Goal: Information Seeking & Learning: Learn about a topic

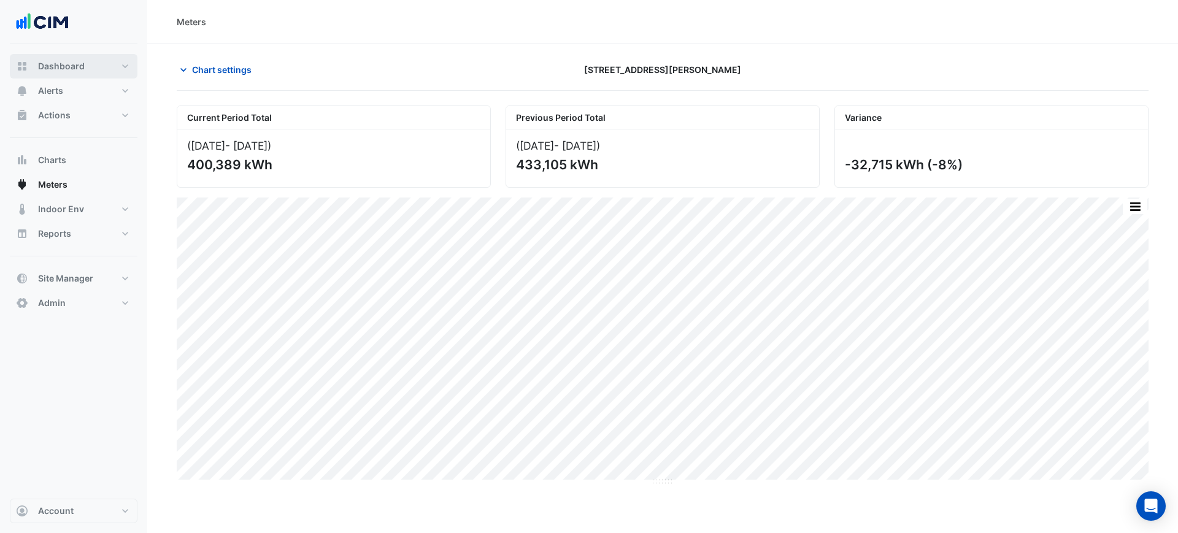
click at [88, 67] on button "Dashboard" at bounding box center [74, 66] width 128 height 25
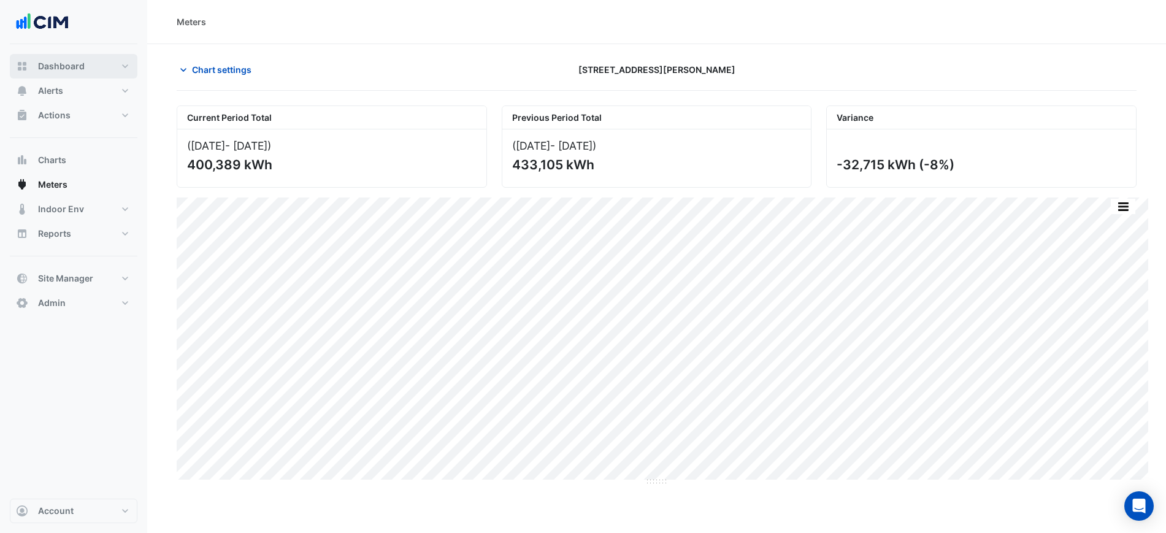
select select "***"
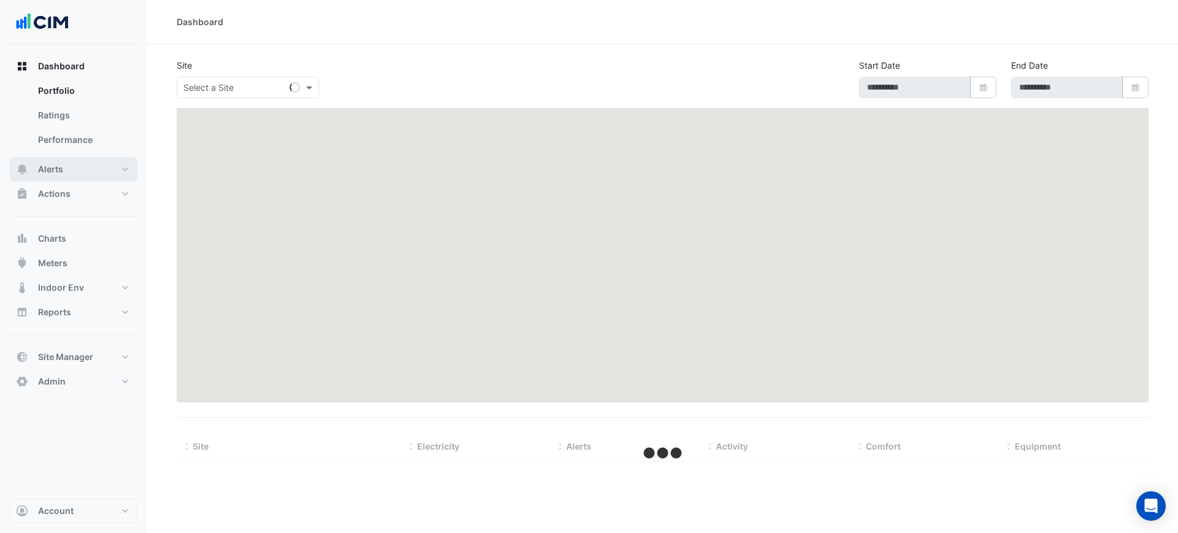
click at [93, 171] on button "Alerts" at bounding box center [74, 169] width 128 height 25
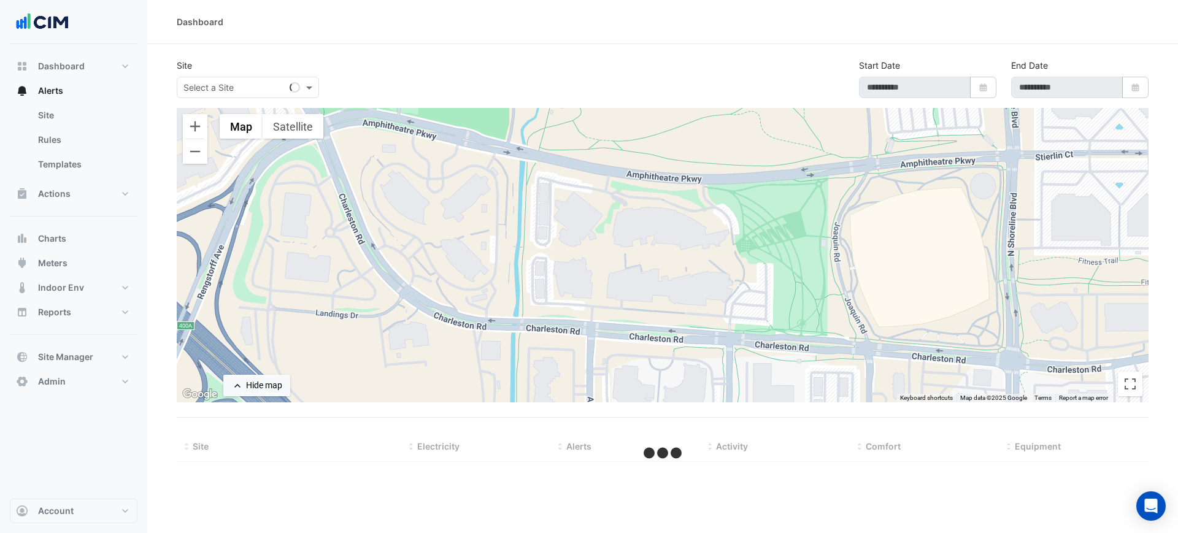
click at [240, 94] on div "Select a Site" at bounding box center [248, 87] width 142 height 21
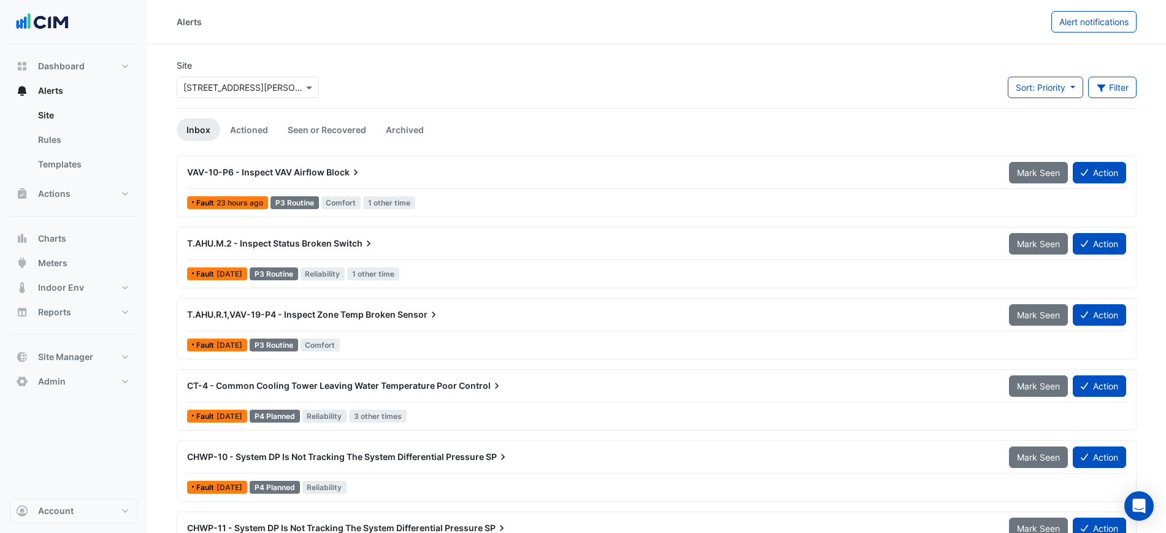
drag, startPoint x: 242, startPoint y: 47, endPoint x: 240, endPoint y: 60, distance: 13.0
click at [241, 56] on section "Site × 1 Martin Place Sort: Priority Priority Updated Filter Title Priority Fil…" at bounding box center [656, 308] width 1019 height 529
click at [240, 94] on div "× 1 Martin Place" at bounding box center [248, 87] width 142 height 21
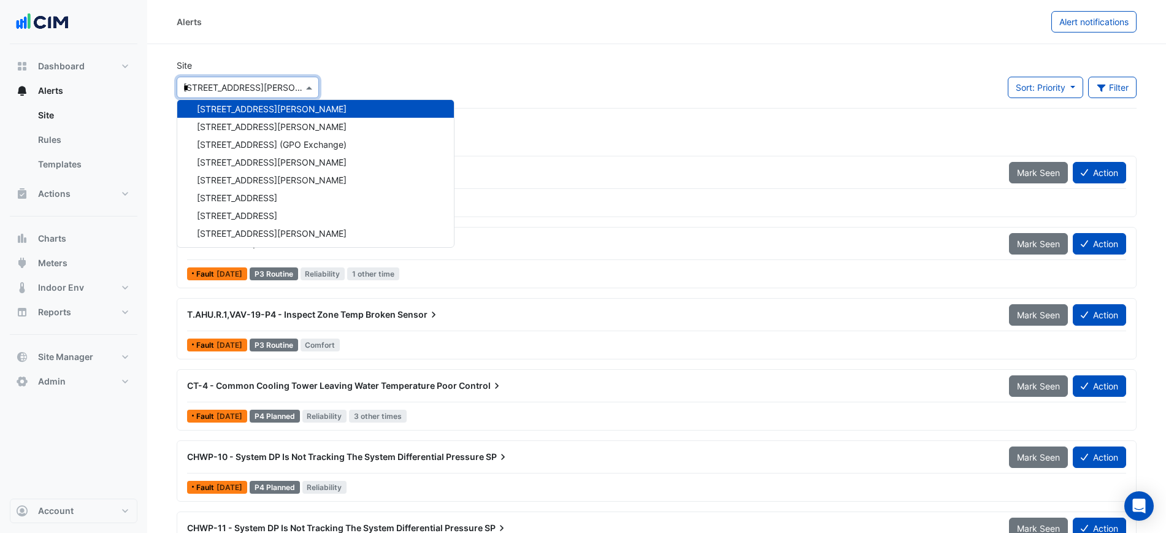
scroll to position [58, 0]
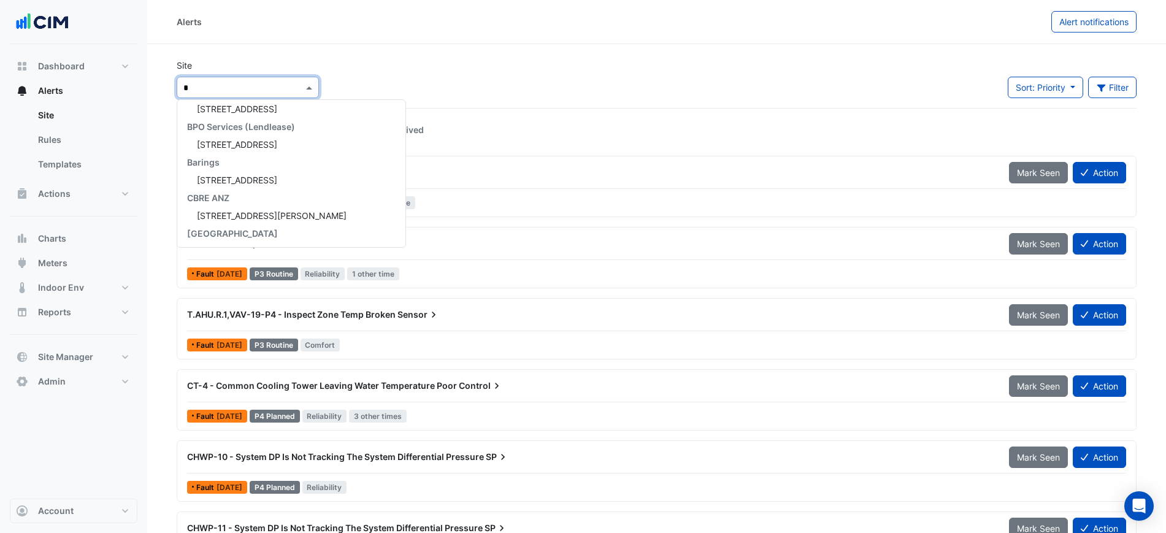
type input "**"
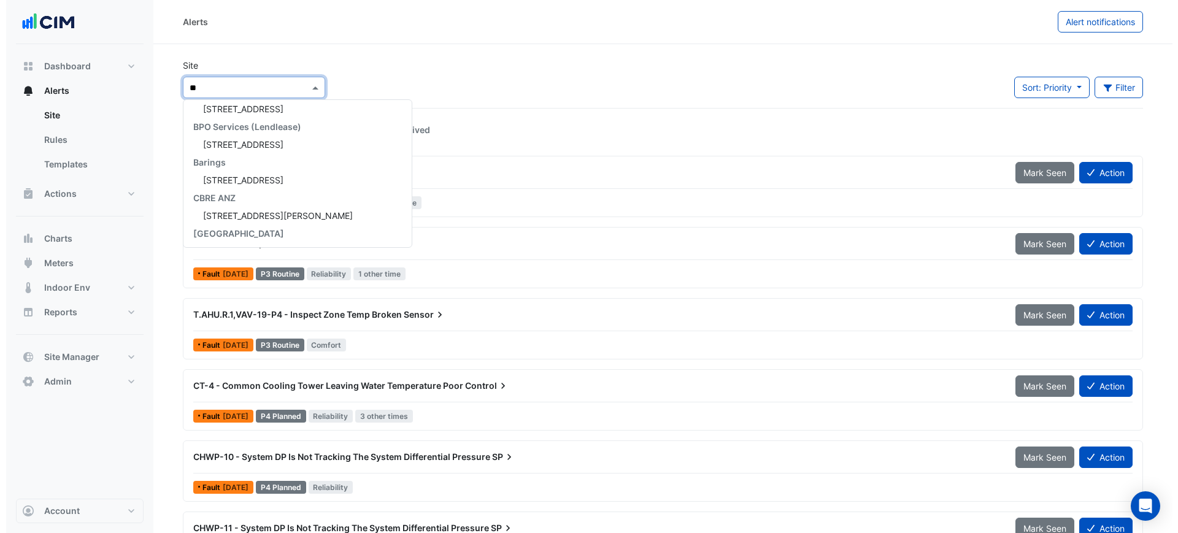
scroll to position [0, 0]
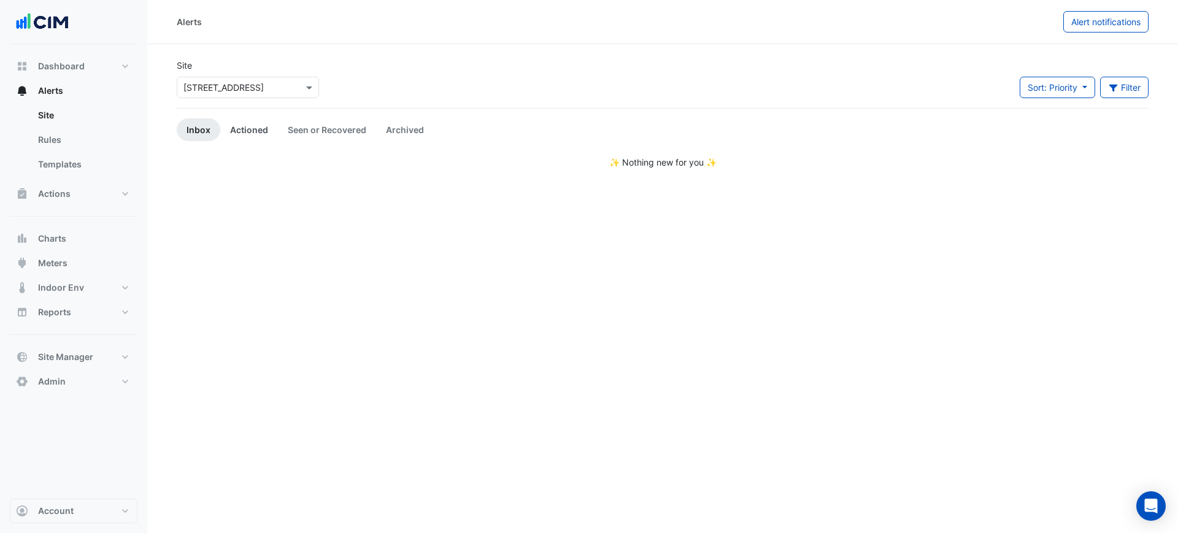
click at [239, 128] on link "Actioned" at bounding box center [249, 129] width 58 height 23
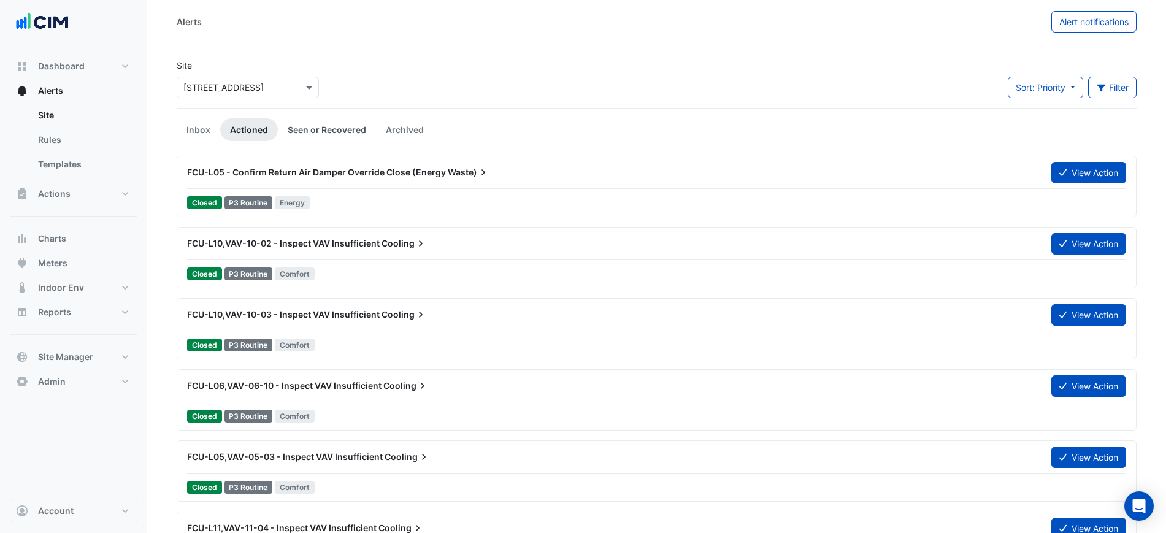
click at [321, 128] on link "Seen or Recovered" at bounding box center [327, 129] width 98 height 23
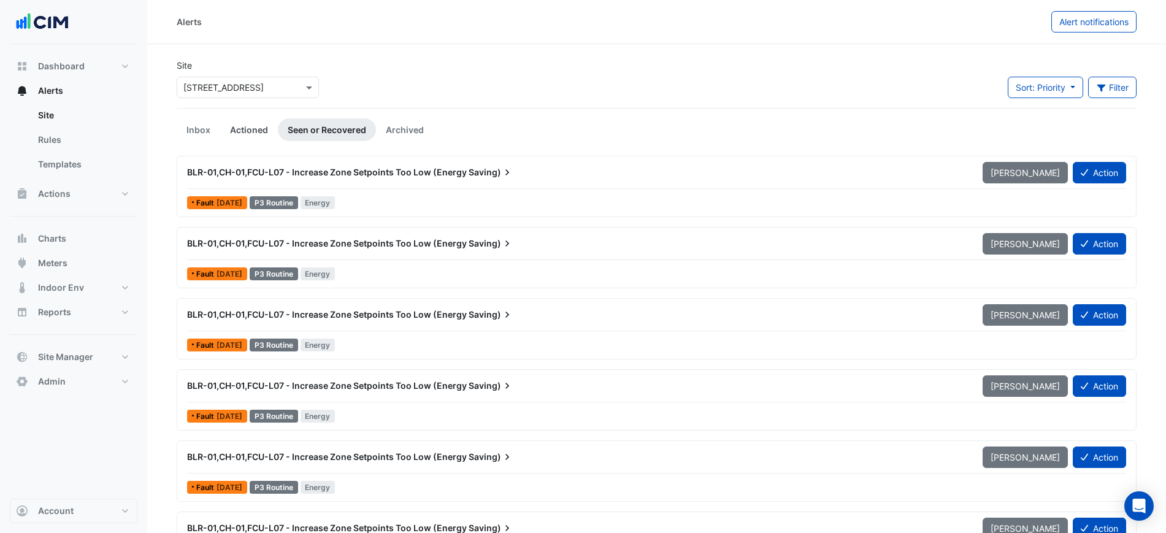
click at [266, 126] on link "Actioned" at bounding box center [249, 129] width 58 height 23
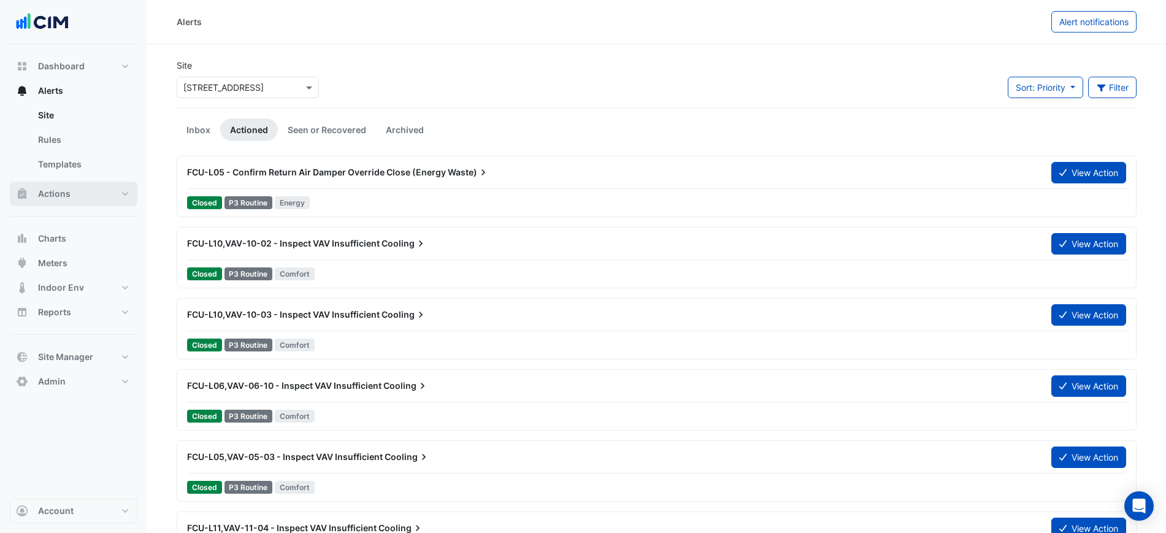
click at [79, 197] on button "Actions" at bounding box center [74, 194] width 128 height 25
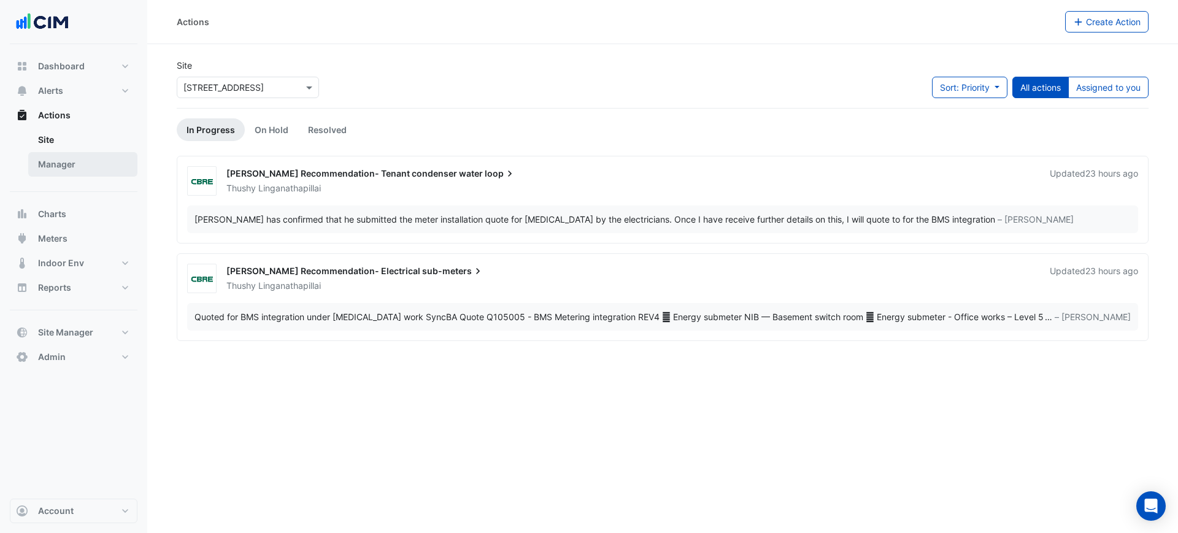
click at [97, 165] on link "Manager" at bounding box center [82, 164] width 109 height 25
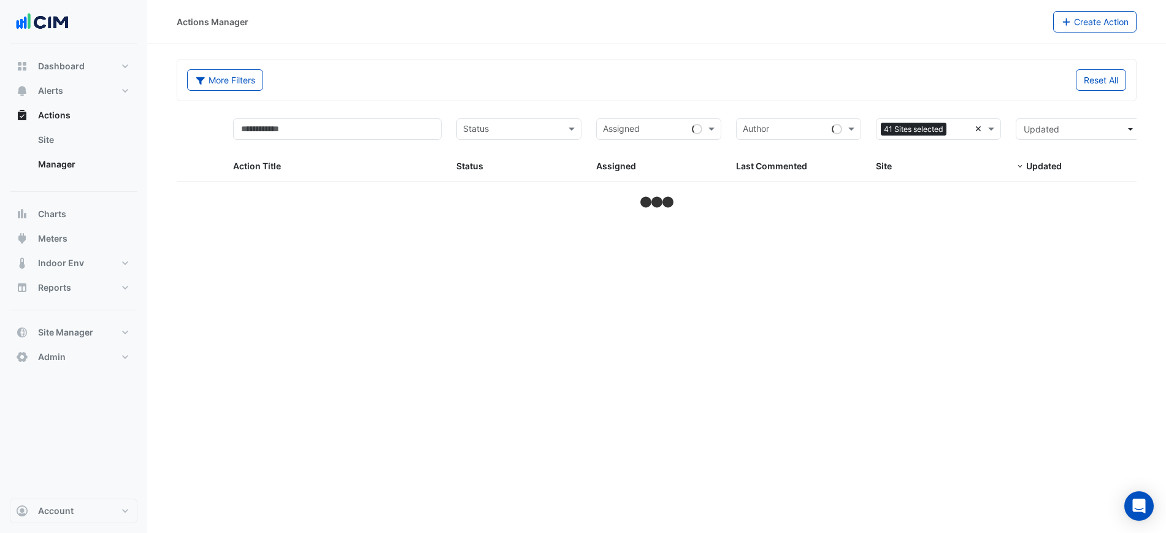
select select "***"
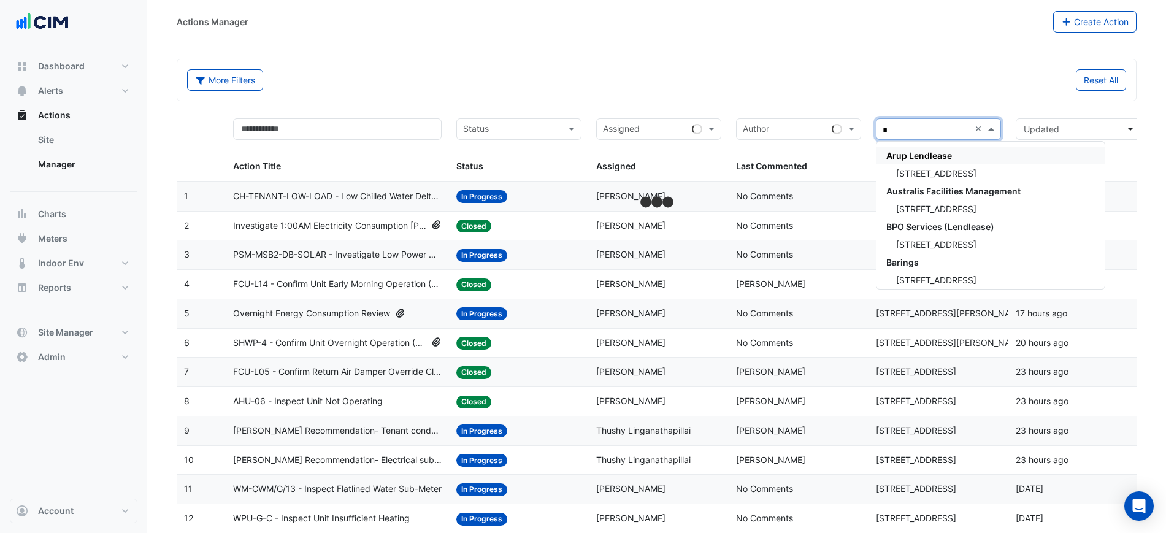
type input "**"
click at [915, 176] on span "68 Pitt St" at bounding box center [936, 173] width 80 height 10
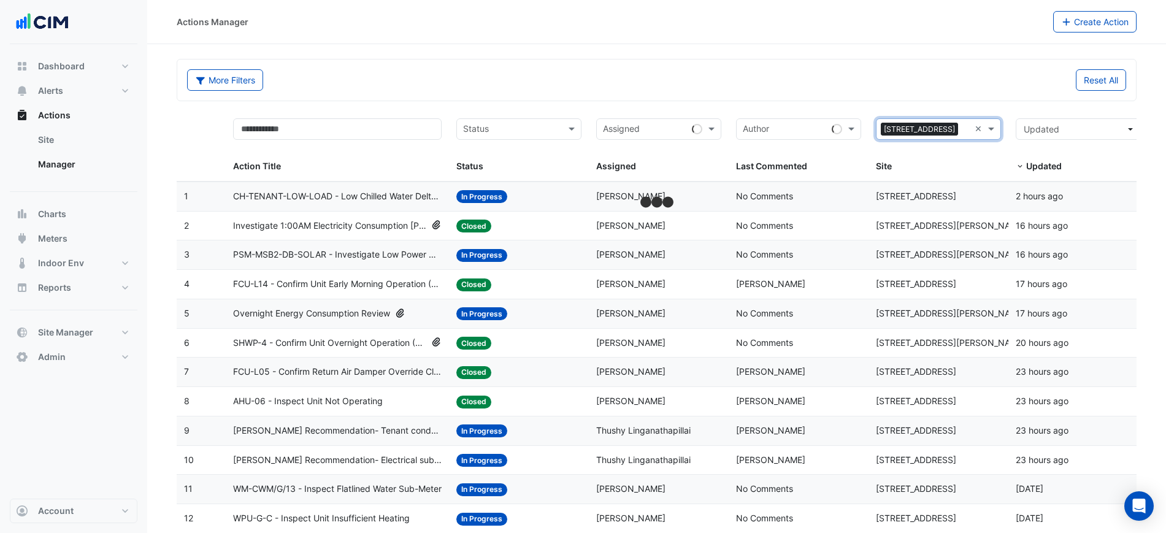
click at [711, 40] on div "Actions Manager Create Action" at bounding box center [656, 22] width 1019 height 44
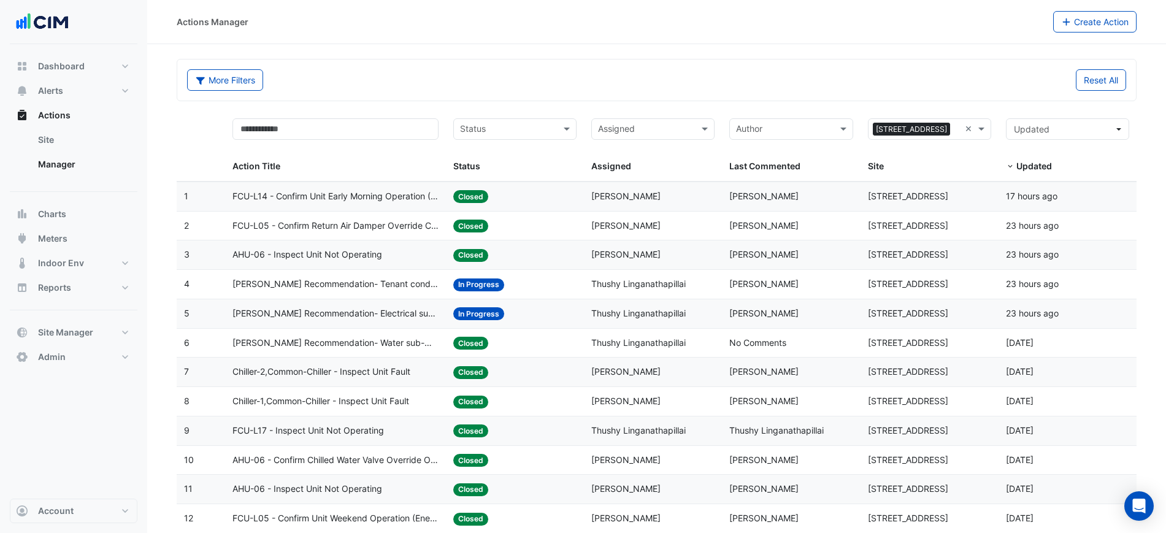
click at [501, 243] on datatable-body-cell "Status: Closed" at bounding box center [515, 254] width 138 height 29
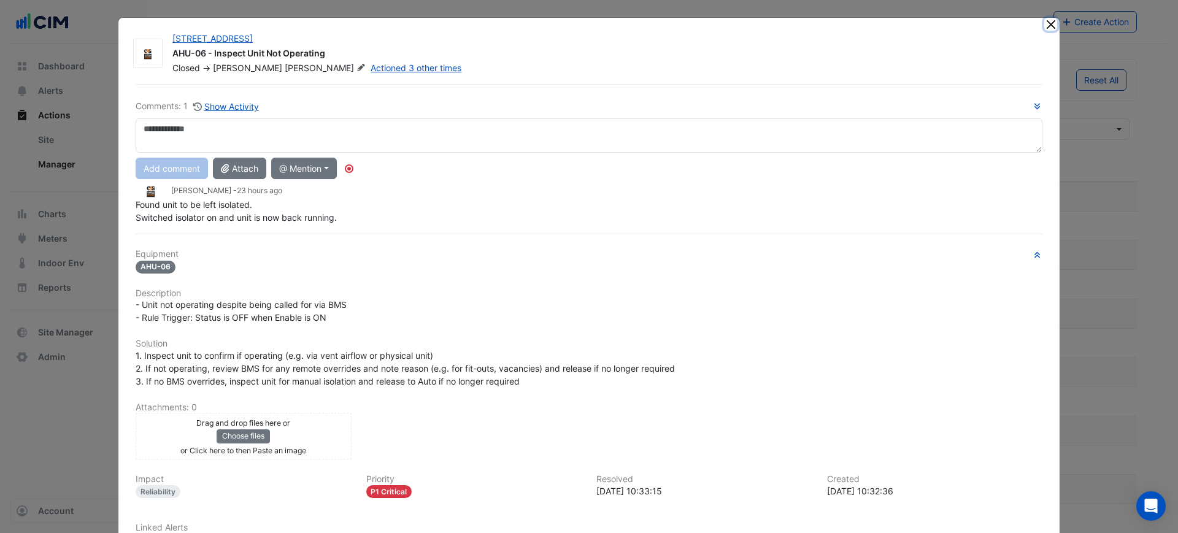
click at [1046, 23] on button "Close" at bounding box center [1050, 24] width 13 height 13
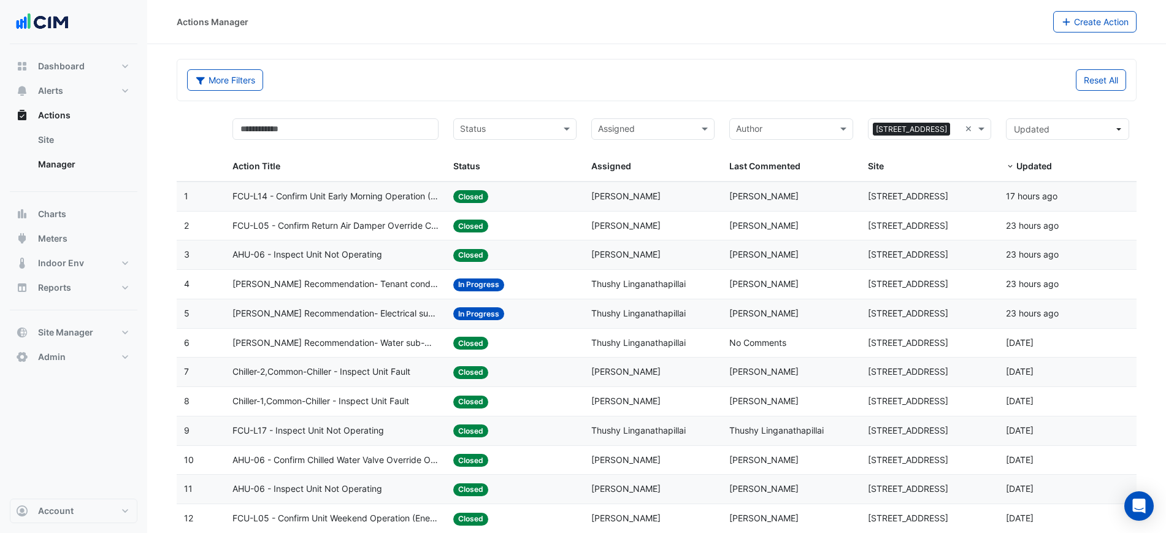
click at [520, 222] on div "Status: Closed" at bounding box center [514, 226] width 123 height 14
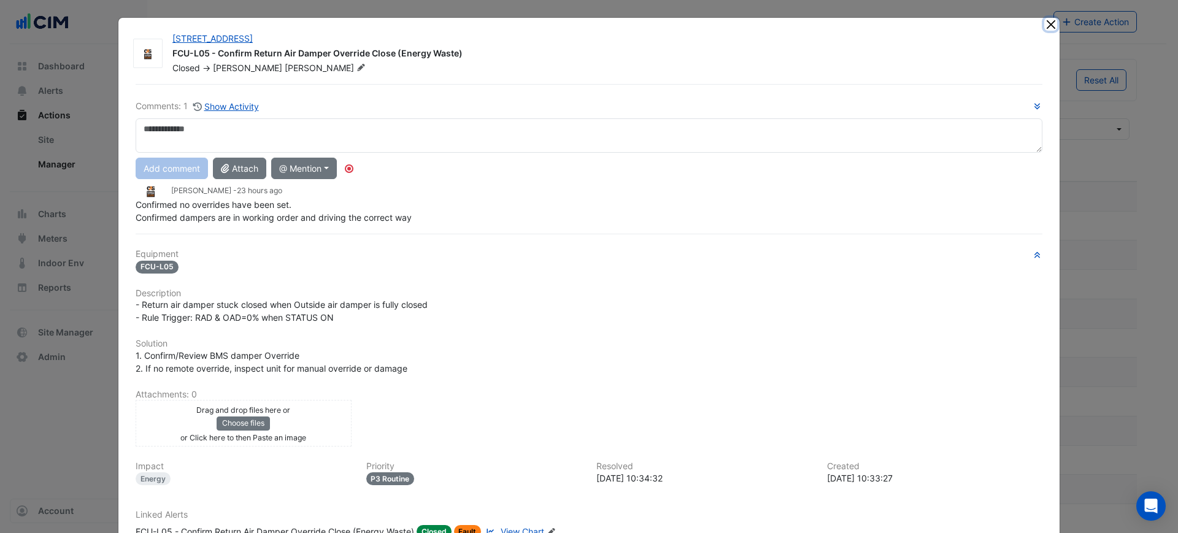
click at [1044, 23] on button "Close" at bounding box center [1050, 24] width 13 height 13
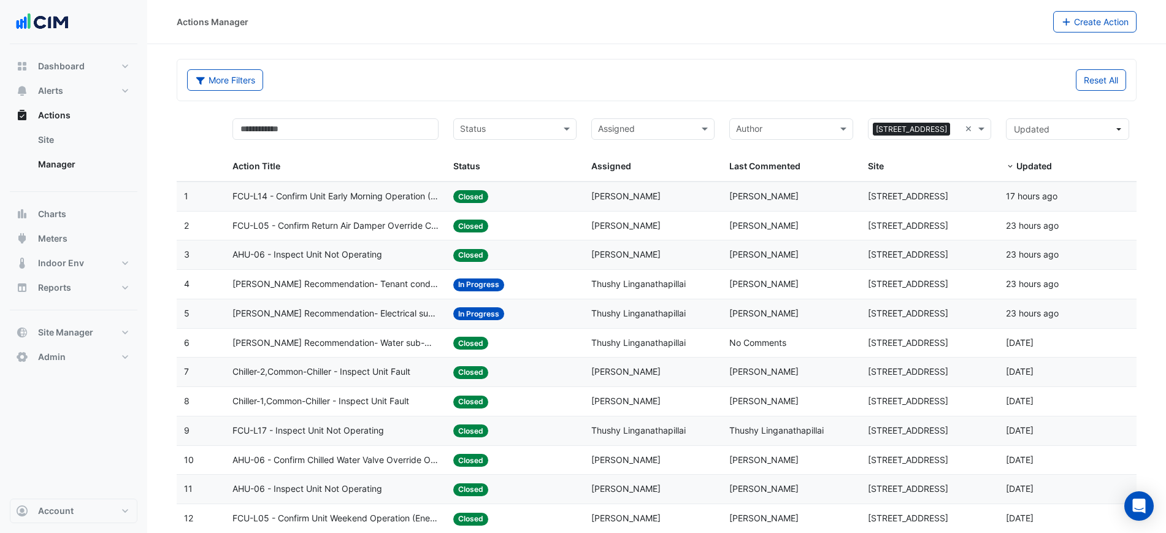
click at [398, 199] on span "FCU-L14 - Confirm Unit Early Morning Operation (Energy Saving)" at bounding box center [335, 197] width 206 height 14
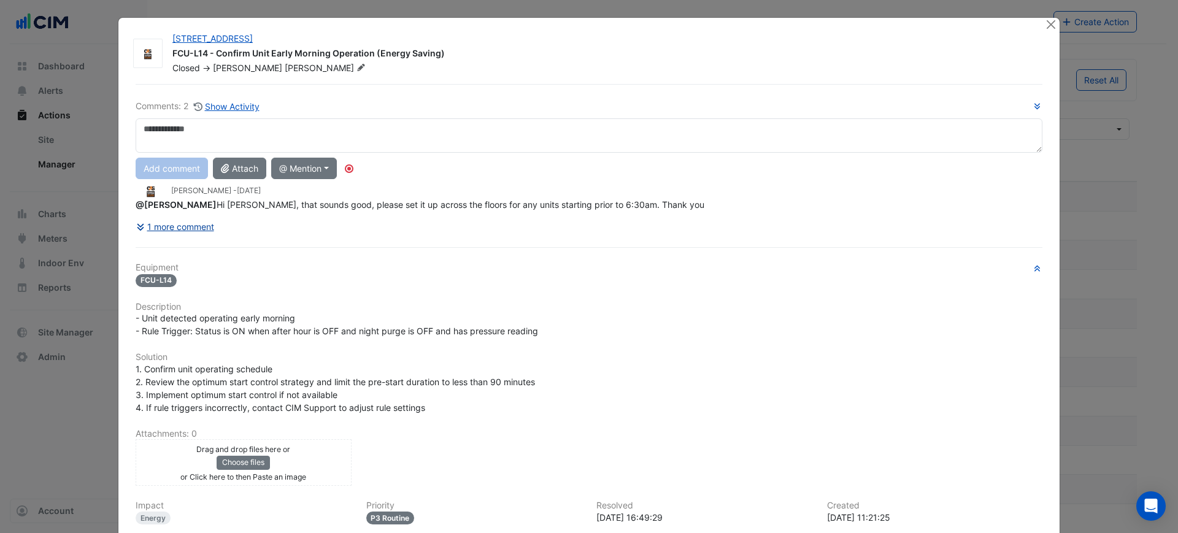
click at [171, 219] on button "1 more comment" at bounding box center [175, 226] width 79 height 21
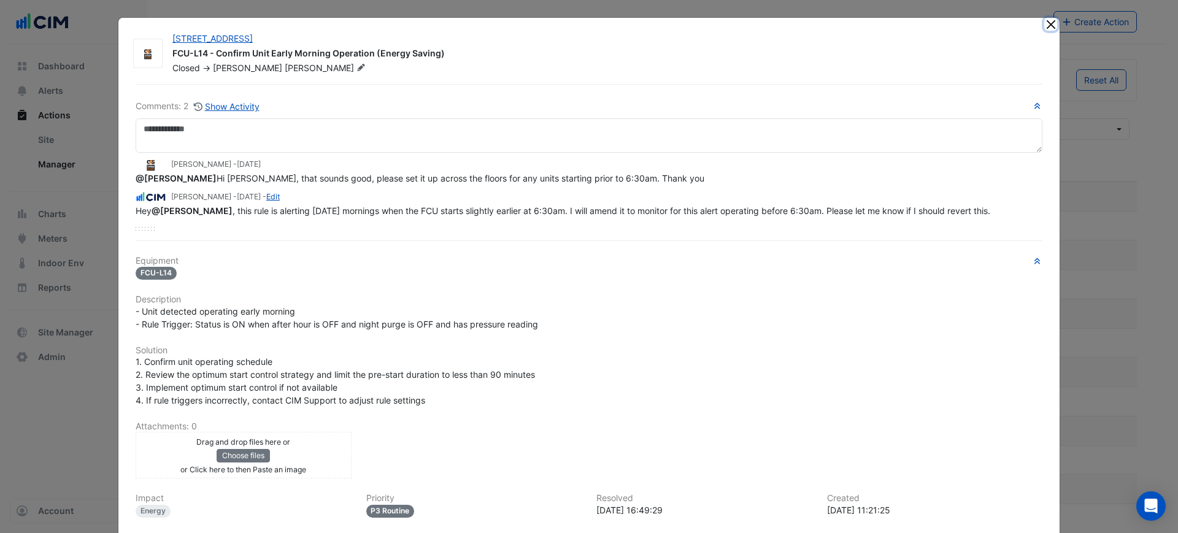
click at [1044, 21] on button "Close" at bounding box center [1050, 24] width 13 height 13
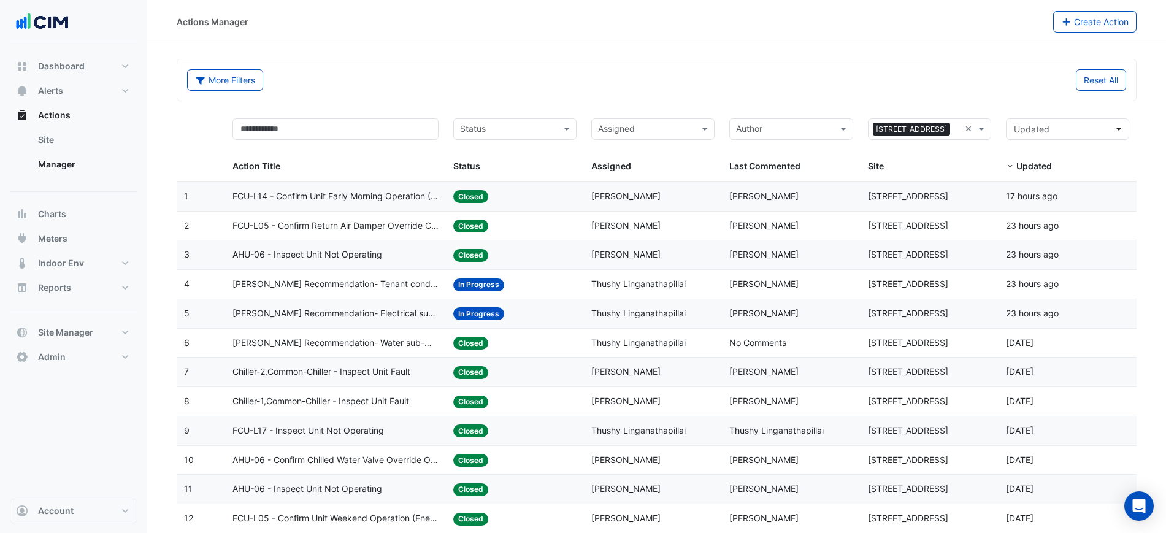
click at [501, 315] on span "In Progress" at bounding box center [478, 313] width 51 height 13
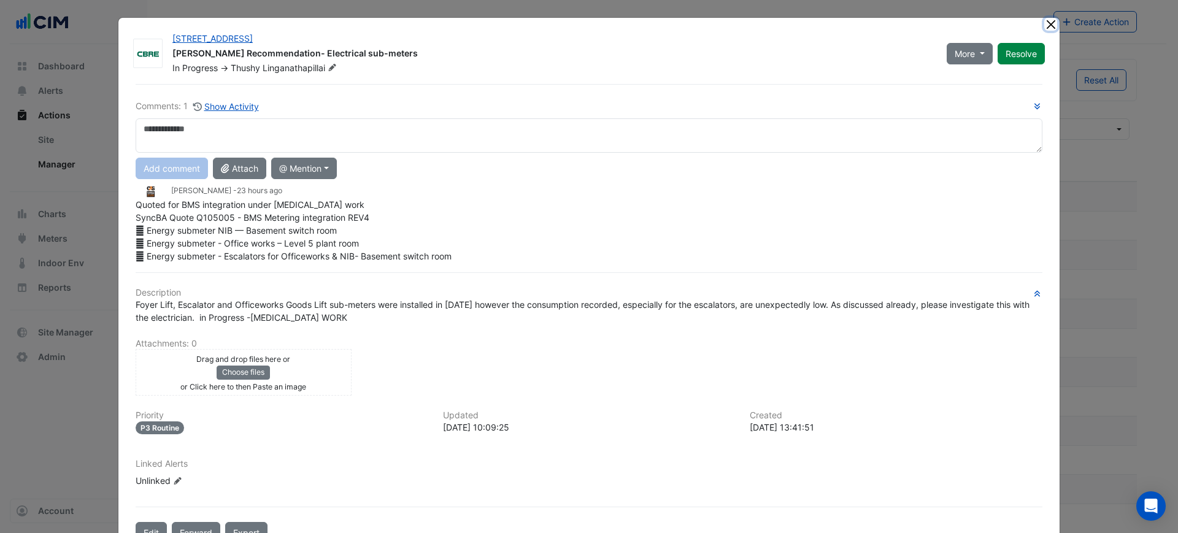
click at [1045, 26] on button "Close" at bounding box center [1050, 24] width 13 height 13
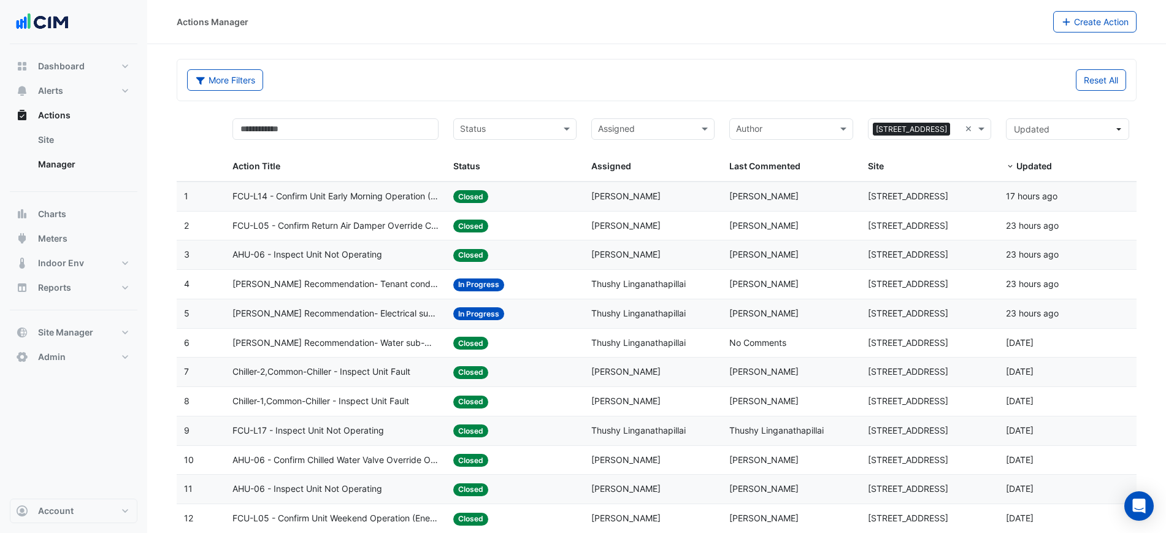
click at [513, 290] on div "Status: In Progress" at bounding box center [514, 284] width 123 height 14
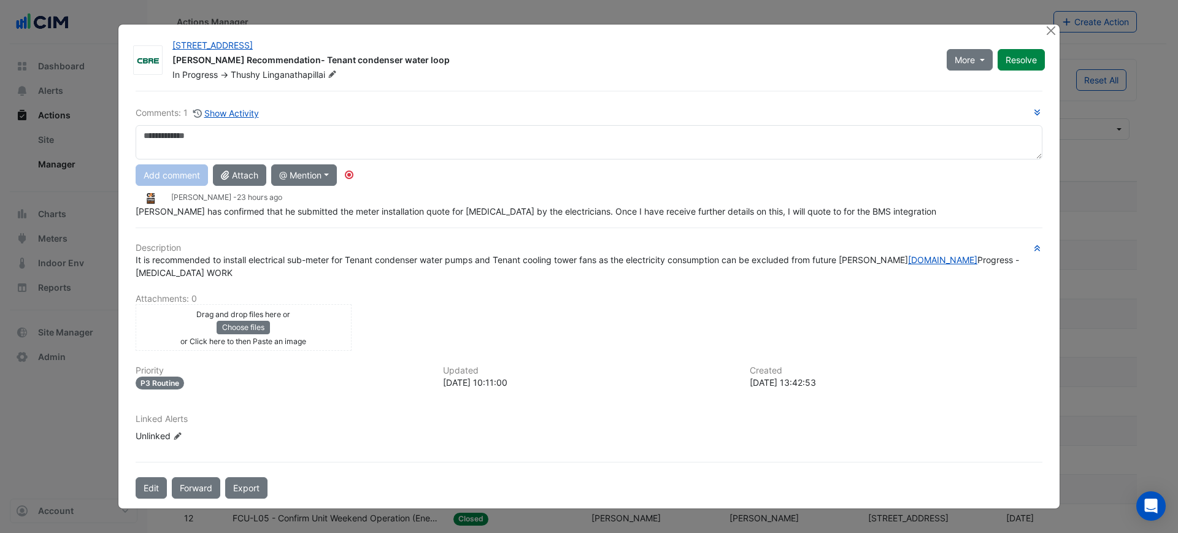
click at [234, 119] on button "Show Activity" at bounding box center [226, 113] width 67 height 14
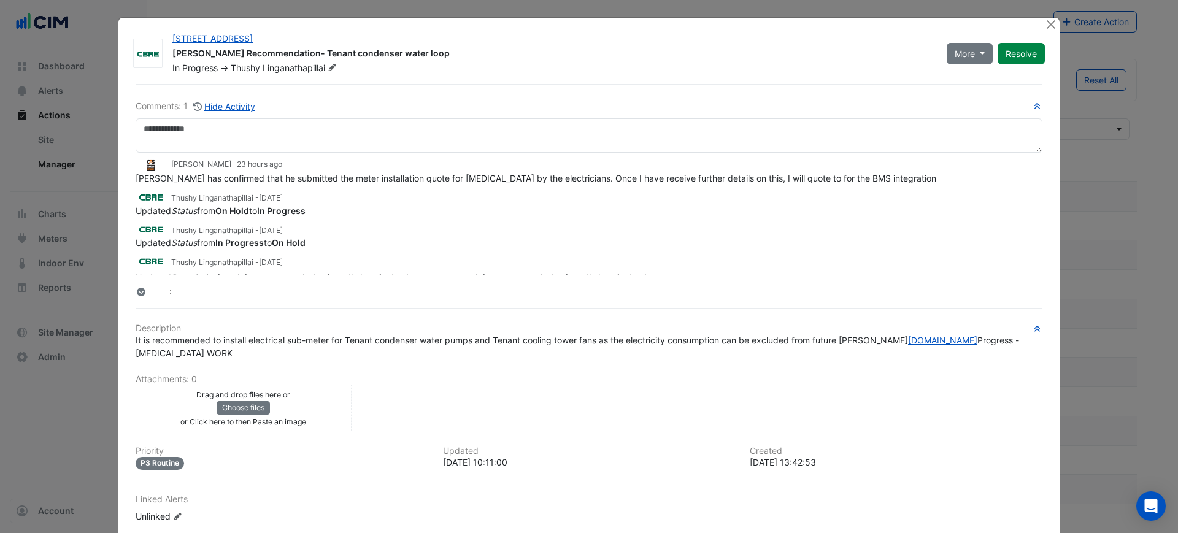
scroll to position [46, 0]
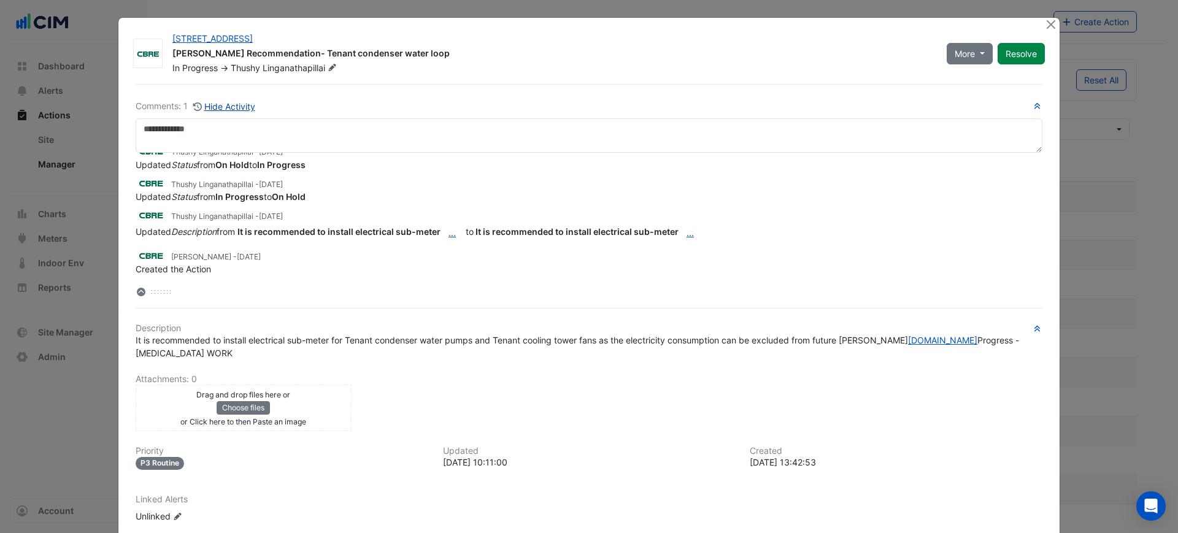
click at [217, 111] on button "Hide Activity" at bounding box center [224, 106] width 63 height 14
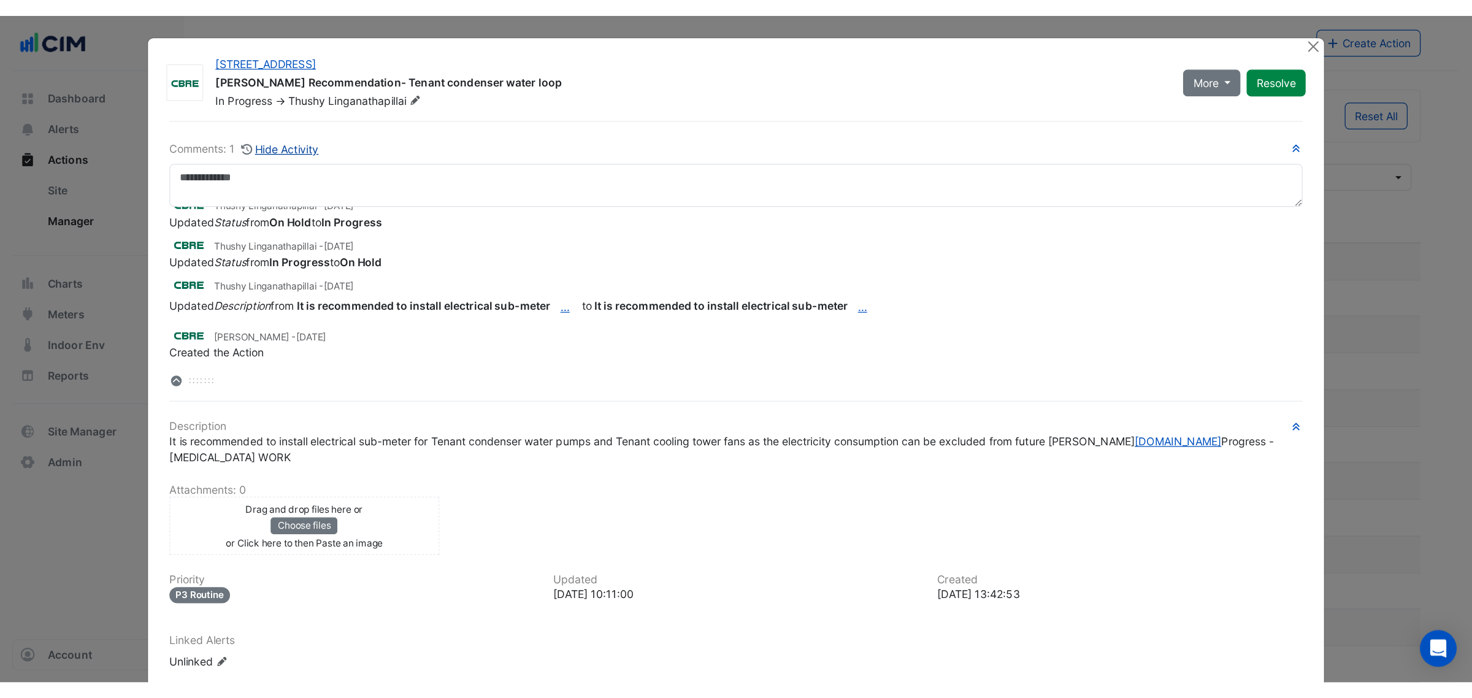
scroll to position [0, 0]
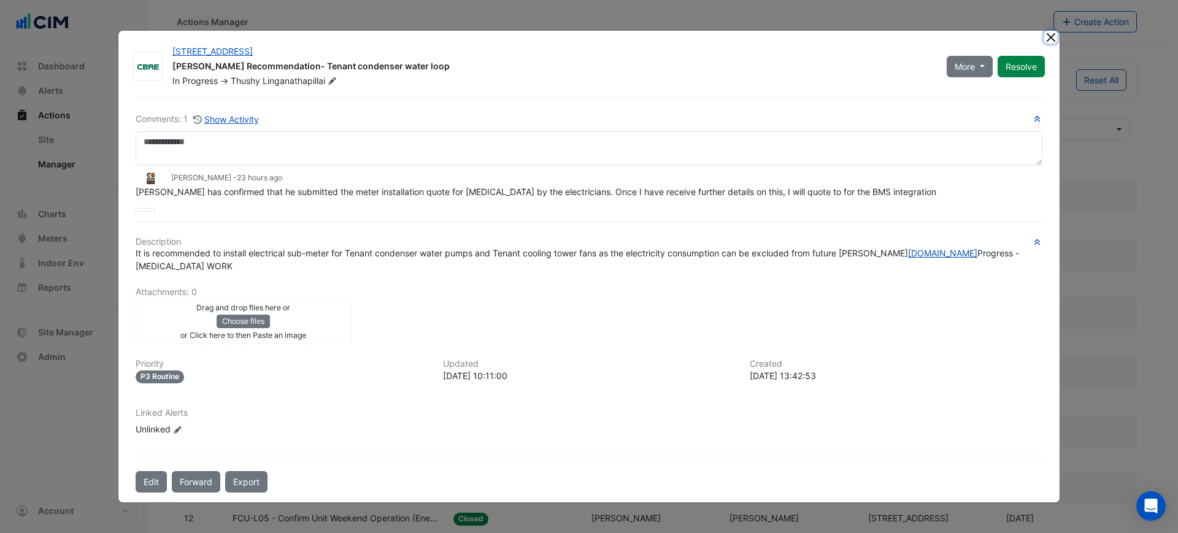
click at [1047, 42] on button "Close" at bounding box center [1050, 37] width 13 height 13
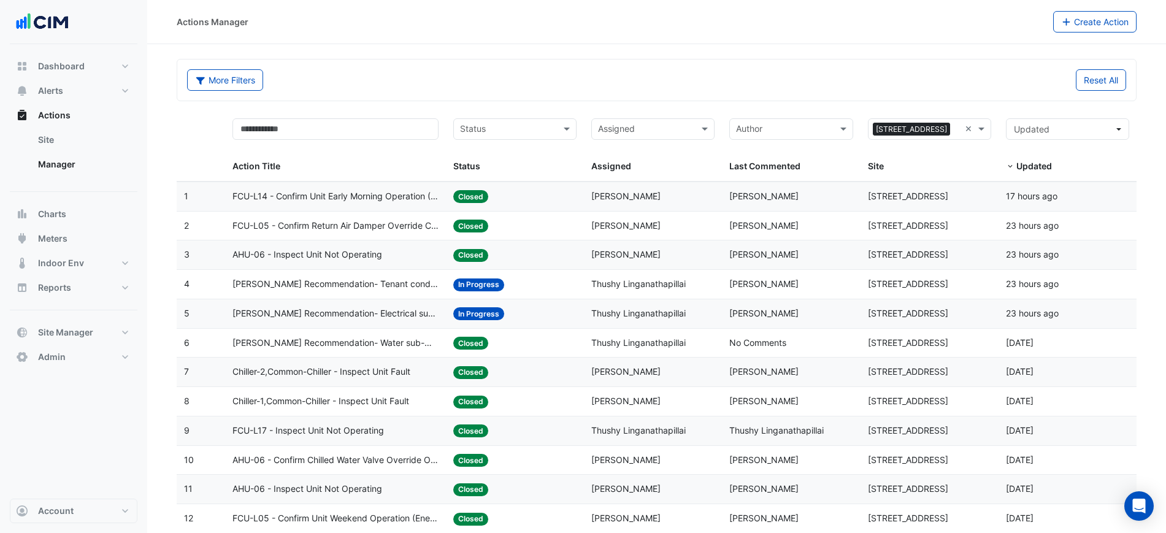
click at [369, 286] on span "NABERS Recommendation- Tenant condenser water loop" at bounding box center [335, 284] width 206 height 14
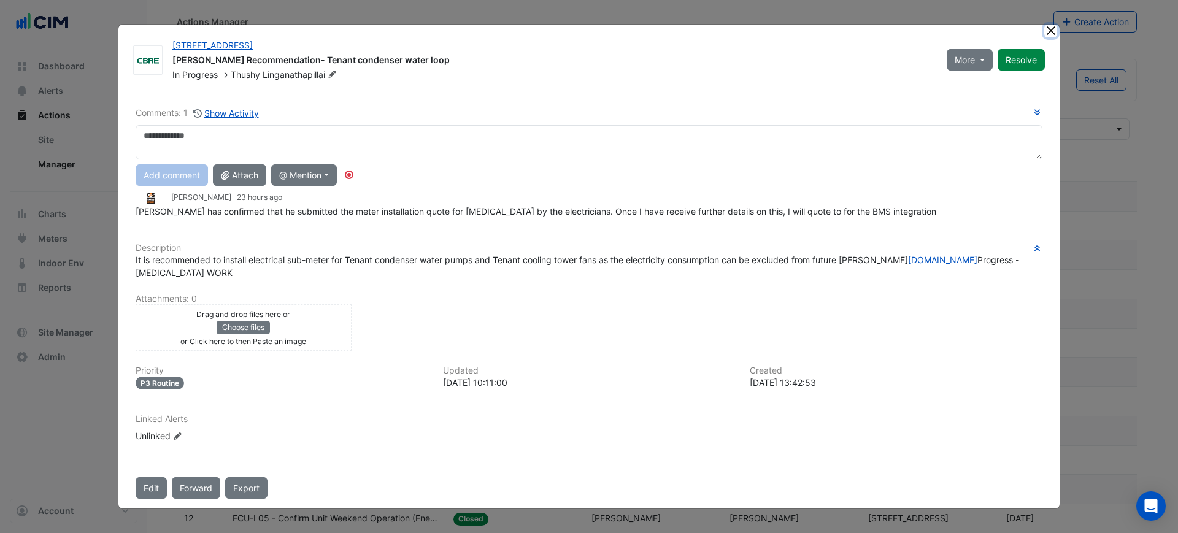
click at [1050, 32] on button "Close" at bounding box center [1050, 31] width 13 height 13
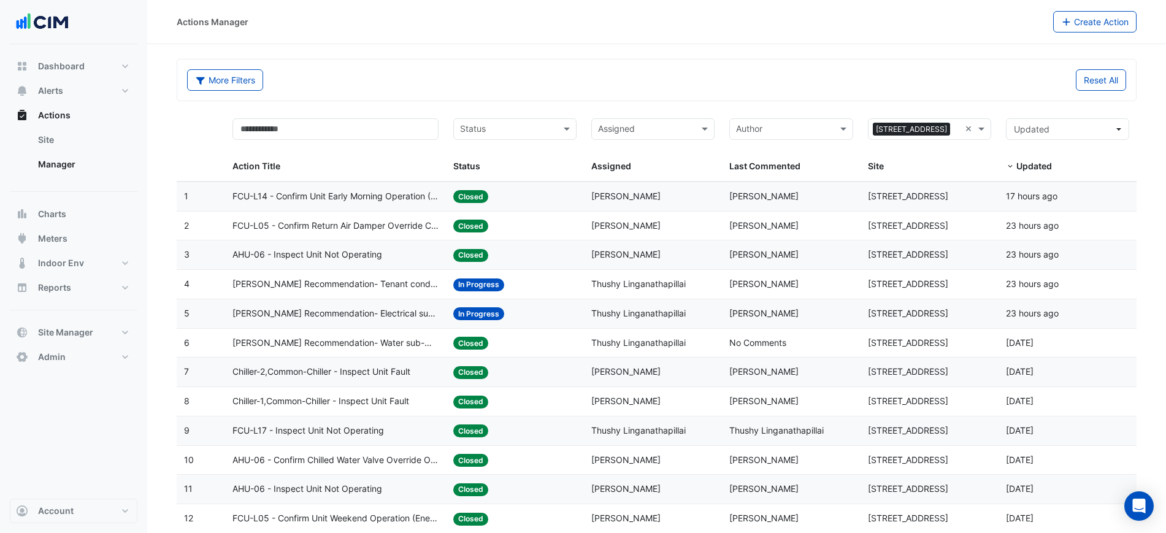
click at [340, 320] on span "NABERS Recommendation- Electrical sub-meters" at bounding box center [335, 314] width 206 height 14
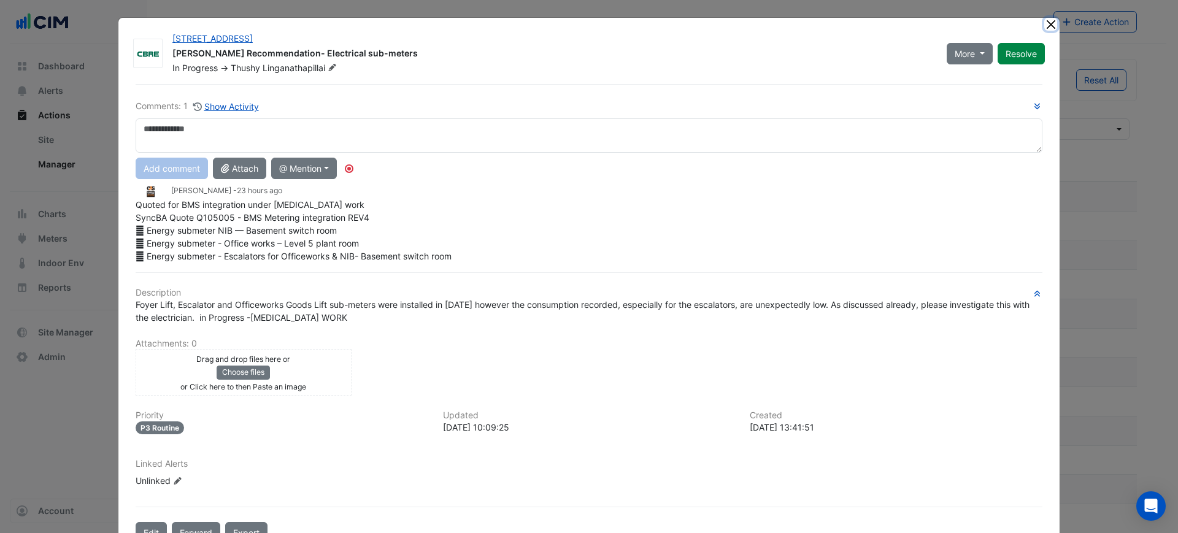
click at [1044, 29] on button "Close" at bounding box center [1050, 24] width 13 height 13
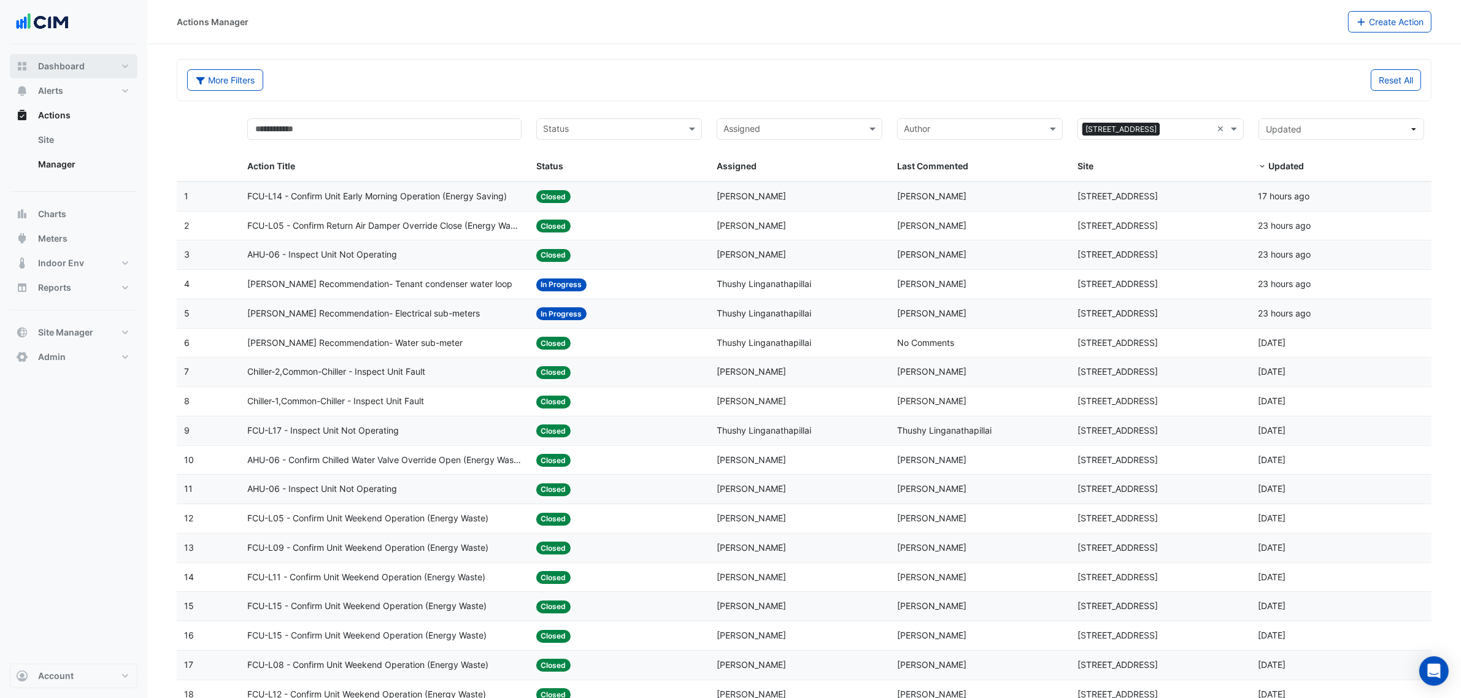
click at [72, 59] on button "Dashboard" at bounding box center [74, 66] width 128 height 25
select select "***"
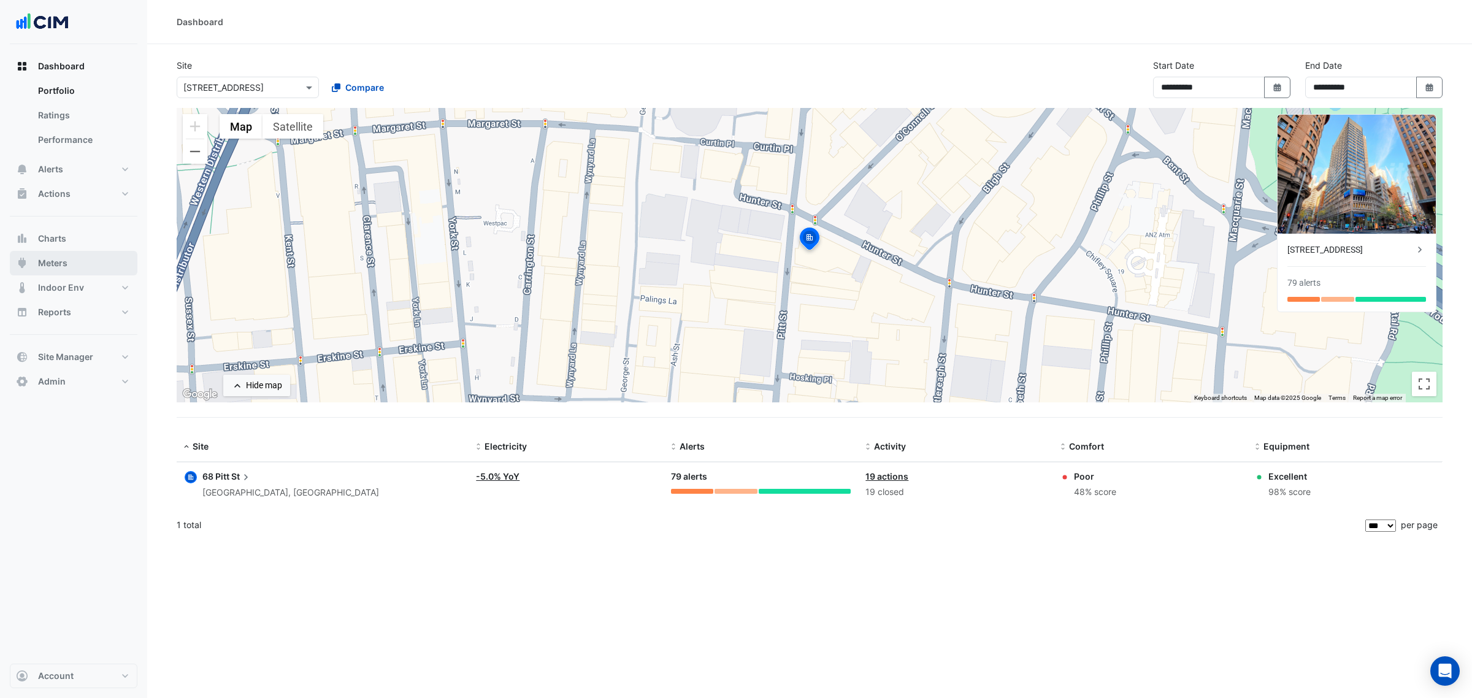
click at [96, 256] on button "Meters" at bounding box center [74, 263] width 128 height 25
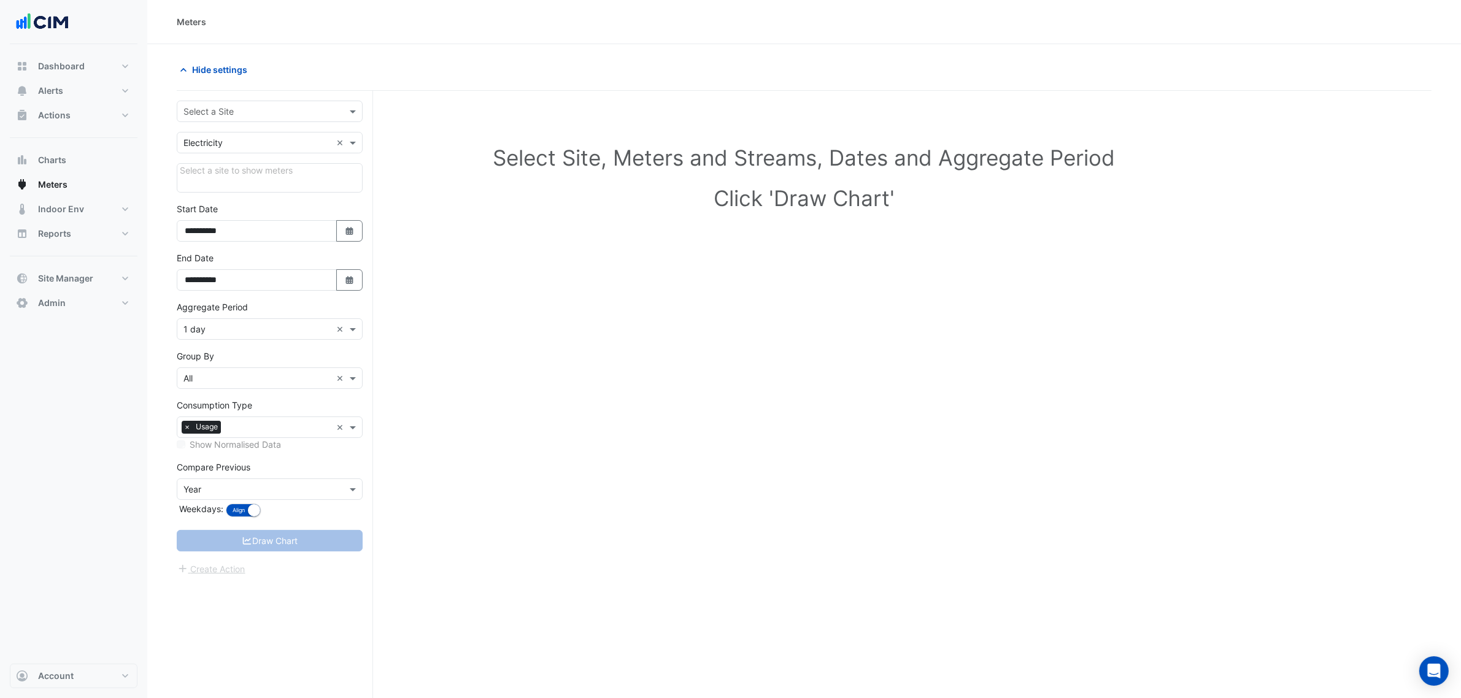
click at [193, 106] on input "text" at bounding box center [257, 112] width 148 height 13
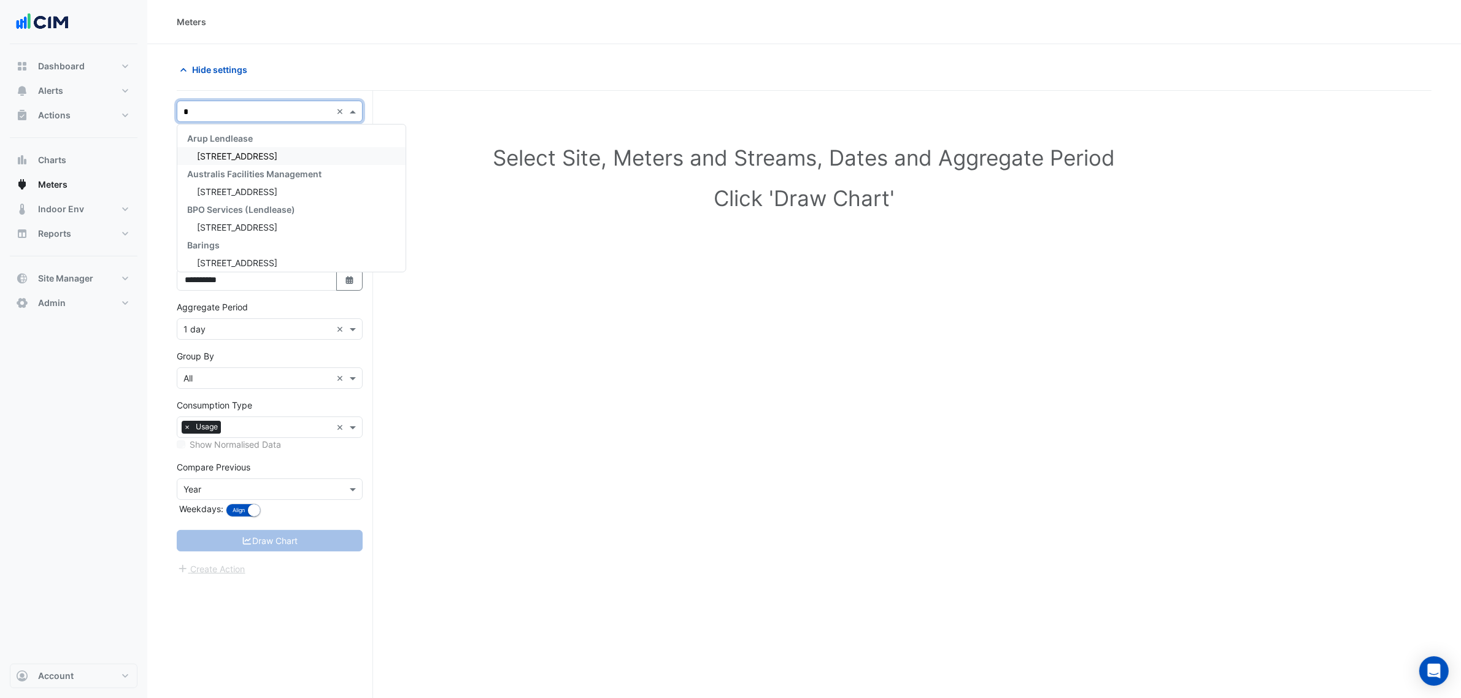
type input "**"
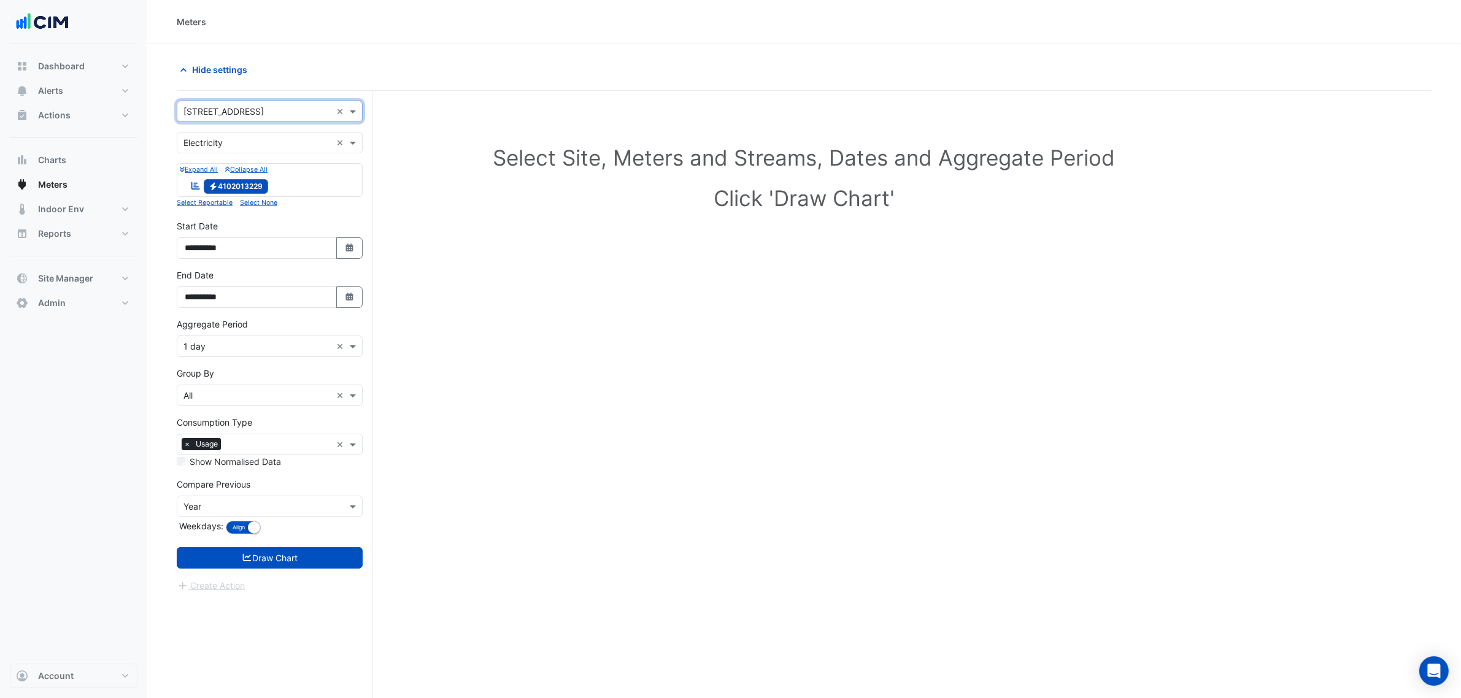
click at [202, 143] on input "text" at bounding box center [257, 143] width 148 height 13
drag, startPoint x: 198, startPoint y: 193, endPoint x: 198, endPoint y: 204, distance: 11.0
click at [198, 204] on div "Electricity Gas Water" at bounding box center [269, 187] width 185 height 53
click at [198, 204] on span "Water" at bounding box center [198, 205] width 23 height 10
click at [286, 532] on form "**********" at bounding box center [270, 347] width 186 height 492
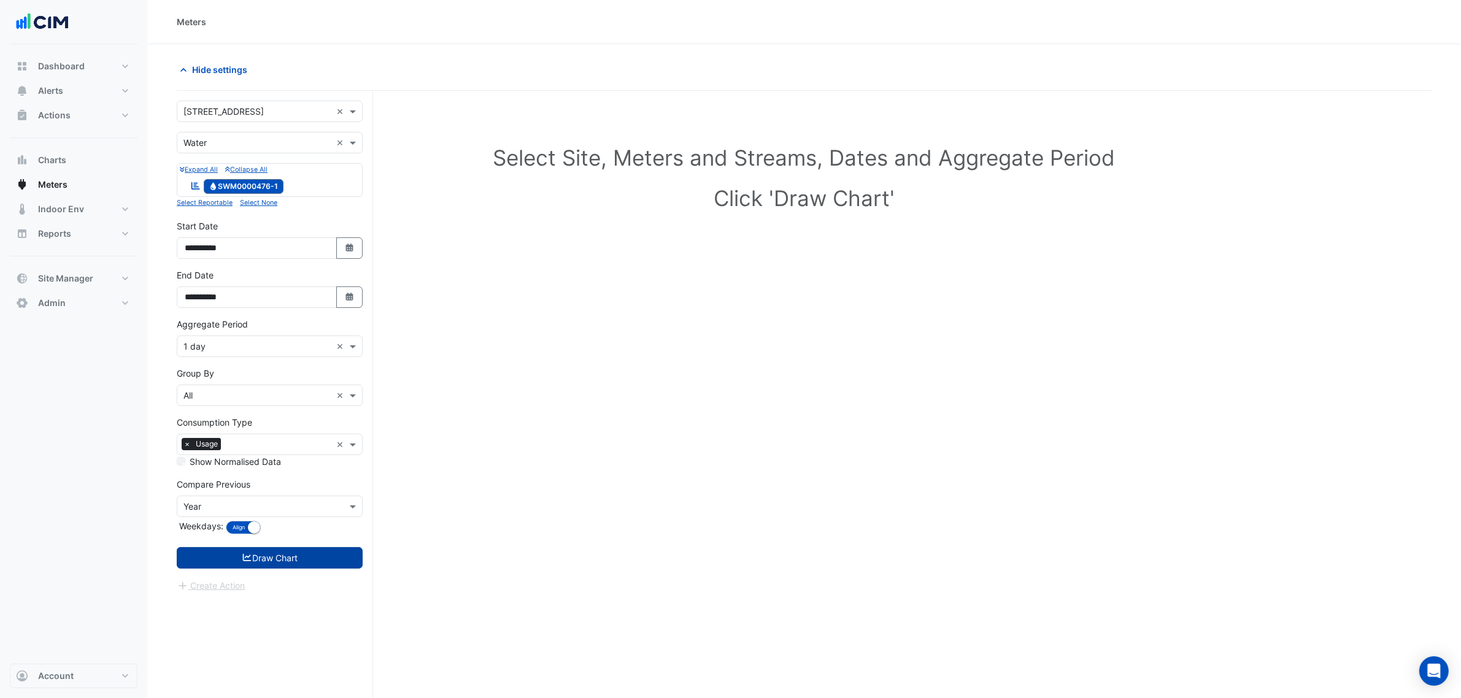
click at [286, 532] on button "Draw Chart" at bounding box center [270, 557] width 186 height 21
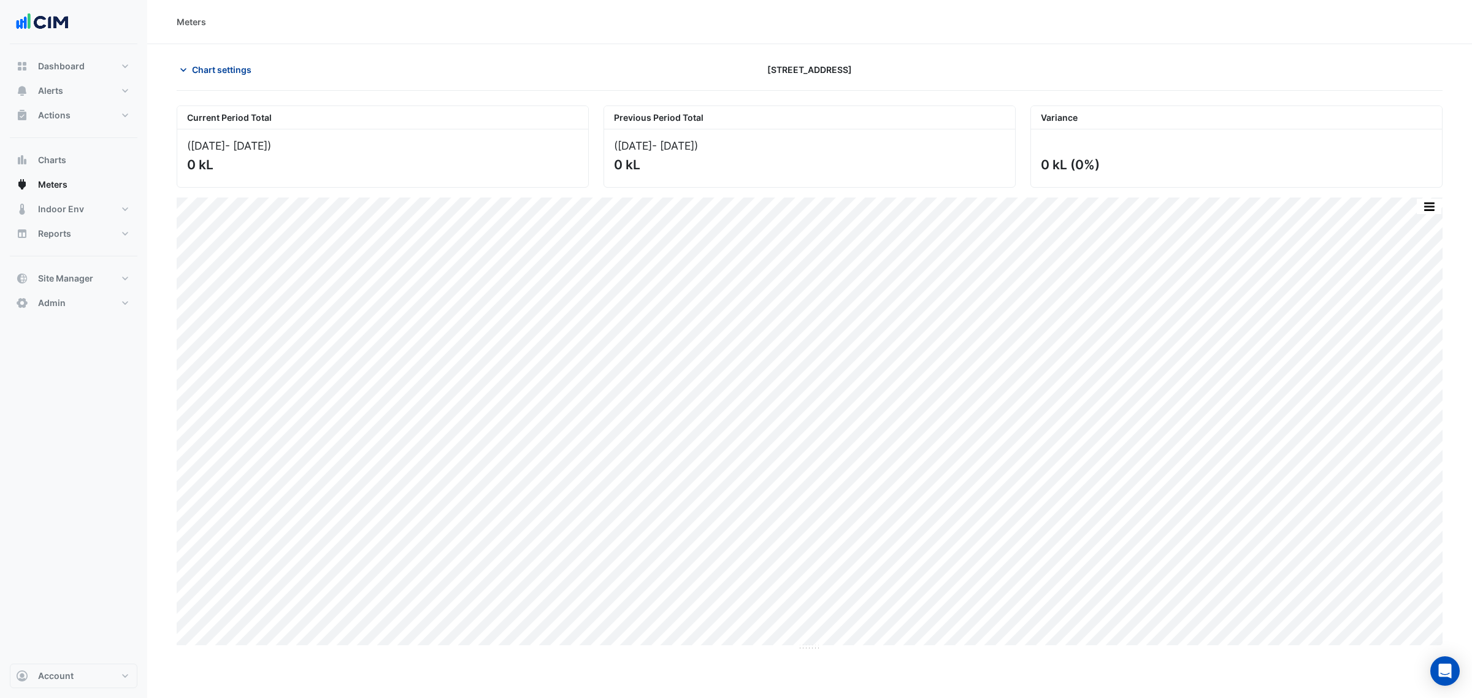
click at [231, 72] on span "Chart settings" at bounding box center [222, 69] width 60 height 13
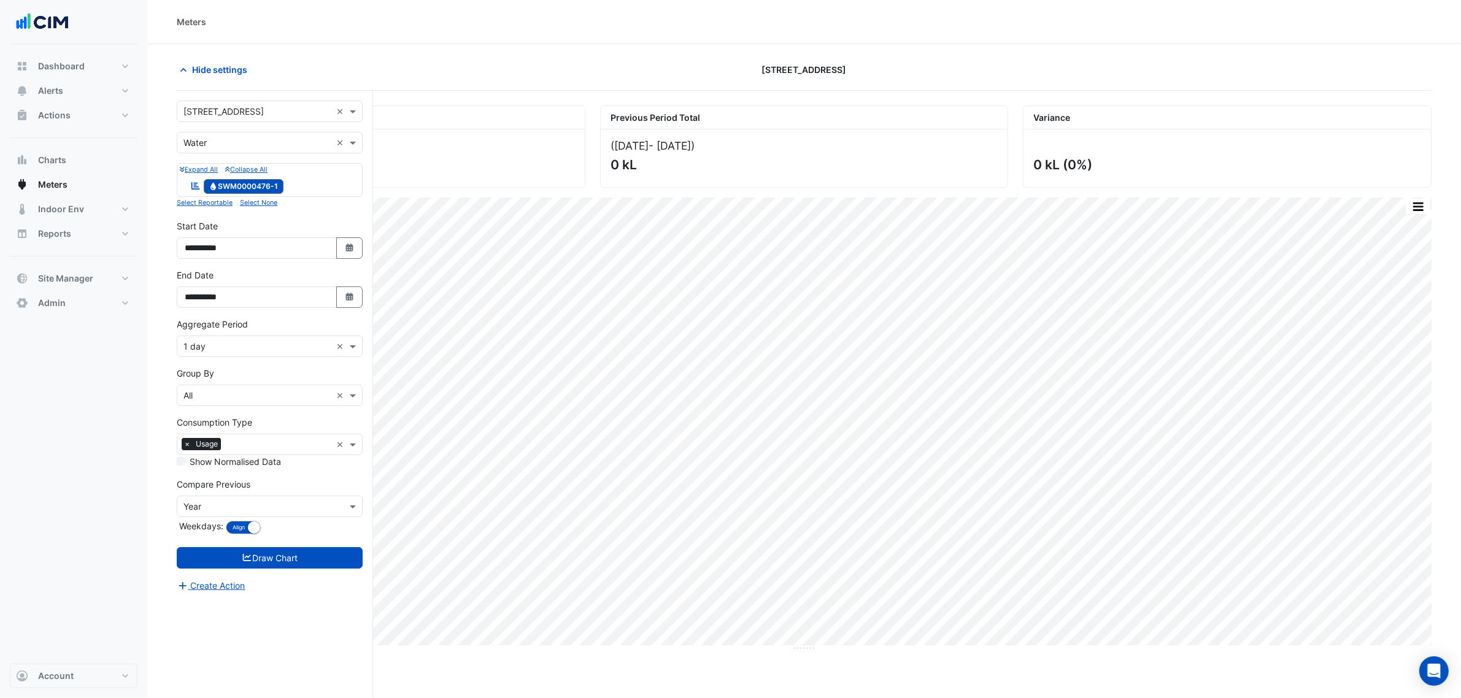
click at [227, 137] on input "text" at bounding box center [257, 143] width 148 height 13
click at [230, 188] on div "Gas" at bounding box center [269, 188] width 185 height 18
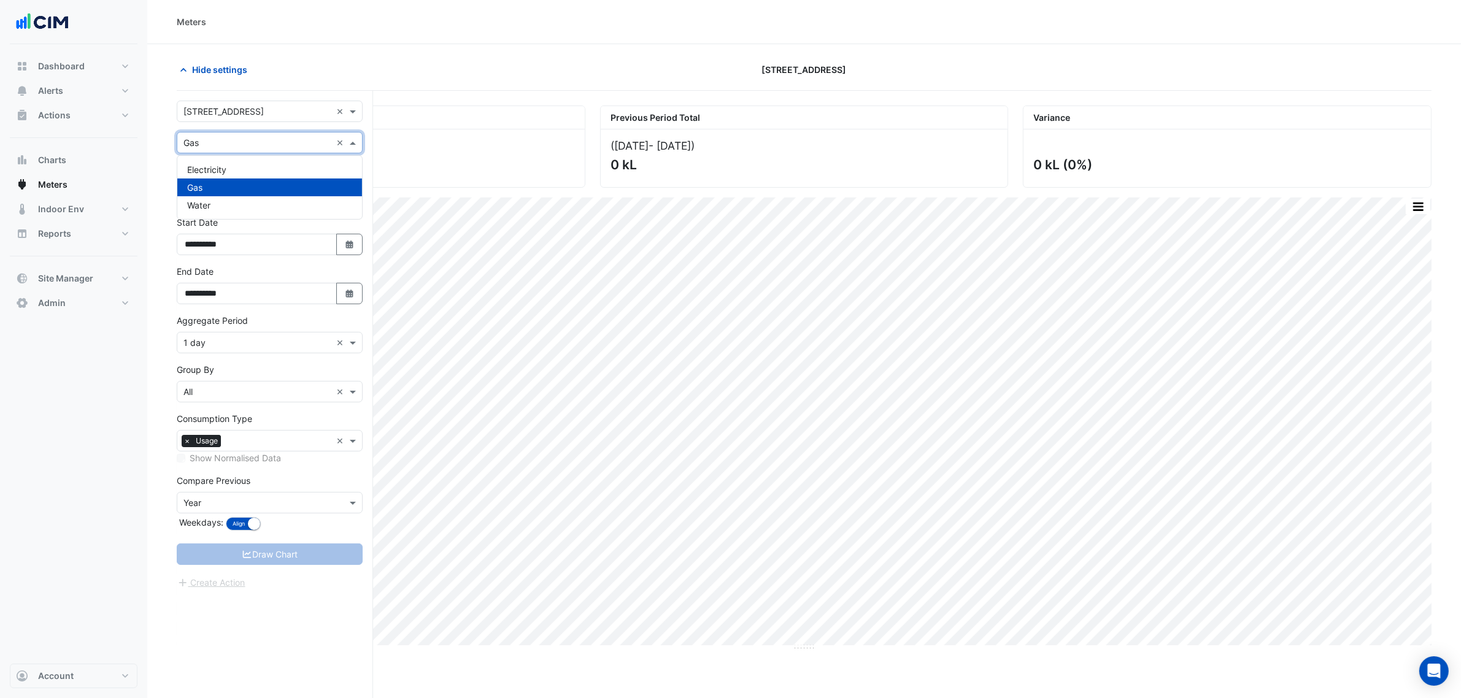
click at [216, 139] on input "text" at bounding box center [257, 143] width 148 height 13
click at [216, 163] on div "Electricity" at bounding box center [269, 170] width 185 height 18
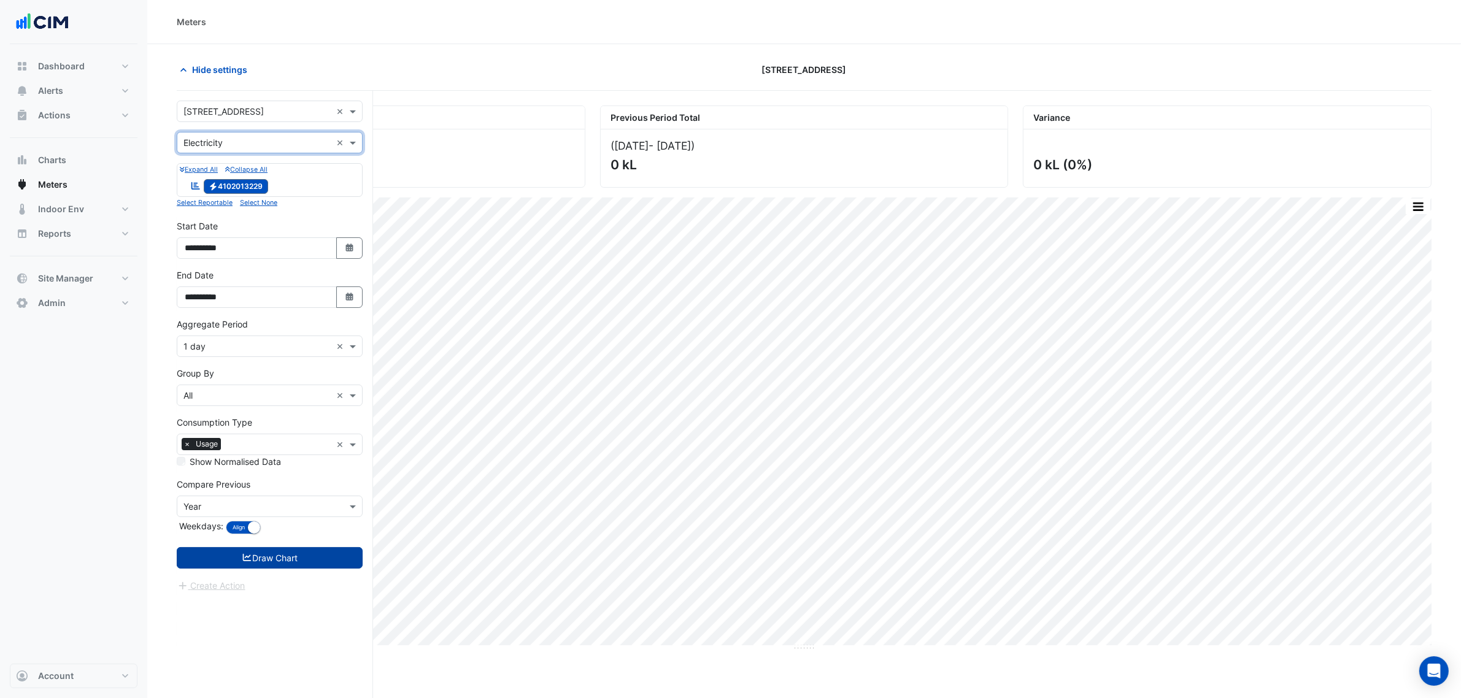
click at [326, 532] on button "Draw Chart" at bounding box center [270, 557] width 186 height 21
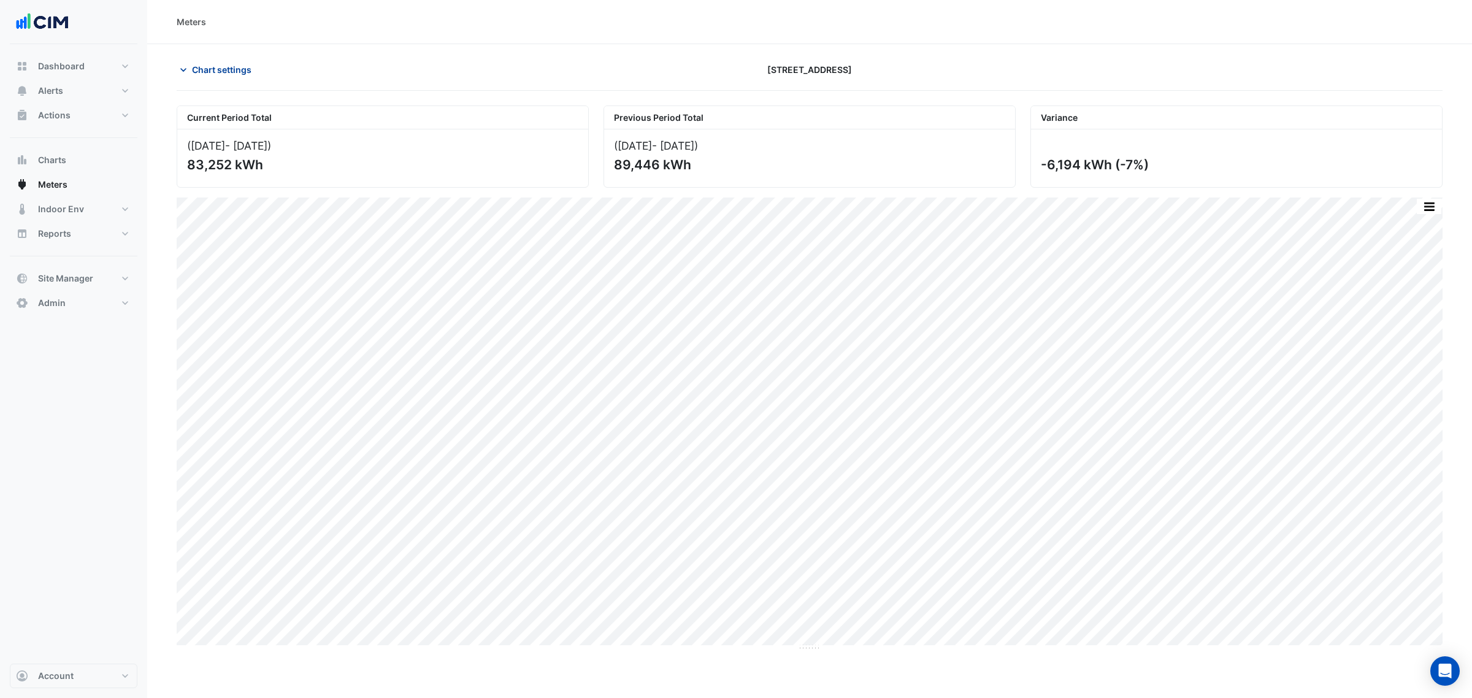
click at [228, 67] on span "Chart settings" at bounding box center [222, 69] width 60 height 13
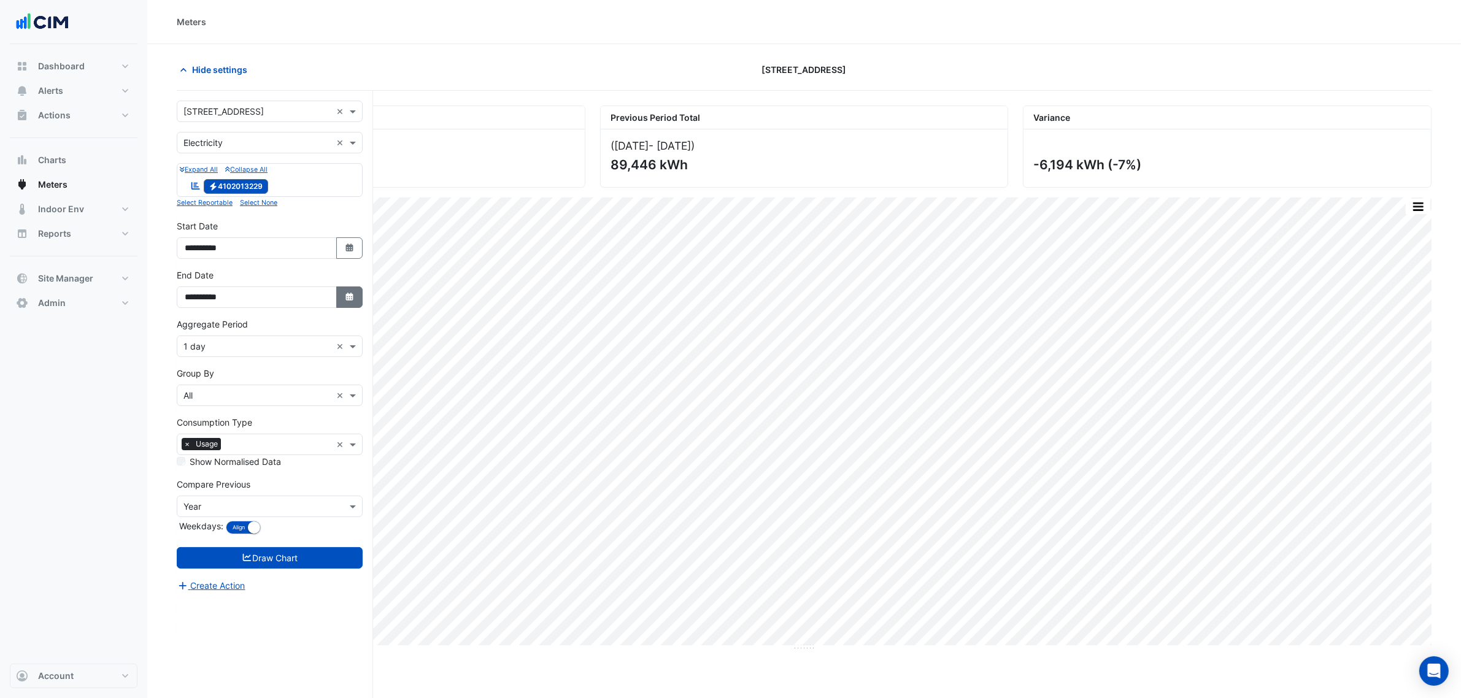
click at [342, 295] on button "Select Date" at bounding box center [349, 296] width 27 height 21
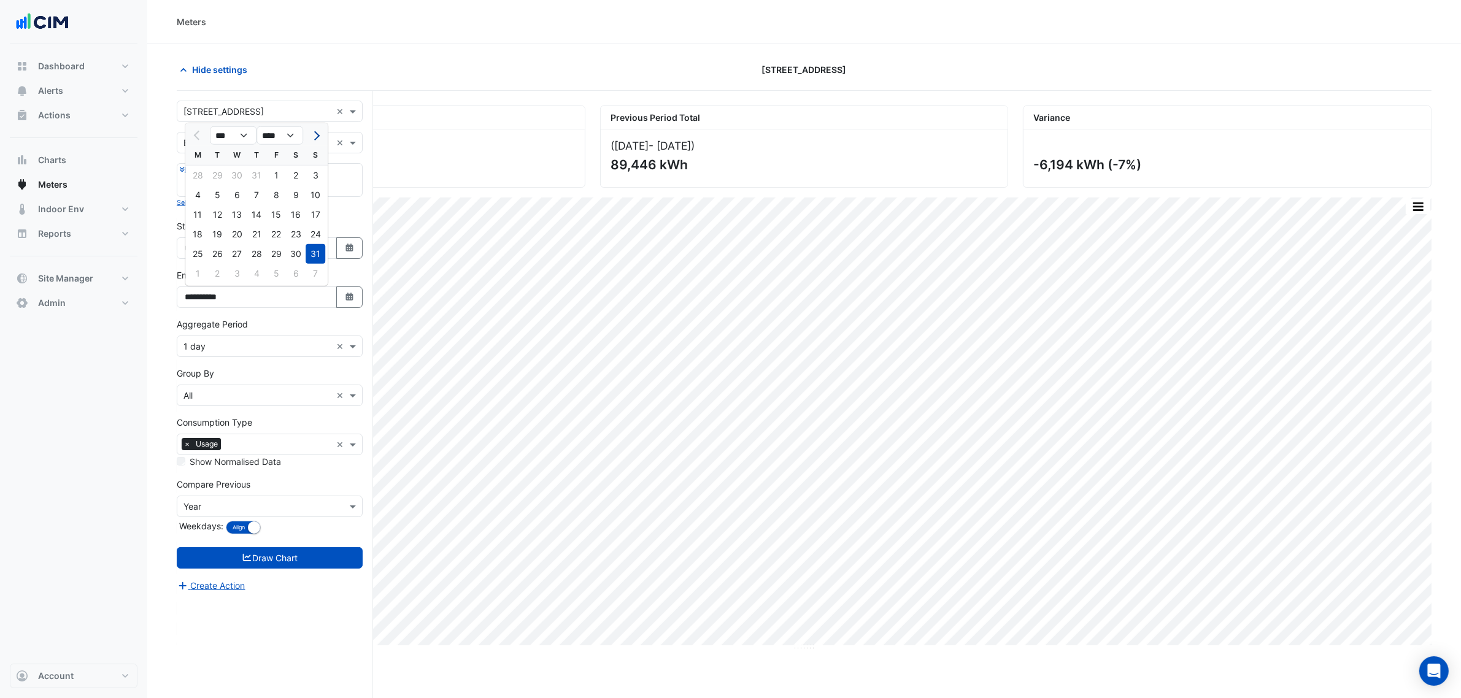
click at [317, 132] on button "Next month" at bounding box center [315, 136] width 15 height 20
select select "*"
click at [231, 215] on div "17" at bounding box center [237, 215] width 20 height 20
type input "**********"
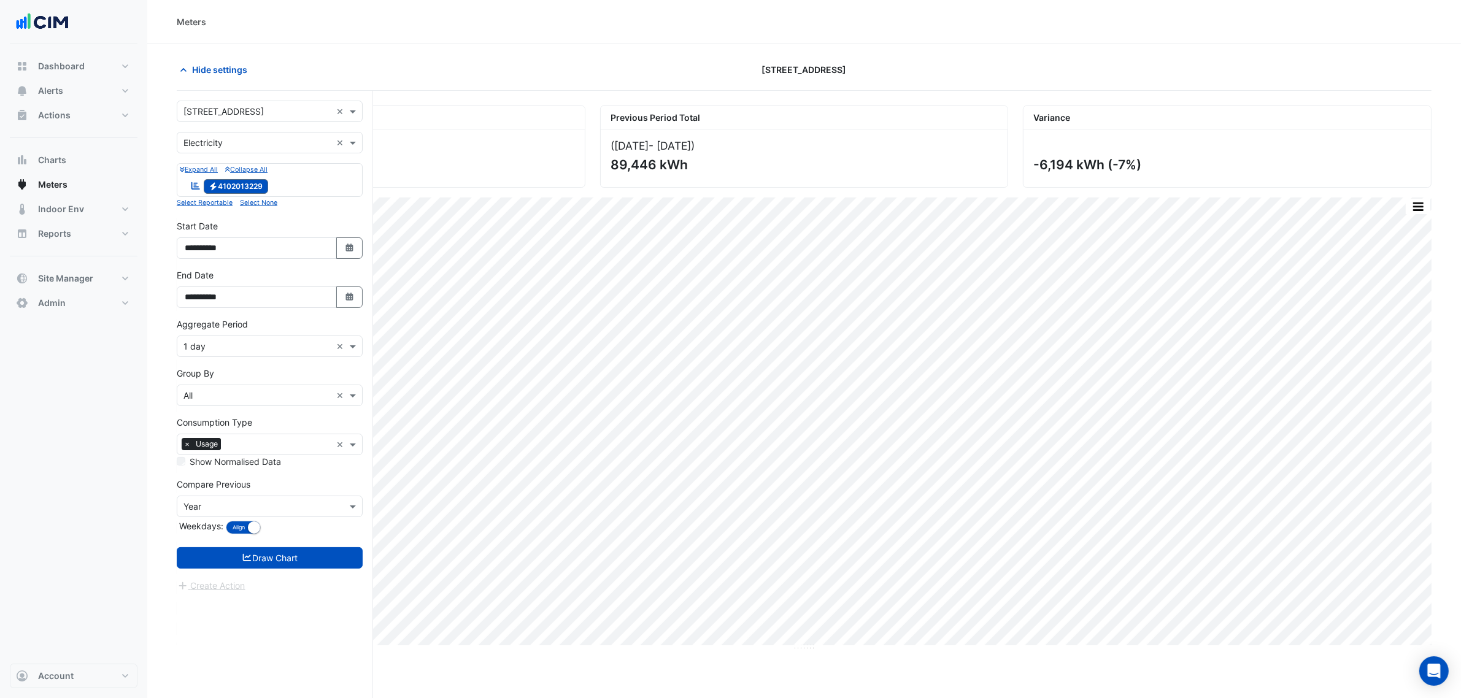
click at [220, 345] on input "text" at bounding box center [257, 346] width 148 height 13
click at [217, 425] on div "1 hour" at bounding box center [269, 427] width 185 height 18
click at [255, 532] on form "**********" at bounding box center [270, 347] width 186 height 492
click at [263, 532] on button "Draw Chart" at bounding box center [270, 557] width 186 height 21
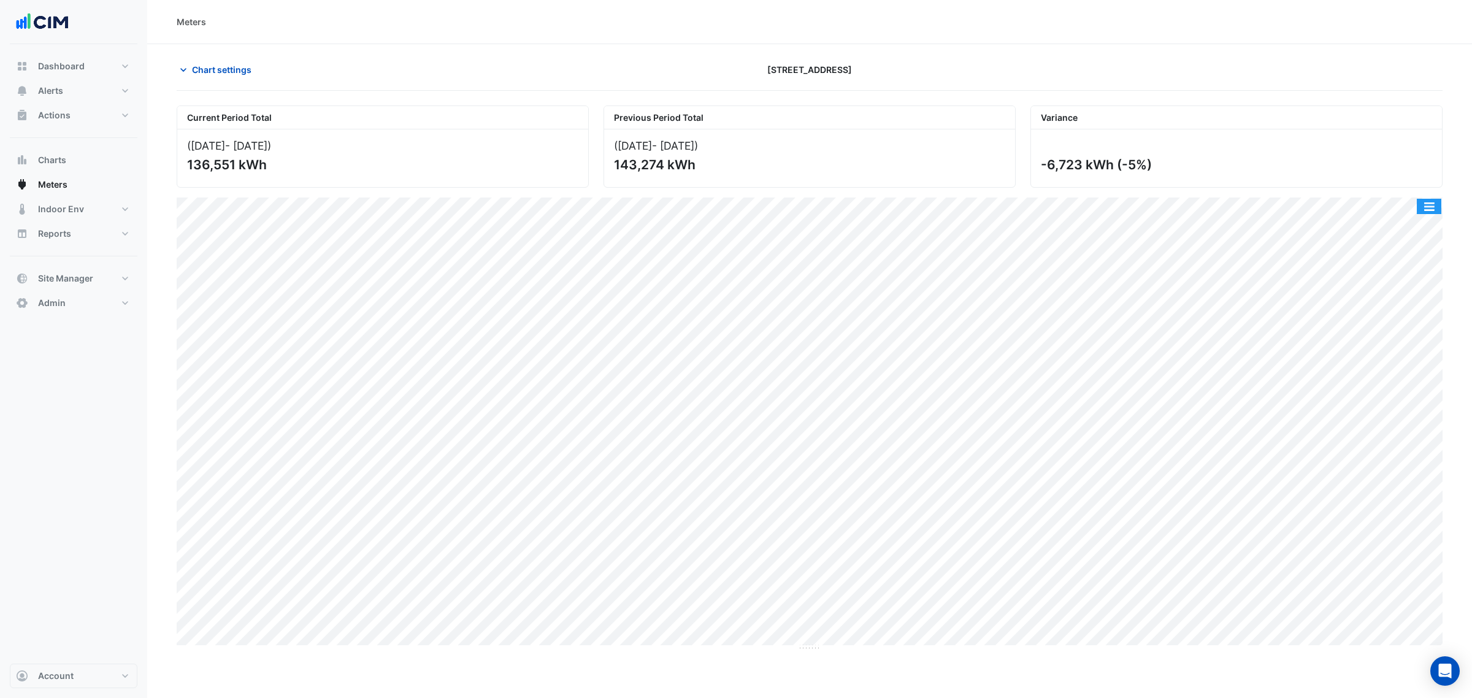
click at [1177, 209] on button "button" at bounding box center [1429, 206] width 25 height 15
click at [1177, 373] on div "Select Chart Type" at bounding box center [1405, 382] width 74 height 29
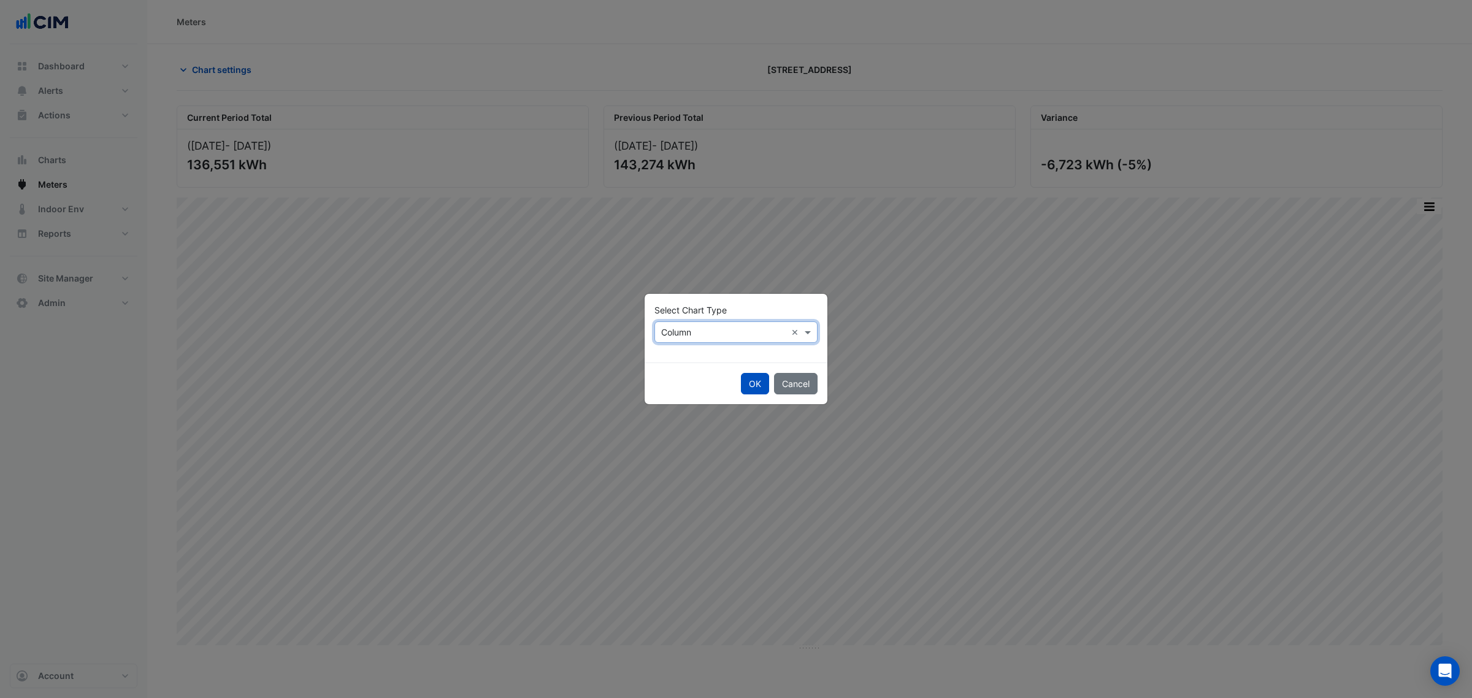
click at [672, 332] on input "text" at bounding box center [723, 332] width 125 height 13
click at [670, 352] on div "Line" at bounding box center [681, 359] width 53 height 18
click at [741, 378] on button "OK" at bounding box center [755, 383] width 28 height 21
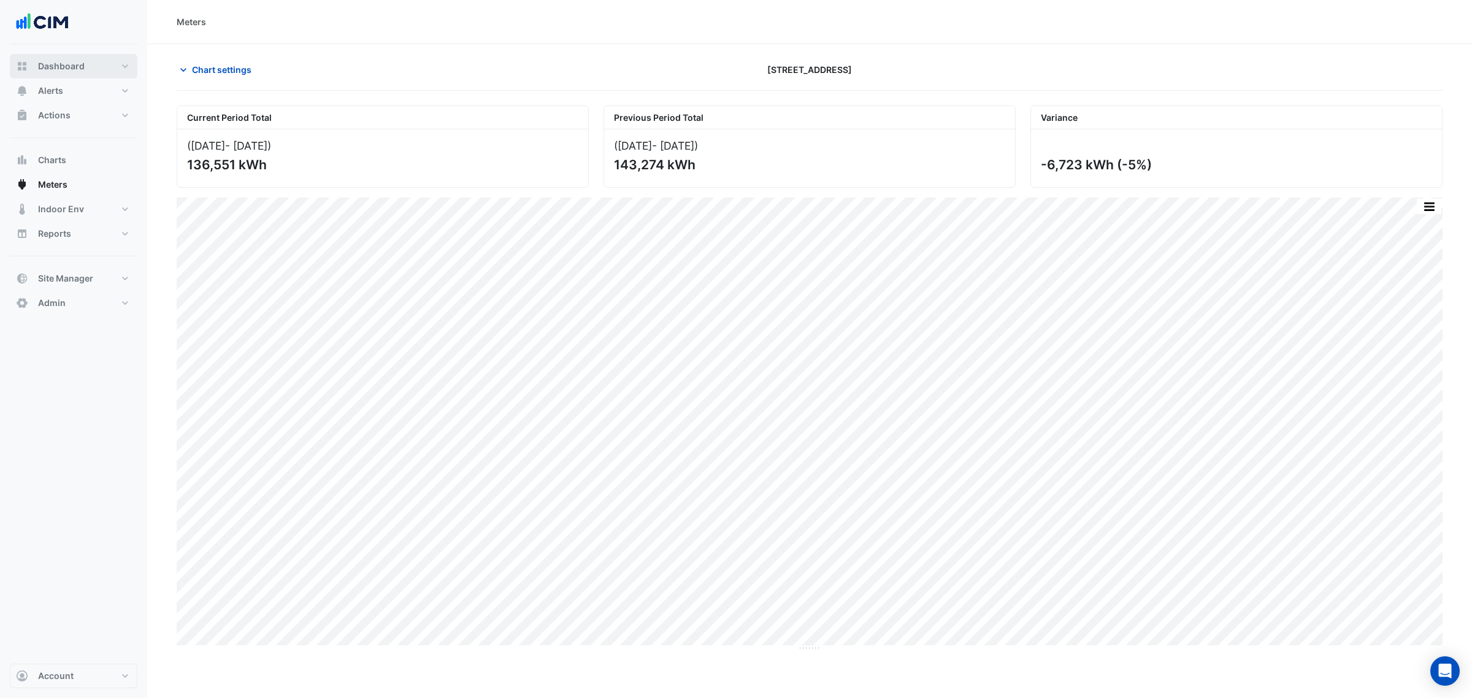
click at [95, 64] on button "Dashboard" at bounding box center [74, 66] width 128 height 25
select select "***"
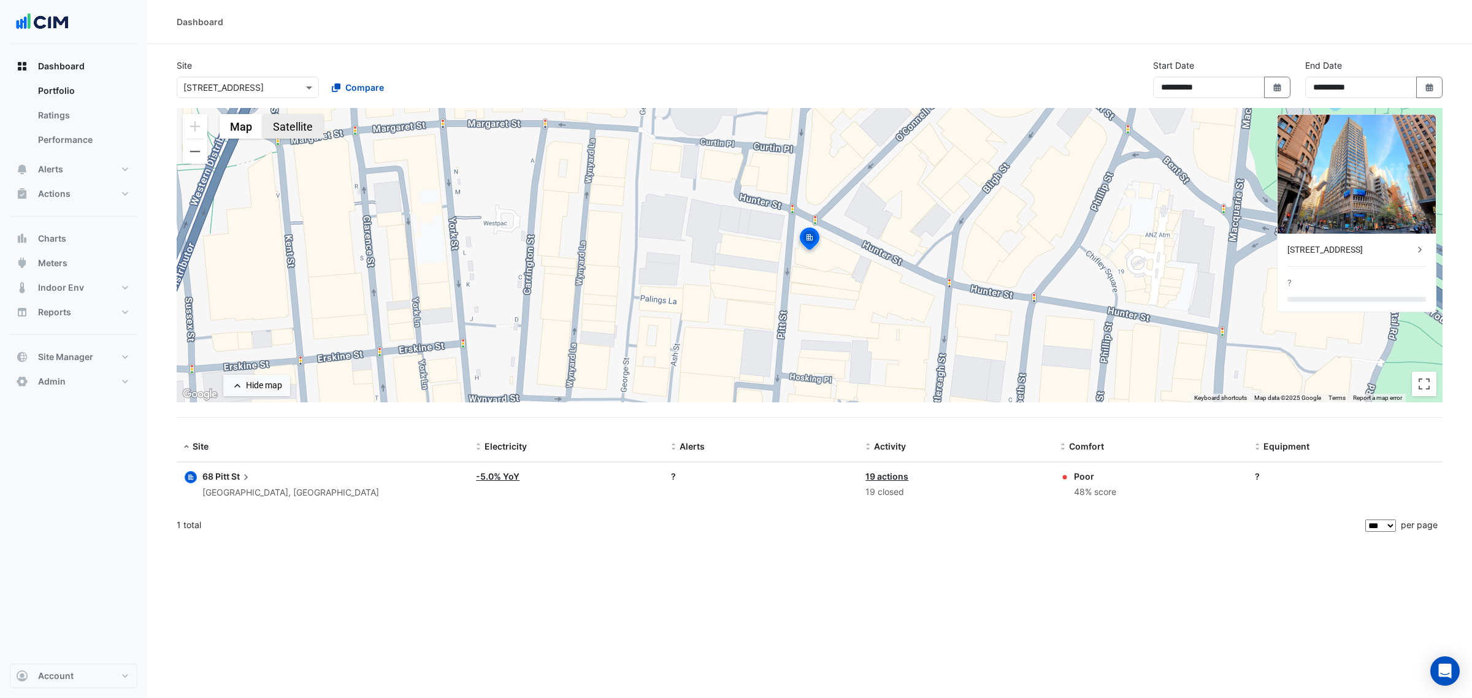
click at [286, 128] on button "Satellite" at bounding box center [293, 126] width 61 height 25
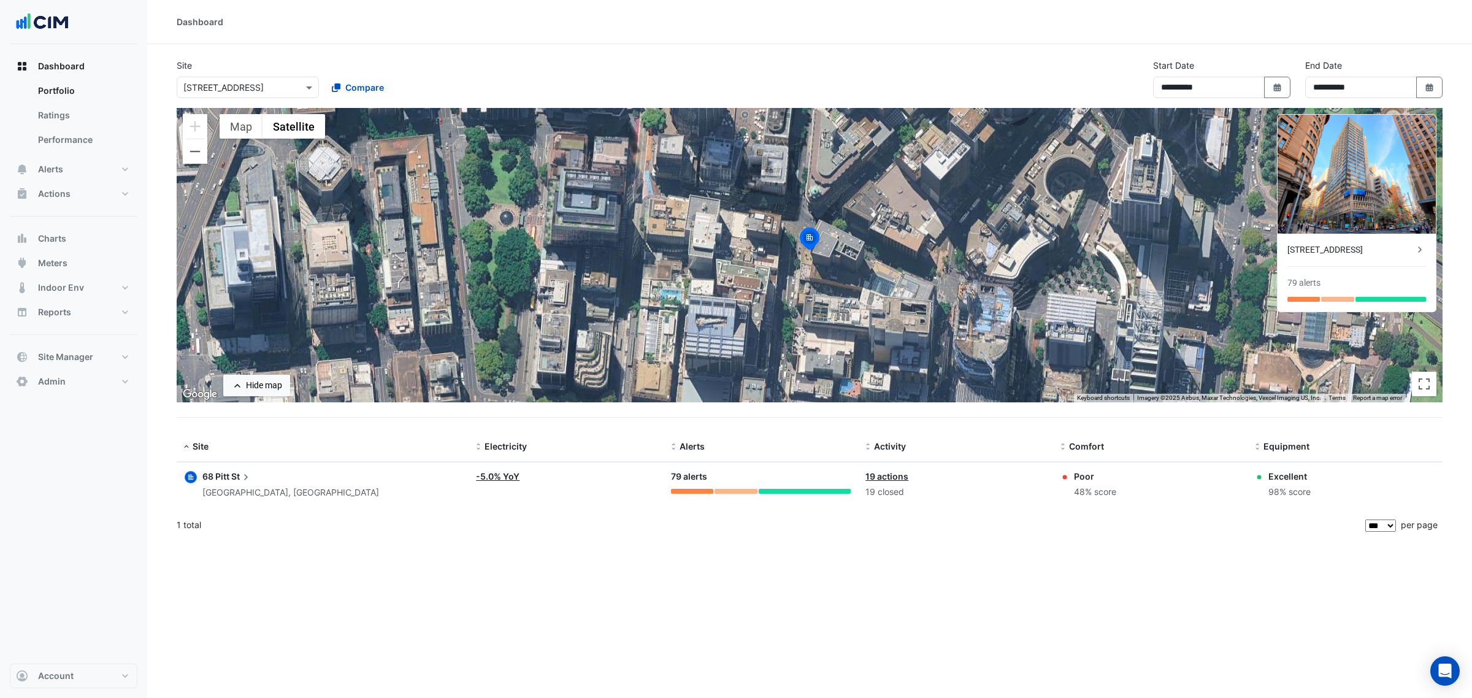
click at [816, 244] on img at bounding box center [809, 240] width 27 height 29
click at [894, 221] on div "To navigate, press the arrow keys. To activate drag with keyboard, press Alt + …" at bounding box center [810, 255] width 1266 height 294
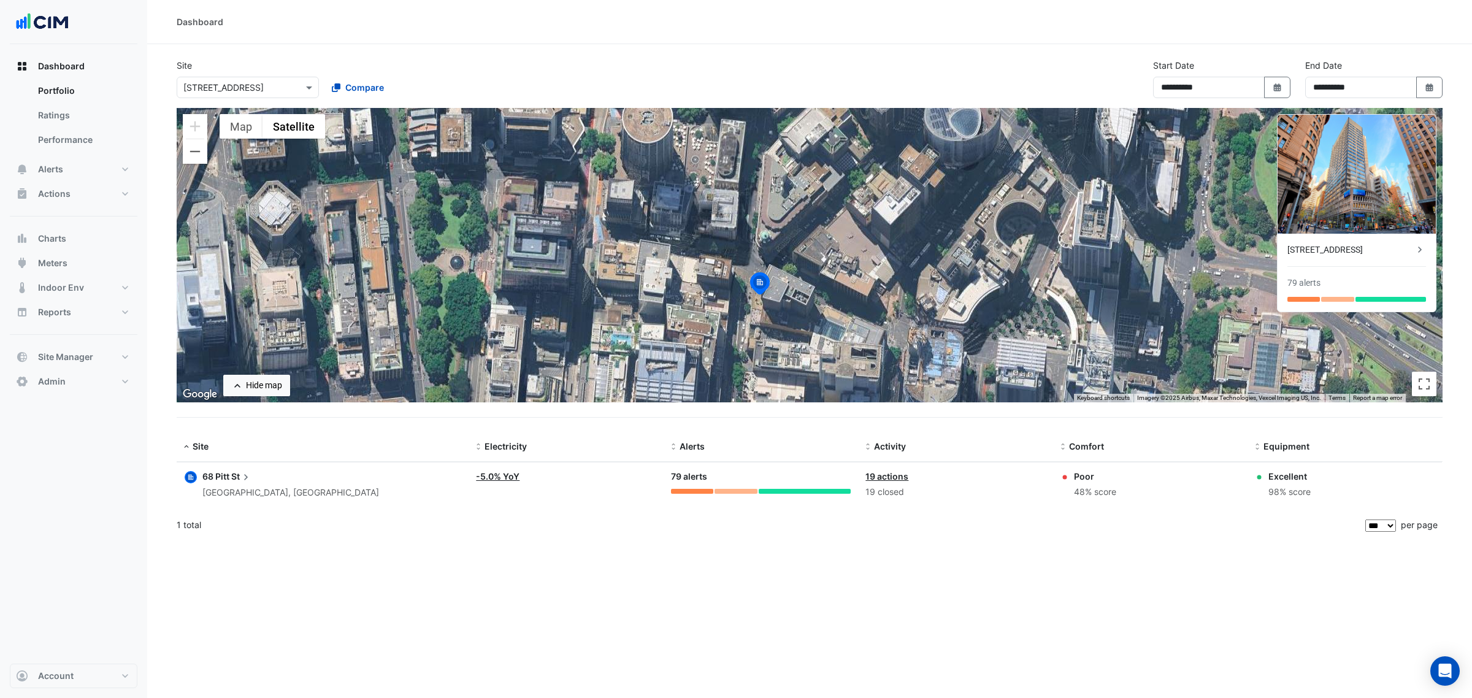
drag, startPoint x: 920, startPoint y: 264, endPoint x: 872, endPoint y: 301, distance: 60.7
click at [872, 301] on div "To activate drag with keyboard, press Alt + Enter. Once in keyboard drag state,…" at bounding box center [810, 255] width 1266 height 294
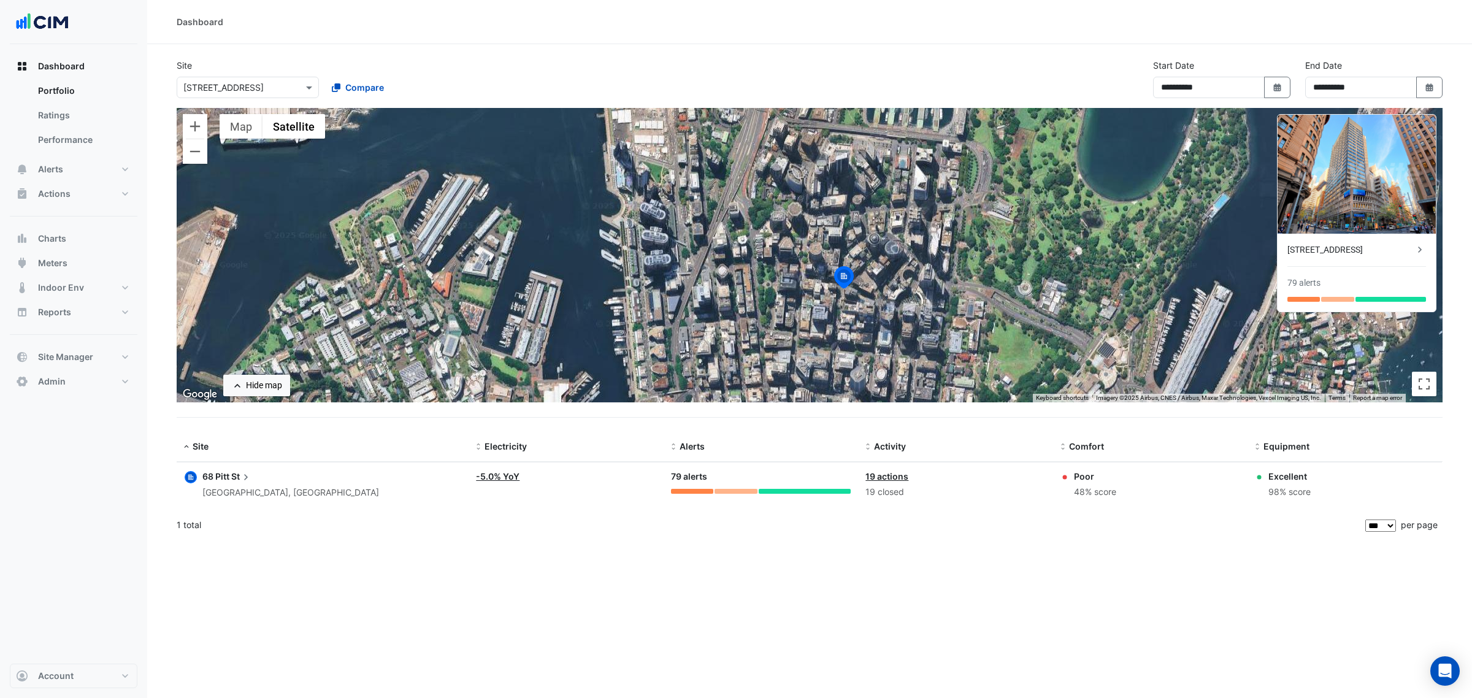
click at [842, 279] on img at bounding box center [844, 278] width 27 height 29
click at [843, 279] on img at bounding box center [844, 278] width 27 height 29
click at [948, 236] on div "To navigate, press the arrow keys. To activate drag with keyboard, press Alt + …" at bounding box center [810, 255] width 1266 height 294
drag, startPoint x: 948, startPoint y: 236, endPoint x: 828, endPoint y: 255, distance: 121.0
click at [828, 255] on div "To activate drag with keyboard, press Alt + Enter. Once in keyboard drag state,…" at bounding box center [810, 255] width 1266 height 294
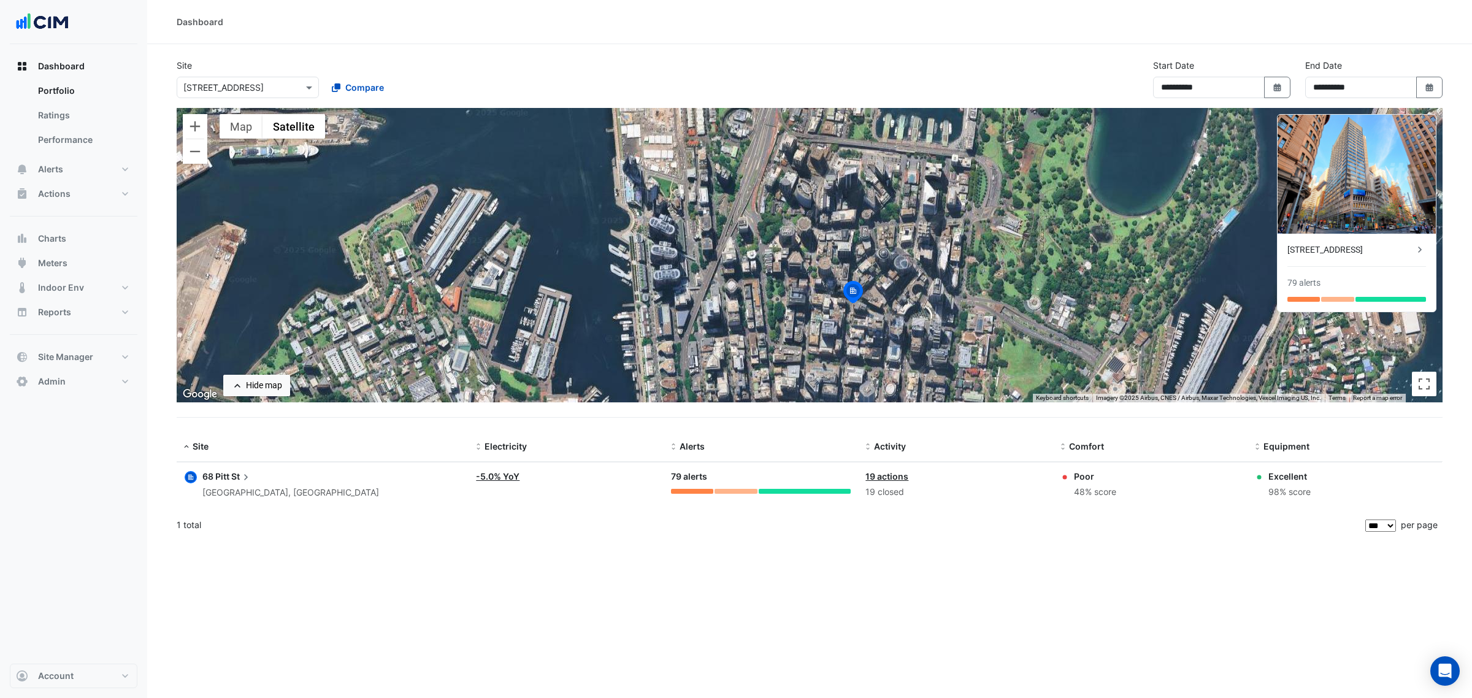
drag, startPoint x: 813, startPoint y: 235, endPoint x: 823, endPoint y: 250, distance: 17.4
click at [823, 250] on div "To activate drag with keyboard, press Alt + Enter. Once in keyboard drag state,…" at bounding box center [810, 255] width 1266 height 294
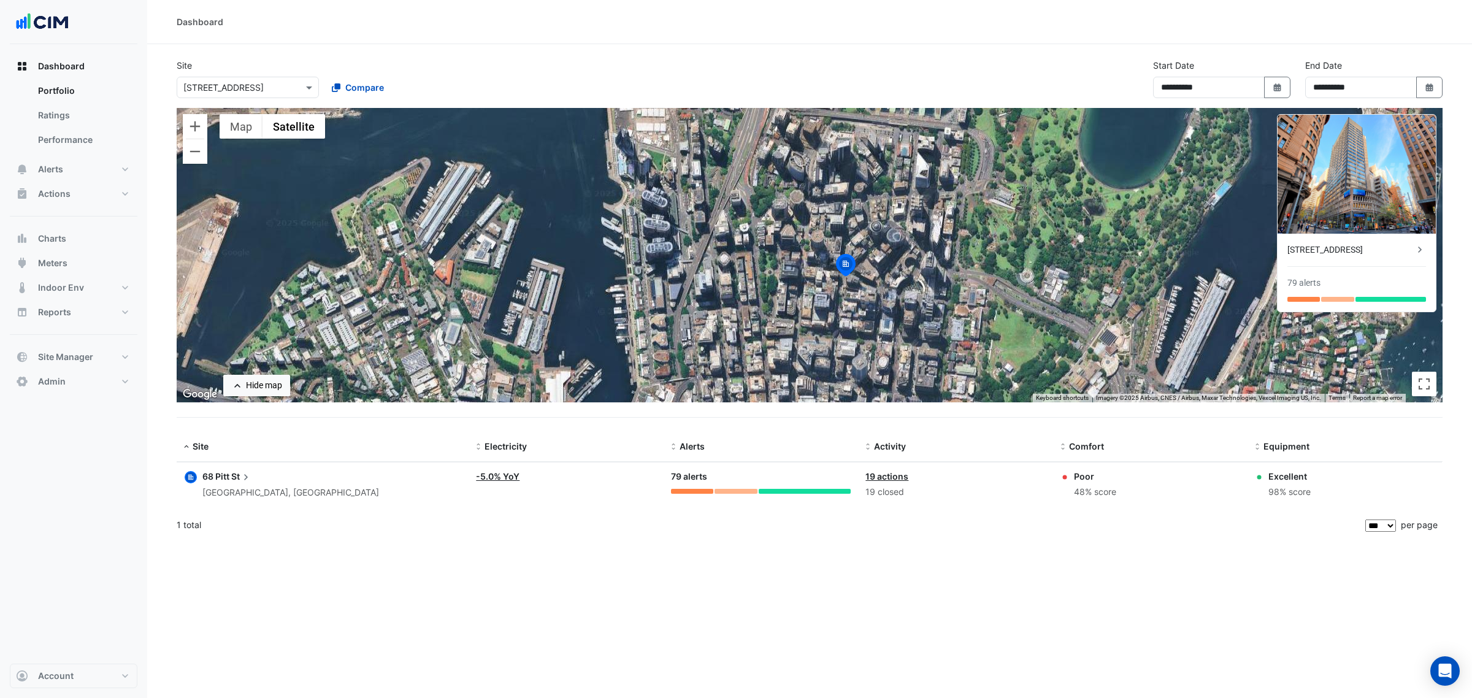
drag, startPoint x: 861, startPoint y: 301, endPoint x: 848, endPoint y: 252, distance: 50.7
click at [848, 252] on img at bounding box center [845, 266] width 27 height 29
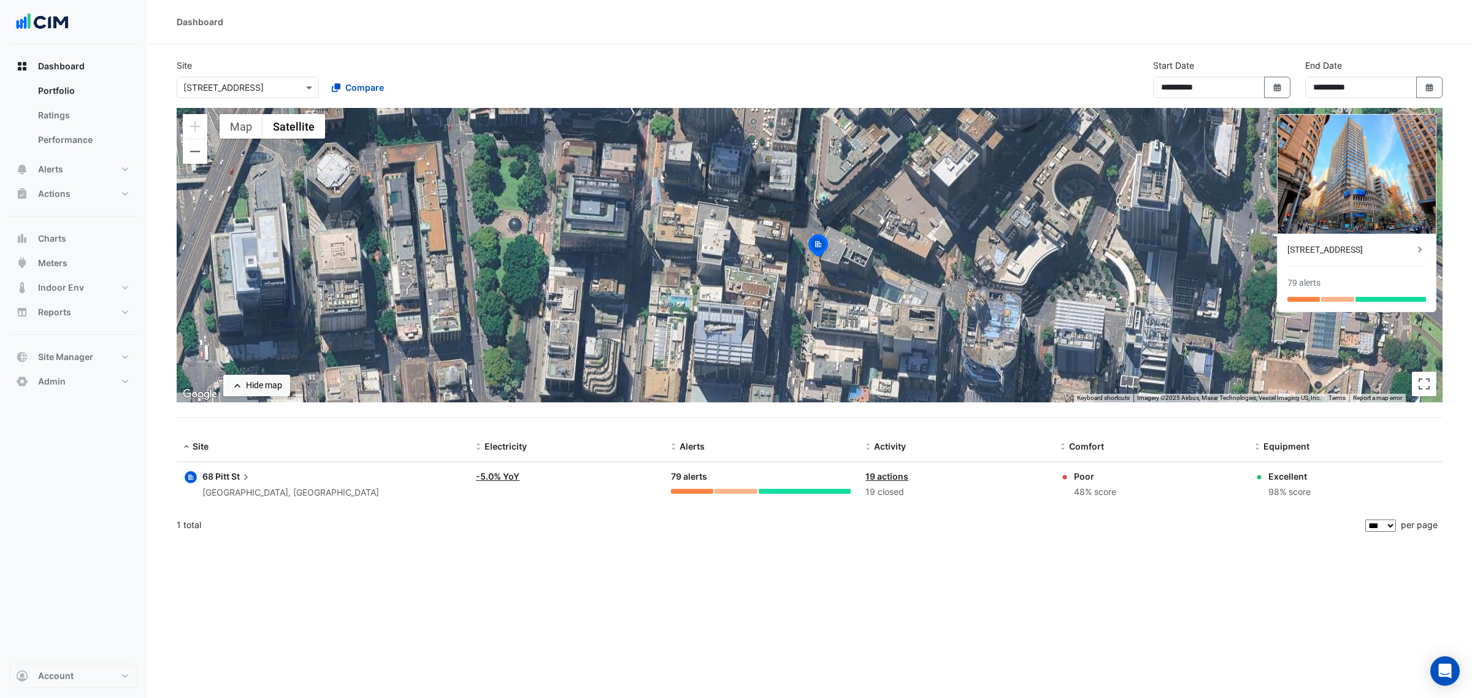
drag, startPoint x: 839, startPoint y: 263, endPoint x: 841, endPoint y: 247, distance: 16.1
click at [841, 247] on div "To activate drag with keyboard, press Alt + Enter. Once in keyboard drag state,…" at bounding box center [810, 255] width 1266 height 294
click at [83, 158] on button "Alerts" at bounding box center [74, 169] width 128 height 25
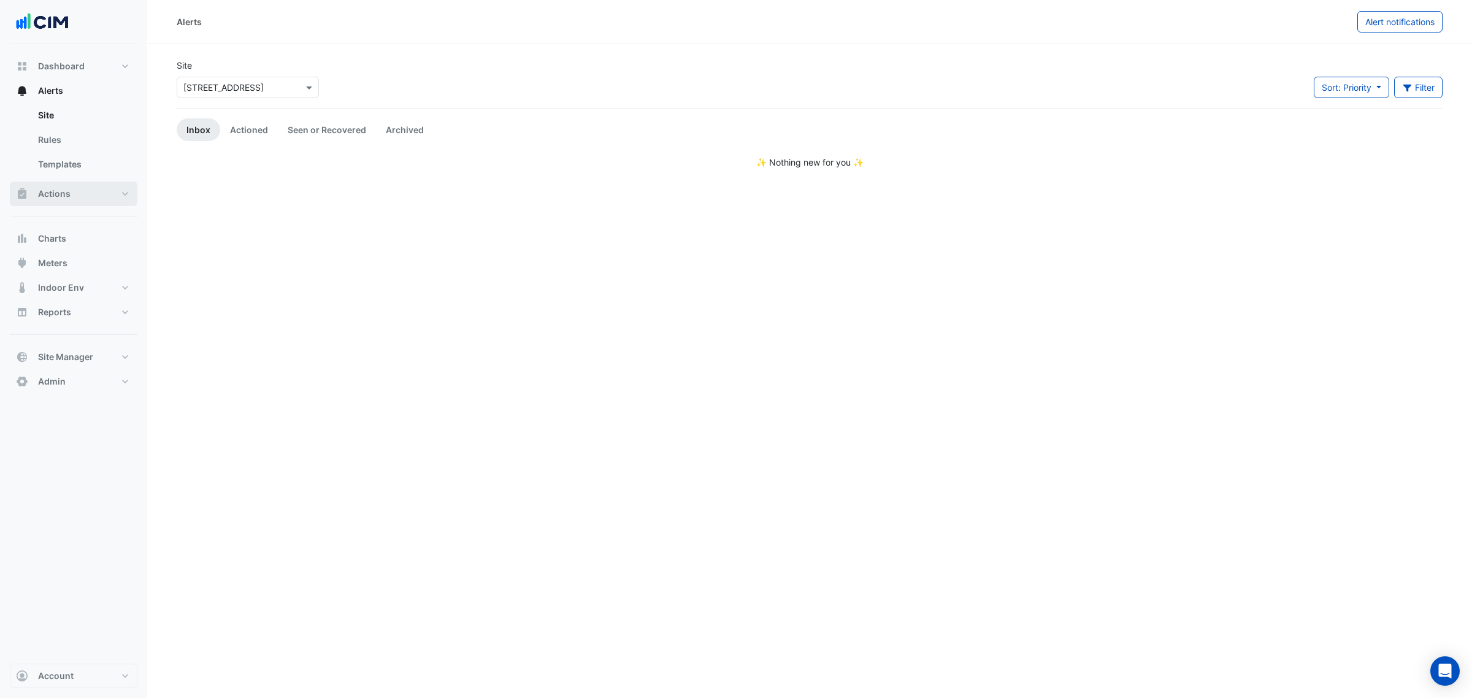
click at [104, 189] on button "Actions" at bounding box center [74, 194] width 128 height 25
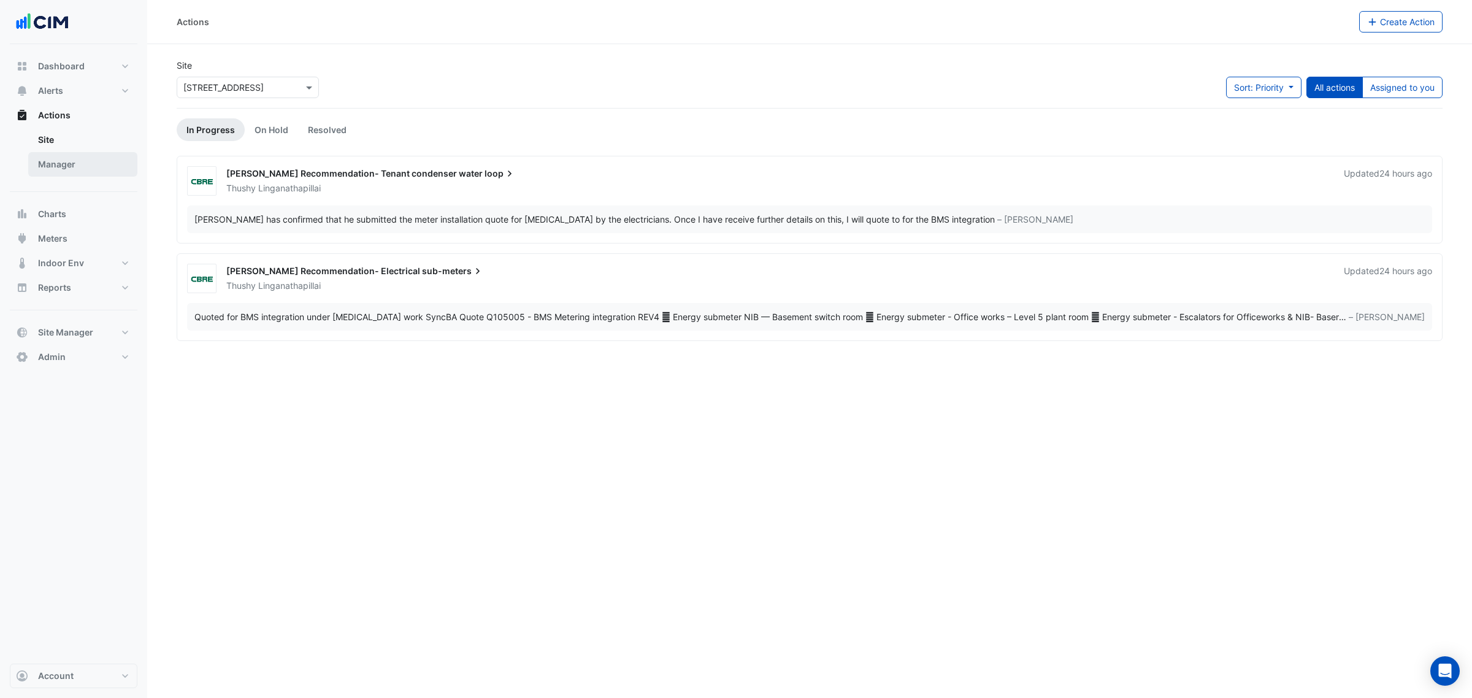
click at [105, 167] on link "Manager" at bounding box center [82, 164] width 109 height 25
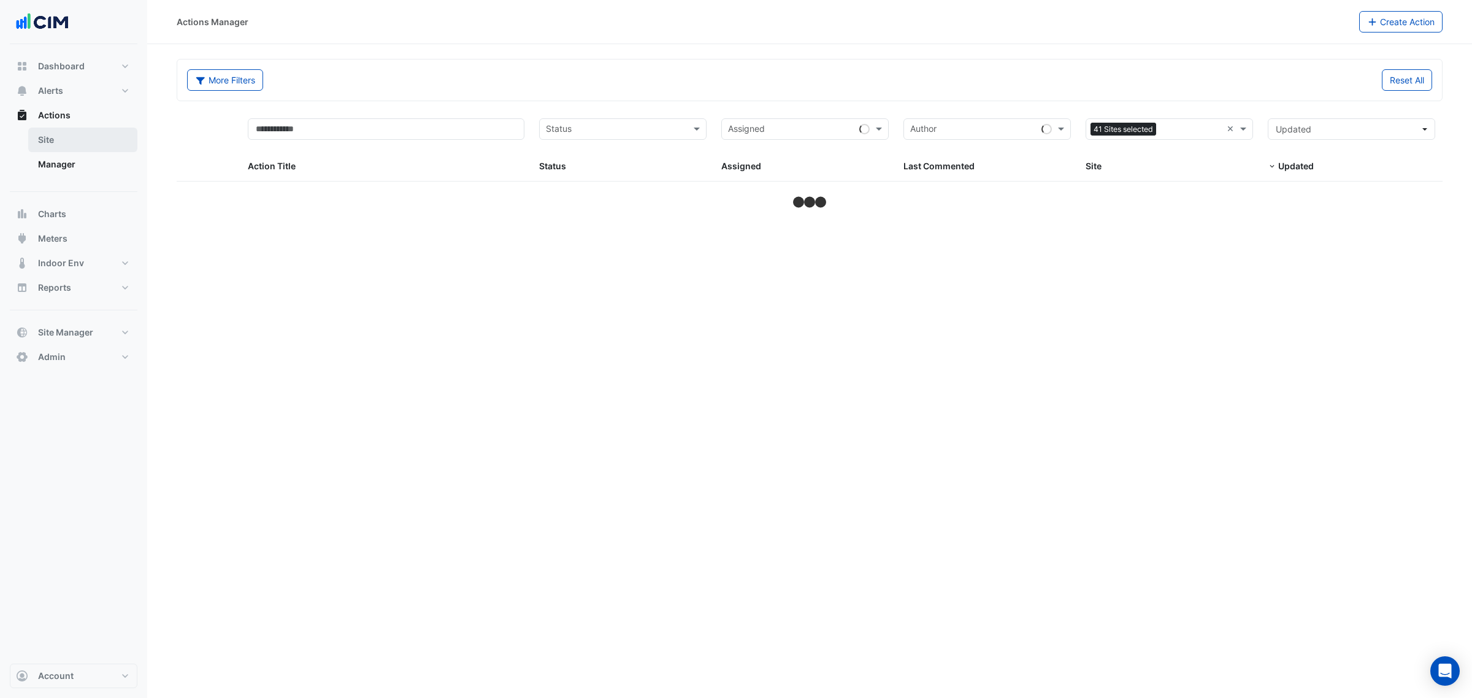
click at [87, 139] on link "Site" at bounding box center [82, 140] width 109 height 25
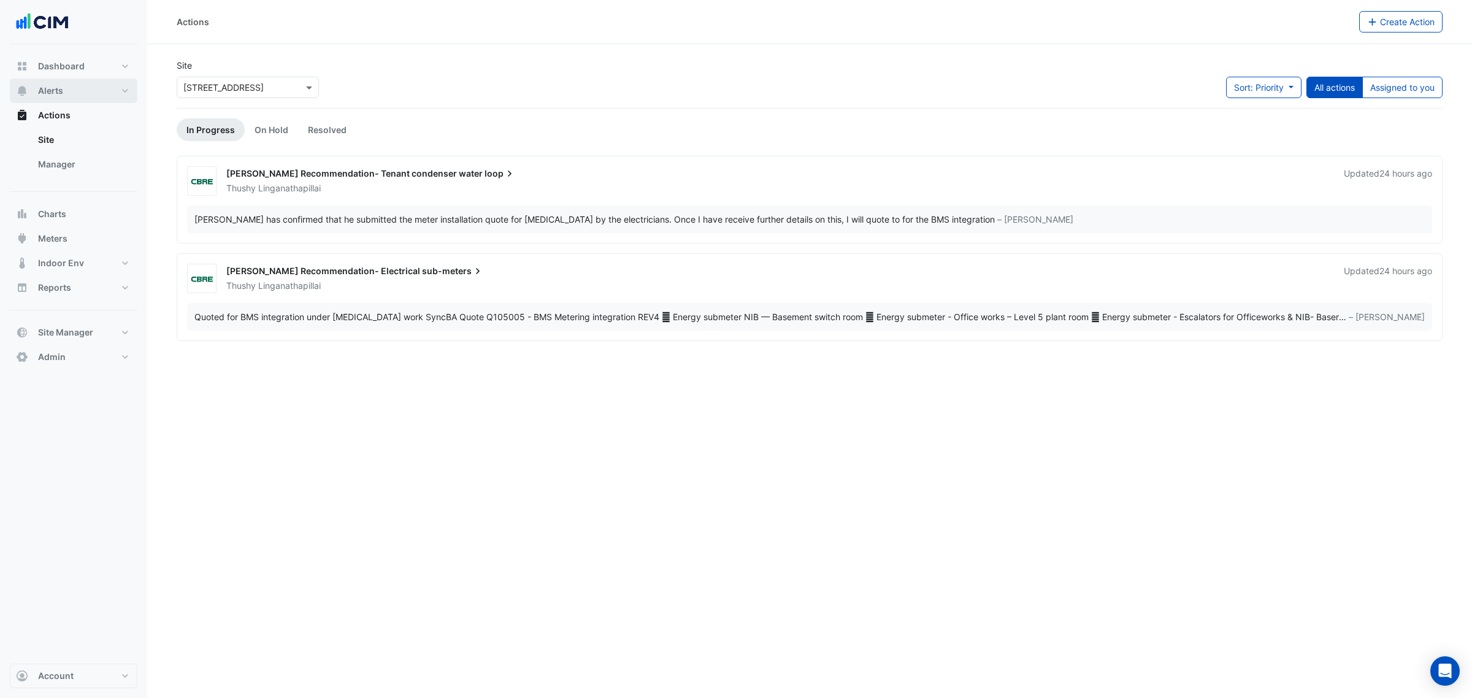
click at [109, 86] on button "Alerts" at bounding box center [74, 91] width 128 height 25
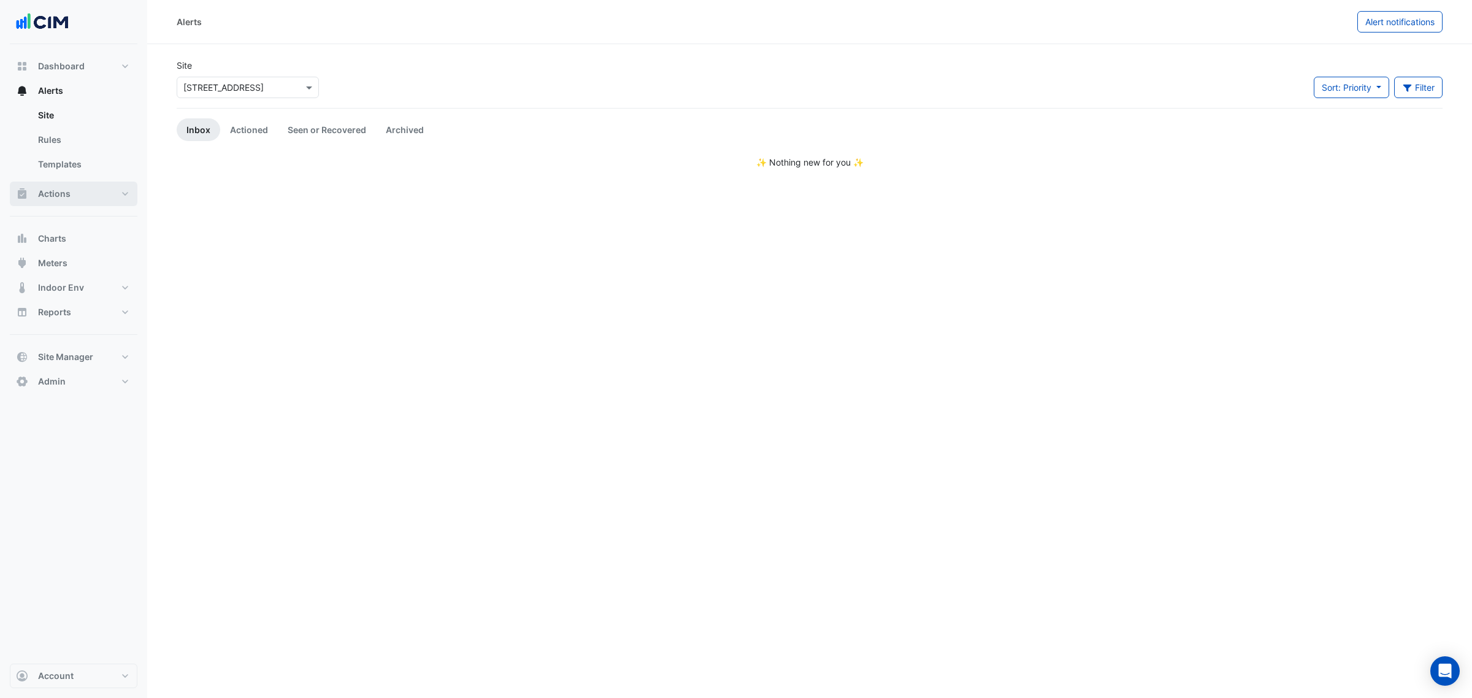
click at [84, 188] on button "Actions" at bounding box center [74, 194] width 128 height 25
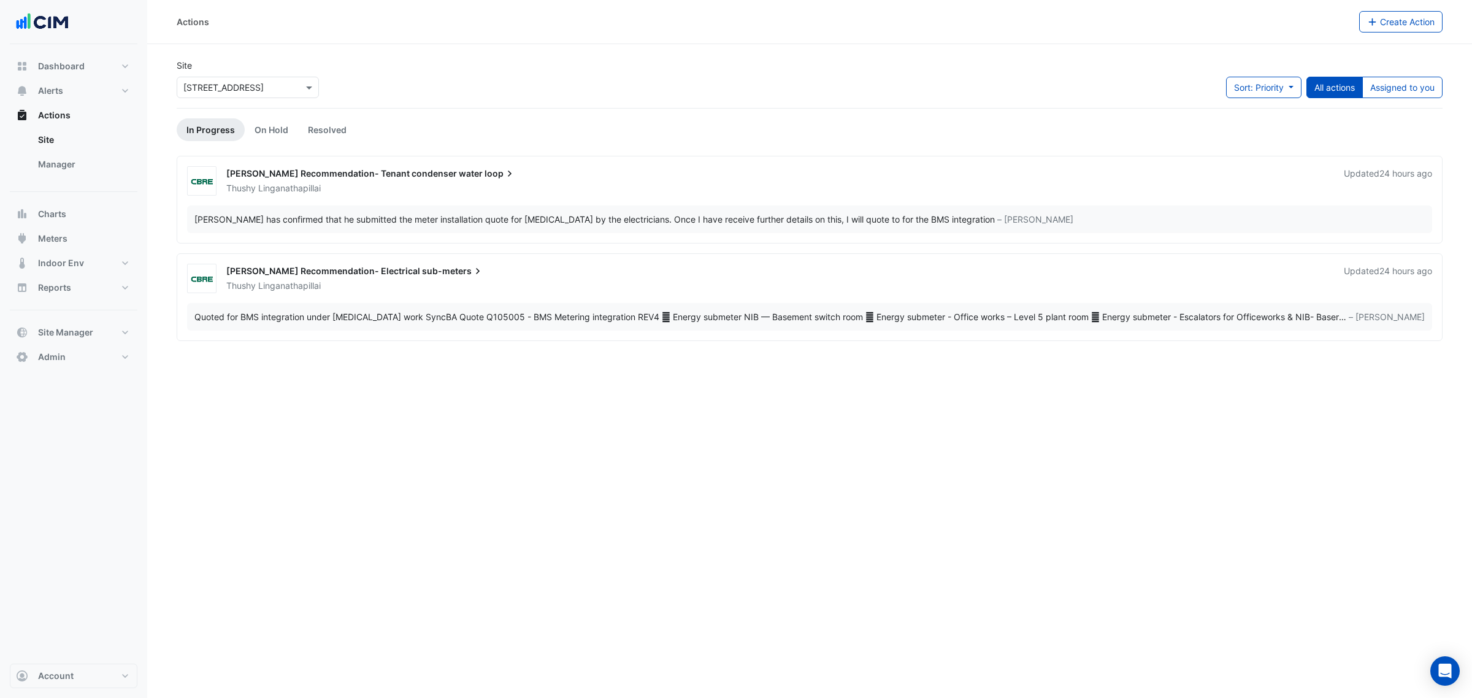
click at [731, 200] on div "NABERS Recommendation- Tenant condenser water loop Thushy Linganathapillai Upda…" at bounding box center [809, 199] width 1255 height 67
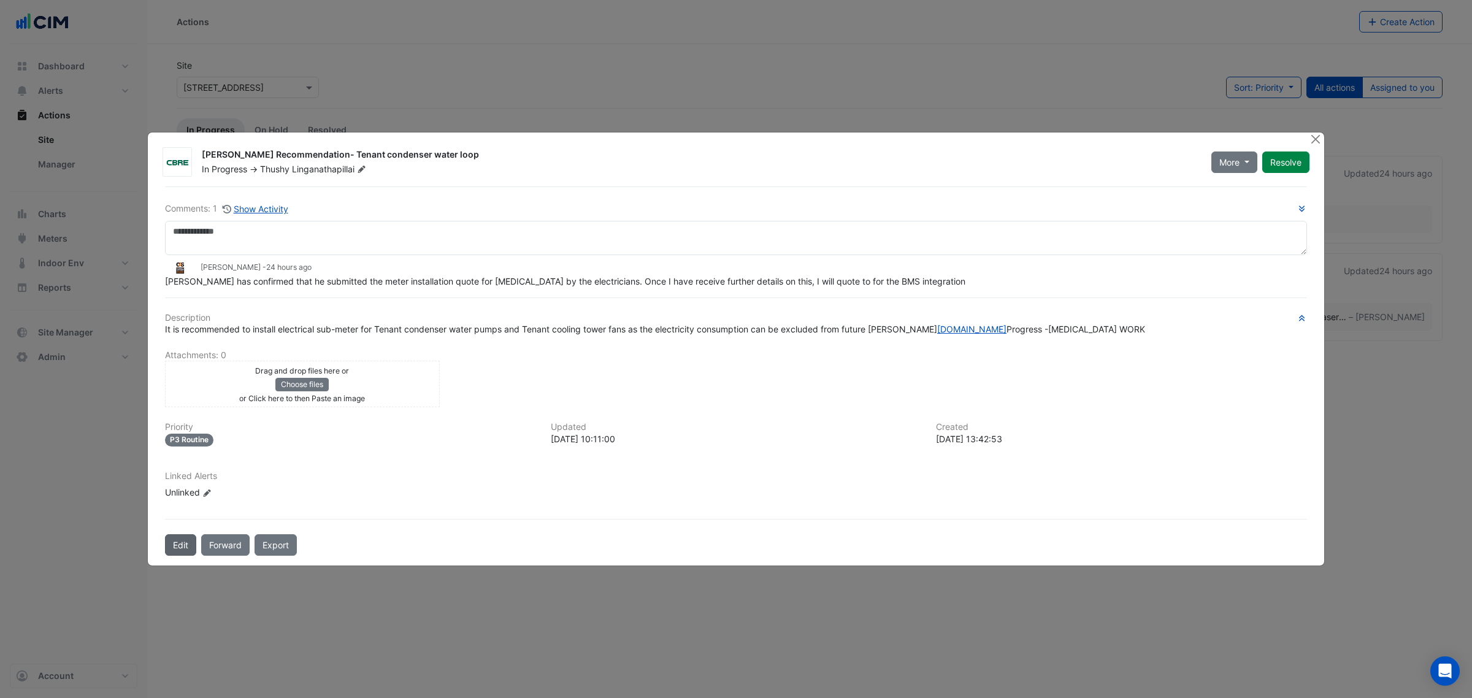
click at [176, 532] on button "Edit" at bounding box center [180, 544] width 31 height 21
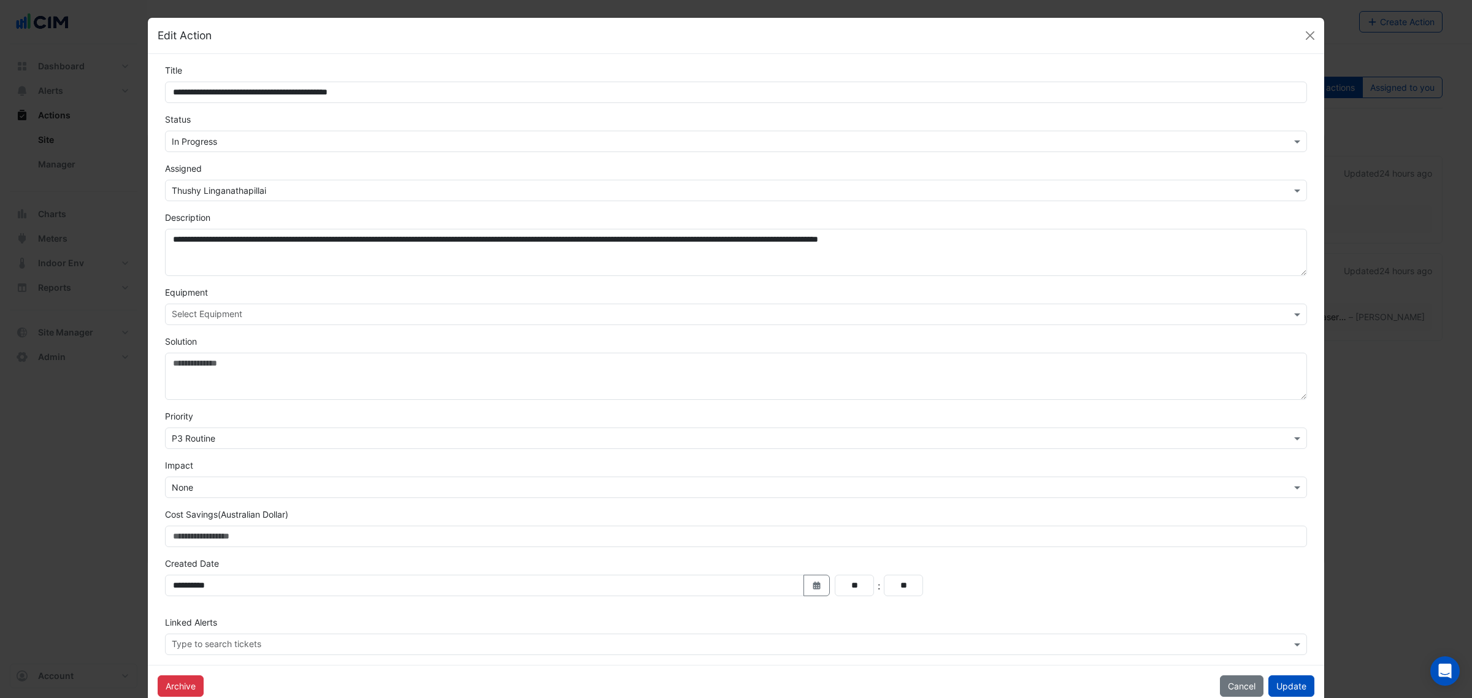
click at [228, 145] on input "text" at bounding box center [724, 142] width 1104 height 13
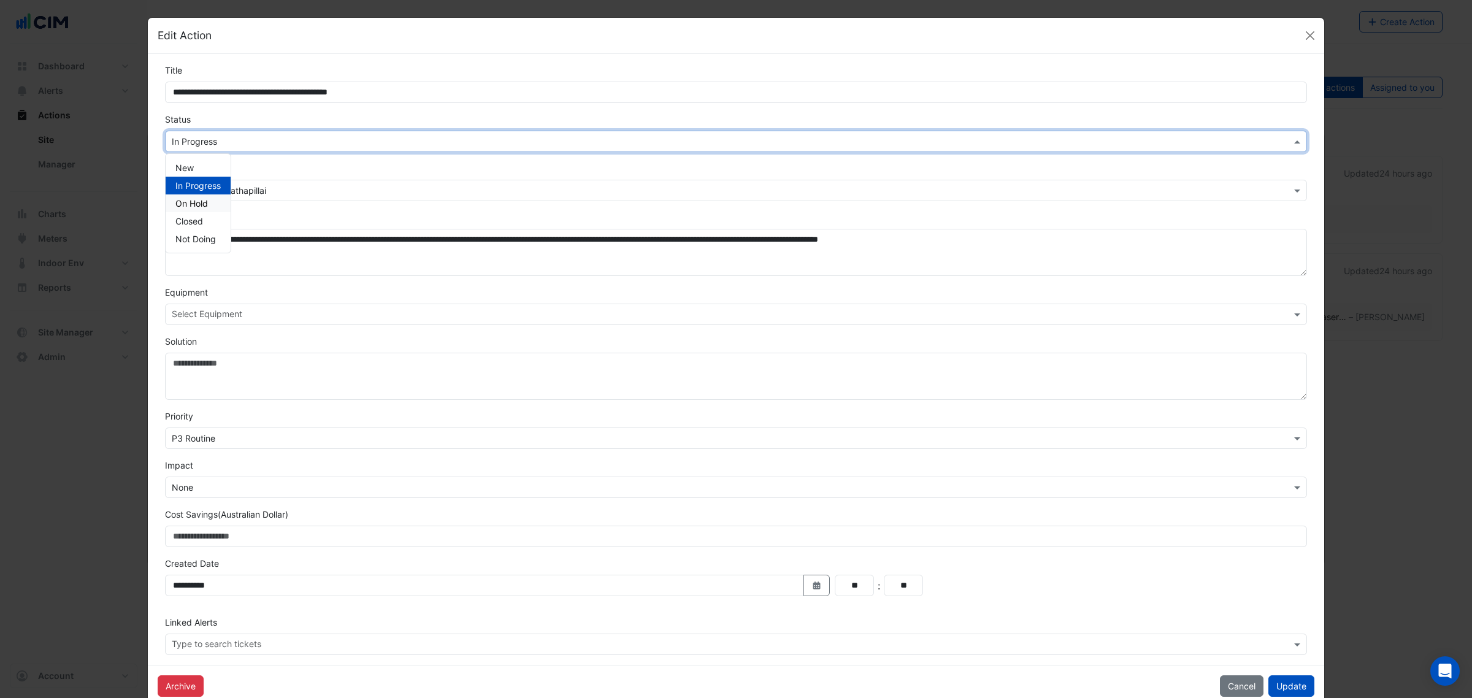
click at [200, 198] on span "On Hold" at bounding box center [191, 203] width 33 height 10
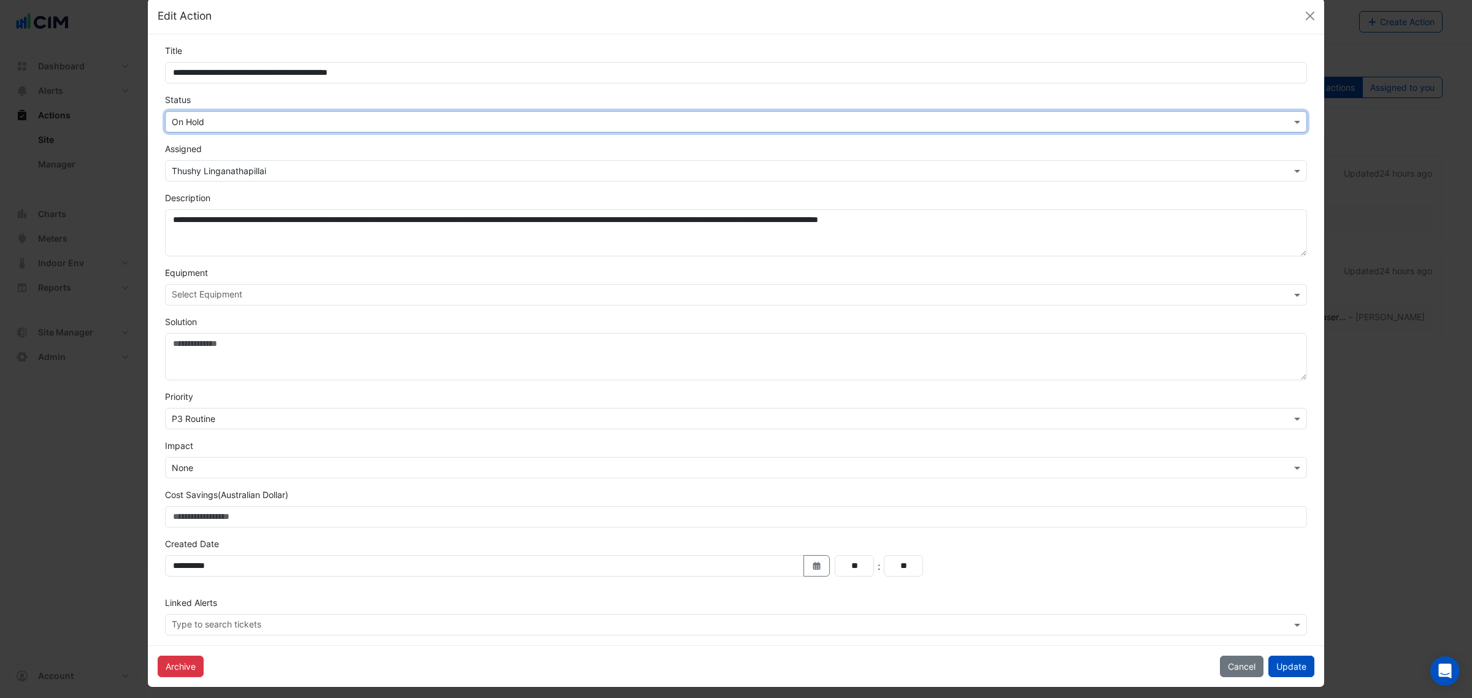
scroll to position [28, 0]
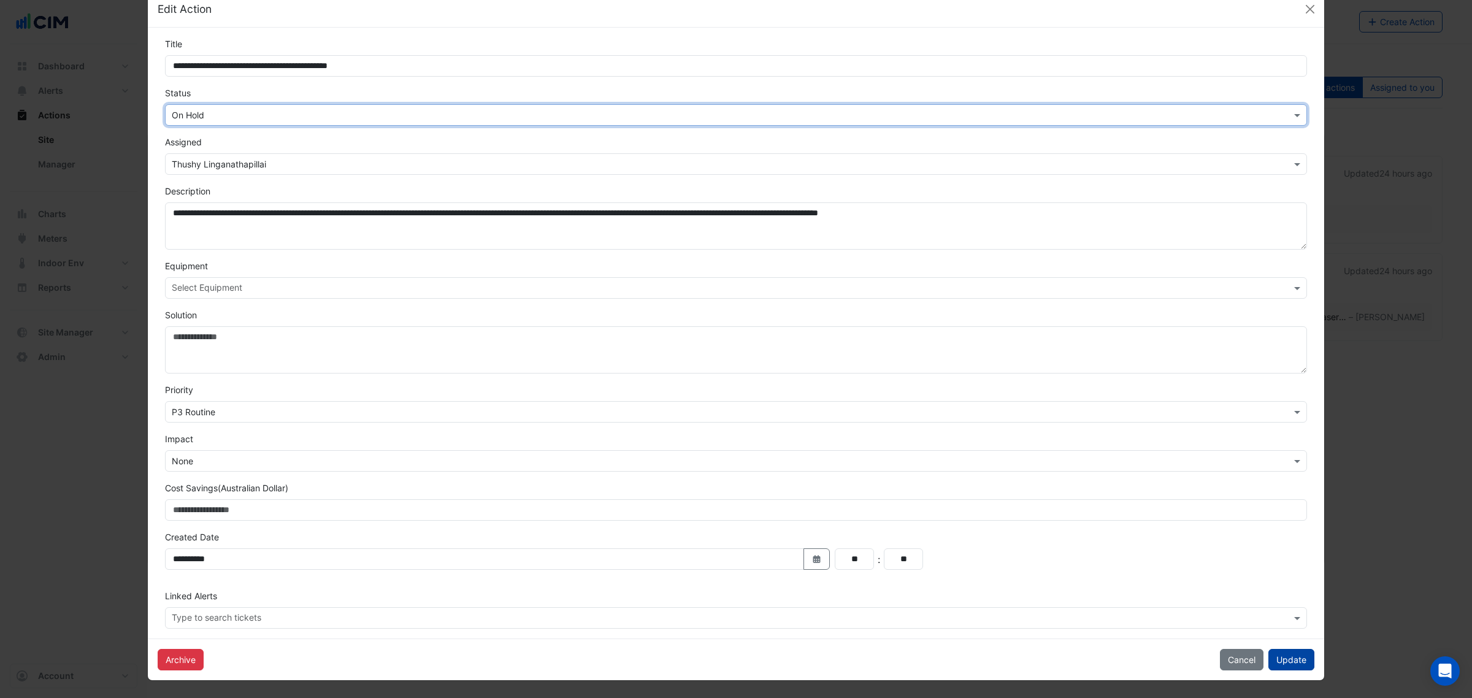
click at [1177, 532] on button "Update" at bounding box center [1292, 659] width 46 height 21
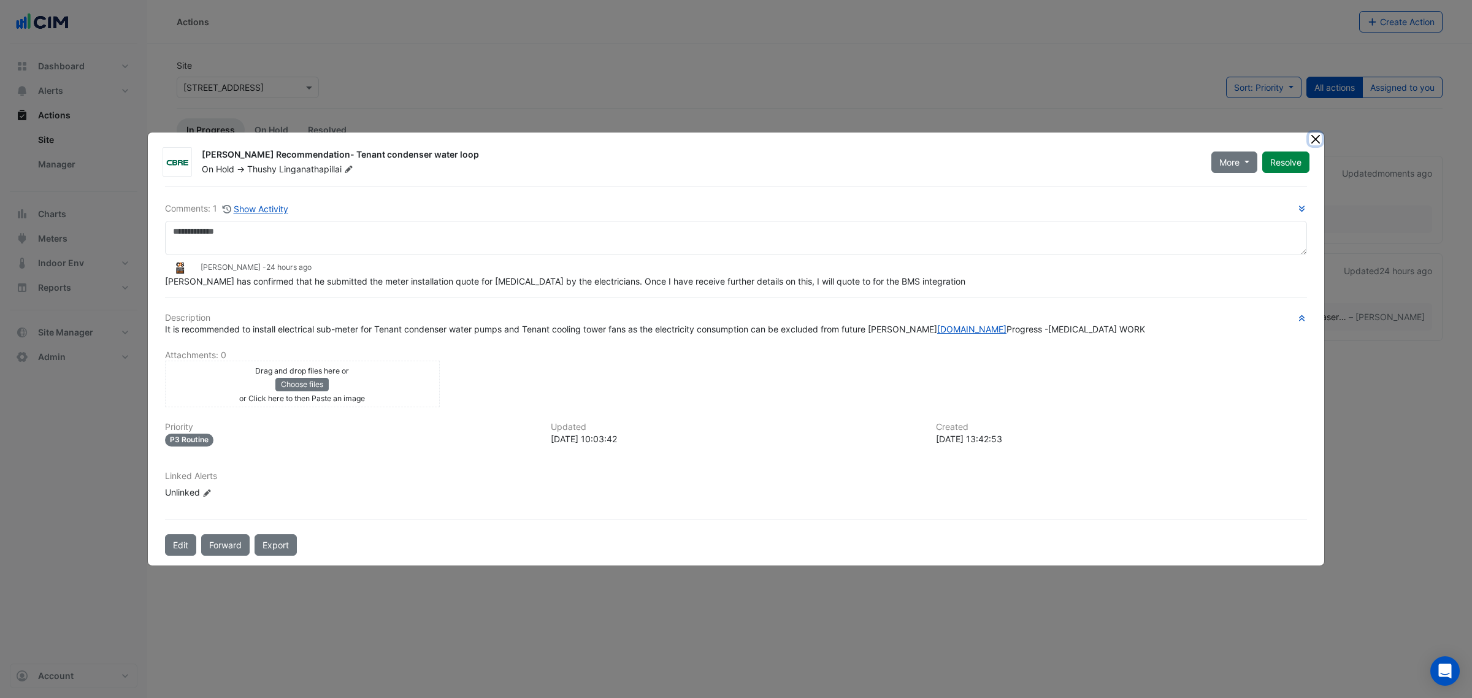
click at [1177, 136] on button "Close" at bounding box center [1315, 139] width 13 height 13
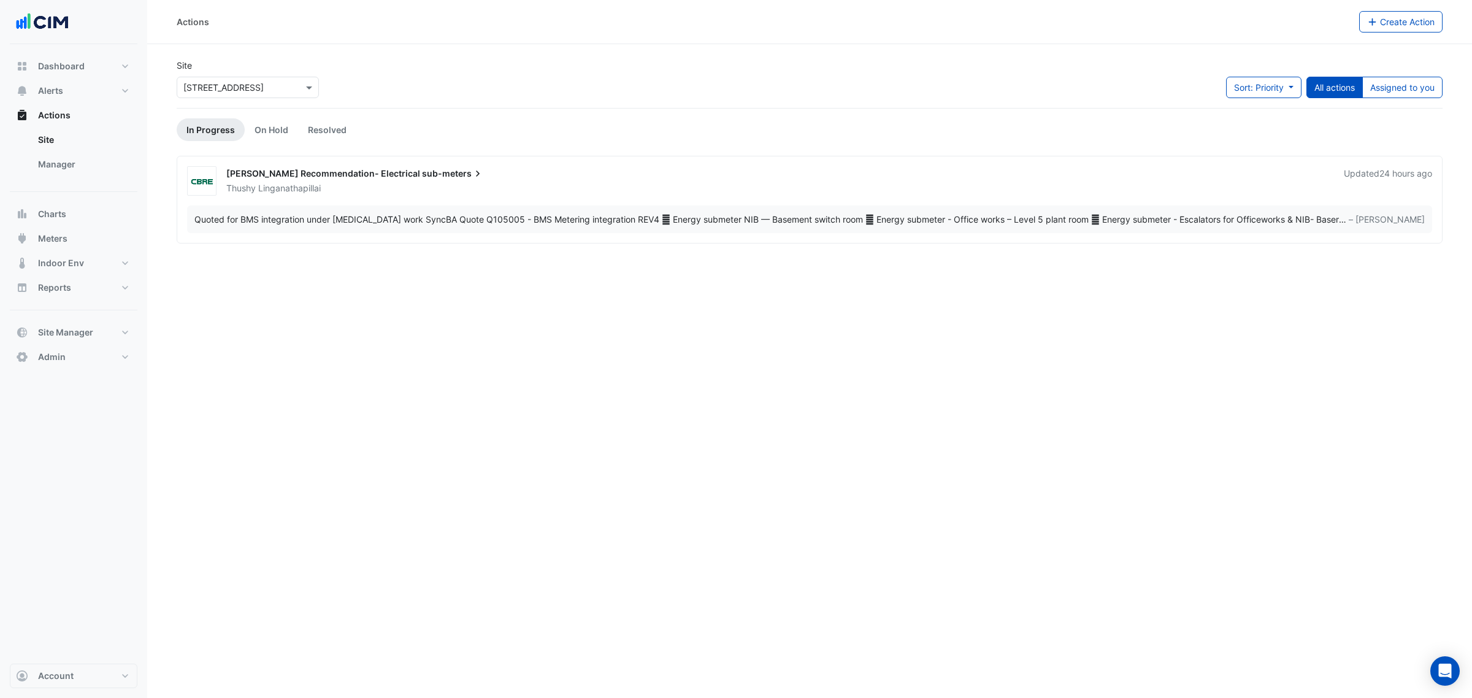
click at [321, 191] on span "Linganathapillai" at bounding box center [289, 188] width 63 height 12
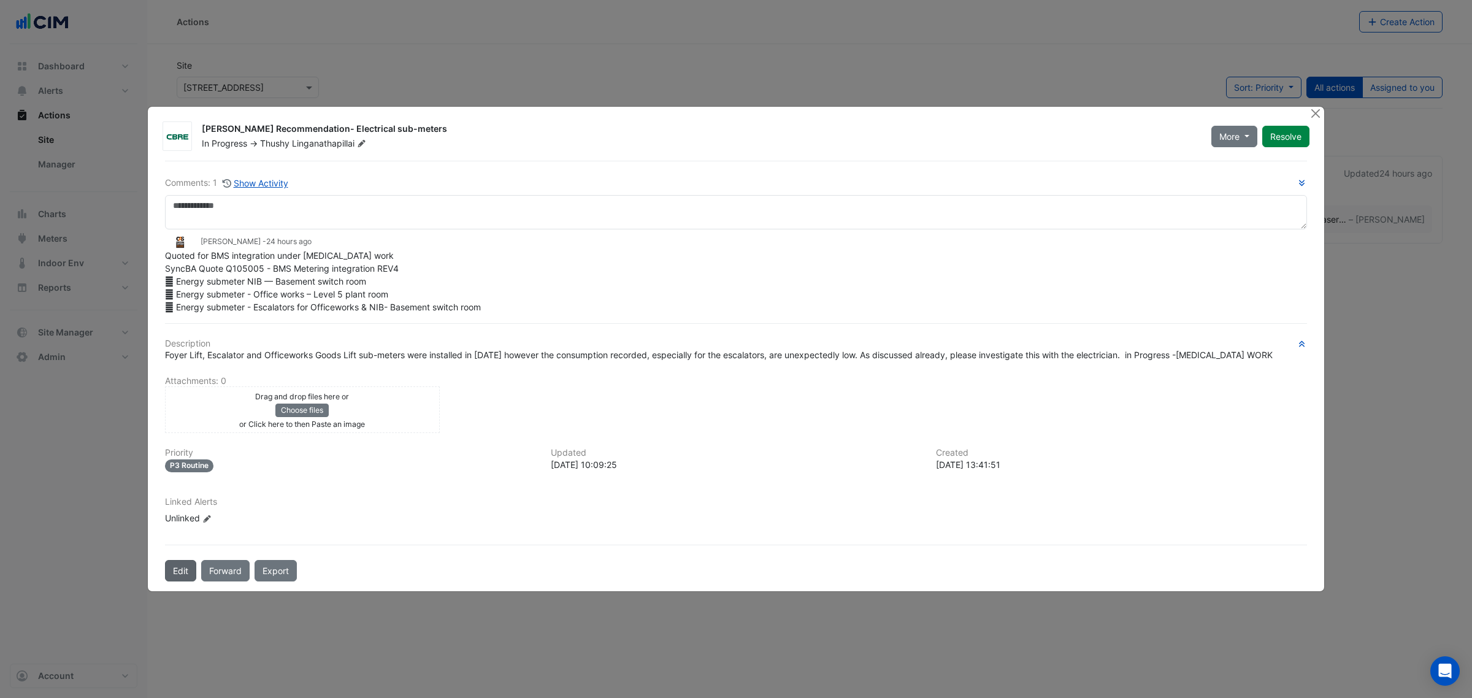
click at [173, 532] on button "Edit" at bounding box center [180, 570] width 31 height 21
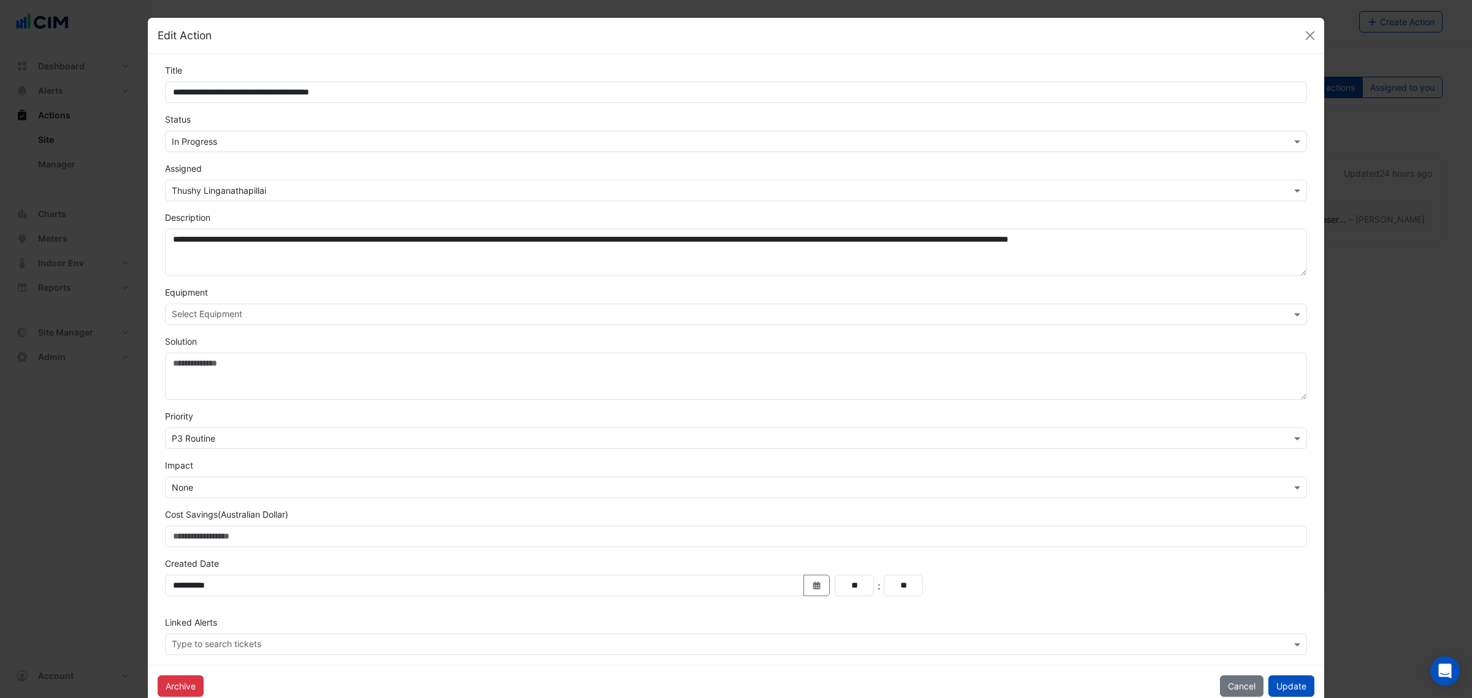
click at [218, 126] on div "Status × In Progress" at bounding box center [736, 132] width 1157 height 39
click at [215, 136] on input "text" at bounding box center [724, 142] width 1104 height 13
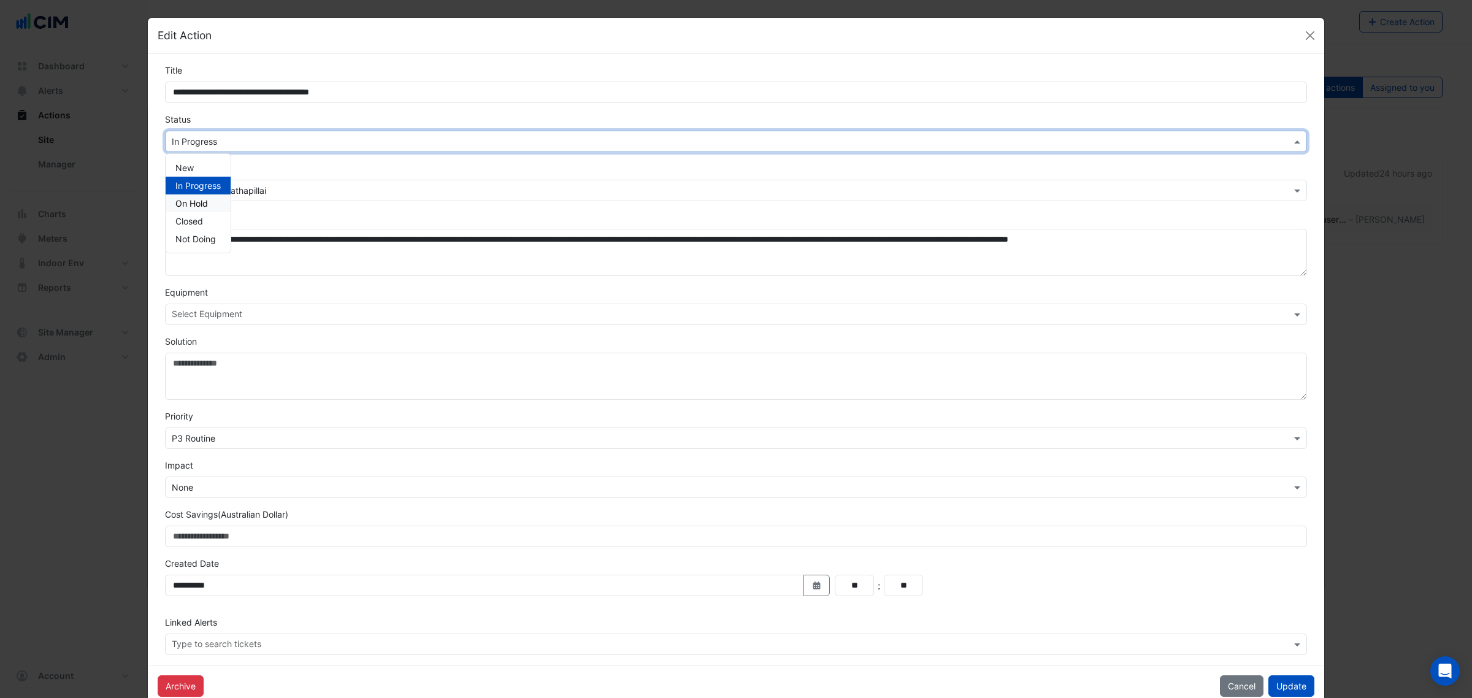
click at [197, 204] on span "On Hold" at bounding box center [191, 203] width 33 height 10
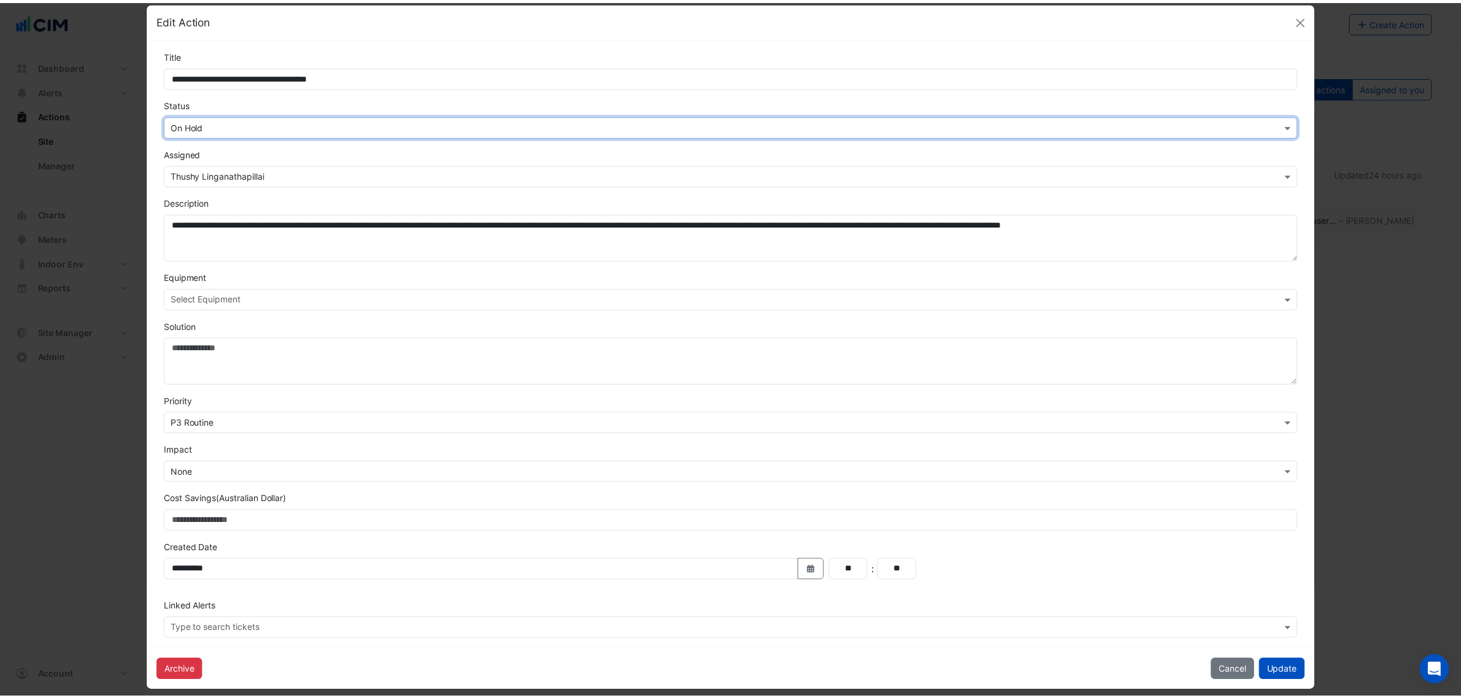
scroll to position [28, 0]
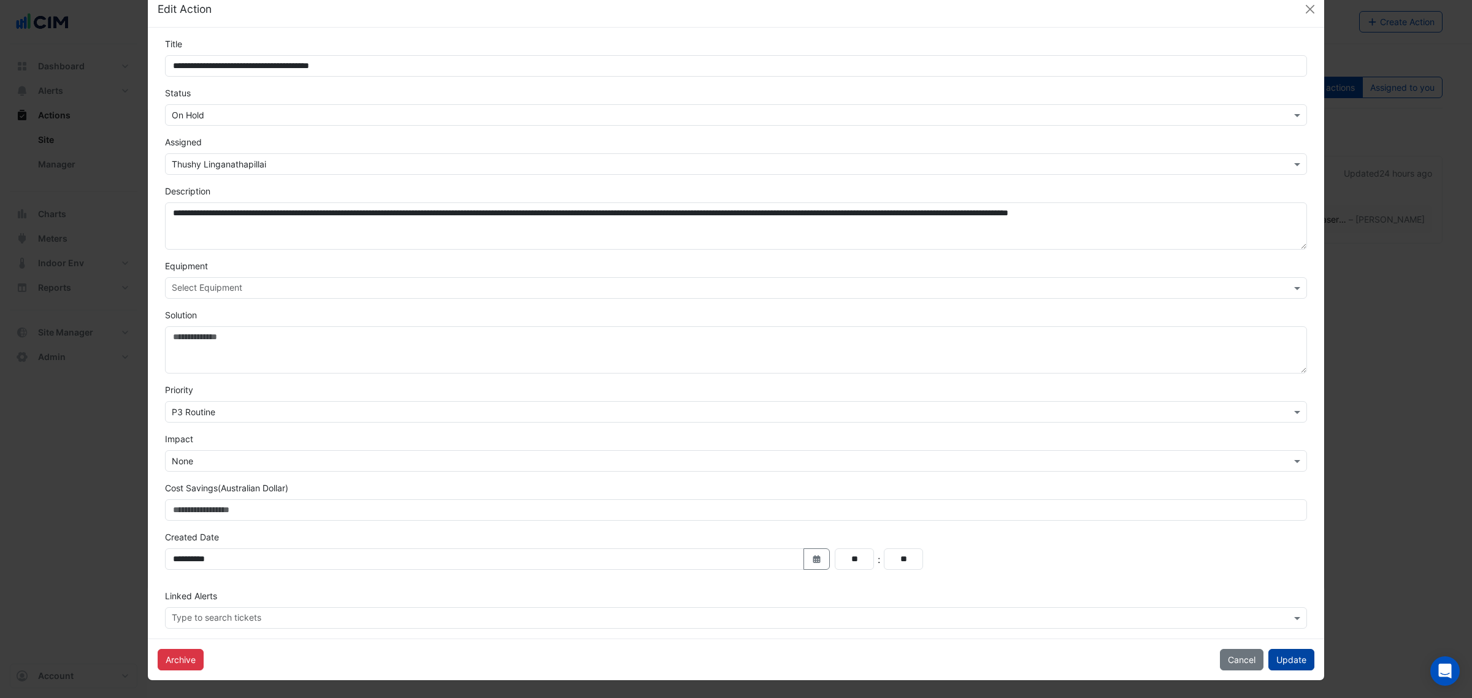
click at [1177, 532] on button "Update" at bounding box center [1292, 659] width 46 height 21
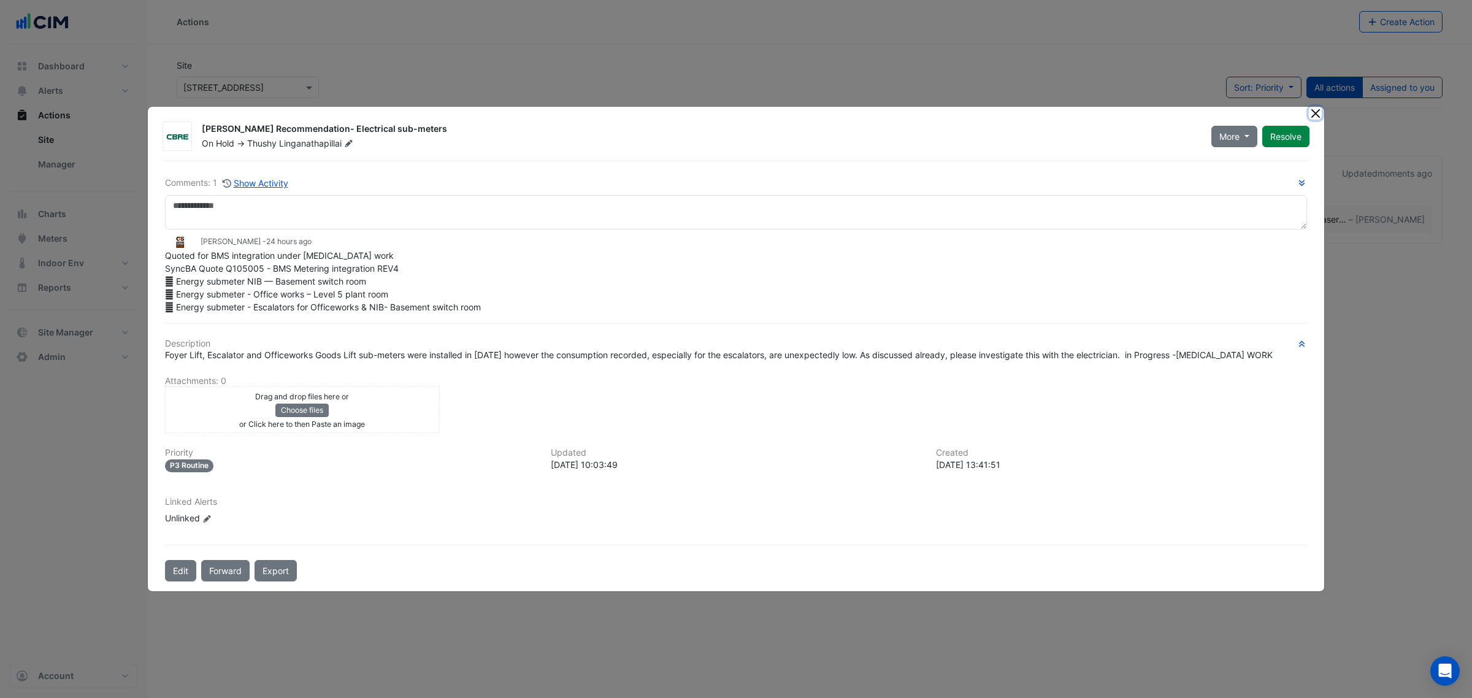
click at [1177, 112] on button "Close" at bounding box center [1315, 113] width 13 height 13
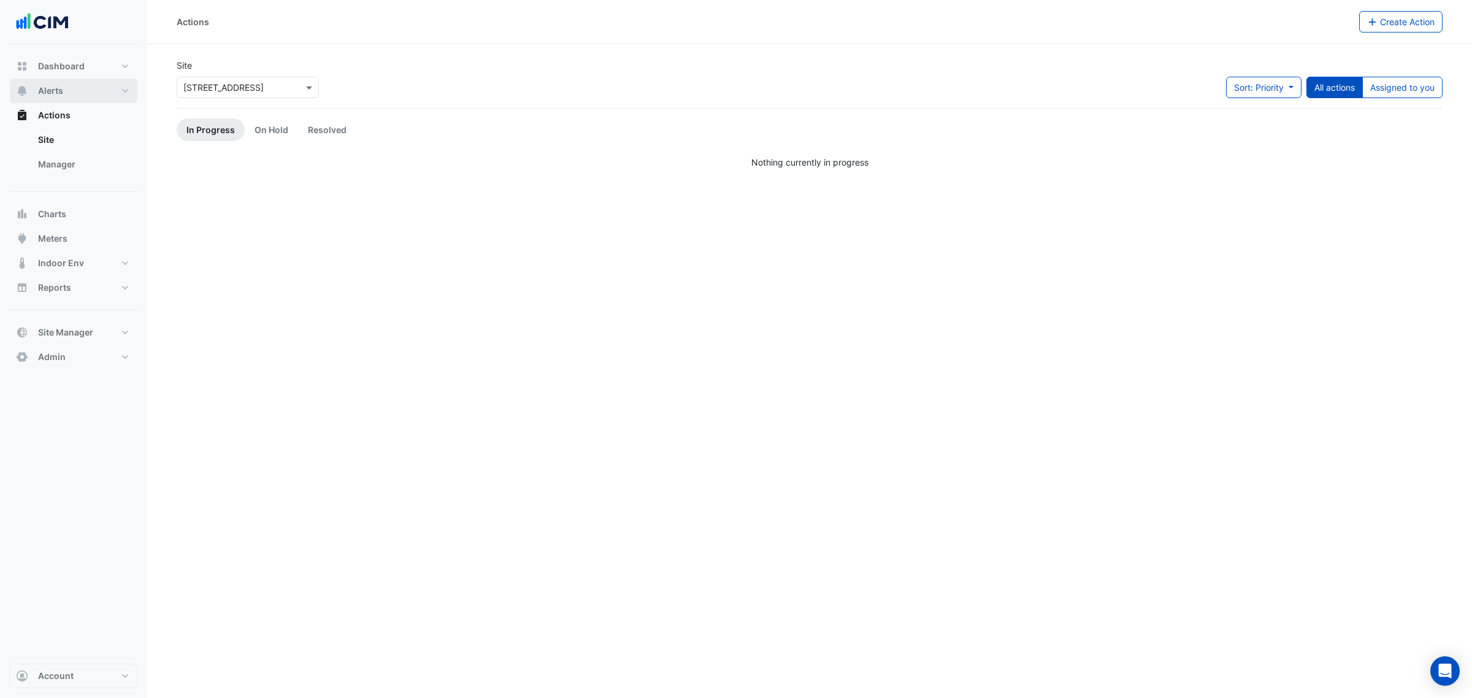
click at [56, 94] on span "Alerts" at bounding box center [50, 91] width 25 height 12
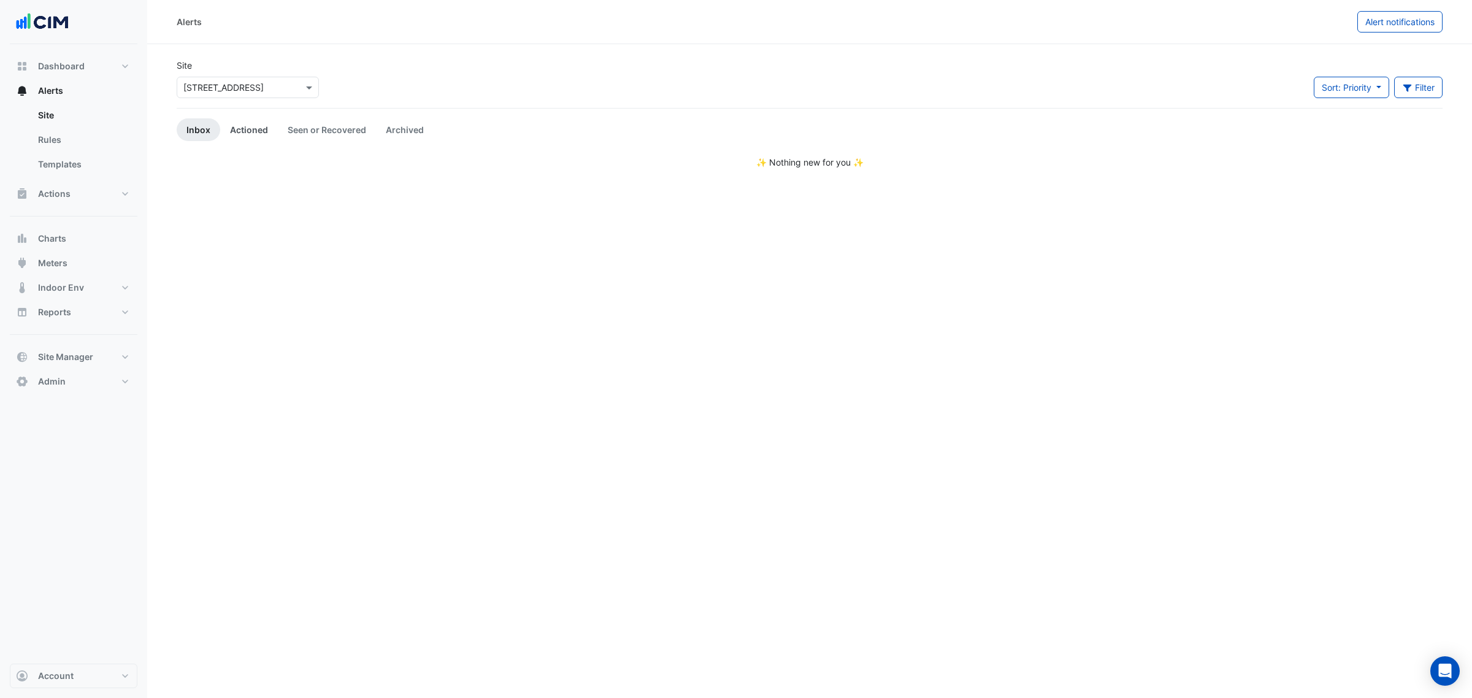
click at [240, 121] on link "Actioned" at bounding box center [249, 129] width 58 height 23
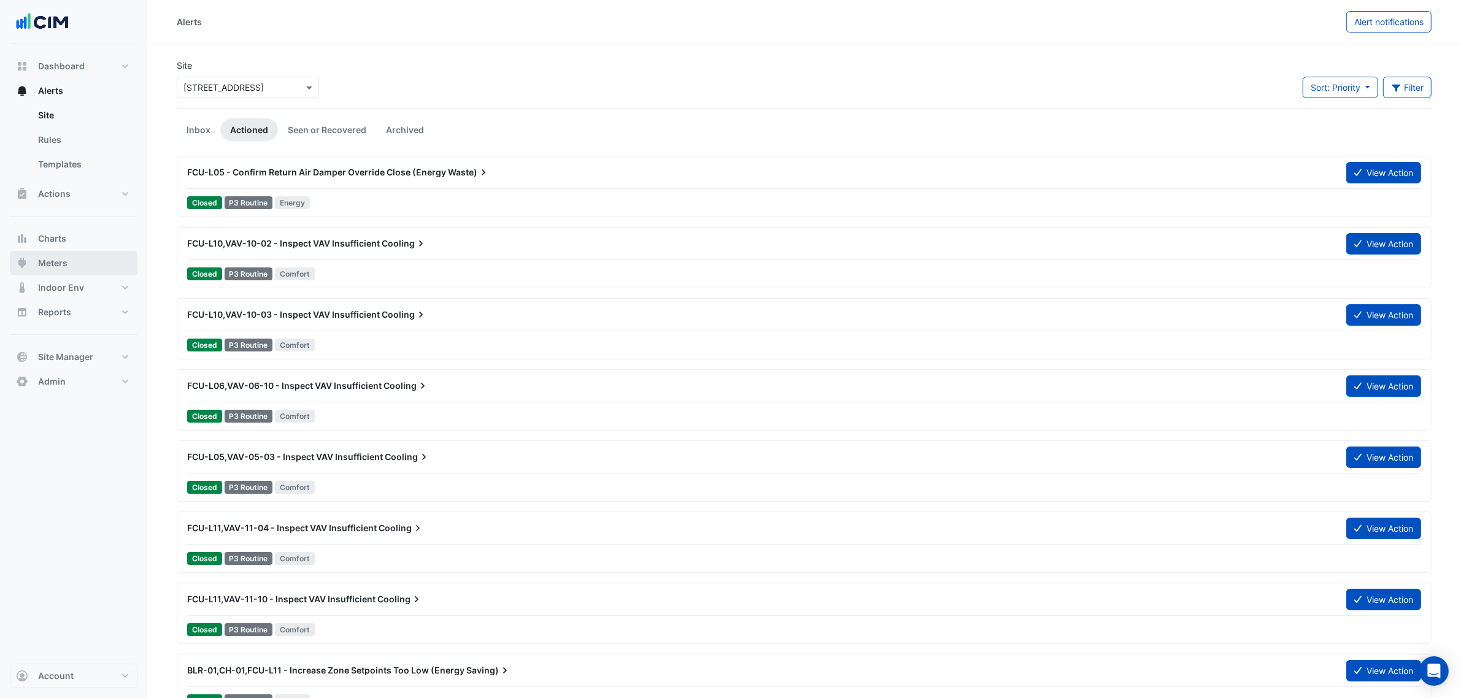
click at [81, 256] on button "Meters" at bounding box center [74, 263] width 128 height 25
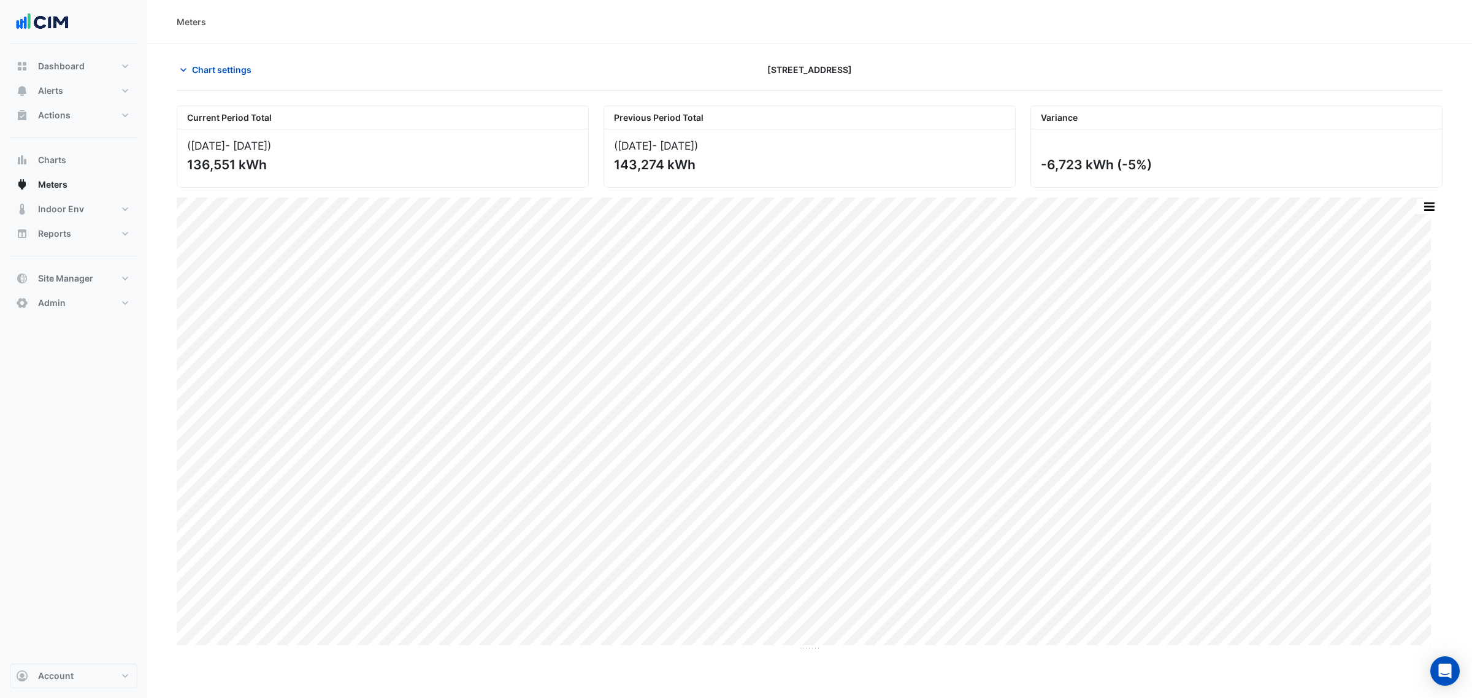
drag, startPoint x: 104, startPoint y: 201, endPoint x: 385, endPoint y: 64, distance: 311.7
click at [385, 64] on div "Chart settings" at bounding box center [382, 69] width 427 height 21
click at [48, 206] on span "Indoor Env" at bounding box center [61, 209] width 46 height 12
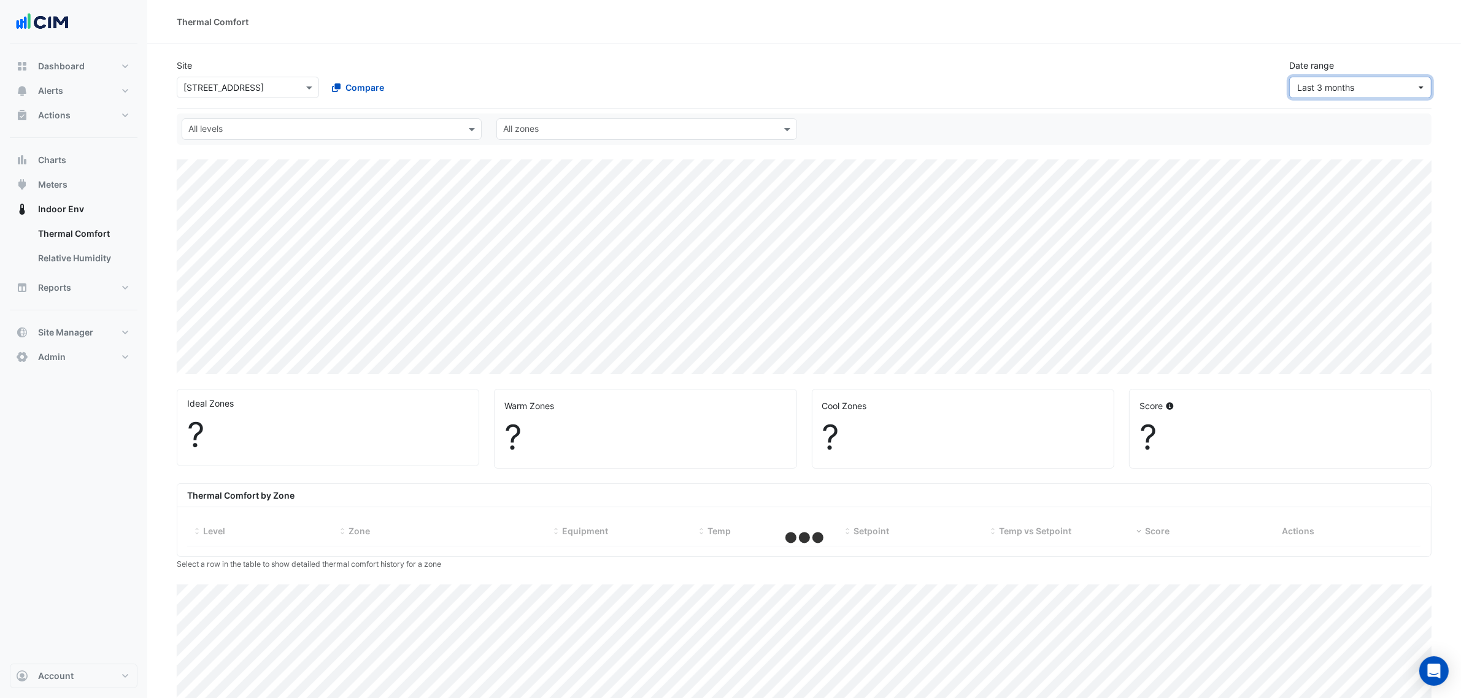
drag, startPoint x: 1332, startPoint y: 85, endPoint x: 1328, endPoint y: 90, distance: 6.5
click at [1177, 86] on span "Last 3 months" at bounding box center [1325, 87] width 57 height 10
select select "***"
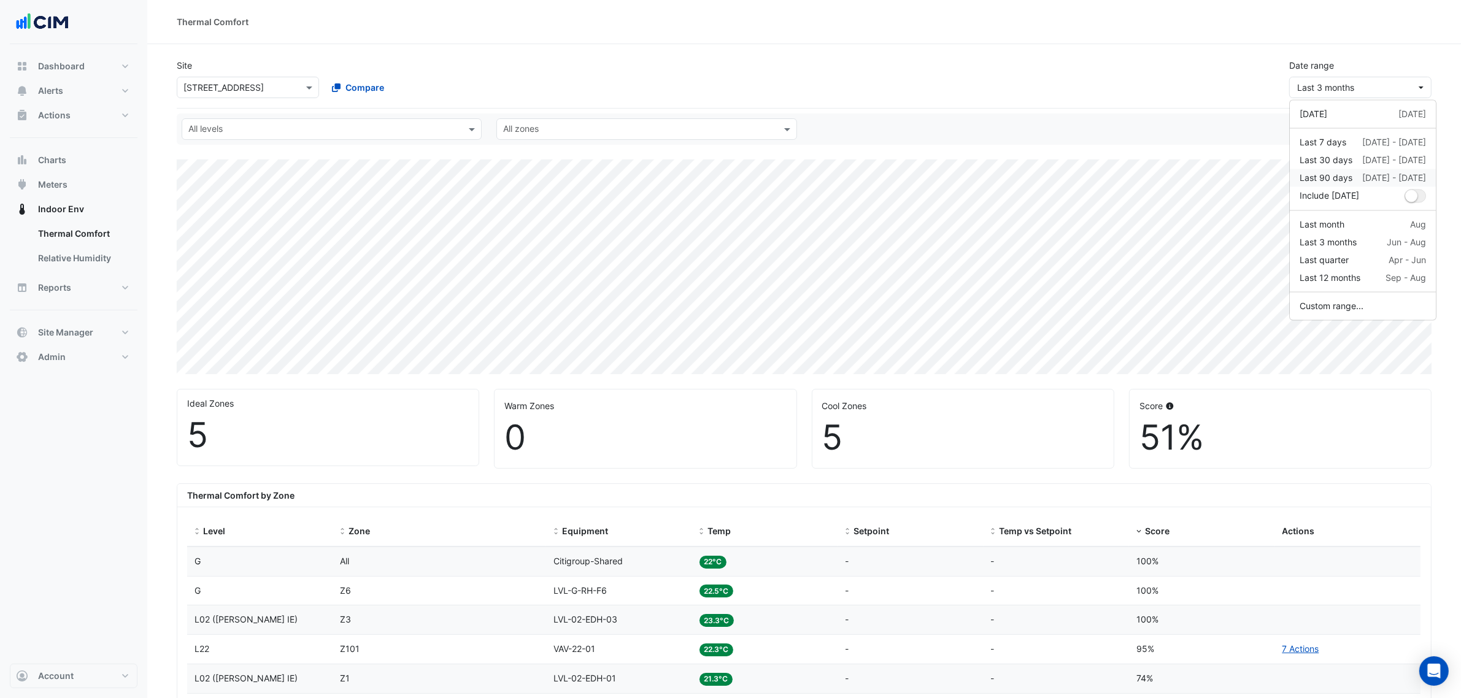
click at [1177, 180] on div "Last 90 days" at bounding box center [1325, 178] width 53 height 13
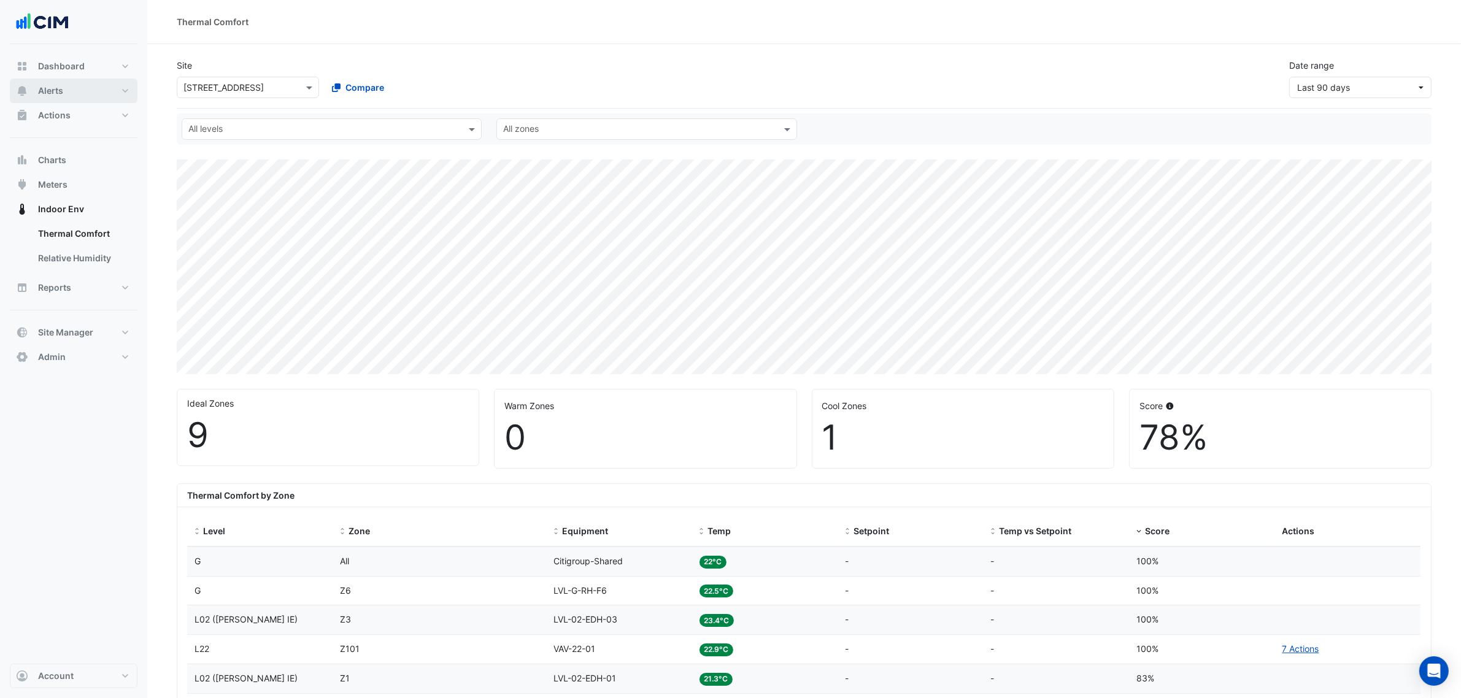
click at [106, 85] on button "Alerts" at bounding box center [74, 91] width 128 height 25
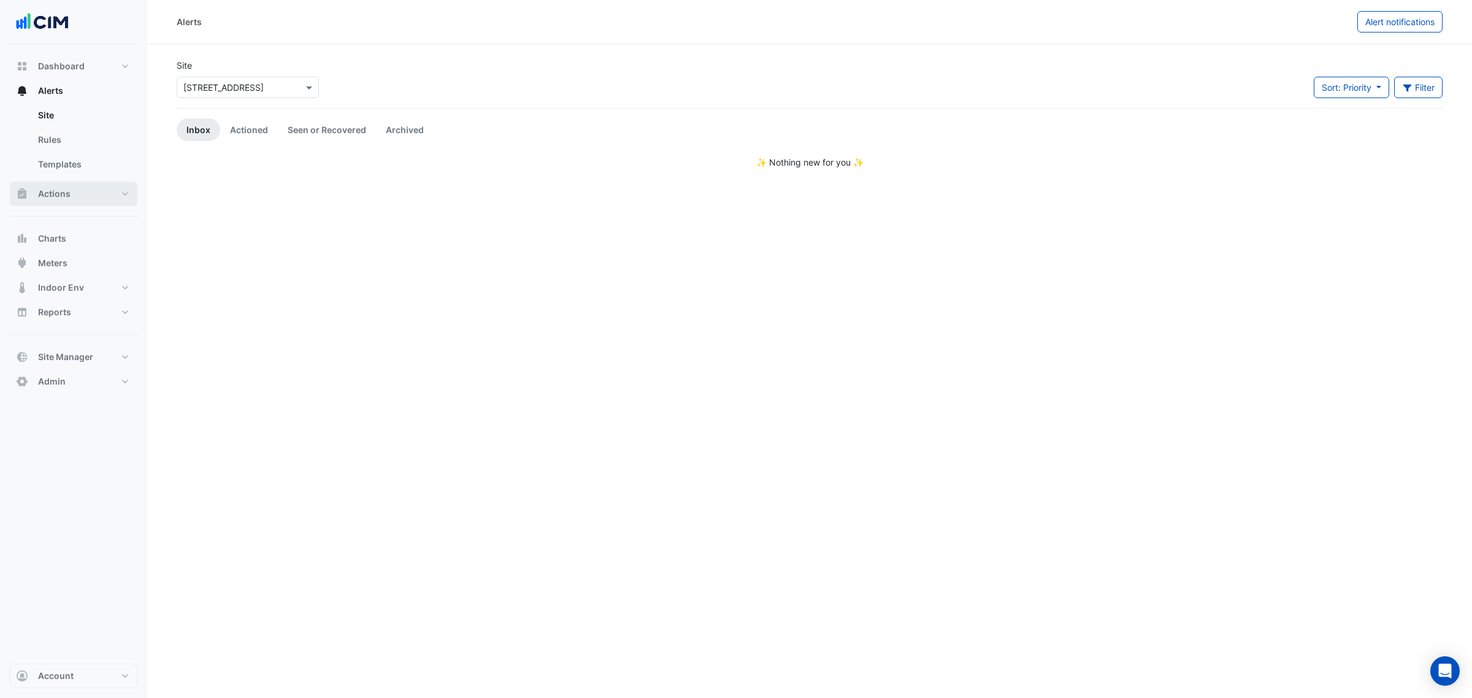
click at [86, 198] on button "Actions" at bounding box center [74, 194] width 128 height 25
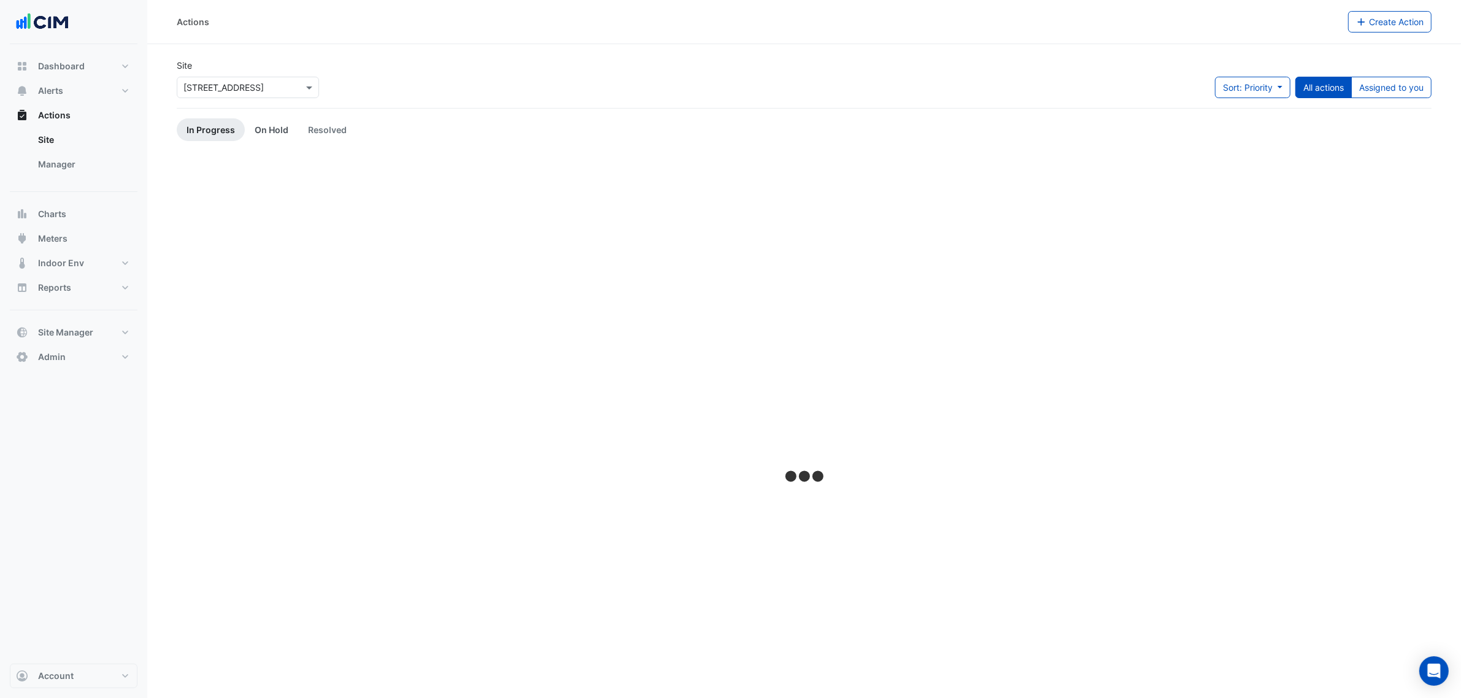
click at [255, 138] on link "On Hold" at bounding box center [271, 129] width 53 height 23
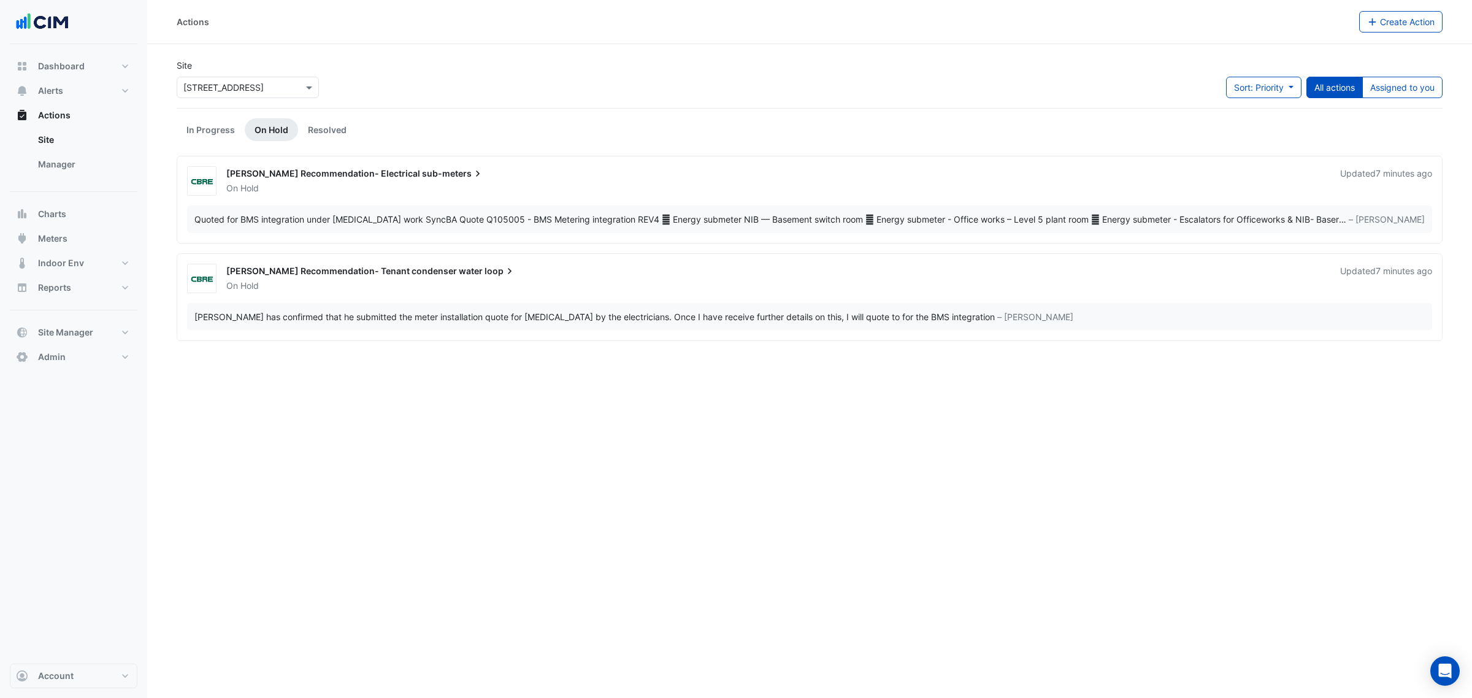
click at [407, 196] on div "NABERS Recommendation- Electrical sub-meters On Hold Updated 7 minutes ago Quot…" at bounding box center [809, 199] width 1255 height 67
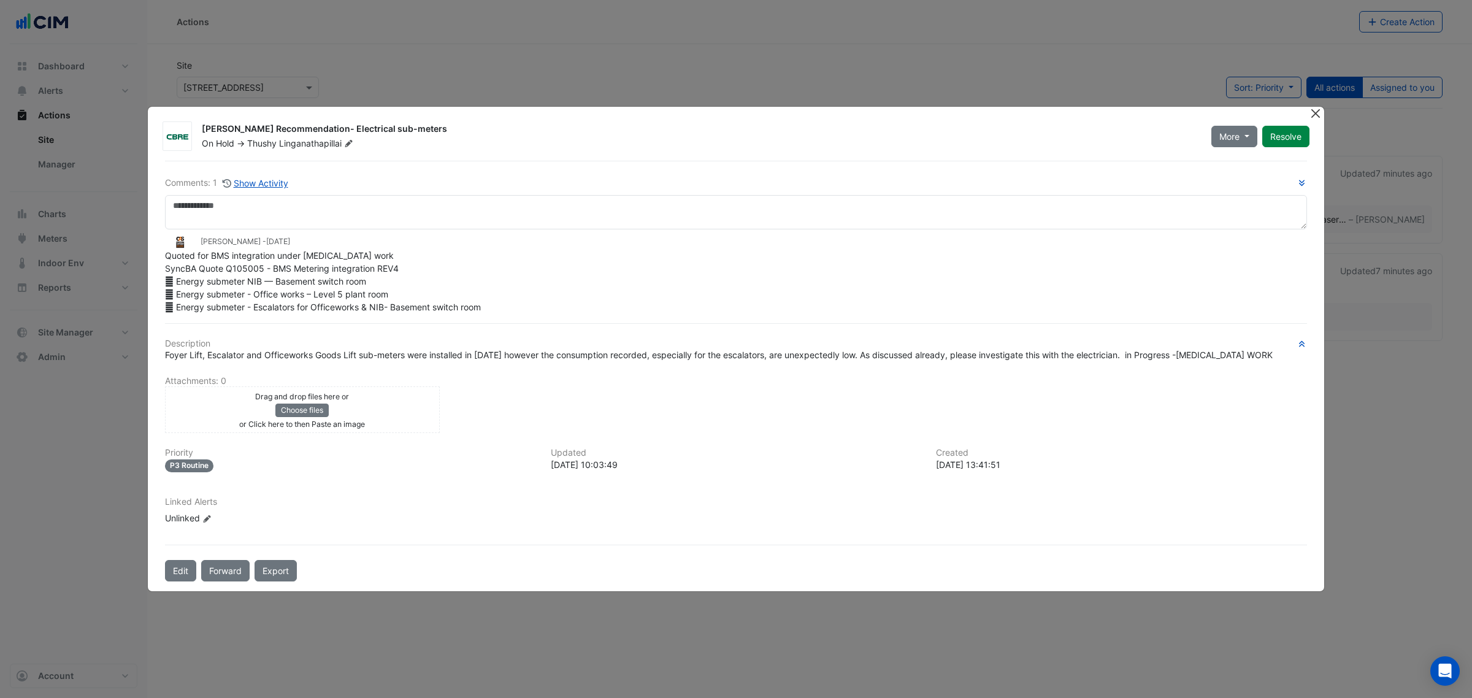
click at [1177, 118] on button "Close" at bounding box center [1315, 113] width 13 height 13
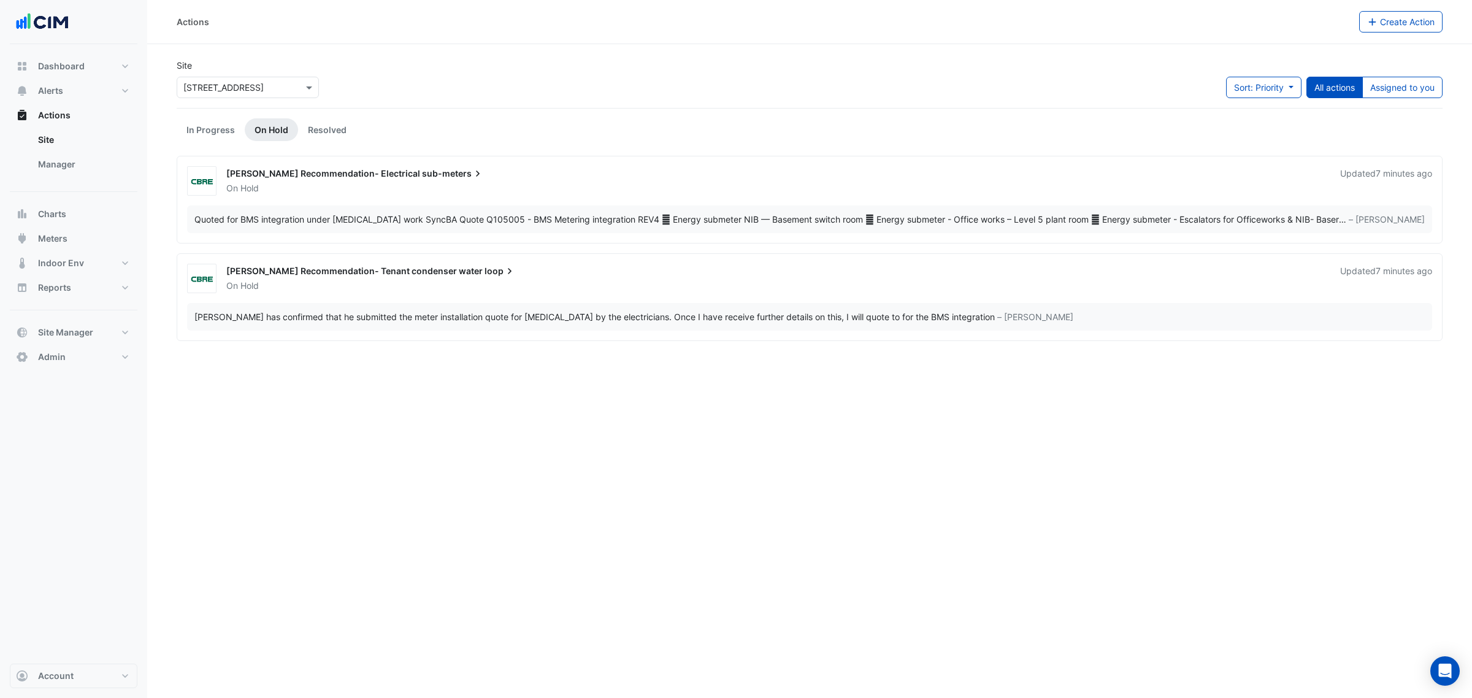
click at [1061, 269] on div "NABERS Recommendation- Tenant condenser water loop" at bounding box center [775, 272] width 1099 height 15
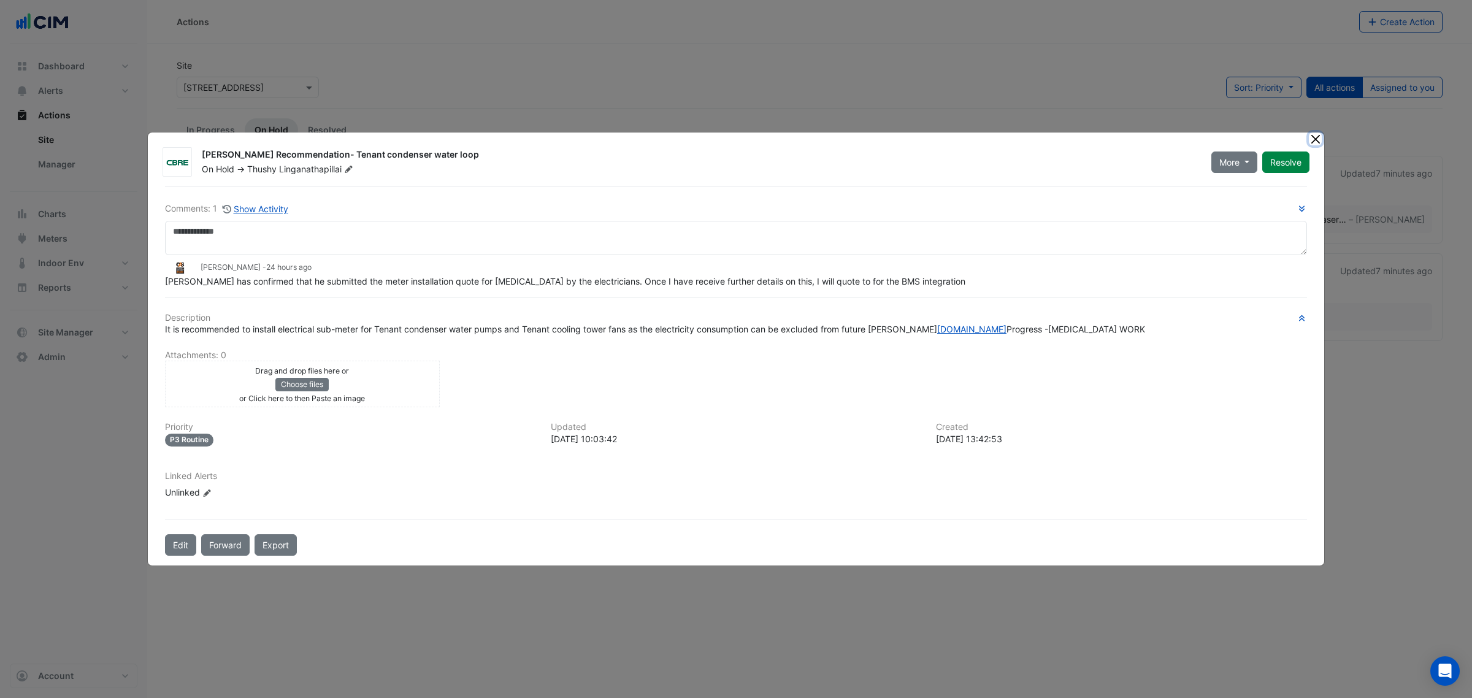
click at [1177, 134] on button "Close" at bounding box center [1315, 139] width 13 height 13
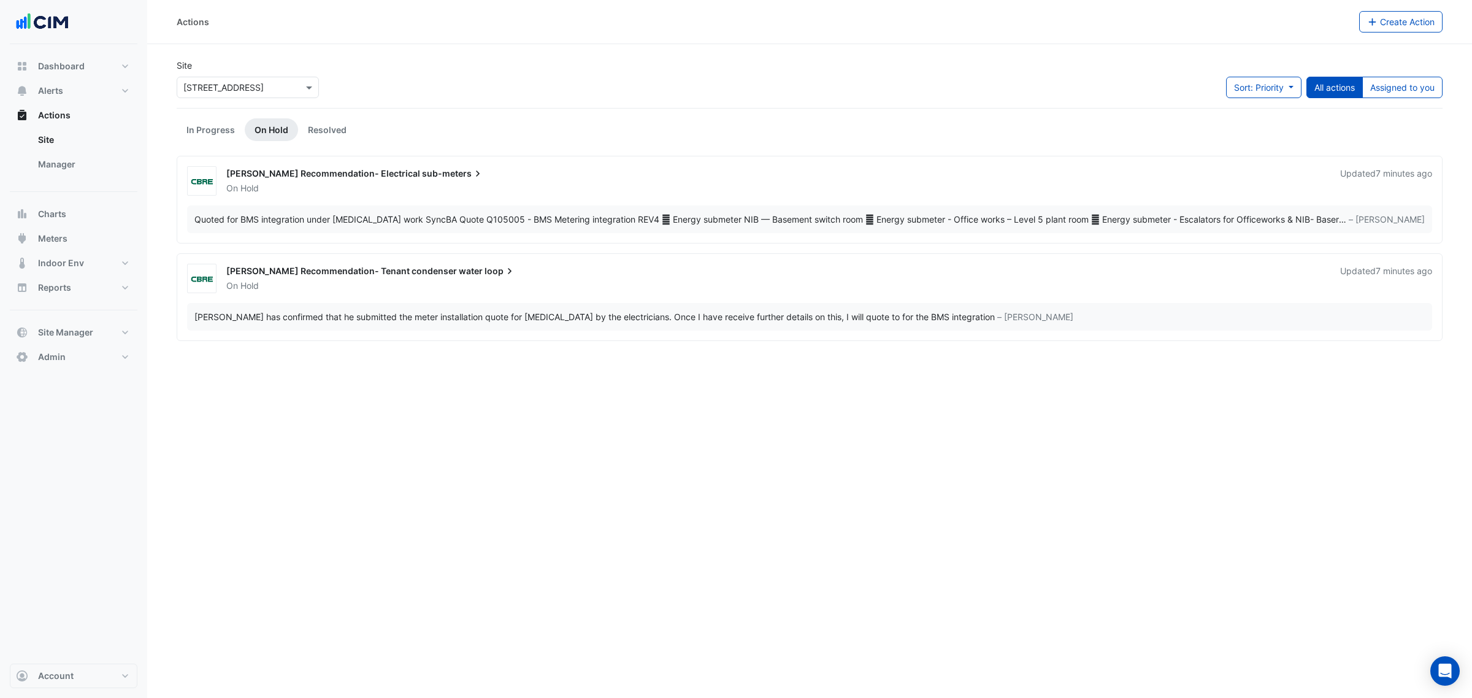
click at [452, 186] on div "On Hold" at bounding box center [776, 188] width 1102 height 12
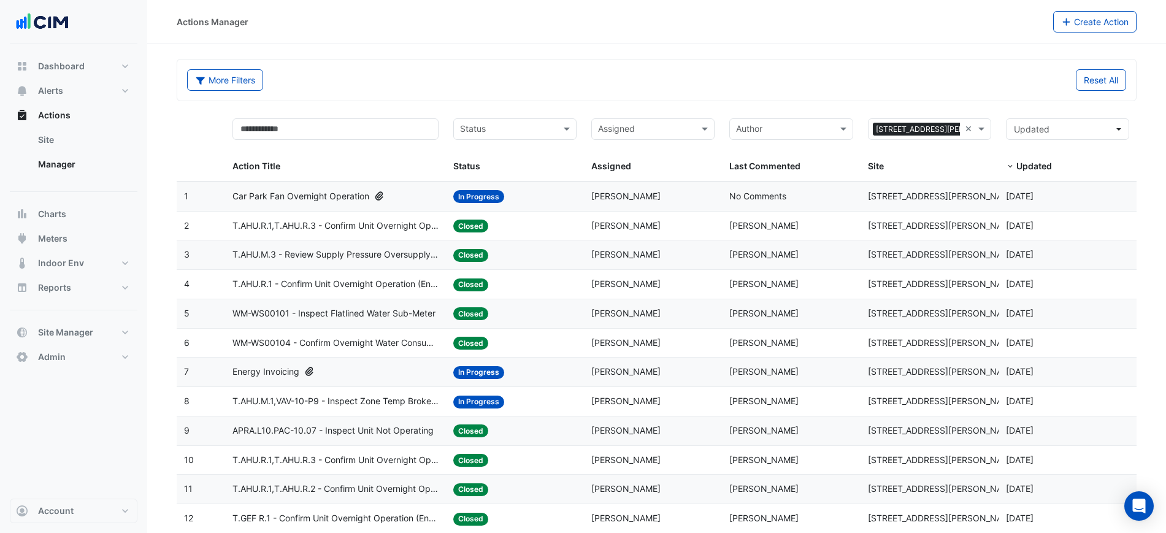
select select "***"
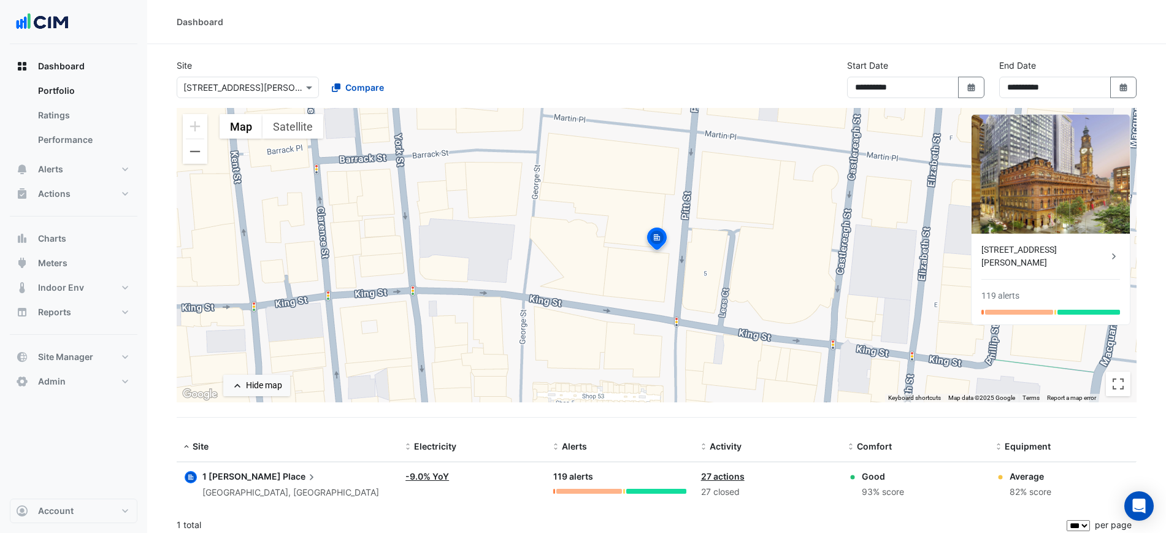
select select "***"
click at [242, 92] on input "text" at bounding box center [235, 88] width 104 height 13
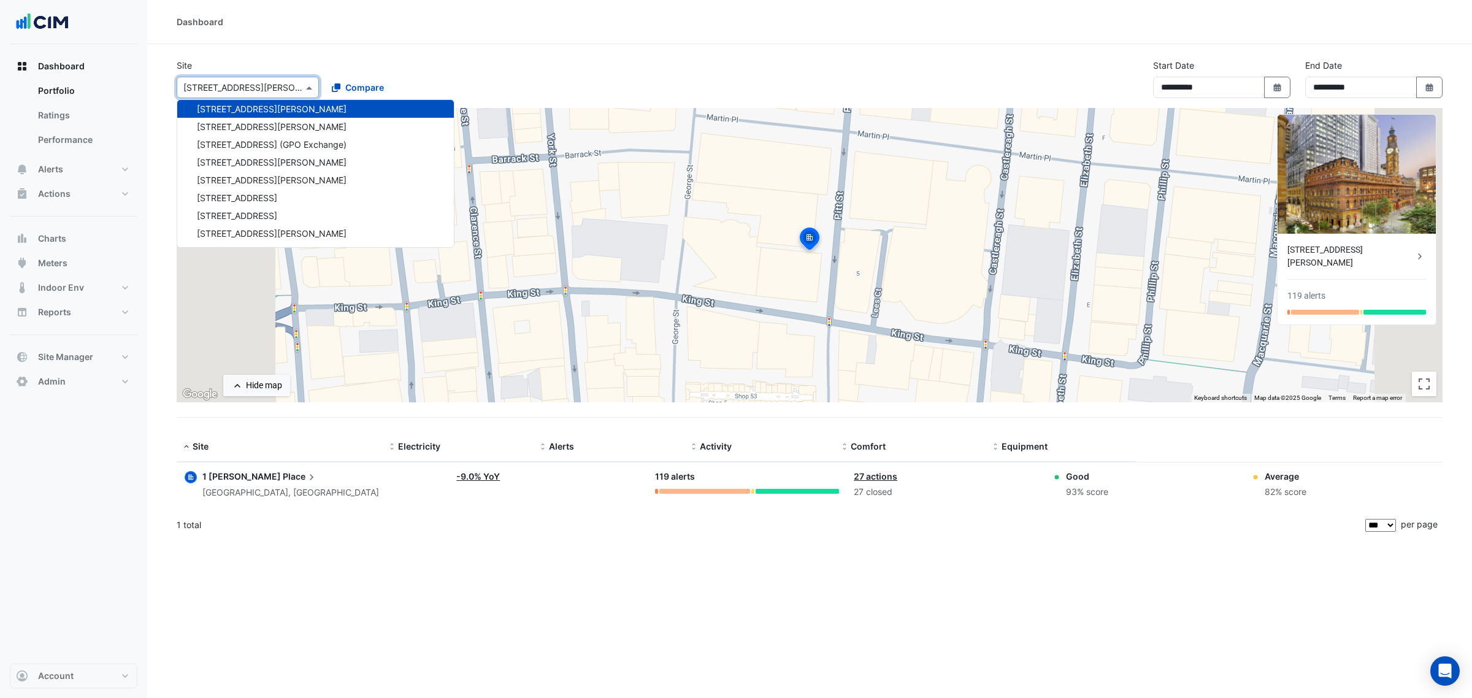
scroll to position [2424, 0]
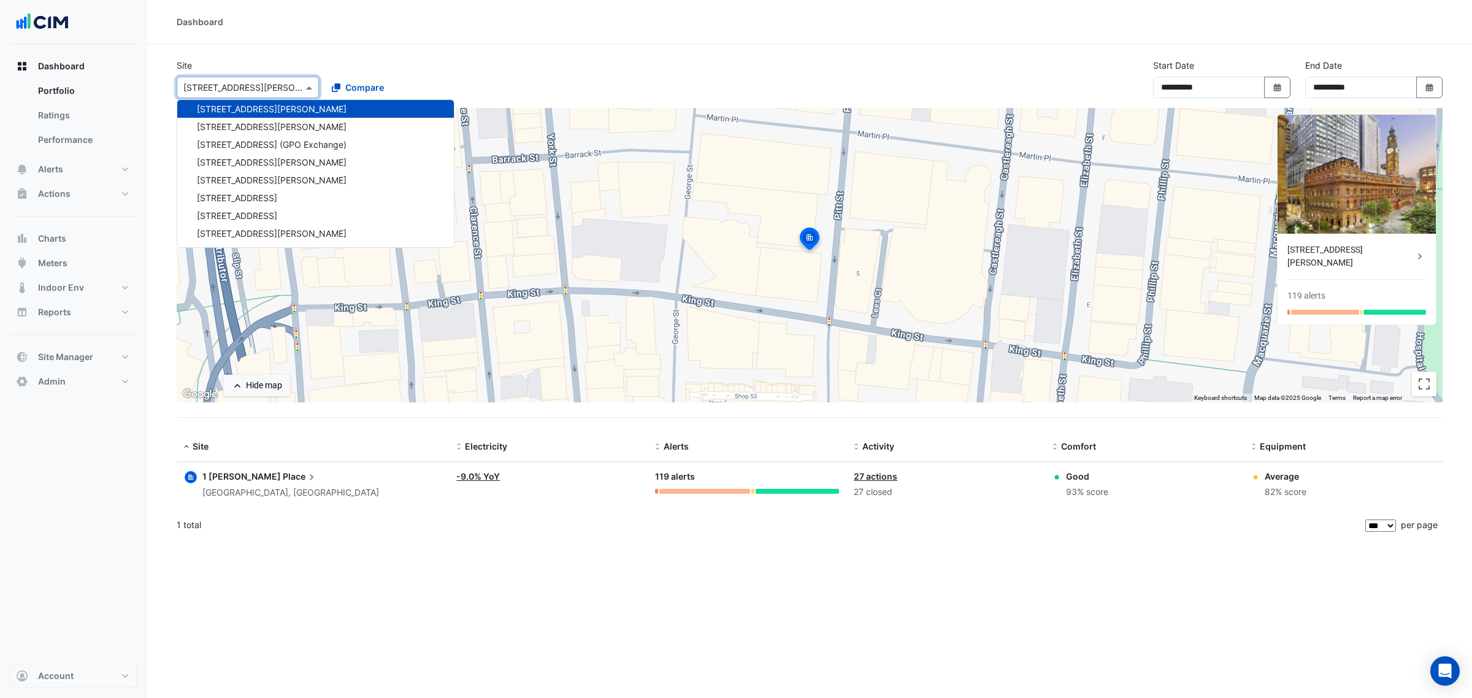
click at [397, 55] on section "Site × 1 Martin Place 141 Walker Street Security 141 Walker Street 151 Property…" at bounding box center [809, 292] width 1325 height 496
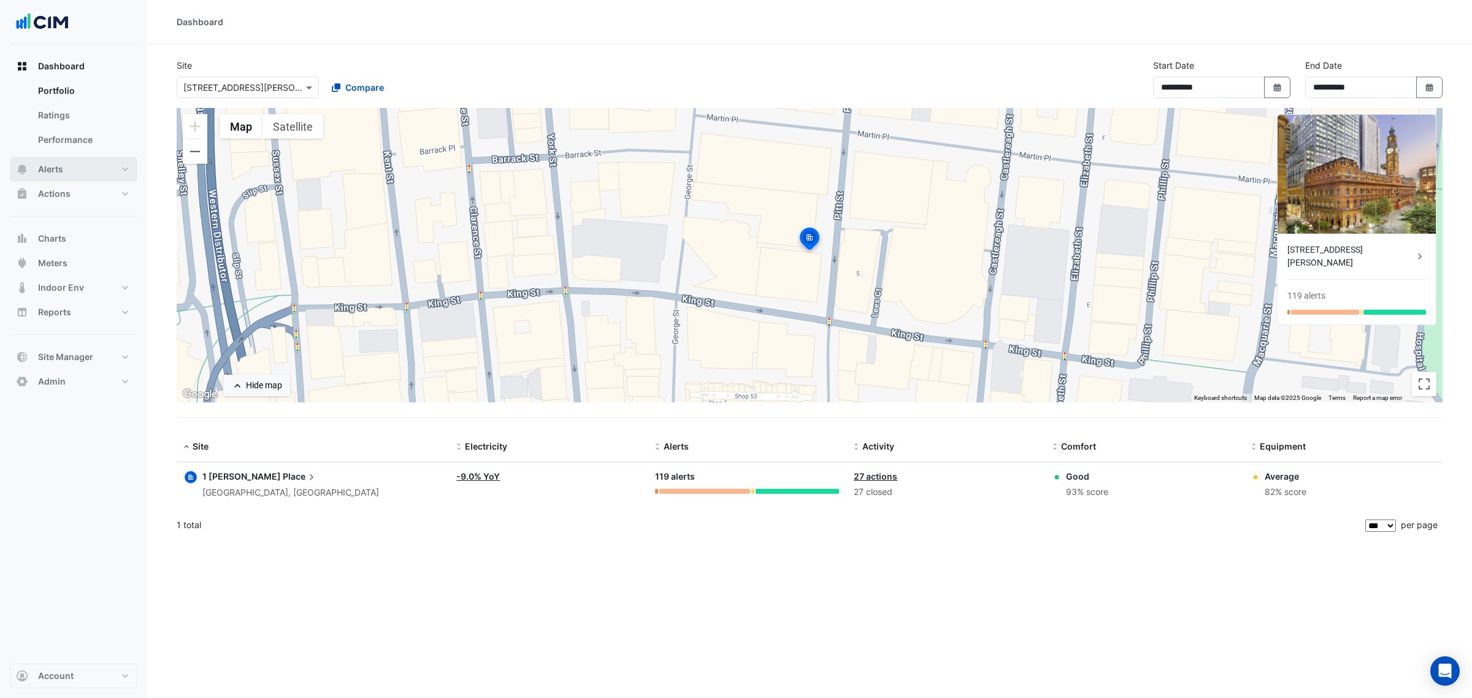
click at [88, 174] on button "Alerts" at bounding box center [74, 169] width 128 height 25
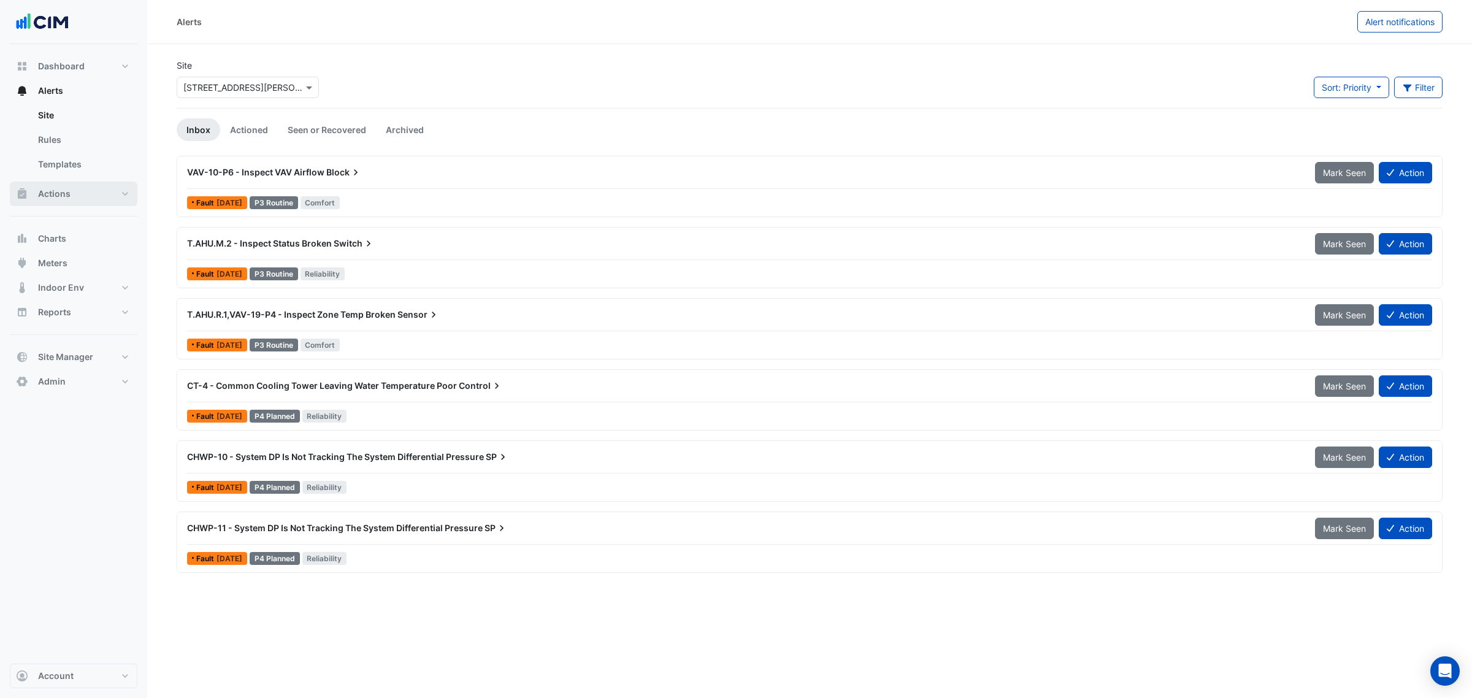
click at [69, 191] on button "Actions" at bounding box center [74, 194] width 128 height 25
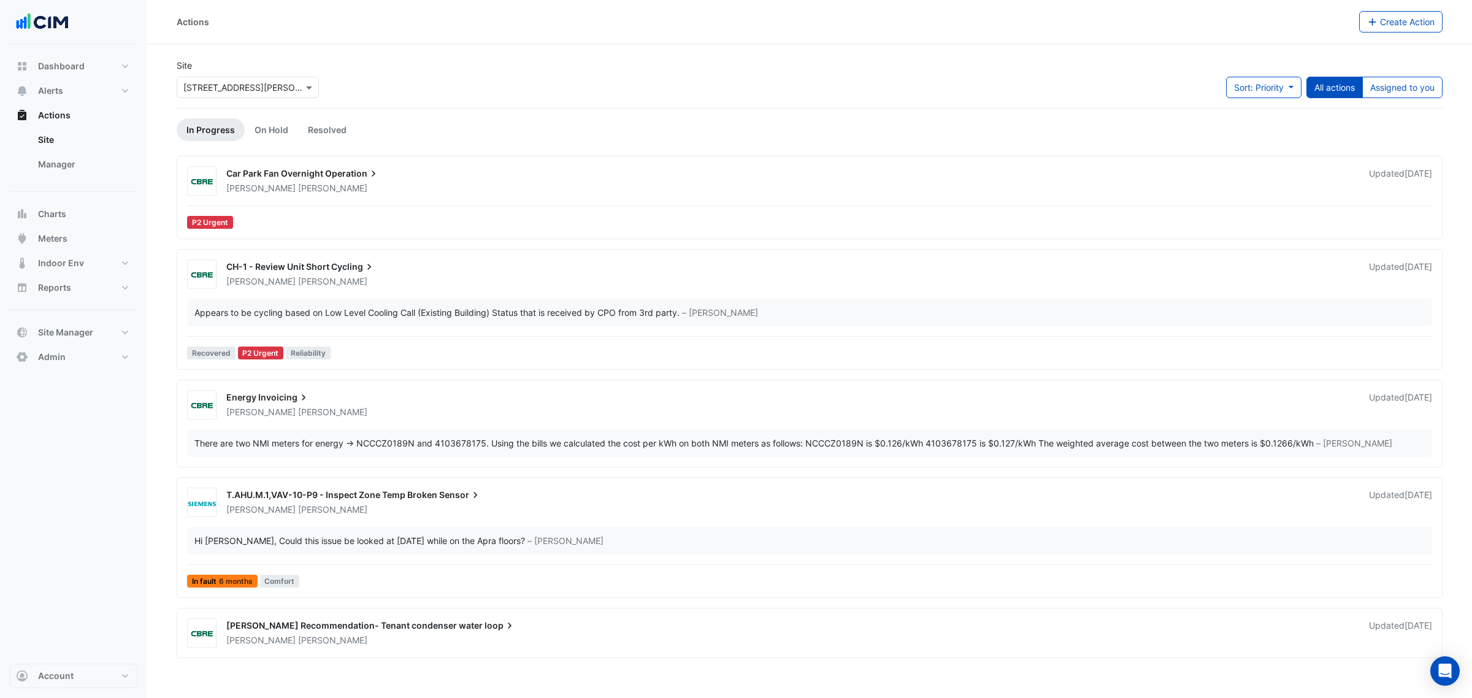
click at [274, 176] on span "Car Park Fan Overnight" at bounding box center [274, 173] width 97 height 10
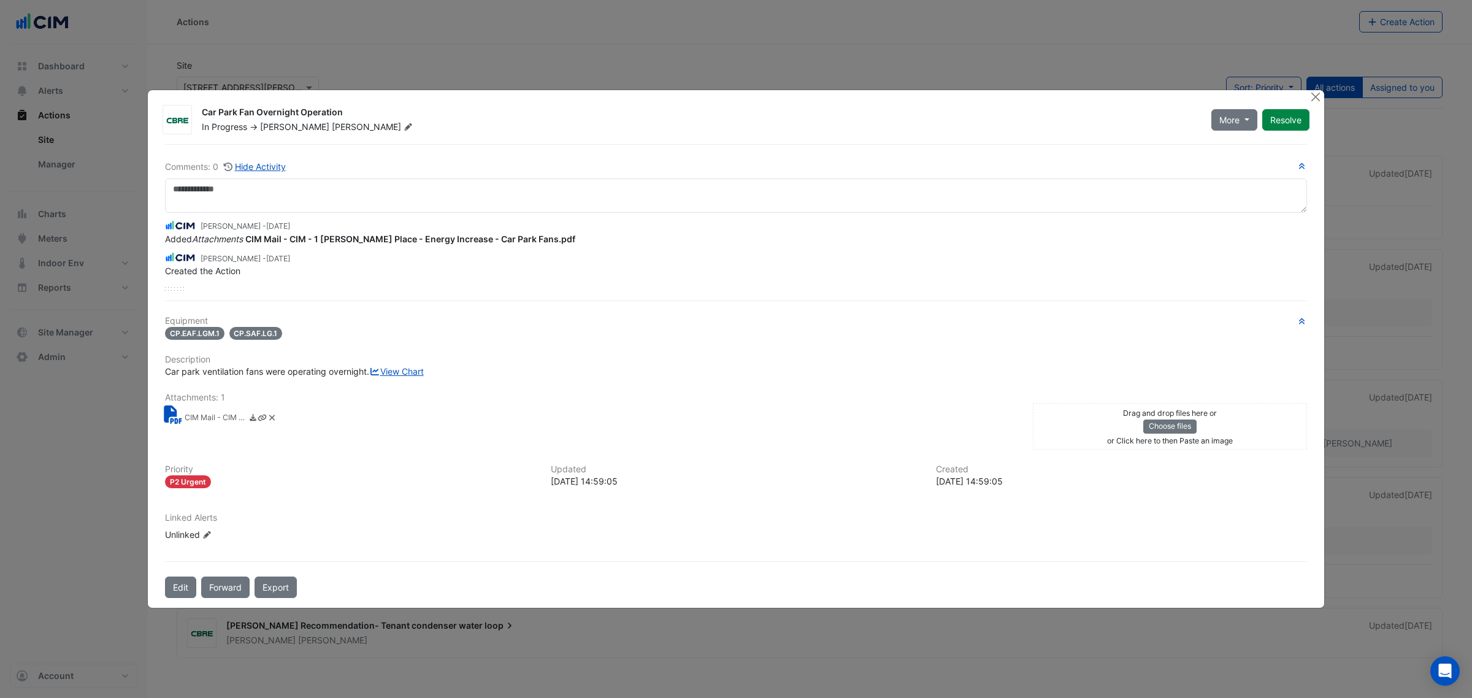
click at [210, 356] on h6 "Description" at bounding box center [736, 360] width 1142 height 10
click at [369, 373] on link "View Chart" at bounding box center [396, 371] width 55 height 10
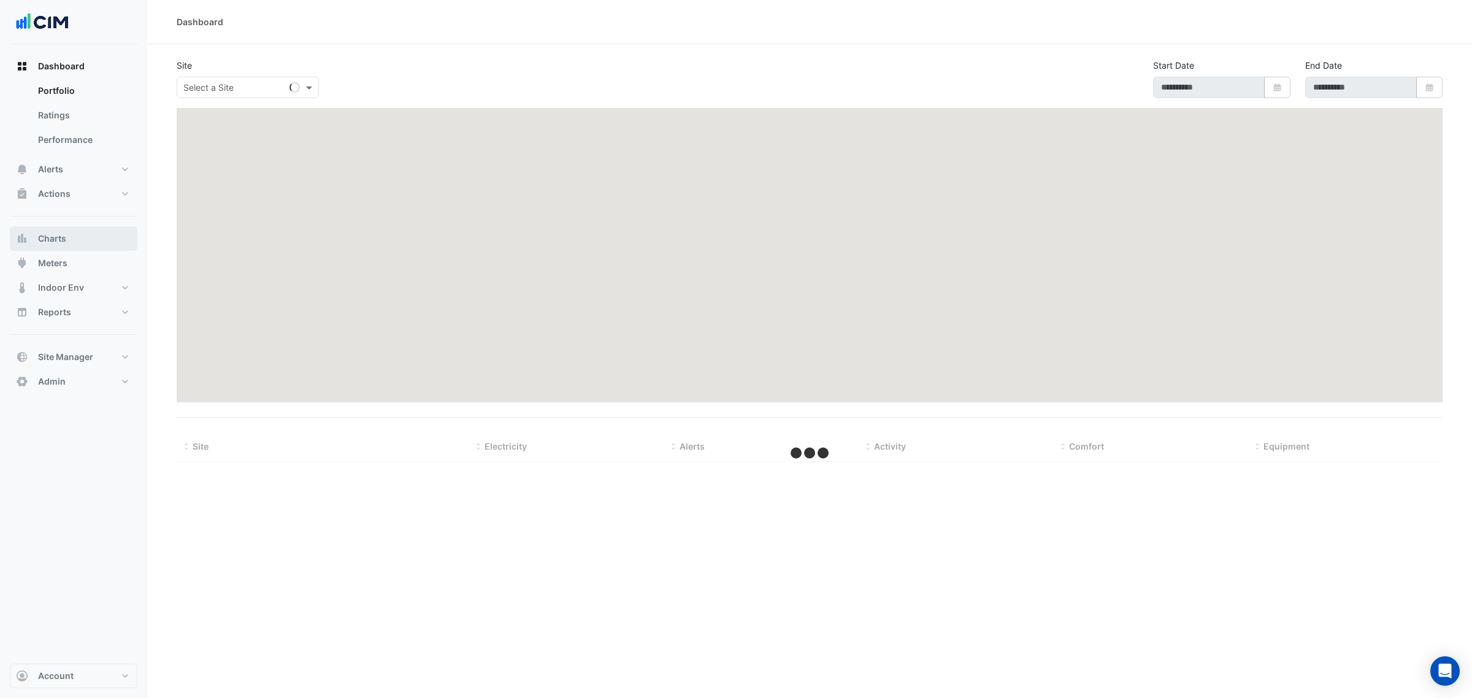
click at [56, 244] on span "Charts" at bounding box center [52, 238] width 28 height 12
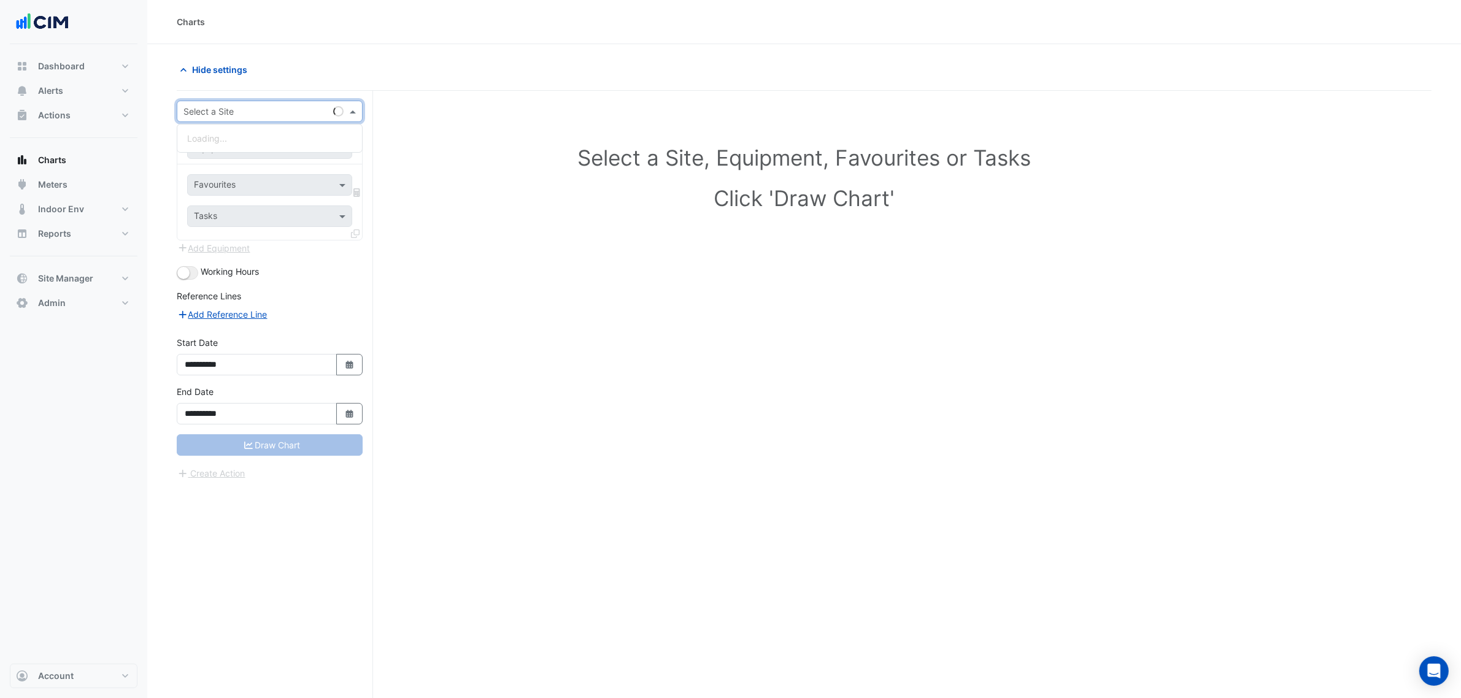
click at [240, 106] on input "text" at bounding box center [257, 112] width 148 height 13
type input "*******"
type input "******"
type input "****"
click at [242, 212] on span "Unit Supply Air Fan Status - SB, Plantroom" at bounding box center [283, 212] width 170 height 10
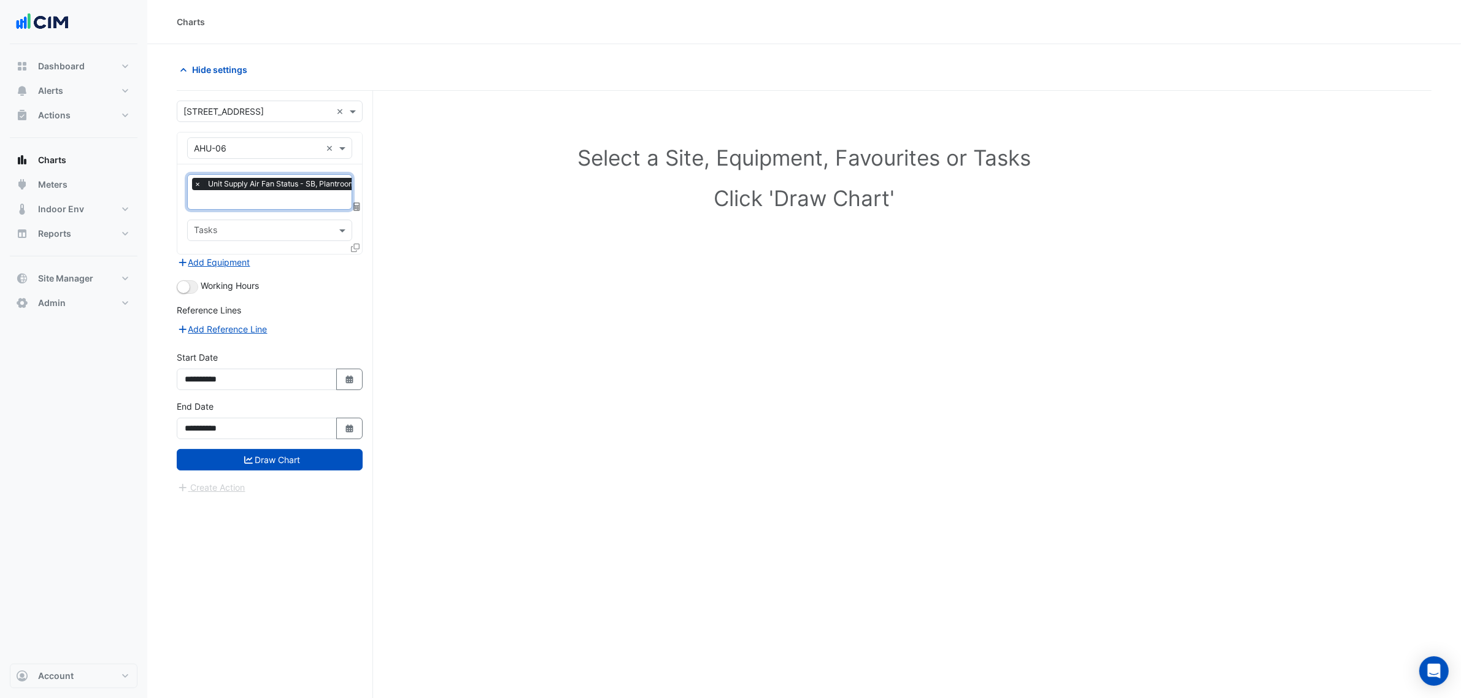
click at [248, 204] on input "text" at bounding box center [277, 200] width 167 height 13
type input "******"
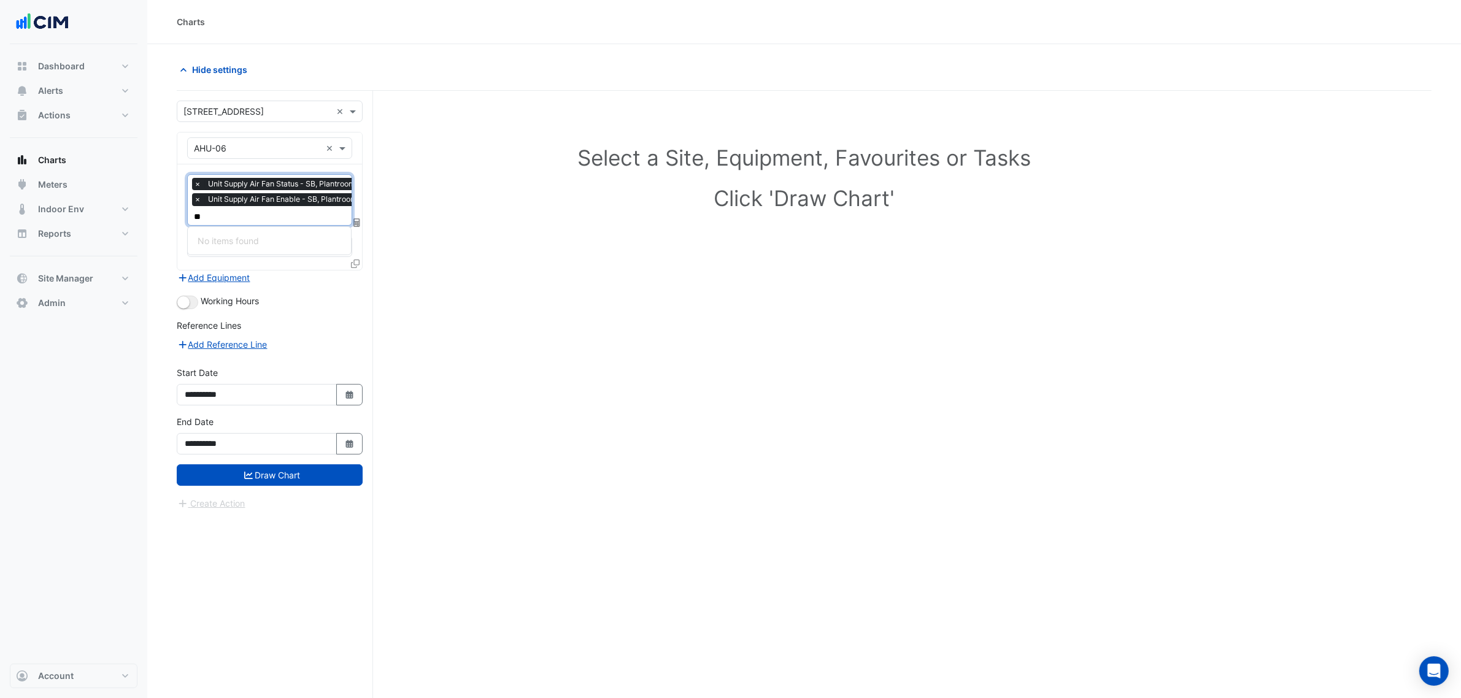
type input "*"
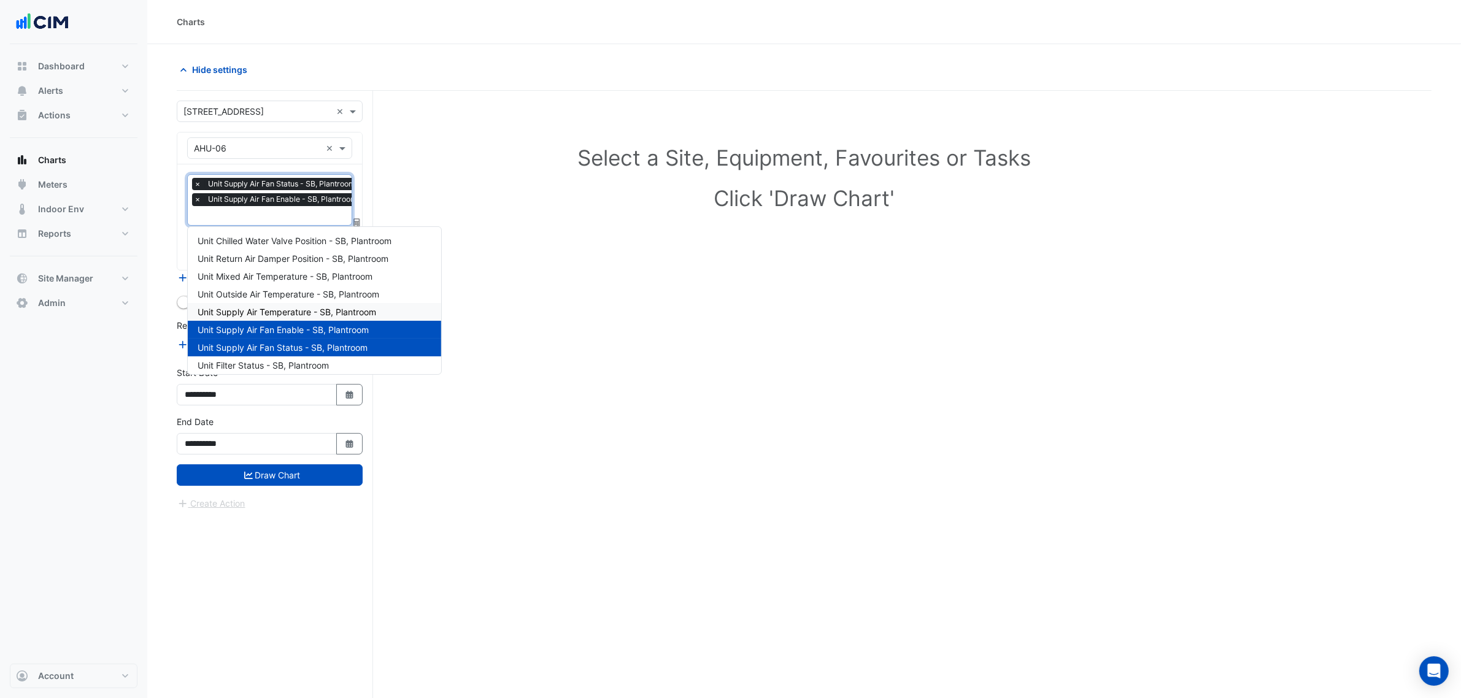
click at [353, 308] on span "Unit Supply Air Temperature - SB, Plantroom" at bounding box center [287, 312] width 179 height 10
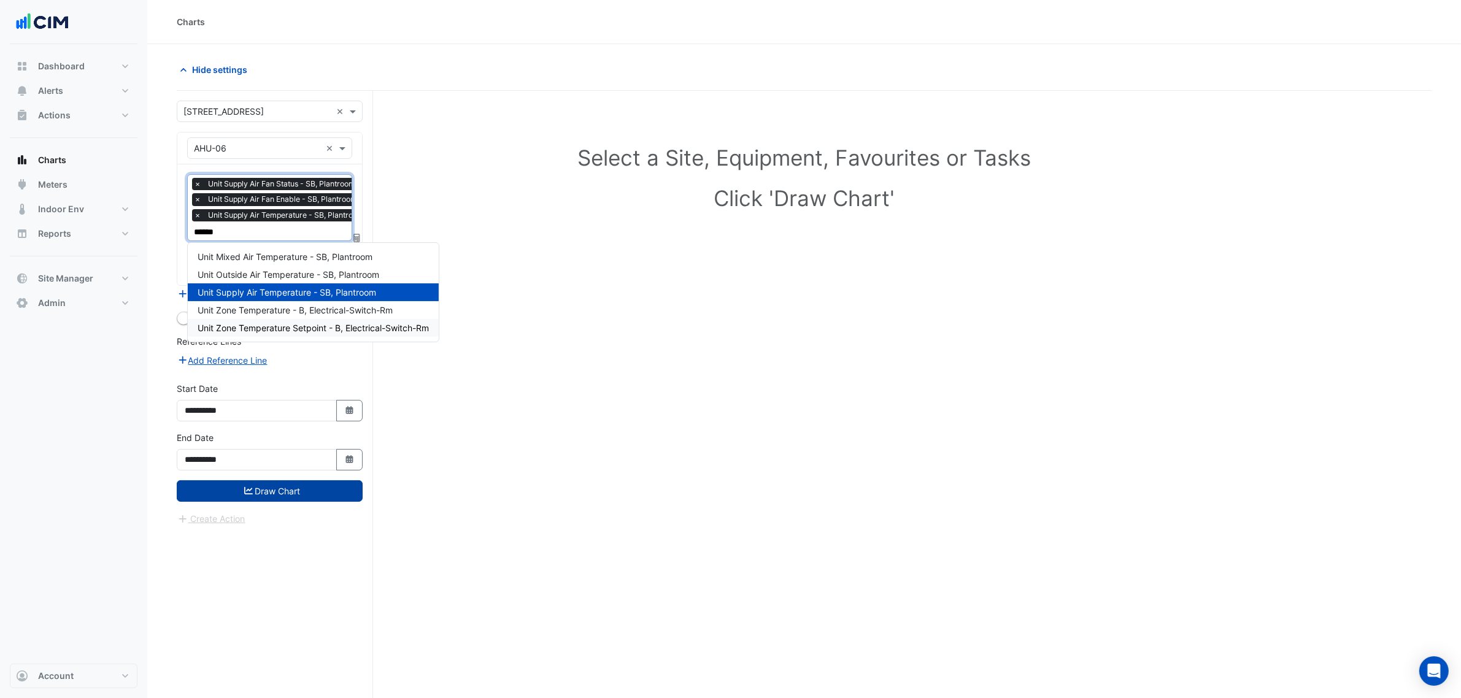
type input "******"
click at [299, 491] on button "Draw Chart" at bounding box center [270, 490] width 186 height 21
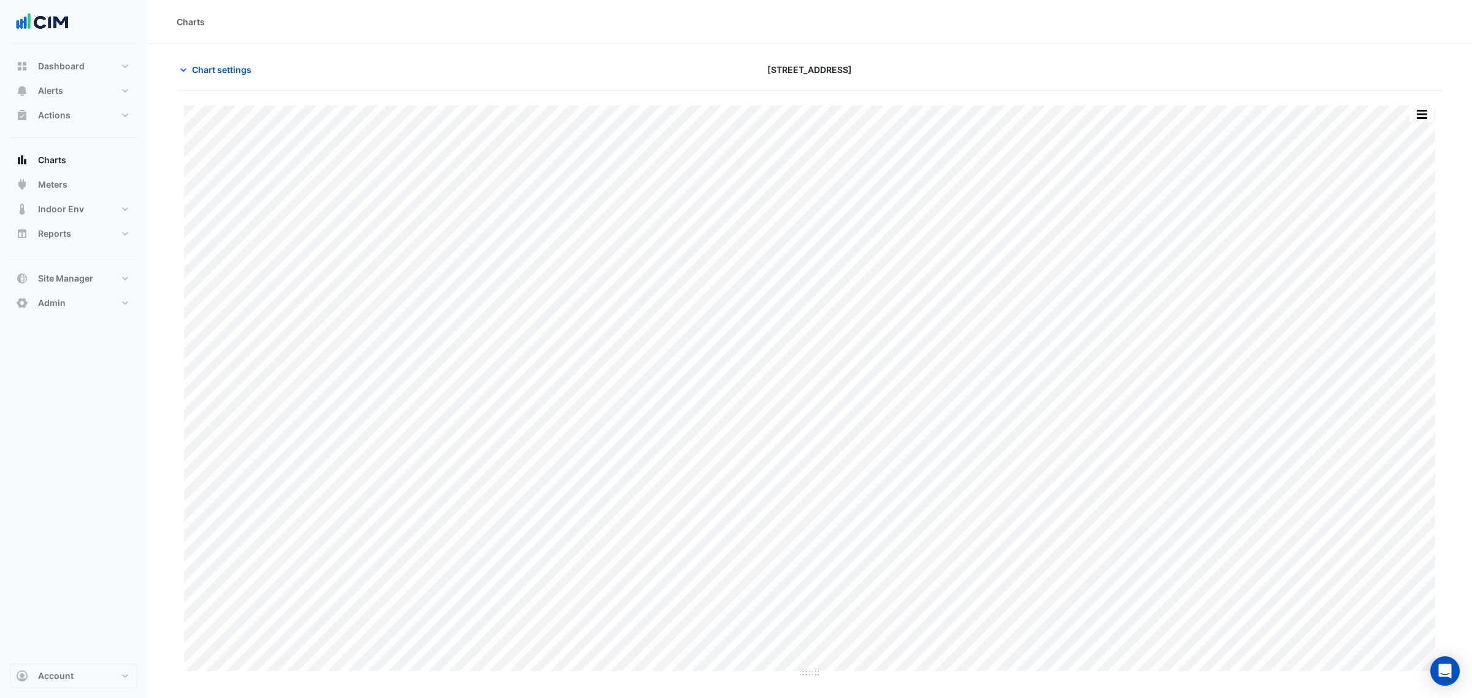
click at [1410, 112] on div "Split by Unit Split All Print Save as JPEG Save as PNG Pivot Data Table Export …" at bounding box center [1422, 114] width 26 height 17
click at [1415, 115] on button "button" at bounding box center [1422, 114] width 25 height 15
click at [1411, 136] on div "Split by Unit" at bounding box center [1398, 136] width 74 height 22
click at [220, 65] on span "Chart settings" at bounding box center [222, 69] width 60 height 13
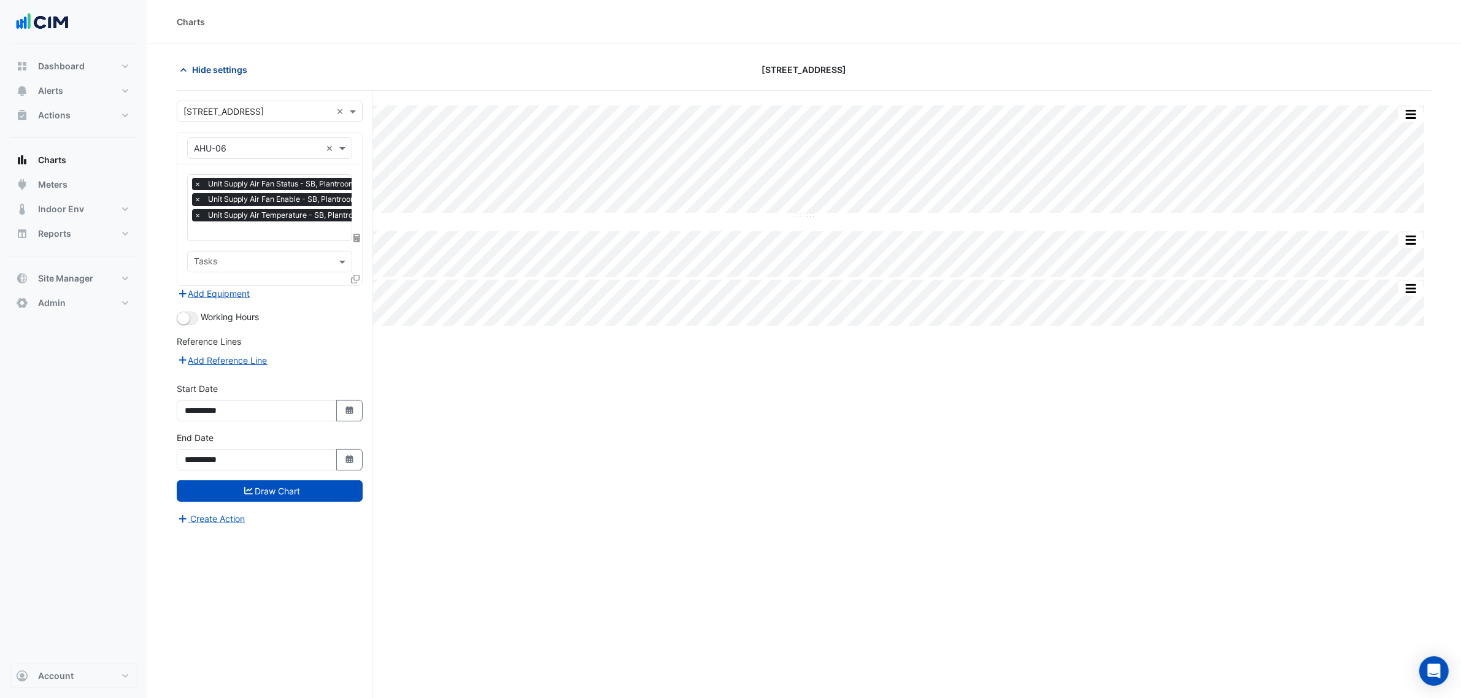
click at [220, 65] on span "Hide settings" at bounding box center [219, 69] width 55 height 13
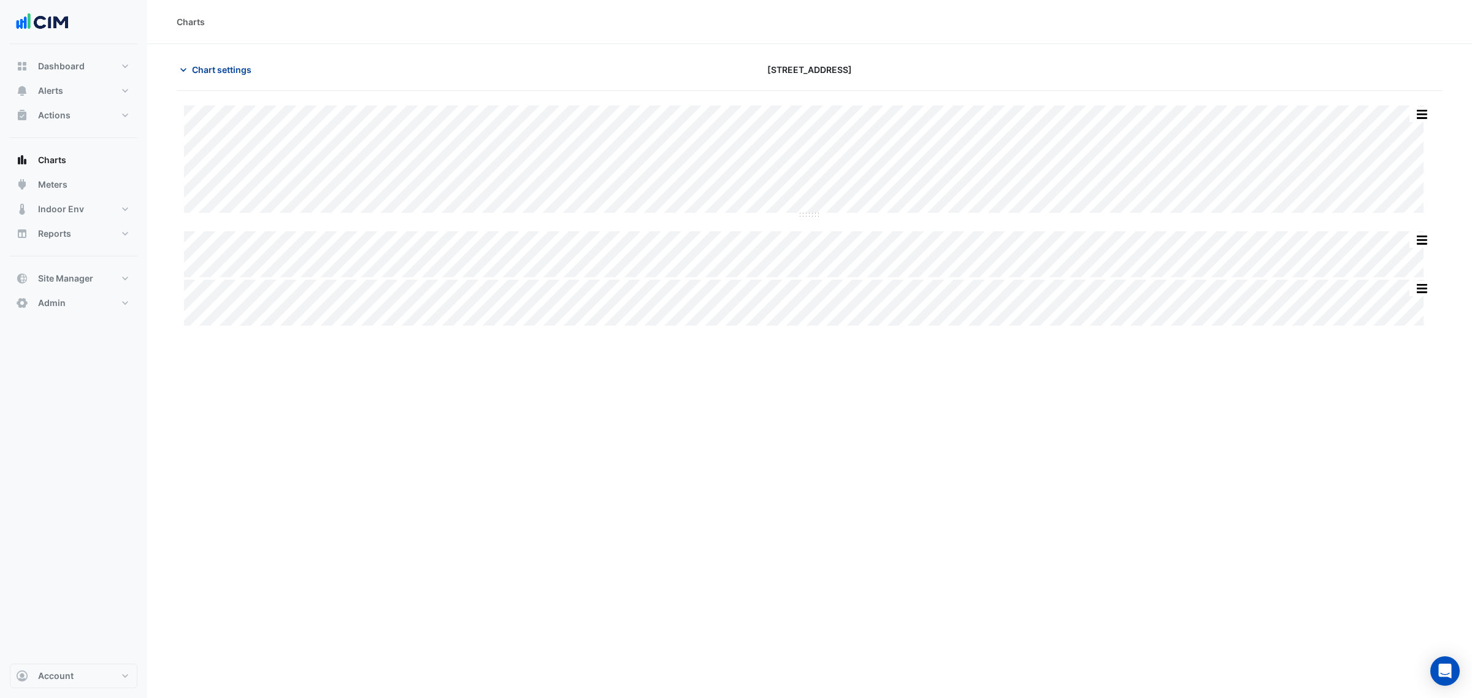
click at [220, 65] on span "Chart settings" at bounding box center [222, 69] width 60 height 13
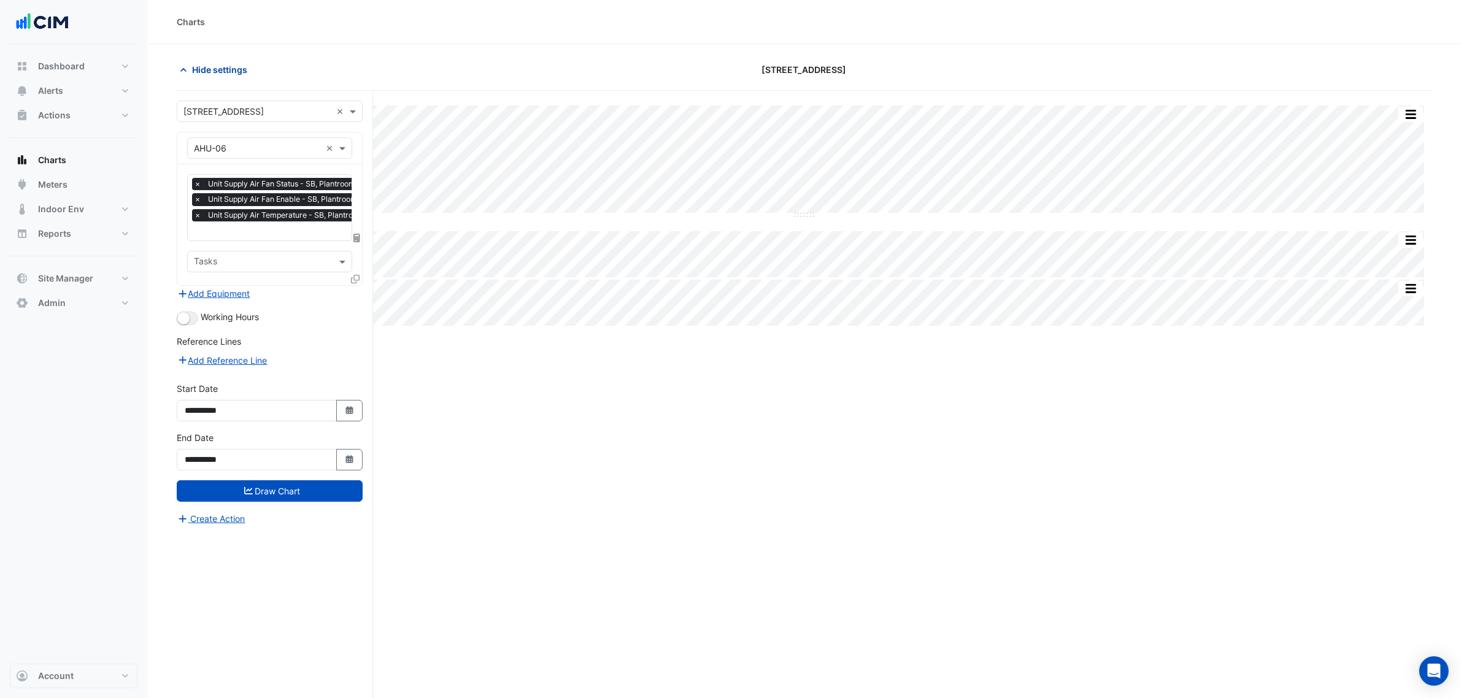
click at [225, 74] on span "Hide settings" at bounding box center [219, 69] width 55 height 13
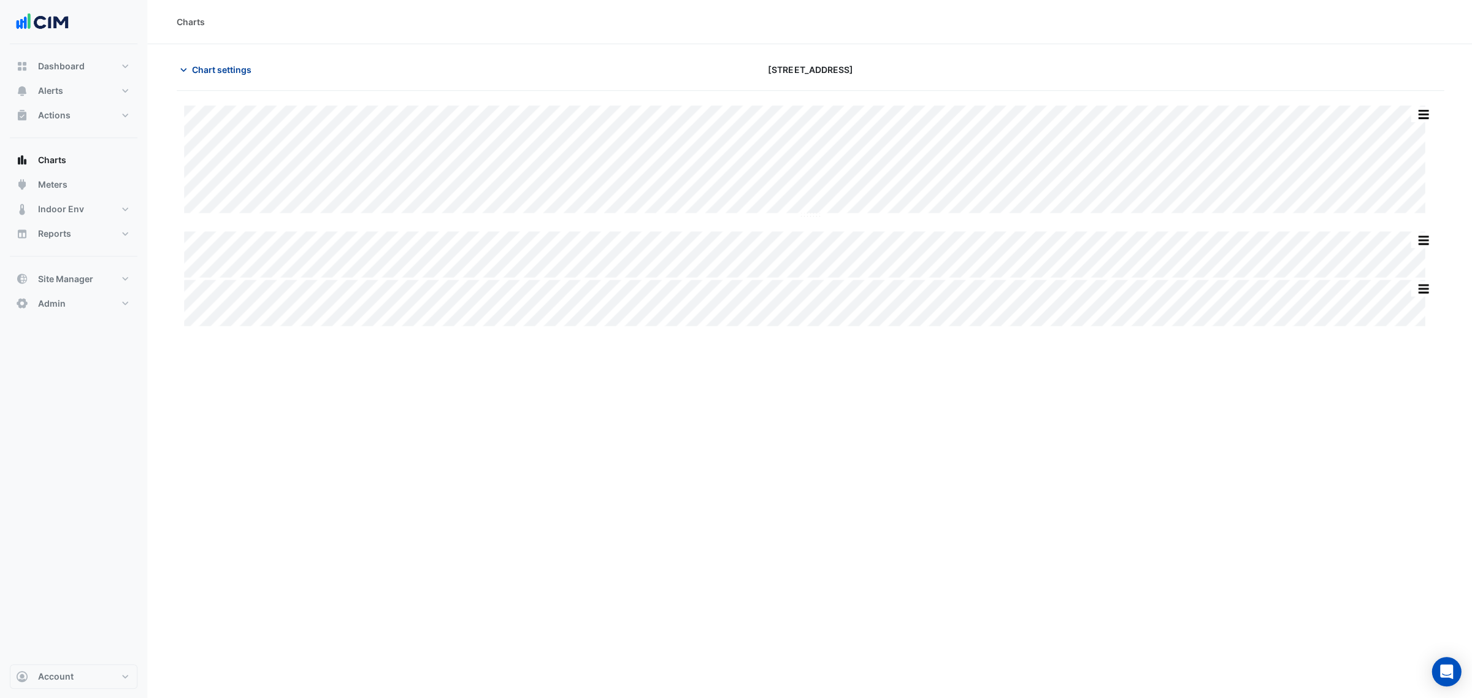
click at [225, 74] on span "Chart settings" at bounding box center [222, 69] width 60 height 13
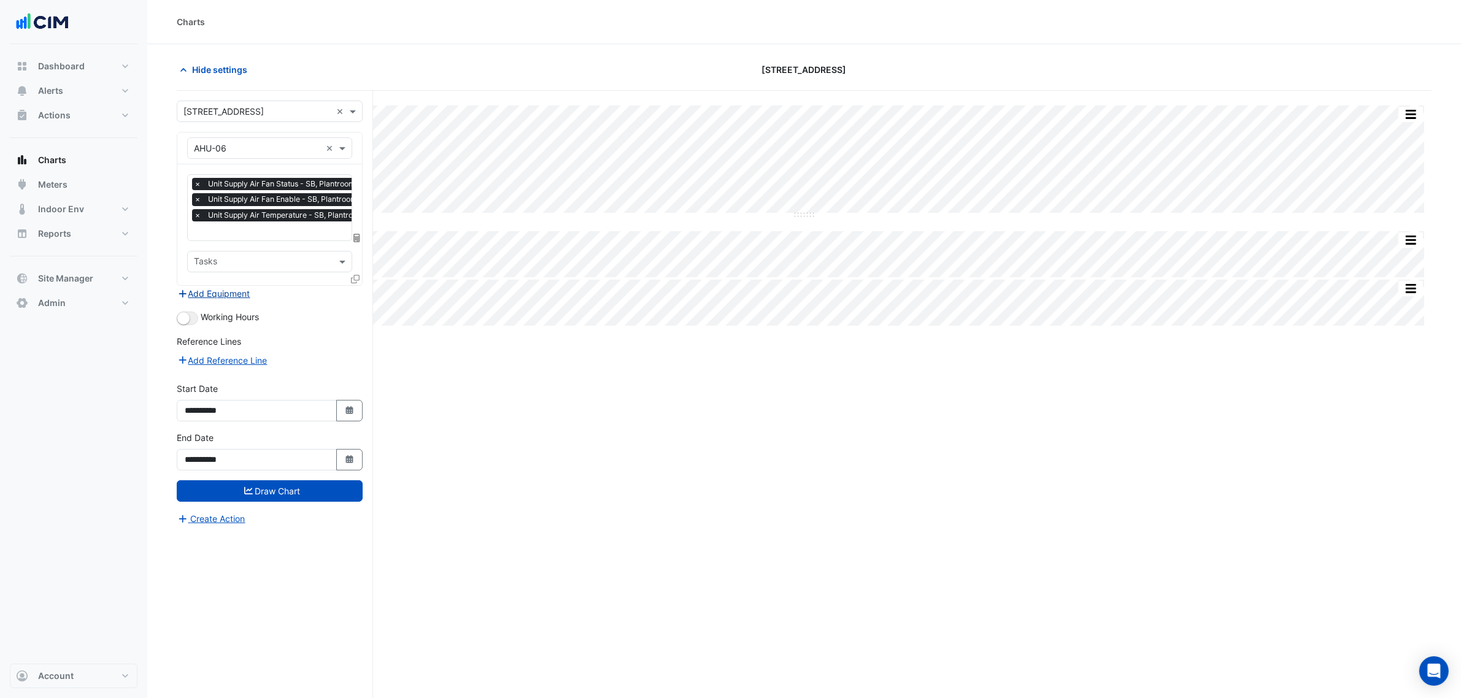
click at [216, 289] on button "Add Equipment" at bounding box center [214, 293] width 74 height 14
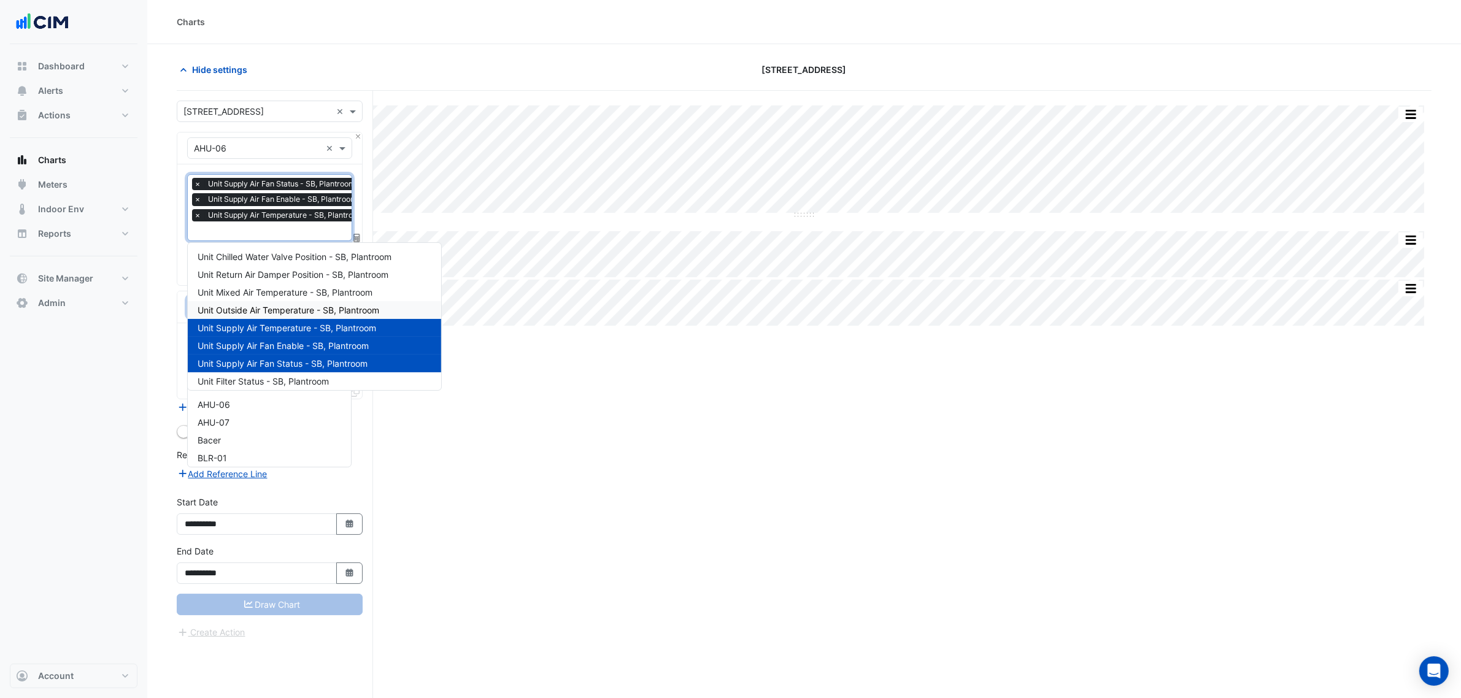
scroll to position [0, 6]
click at [155, 313] on section "Hide settings 68 Pitt St Split All Split None Print Save as JPEG Save as PNG Pi…" at bounding box center [803, 394] width 1313 height 701
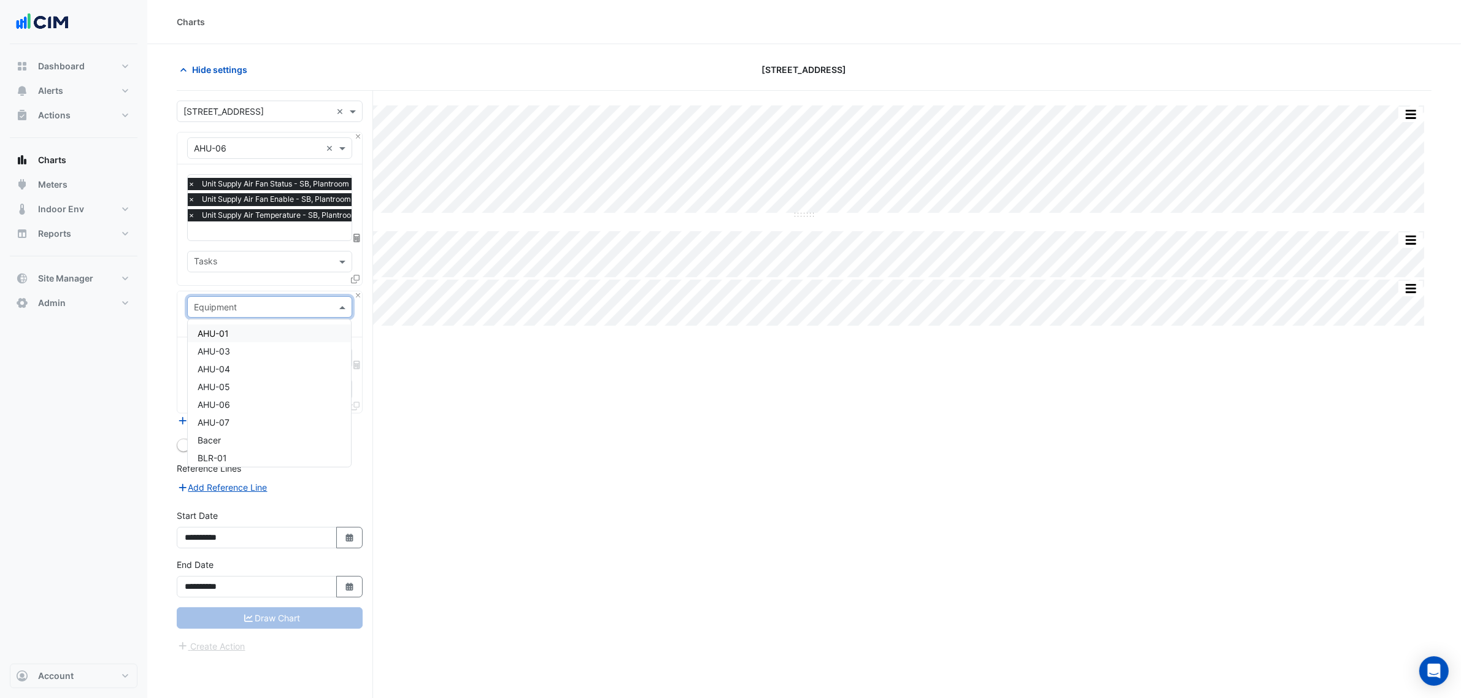
click at [203, 309] on input "text" at bounding box center [257, 307] width 127 height 13
type input "***"
click at [426, 358] on div "Split All Split None Print Save as JPEG Save as PNG Pivot Data Table Export CSV…" at bounding box center [804, 418] width 1254 height 654
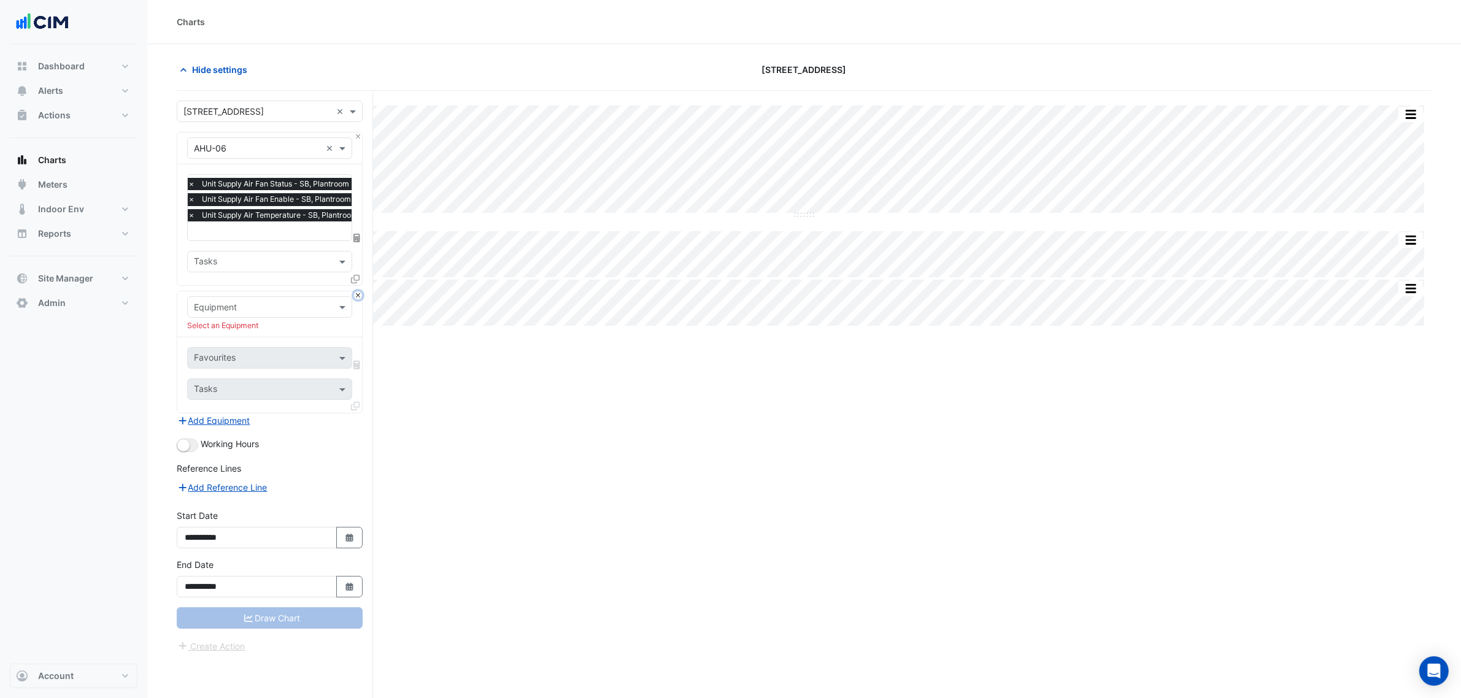
click at [357, 294] on button "Close" at bounding box center [358, 295] width 8 height 8
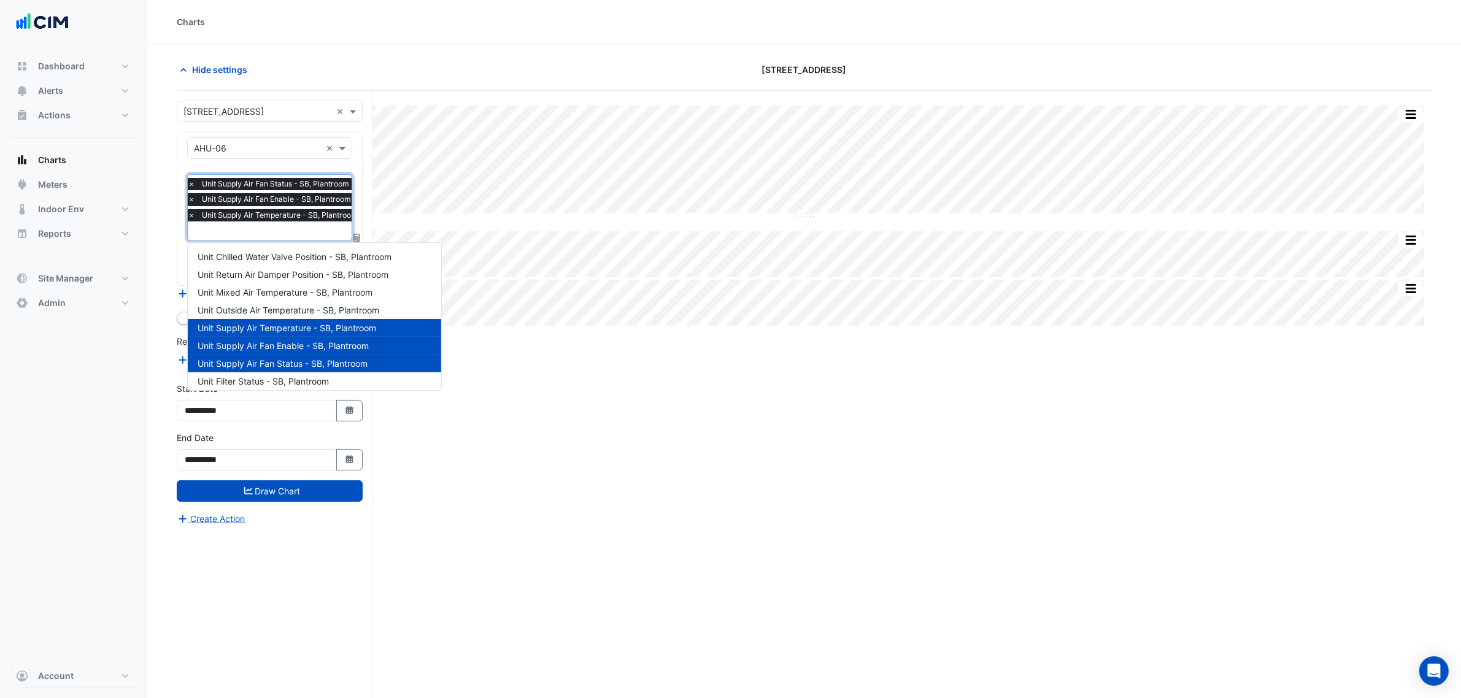
click at [299, 220] on span "Unit Supply Air Temperature - SB, Plantroom" at bounding box center [280, 215] width 162 height 12
click at [342, 253] on span "Unit Chilled Water Valve Position - SB, Plantroom" at bounding box center [295, 257] width 194 height 10
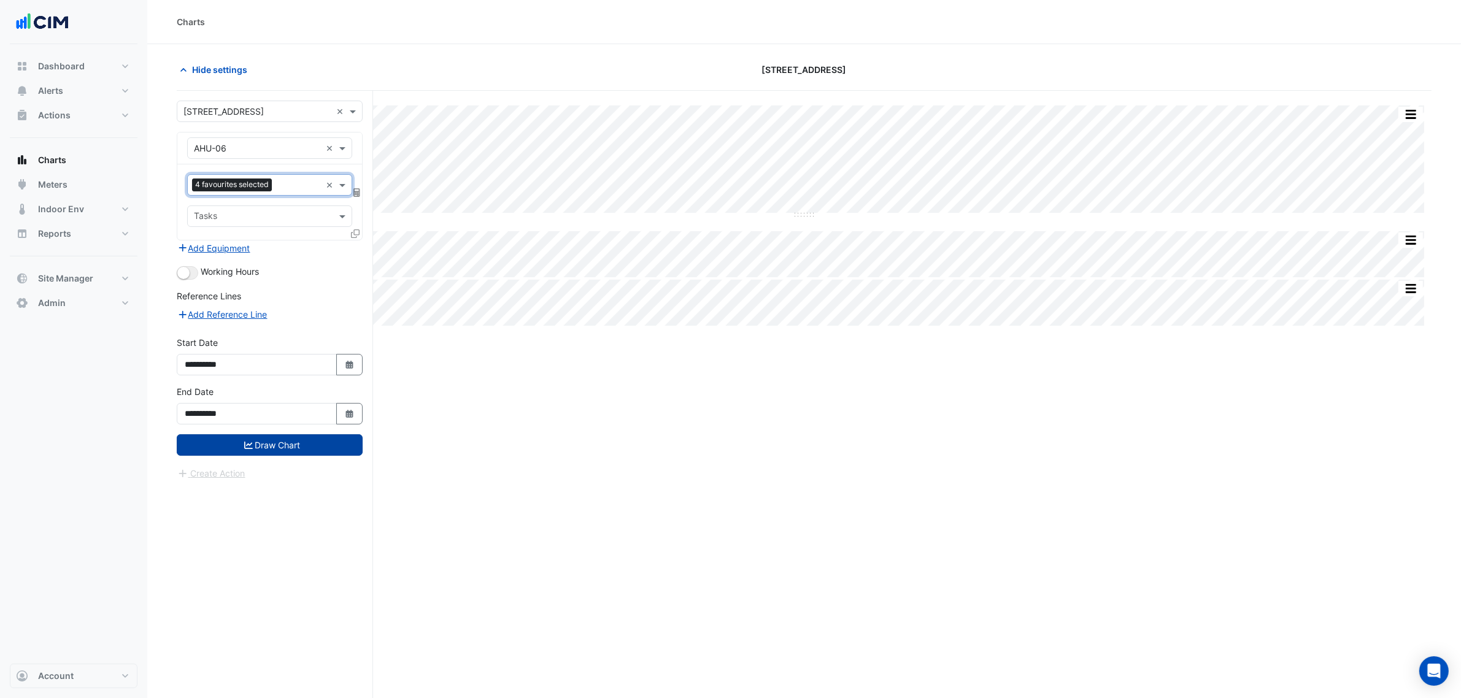
click at [283, 448] on button "Draw Chart" at bounding box center [270, 444] width 186 height 21
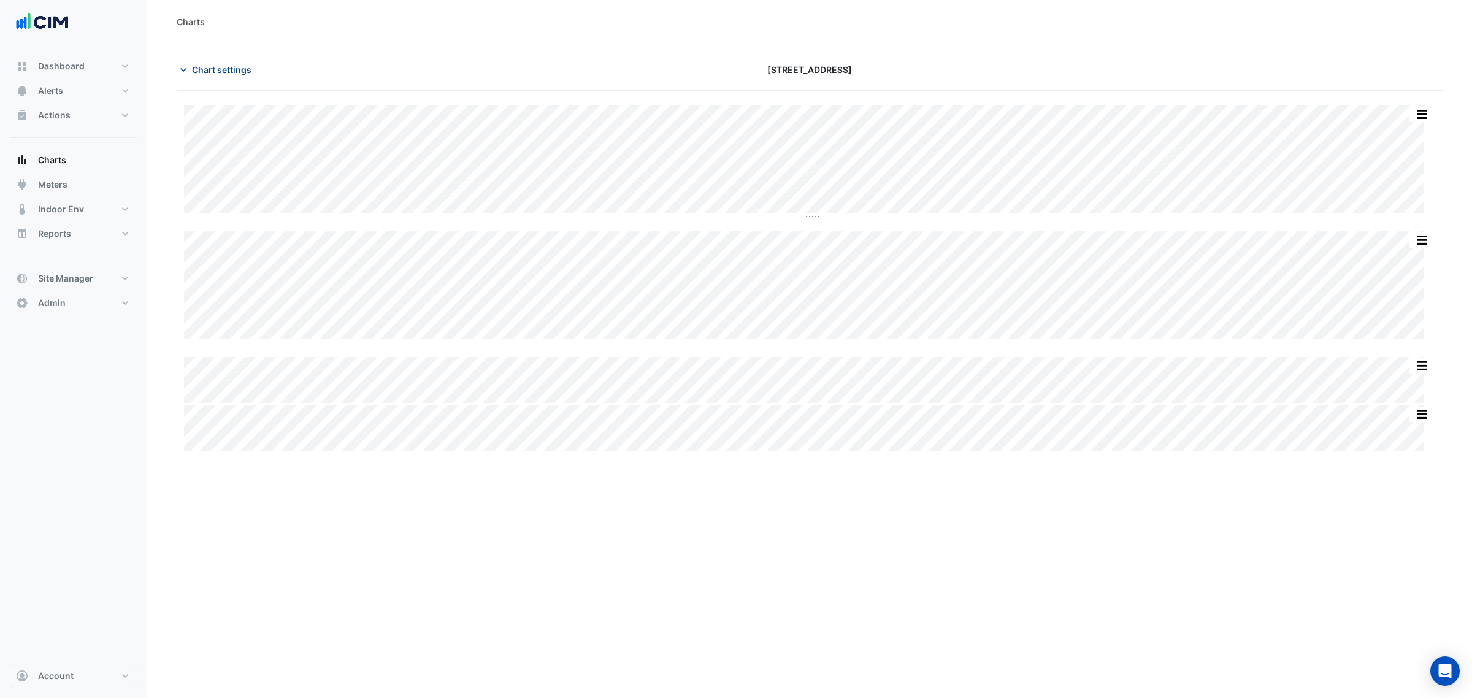
click at [201, 65] on span "Chart settings" at bounding box center [222, 69] width 60 height 13
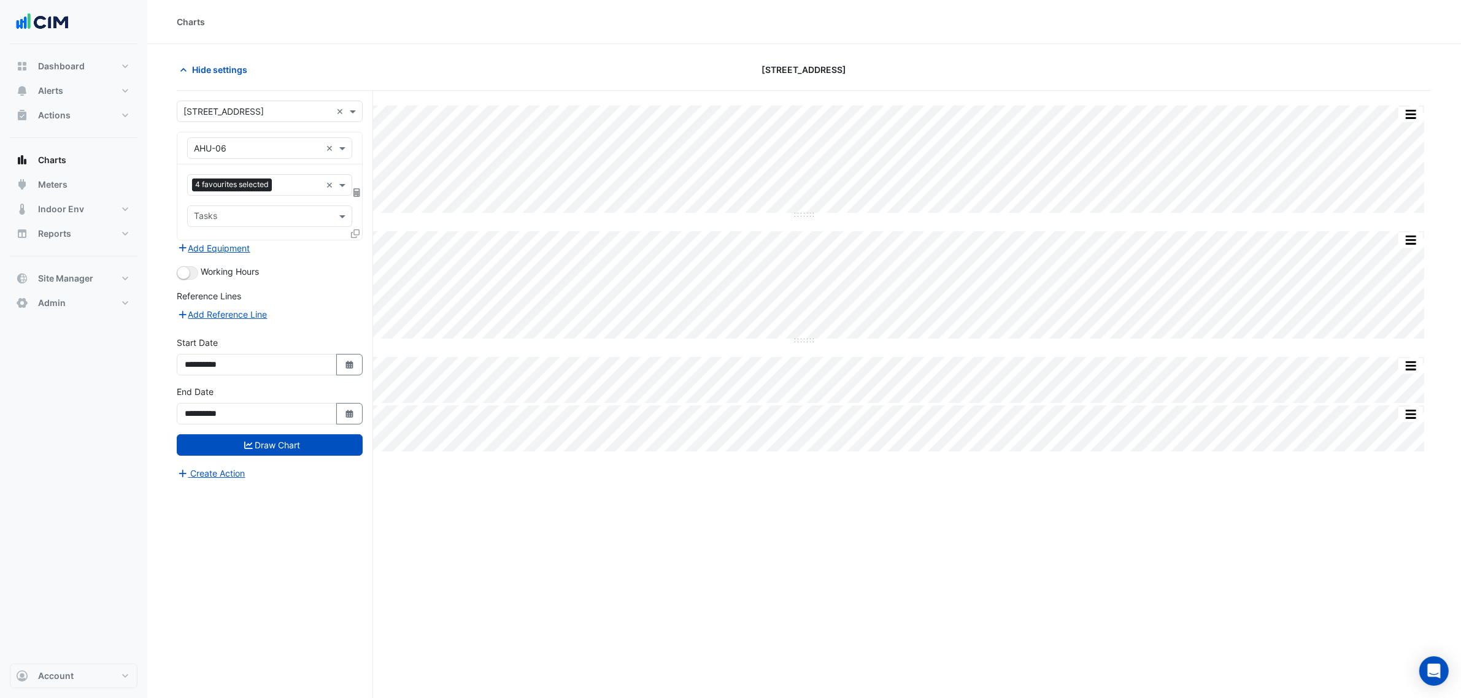
click at [185, 283] on form "**********" at bounding box center [270, 291] width 186 height 380
click at [185, 279] on button "button" at bounding box center [187, 272] width 21 height 13
click at [280, 456] on button "Draw Chart" at bounding box center [270, 444] width 186 height 21
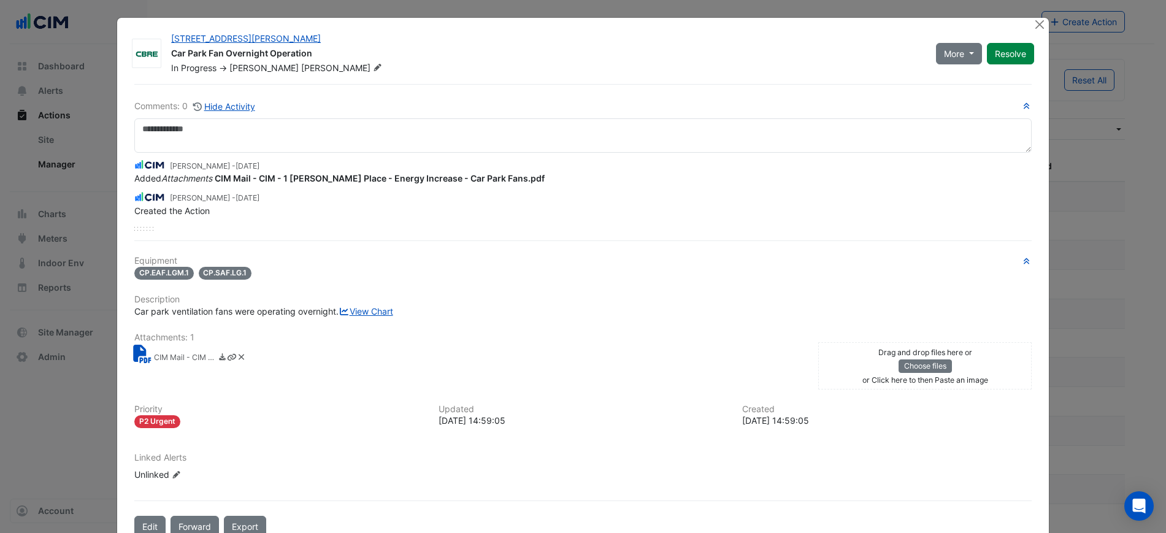
select select "***"
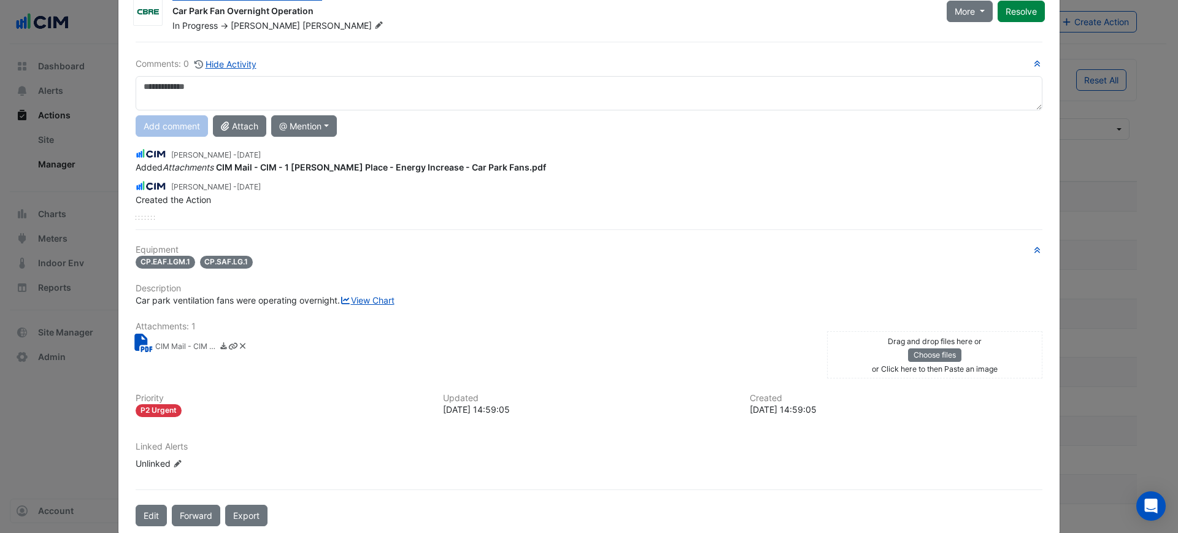
scroll to position [76, 0]
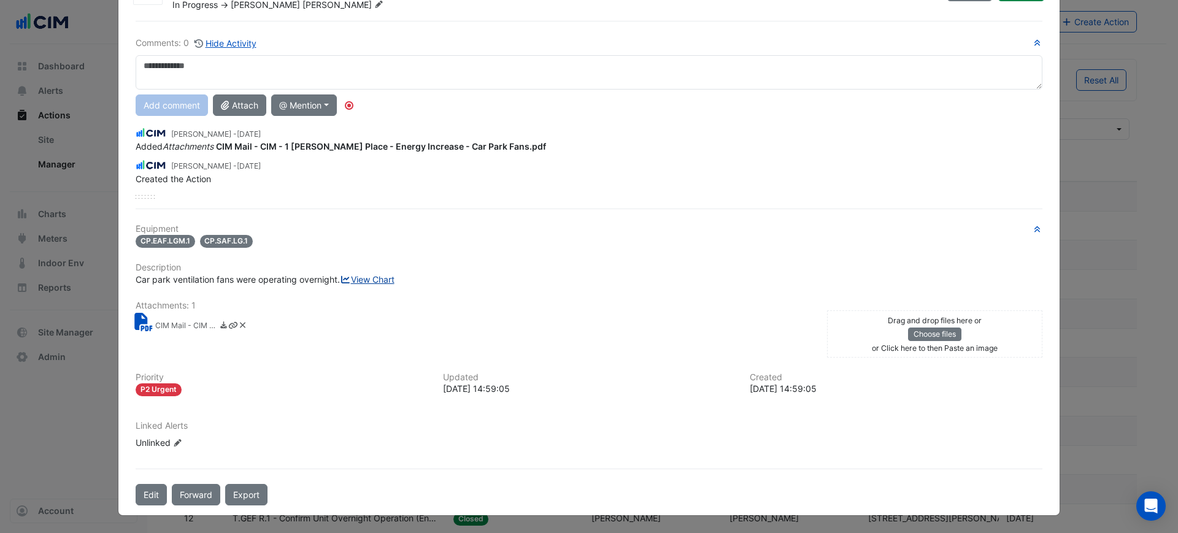
click at [340, 281] on link "View Chart" at bounding box center [367, 279] width 55 height 10
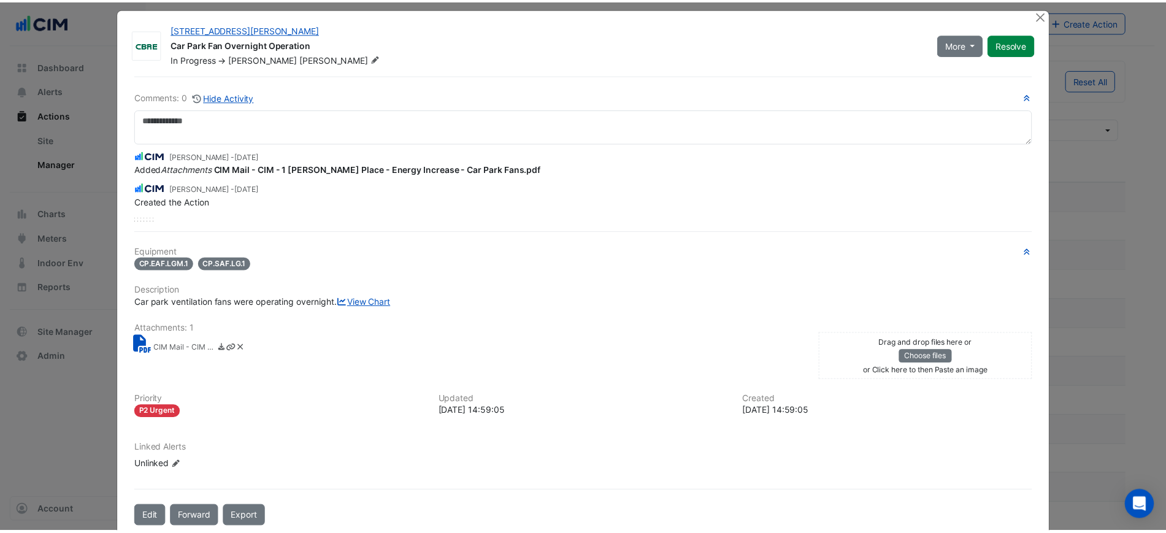
scroll to position [0, 0]
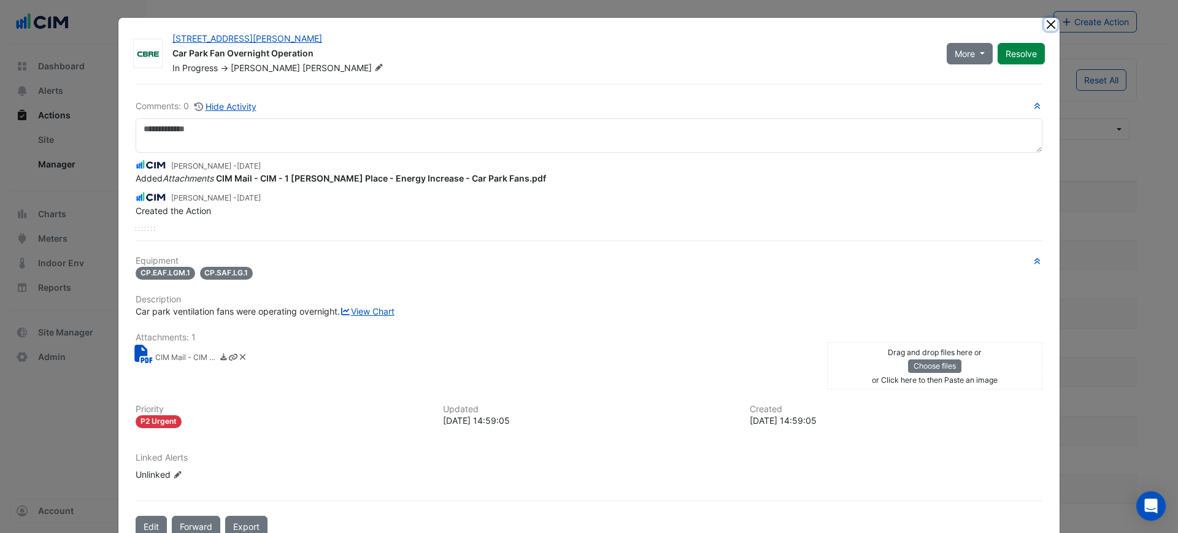
click at [1047, 22] on button "Close" at bounding box center [1050, 24] width 13 height 13
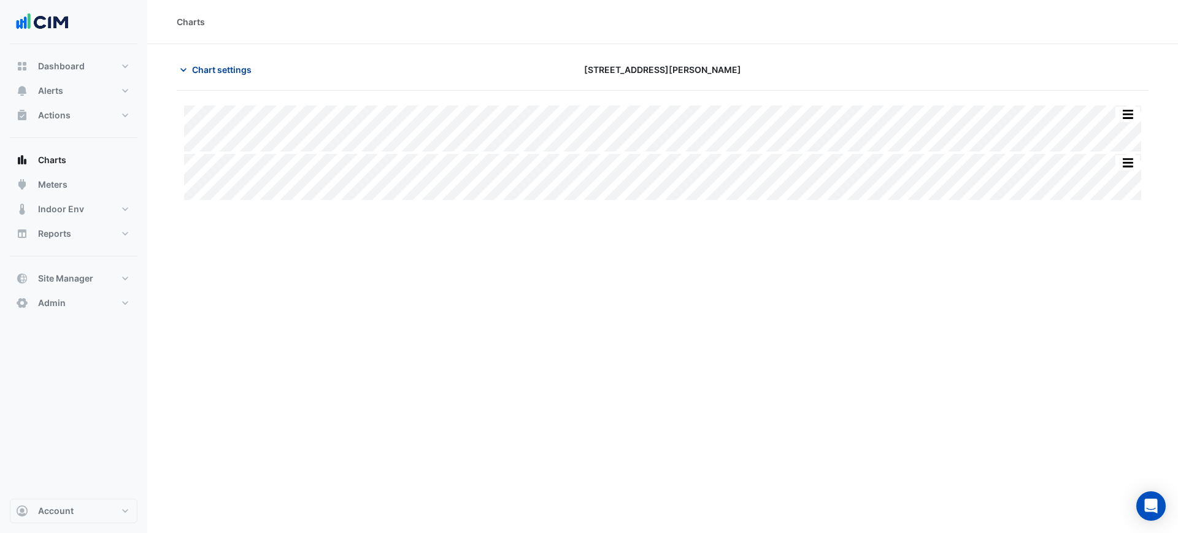
click at [210, 73] on span "Chart settings" at bounding box center [222, 69] width 60 height 13
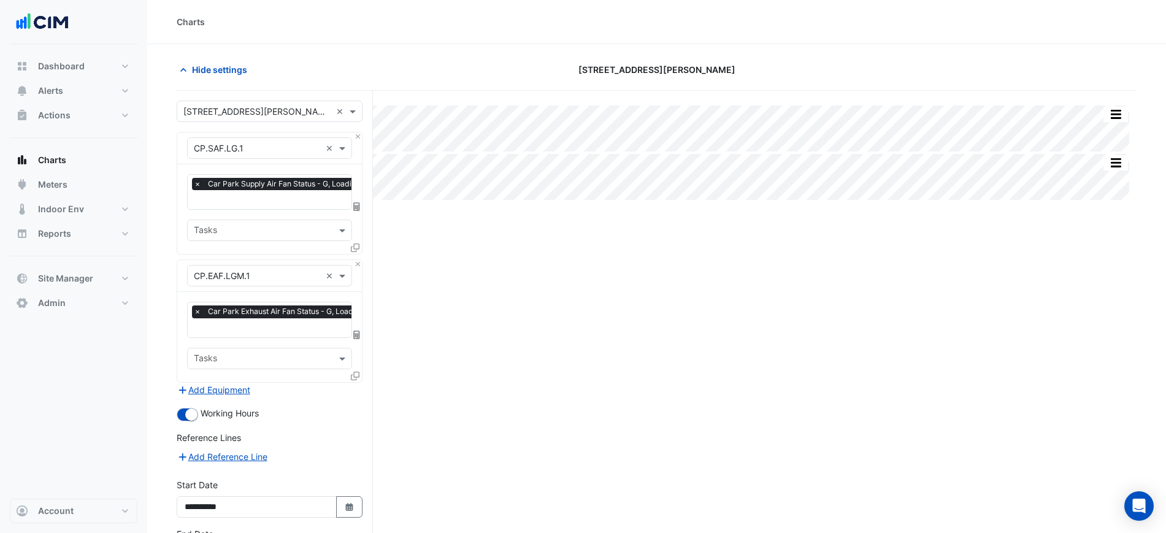
click at [284, 213] on div "× Car Park Supply Air Fan Status - G, LoadingDock × Tasks" at bounding box center [269, 209] width 185 height 90
click at [284, 210] on div "× Car Park Supply Air Fan Status - G, LoadingDock × Tasks" at bounding box center [269, 209] width 185 height 90
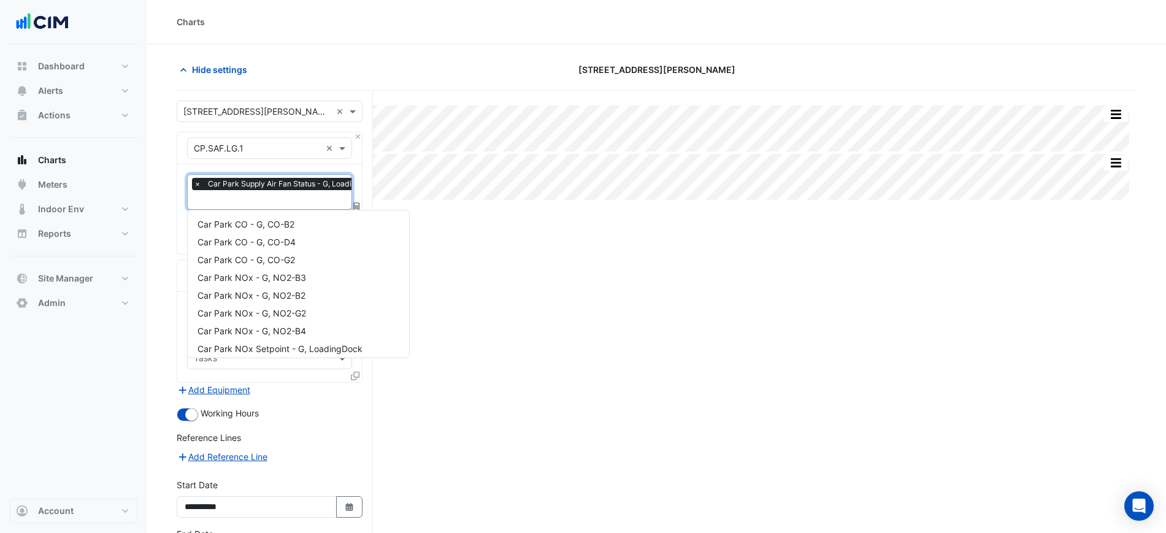
click at [286, 206] on div at bounding box center [288, 201] width 193 height 16
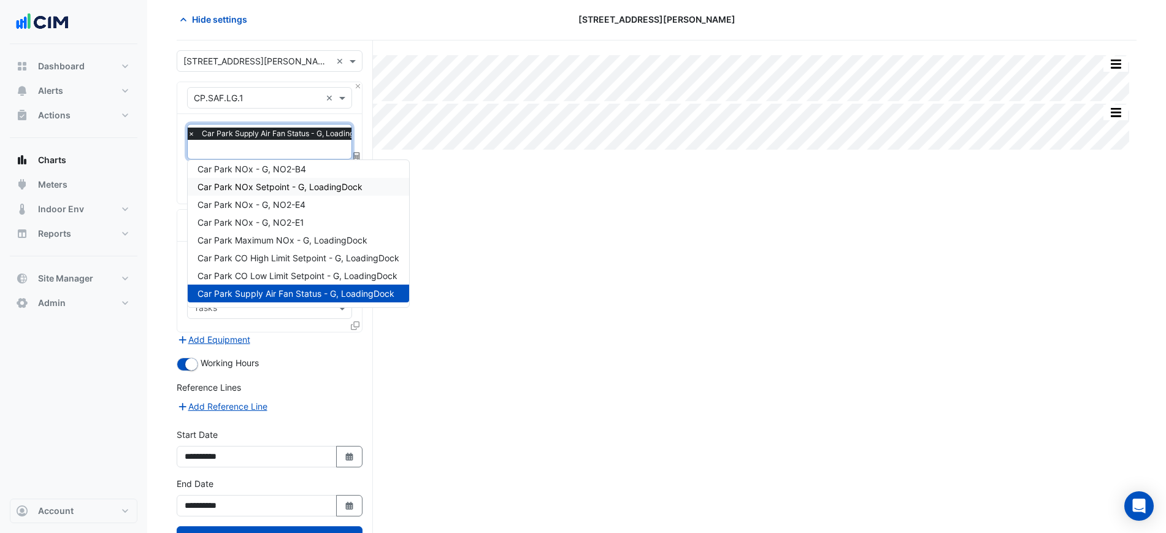
scroll to position [77, 0]
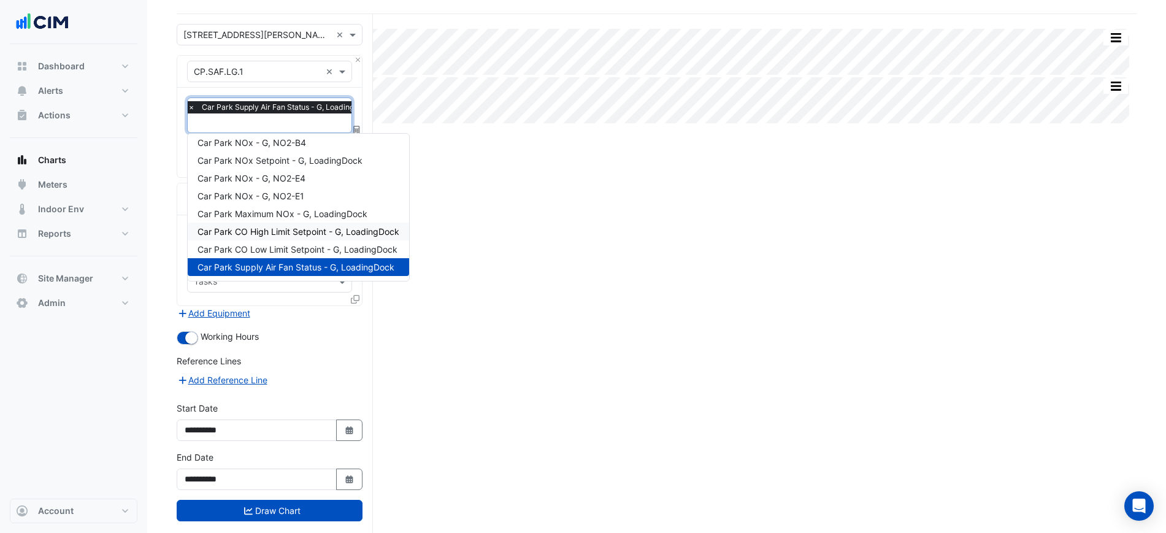
drag, startPoint x: 532, startPoint y: 242, endPoint x: 468, endPoint y: 313, distance: 96.4
click at [529, 247] on div "Split All Split None Print Save as JPEG Save as PNG Pivot Data Table Export CSV…" at bounding box center [657, 285] width 960 height 542
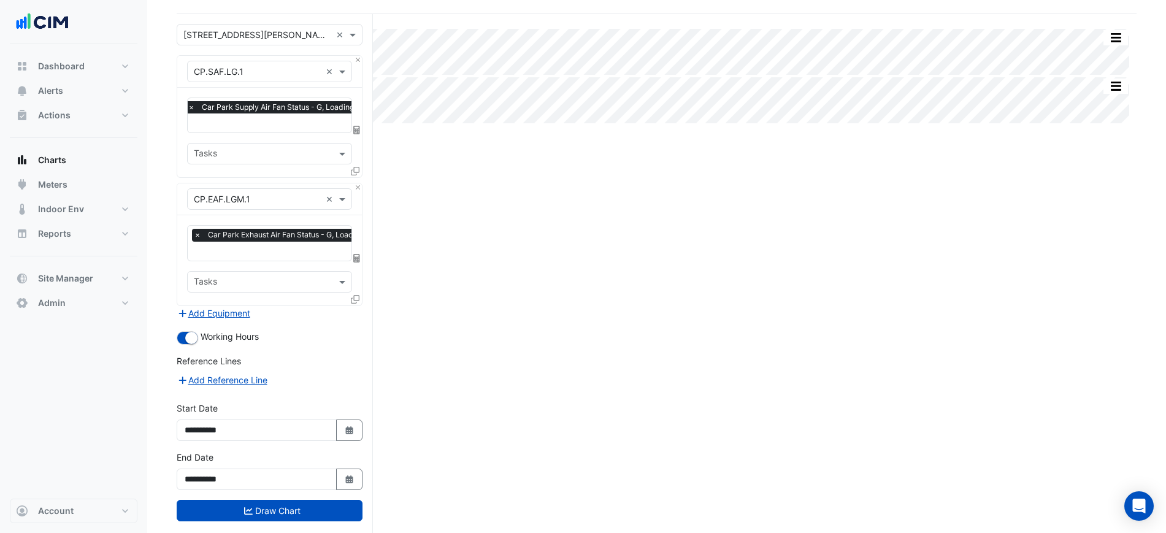
drag, startPoint x: 750, startPoint y: 150, endPoint x: 698, endPoint y: 133, distance: 55.1
click at [750, 150] on div "Split All Split None Print Save as JPEG Save as PNG Pivot Data Table Export CSV…" at bounding box center [657, 285] width 960 height 542
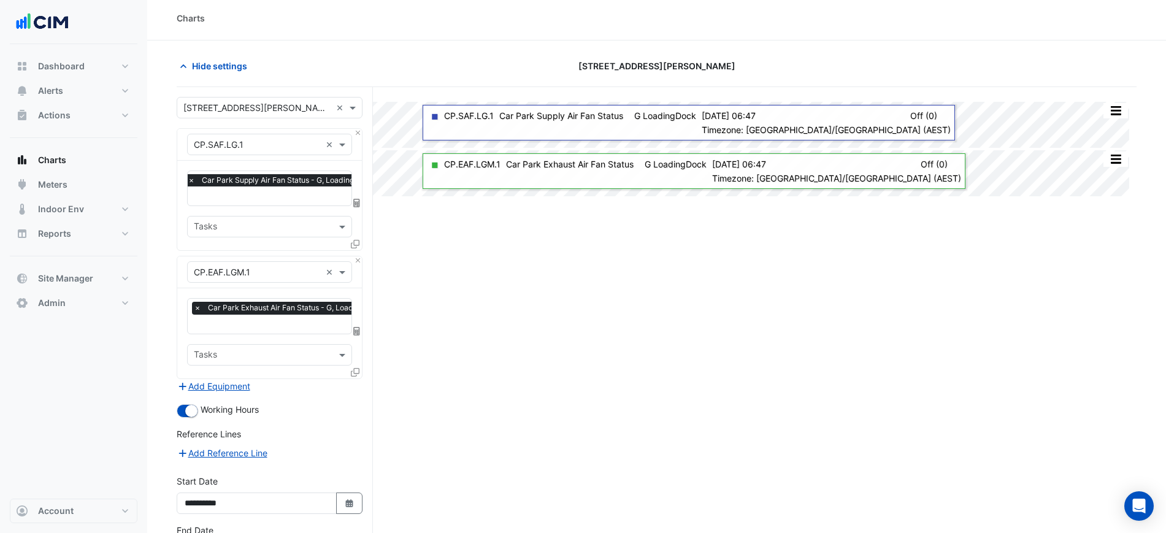
scroll to position [0, 0]
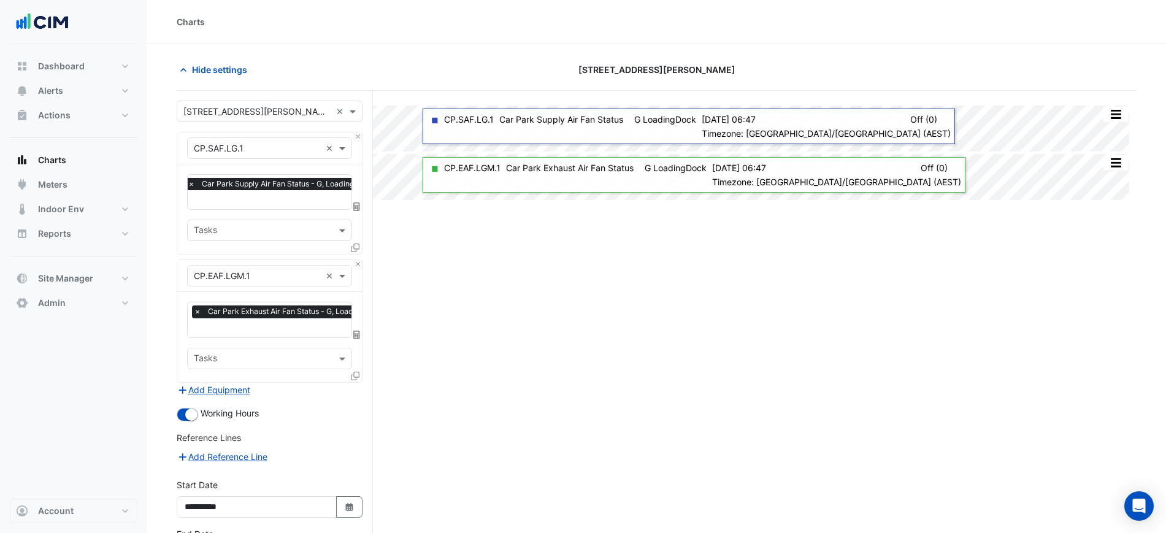
click at [263, 179] on div "× Car Park Supply Air Fan Status - G, LoadingDock" at bounding box center [280, 192] width 197 height 34
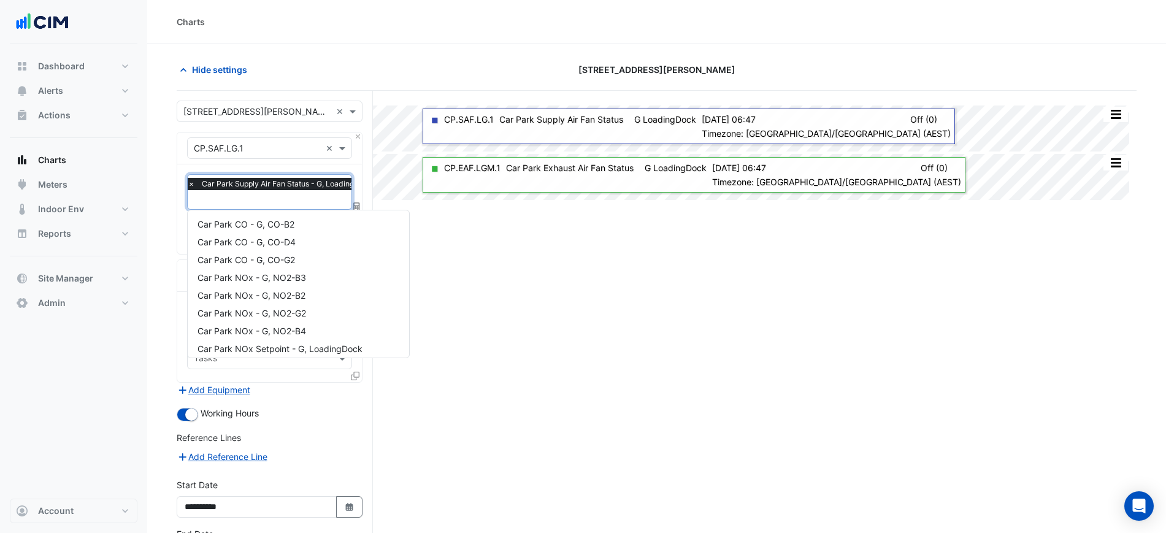
scroll to position [112, 0]
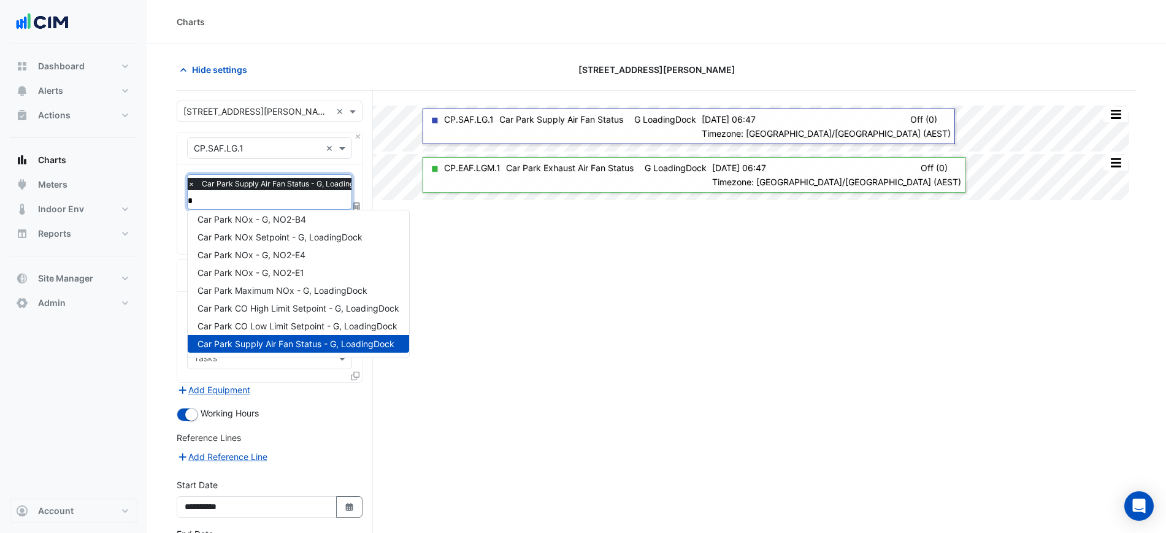
type input "**"
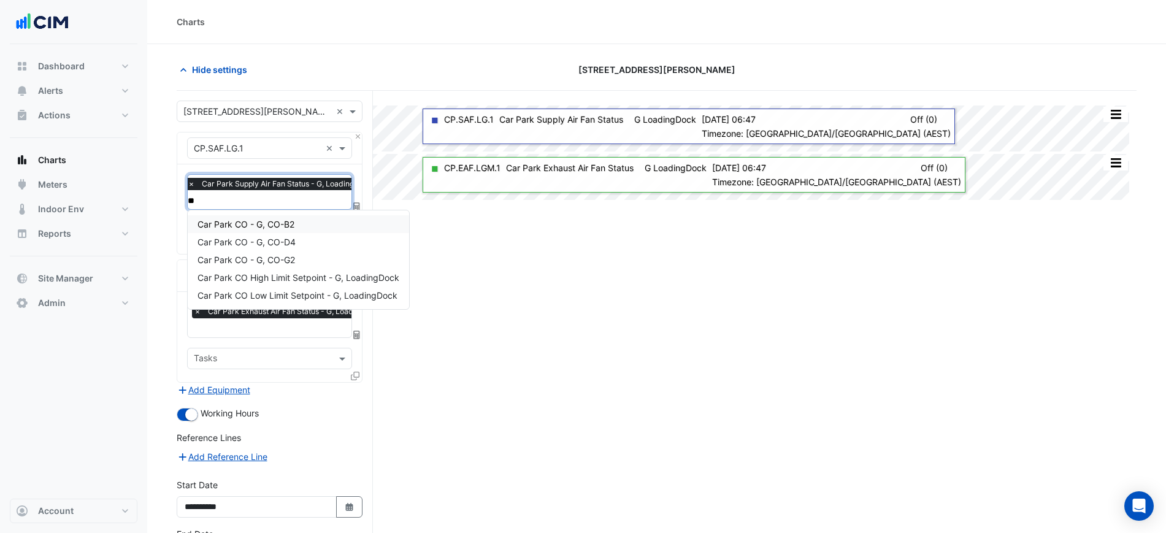
click at [272, 226] on span "Car Park CO - G, CO-B2" at bounding box center [246, 224] width 97 height 10
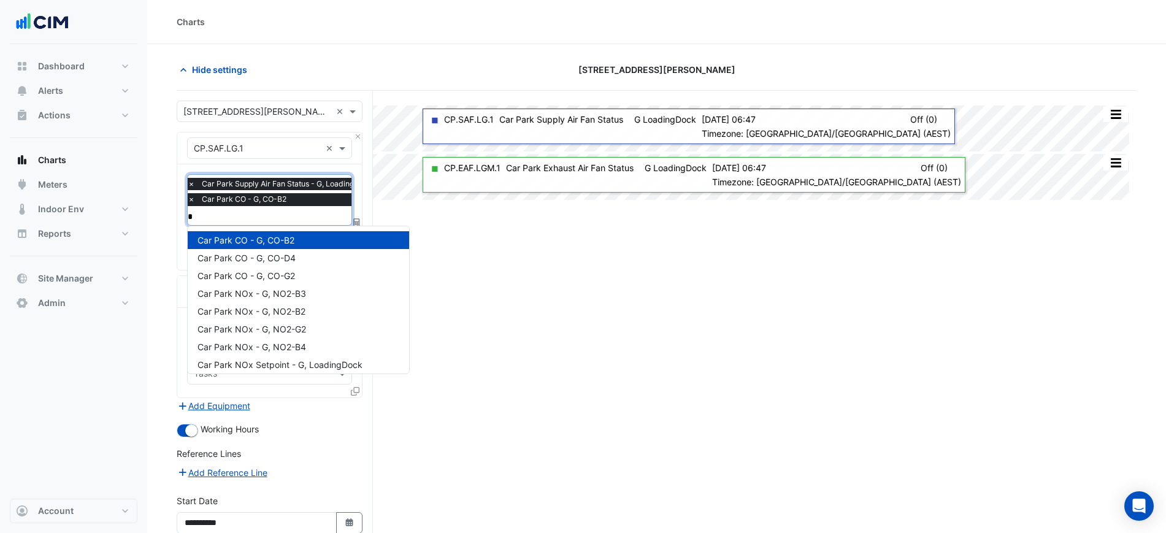
click at [269, 247] on div "Car Park CO - G, CO-B2" at bounding box center [298, 240] width 221 height 18
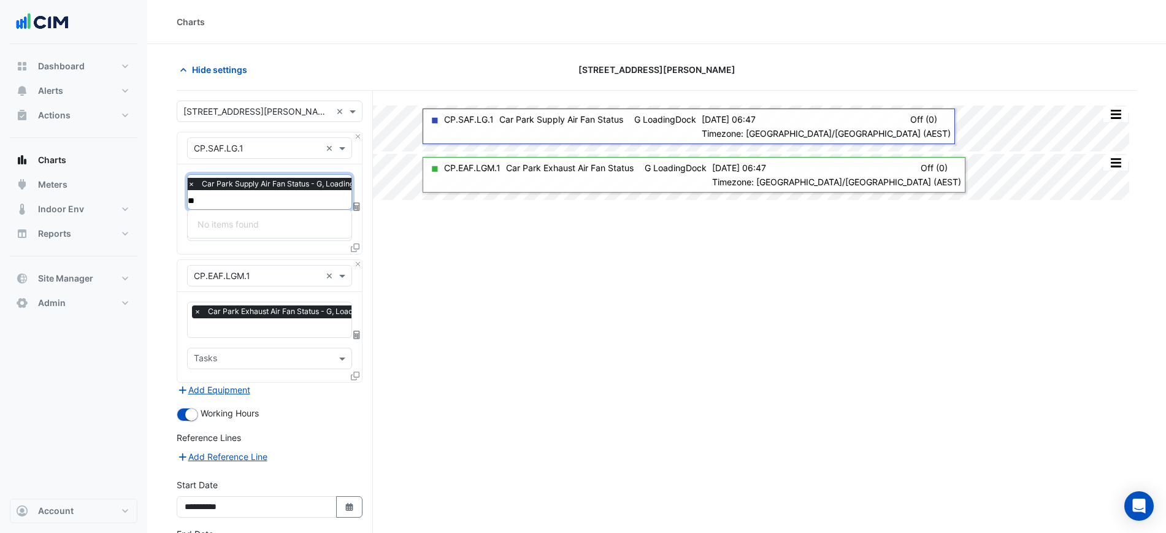
type input "*"
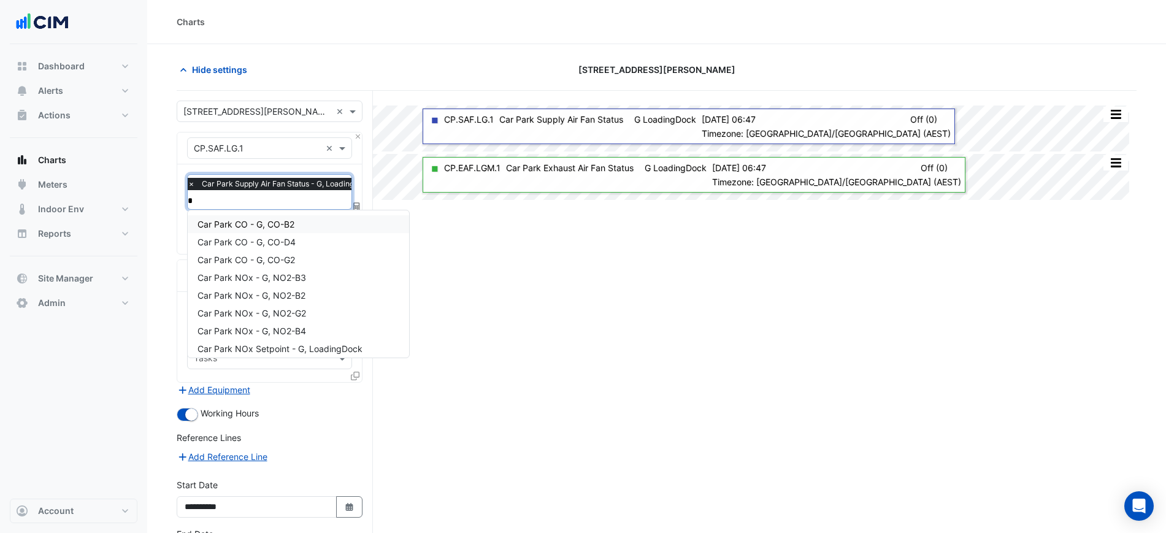
click at [296, 217] on div "Car Park CO - G, CO-B2" at bounding box center [298, 224] width 221 height 18
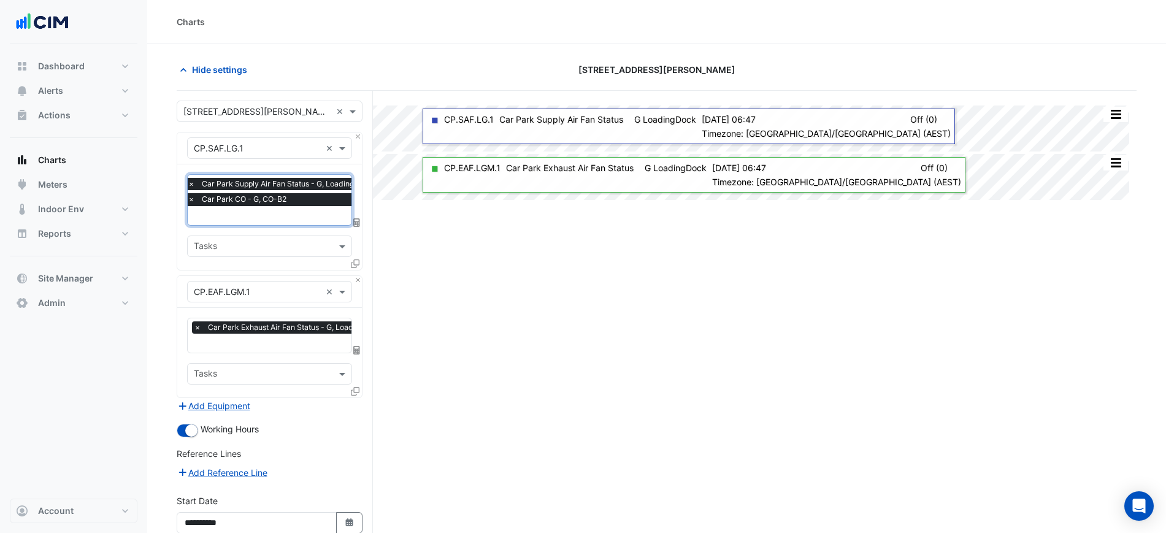
type input "*"
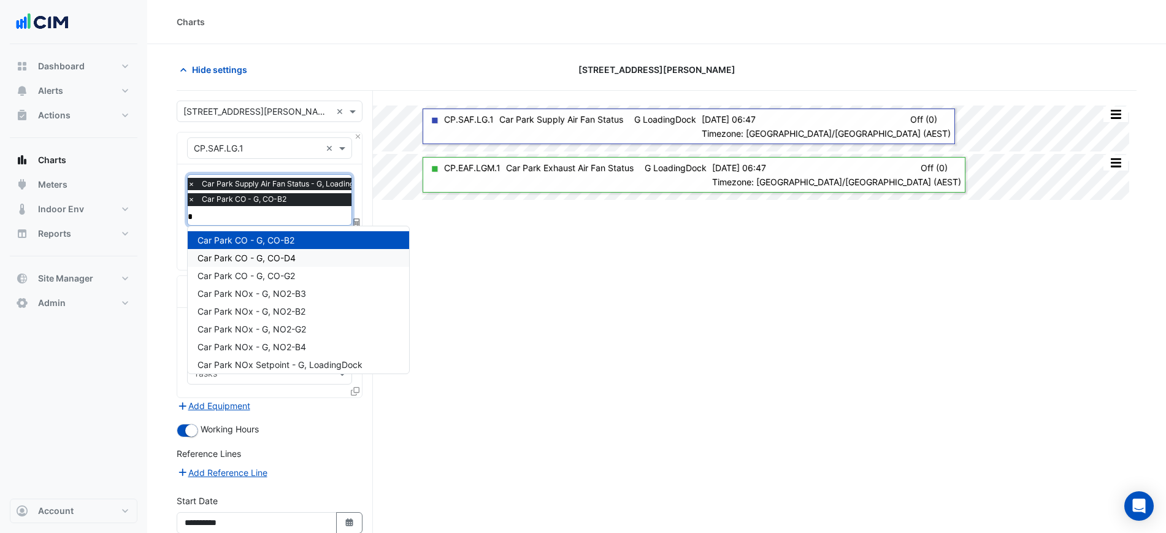
click at [302, 258] on div "Car Park CO - G, CO-D4" at bounding box center [298, 258] width 221 height 18
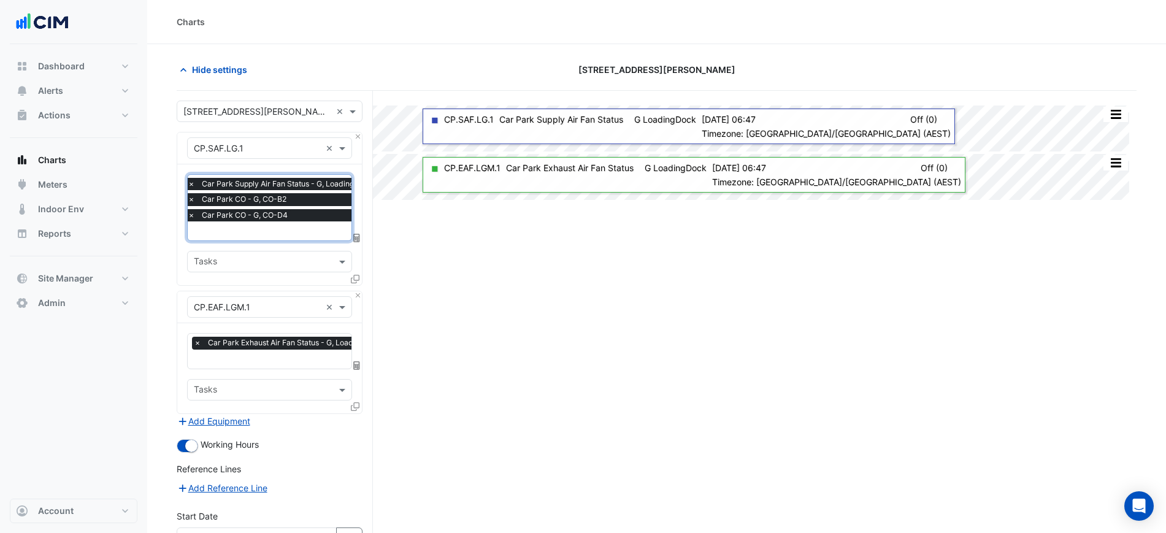
type input "*"
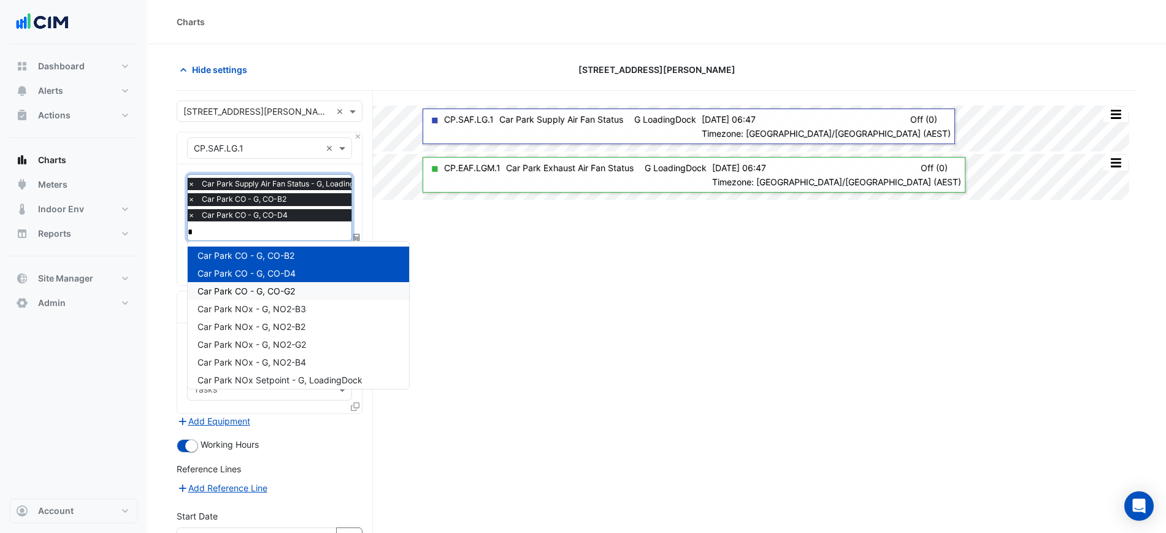
click at [304, 291] on div "Car Park CO - G, CO-G2" at bounding box center [298, 291] width 221 height 18
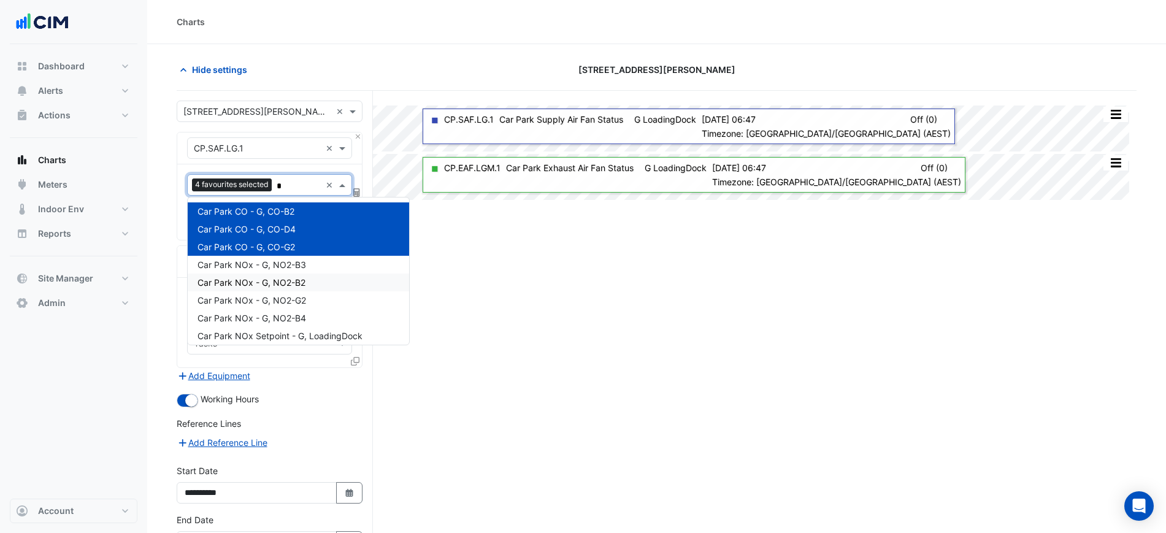
type input "*"
click at [504, 288] on div "Split All Split None Print Save as JPEG Save as PNG Pivot Data Table Export CSV…" at bounding box center [657, 354] width 960 height 527
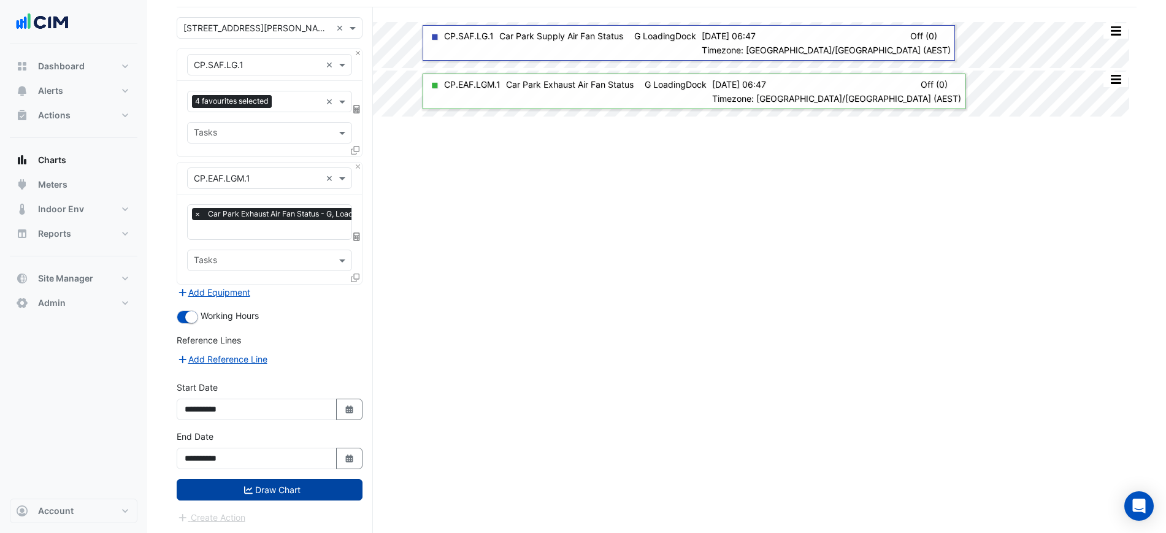
click at [293, 482] on button "Draw Chart" at bounding box center [270, 489] width 186 height 21
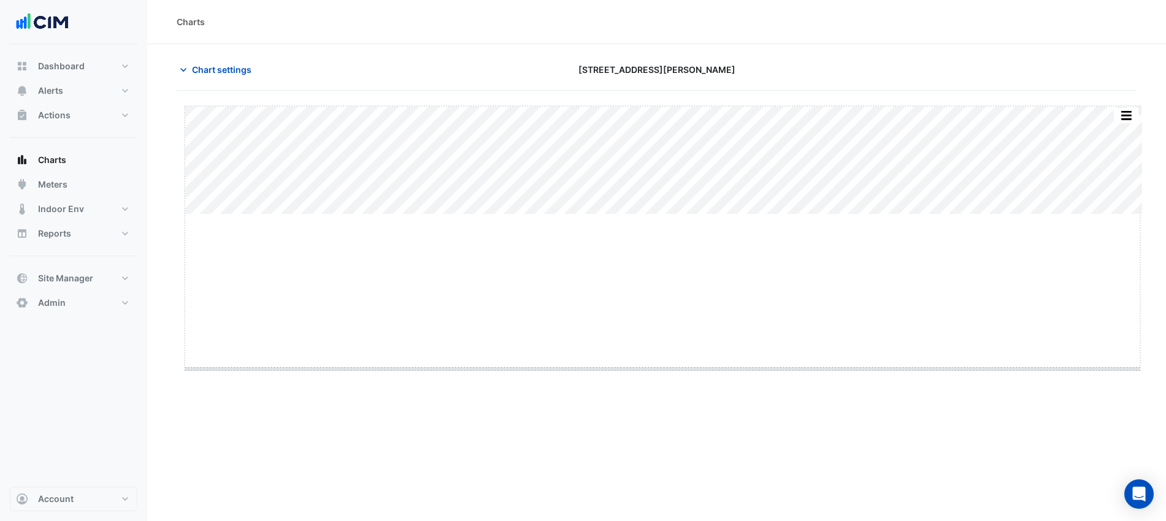
drag, startPoint x: 662, startPoint y: 213, endPoint x: 662, endPoint y: 369, distance: 156.4
drag, startPoint x: 812, startPoint y: 42, endPoint x: 732, endPoint y: 37, distance: 79.3
click at [812, 42] on div "Charts Chart settings 1 Martin Place Split by Unit Split All Split None Print S…" at bounding box center [662, 266] width 1031 height 533
click at [193, 51] on section "Chart settings 1 Martin Place Split by Unit Split All Split None Print Save as …" at bounding box center [662, 266] width 1031 height 444
click at [199, 63] on span "Chart settings" at bounding box center [222, 69] width 60 height 13
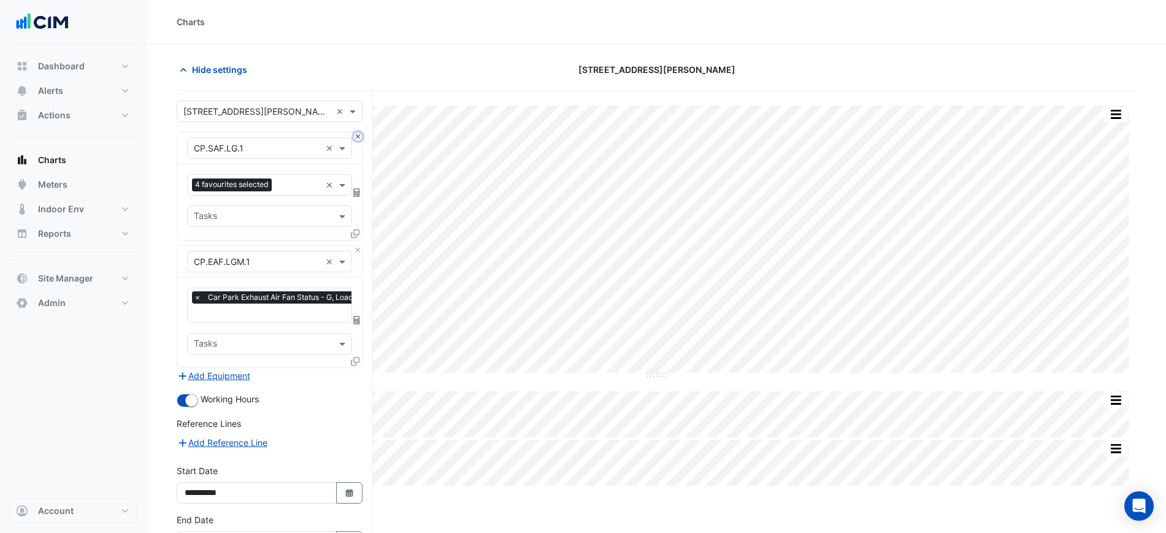
click at [358, 137] on button "Close" at bounding box center [358, 137] width 8 height 8
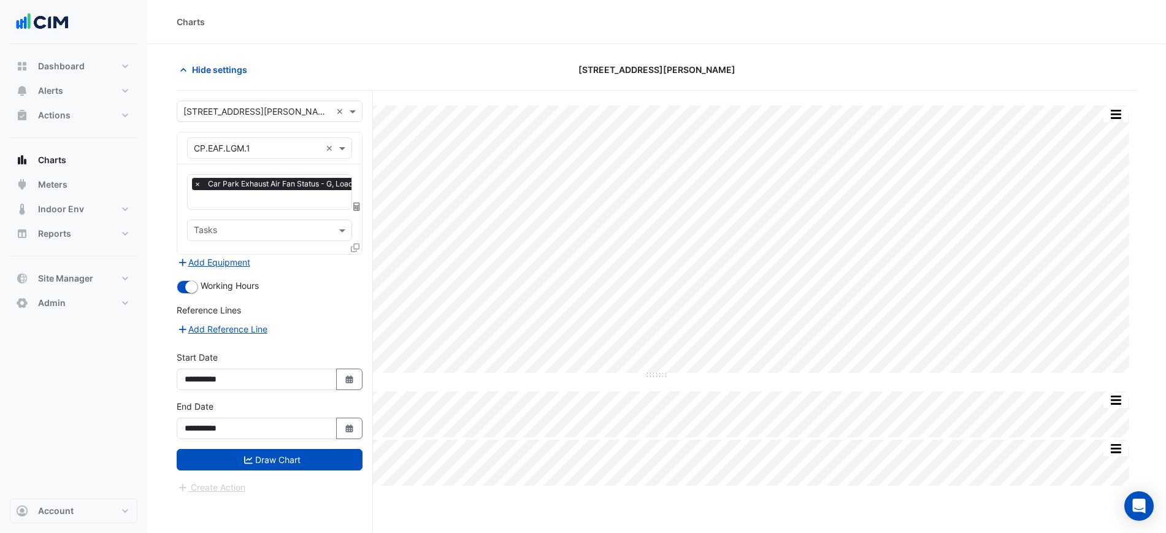
click at [358, 137] on div "× CP.EAF.LGM.1 ×" at bounding box center [269, 149] width 185 height 32
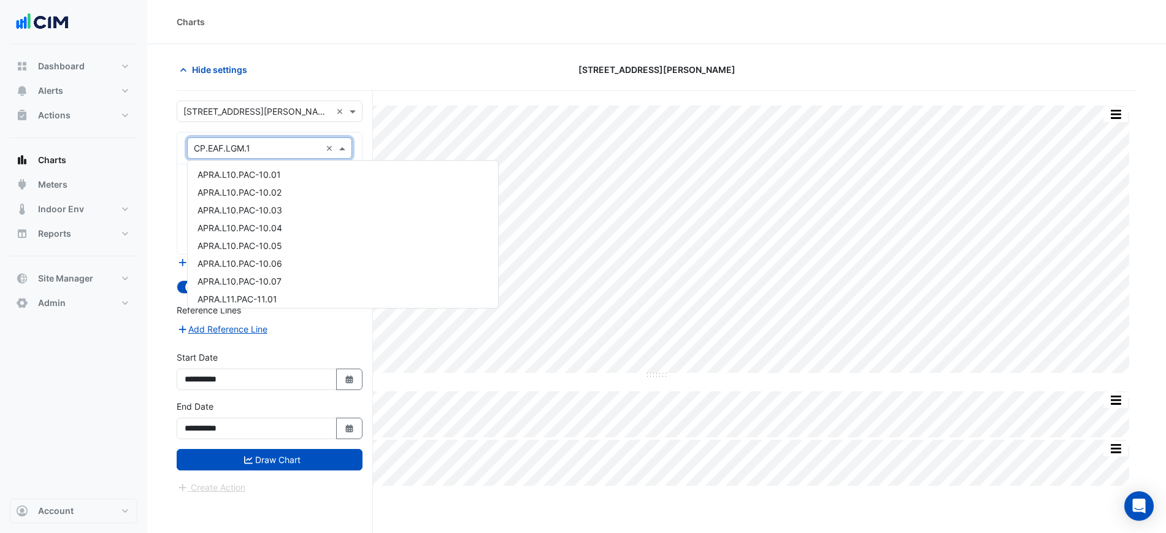
drag, startPoint x: 326, startPoint y: 139, endPoint x: 318, endPoint y: 141, distance: 8.8
click at [325, 139] on div "× CP.EAF.LGM.1 ×" at bounding box center [269, 147] width 165 height 21
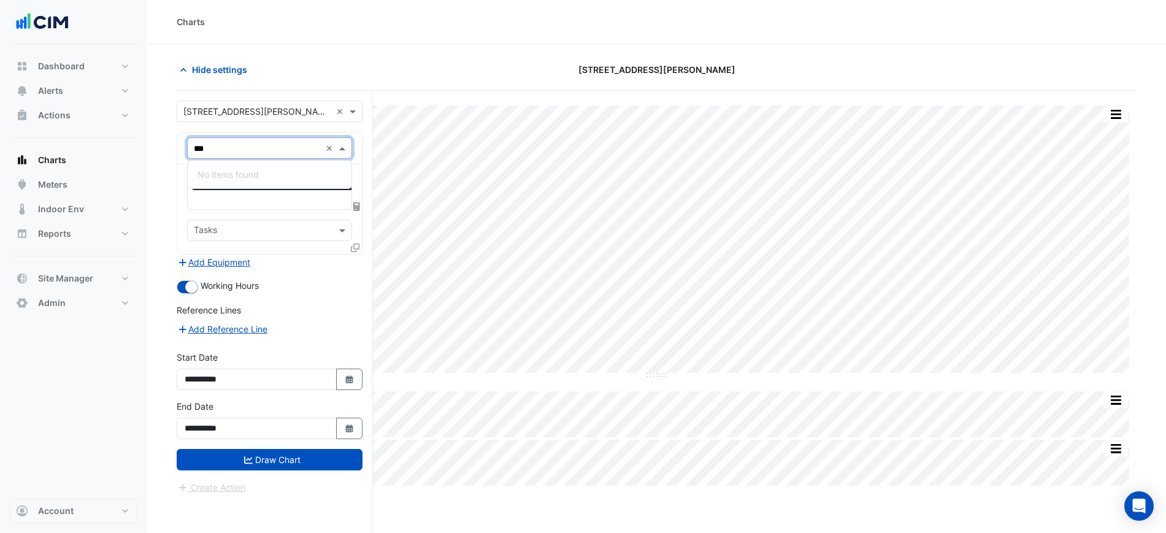
type input "****"
click at [299, 147] on input "****" at bounding box center [257, 148] width 127 height 13
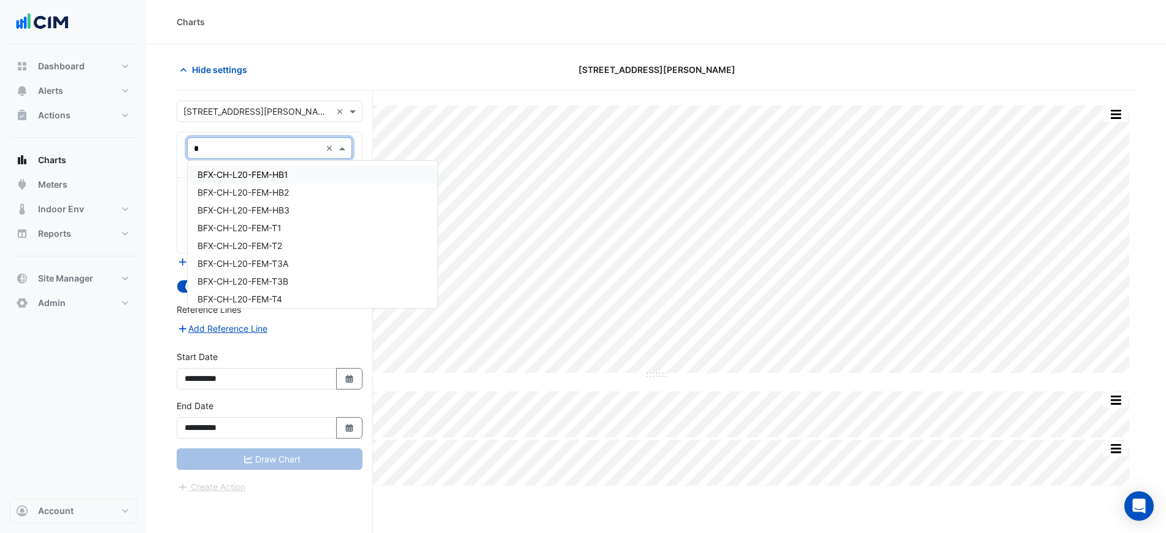
type input "**"
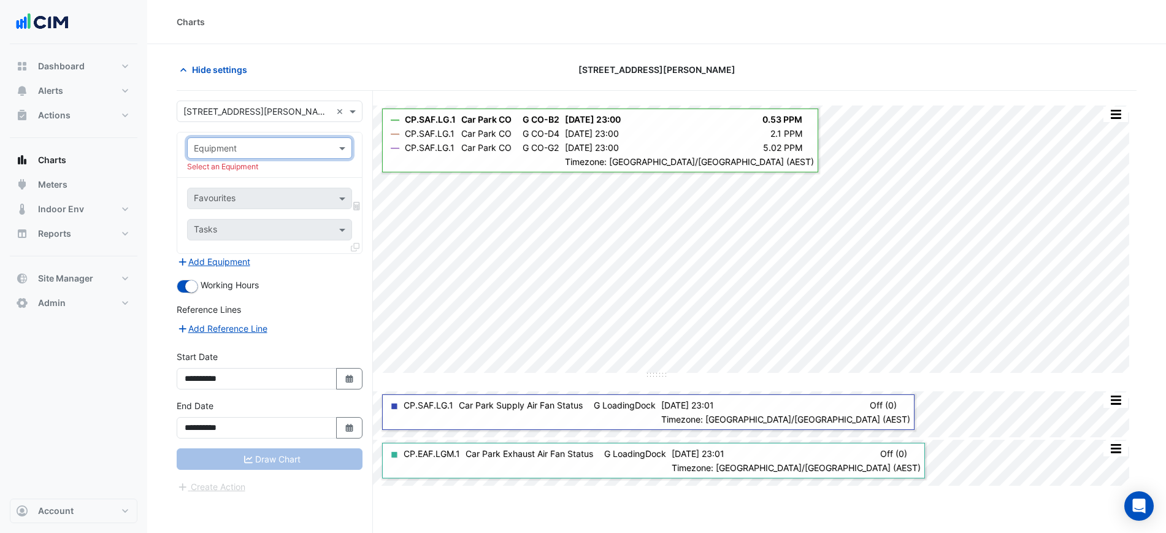
click at [300, 154] on div "Equipment" at bounding box center [260, 148] width 144 height 13
type input "***"
click at [299, 149] on input "***" at bounding box center [257, 148] width 127 height 13
click at [299, 147] on input "***" at bounding box center [257, 148] width 127 height 13
type input "*"
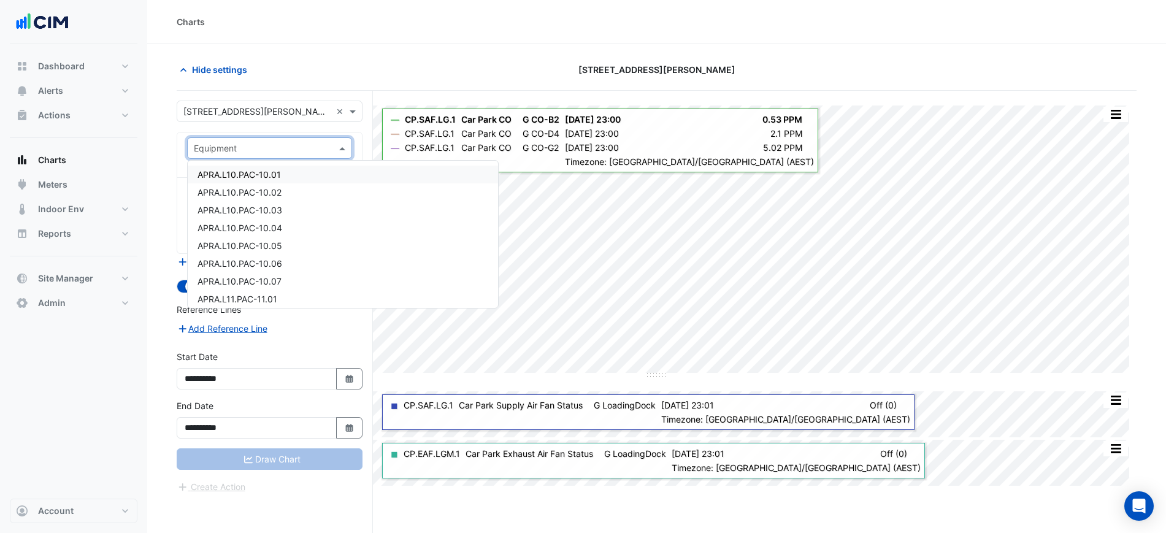
click at [359, 69] on div "Hide settings" at bounding box center [331, 69] width 325 height 21
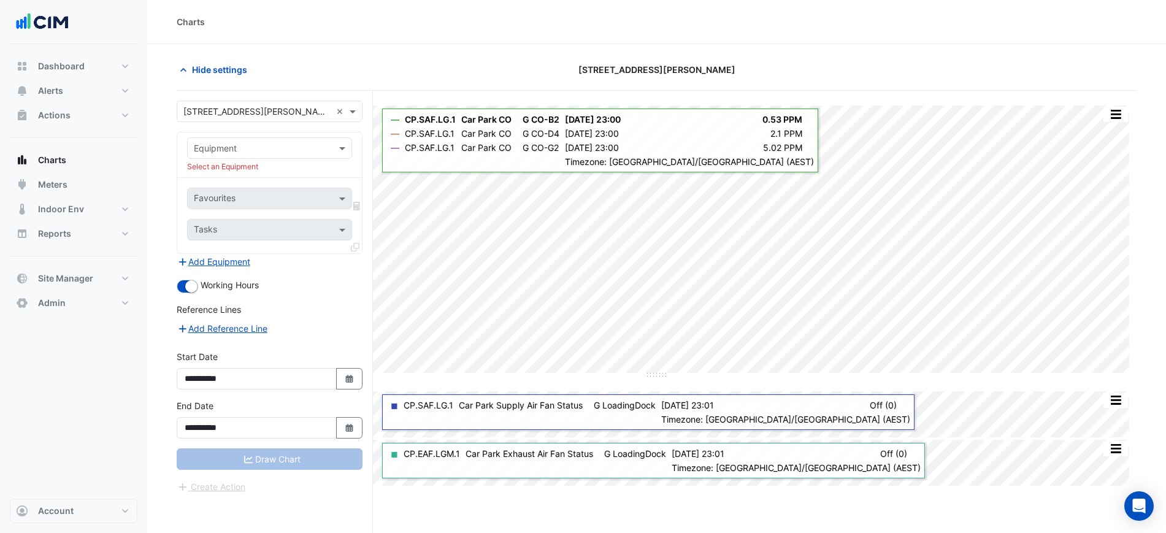
click at [319, 134] on div "Equipment Select an Equipment" at bounding box center [269, 155] width 185 height 45
click at [316, 143] on input "text" at bounding box center [257, 148] width 127 height 13
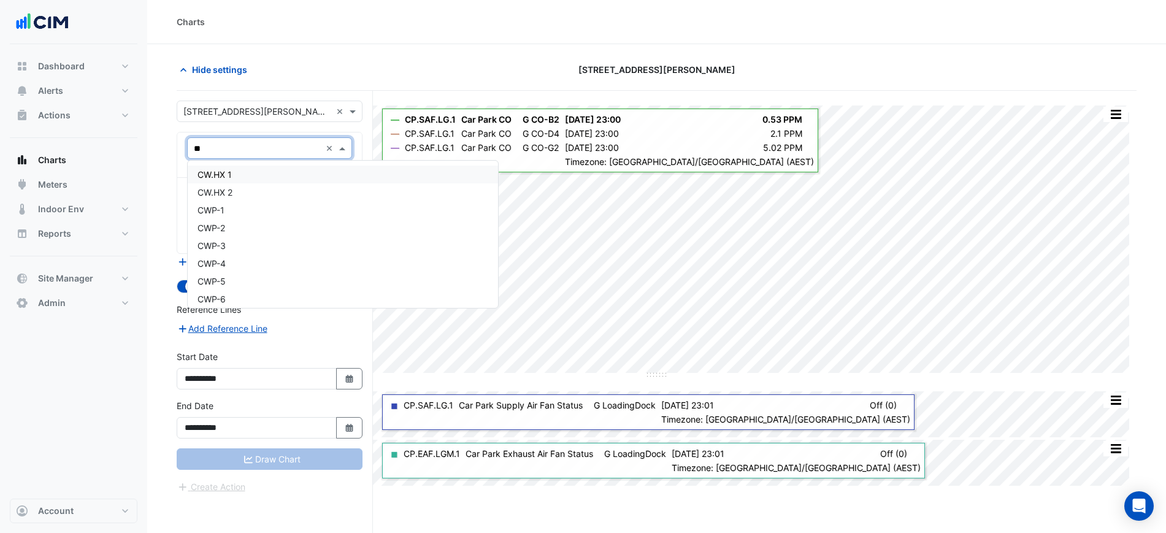
type input "*"
click at [247, 142] on input "text" at bounding box center [257, 148] width 127 height 13
type input "*"
type input "*******"
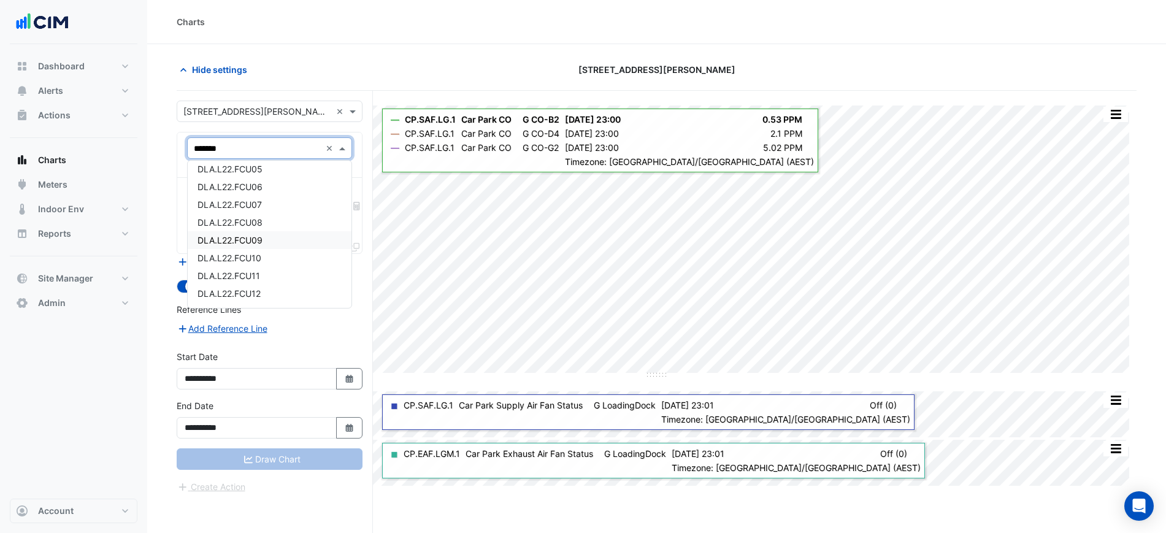
scroll to position [129, 0]
click at [265, 290] on div "DLA.L22.FCU15" at bounding box center [270, 294] width 164 height 18
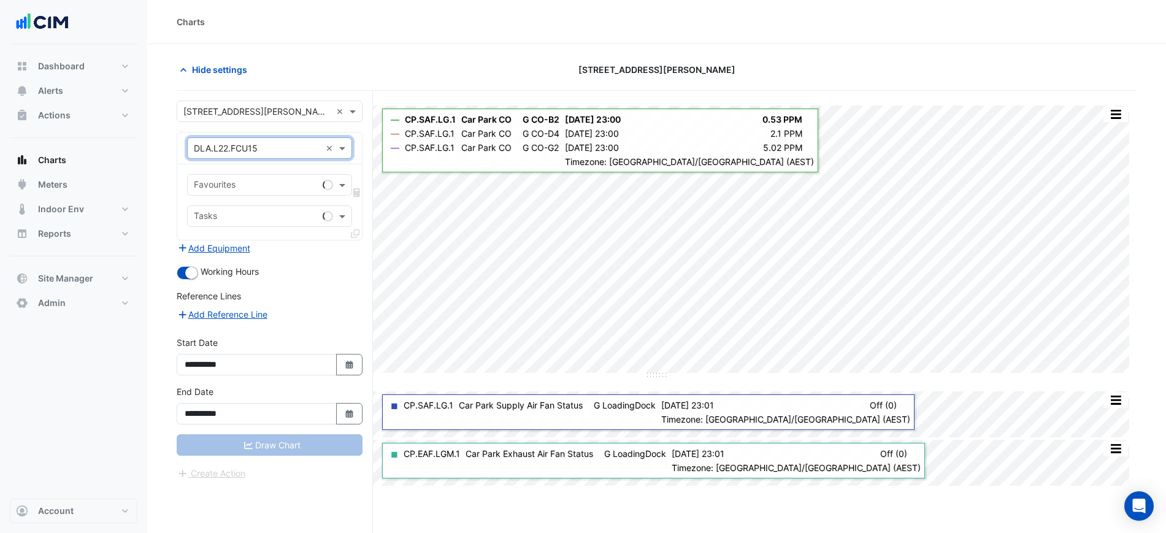
click at [262, 184] on input "text" at bounding box center [256, 186] width 124 height 13
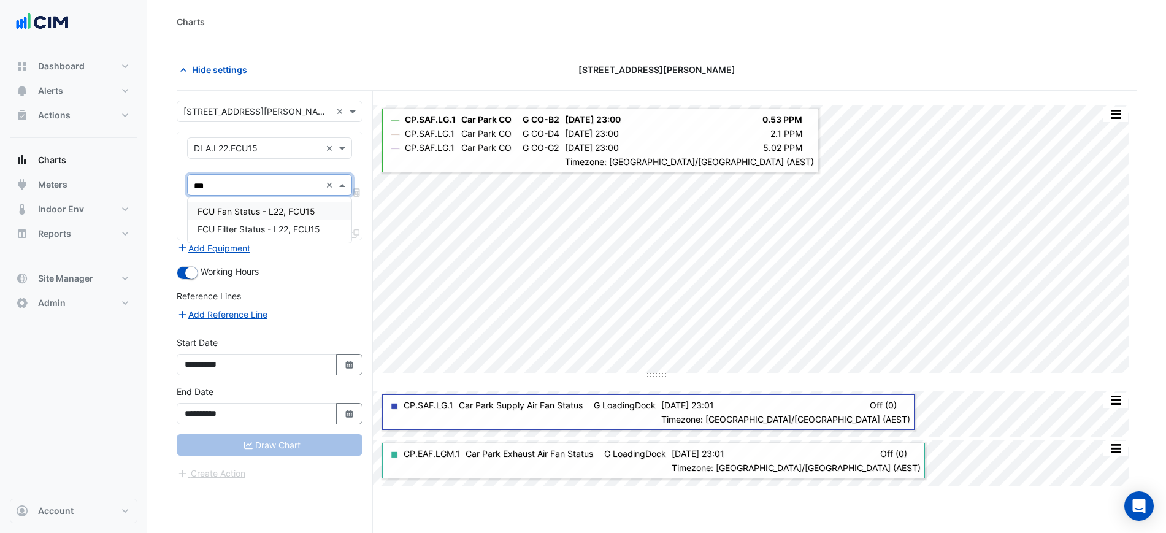
type input "****"
click at [271, 212] on span "FCU Fan Status - L22, FCU15" at bounding box center [257, 211] width 118 height 10
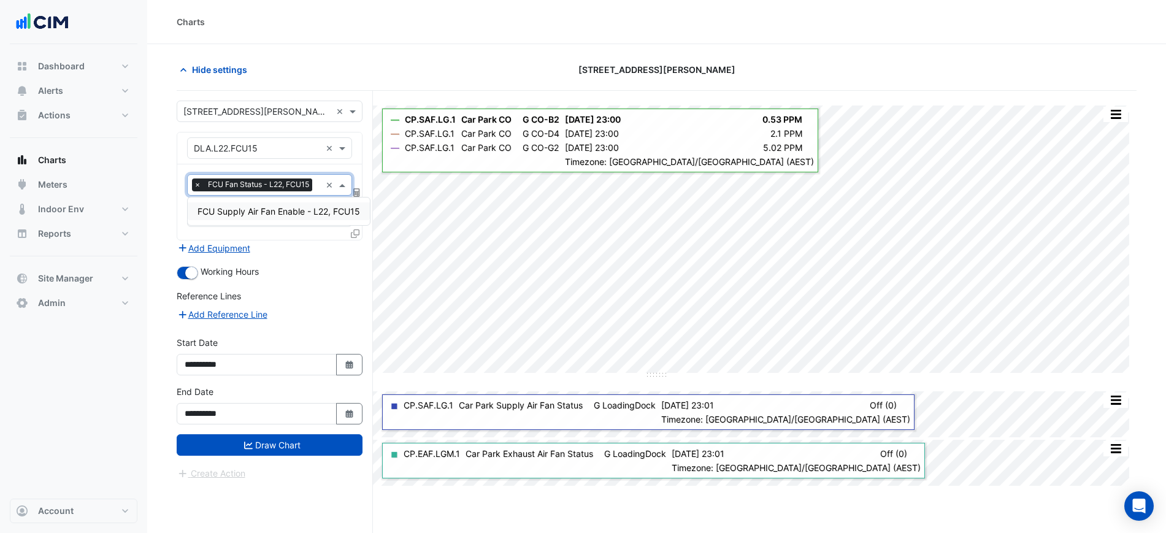
type input "***"
click at [275, 211] on span "FCU Supply Air Fan Enable - L22, FCU15" at bounding box center [279, 211] width 163 height 10
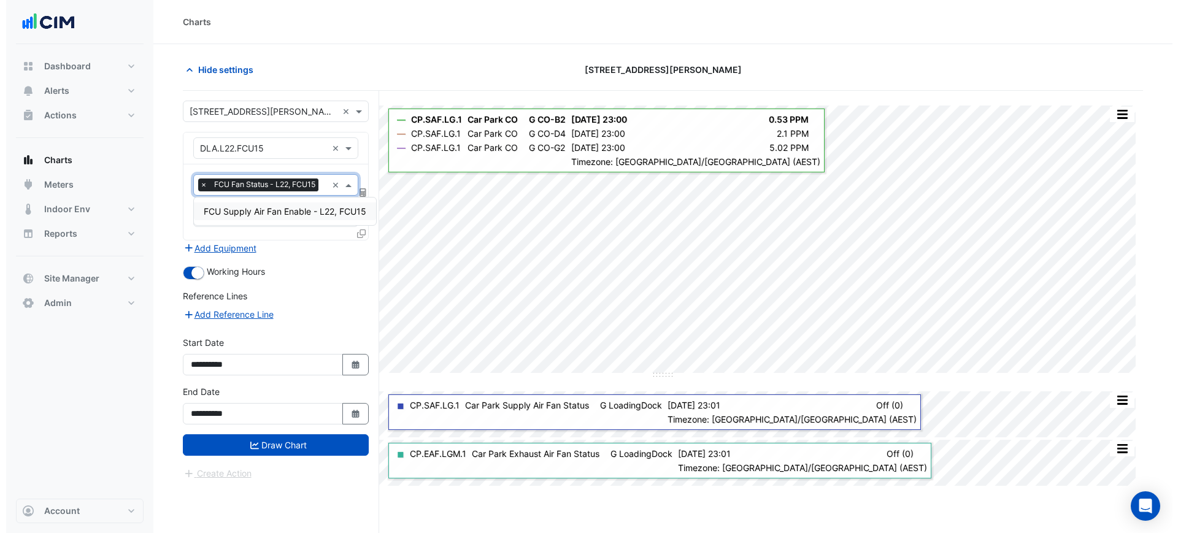
scroll to position [0, 0]
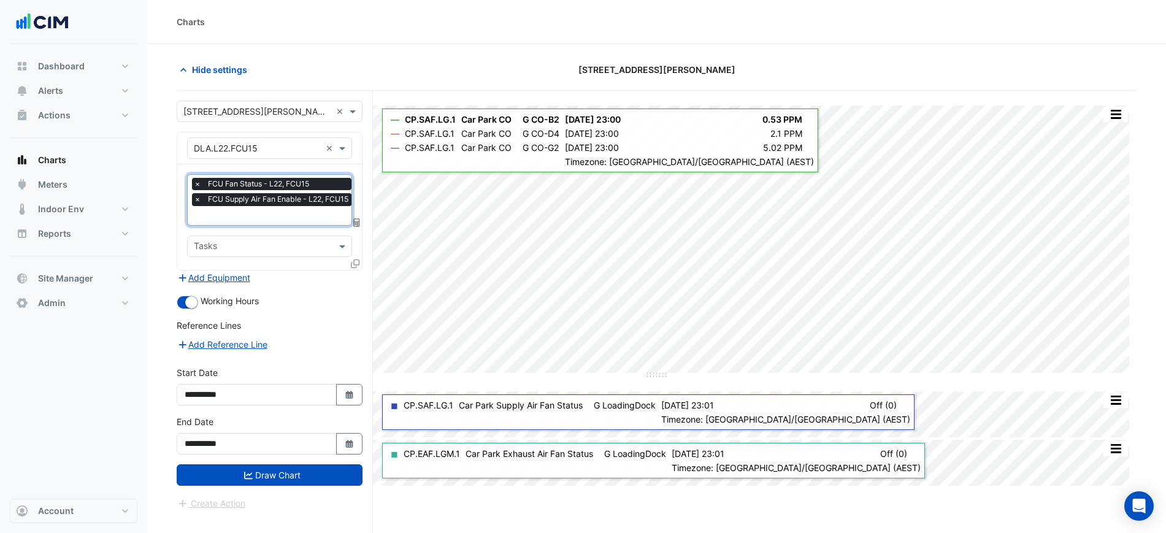
click at [276, 194] on span "FCU Supply Air Fan Enable - L22, FCU15" at bounding box center [278, 199] width 147 height 12
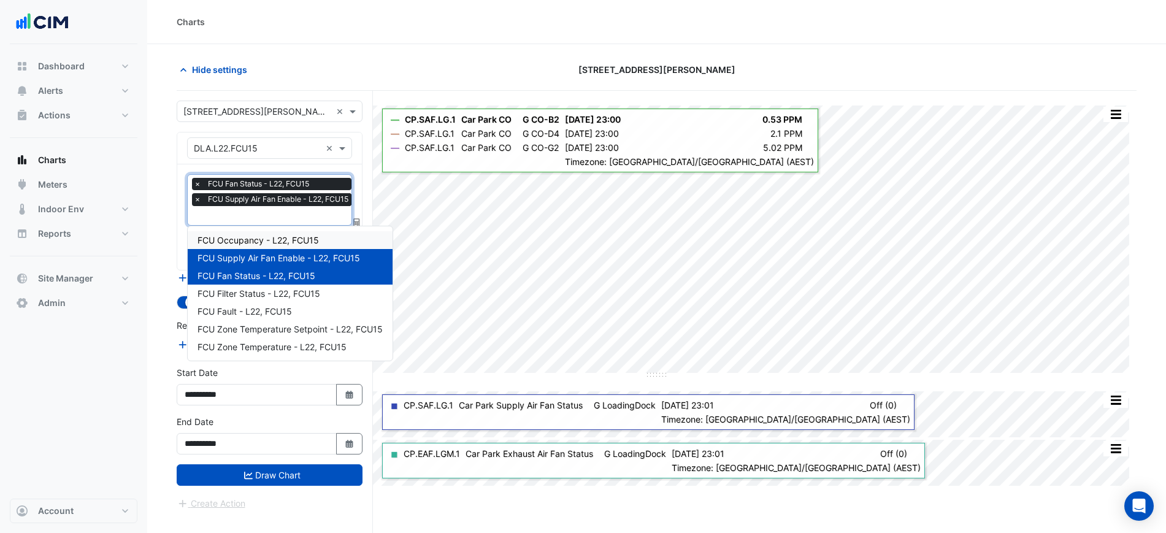
click at [305, 241] on span "FCU Occupancy - L22, FCU15" at bounding box center [258, 240] width 121 height 10
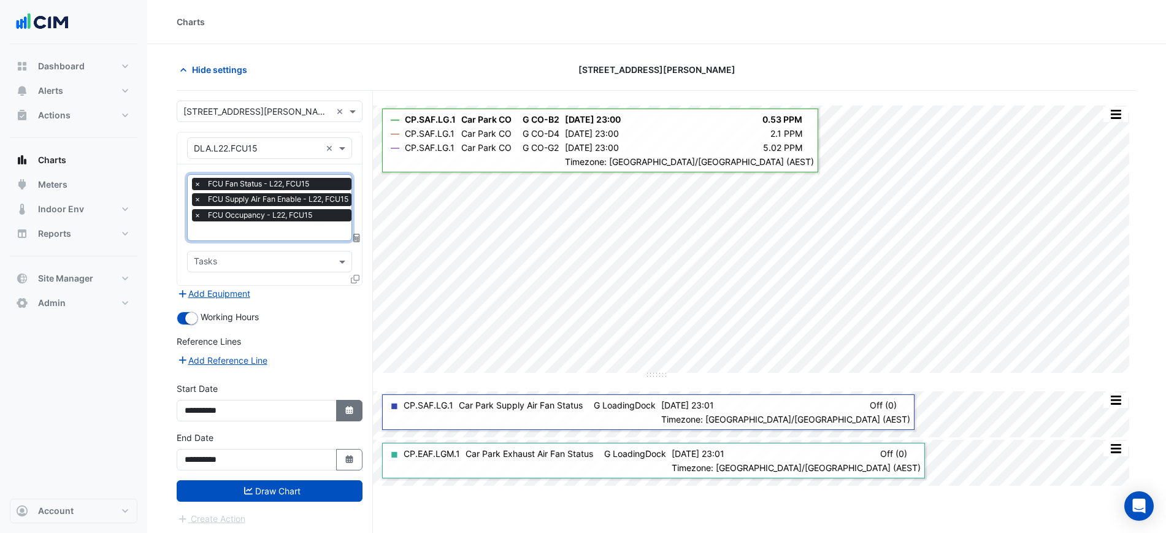
click at [337, 402] on button "Select Date" at bounding box center [349, 410] width 27 height 21
select select "*"
select select "****"
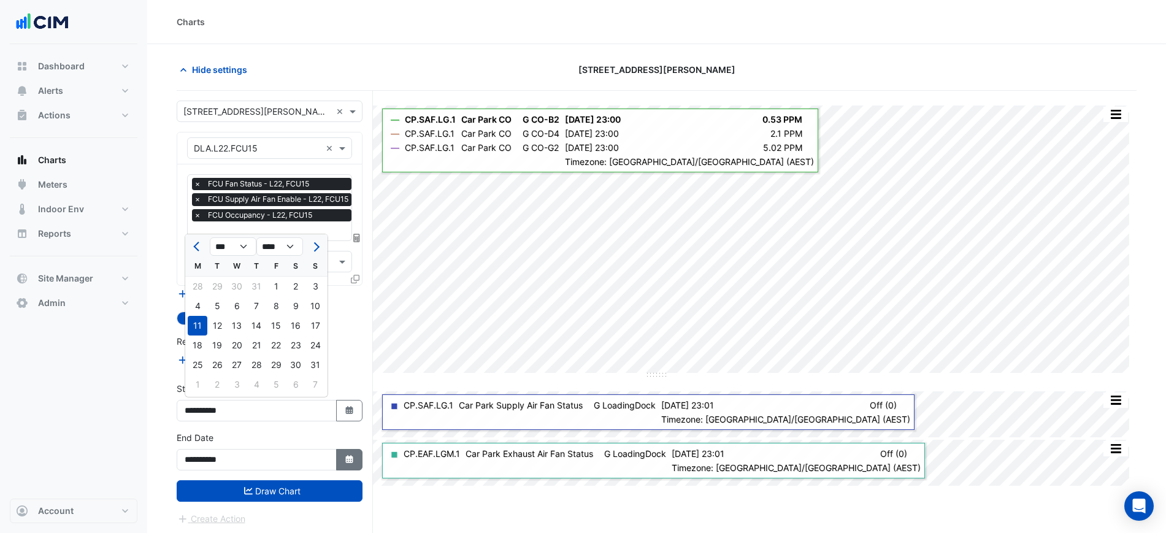
click at [344, 463] on fa-icon "Select Date" at bounding box center [349, 460] width 11 height 10
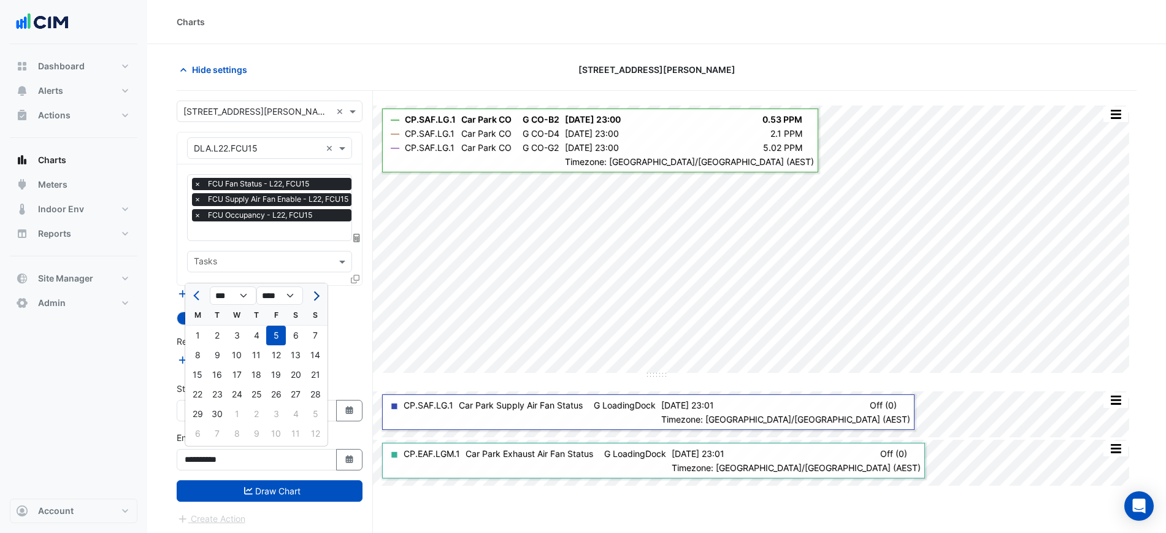
click at [312, 290] on button "Next month" at bounding box center [315, 296] width 15 height 20
select select "**"
drag, startPoint x: 294, startPoint y: 378, endPoint x: 298, endPoint y: 411, distance: 33.3
click at [294, 378] on div "18" at bounding box center [296, 375] width 20 height 20
type input "**********"
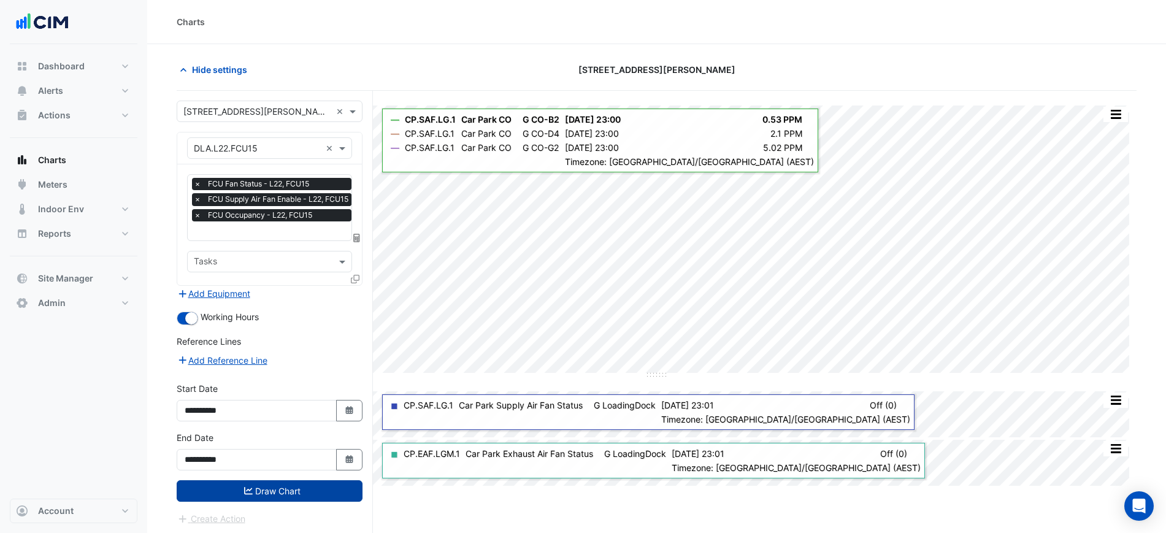
click at [320, 487] on button "Draw Chart" at bounding box center [270, 490] width 186 height 21
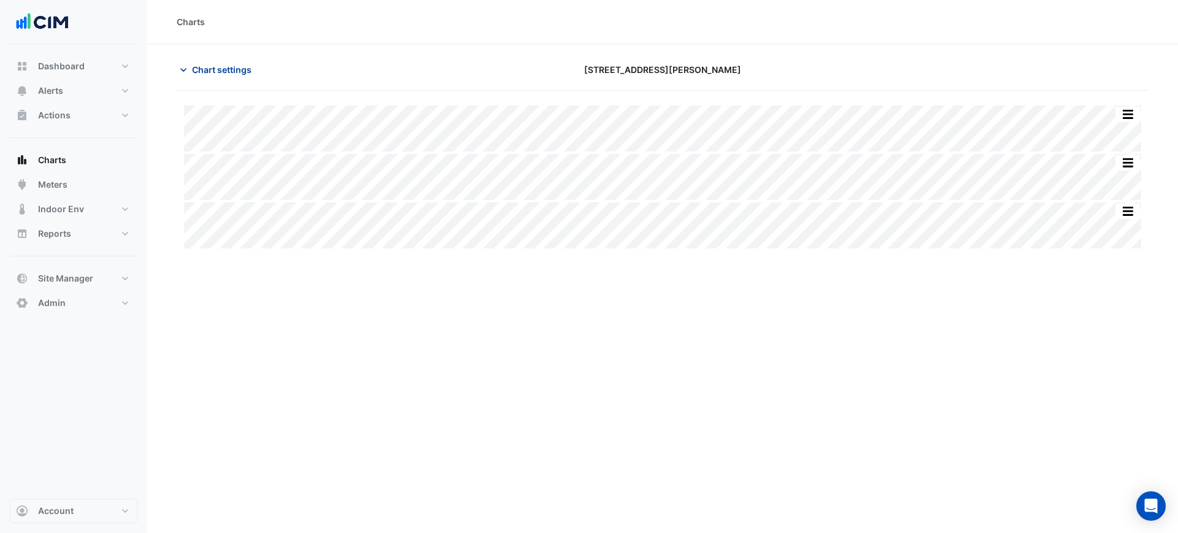
click at [202, 78] on button "Chart settings" at bounding box center [218, 69] width 83 height 21
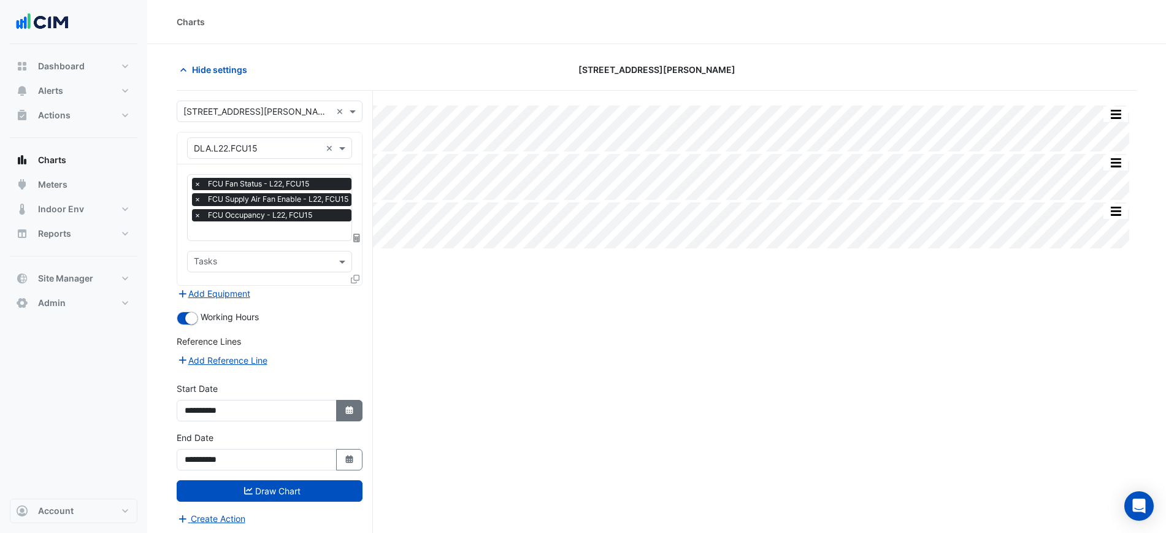
click at [355, 423] on div "**********" at bounding box center [269, 406] width 201 height 49
click at [352, 414] on button "Select Date" at bounding box center [349, 410] width 27 height 21
select select "*"
select select "****"
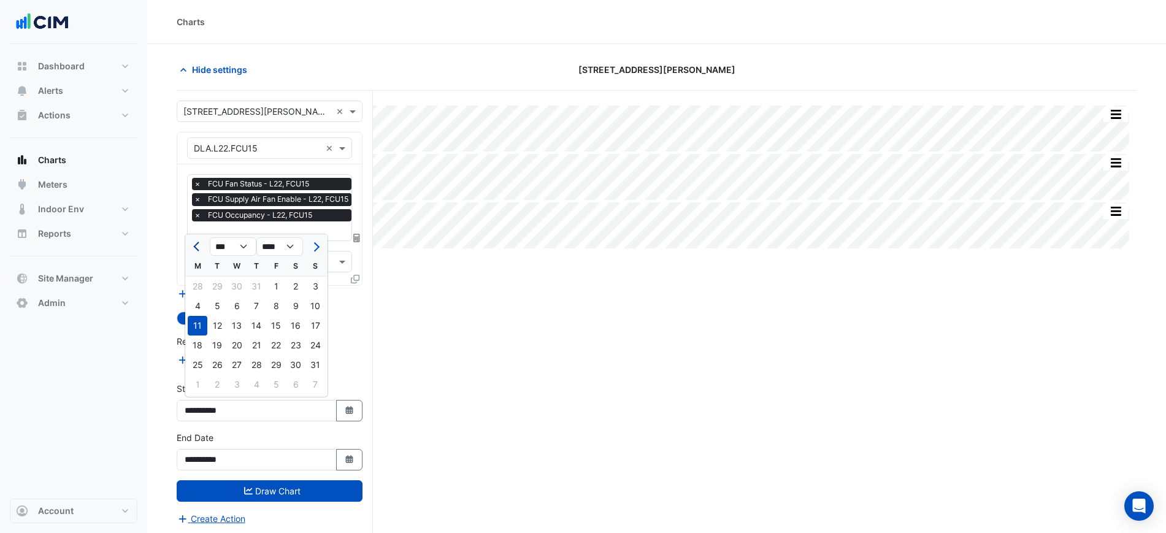
click at [204, 251] on button "Previous month" at bounding box center [197, 247] width 15 height 20
click at [203, 250] on button "Previous month" at bounding box center [197, 247] width 15 height 20
select select "*"
click at [315, 289] on div "1" at bounding box center [315, 287] width 20 height 20
type input "**********"
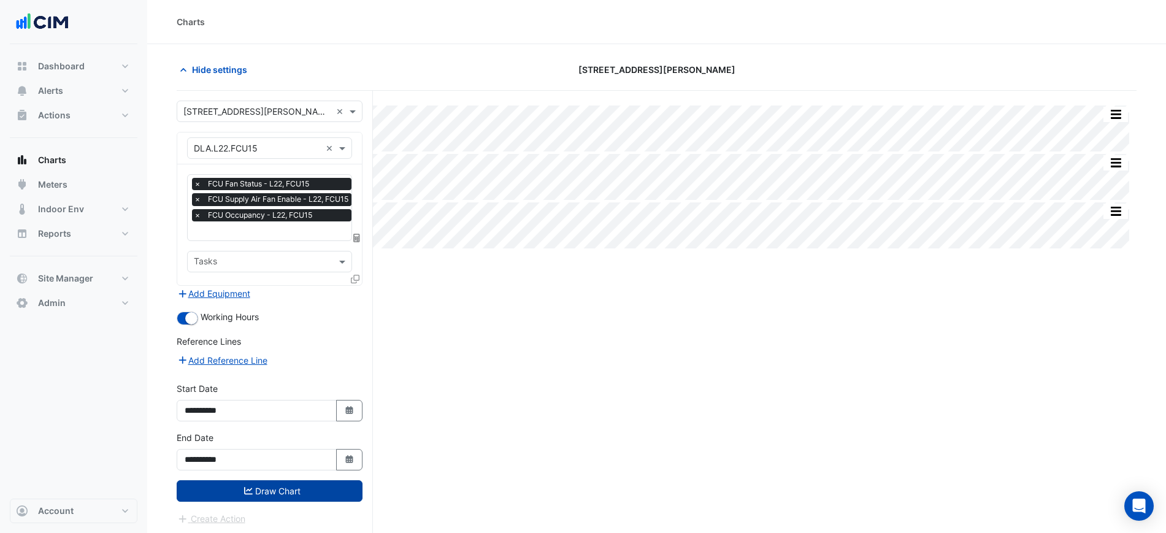
click at [328, 480] on button "Draw Chart" at bounding box center [270, 490] width 186 height 21
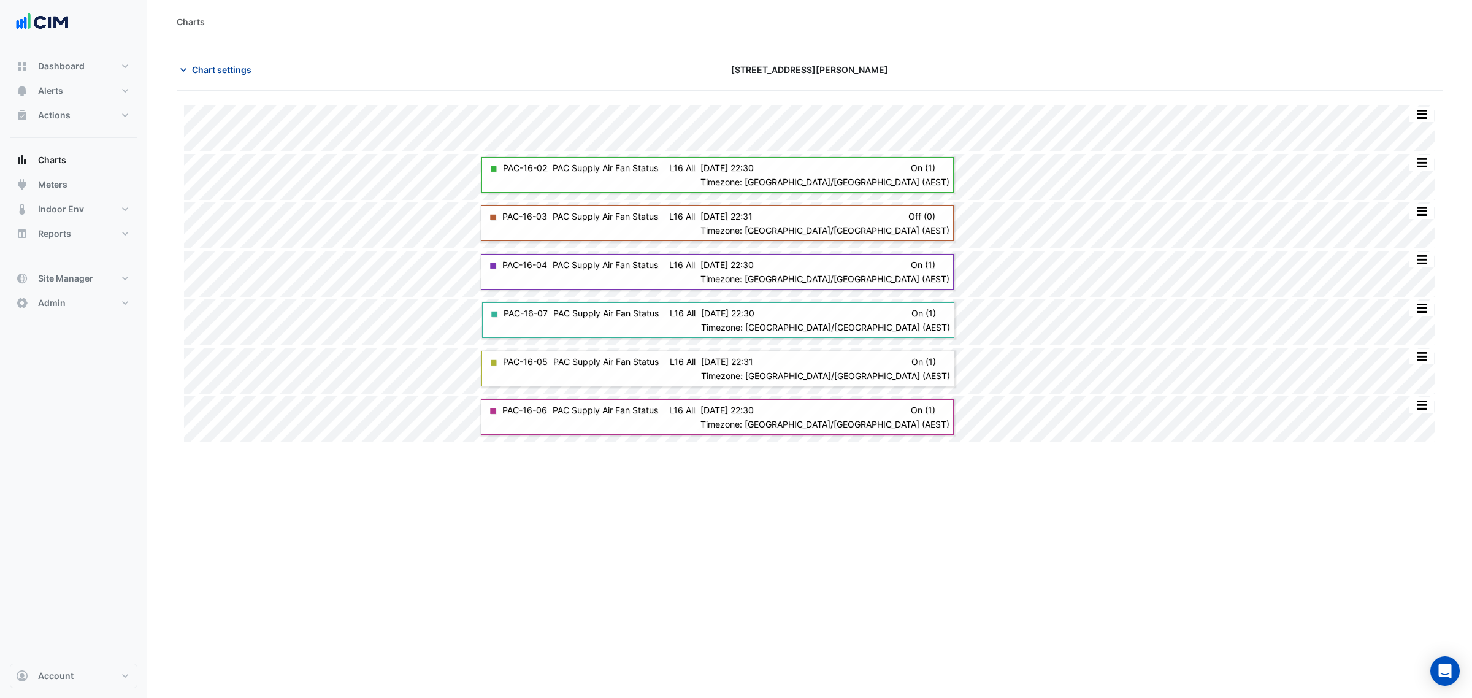
click at [203, 75] on span "Chart settings" at bounding box center [222, 69] width 60 height 13
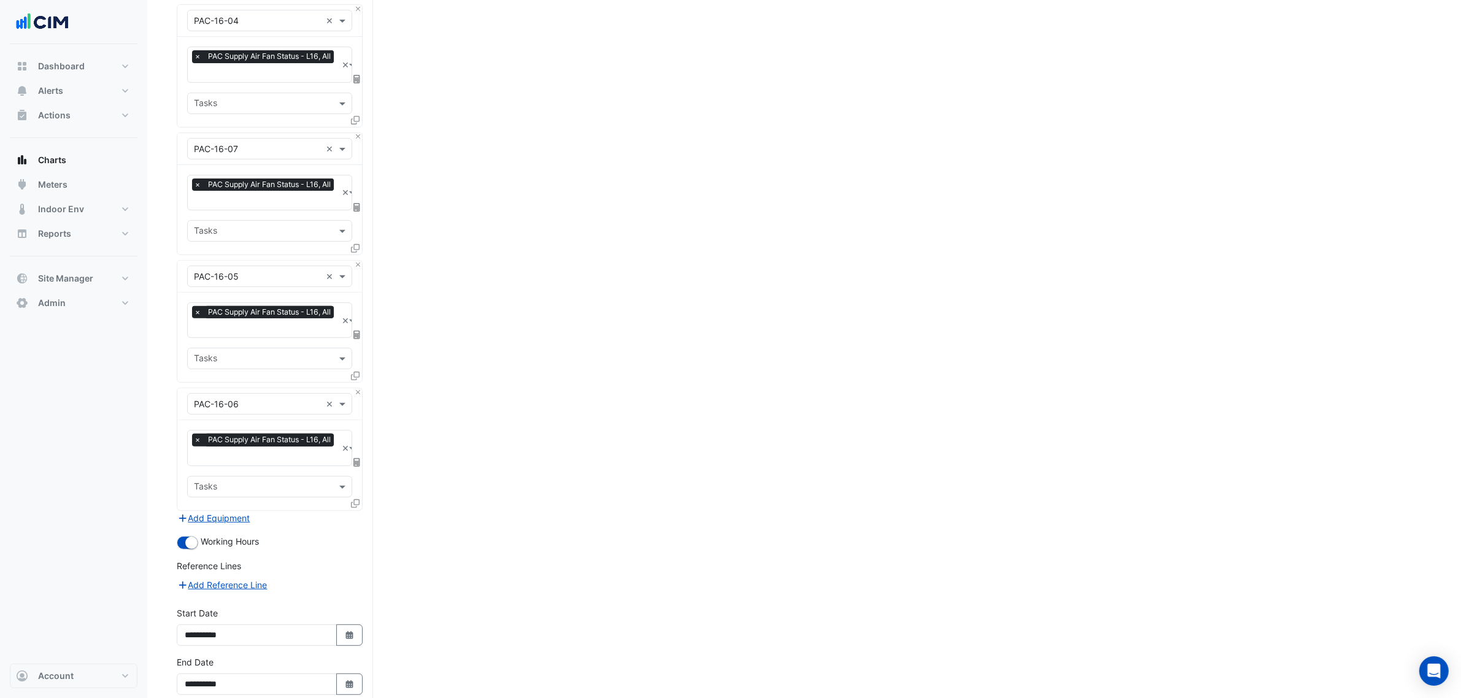
scroll to position [569, 0]
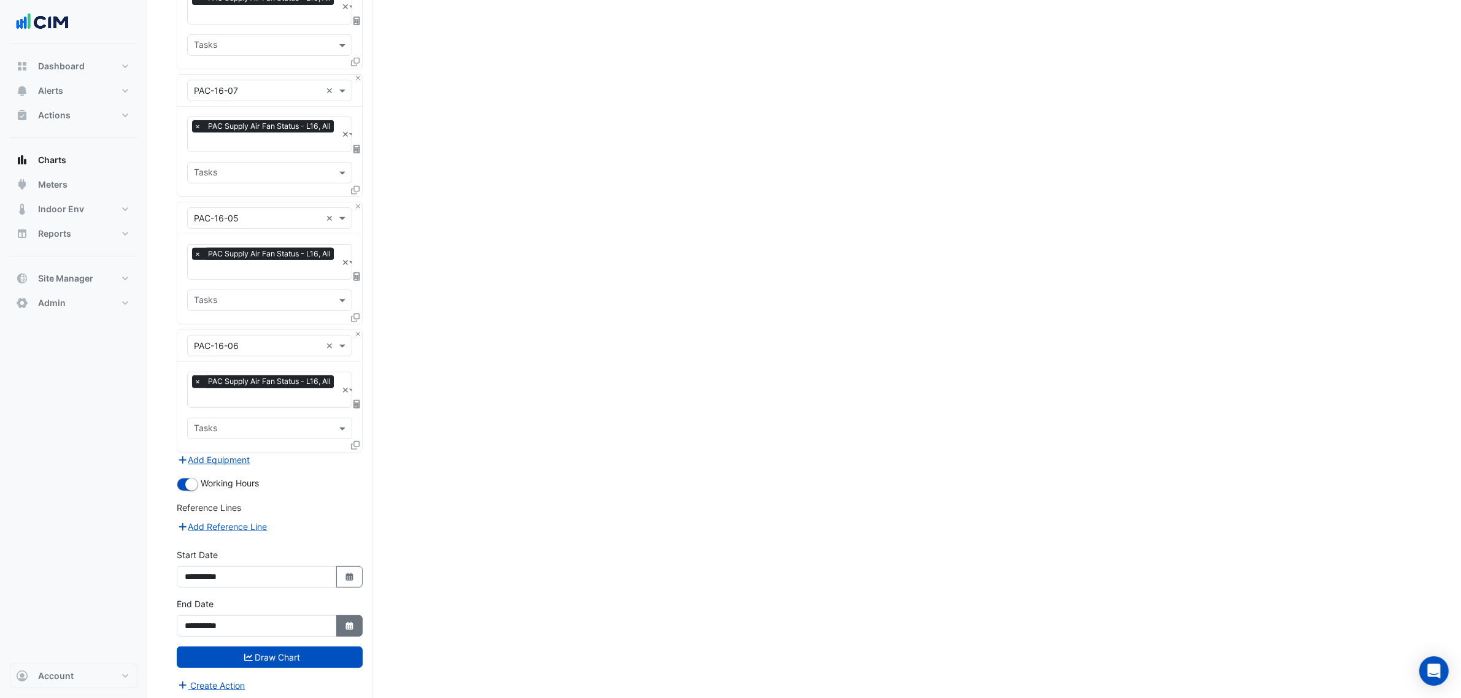
click at [344, 622] on icon "Select Date" at bounding box center [349, 626] width 11 height 9
select select "*"
click at [279, 540] on div "19" at bounding box center [276, 539] width 20 height 20
type input "**********"
click at [323, 656] on button "Draw Chart" at bounding box center [270, 657] width 186 height 21
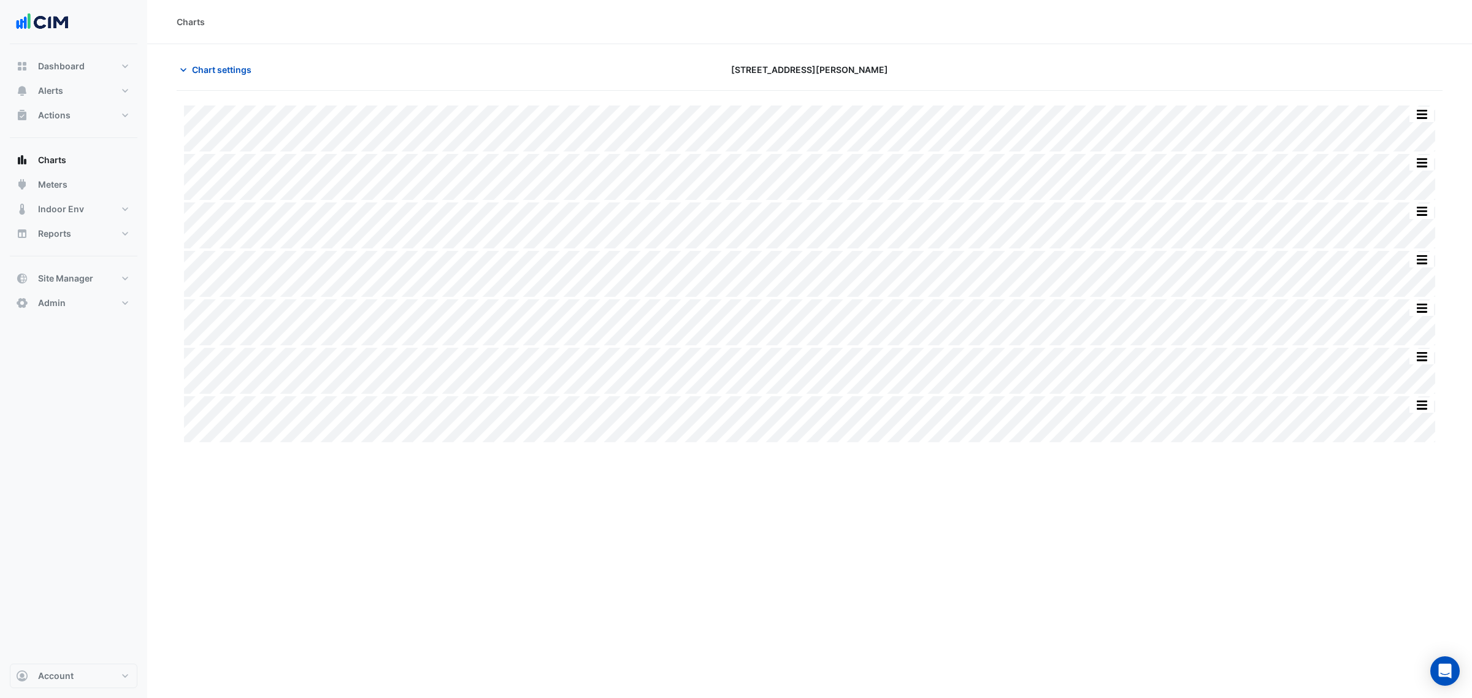
drag, startPoint x: 893, startPoint y: 28, endPoint x: 899, endPoint y: 25, distance: 7.4
click at [893, 26] on div "Charts" at bounding box center [810, 21] width 1266 height 13
drag, startPoint x: 870, startPoint y: 78, endPoint x: 774, endPoint y: 72, distance: 96.5
click at [774, 72] on div "[STREET_ADDRESS][PERSON_NAME]" at bounding box center [809, 69] width 427 height 21
click at [762, 69] on div "[STREET_ADDRESS][PERSON_NAME]" at bounding box center [809, 69] width 427 height 21
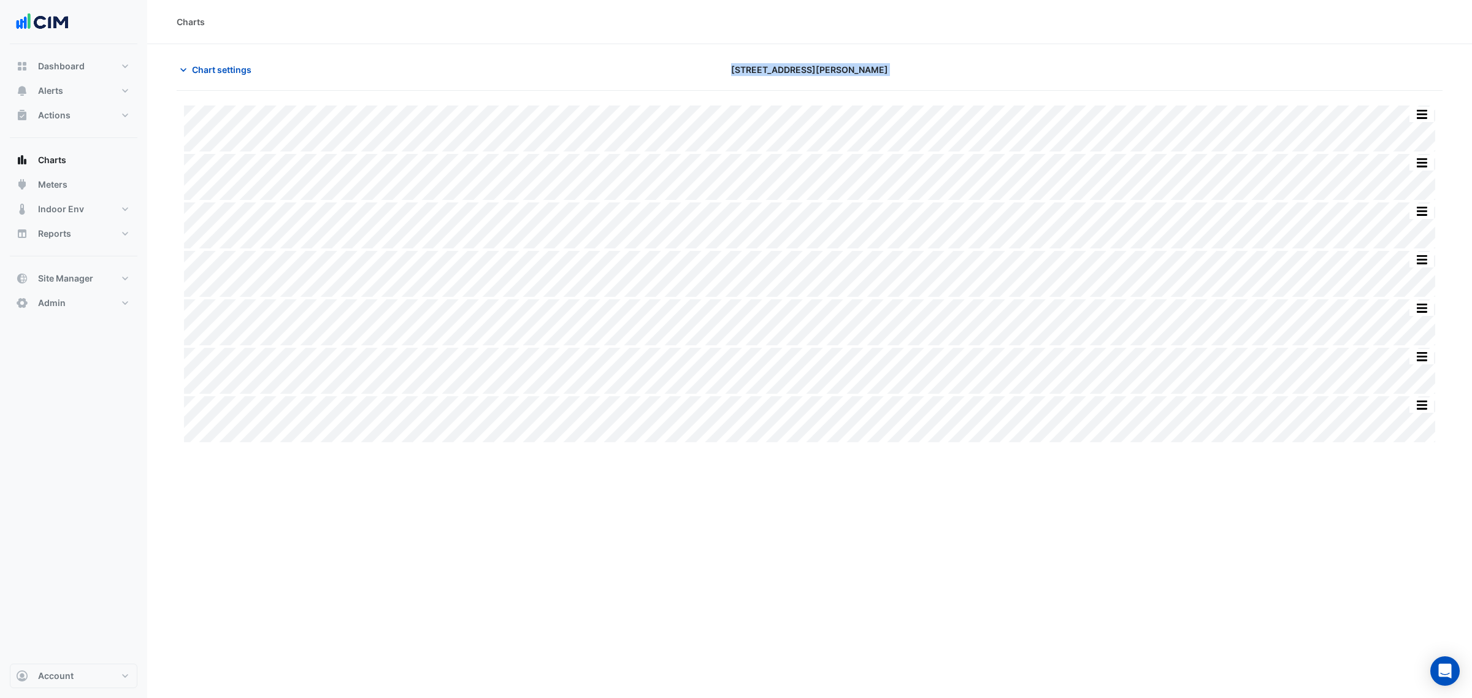
drag, startPoint x: 759, startPoint y: 68, endPoint x: 908, endPoint y: 92, distance: 151.0
click at [902, 102] on app-charts "Chart settings 1 Martin Place Split All Split None Print Save as JPEG Save as P…" at bounding box center [810, 252] width 1266 height 386
click at [912, 63] on div "[STREET_ADDRESS][PERSON_NAME]" at bounding box center [809, 69] width 427 height 21
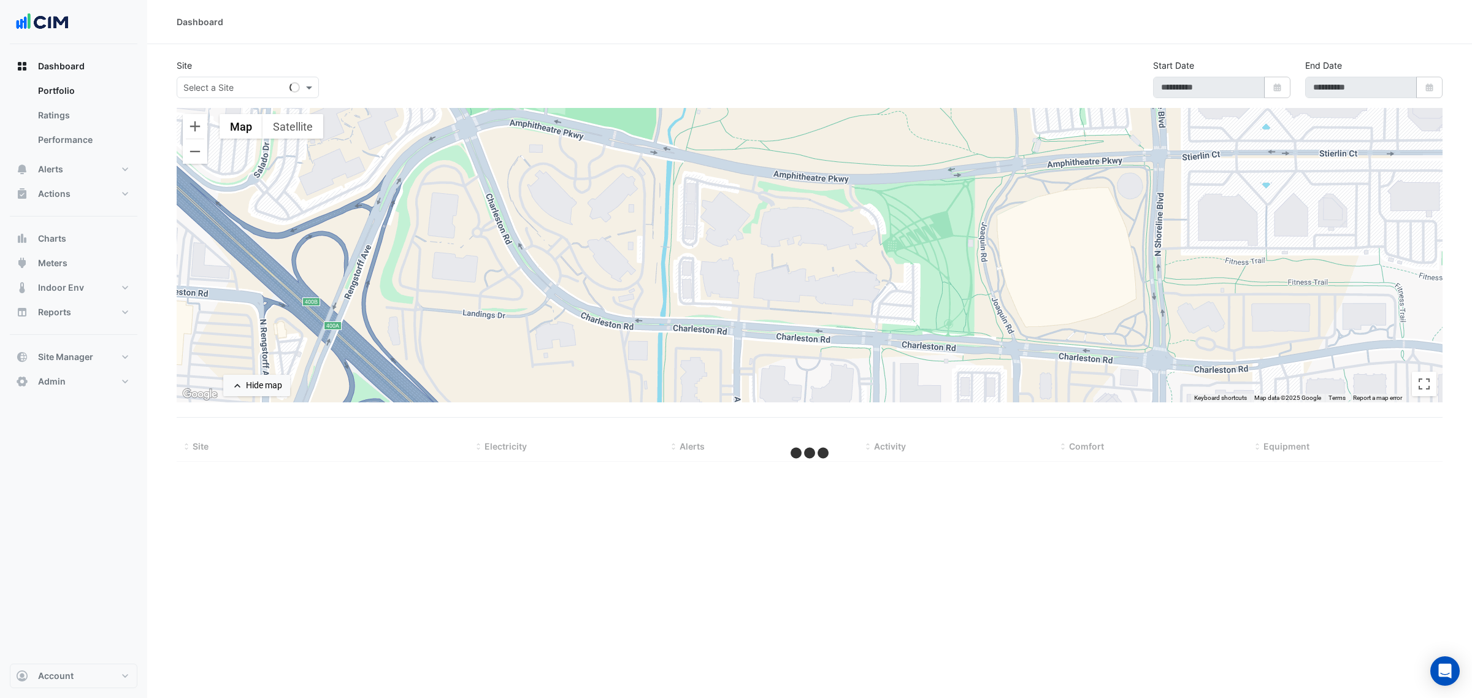
select select "***"
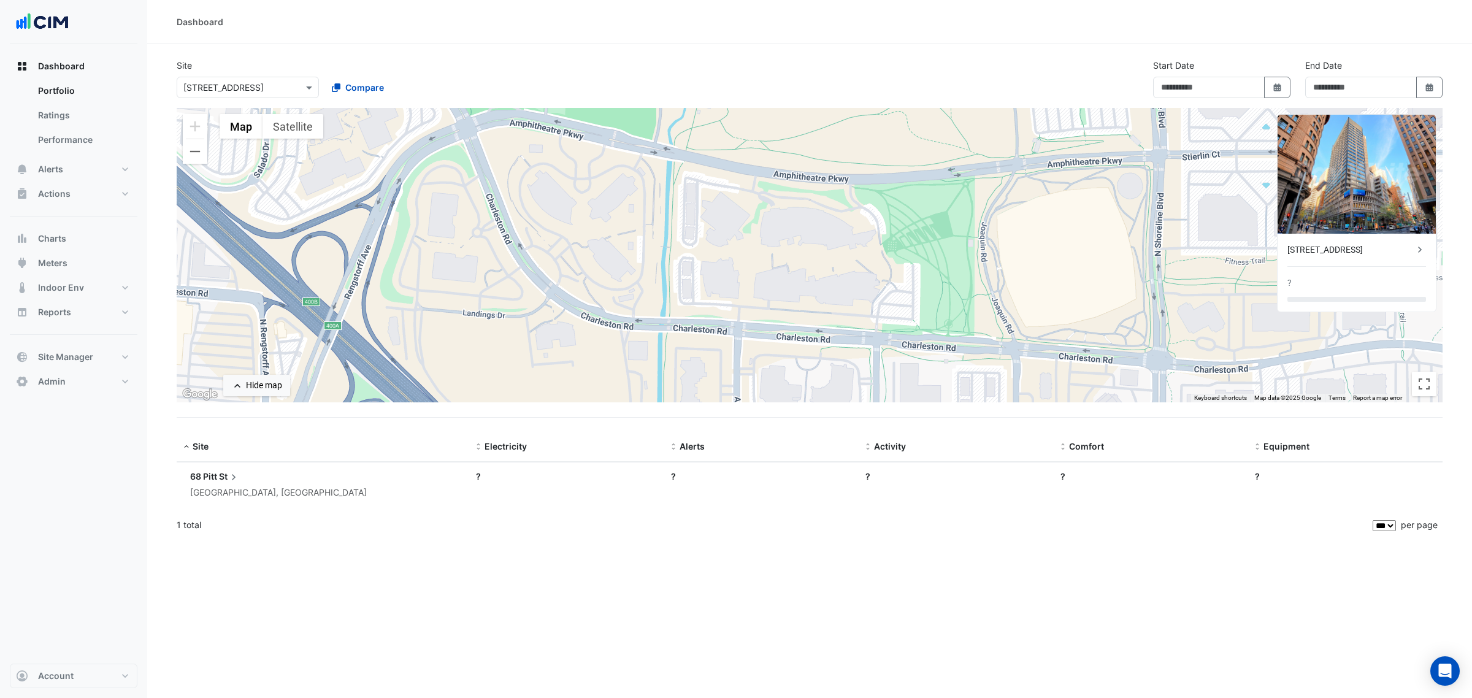
type input "**********"
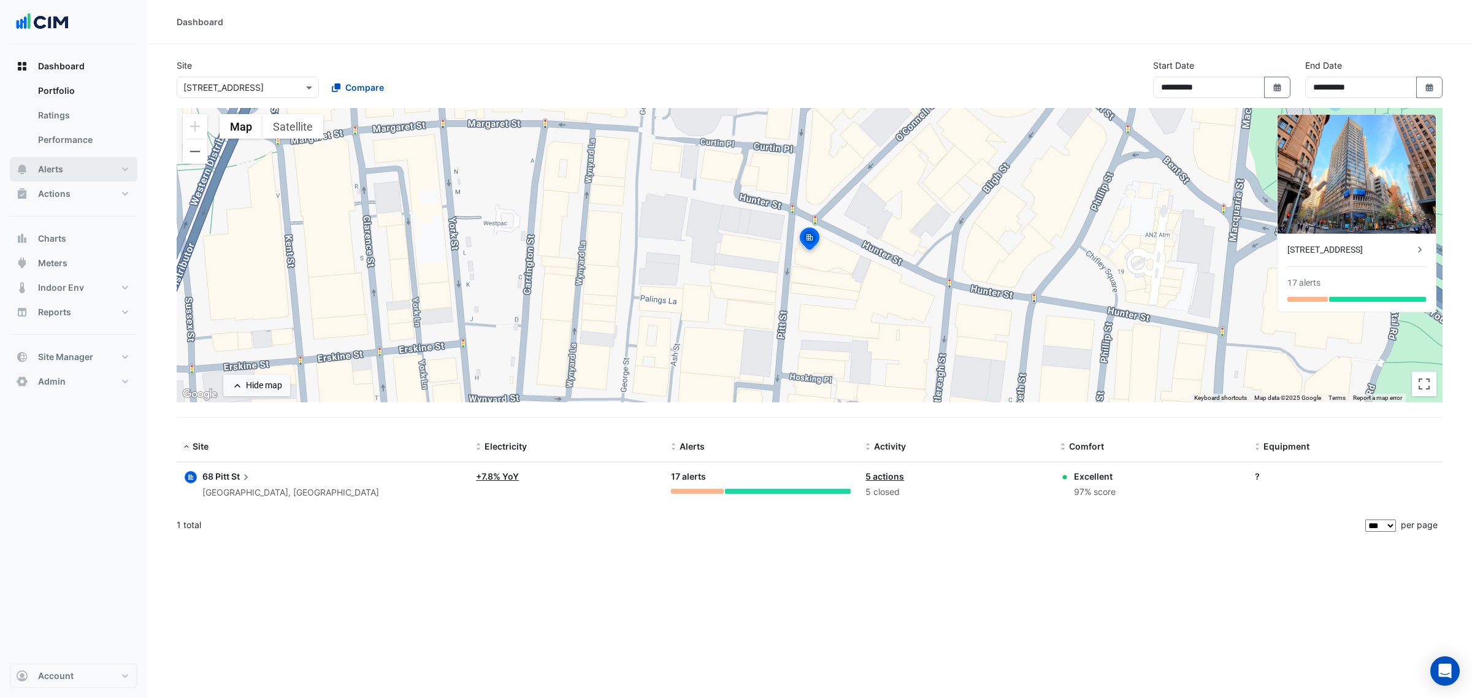
click at [68, 169] on button "Alerts" at bounding box center [74, 169] width 128 height 25
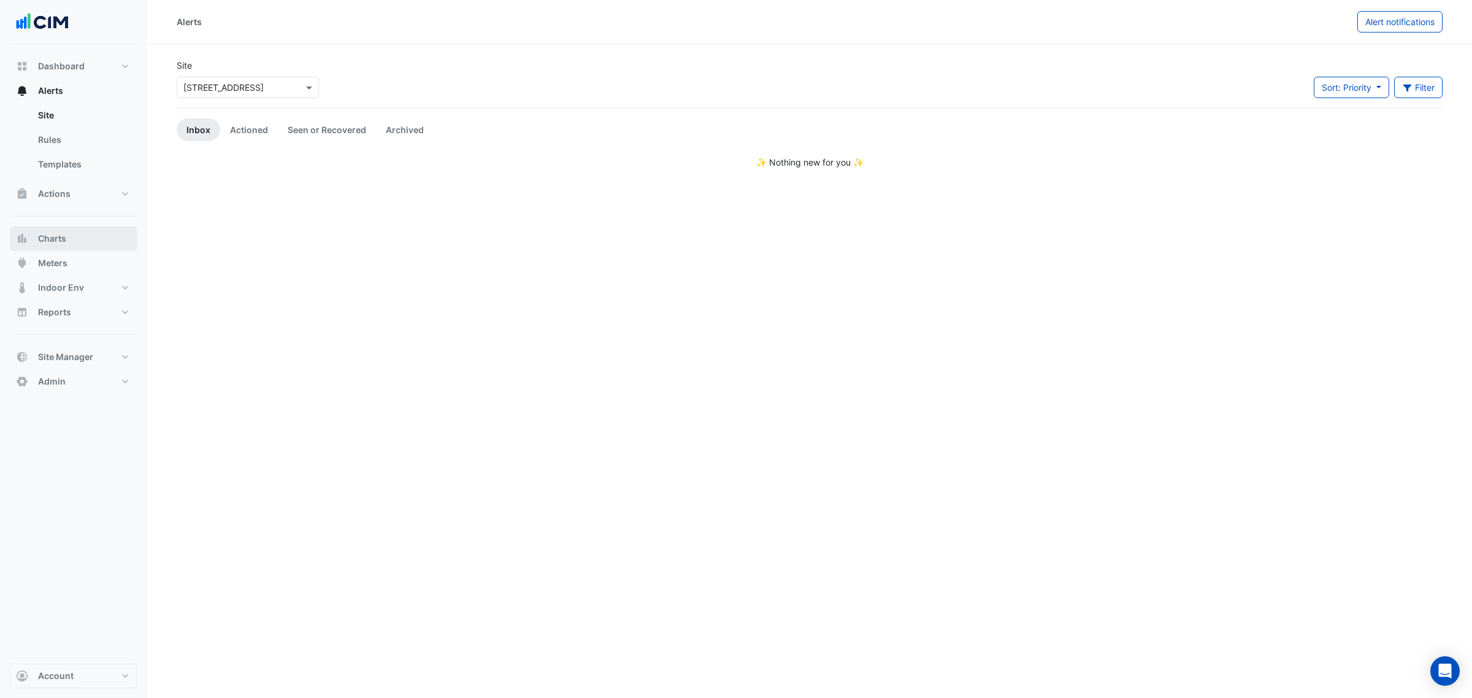
click at [85, 227] on button "Charts" at bounding box center [74, 238] width 128 height 25
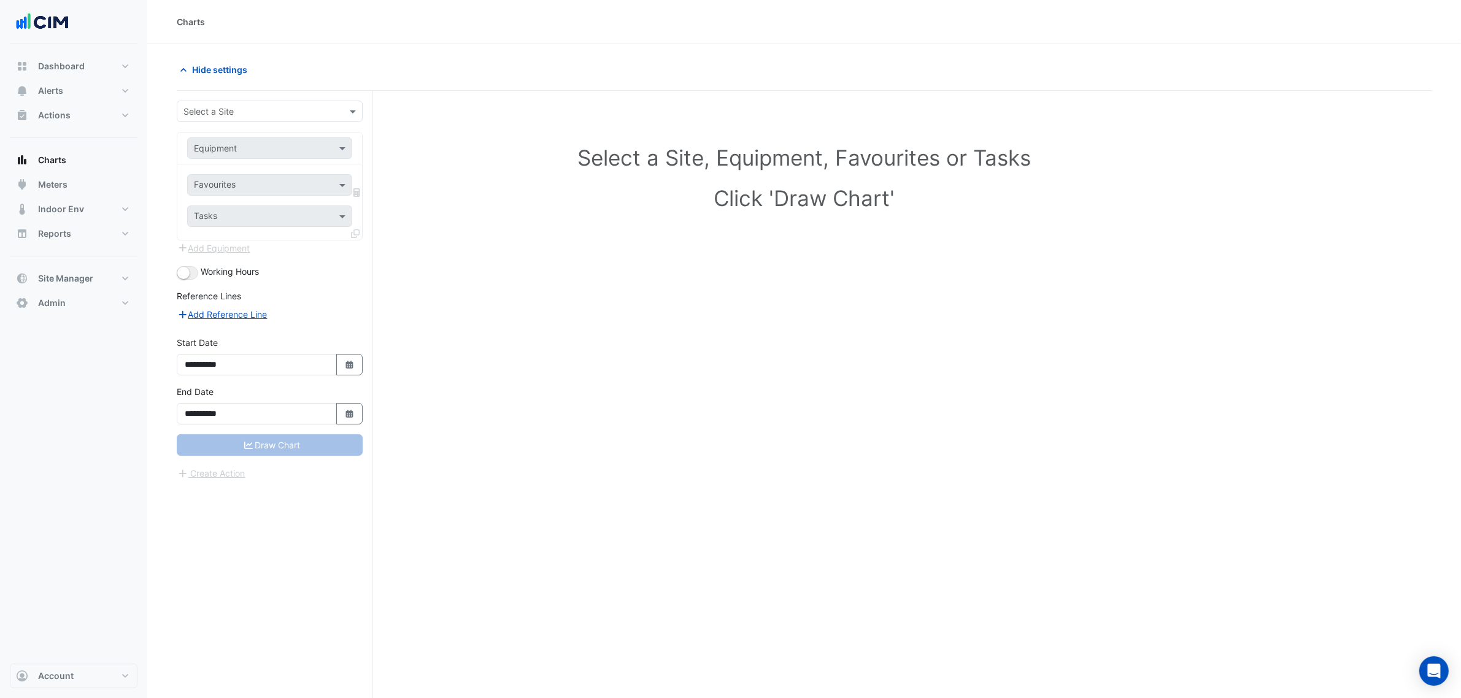
click at [219, 112] on input "text" at bounding box center [257, 112] width 148 height 13
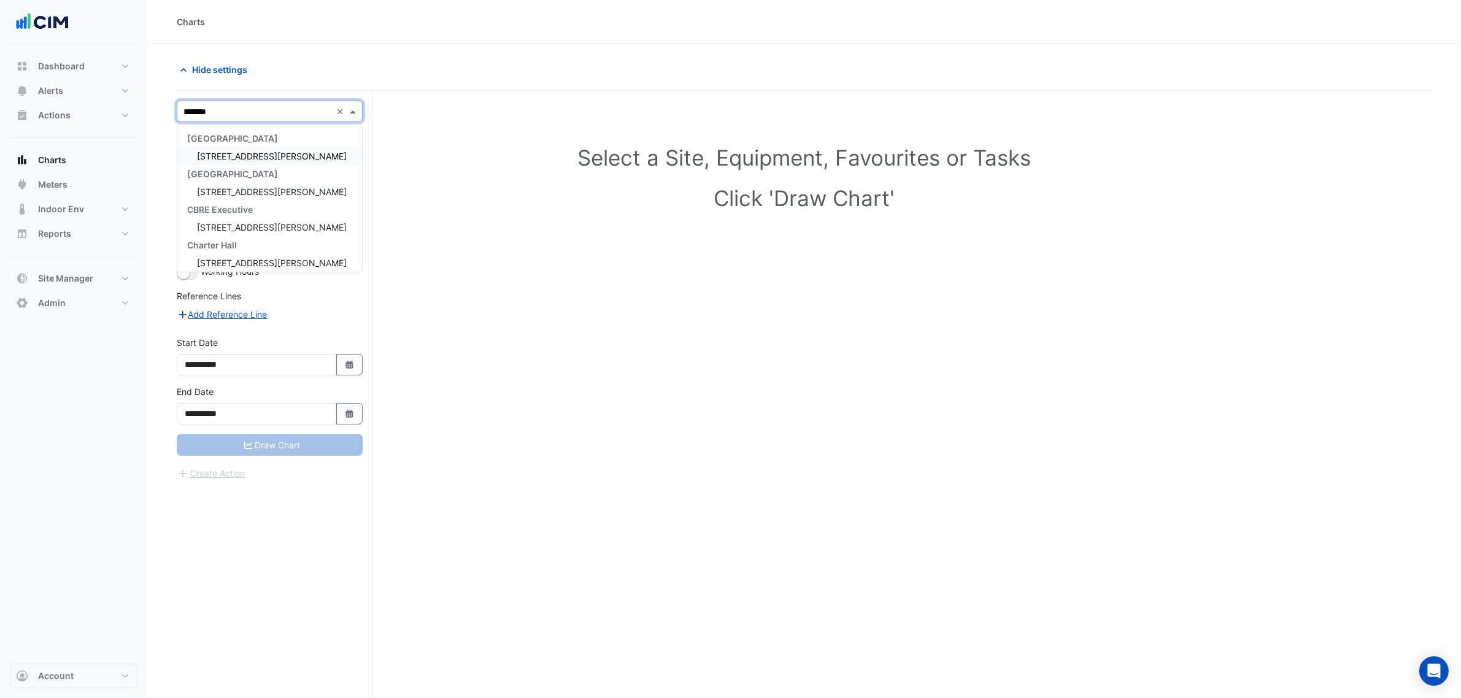
type input "********"
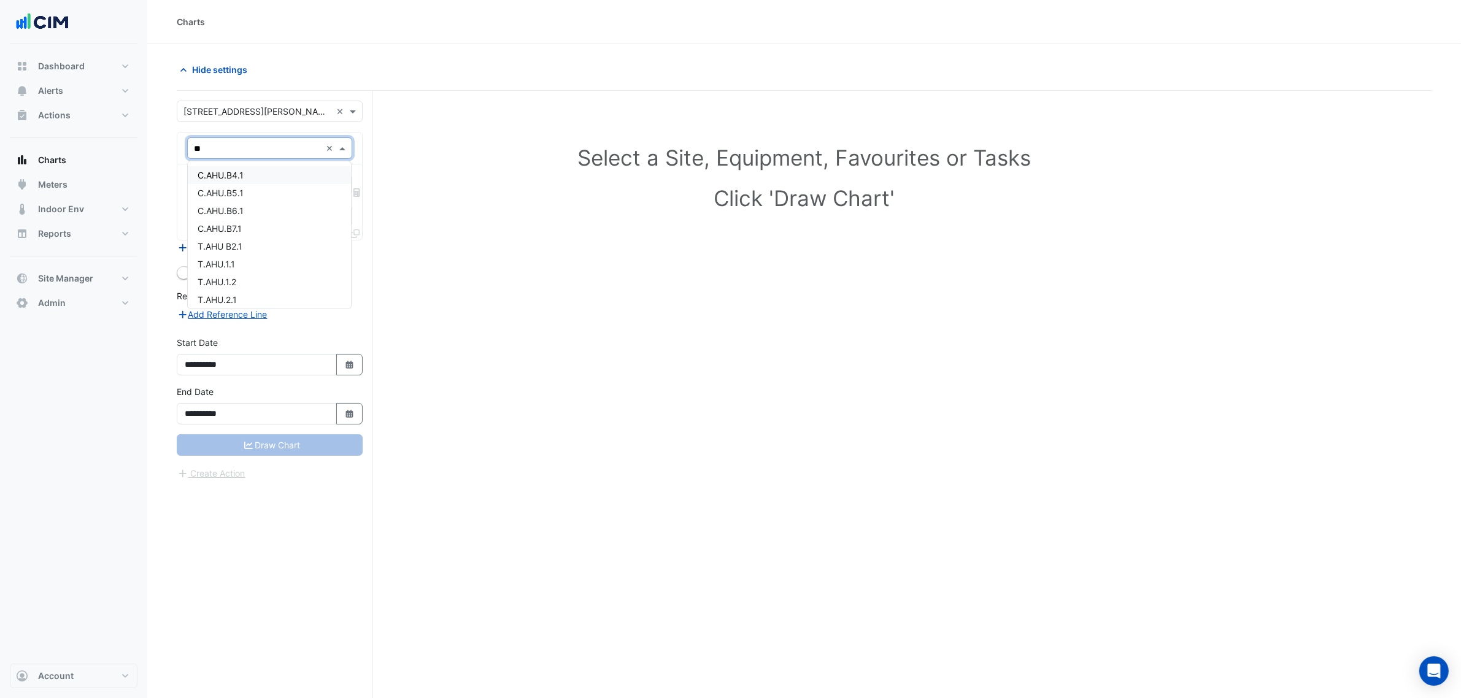
type input "***"
click at [255, 272] on div "T.AHU.M.1" at bounding box center [269, 276] width 163 height 18
click at [269, 182] on input "text" at bounding box center [256, 186] width 124 height 13
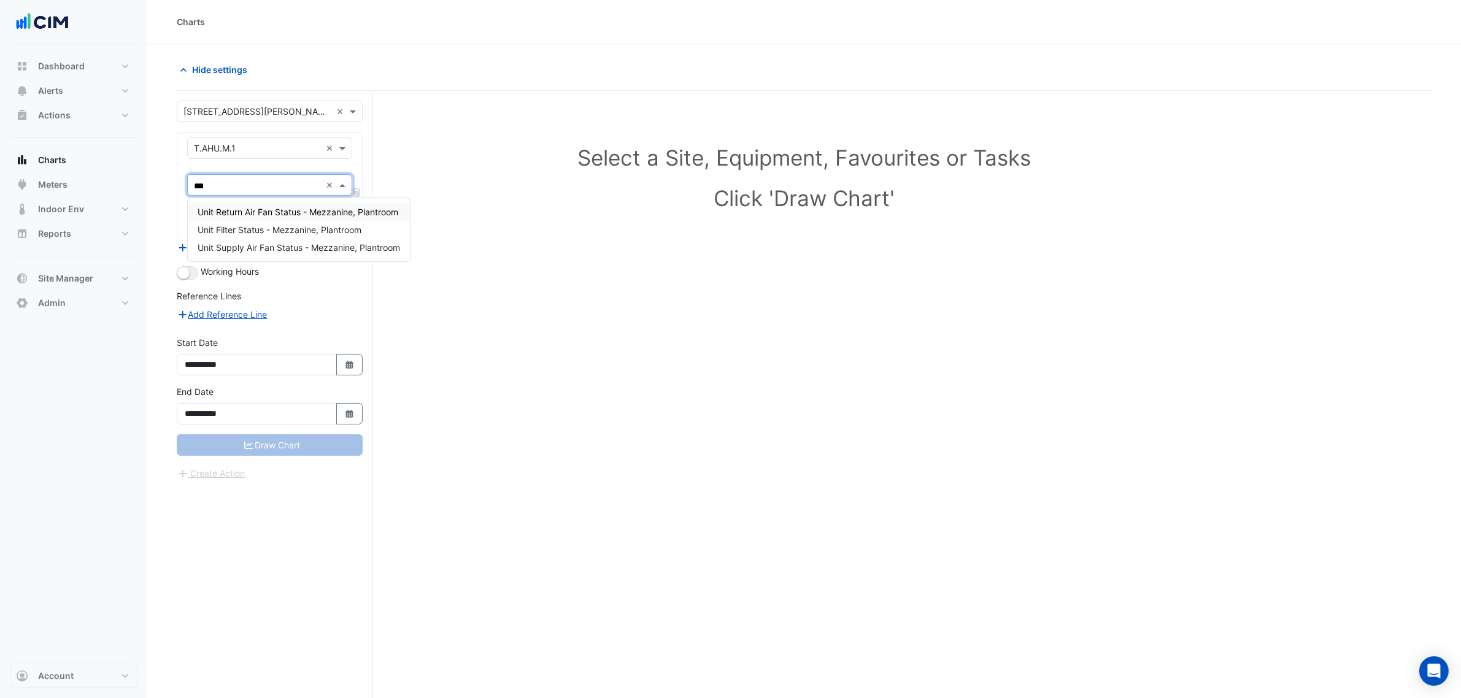
type input "****"
click at [290, 242] on span "Unit Supply Air Fan Status - Mezzanine, Plantroom" at bounding box center [299, 247] width 202 height 10
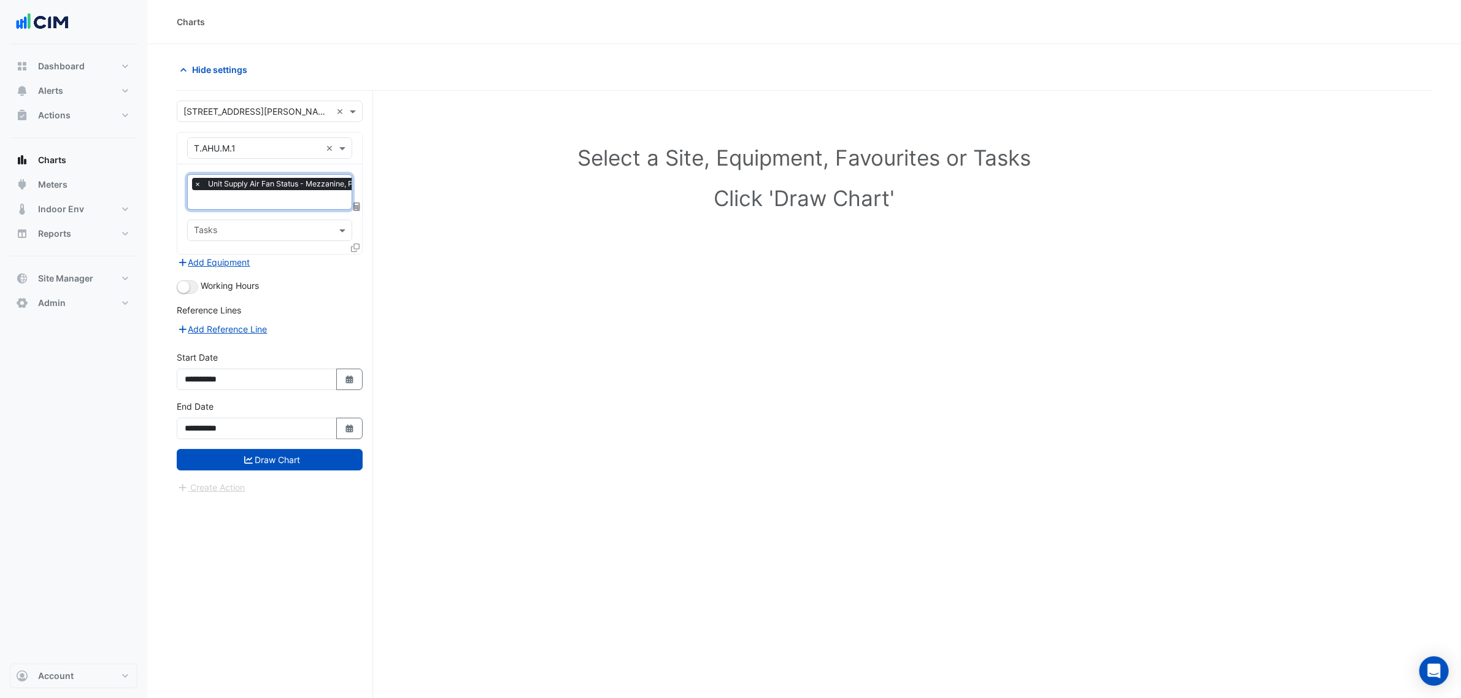
click at [274, 206] on input "text" at bounding box center [292, 200] width 196 height 13
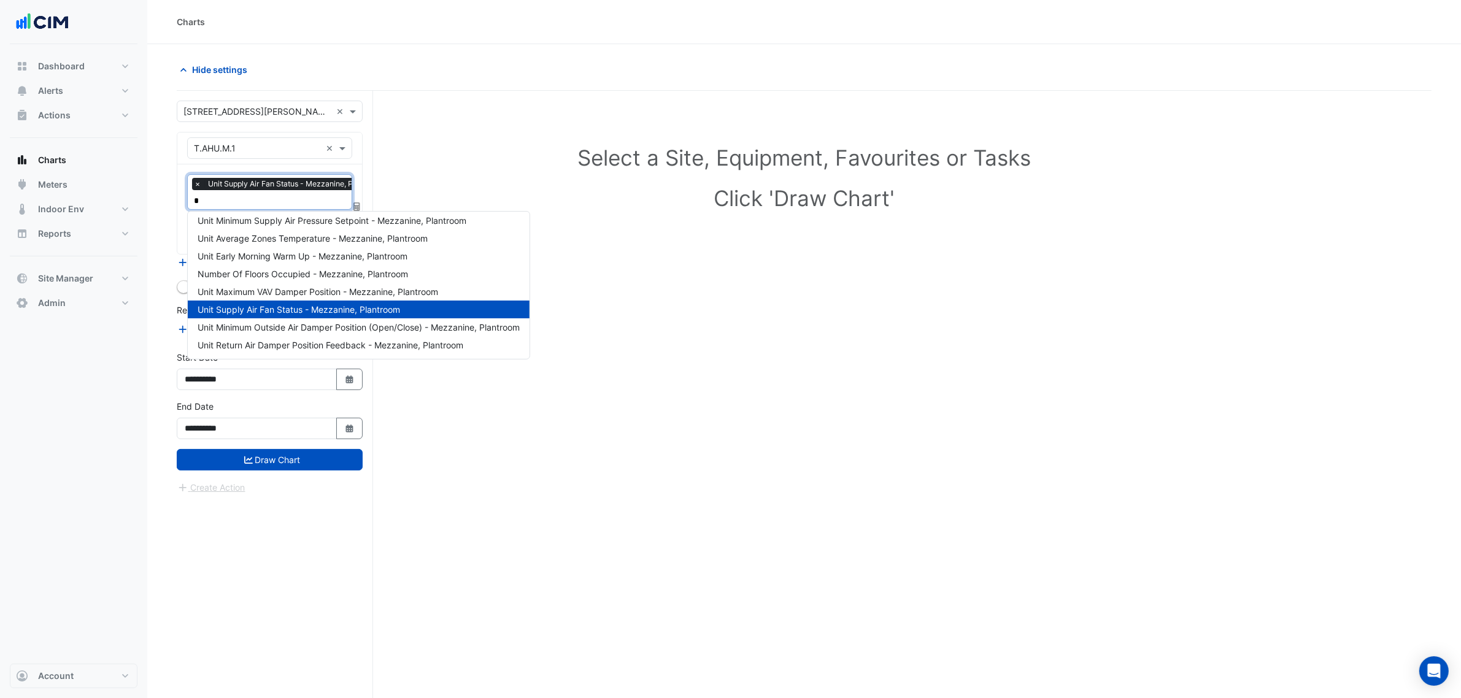
scroll to position [0, 0]
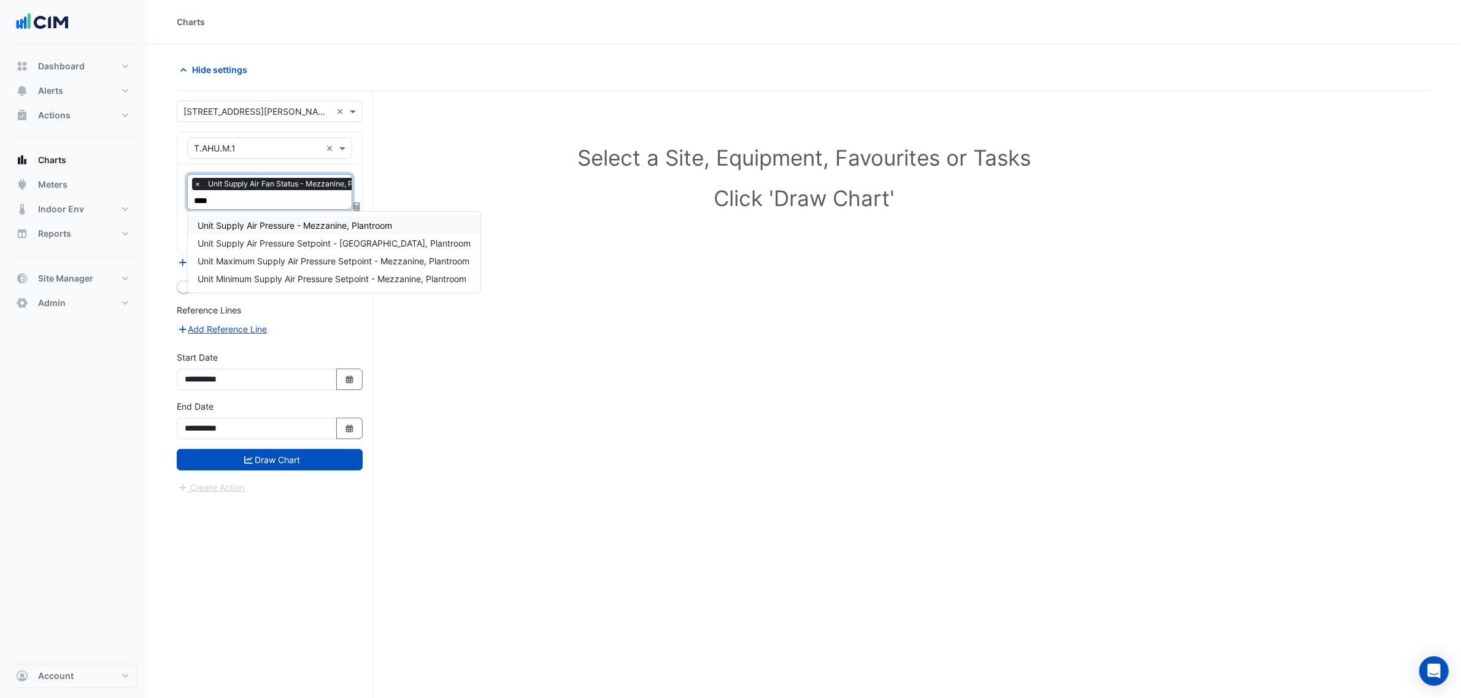
type input "*****"
click at [307, 230] on span "Unit Supply Air Pressure - Mezzanine, Plantroom" at bounding box center [295, 225] width 194 height 10
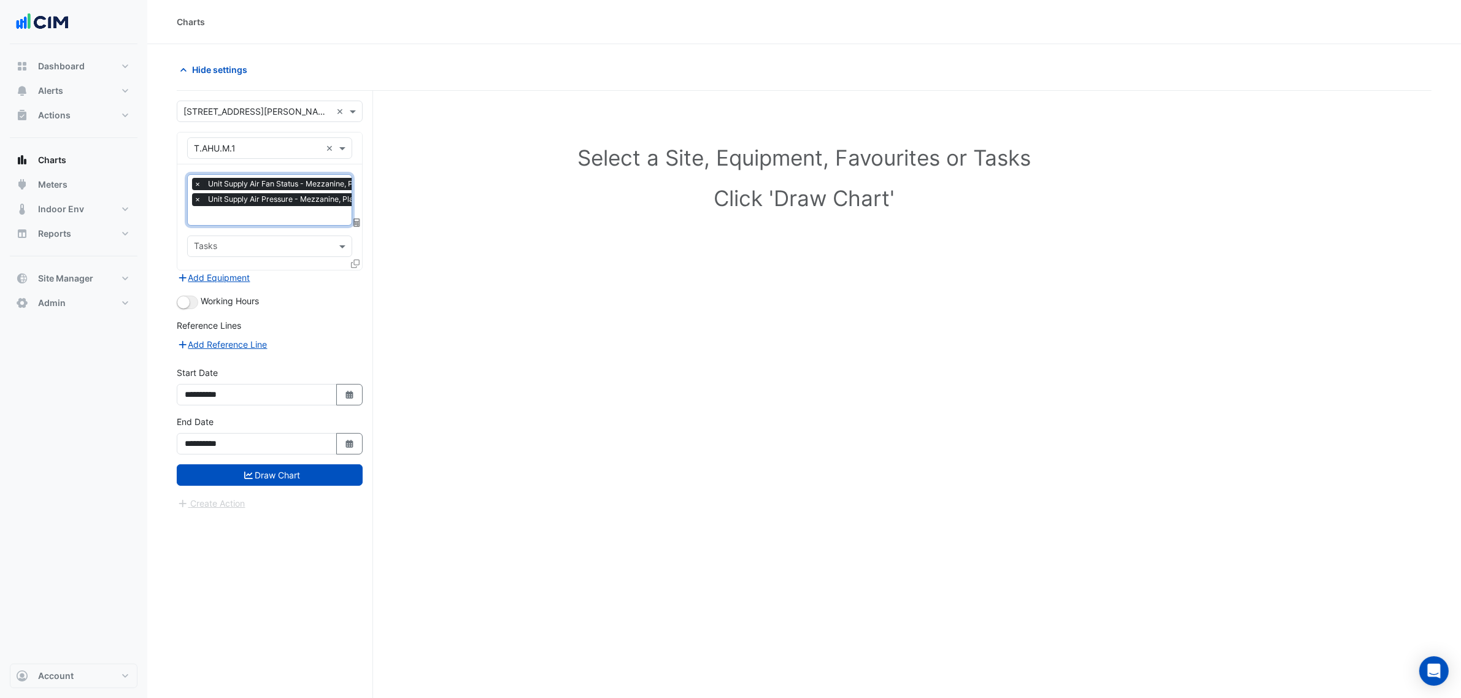
click at [189, 294] on div "Working Hours" at bounding box center [270, 301] width 186 height 15
click at [185, 304] on small "button" at bounding box center [183, 302] width 12 height 12
click at [350, 264] on div "× Unit Supply Air Fan Status - Mezzanine, Plantroom × Unit Supply Air Pressure …" at bounding box center [269, 217] width 185 height 106
click at [353, 264] on icon at bounding box center [355, 263] width 9 height 9
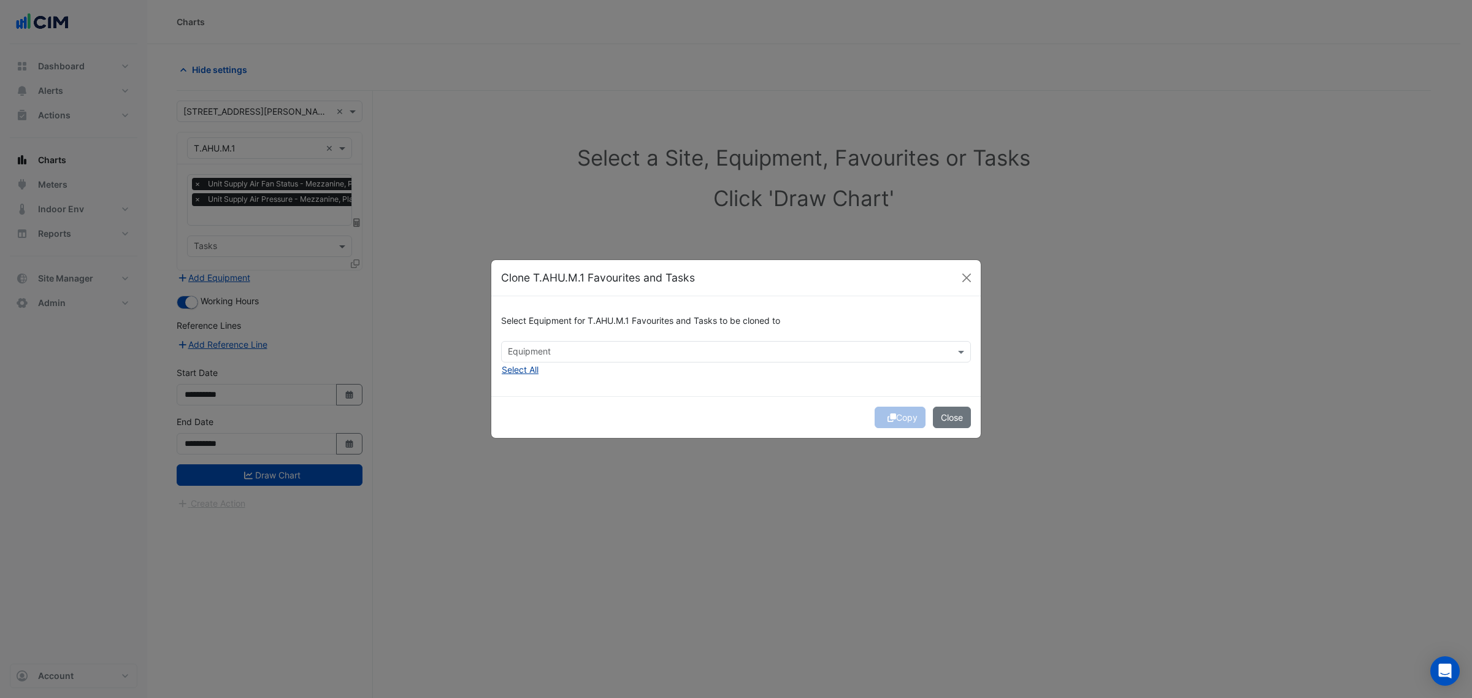
click at [509, 370] on button "Select All" at bounding box center [520, 370] width 38 height 14
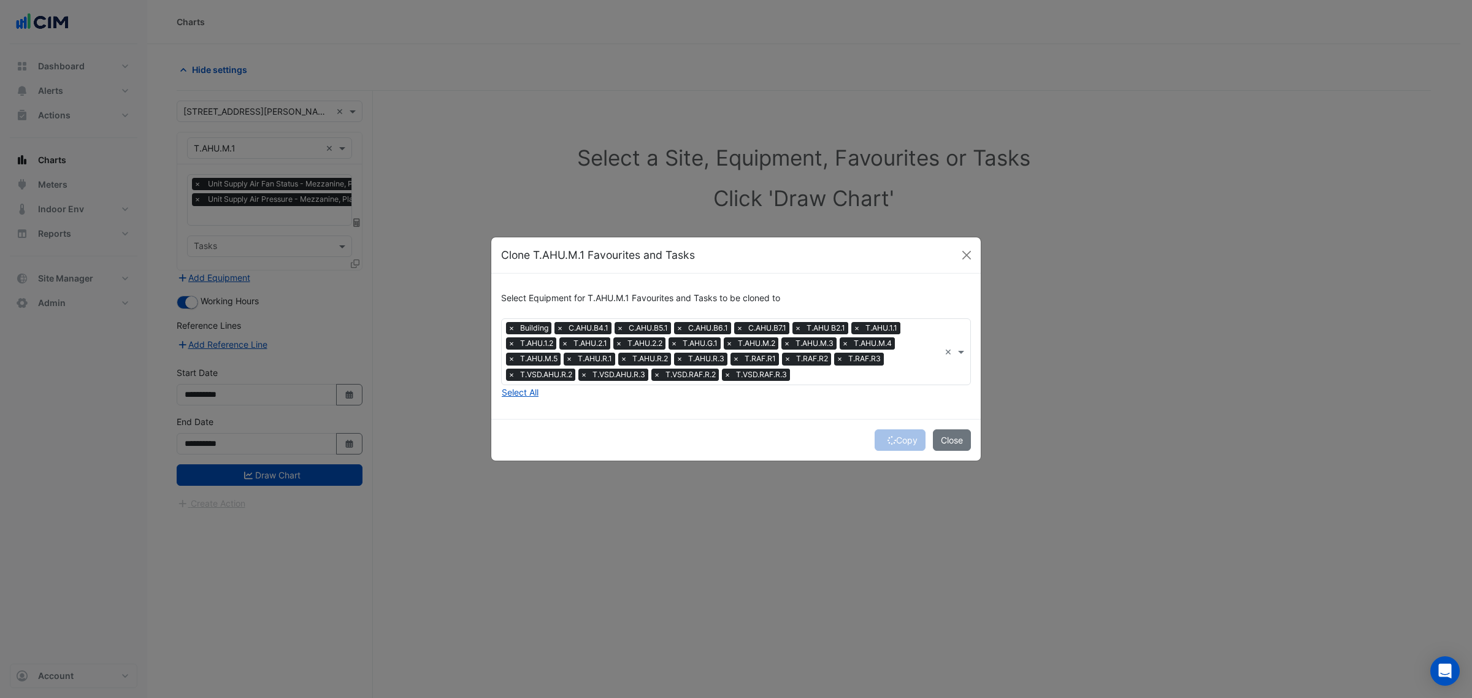
click at [510, 326] on span "×" at bounding box center [511, 328] width 11 height 12
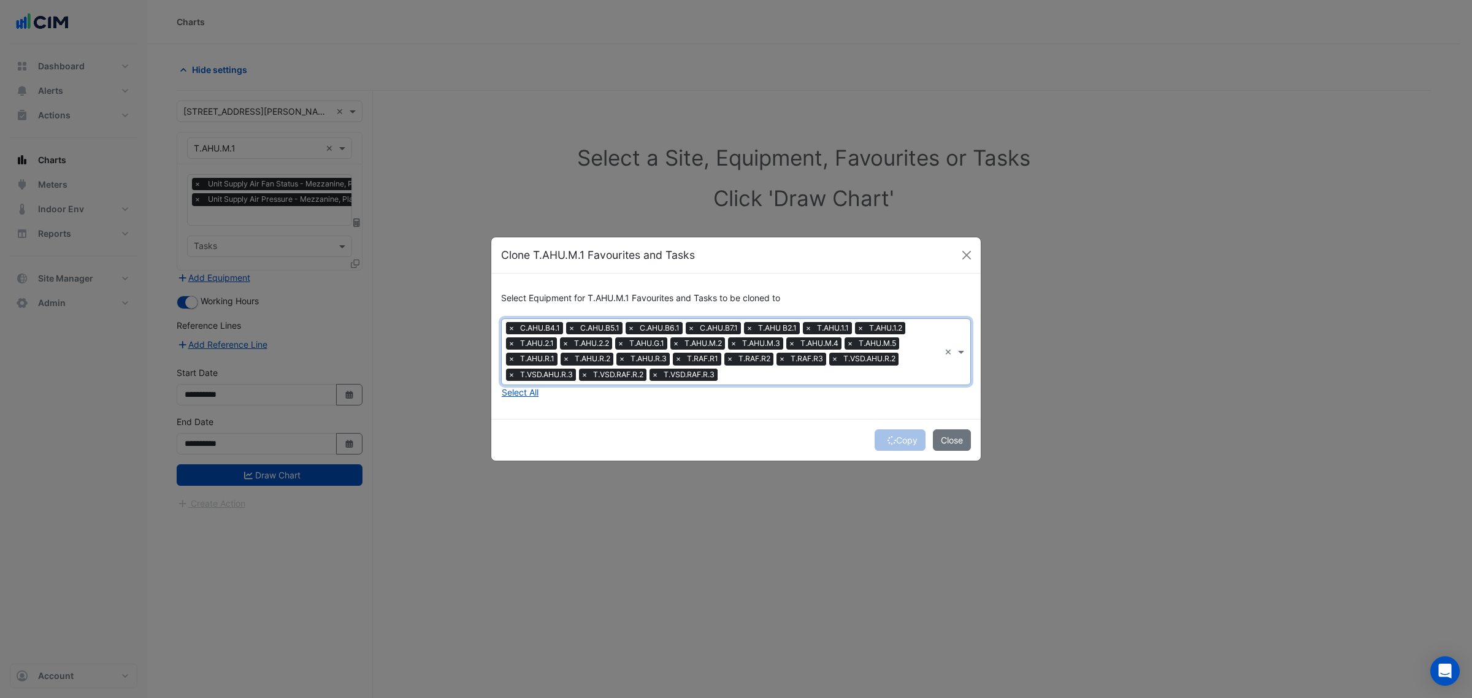
click at [510, 326] on span "×" at bounding box center [511, 328] width 11 height 12
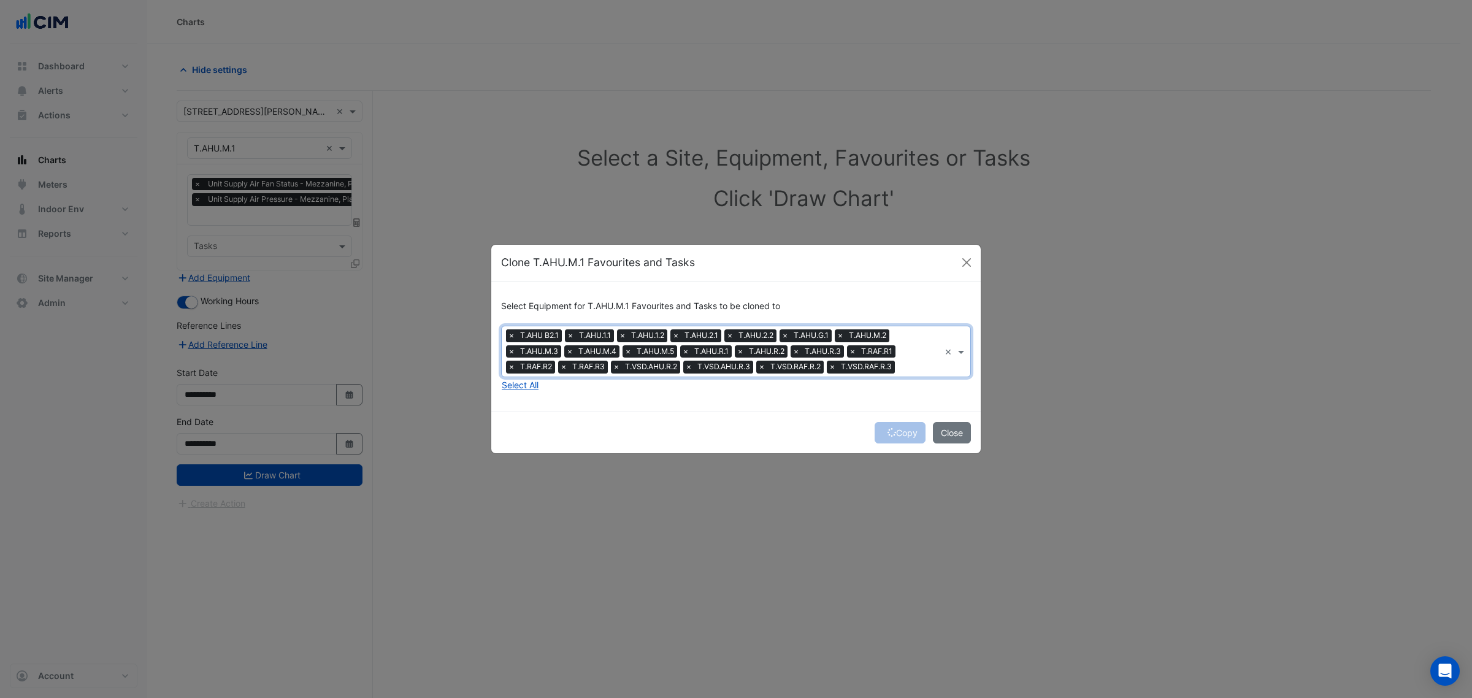
click at [513, 336] on span "×" at bounding box center [511, 335] width 11 height 12
click at [512, 336] on span "×" at bounding box center [511, 335] width 11 height 12
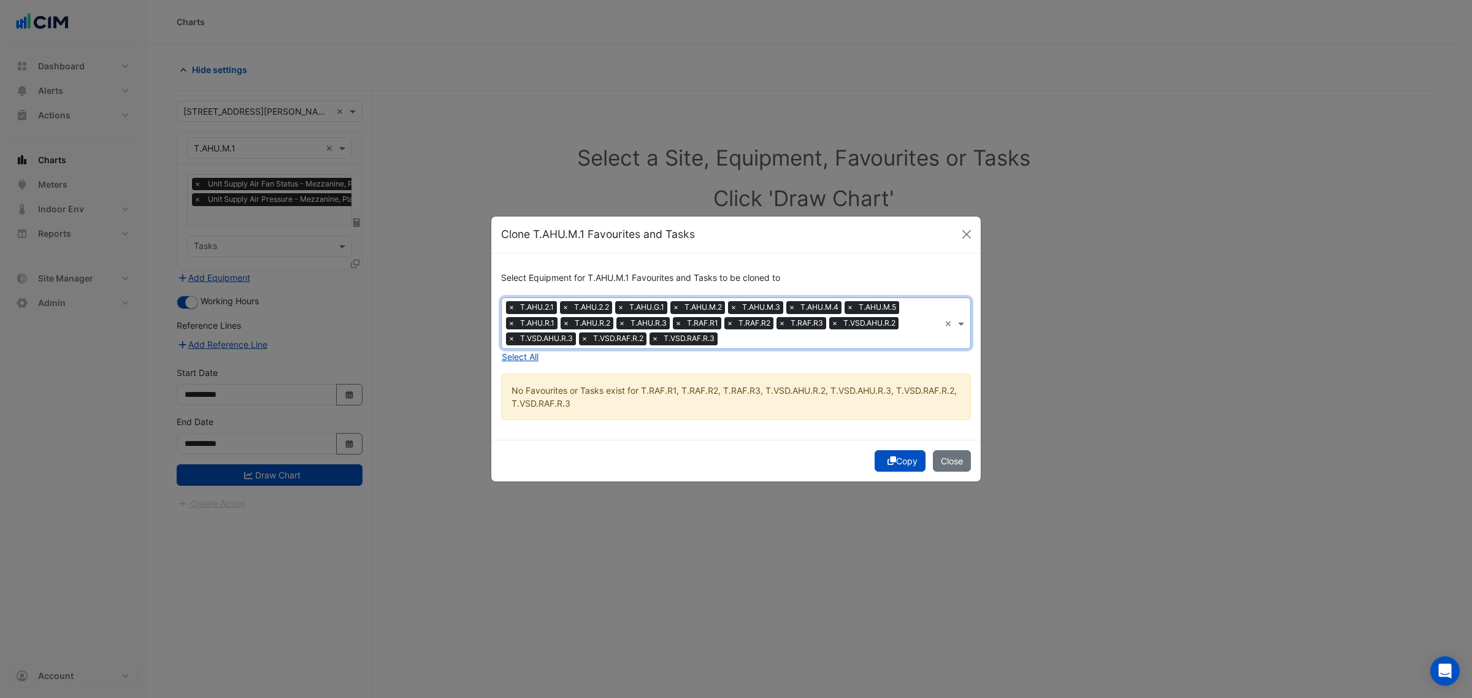
drag, startPoint x: 882, startPoint y: 455, endPoint x: 756, endPoint y: 443, distance: 126.9
click at [883, 455] on button "Copy" at bounding box center [900, 460] width 51 height 21
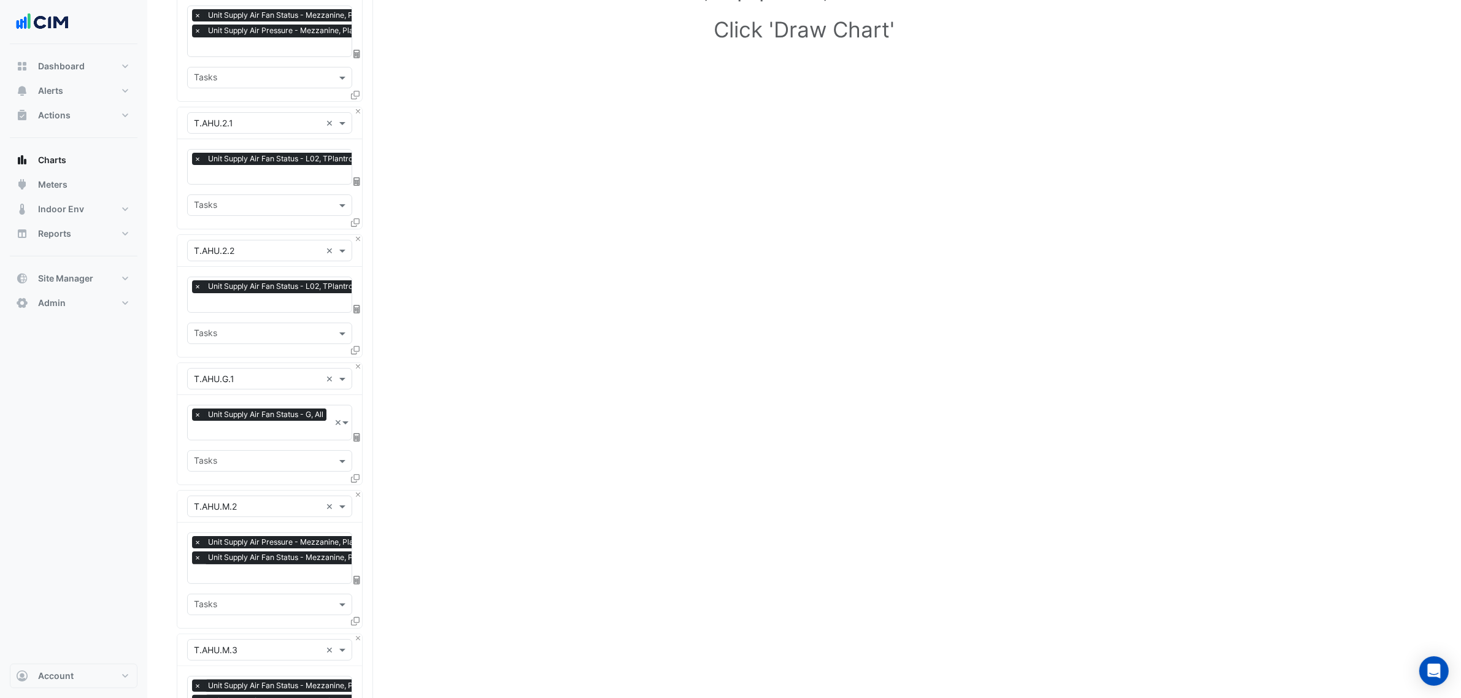
scroll to position [1172, 0]
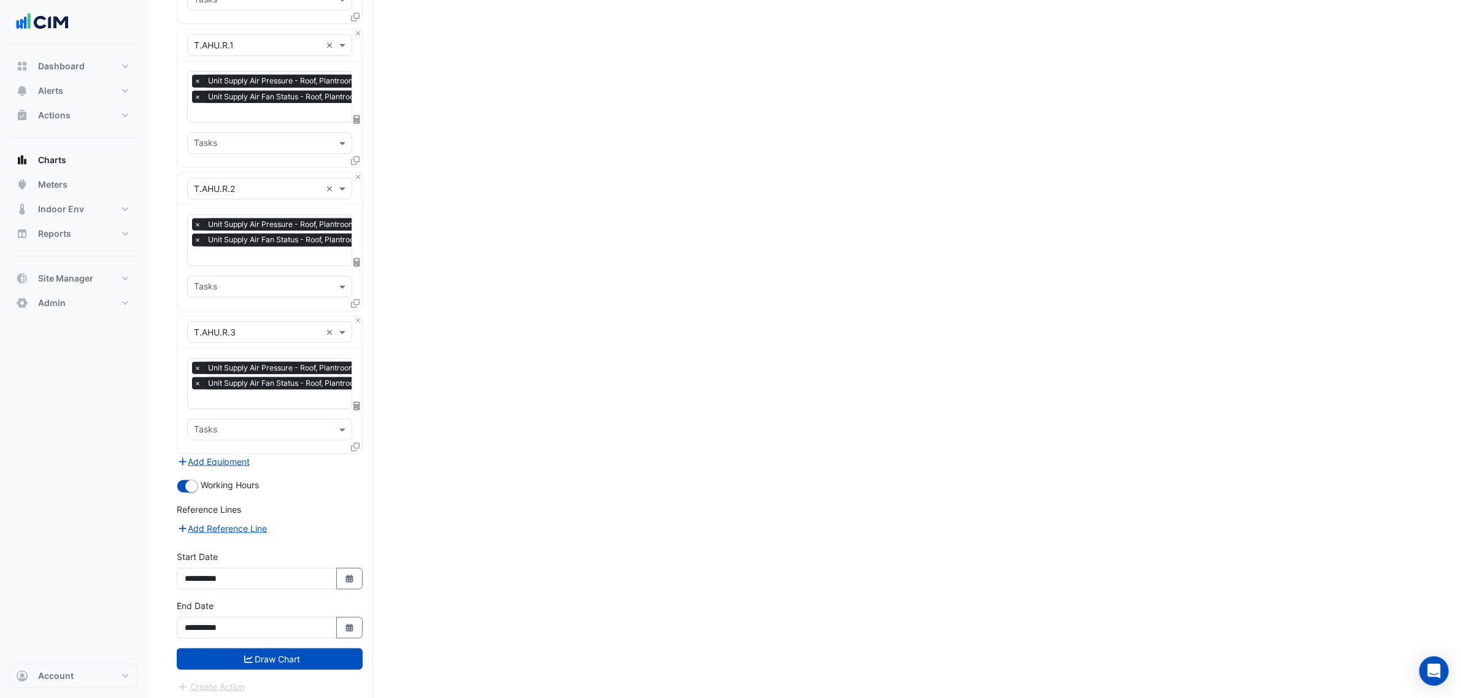
drag, startPoint x: 466, startPoint y: 520, endPoint x: 464, endPoint y: 712, distance: 191.4
click at [358, 655] on button "Draw Chart" at bounding box center [270, 658] width 186 height 21
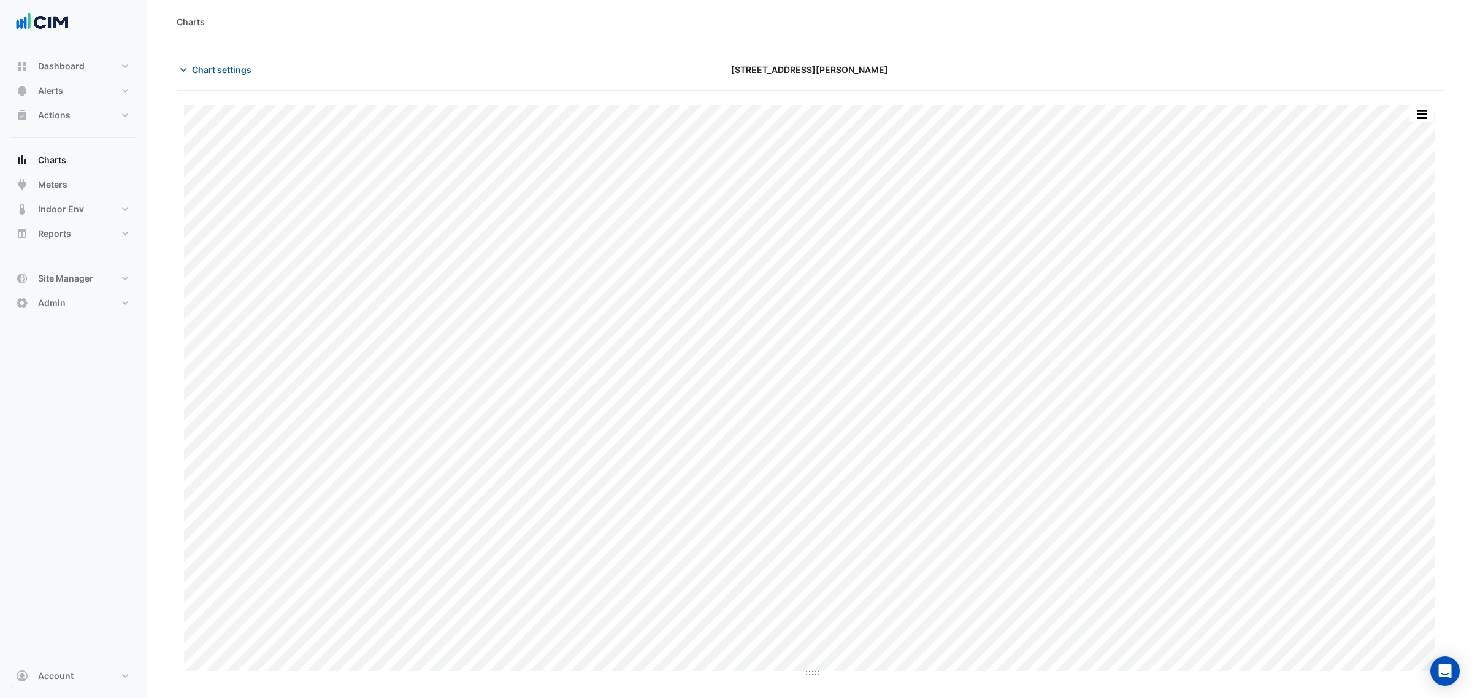
click at [1417, 117] on button "button" at bounding box center [1422, 114] width 25 height 15
click at [1415, 134] on div "Split by Equip" at bounding box center [1398, 136] width 74 height 22
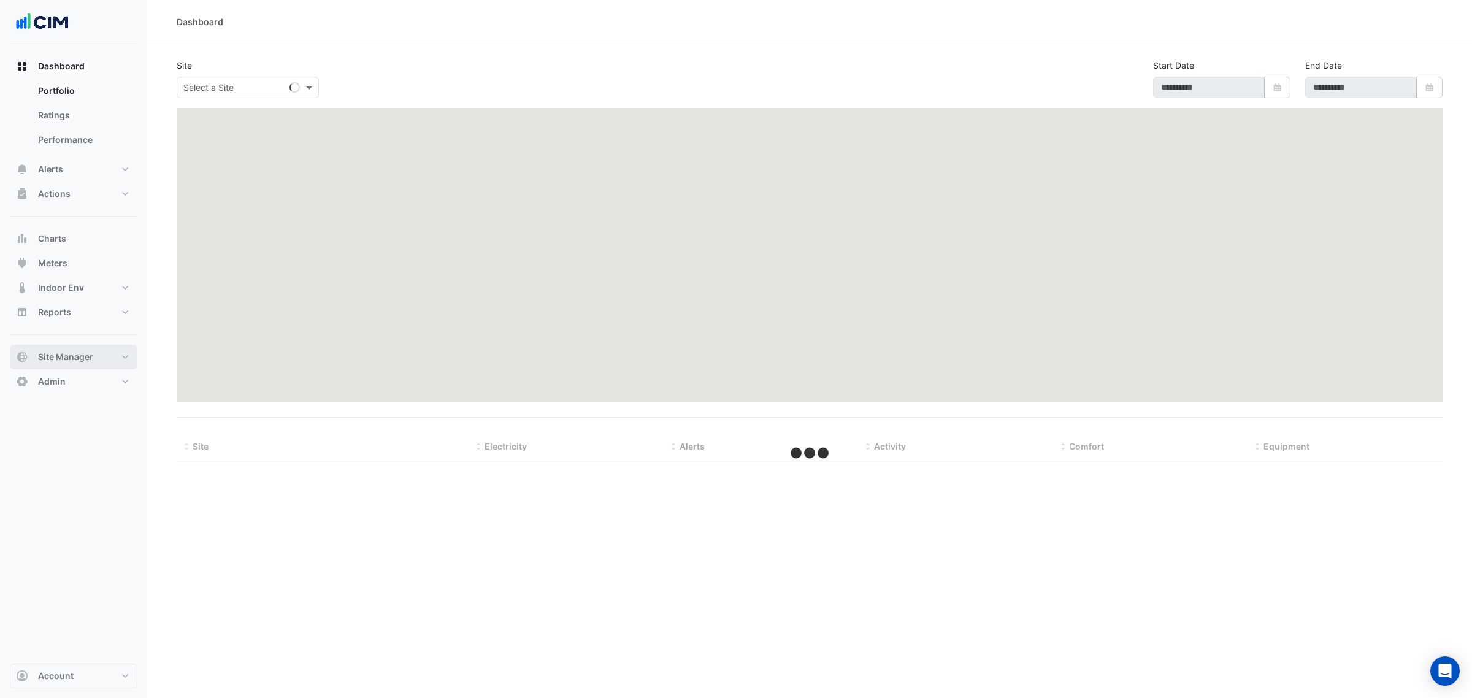
click at [115, 365] on button "Site Manager" at bounding box center [74, 357] width 128 height 25
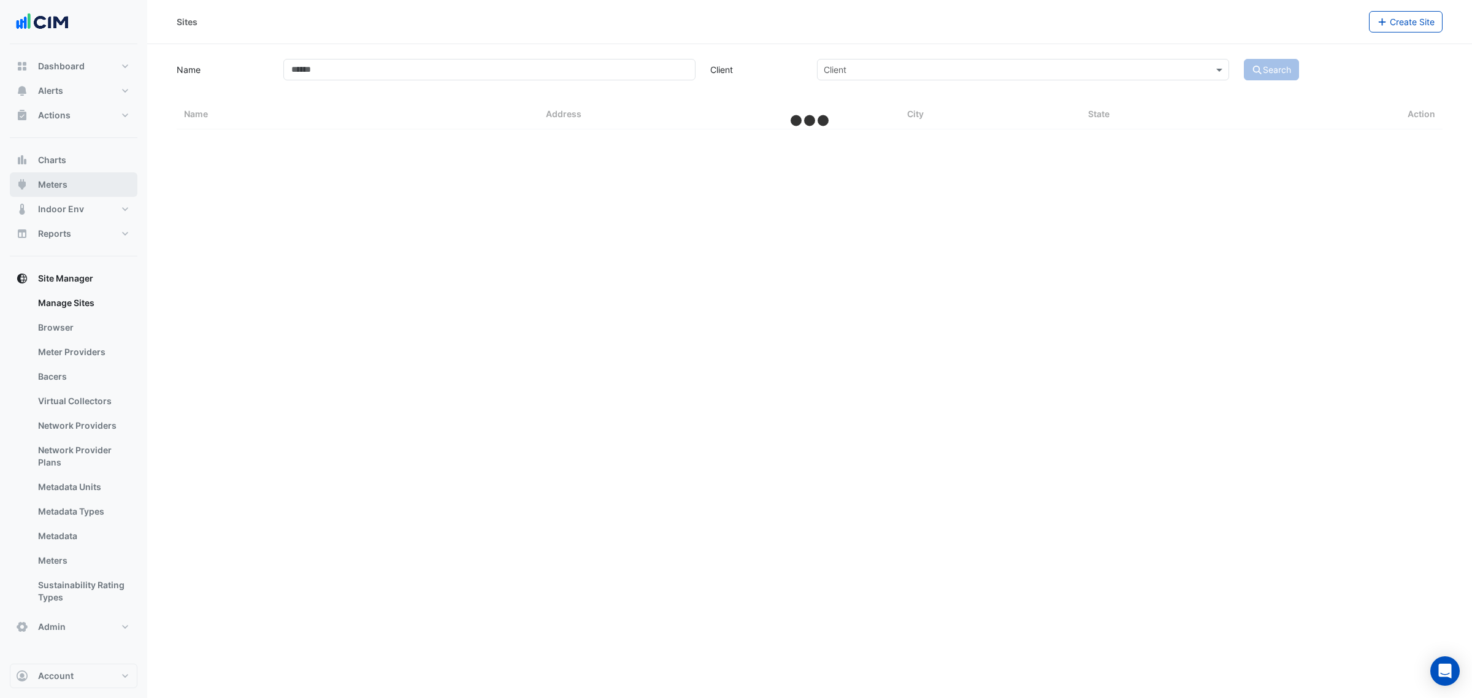
click at [80, 185] on button "Meters" at bounding box center [74, 184] width 128 height 25
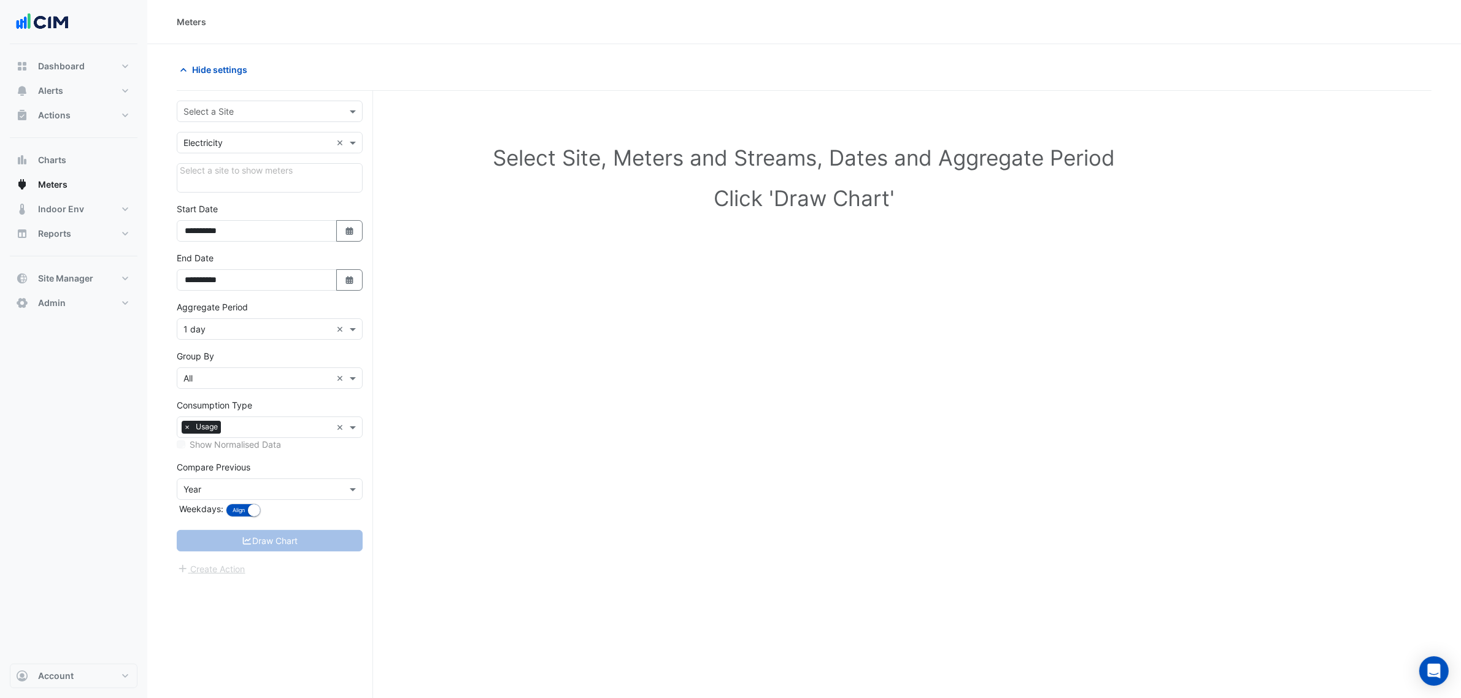
click at [296, 103] on div "Select a Site" at bounding box center [270, 111] width 186 height 21
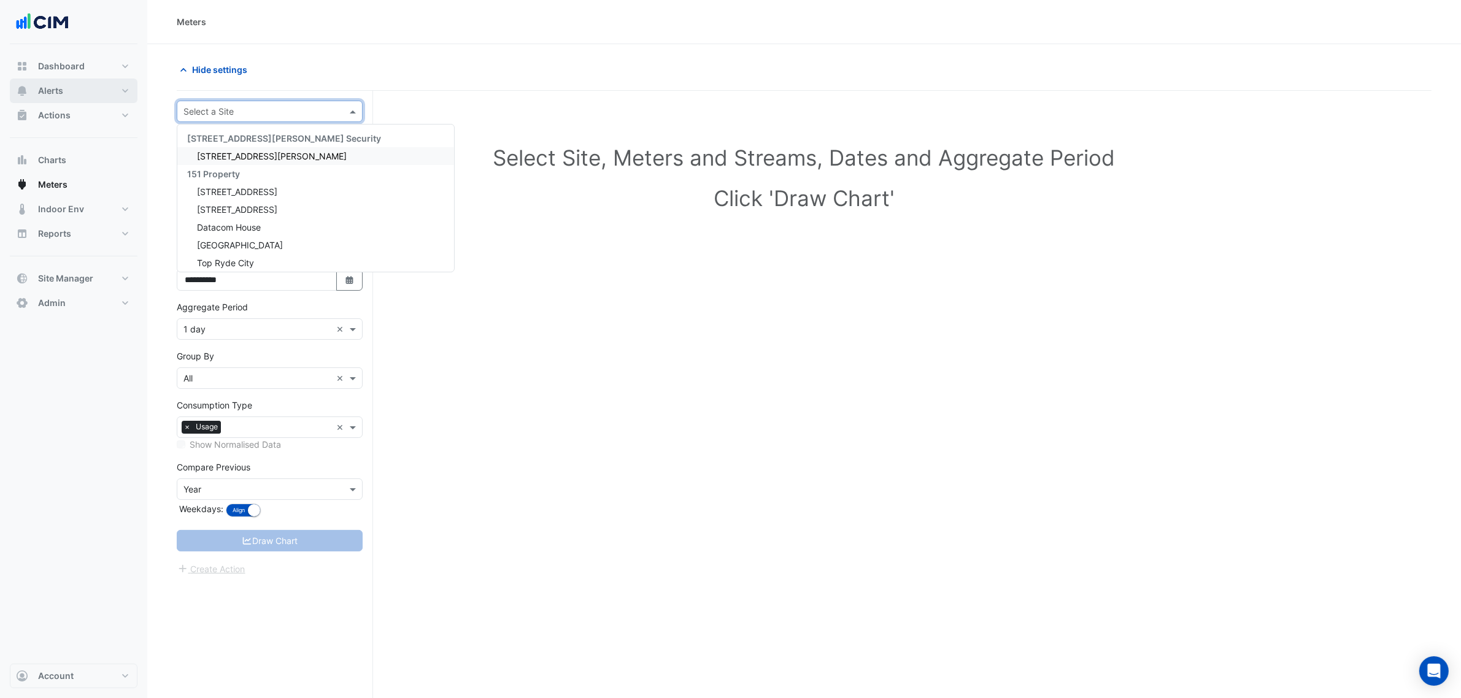
click at [96, 96] on button "Alerts" at bounding box center [74, 91] width 128 height 25
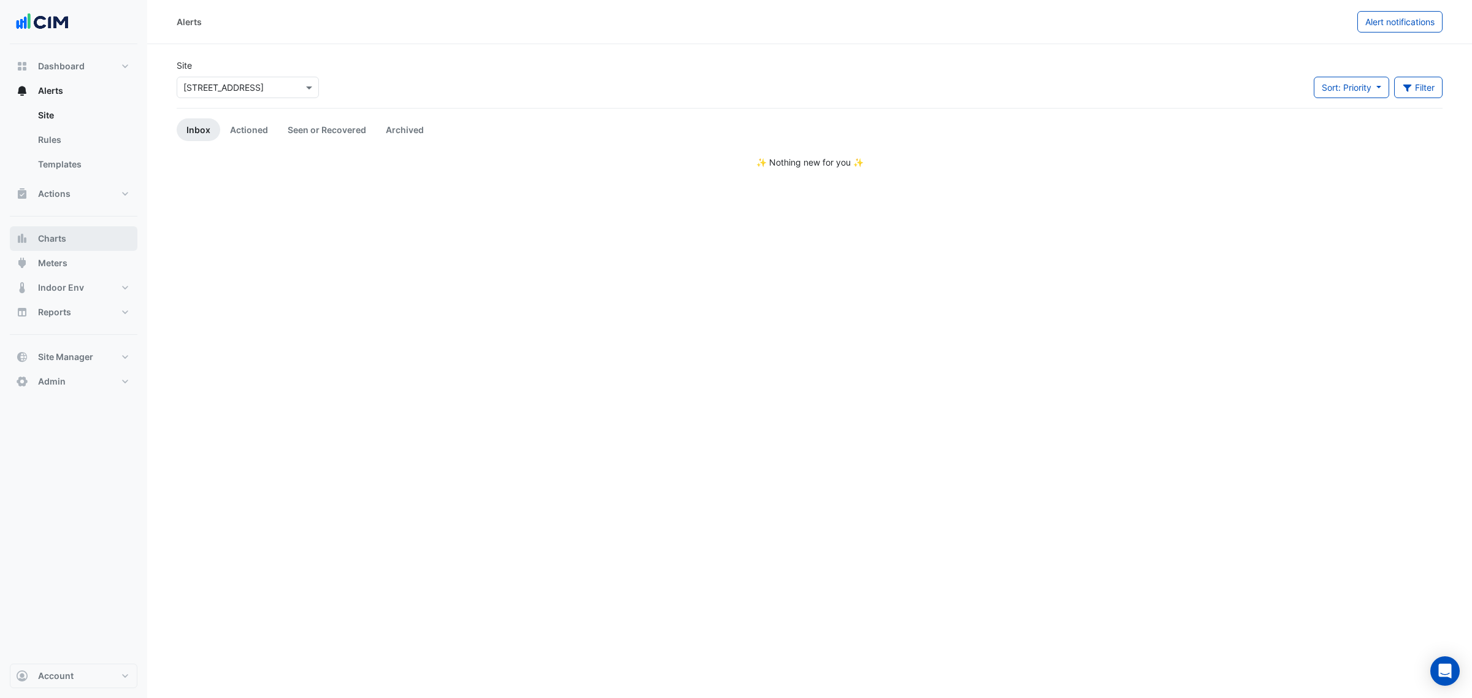
click at [60, 244] on span "Charts" at bounding box center [52, 238] width 28 height 12
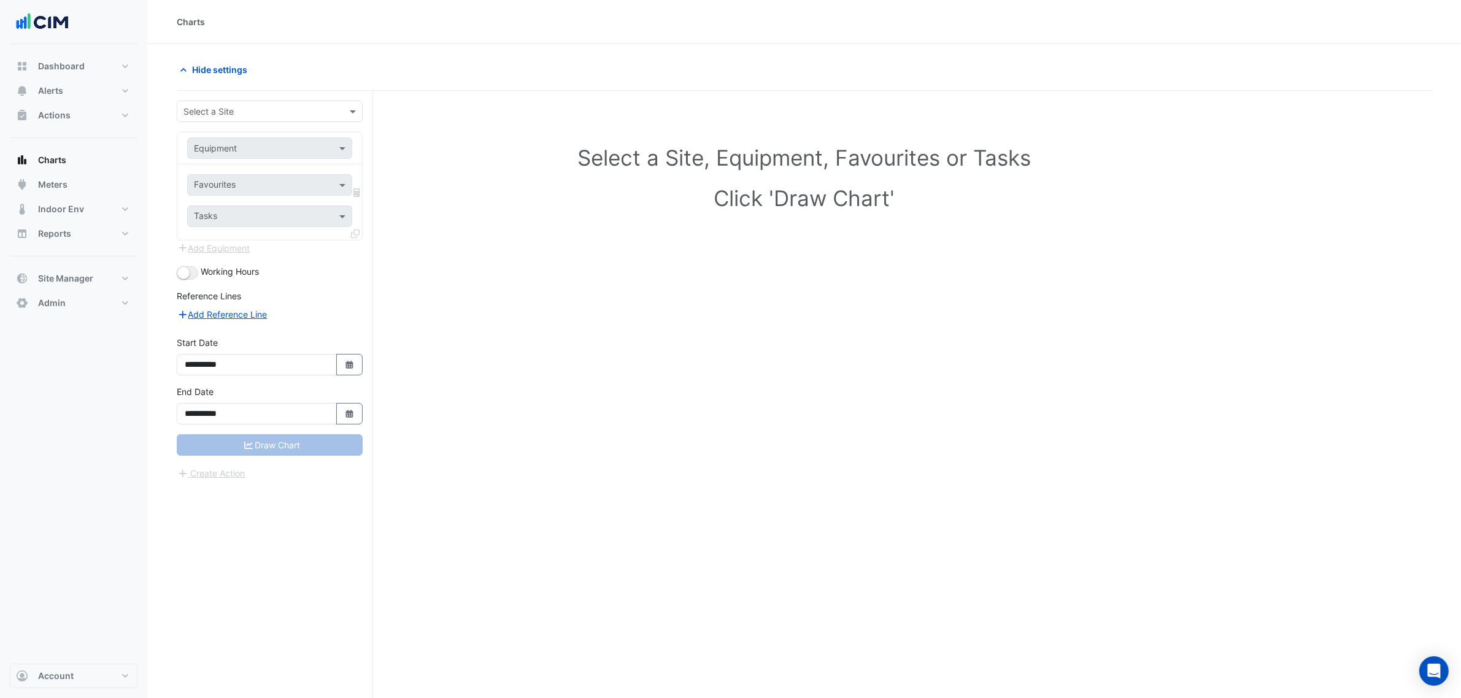
click at [238, 110] on input "text" at bounding box center [257, 112] width 148 height 13
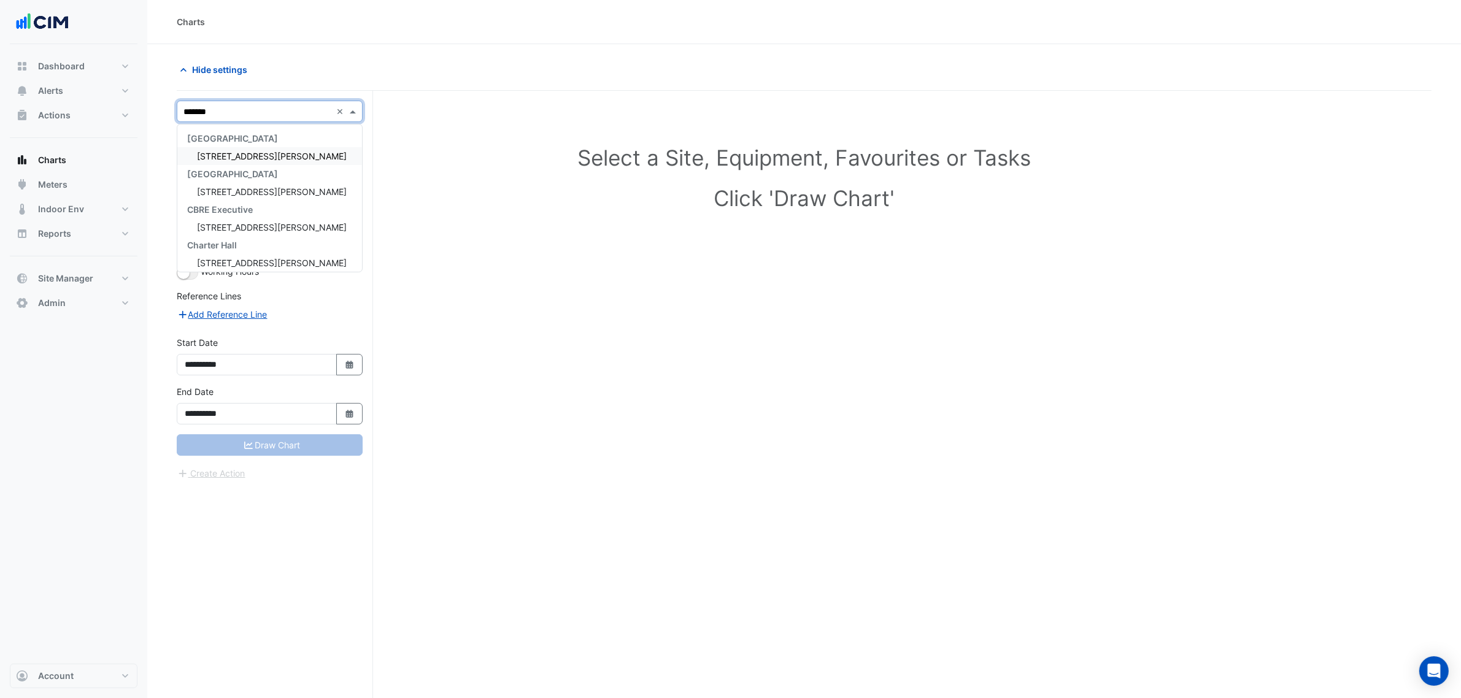
type input "********"
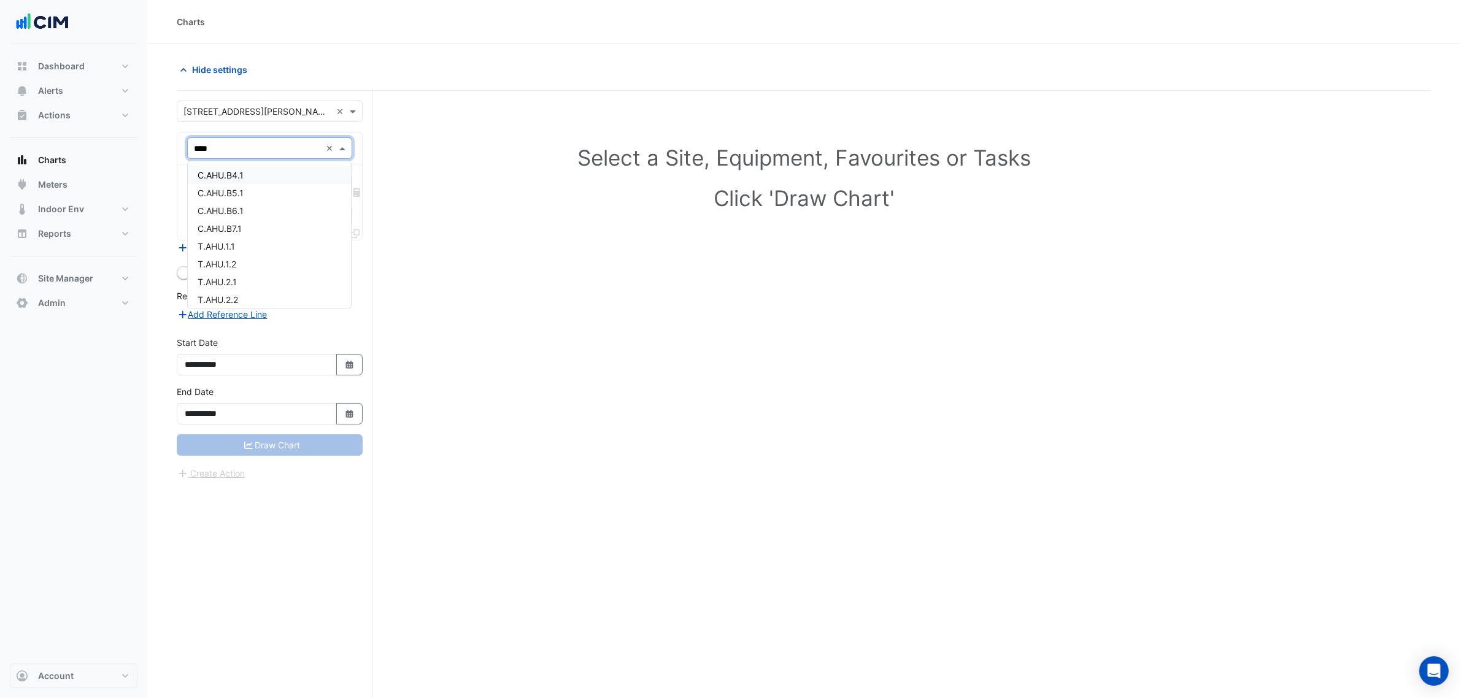
type input "*****"
click at [244, 176] on div "T.AHU.M.1" at bounding box center [269, 175] width 163 height 18
click at [247, 187] on input "text" at bounding box center [256, 186] width 124 height 13
type input "****"
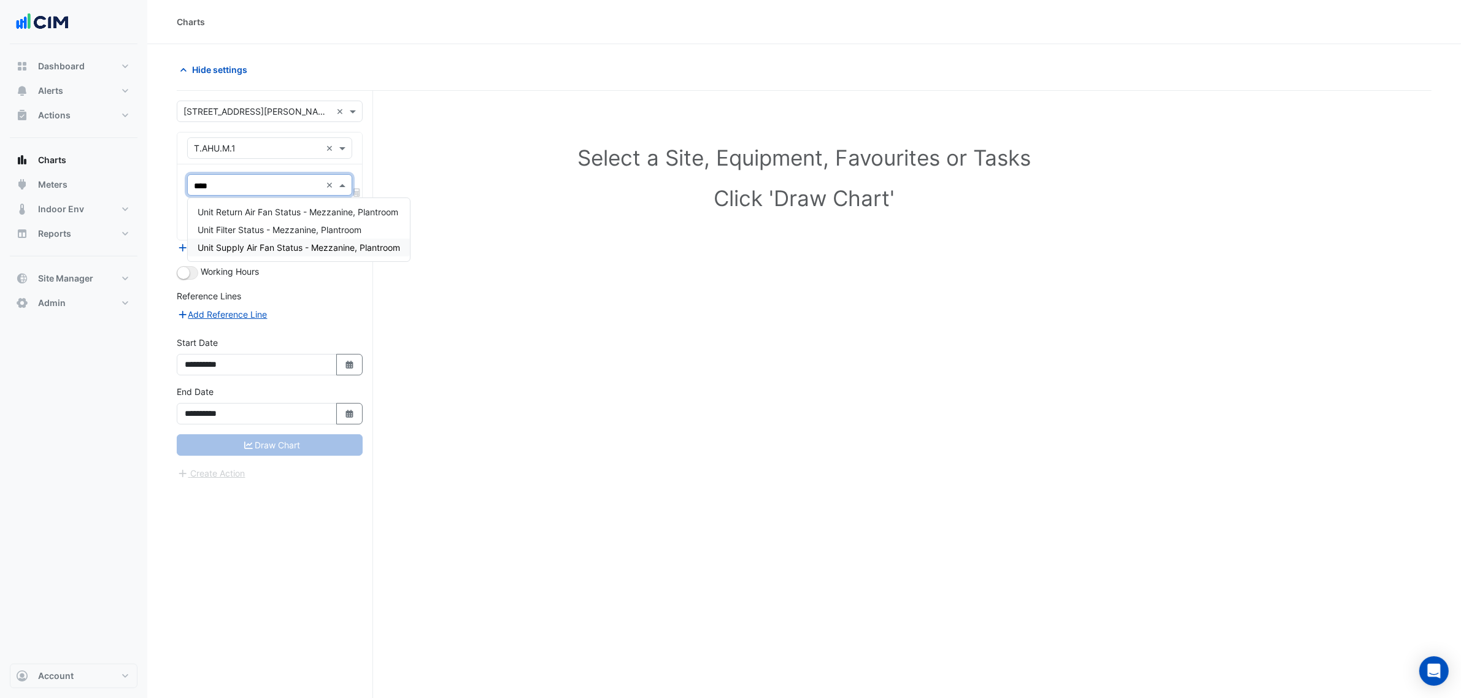
click at [258, 243] on span "Unit Supply Air Fan Status - Mezzanine, Plantroom" at bounding box center [299, 247] width 202 height 10
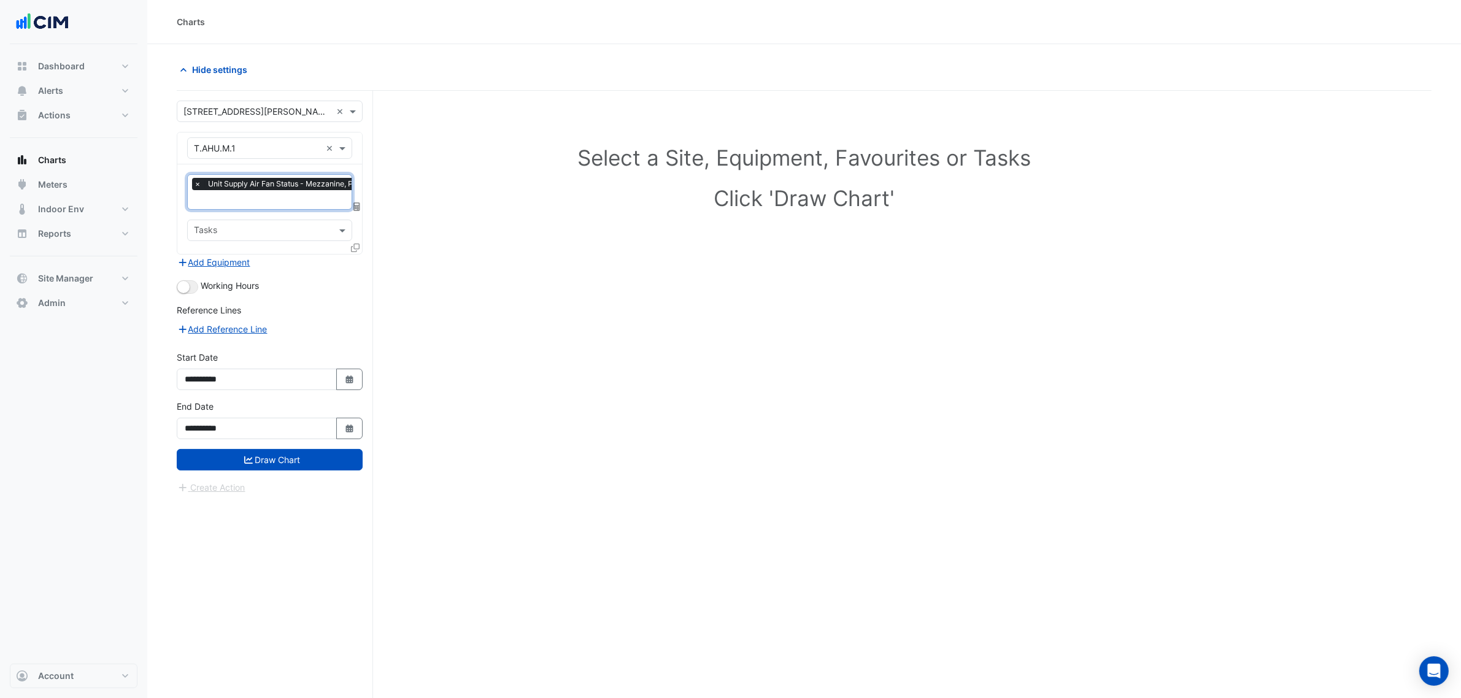
click at [261, 196] on input "text" at bounding box center [292, 200] width 196 height 13
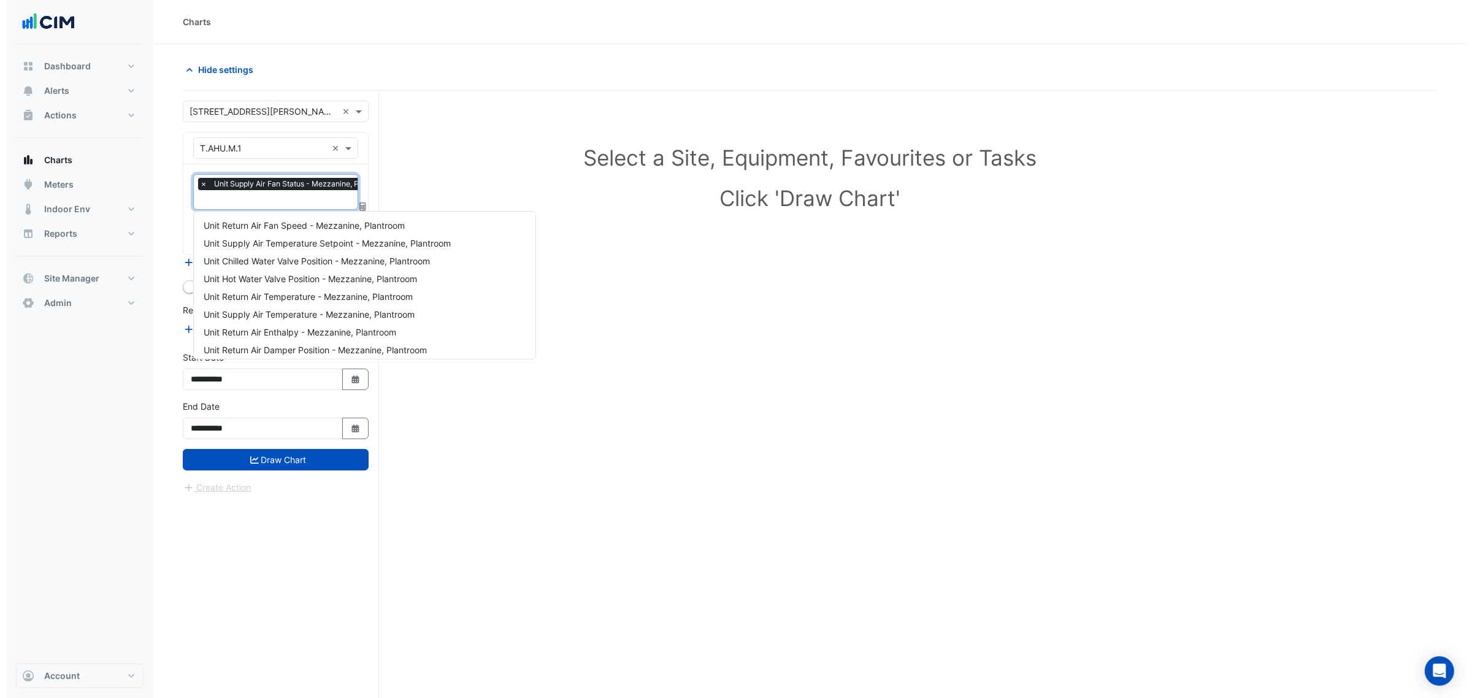
scroll to position [448, 0]
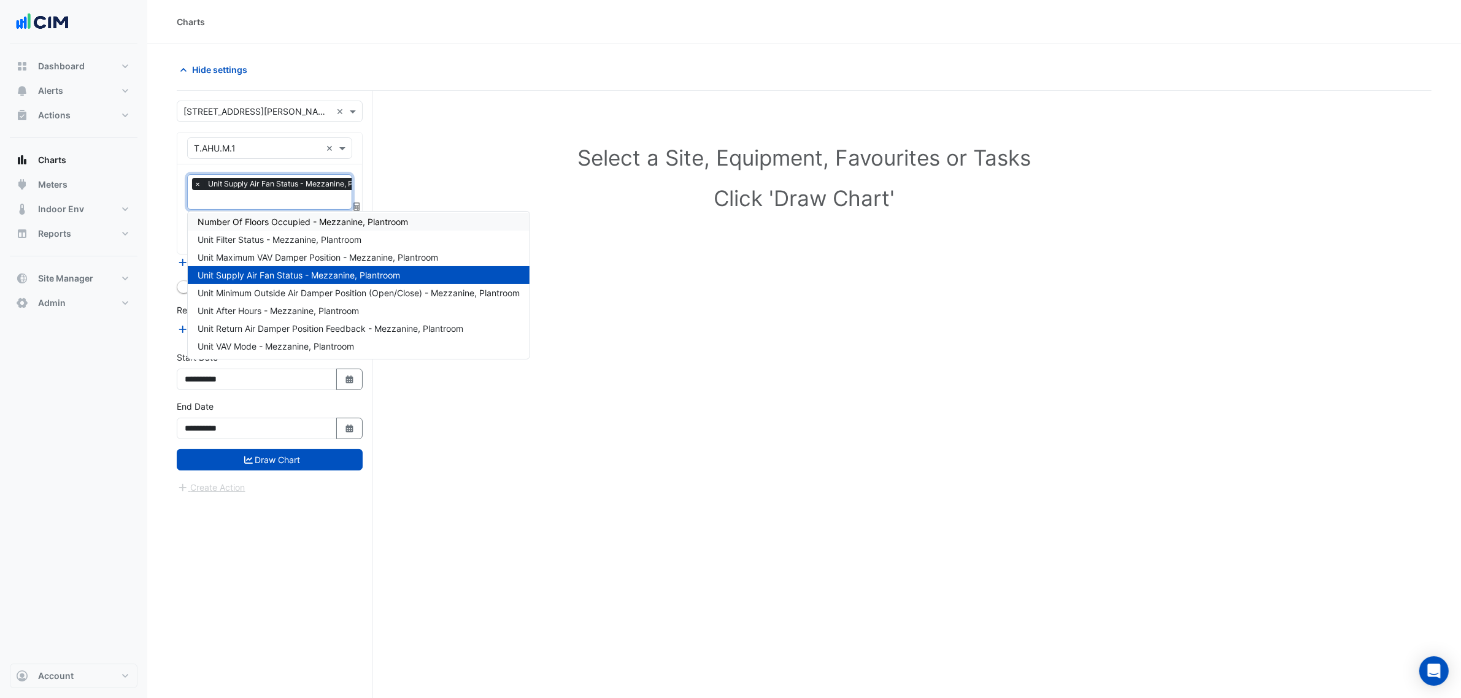
click at [456, 156] on h1 "Select a Site, Equipment, Favourites or Tasks" at bounding box center [804, 158] width 1201 height 26
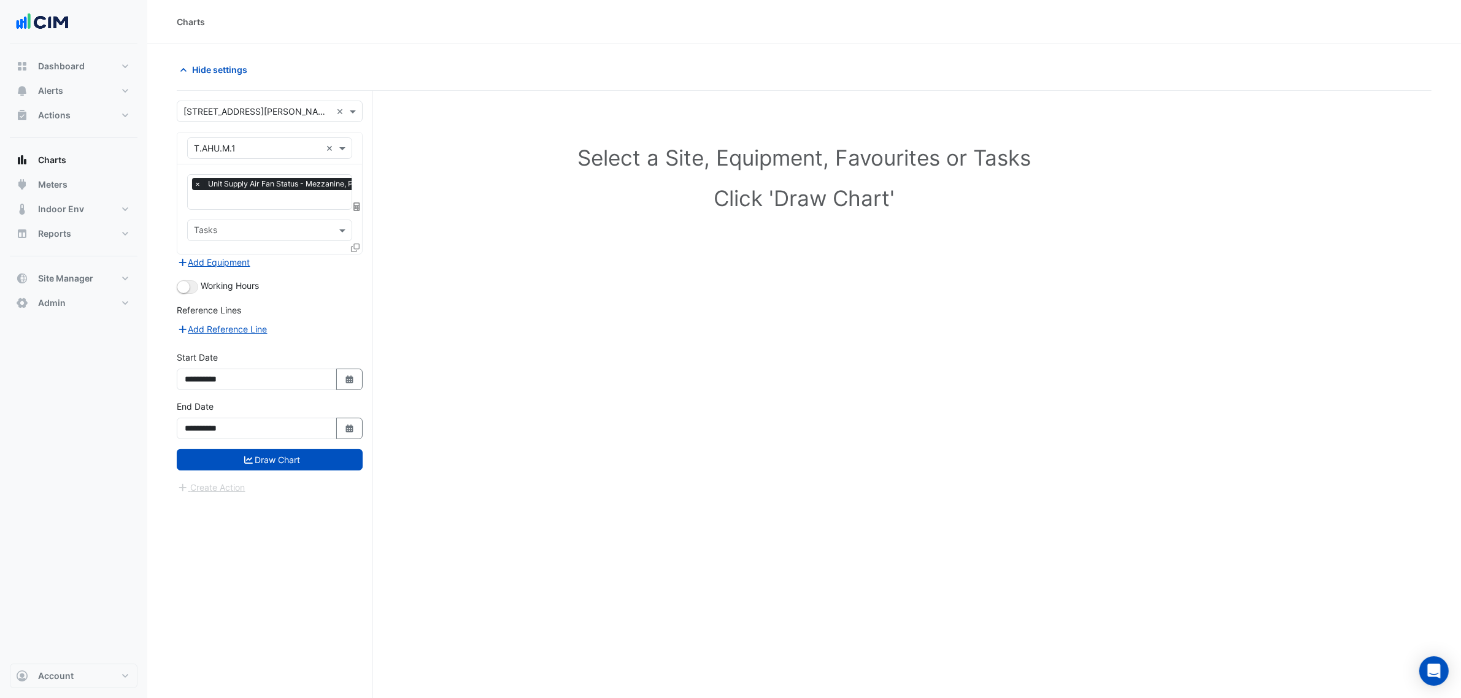
click at [356, 247] on icon at bounding box center [355, 248] width 9 height 9
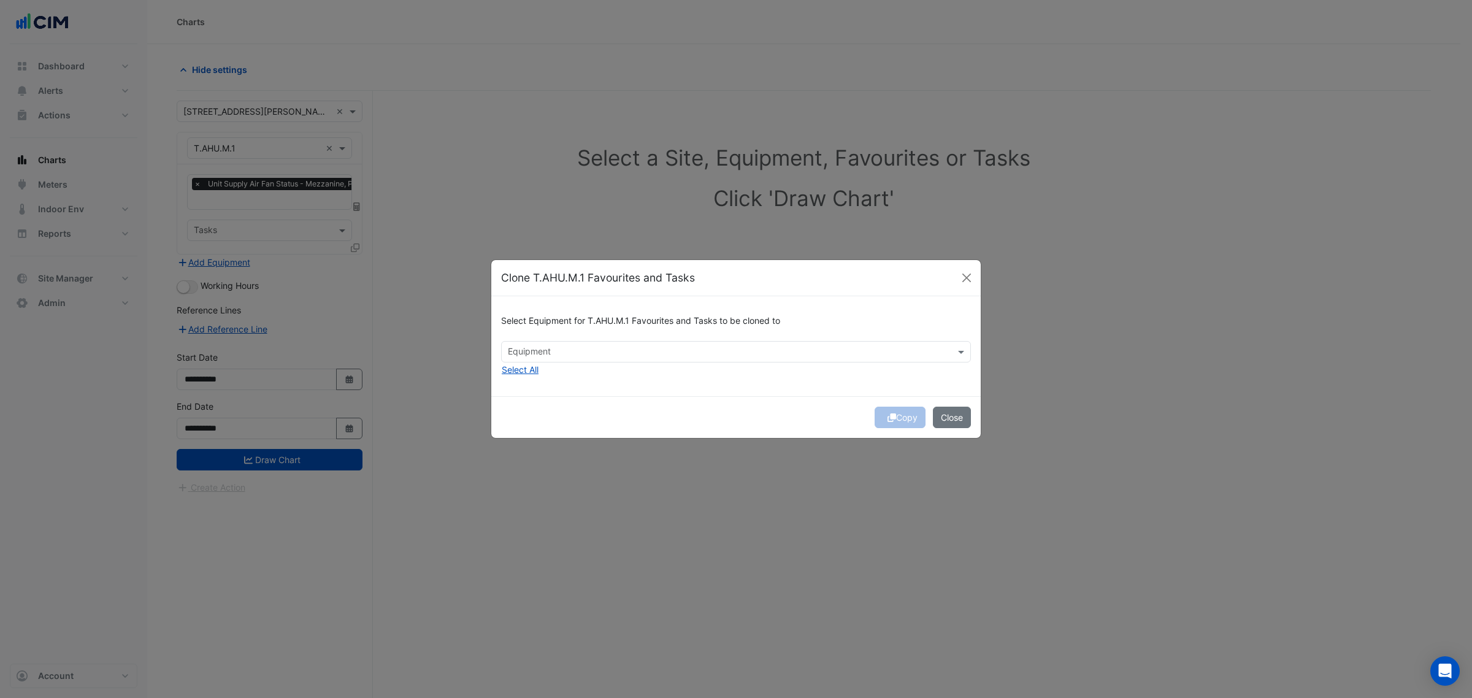
click at [549, 352] on input "text" at bounding box center [729, 353] width 442 height 13
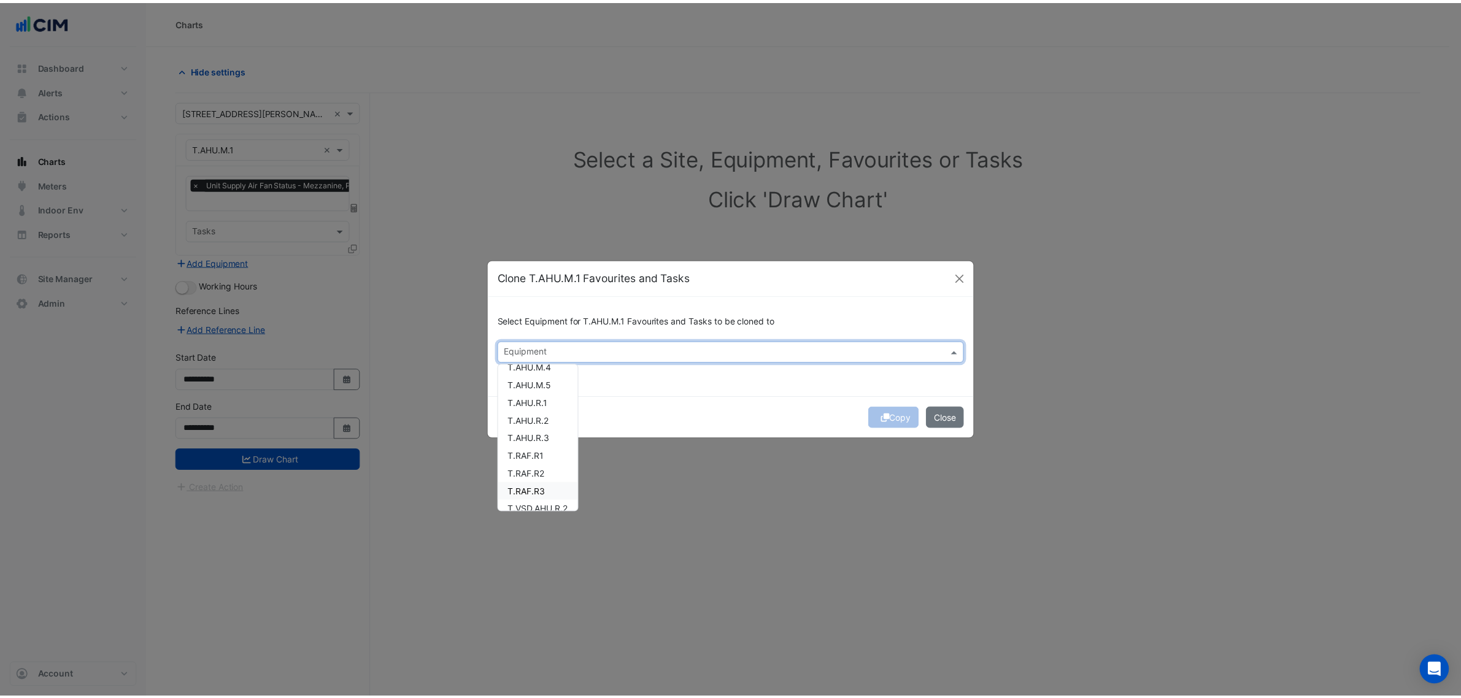
scroll to position [153, 0]
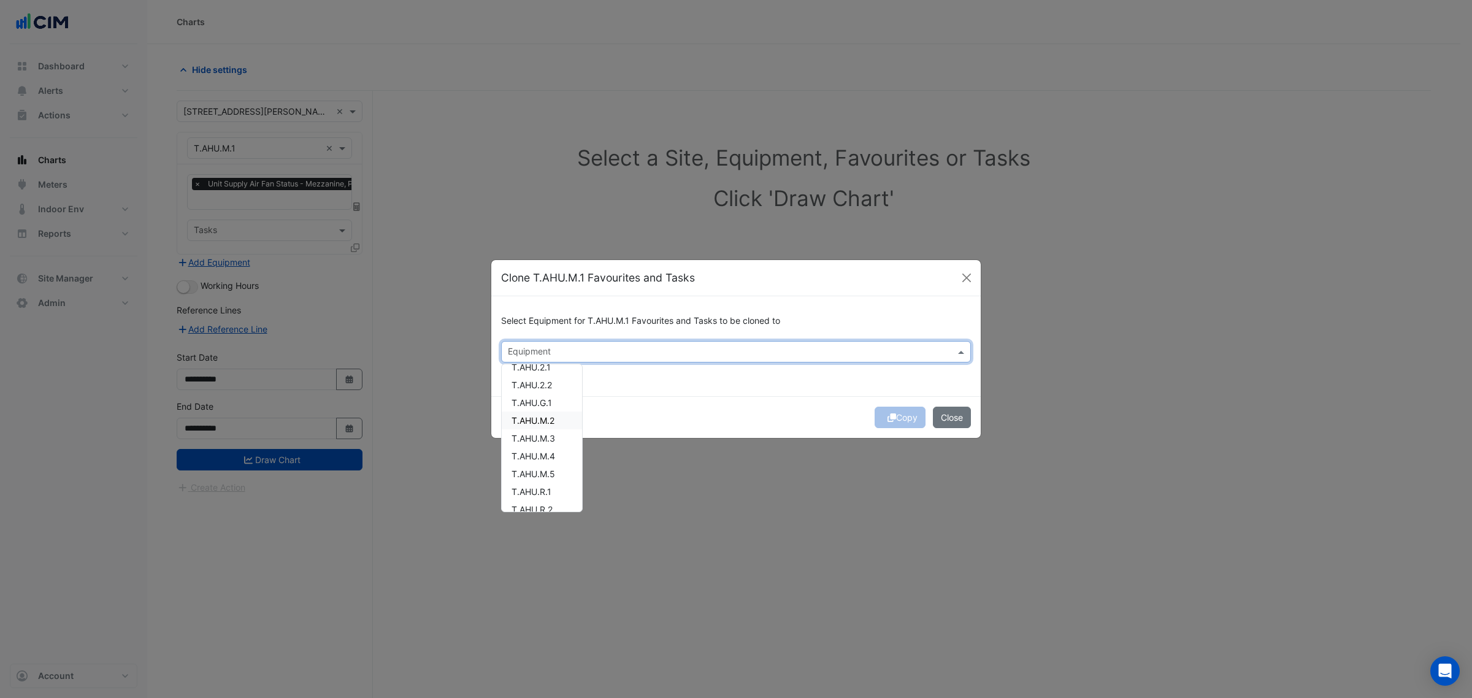
click at [558, 420] on div "T.AHU.M.2" at bounding box center [542, 421] width 80 height 18
drag, startPoint x: 558, startPoint y: 436, endPoint x: 563, endPoint y: 449, distance: 13.8
click at [558, 439] on div "T.AHU.M.3" at bounding box center [542, 438] width 80 height 18
click at [563, 452] on div "T.AHU.M.4" at bounding box center [542, 456] width 80 height 18
click at [559, 469] on div "T.AHU.M.5" at bounding box center [542, 474] width 80 height 18
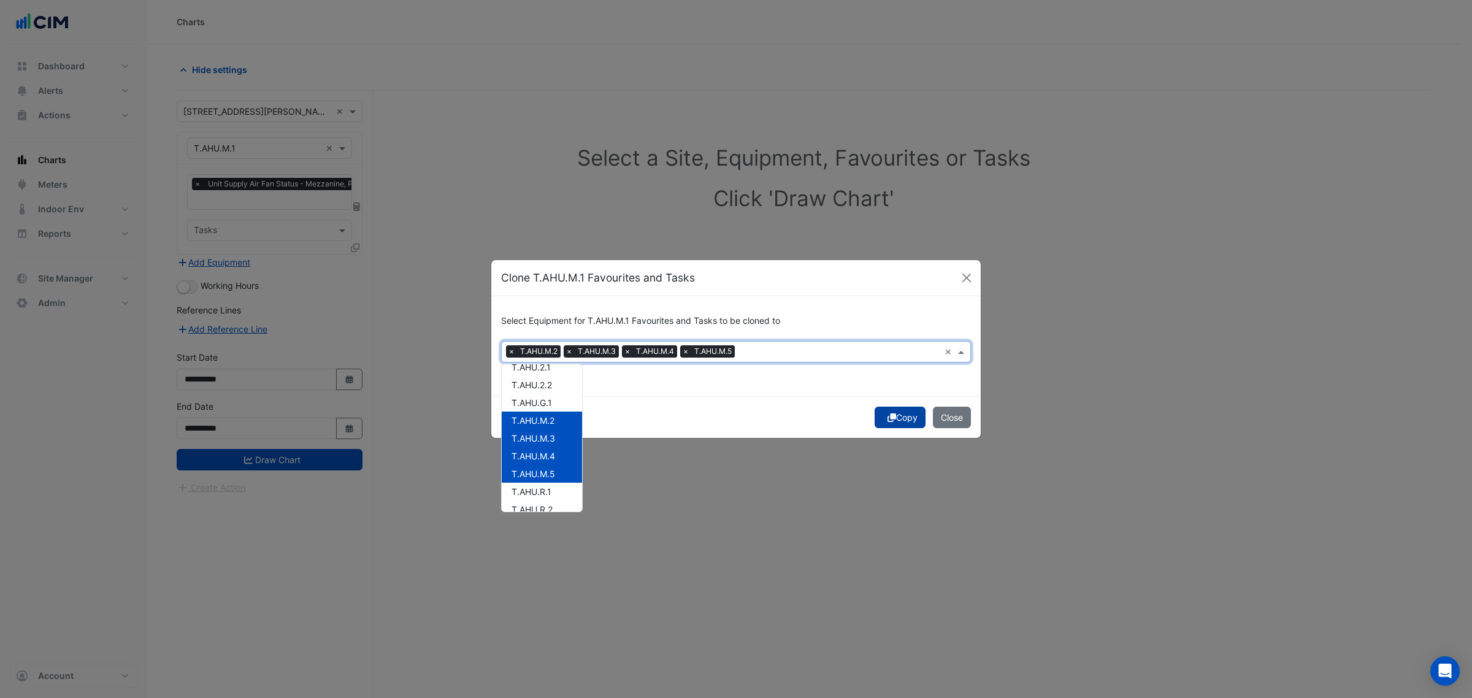
click at [888, 414] on icon "submit" at bounding box center [892, 417] width 9 height 9
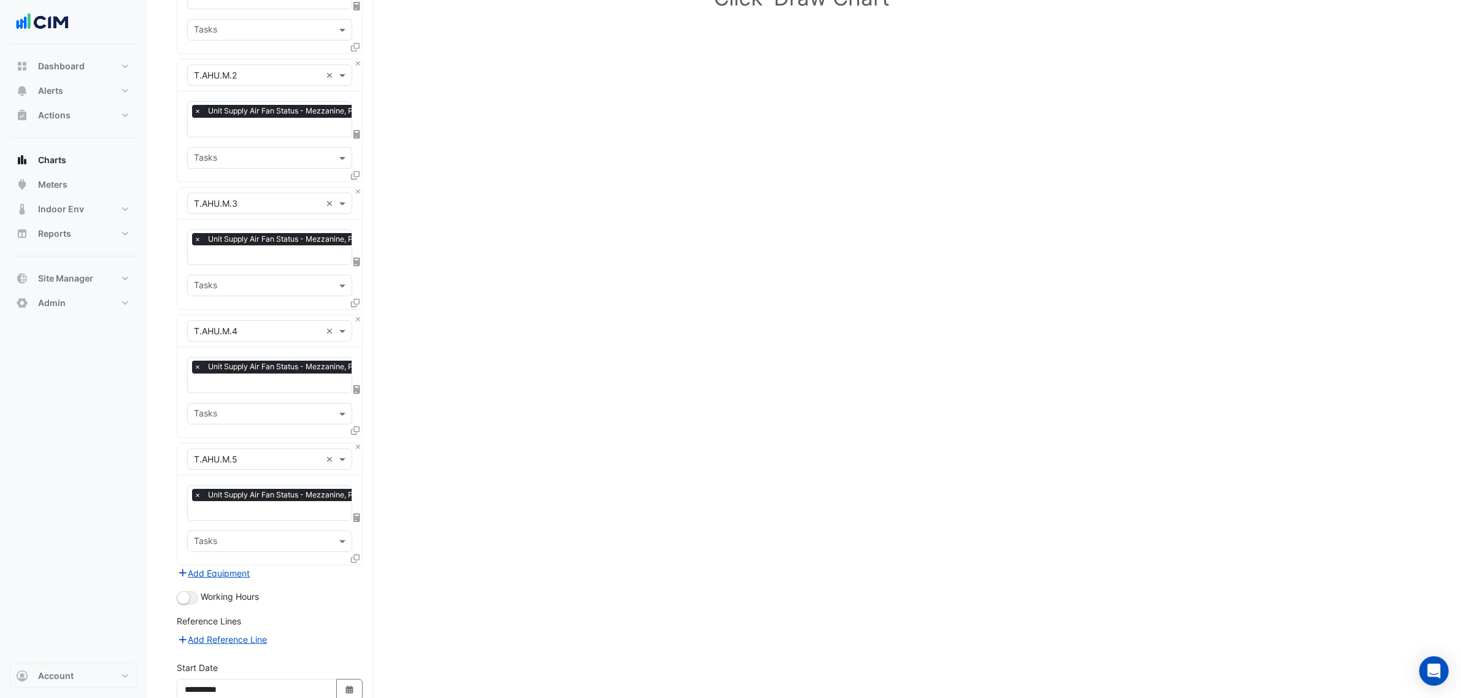
scroll to position [315, 0]
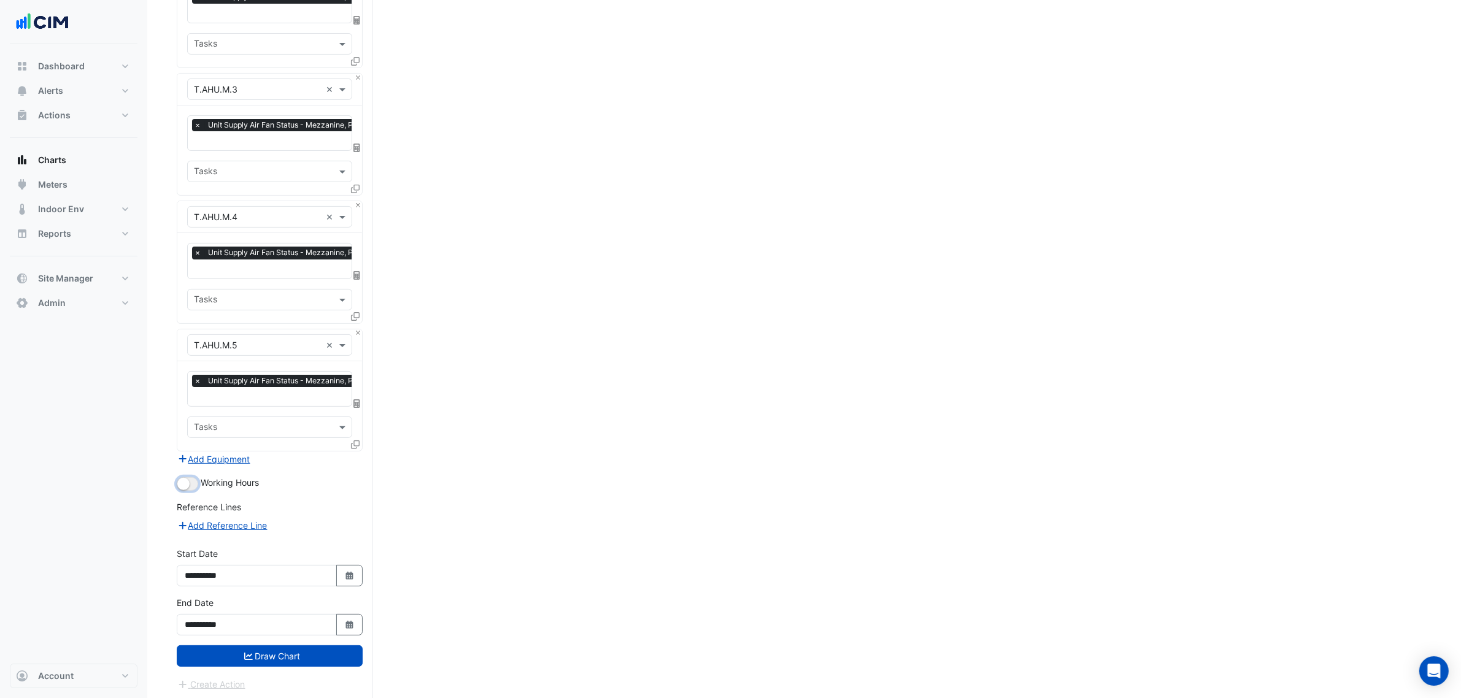
click at [193, 485] on button "button" at bounding box center [187, 483] width 21 height 13
click at [307, 655] on button "Draw Chart" at bounding box center [270, 655] width 186 height 21
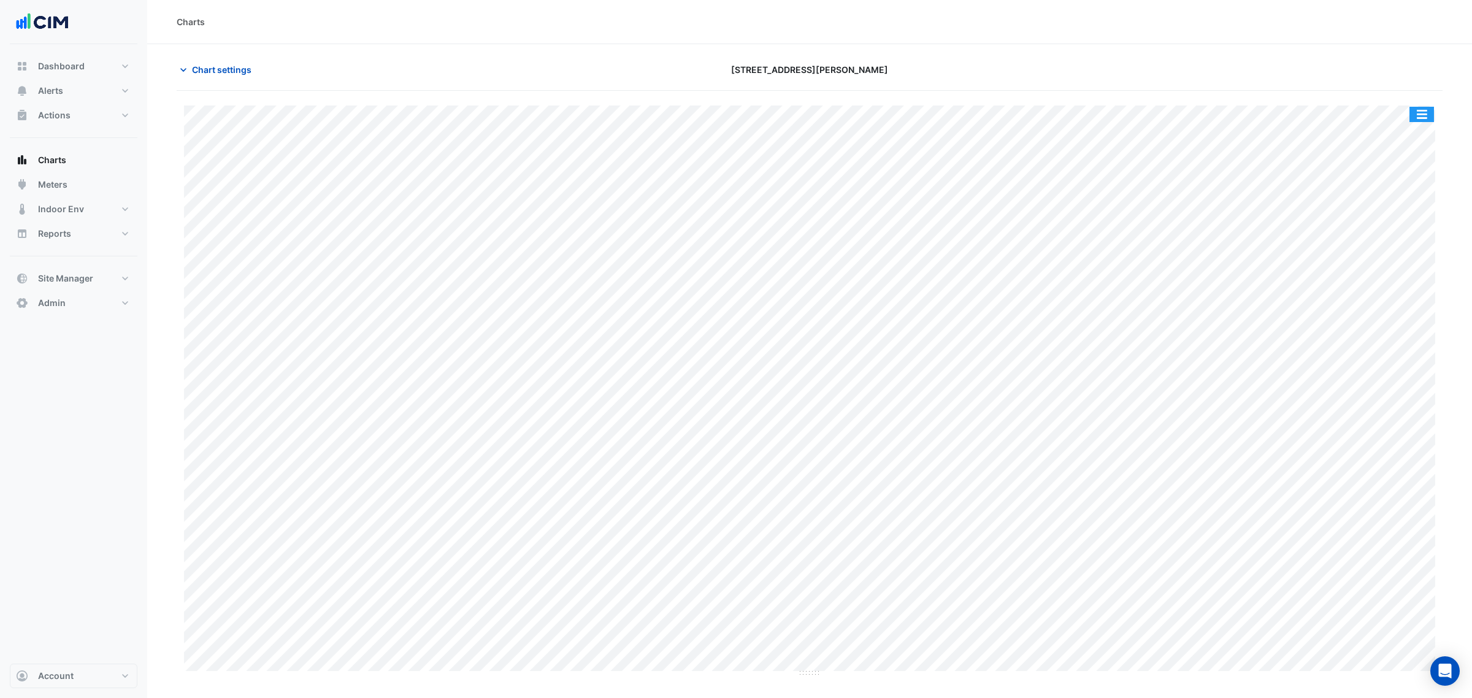
click at [1427, 114] on button "button" at bounding box center [1422, 114] width 25 height 15
click at [1418, 137] on div "Split by Equip" at bounding box center [1398, 136] width 74 height 22
click at [252, 74] on button "Chart settings" at bounding box center [218, 69] width 83 height 21
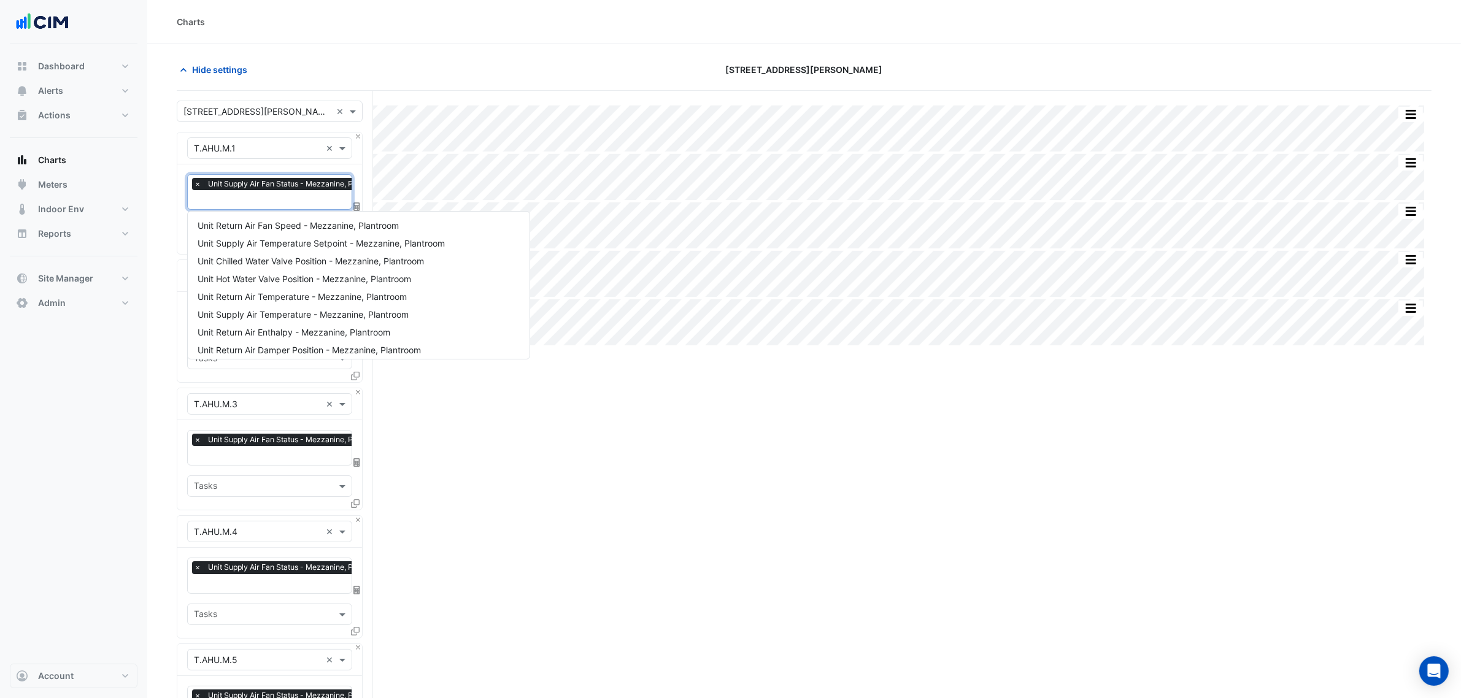
click at [275, 193] on div "× Unit Supply Air Fan Status - Mezzanine, Plantroom" at bounding box center [291, 185] width 198 height 15
type input "*****"
click at [321, 225] on span "Unit Supply Air Pressure - Mezzanine, Plantroom" at bounding box center [295, 225] width 194 height 10
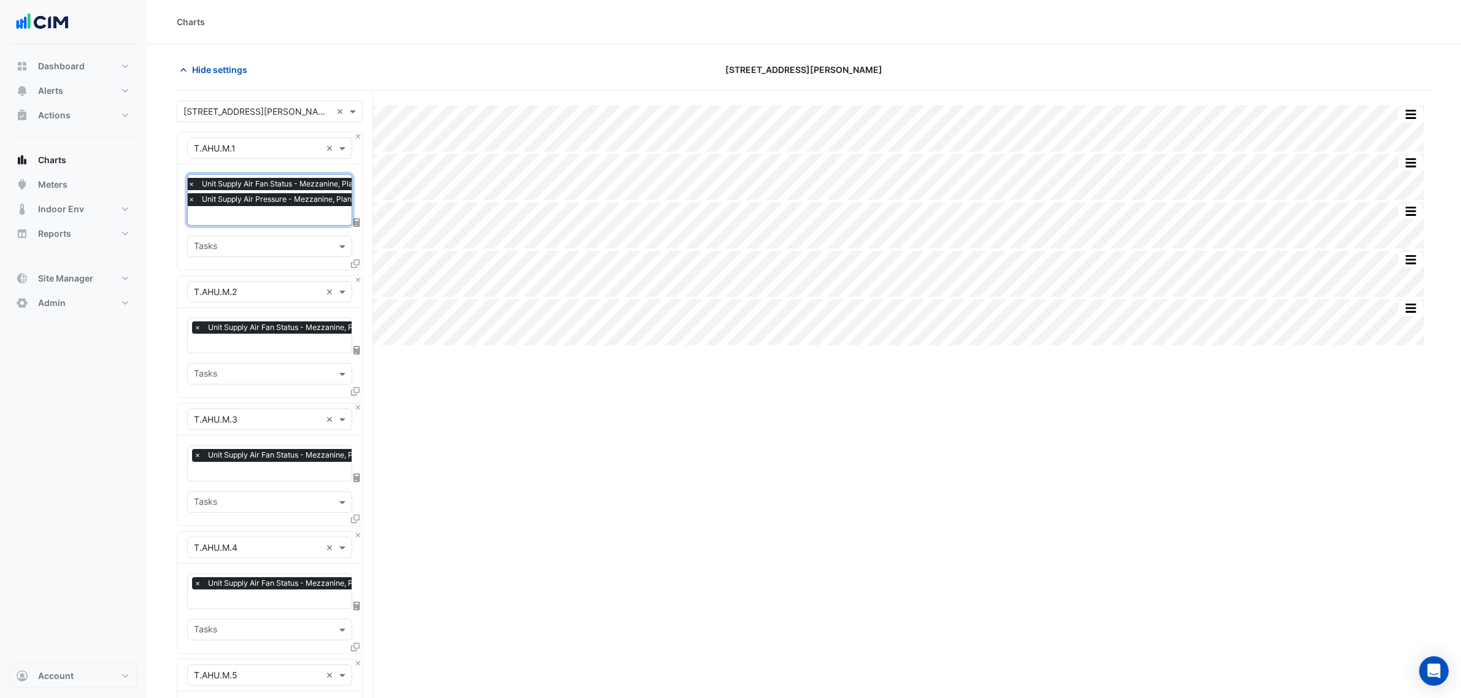
click at [275, 342] on input "text" at bounding box center [292, 344] width 196 height 13
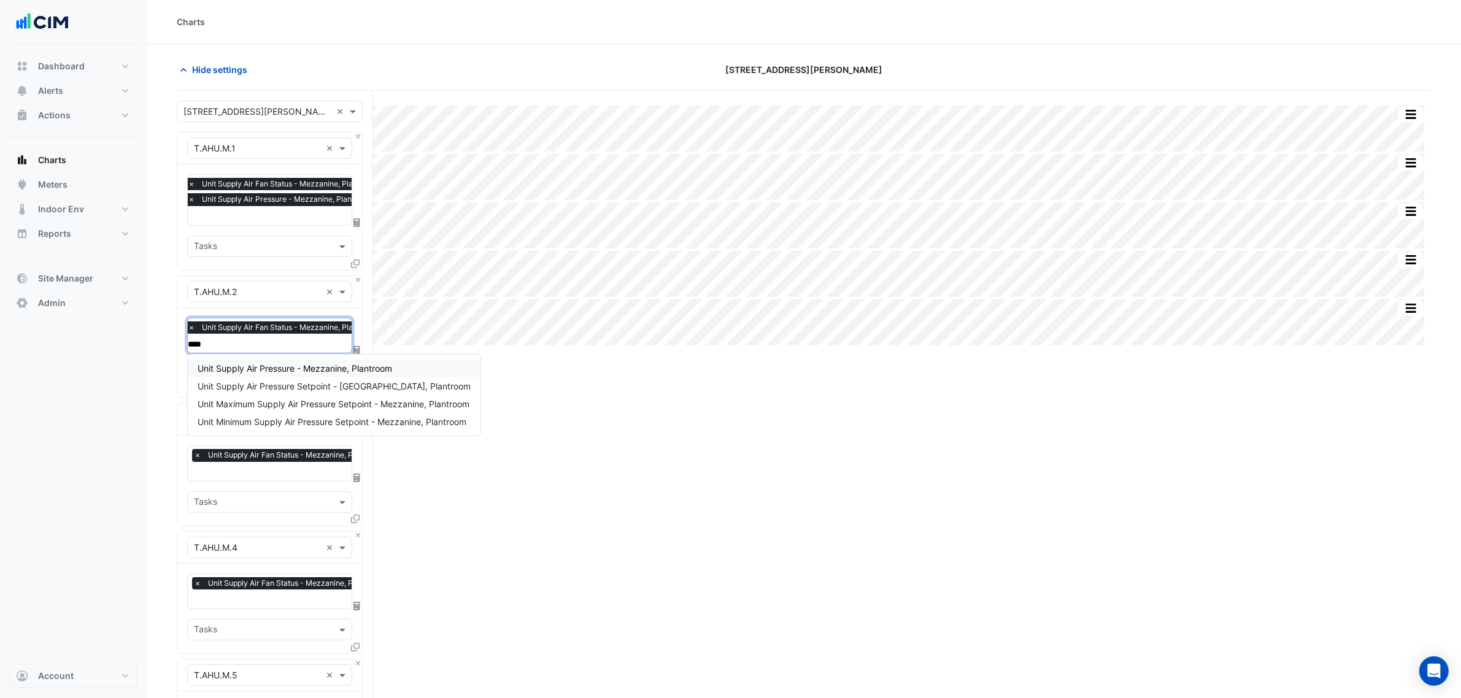
type input "*****"
click at [290, 363] on span "Unit Supply Air Pressure - Mezzanine, Plantroom" at bounding box center [295, 368] width 194 height 10
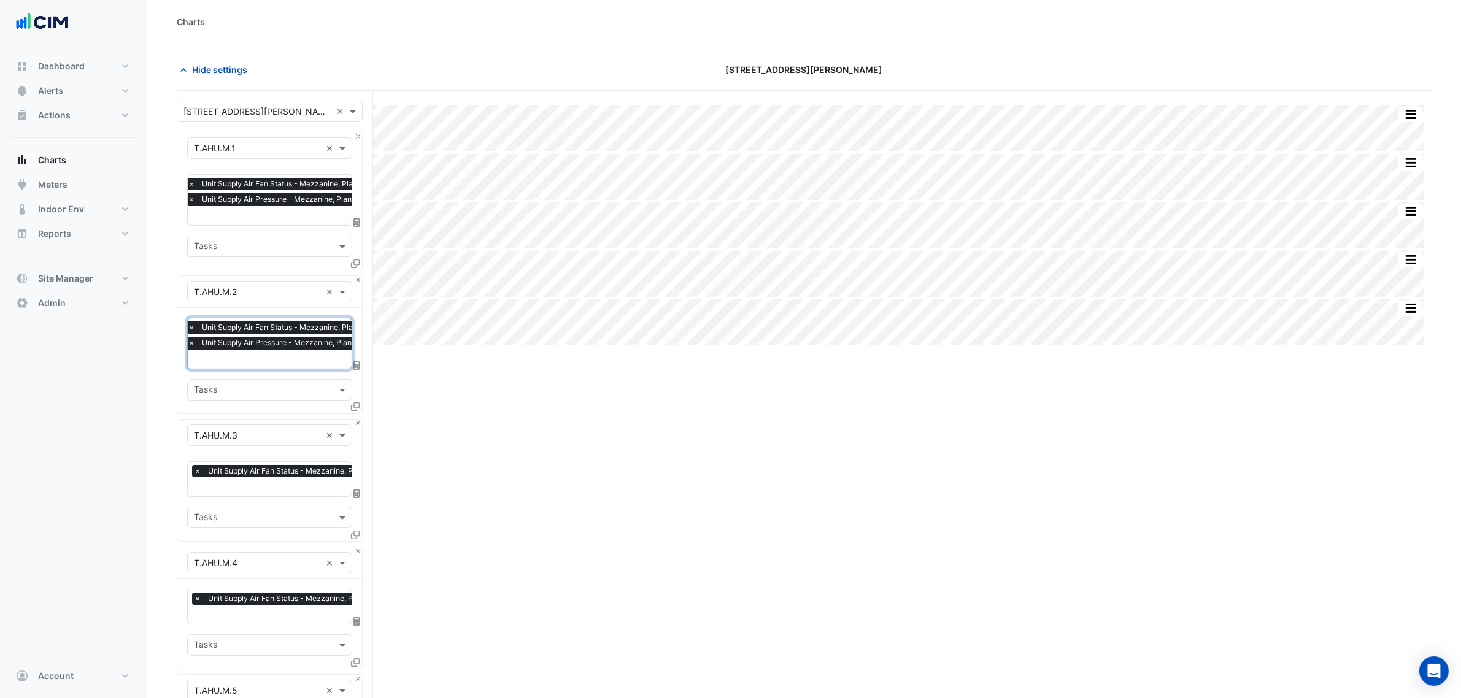
click at [270, 486] on input "text" at bounding box center [292, 488] width 196 height 13
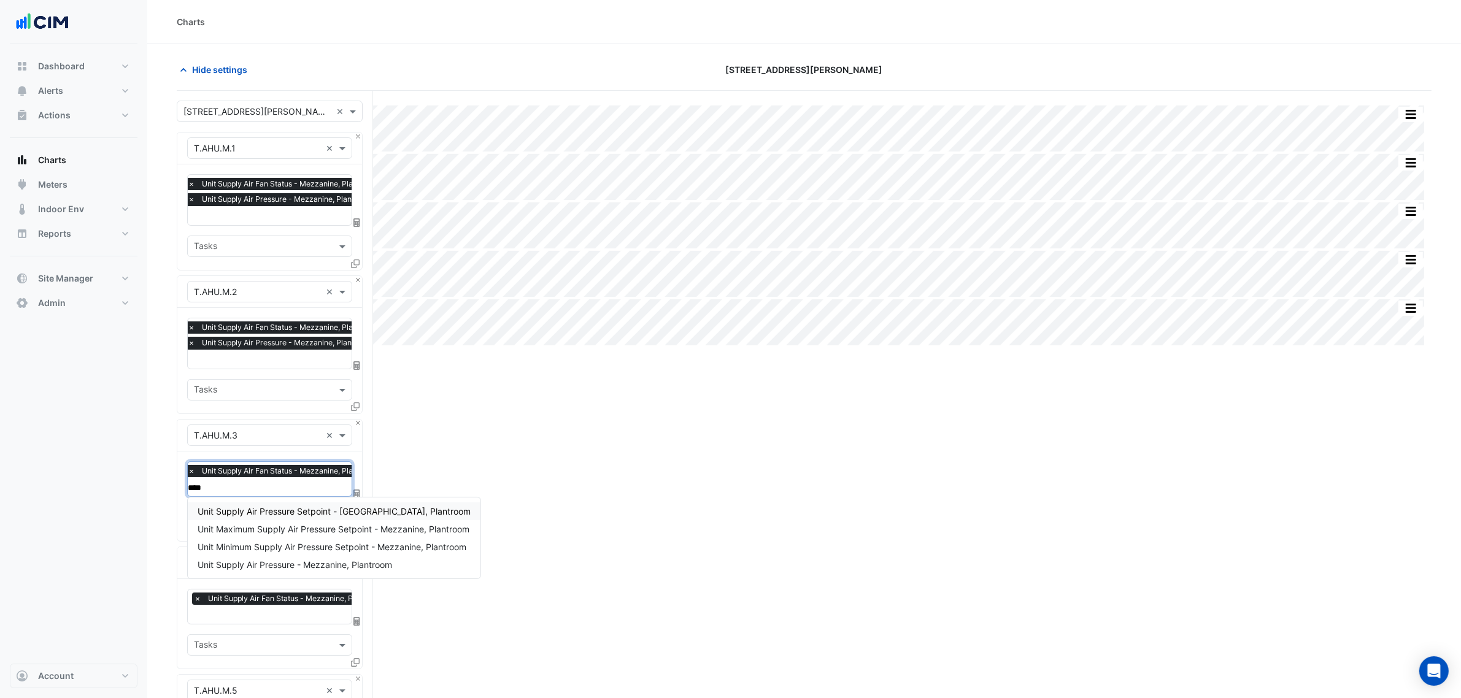
type input "*****"
click at [304, 566] on span "Unit Supply Air Pressure - Mezzanine, Plantroom" at bounding box center [295, 564] width 194 height 10
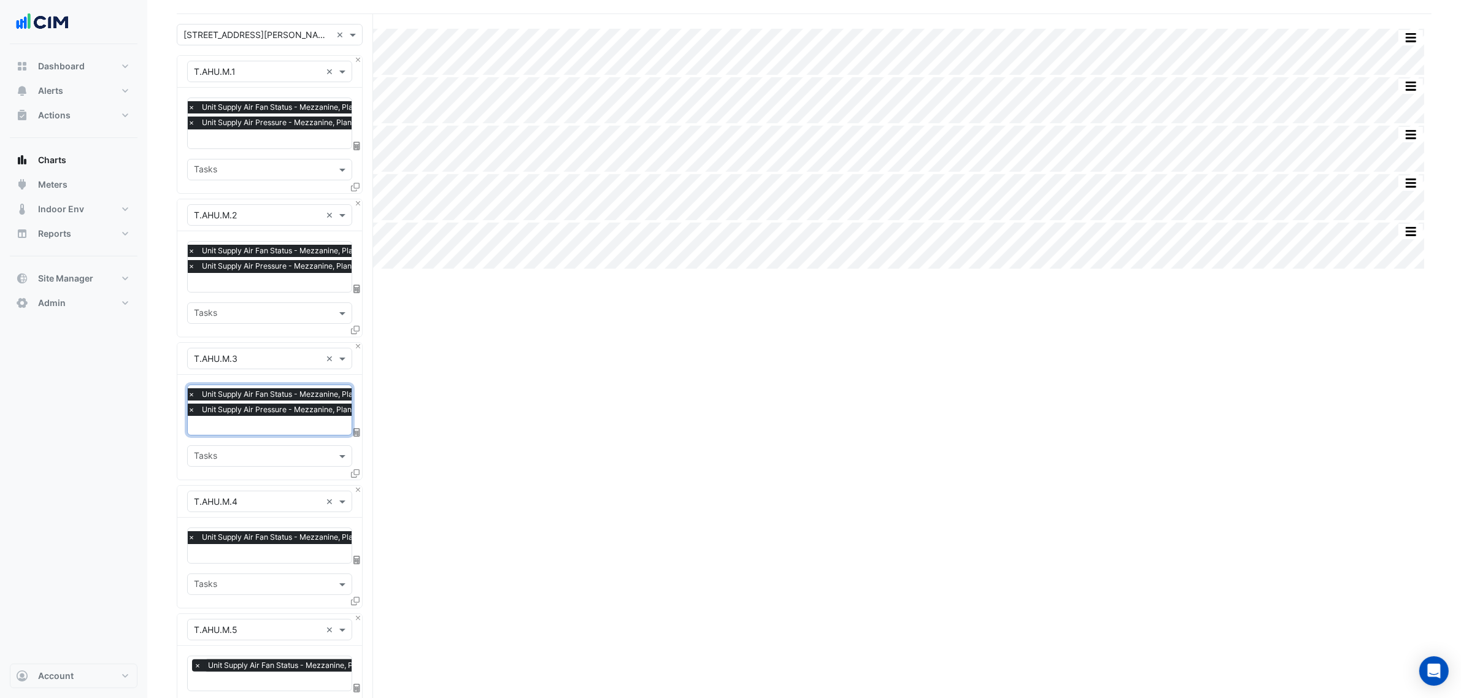
click at [293, 548] on input "text" at bounding box center [286, 554] width 196 height 13
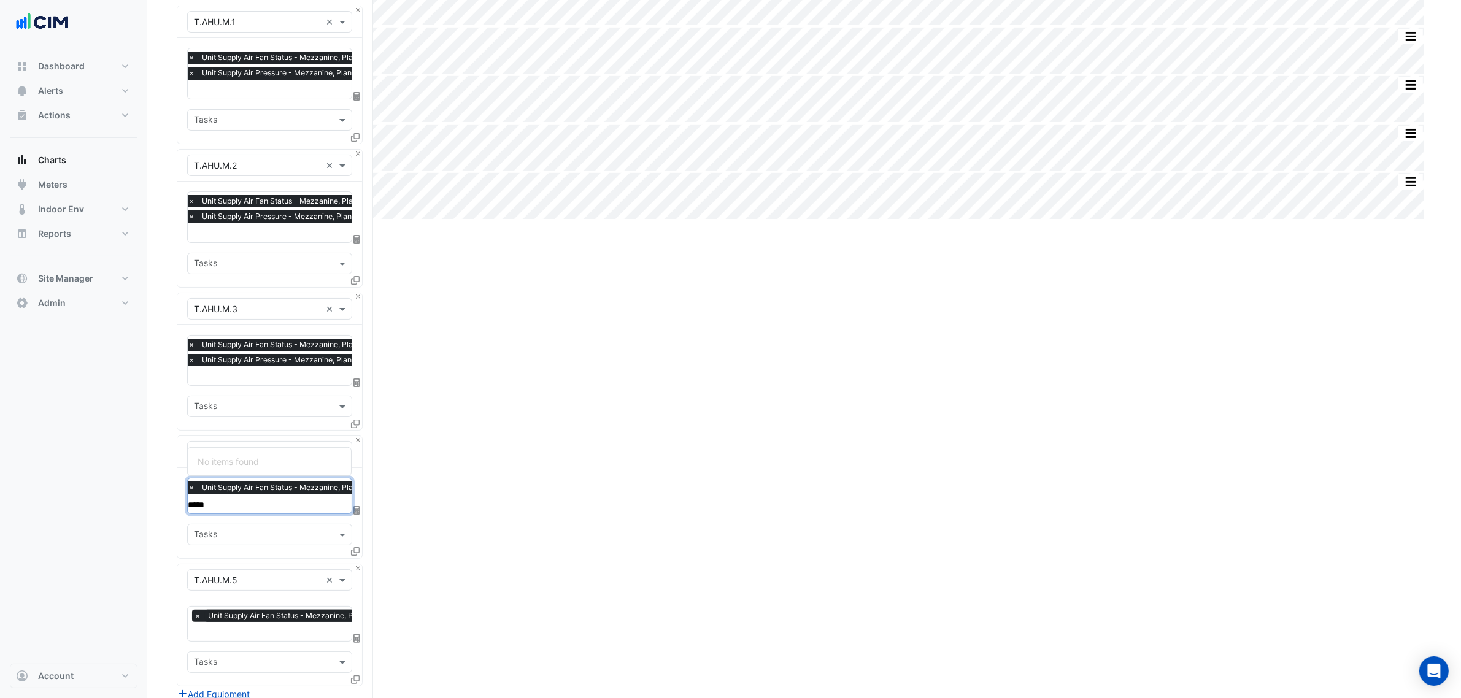
scroll to position [153, 0]
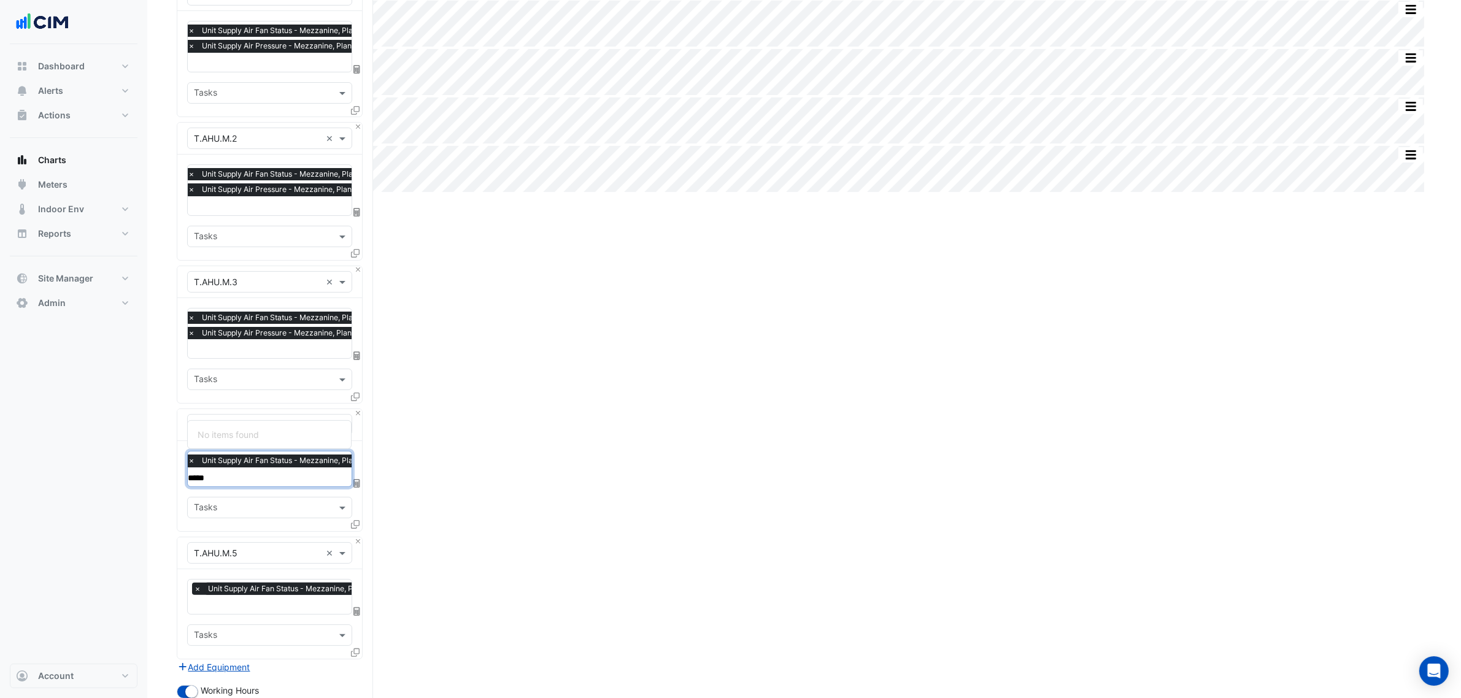
type input "*****"
click at [279, 609] on input "text" at bounding box center [292, 605] width 196 height 13
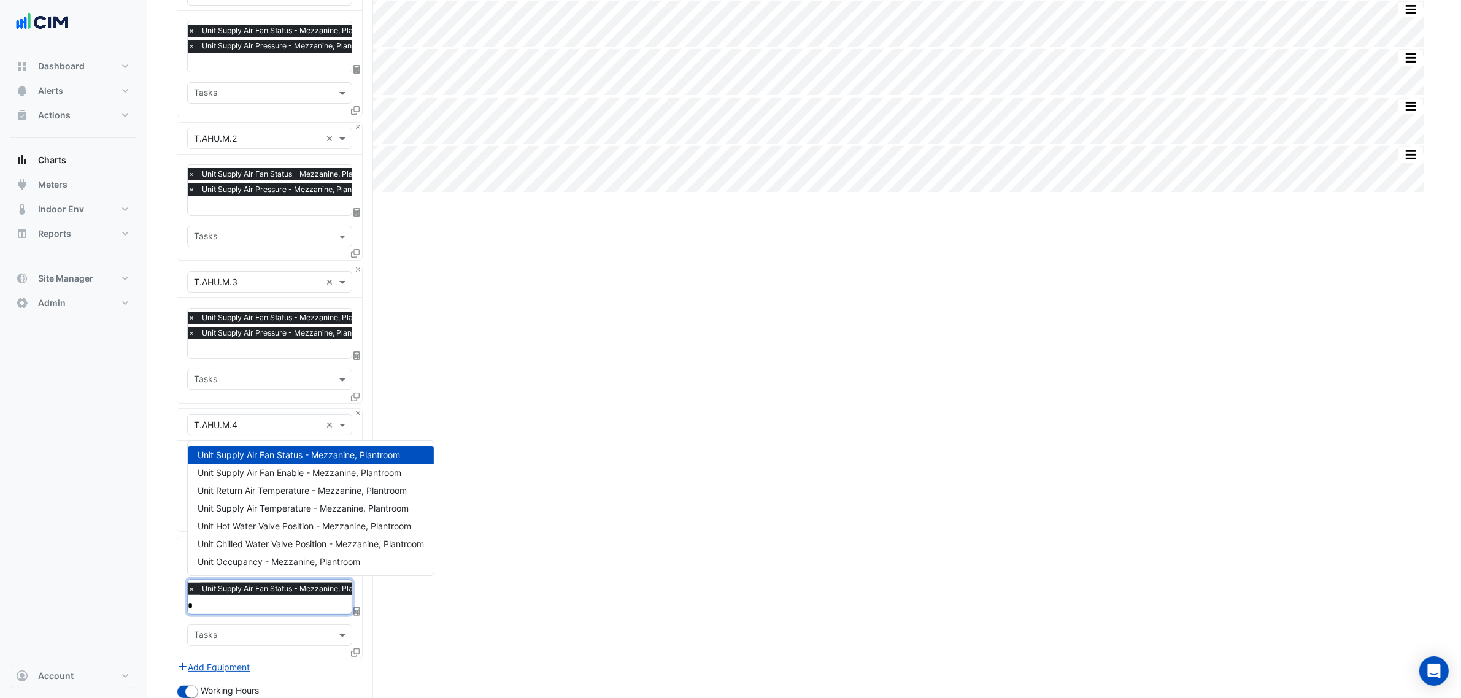
scroll to position [259, 0]
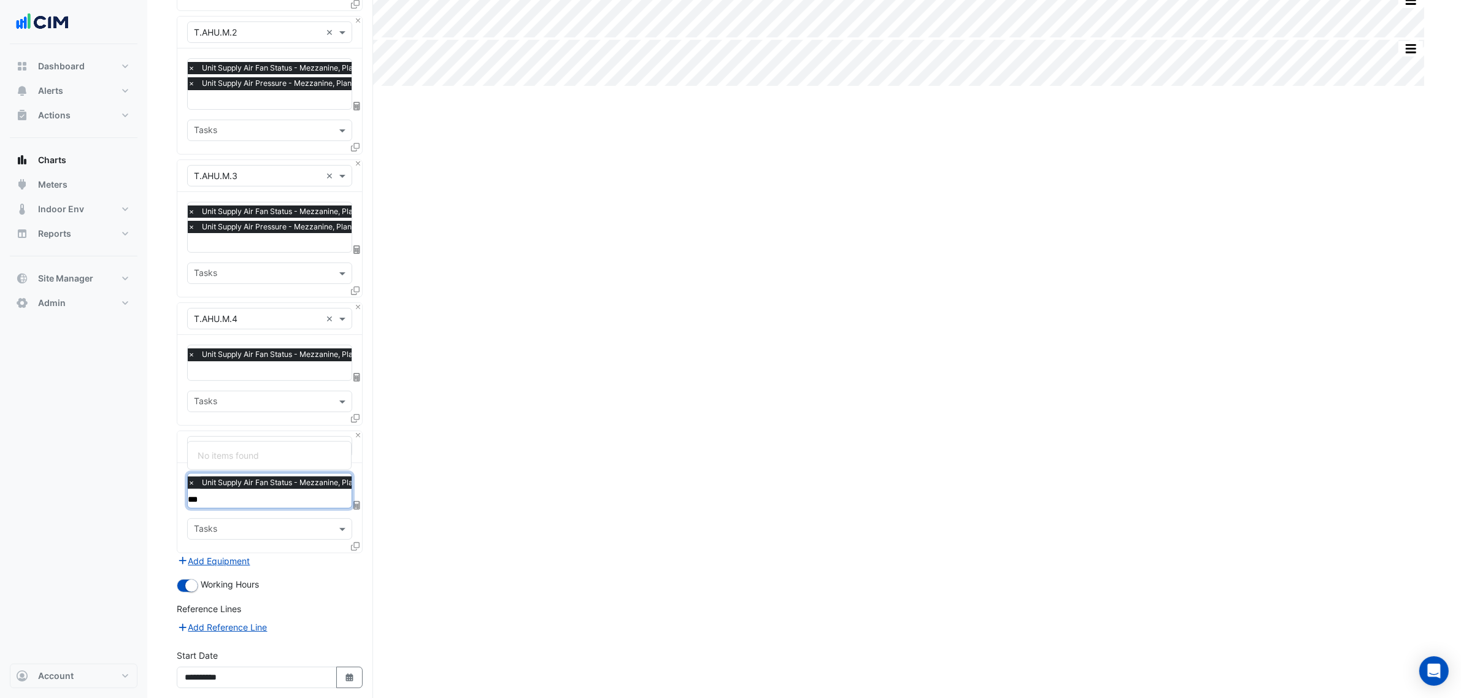
type input "***"
drag, startPoint x: 583, startPoint y: 546, endPoint x: 556, endPoint y: 566, distance: 33.4
click at [574, 552] on div "Split All Split None Print Save as JPEG Save as PNG Pivot Data Table Export CSV…" at bounding box center [804, 317] width 1254 height 972
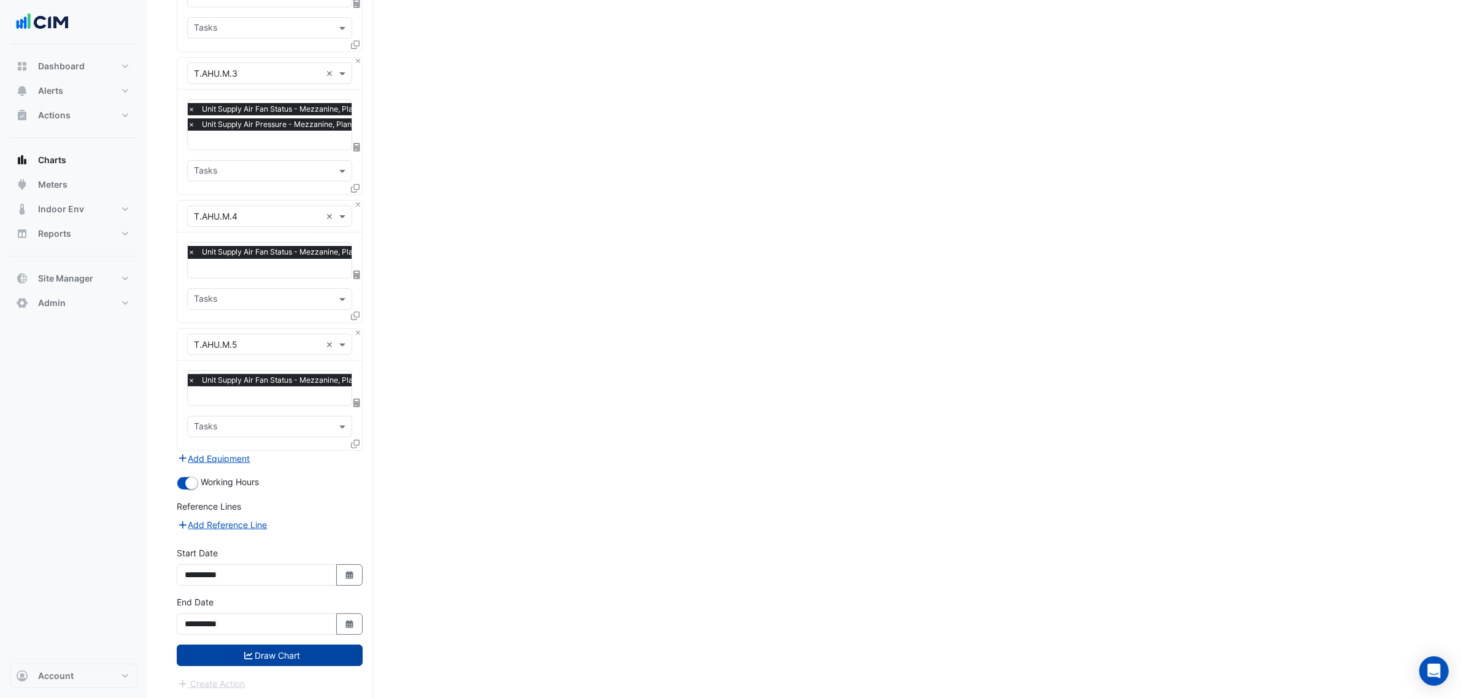
click at [315, 651] on button "Draw Chart" at bounding box center [270, 655] width 186 height 21
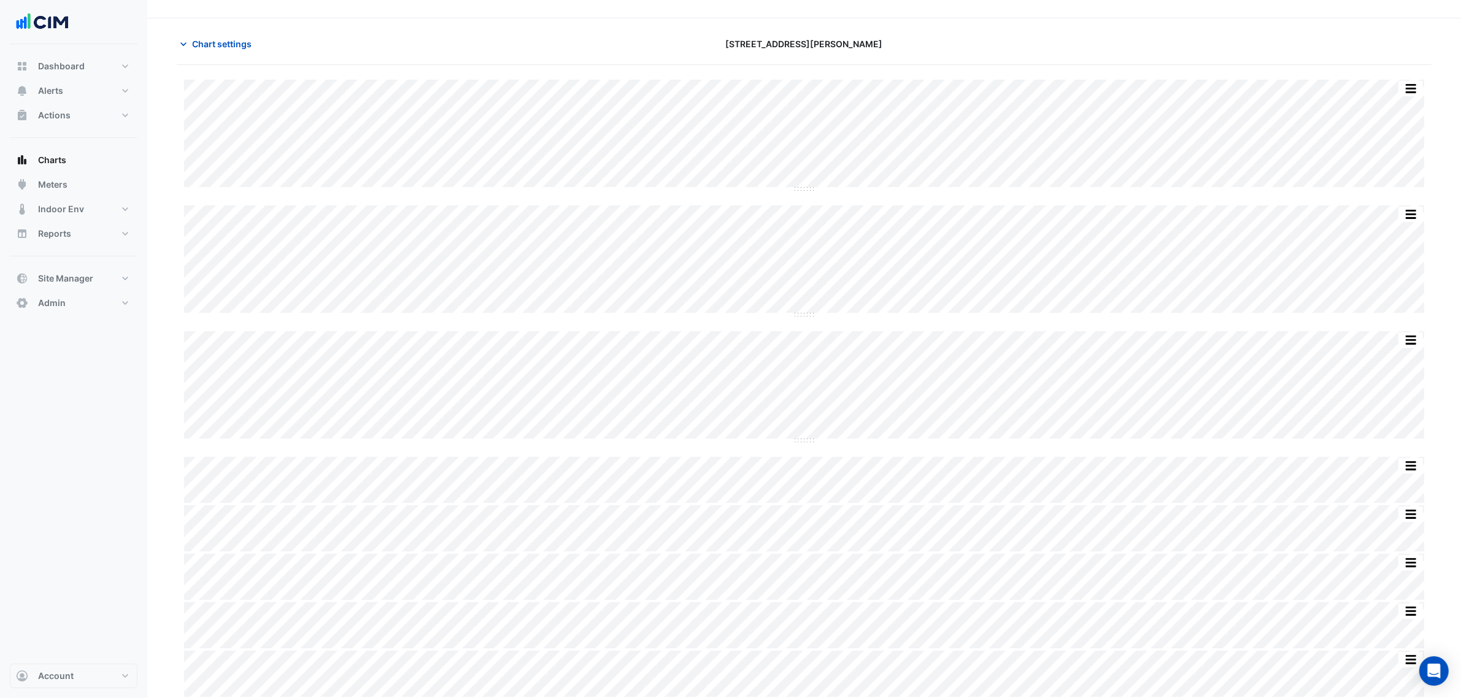
scroll to position [26, 0]
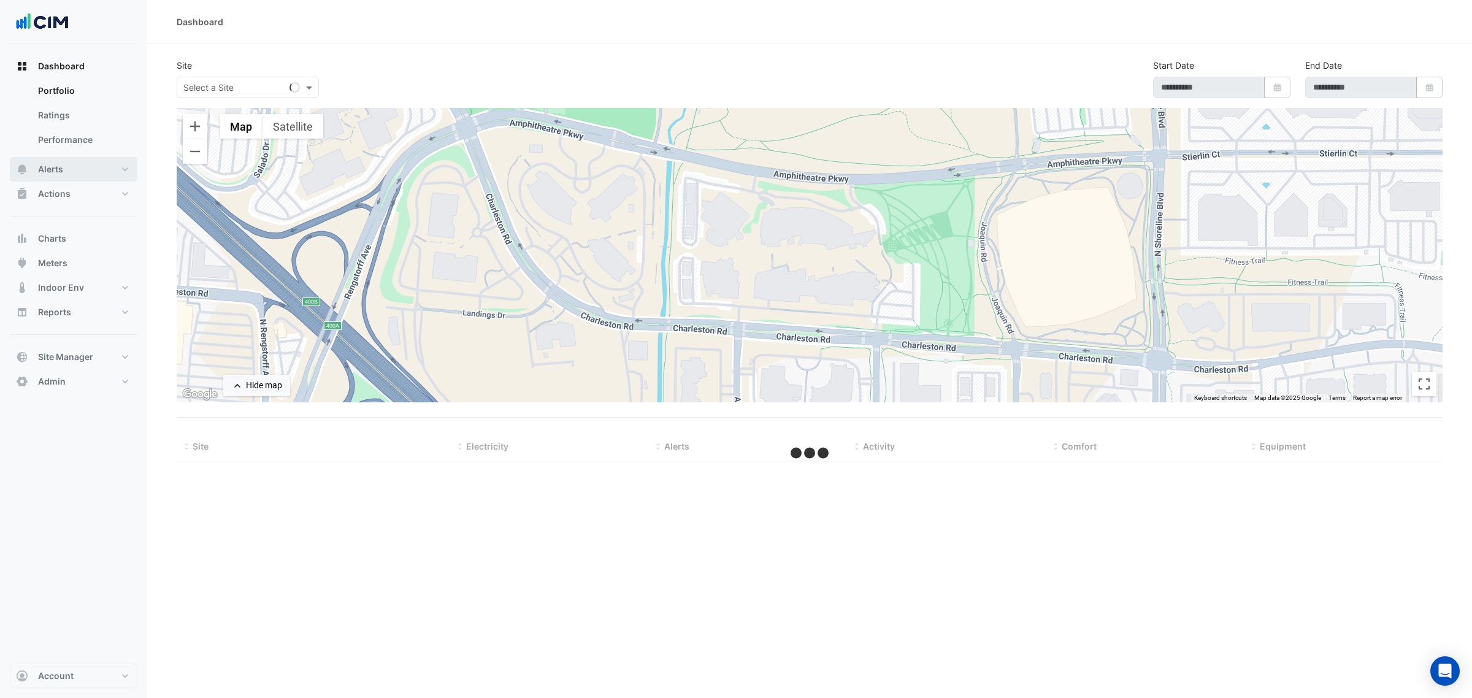
select select "***"
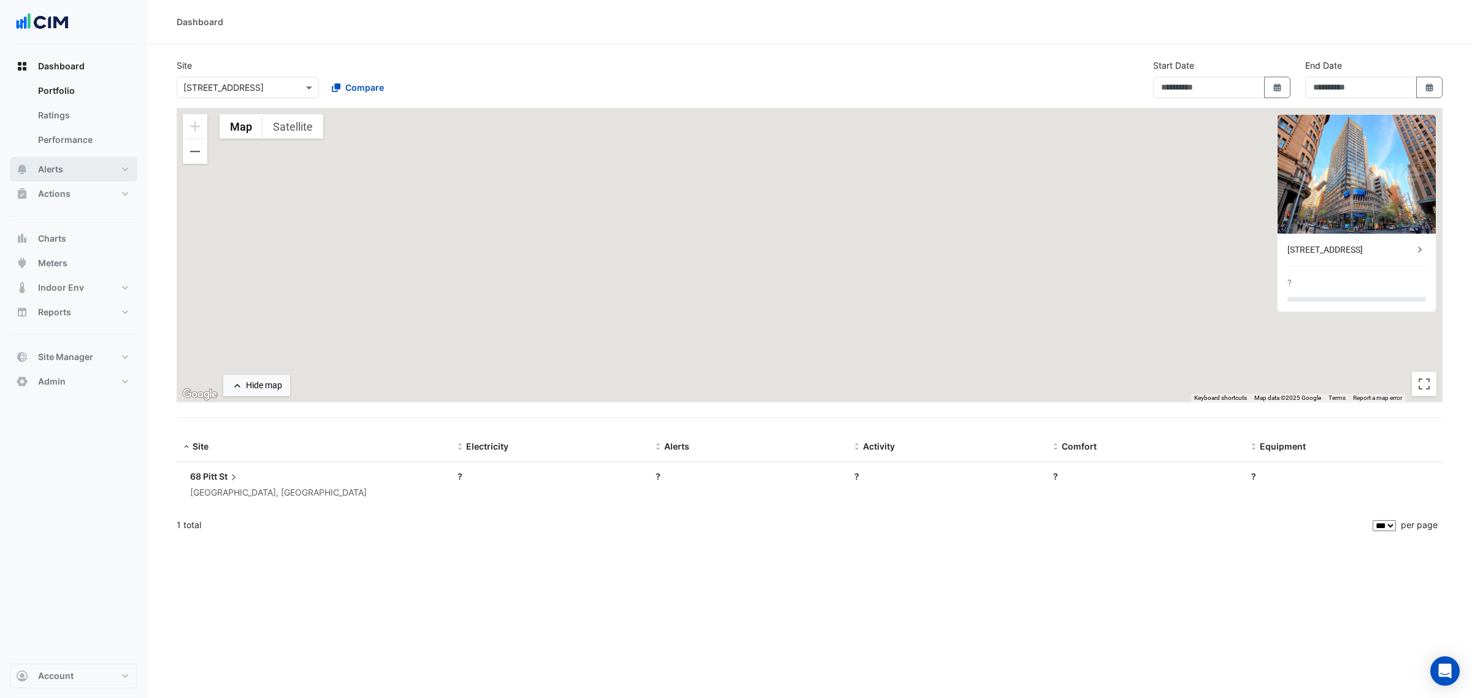
type input "**********"
click at [69, 227] on button "Charts" at bounding box center [74, 238] width 128 height 25
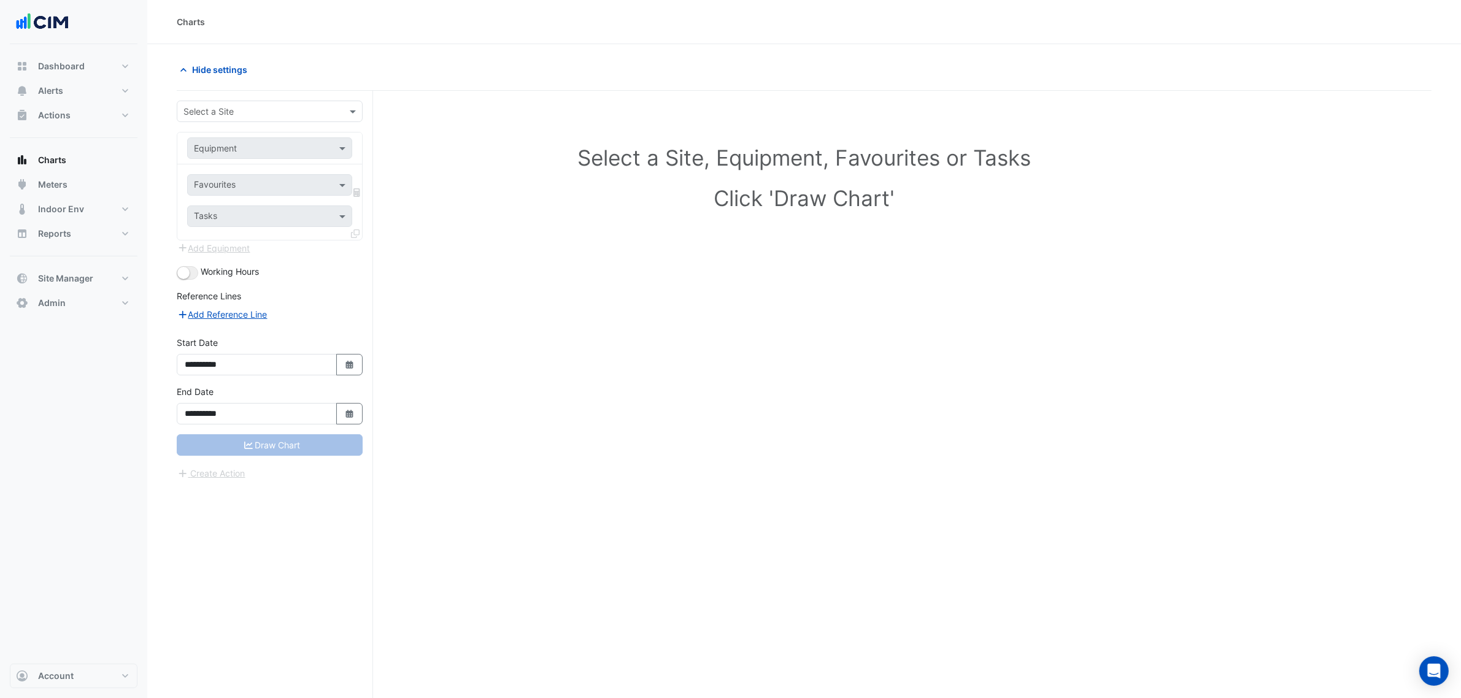
click at [217, 111] on input "text" at bounding box center [257, 112] width 148 height 13
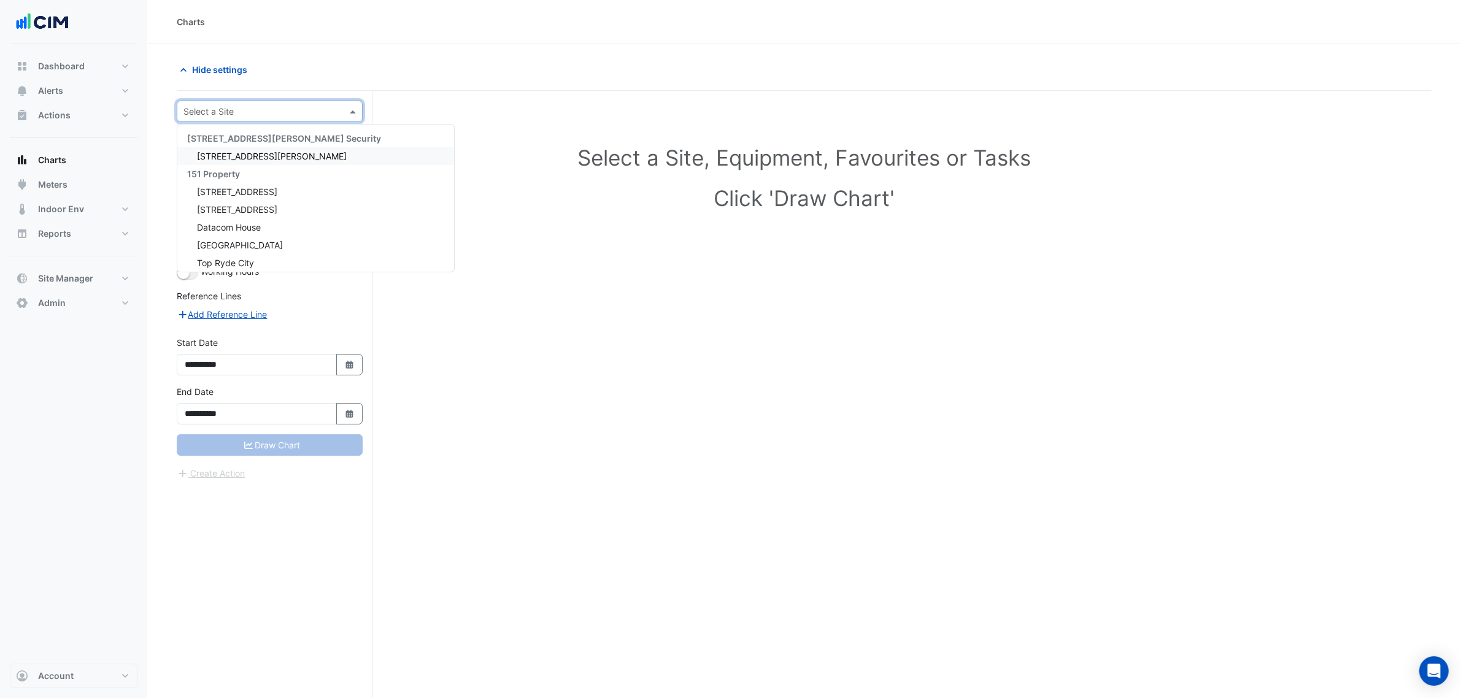
click at [236, 117] on input "text" at bounding box center [257, 112] width 148 height 13
type input "********"
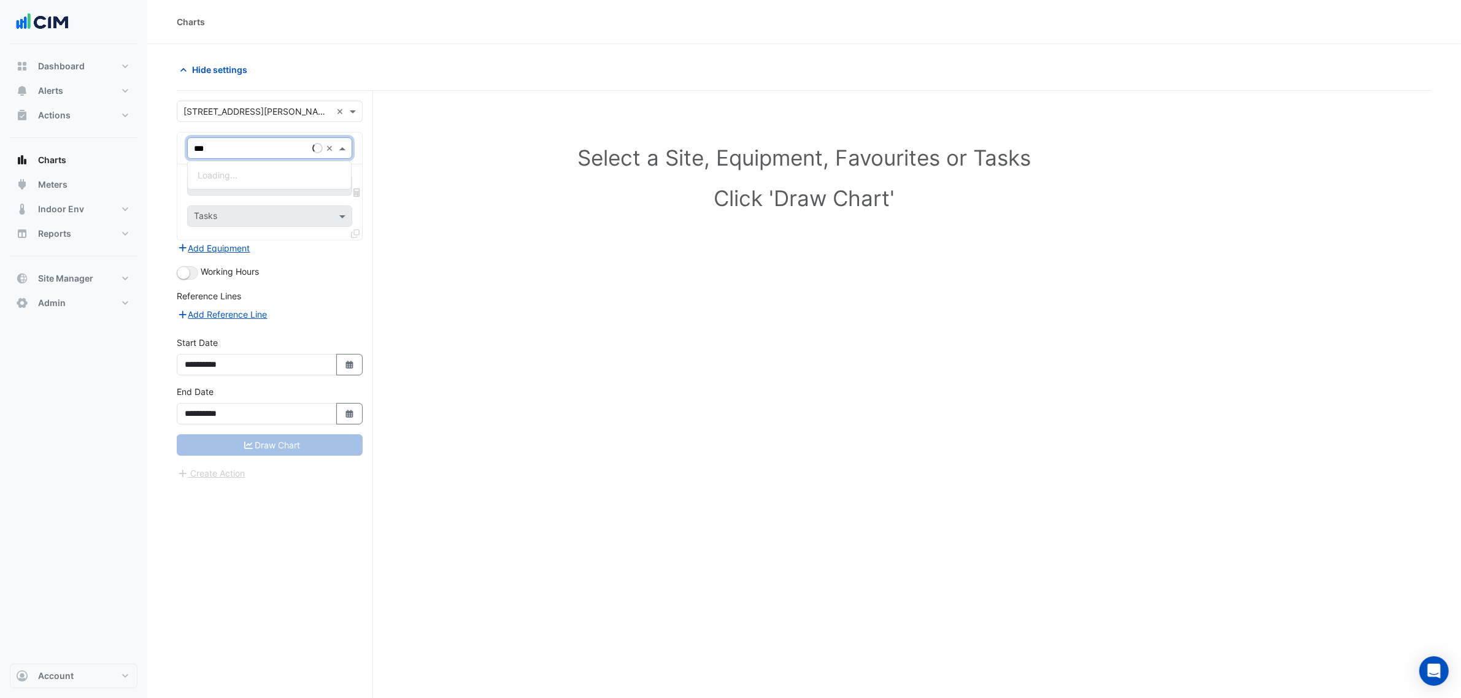
type input "****"
click at [330, 222] on div "LIFT-14-GOODS (CRITICAL)" at bounding box center [286, 224] width 196 height 18
click at [253, 185] on input "text" at bounding box center [256, 186] width 124 height 13
click at [256, 188] on input "text" at bounding box center [256, 186] width 124 height 13
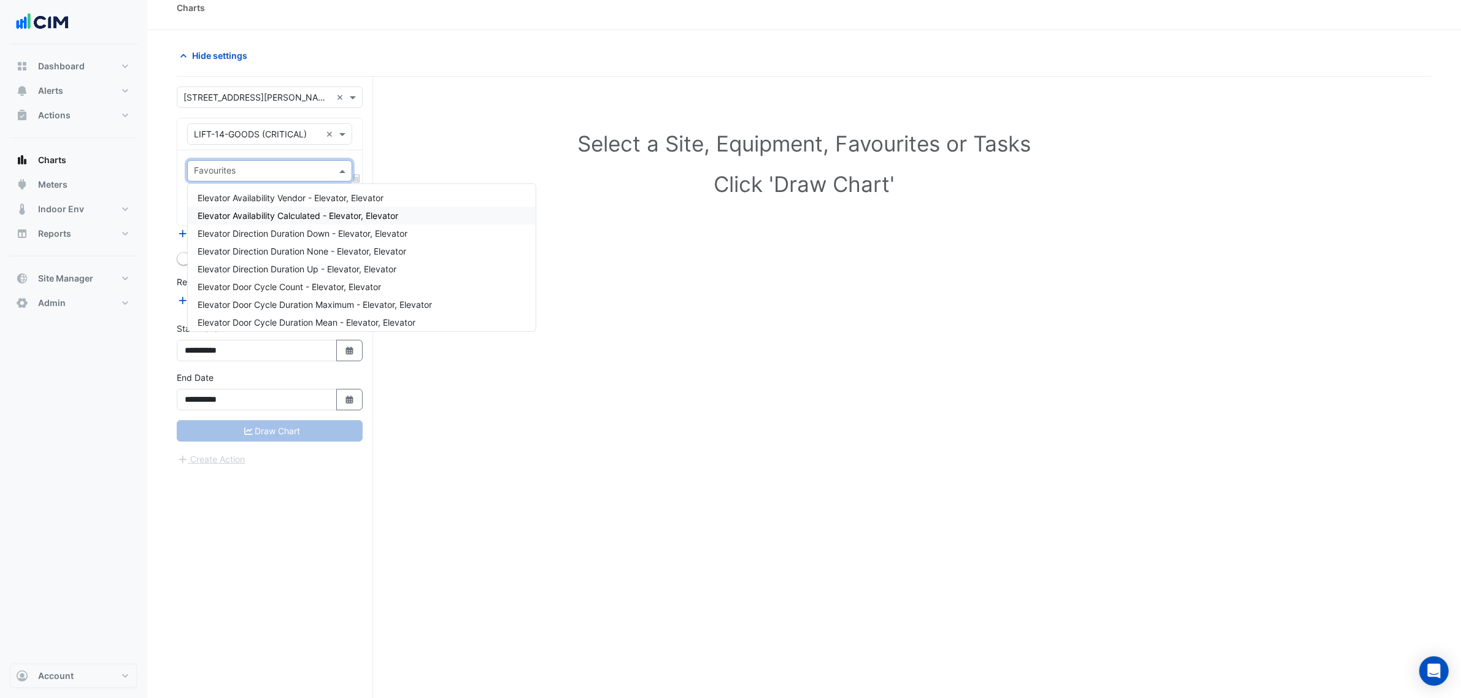
scroll to position [0, 0]
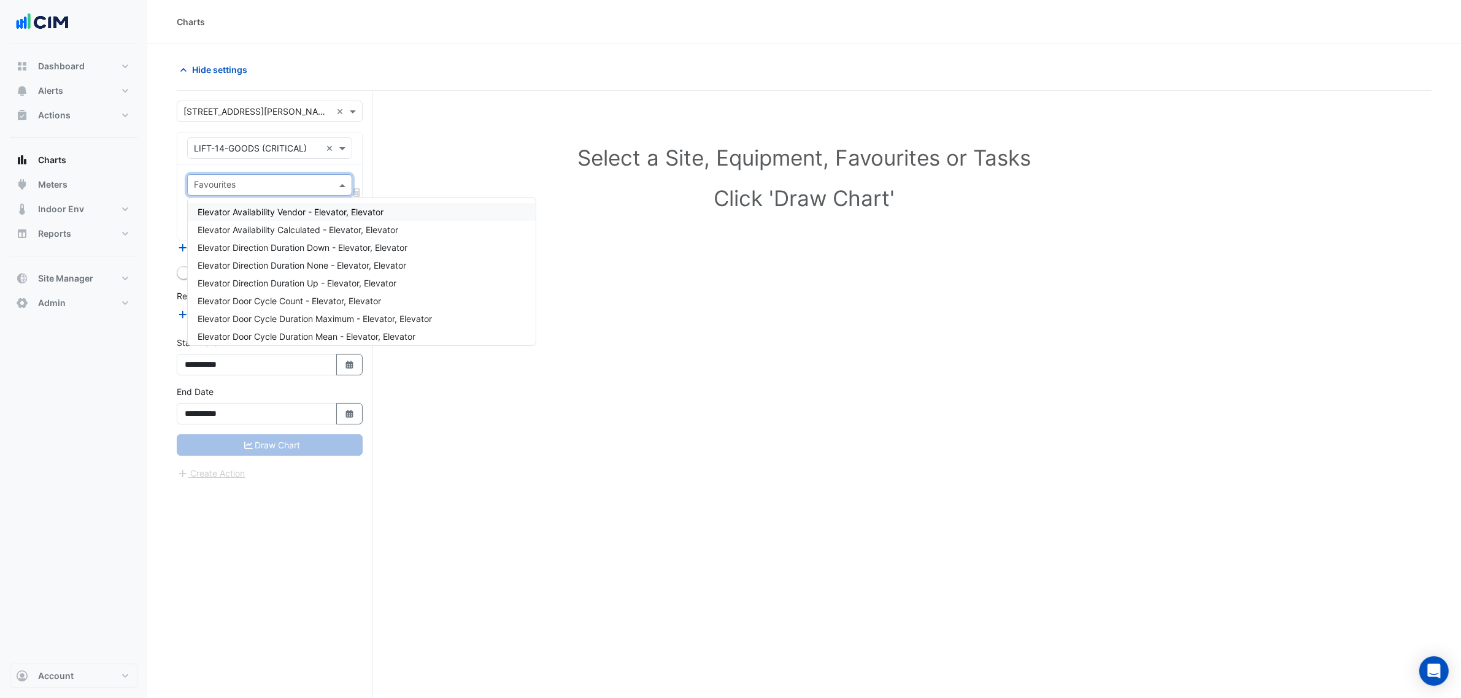
click at [372, 215] on span "Elevator Availability Vendor - Elevator, Elevator" at bounding box center [291, 212] width 186 height 10
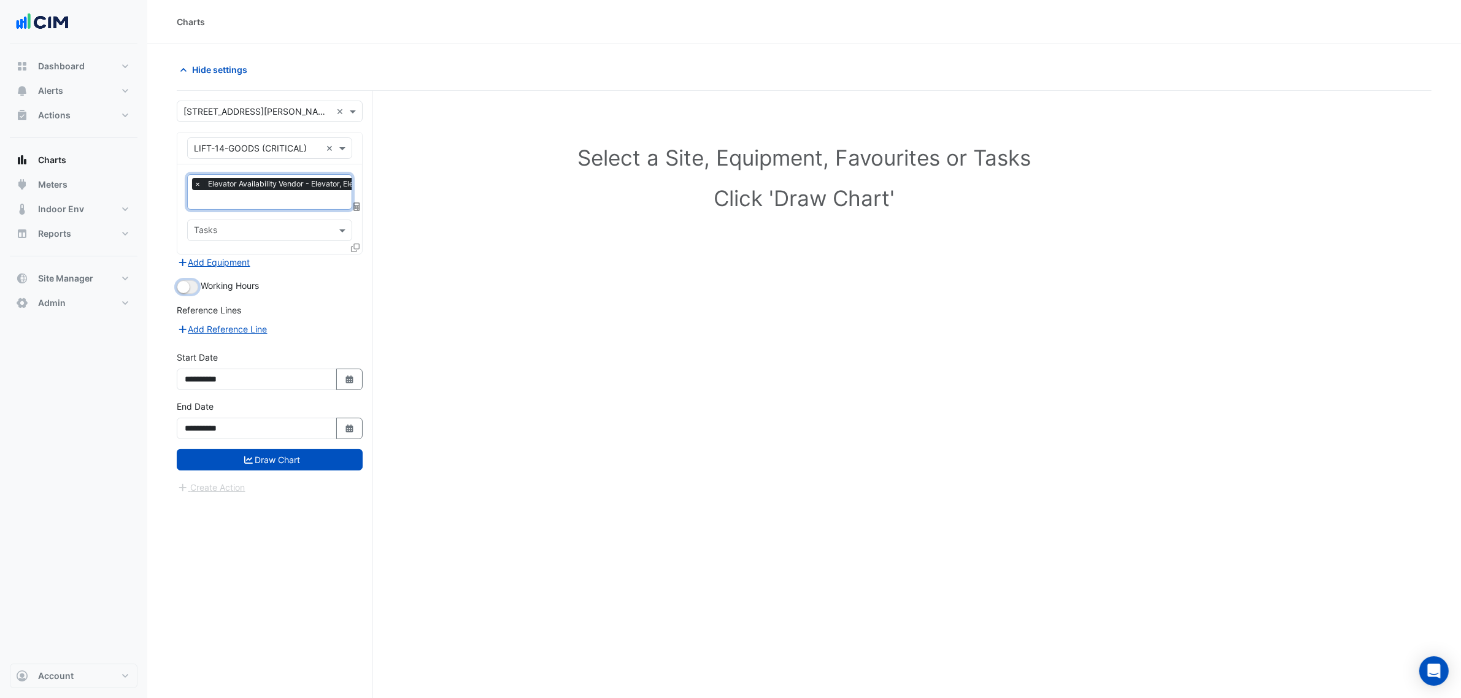
click at [195, 289] on button "button" at bounding box center [187, 286] width 21 height 13
click at [286, 455] on button "Draw Chart" at bounding box center [270, 459] width 186 height 21
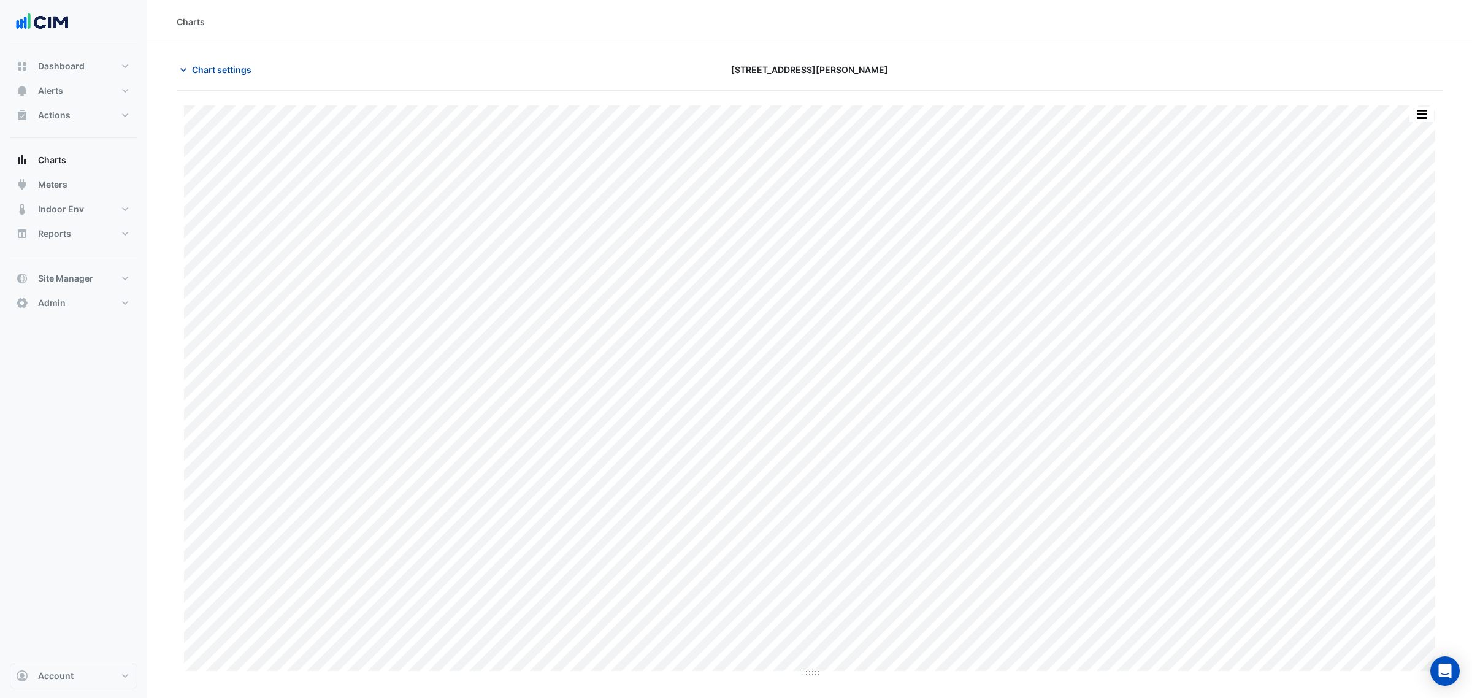
click at [231, 71] on span "Chart settings" at bounding box center [222, 69] width 60 height 13
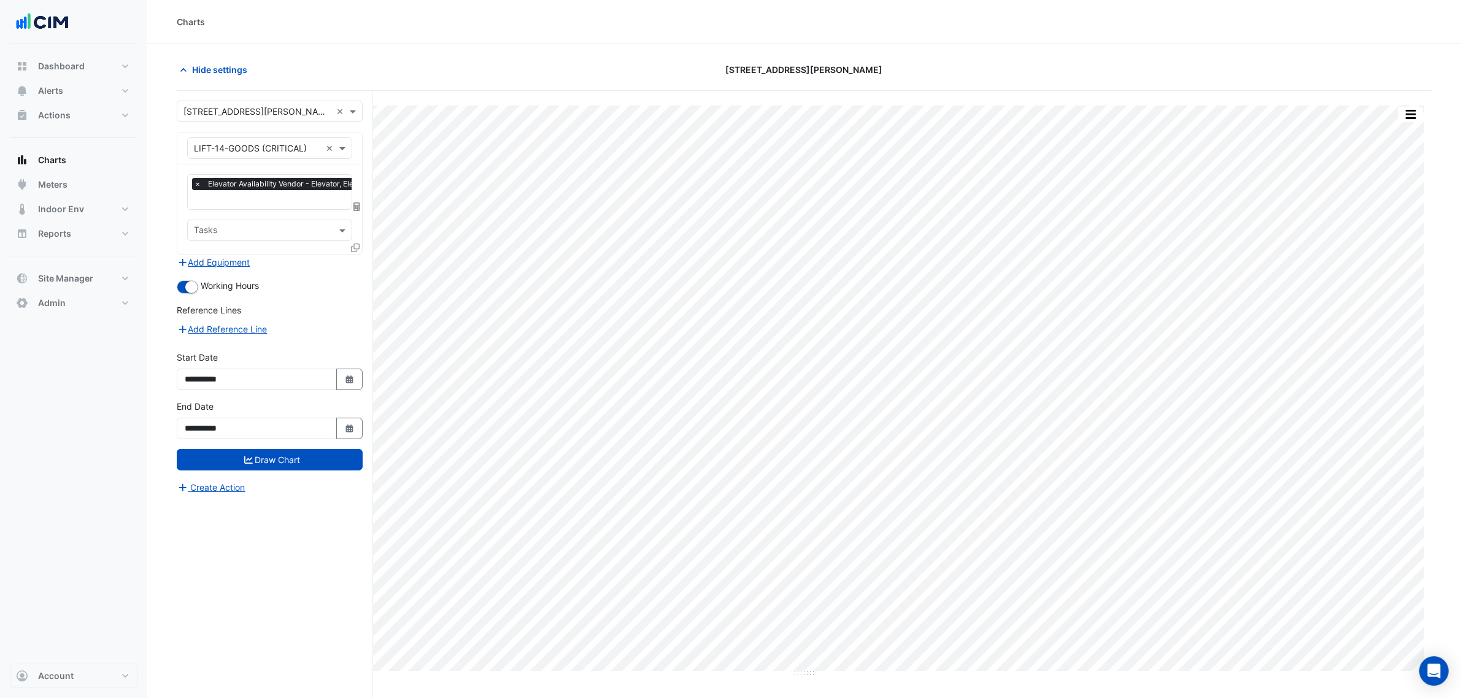
click at [238, 188] on span "Elevator Availability Vendor - Elevator, Elevator" at bounding box center [290, 184] width 170 height 12
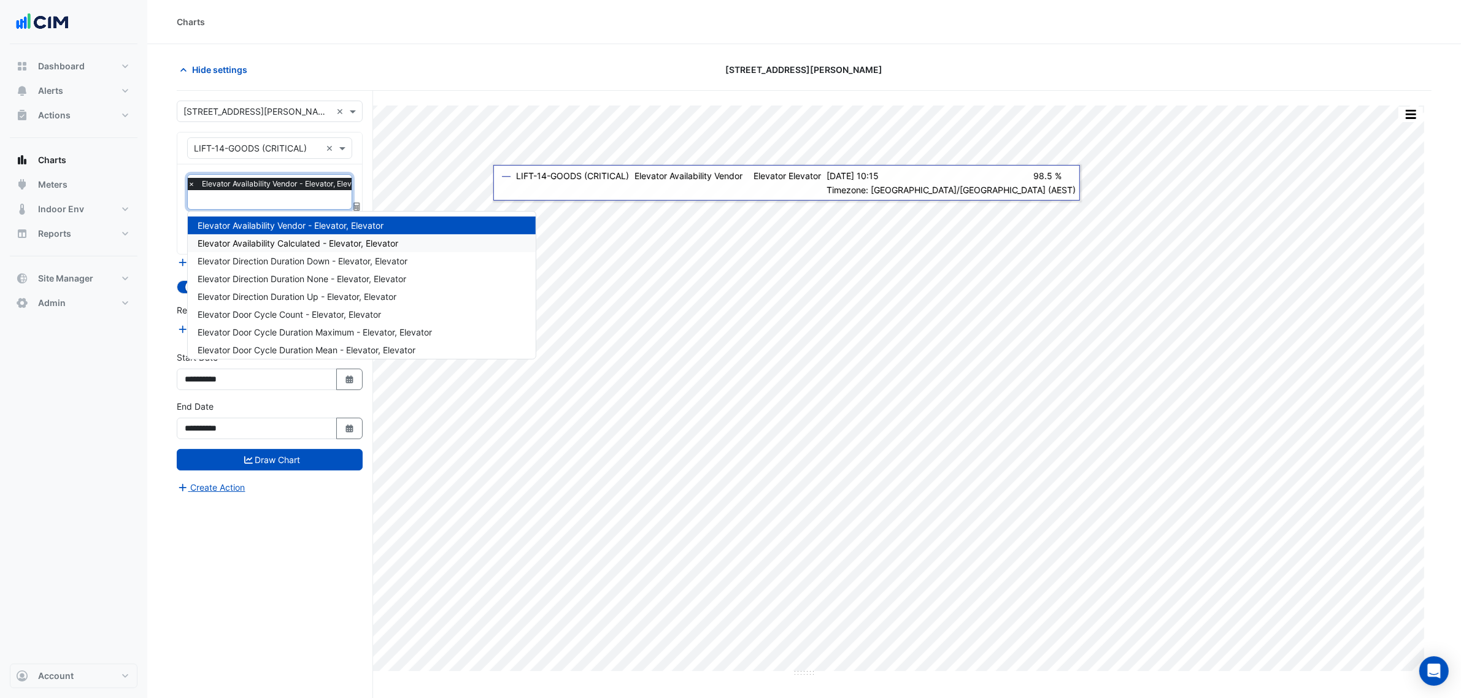
click at [418, 244] on div "Elevator Availability Calculated - Elevator, Elevator" at bounding box center [362, 243] width 348 height 18
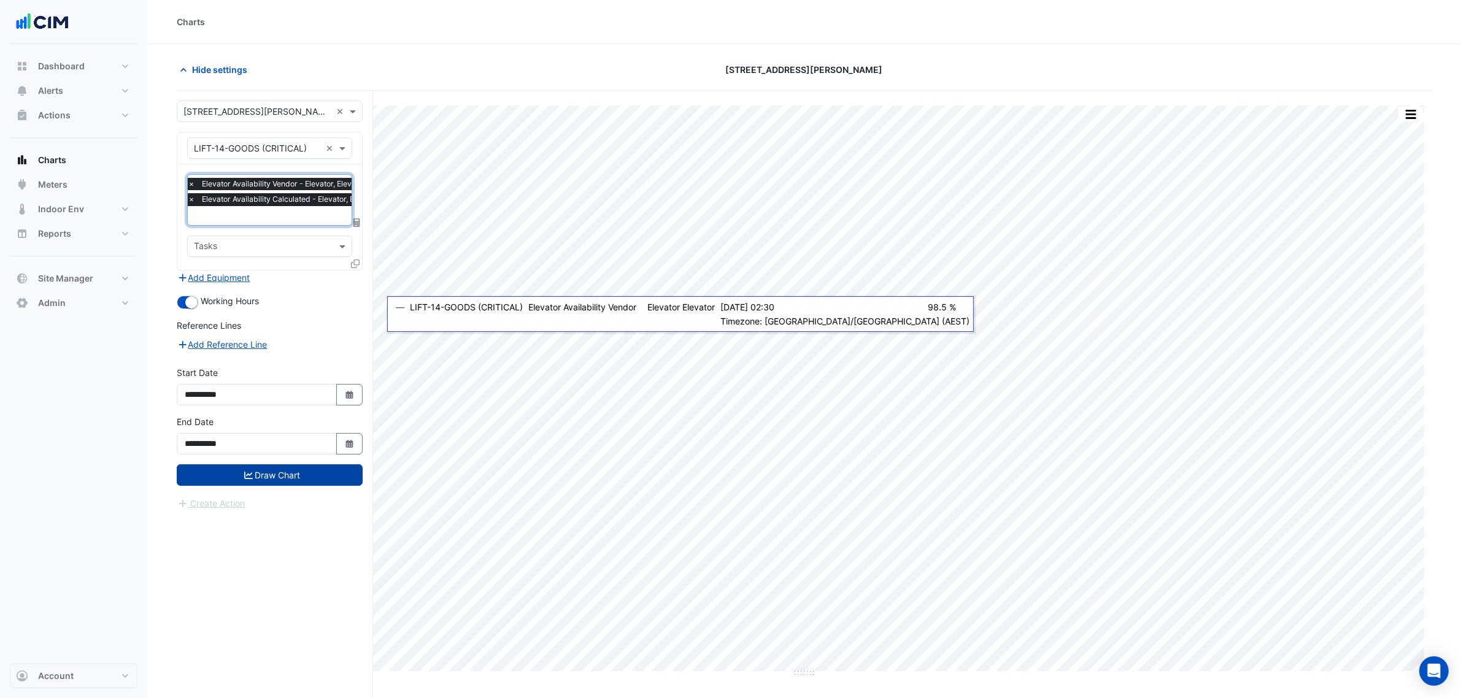
click at [318, 474] on button "Draw Chart" at bounding box center [270, 474] width 186 height 21
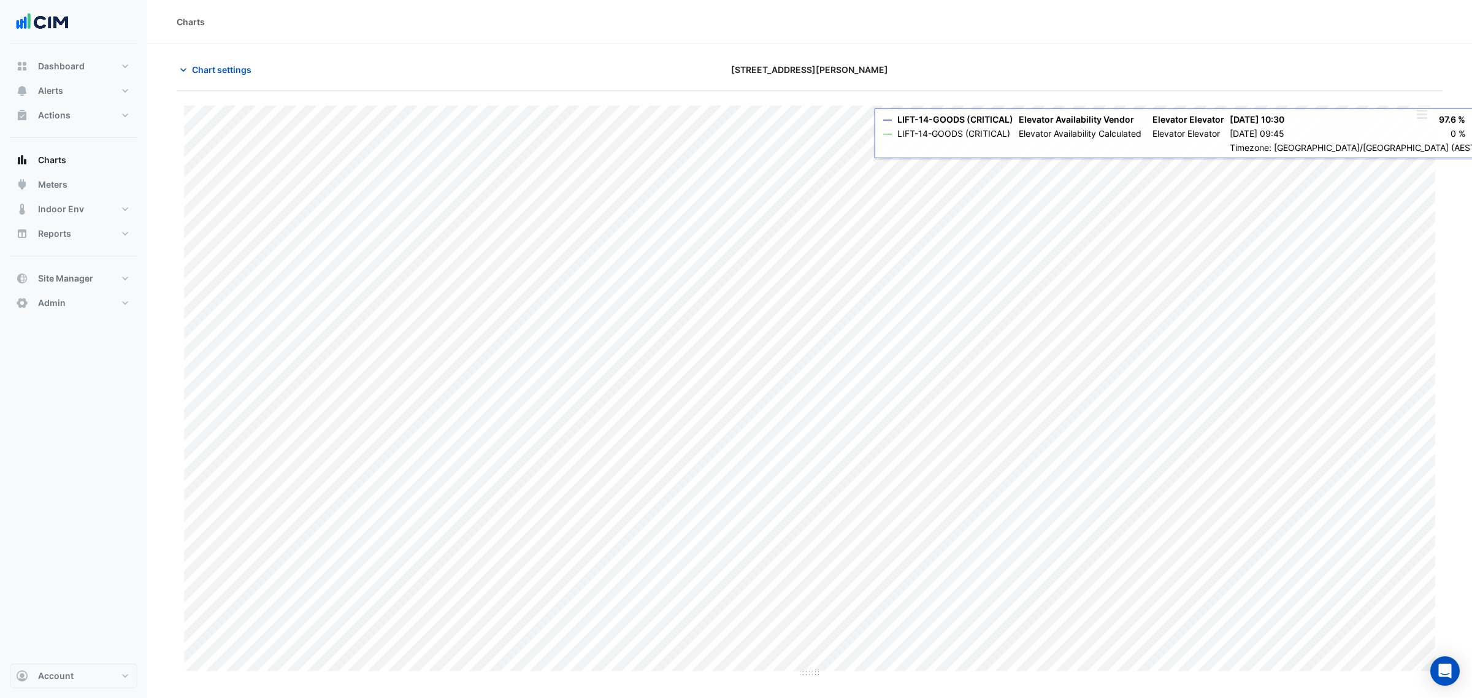
click at [1177, 109] on button "button" at bounding box center [1422, 114] width 25 height 15
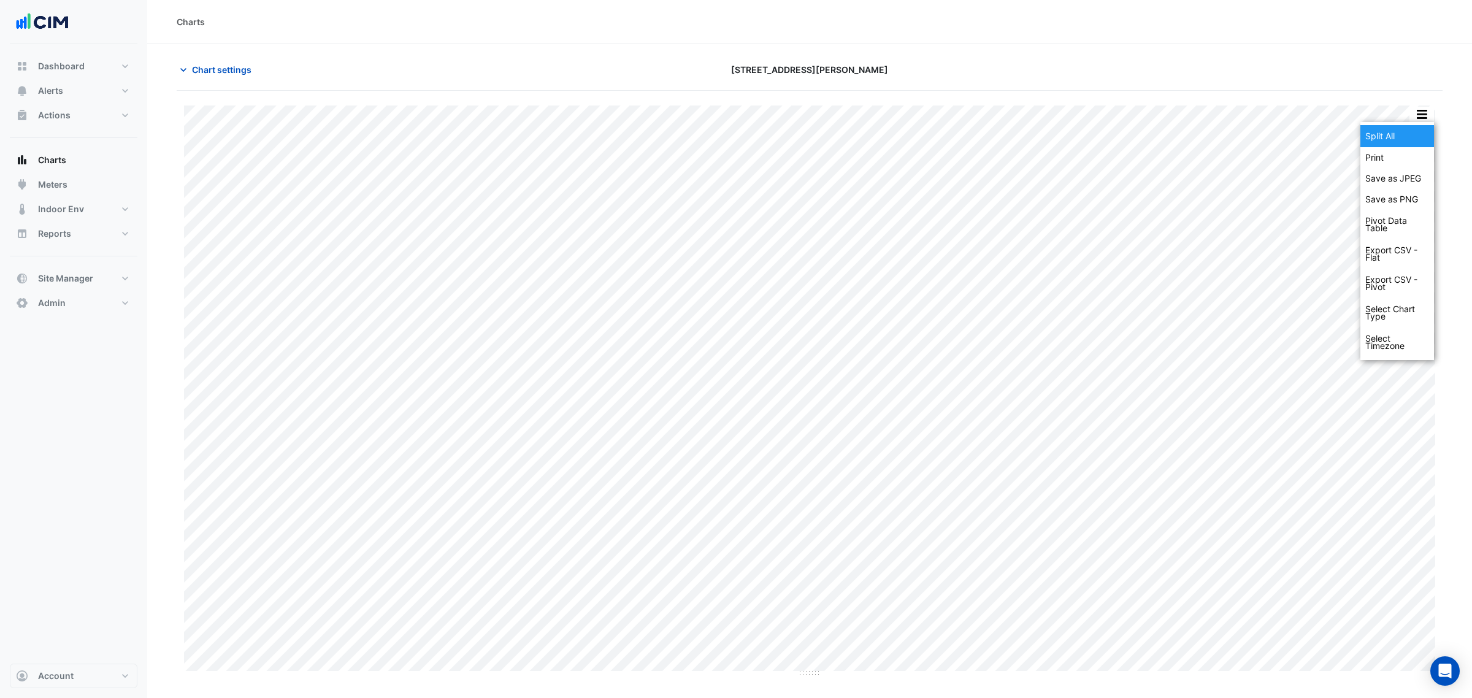
click at [1177, 128] on div "Split All" at bounding box center [1398, 136] width 74 height 22
click at [237, 60] on button "Chart settings" at bounding box center [218, 69] width 83 height 21
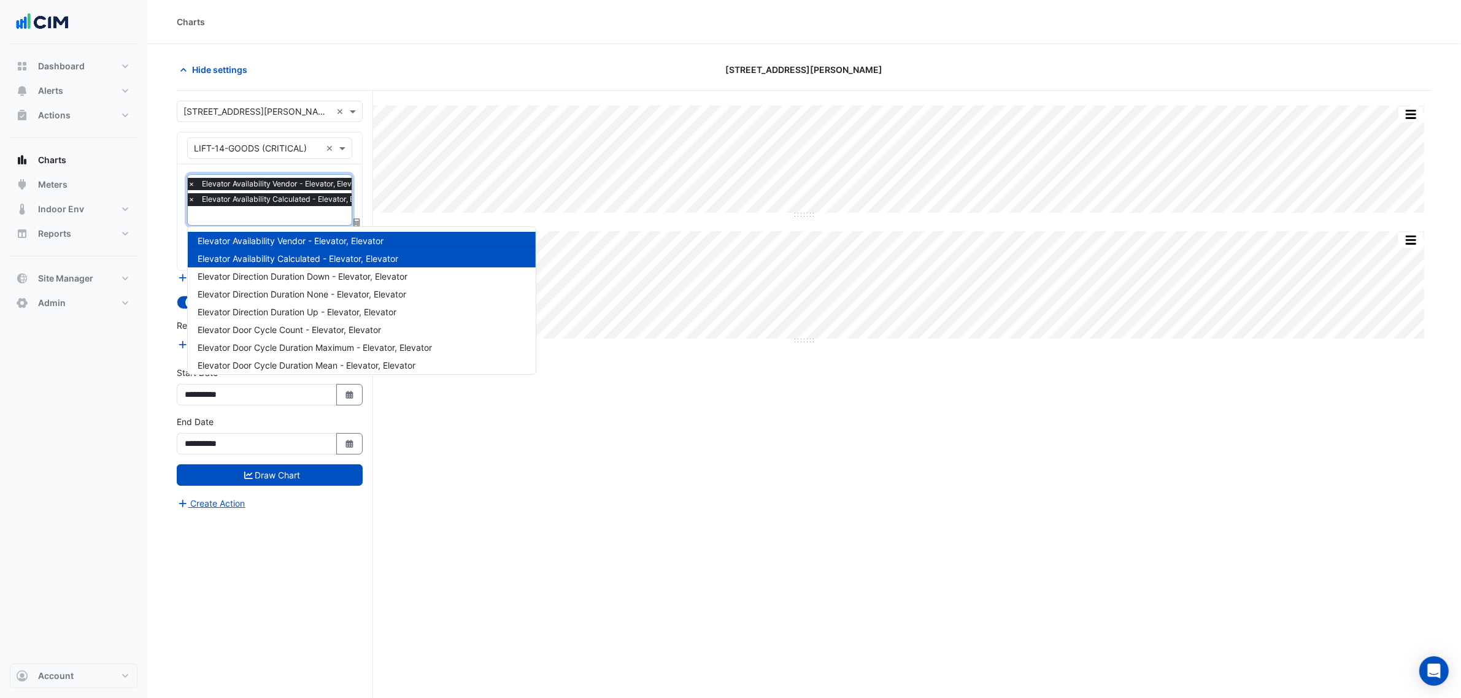
click at [245, 210] on input "text" at bounding box center [286, 216] width 197 height 13
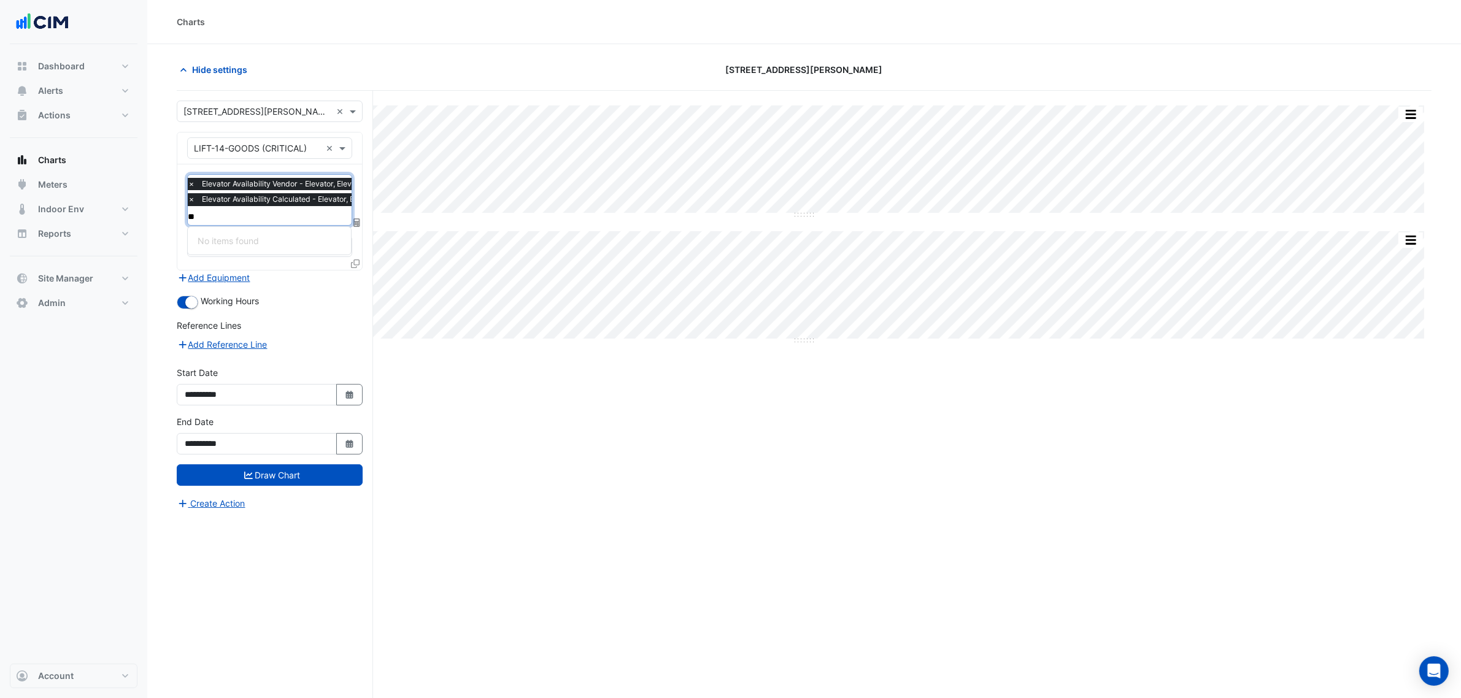
type input "*"
type input "****"
click at [356, 234] on div "Elevator Direction Duration Down - Elevator, Elevator" at bounding box center [323, 241] width 271 height 18
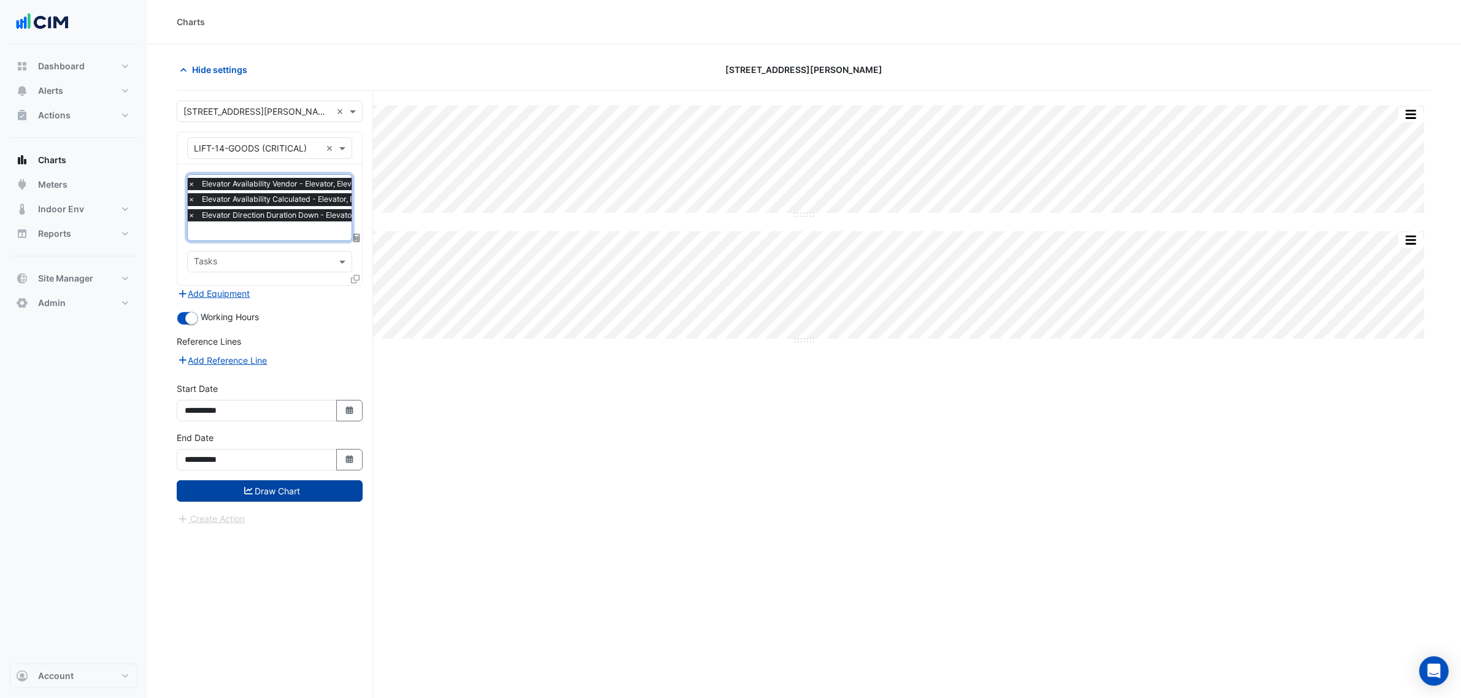
click at [317, 483] on button "Draw Chart" at bounding box center [270, 490] width 186 height 21
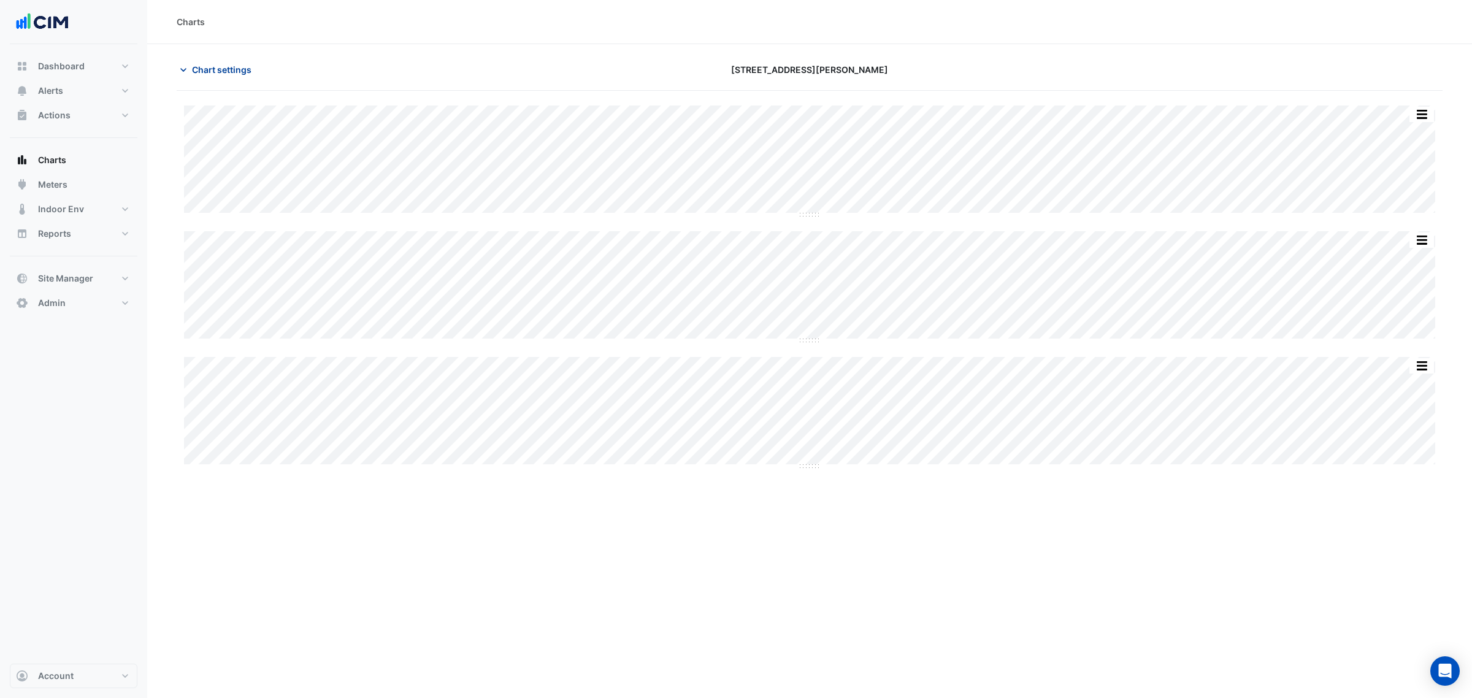
click at [220, 63] on span "Chart settings" at bounding box center [222, 69] width 60 height 13
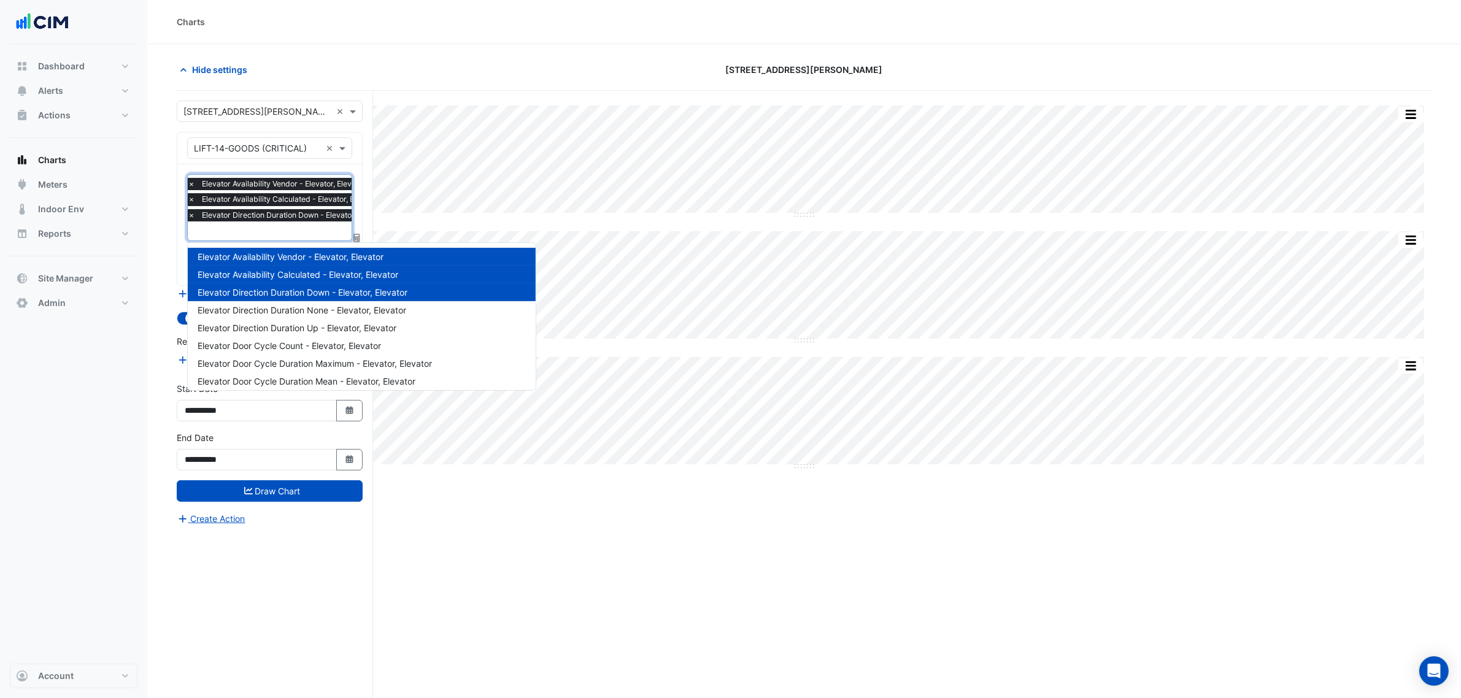
click at [261, 204] on span "Elevator Availability Calculated - Elevator, Elevator" at bounding box center [290, 199] width 183 height 12
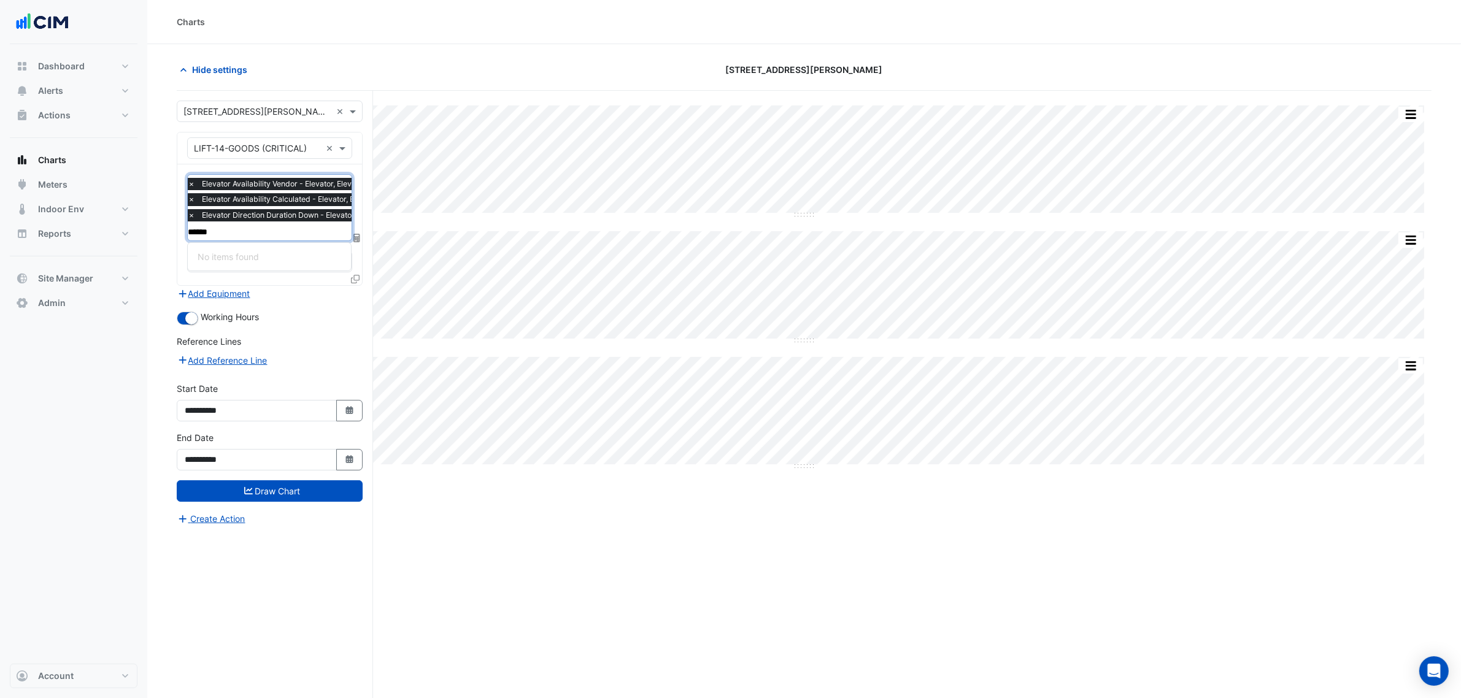
type input "*****"
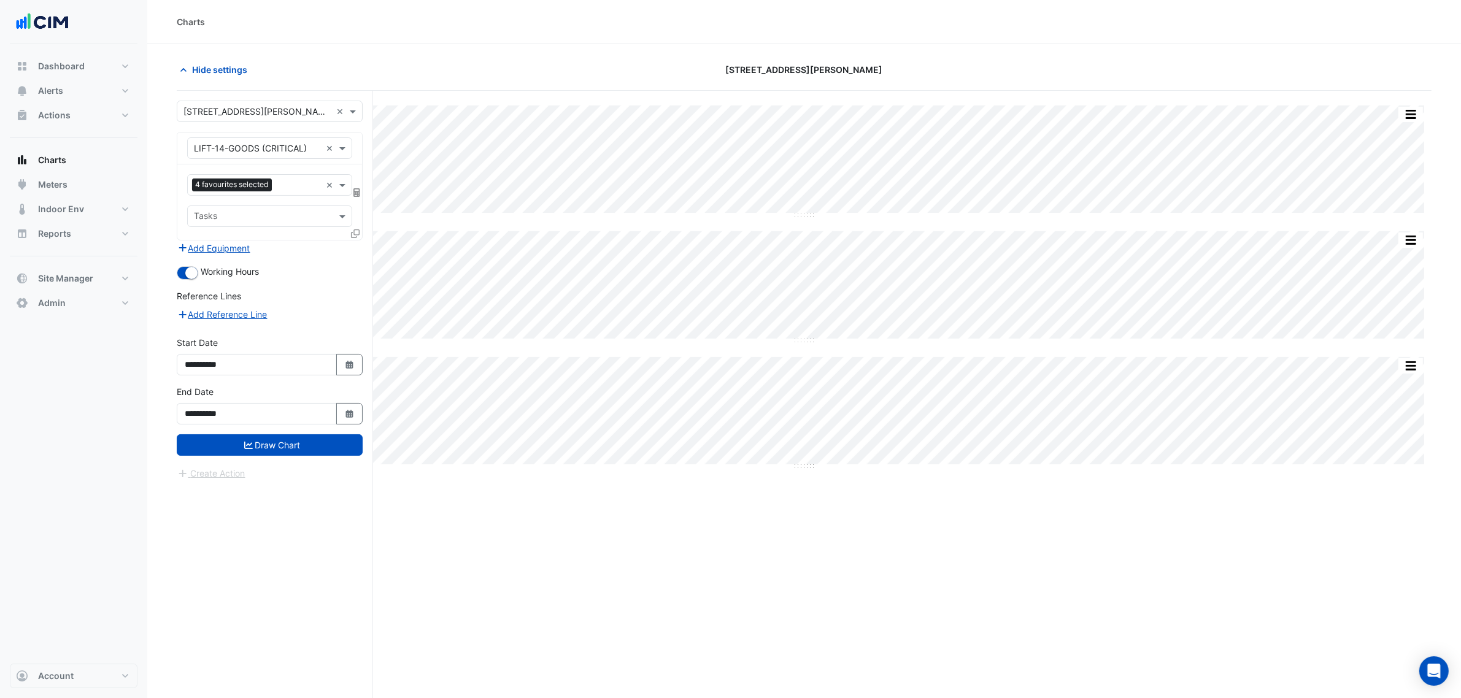
click at [314, 461] on form "**********" at bounding box center [270, 291] width 186 height 380
click at [320, 445] on button "Draw Chart" at bounding box center [270, 444] width 186 height 21
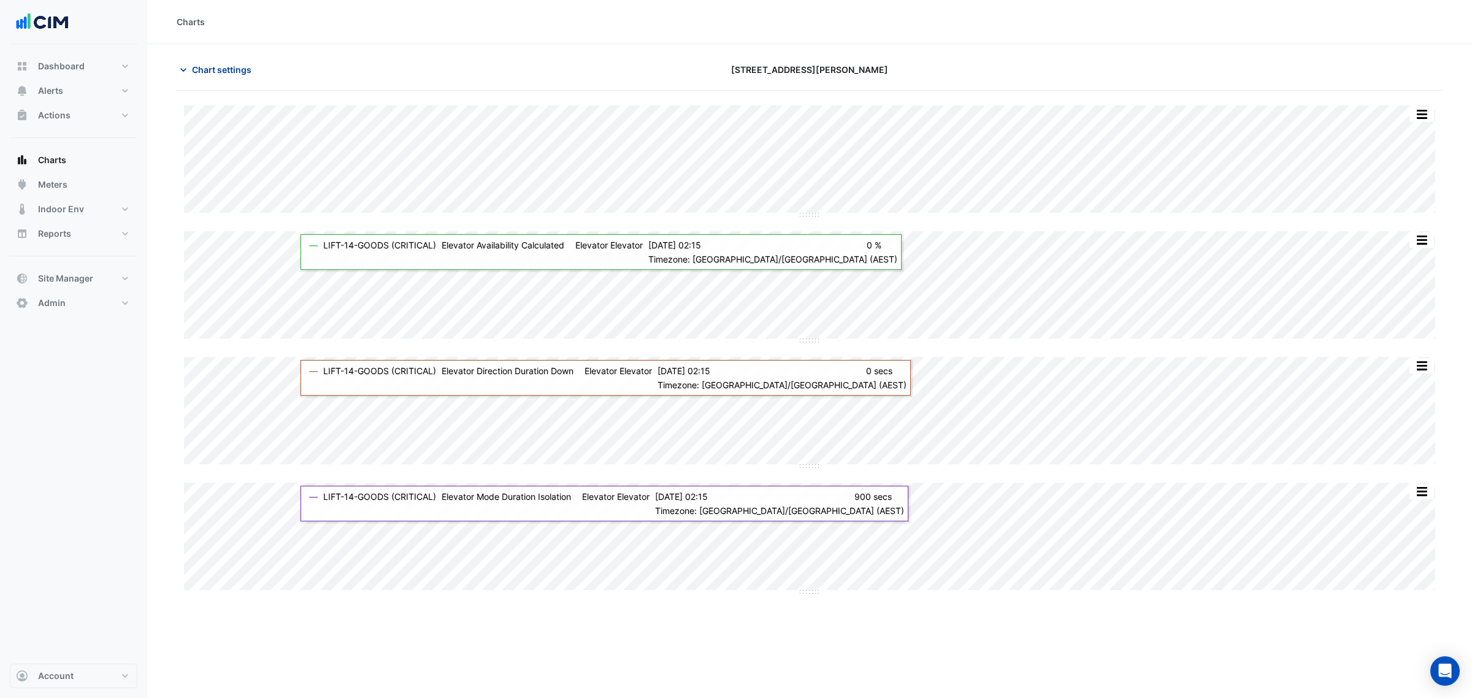
click at [199, 67] on span "Chart settings" at bounding box center [222, 69] width 60 height 13
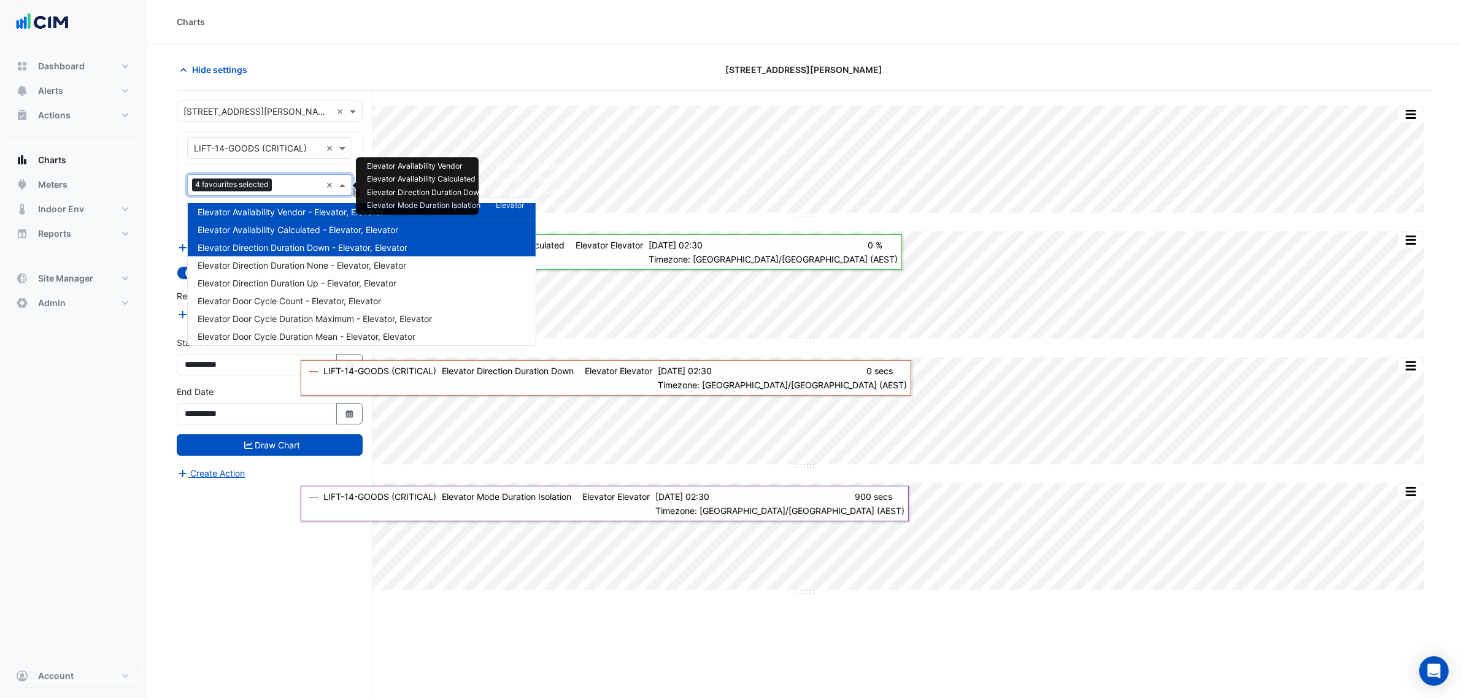
click at [293, 178] on div "4 favourites selected" at bounding box center [254, 184] width 133 height 19
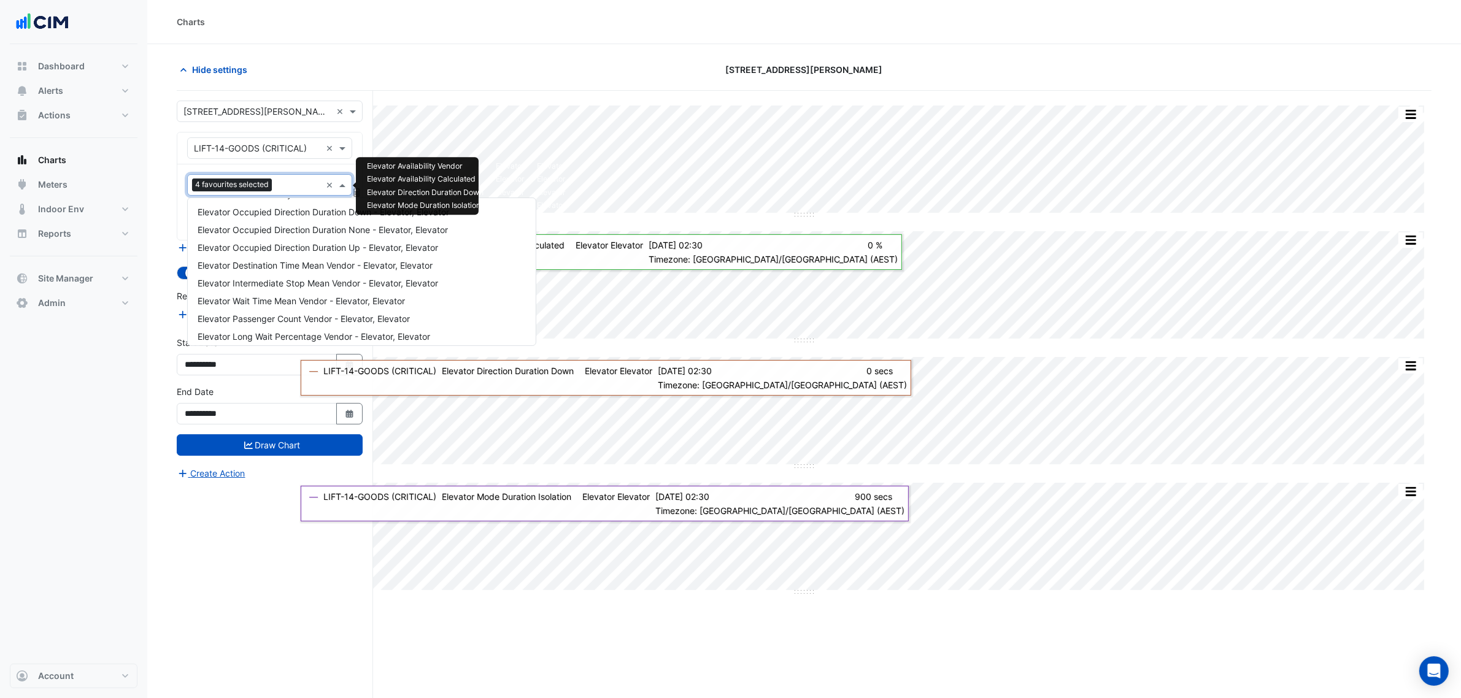
scroll to position [425, 0]
click at [301, 212] on span "Elevator Wait Time Mean Vendor - Elevator, Elevator" at bounding box center [301, 214] width 207 height 10
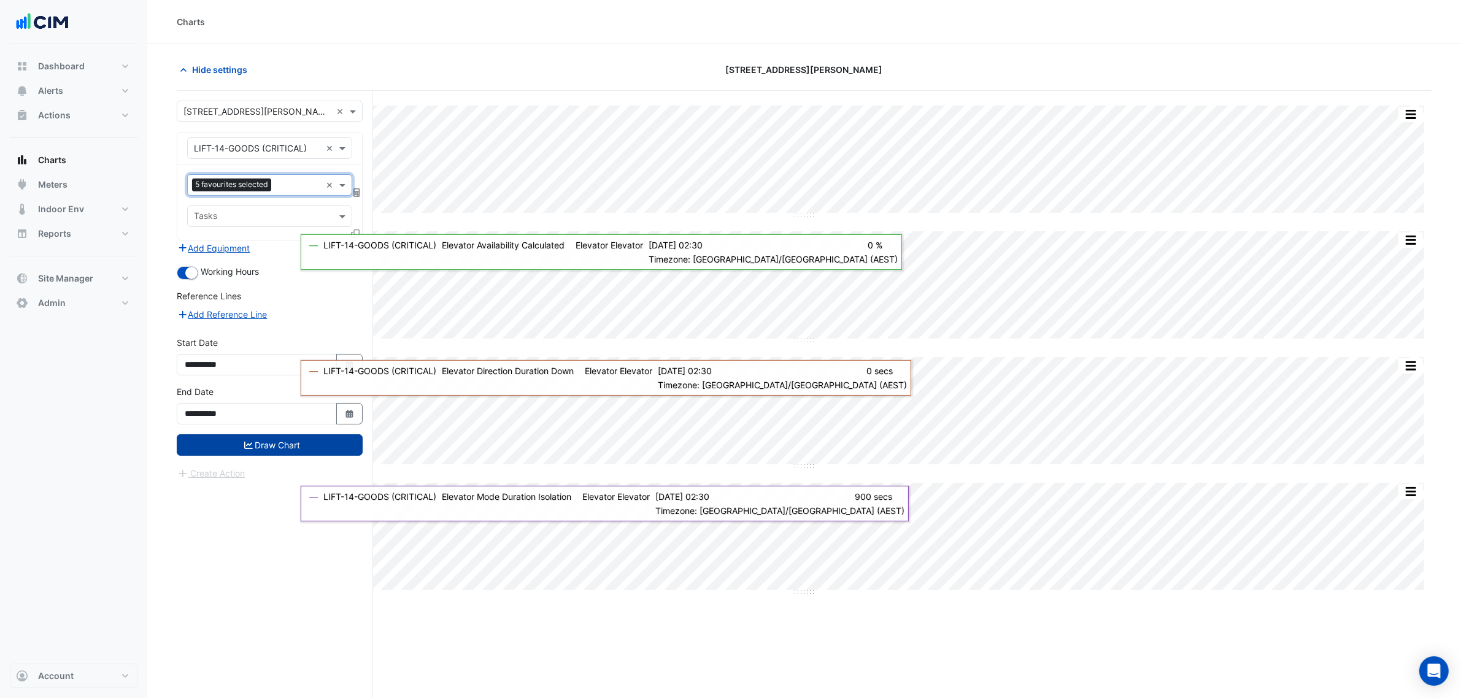
click at [295, 440] on button "Draw Chart" at bounding box center [270, 444] width 186 height 21
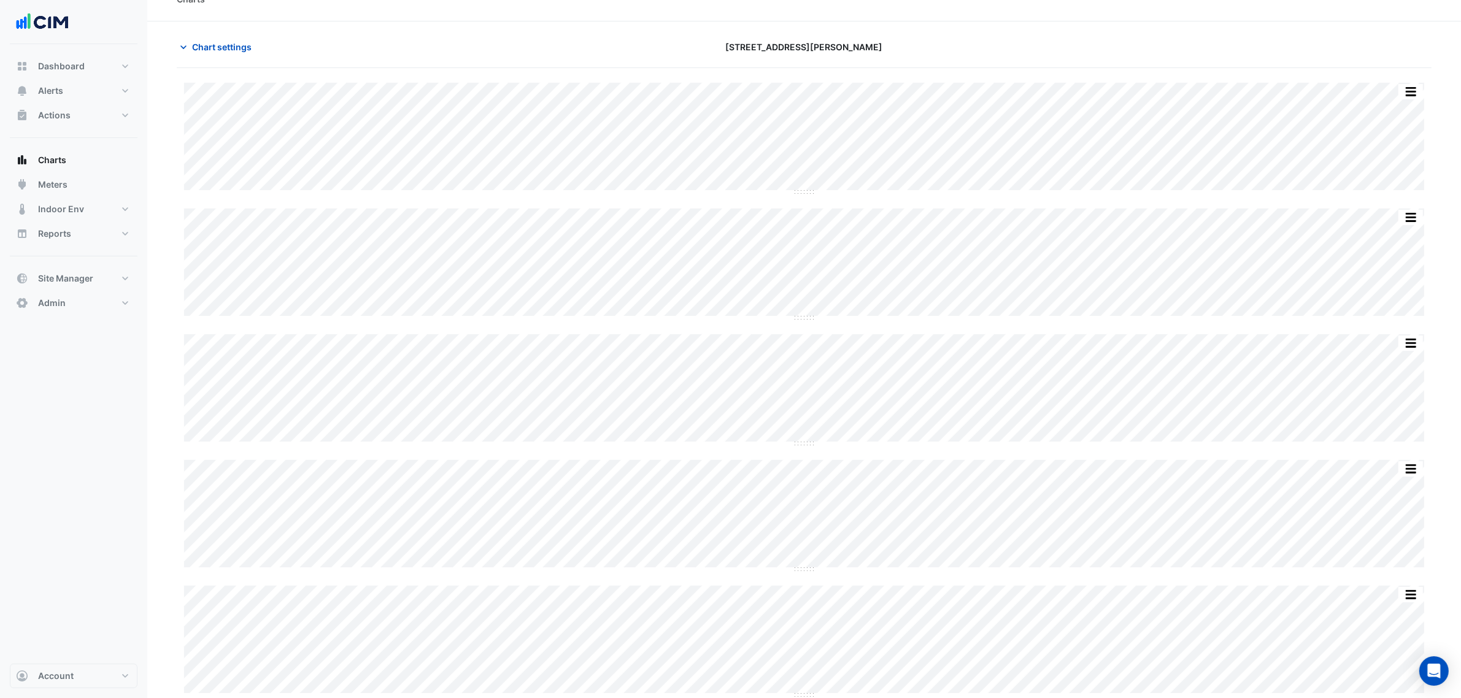
scroll to position [36, 0]
click at [240, 50] on div "Chart settings 1 Martin Place" at bounding box center [804, 39] width 1254 height 32
click at [238, 38] on span "Chart settings" at bounding box center [222, 34] width 60 height 13
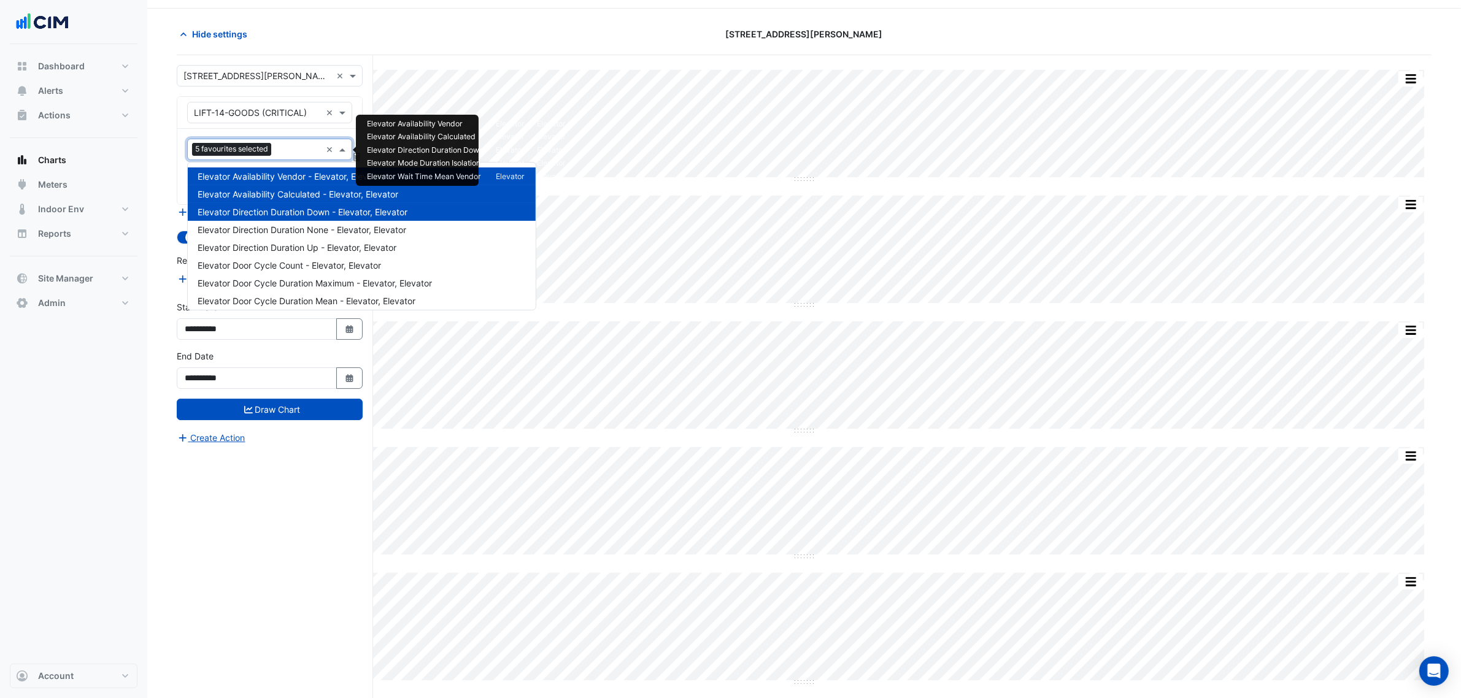
click at [264, 143] on span "5 favourites selected" at bounding box center [231, 149] width 79 height 12
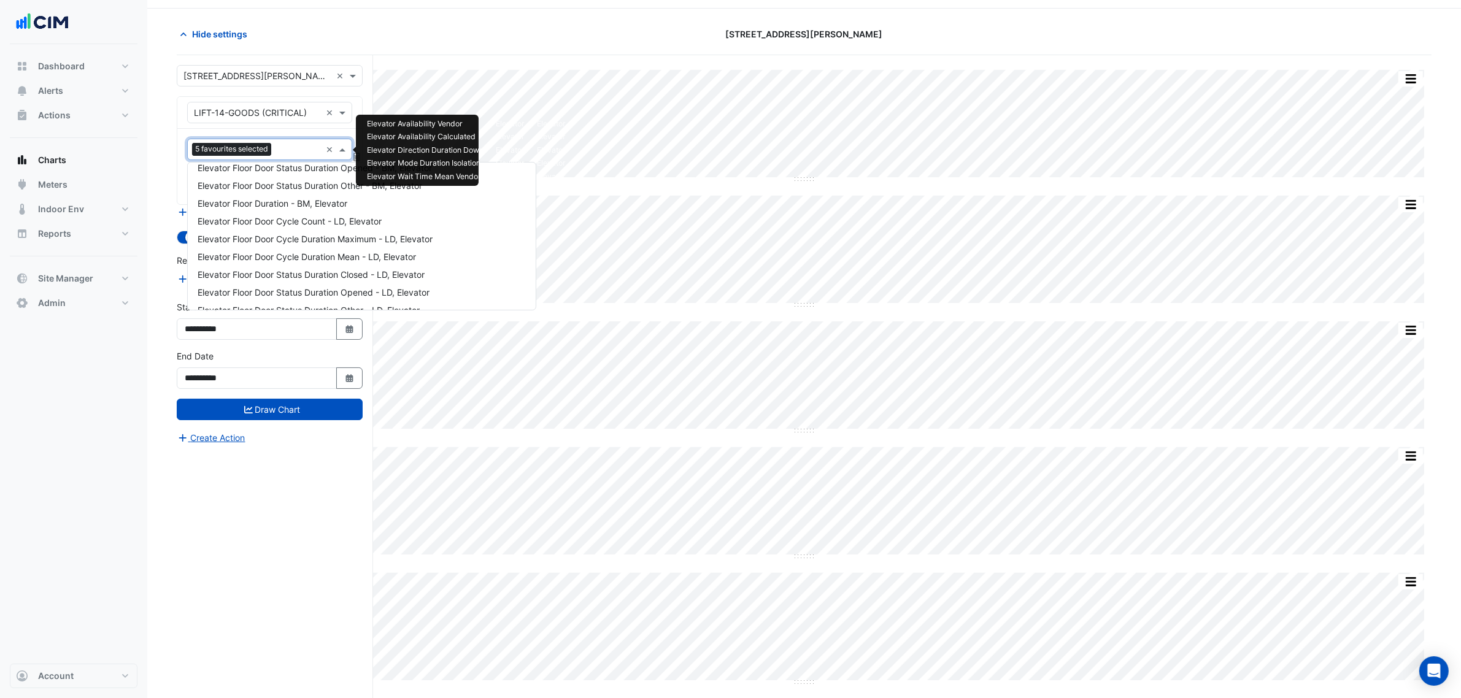
scroll to position [1197, 0]
click at [428, 274] on span "Elevator Floor Door Status Duration Opened - Mezzanine, Elevator" at bounding box center [330, 277] width 265 height 10
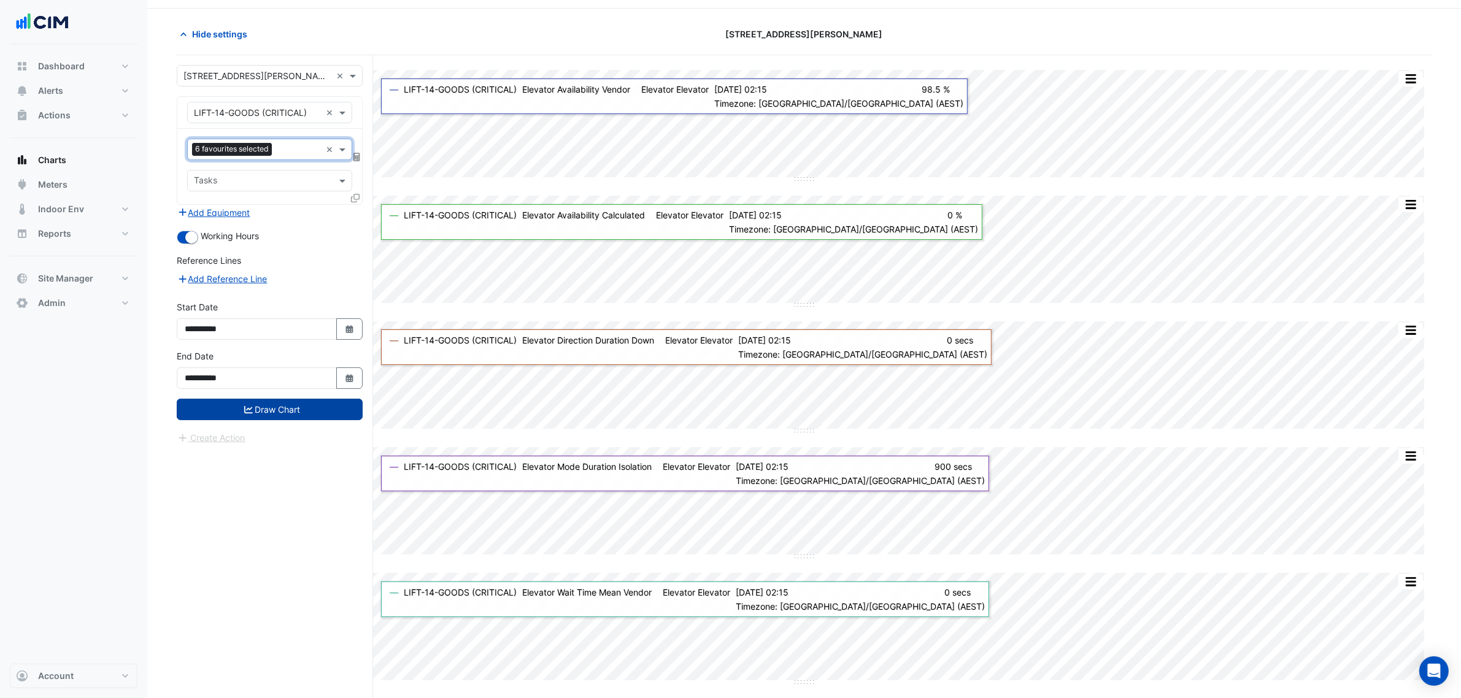
click at [334, 412] on button "Draw Chart" at bounding box center [270, 409] width 186 height 21
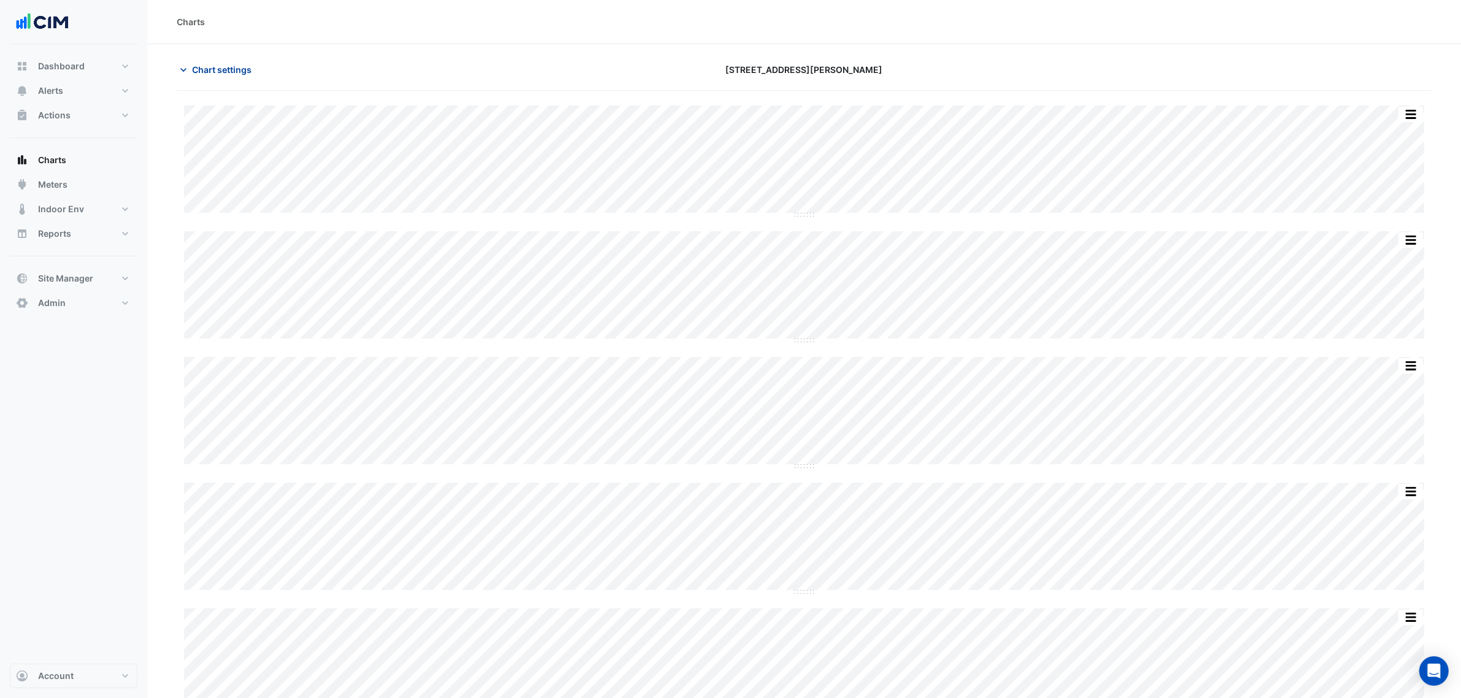
click at [219, 75] on span "Chart settings" at bounding box center [222, 69] width 60 height 13
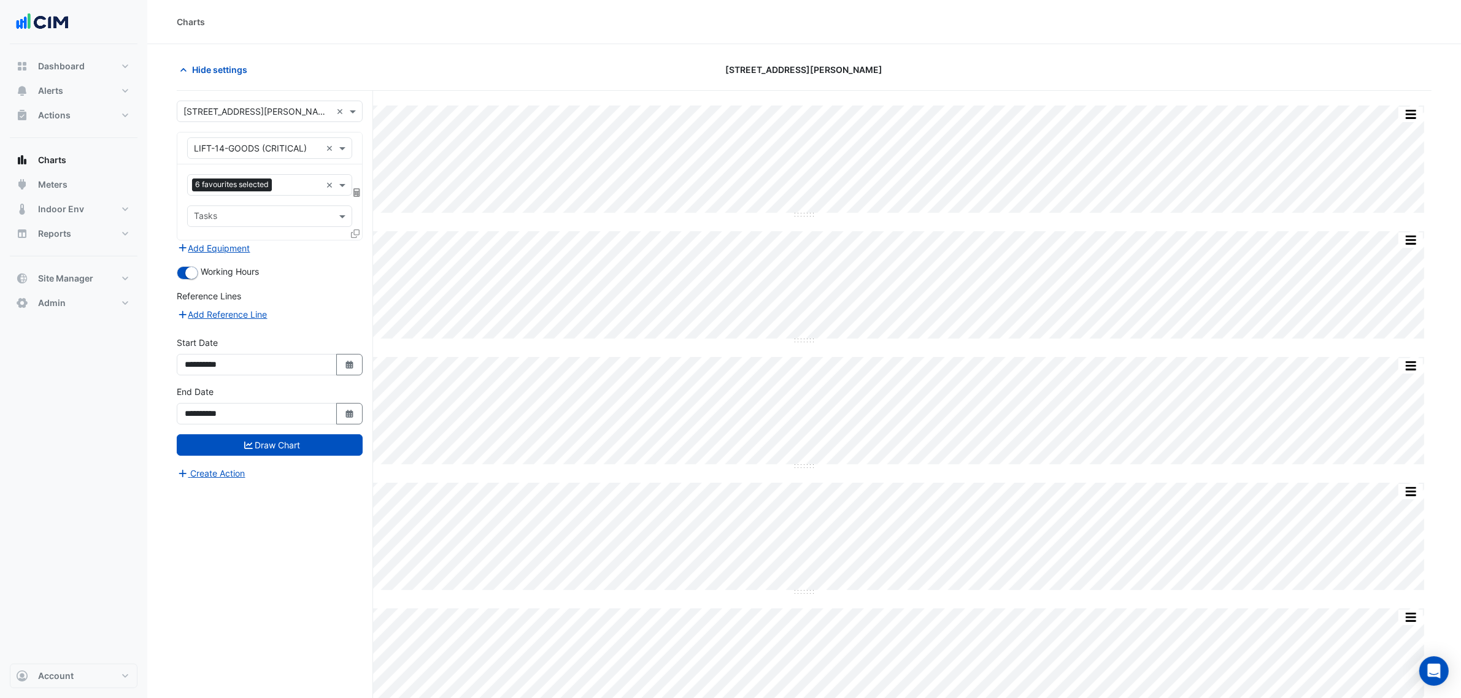
click at [301, 197] on div "6 favourites selected × Tasks" at bounding box center [269, 201] width 185 height 75
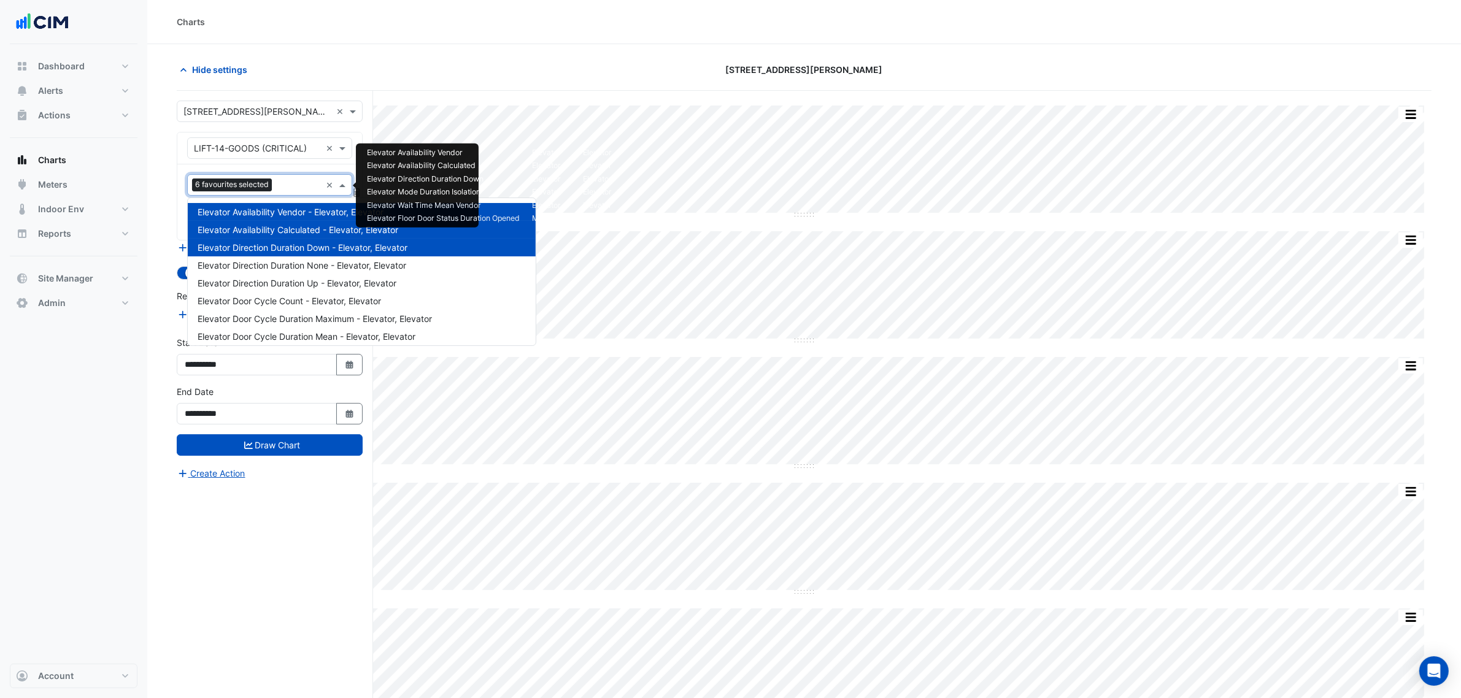
click at [301, 190] on input "text" at bounding box center [299, 186] width 44 height 13
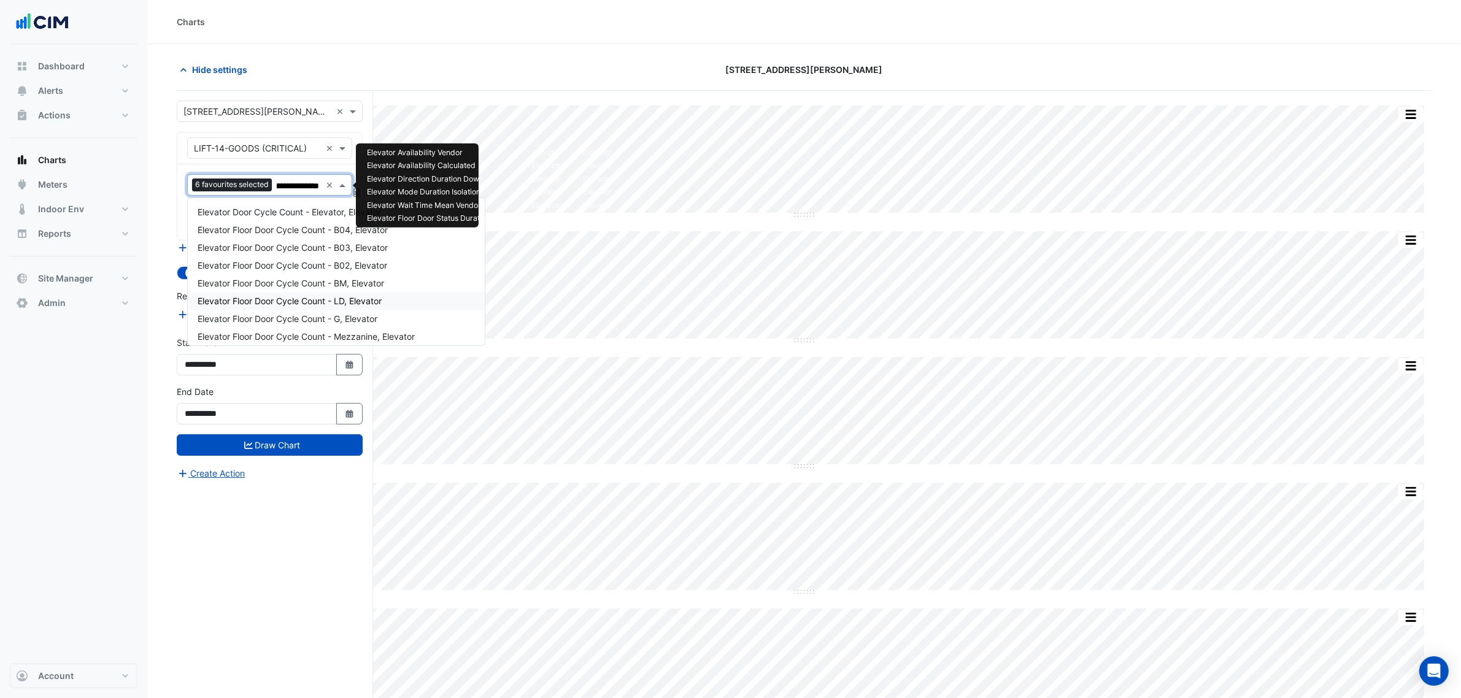
type input "**********"
click at [385, 332] on div "Elevator Floor Door Cycle Count - P, Elevator" at bounding box center [336, 333] width 297 height 18
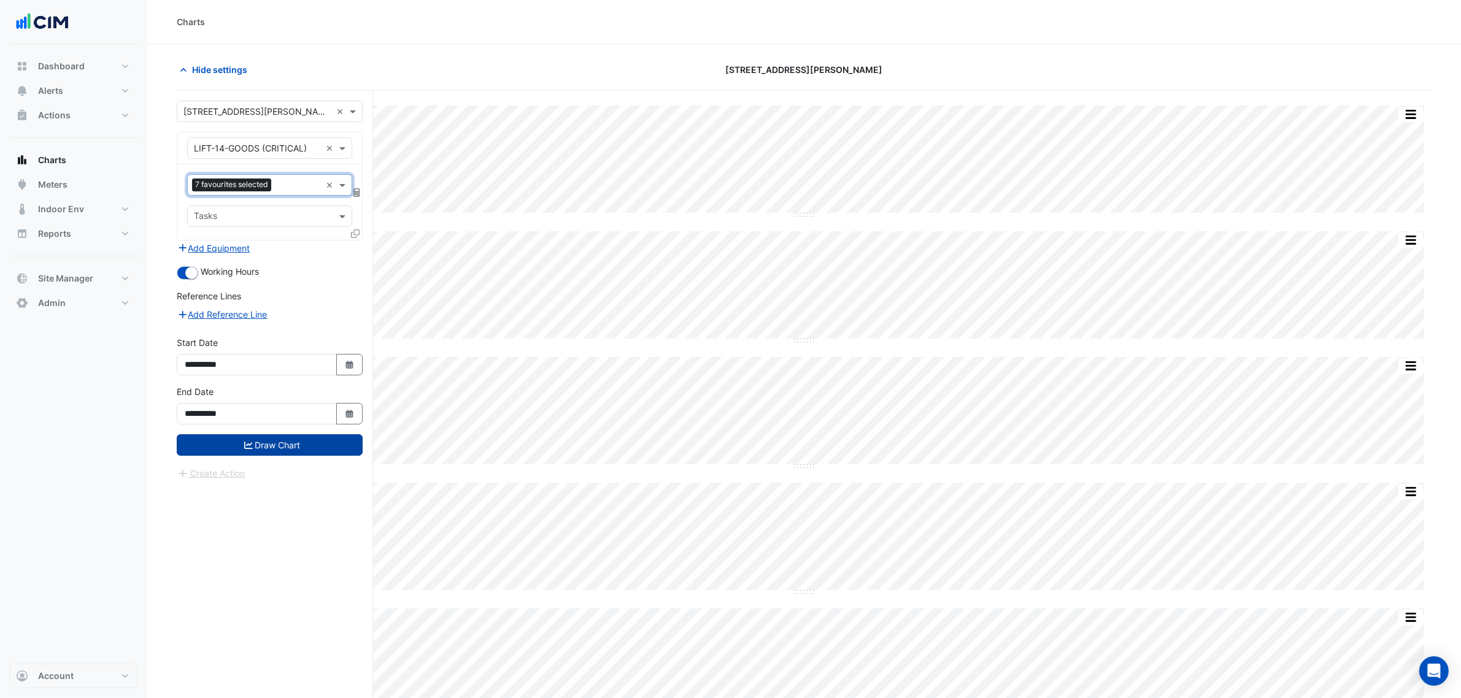
click at [281, 445] on button "Draw Chart" at bounding box center [270, 444] width 186 height 21
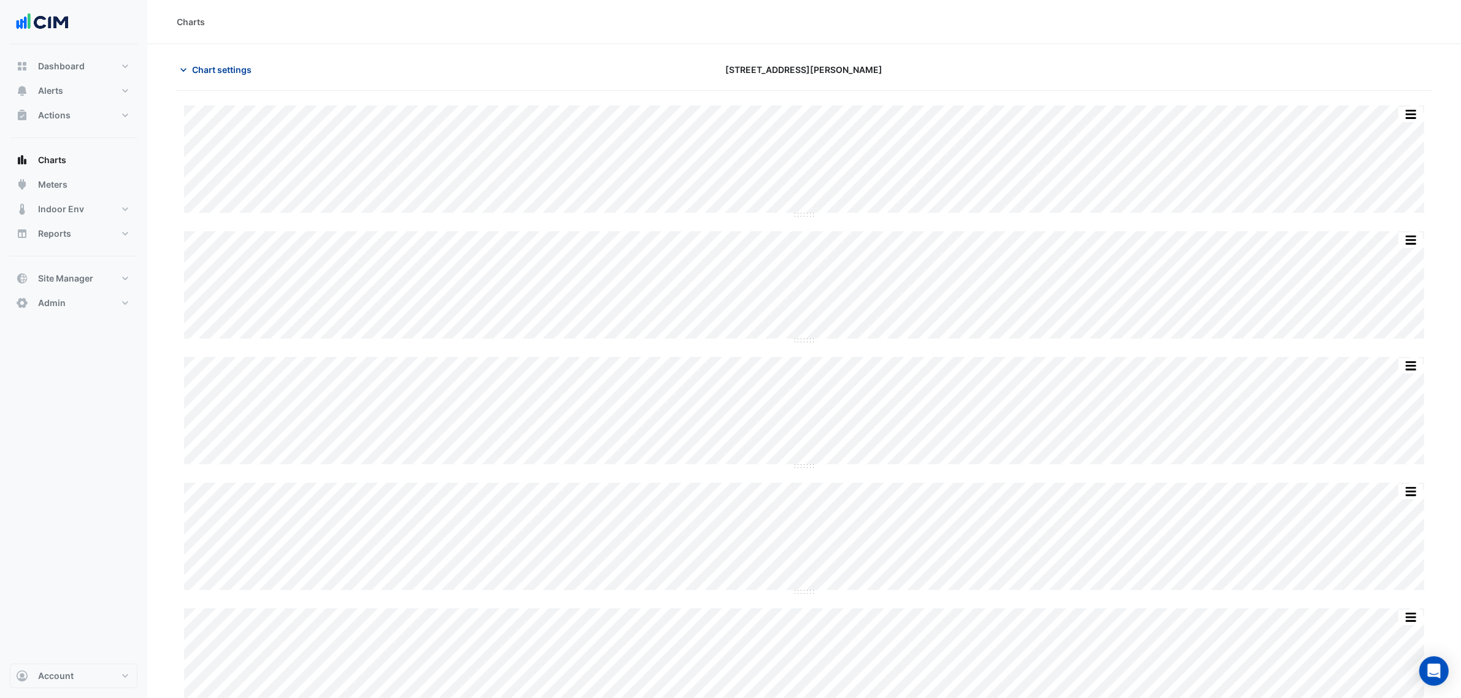
click at [210, 74] on span "Chart settings" at bounding box center [222, 69] width 60 height 13
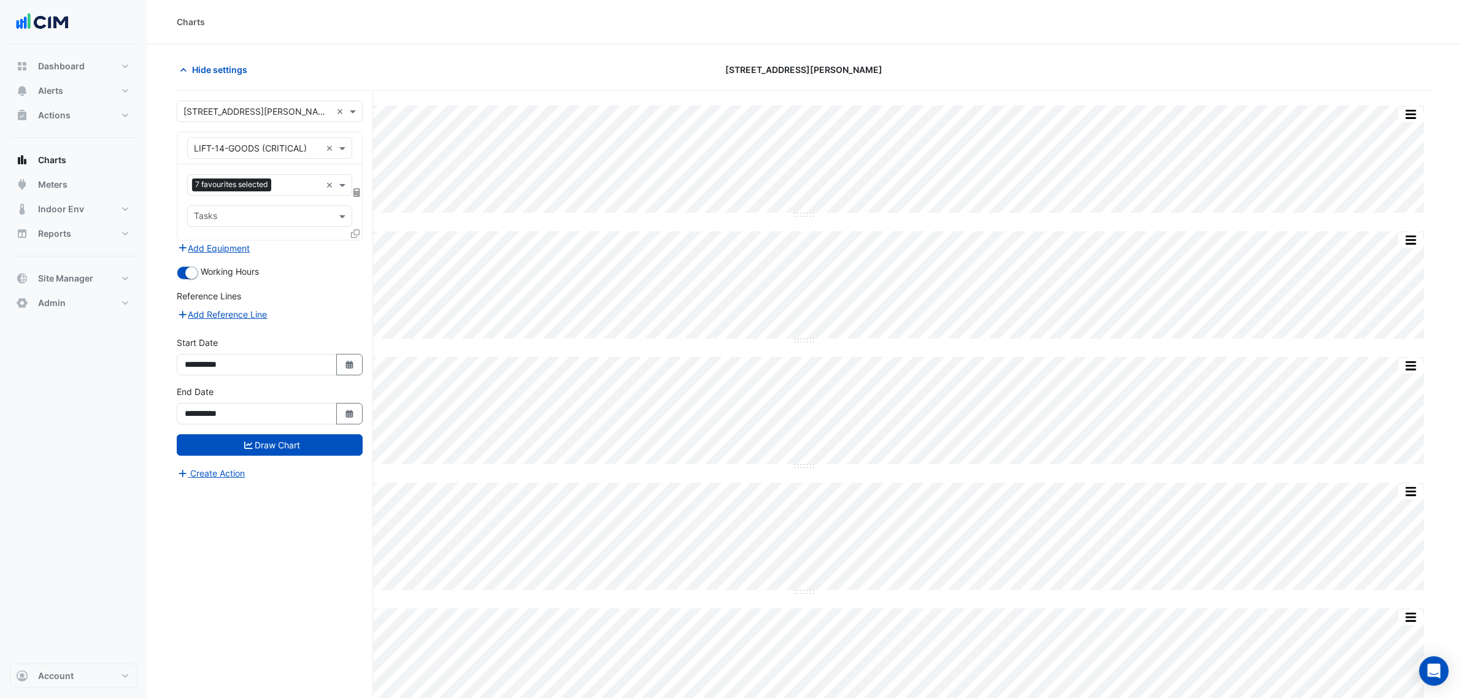
click at [247, 185] on span "7 favourites selected" at bounding box center [231, 185] width 79 height 12
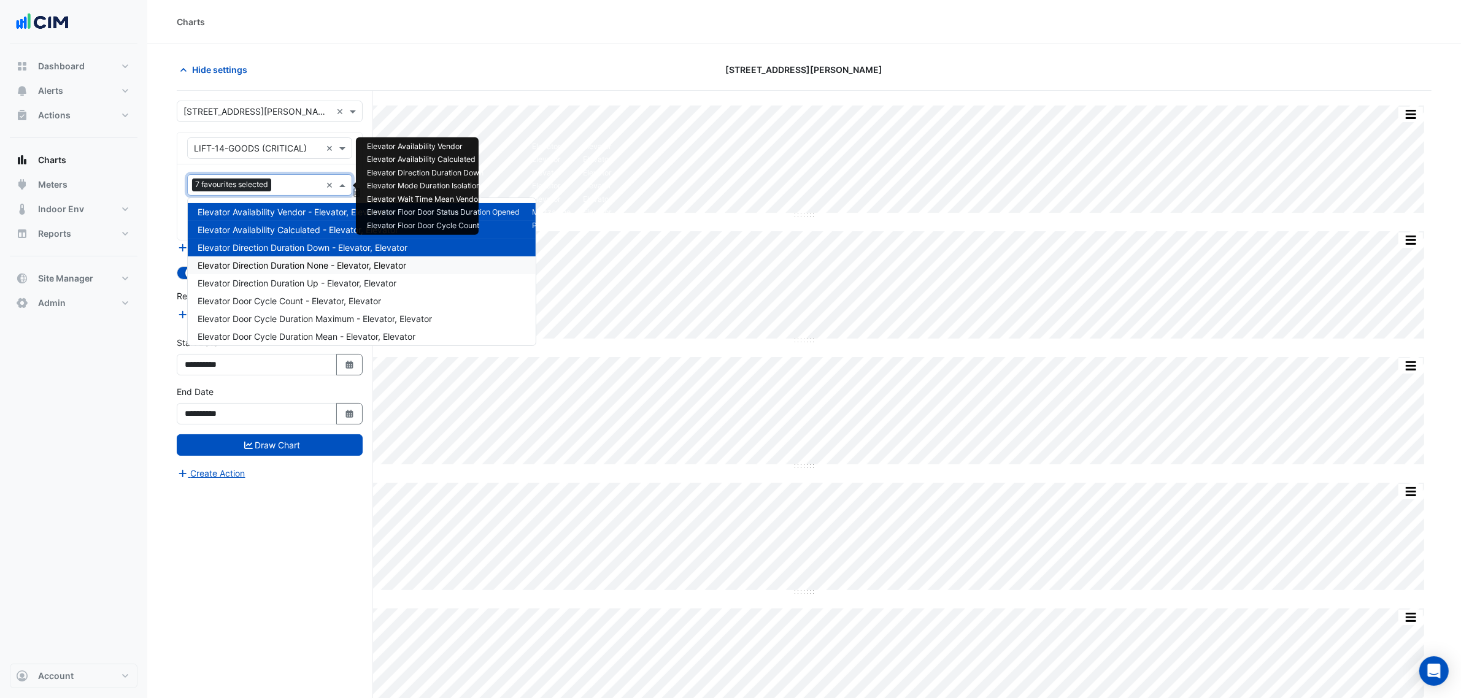
click at [327, 266] on span "Elevator Direction Duration None - Elevator, Elevator" at bounding box center [302, 265] width 209 height 10
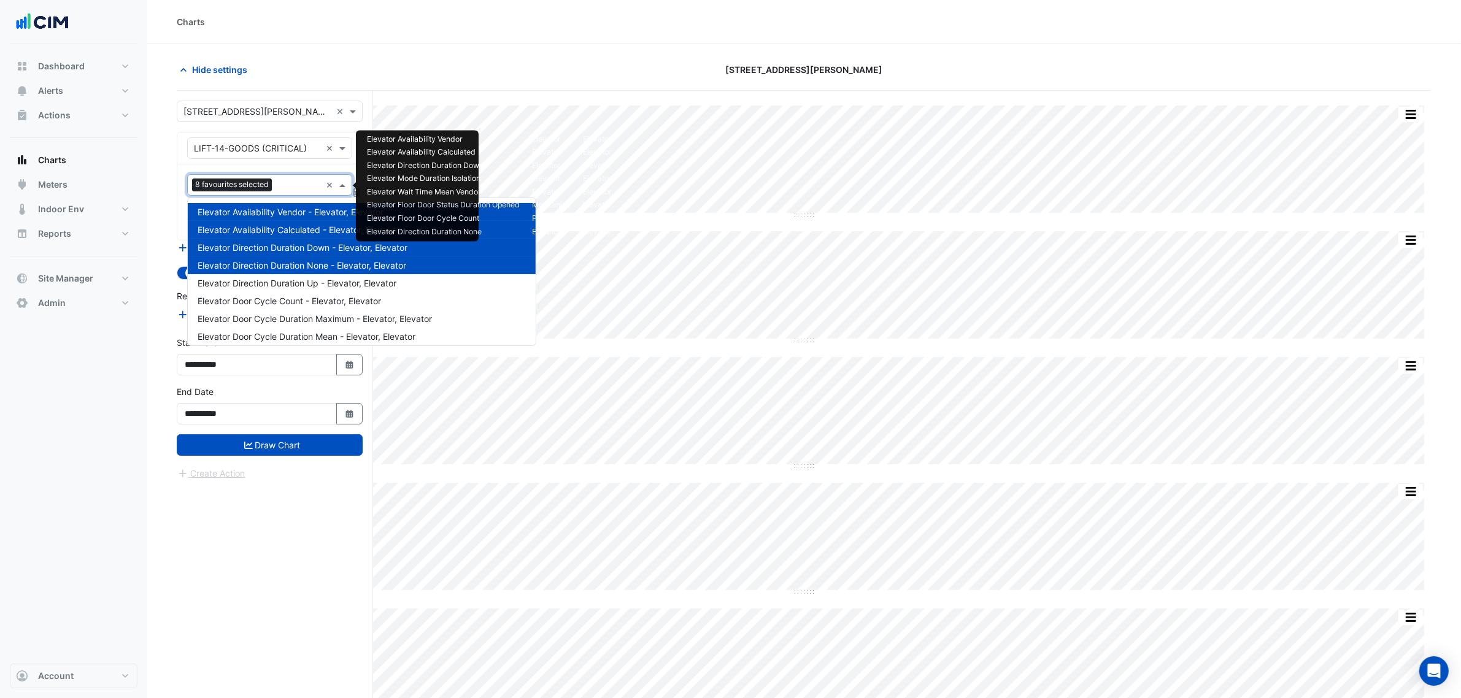
click at [278, 193] on div at bounding box center [298, 187] width 46 height 16
click at [284, 285] on span "Elevator Direction Duration Up - Elevator, Elevator" at bounding box center [297, 283] width 199 height 10
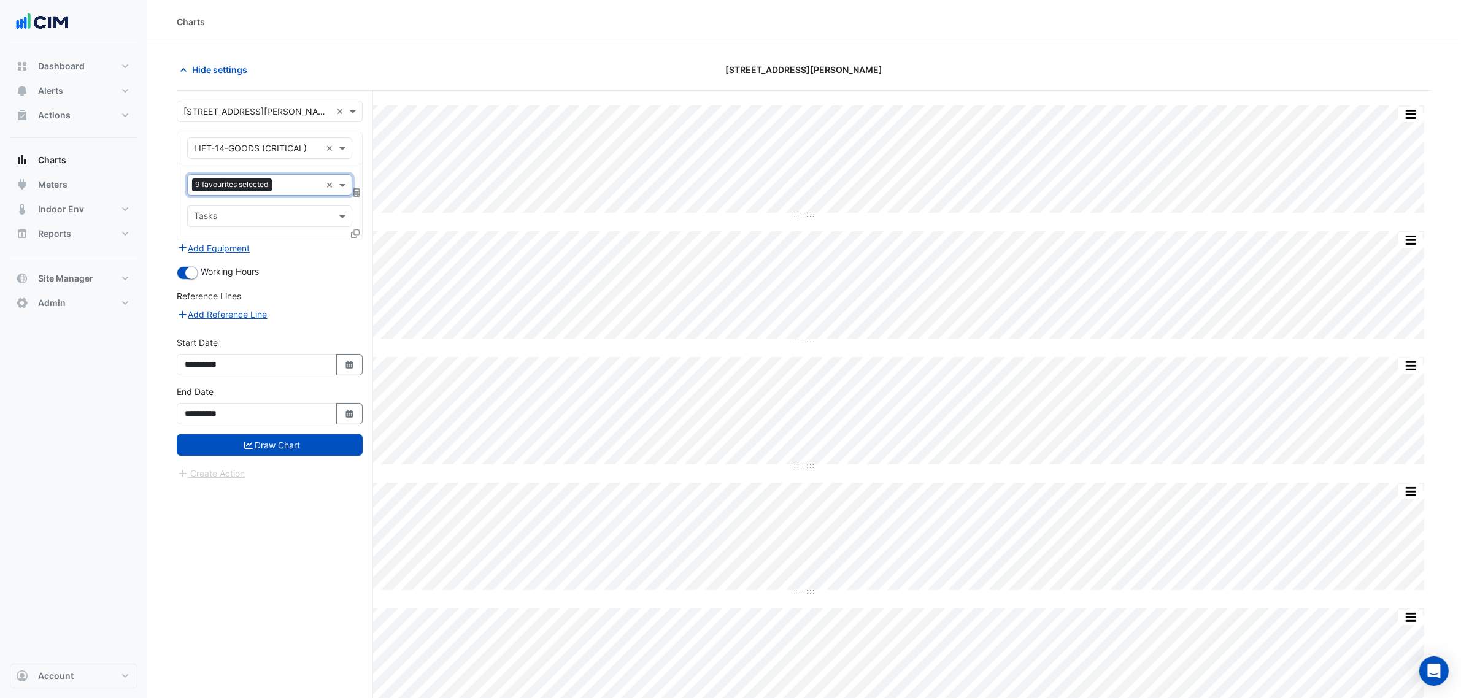
click at [276, 204] on div "9 favourites selected × Tasks" at bounding box center [269, 201] width 185 height 75
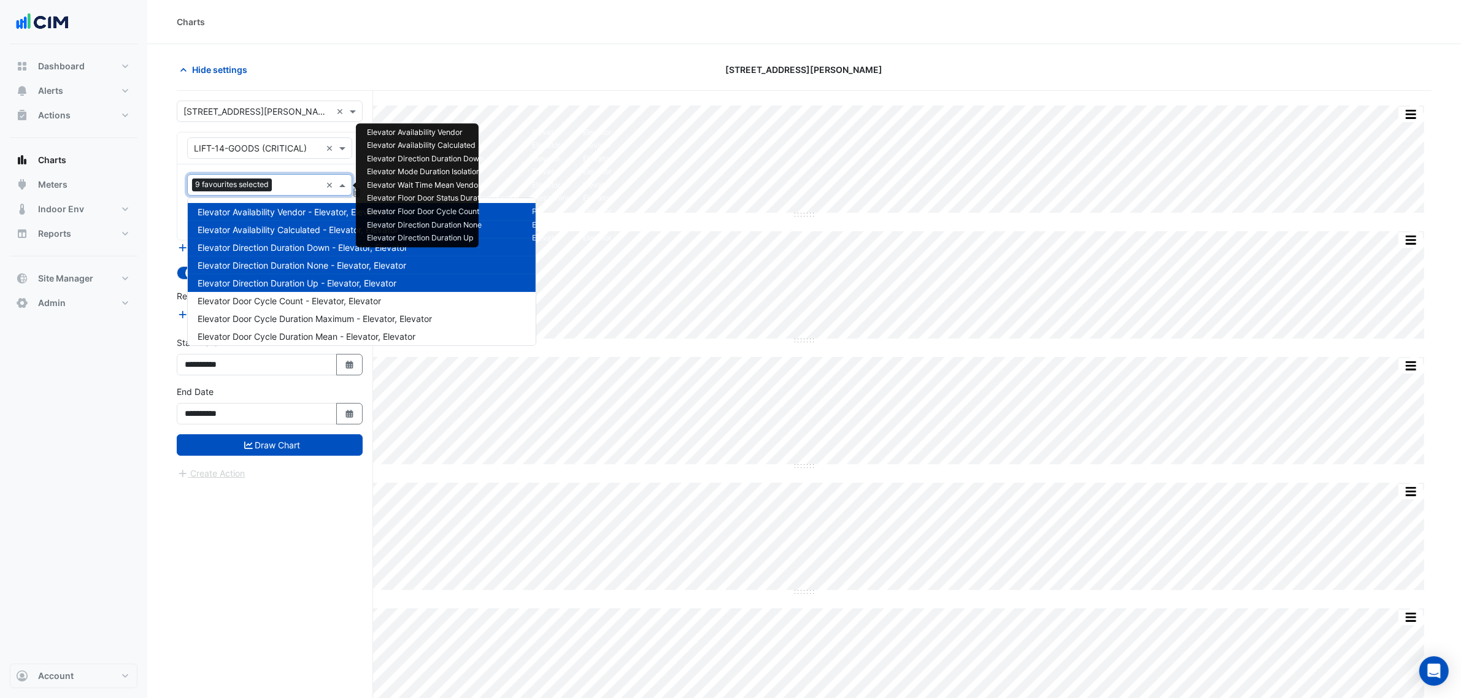
click at [276, 188] on div at bounding box center [298, 187] width 46 height 16
click at [294, 293] on div "Elevator Door Cycle Count - Elevator, Elevator" at bounding box center [362, 301] width 348 height 18
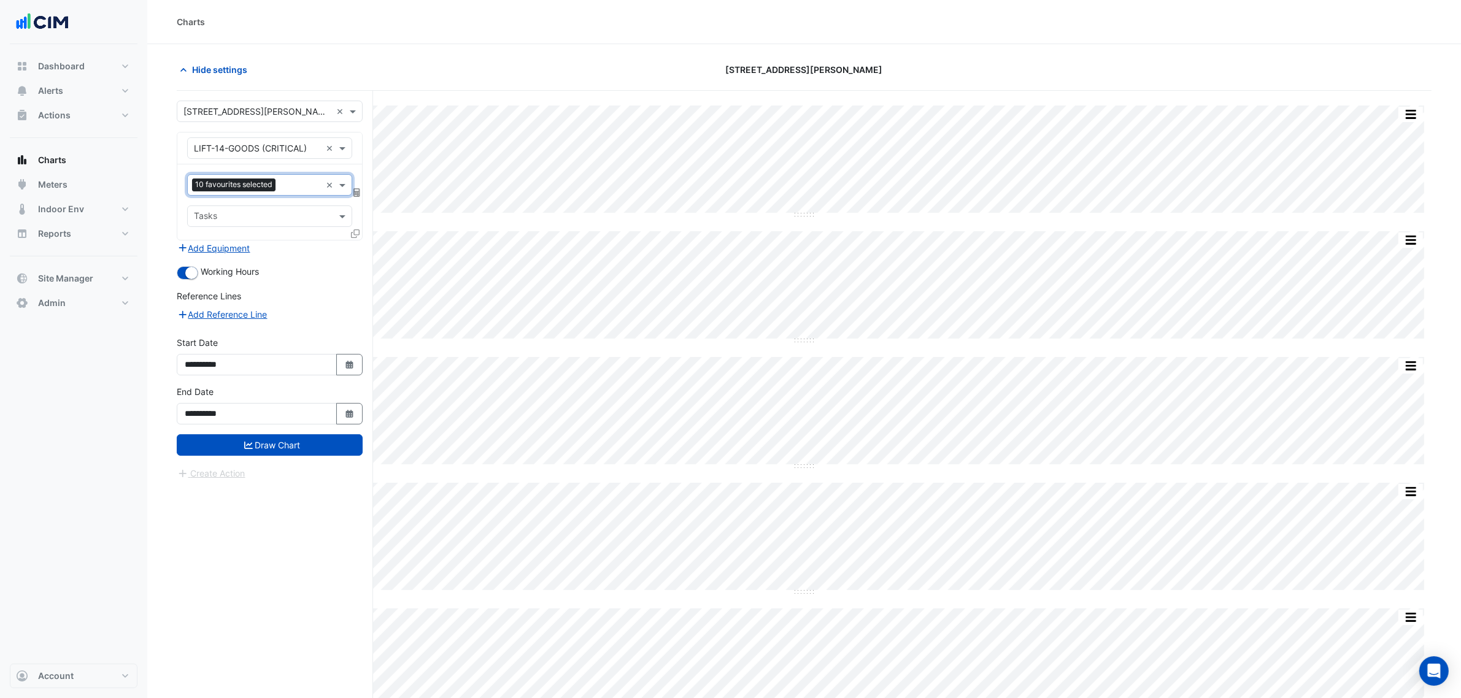
click at [290, 193] on div at bounding box center [300, 187] width 42 height 16
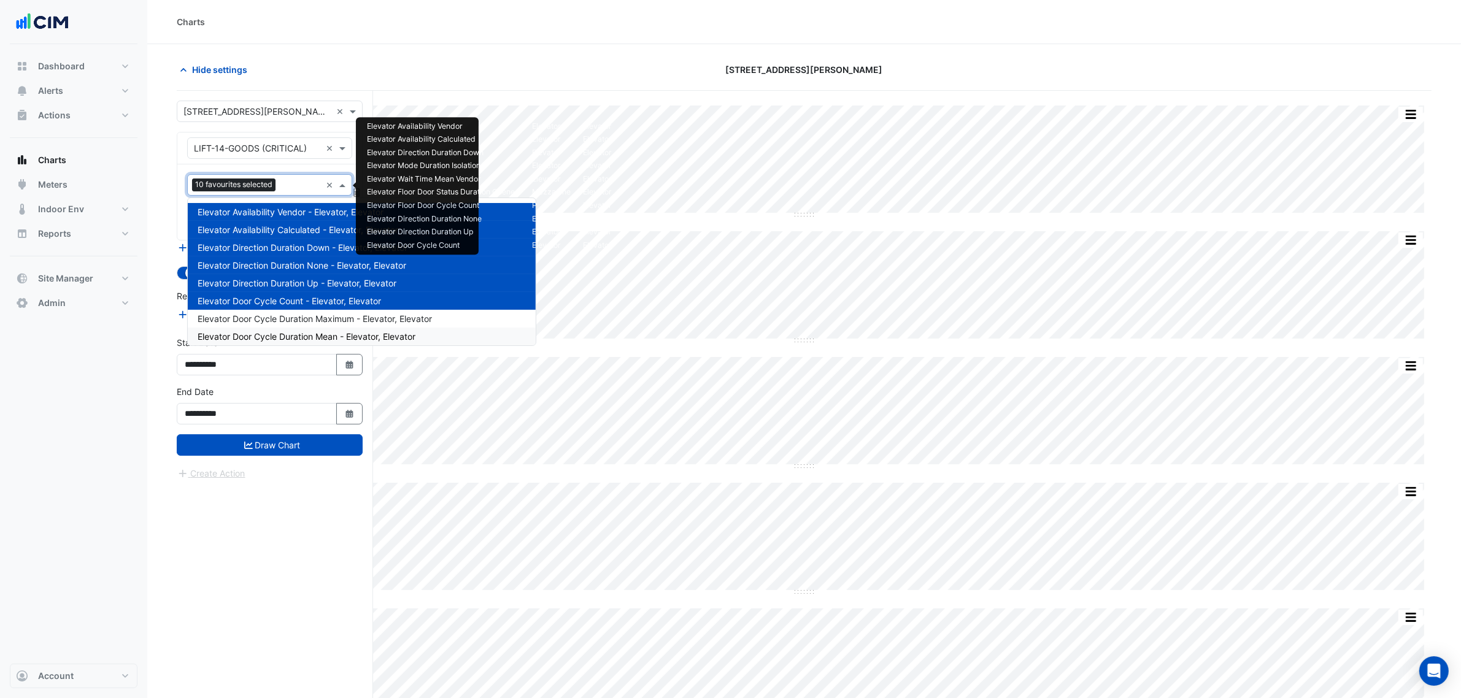
click at [313, 432] on div "**********" at bounding box center [269, 409] width 201 height 49
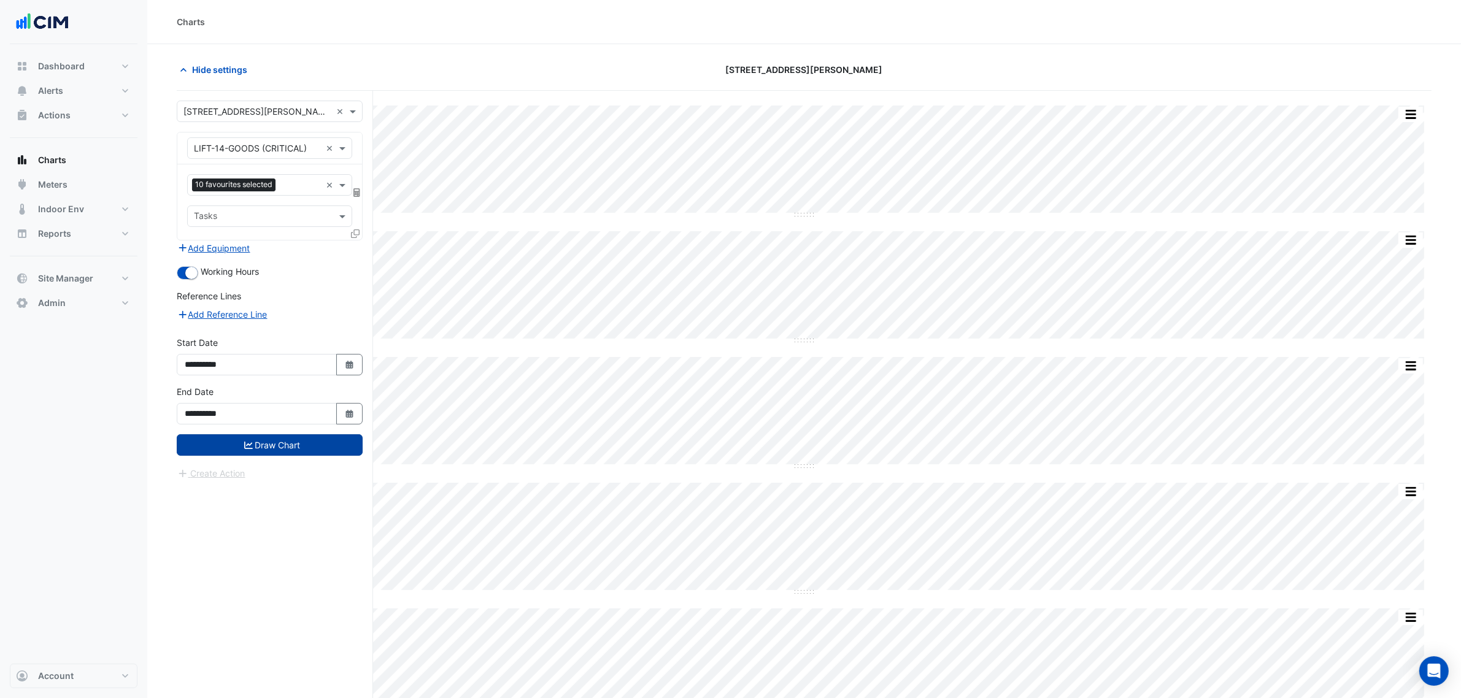
click at [314, 442] on button "Draw Chart" at bounding box center [270, 444] width 186 height 21
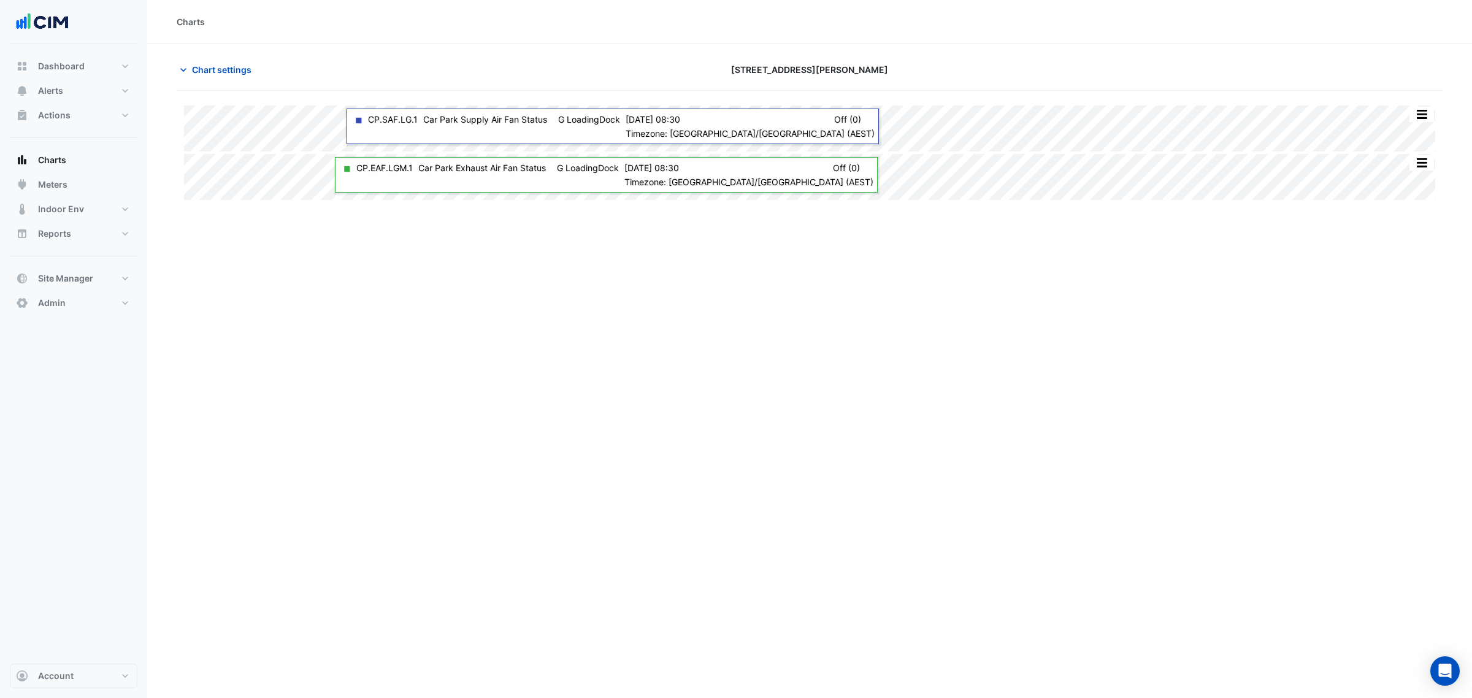
type input "**********"
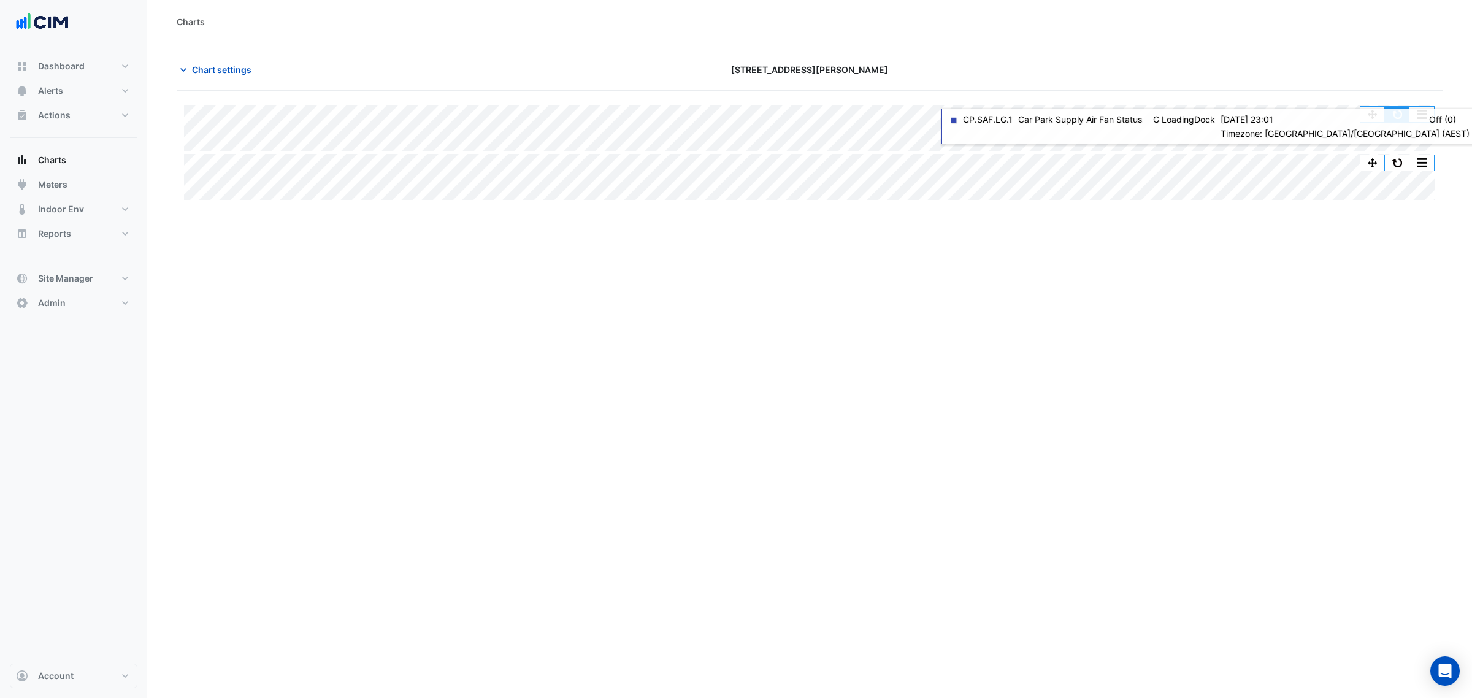
click at [1393, 107] on button "button" at bounding box center [1397, 114] width 25 height 15
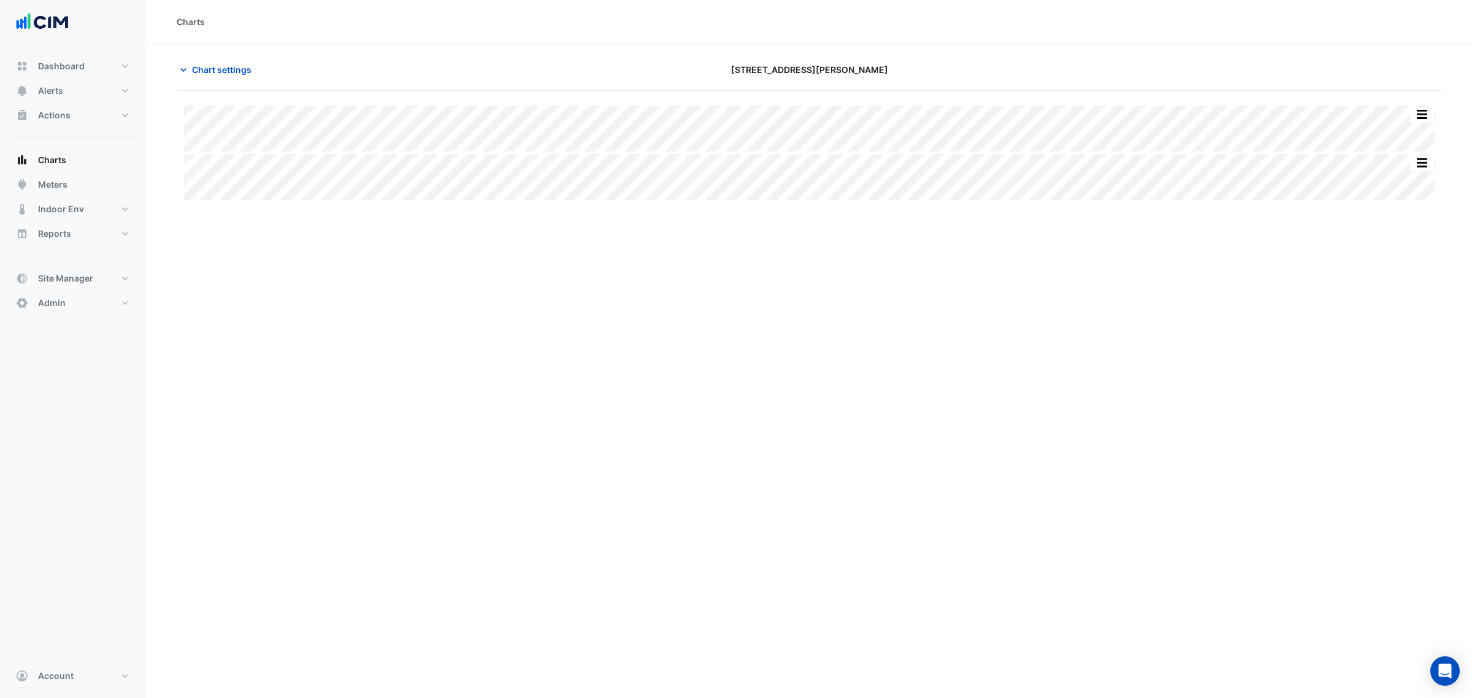
click at [221, 53] on section "Chart settings [STREET_ADDRESS][PERSON_NAME] Split All Split None Print Save as…" at bounding box center [809, 123] width 1325 height 158
click at [225, 60] on button "Chart settings" at bounding box center [218, 69] width 83 height 21
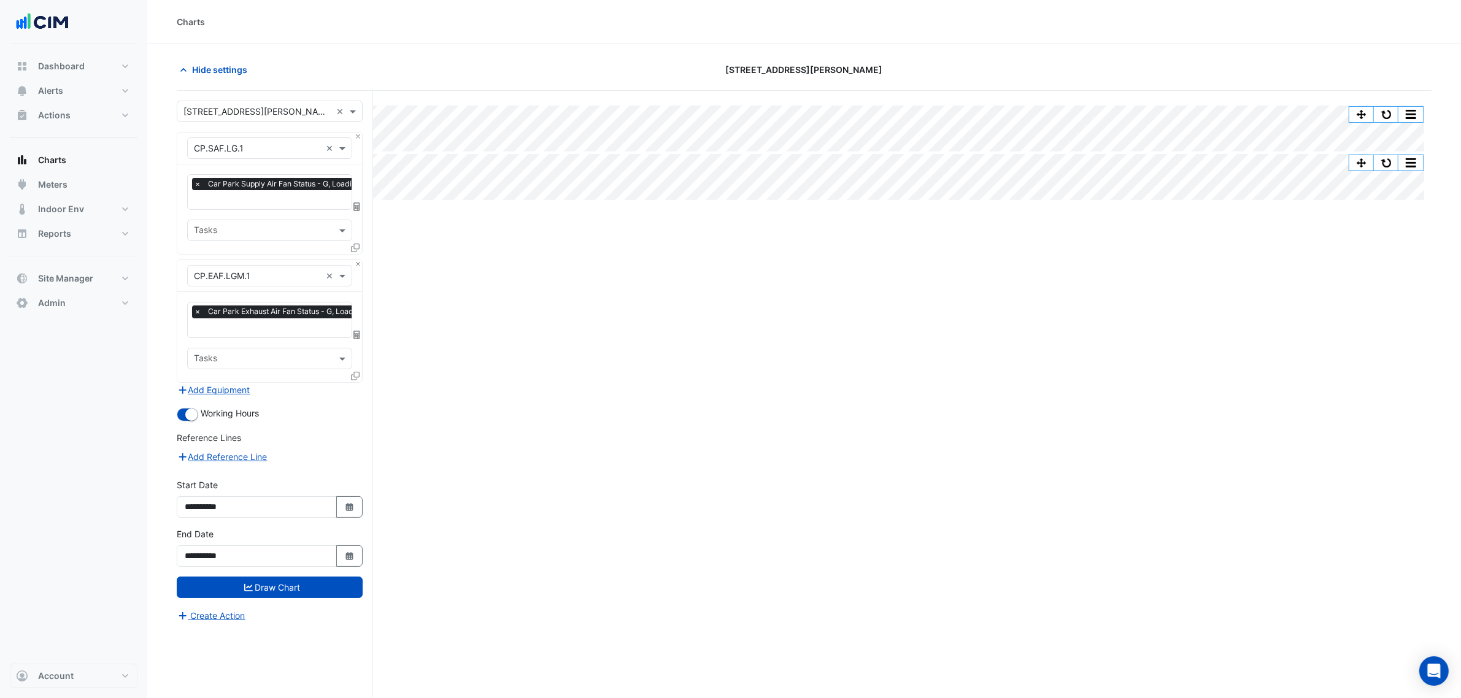
click at [277, 206] on input "text" at bounding box center [289, 200] width 191 height 13
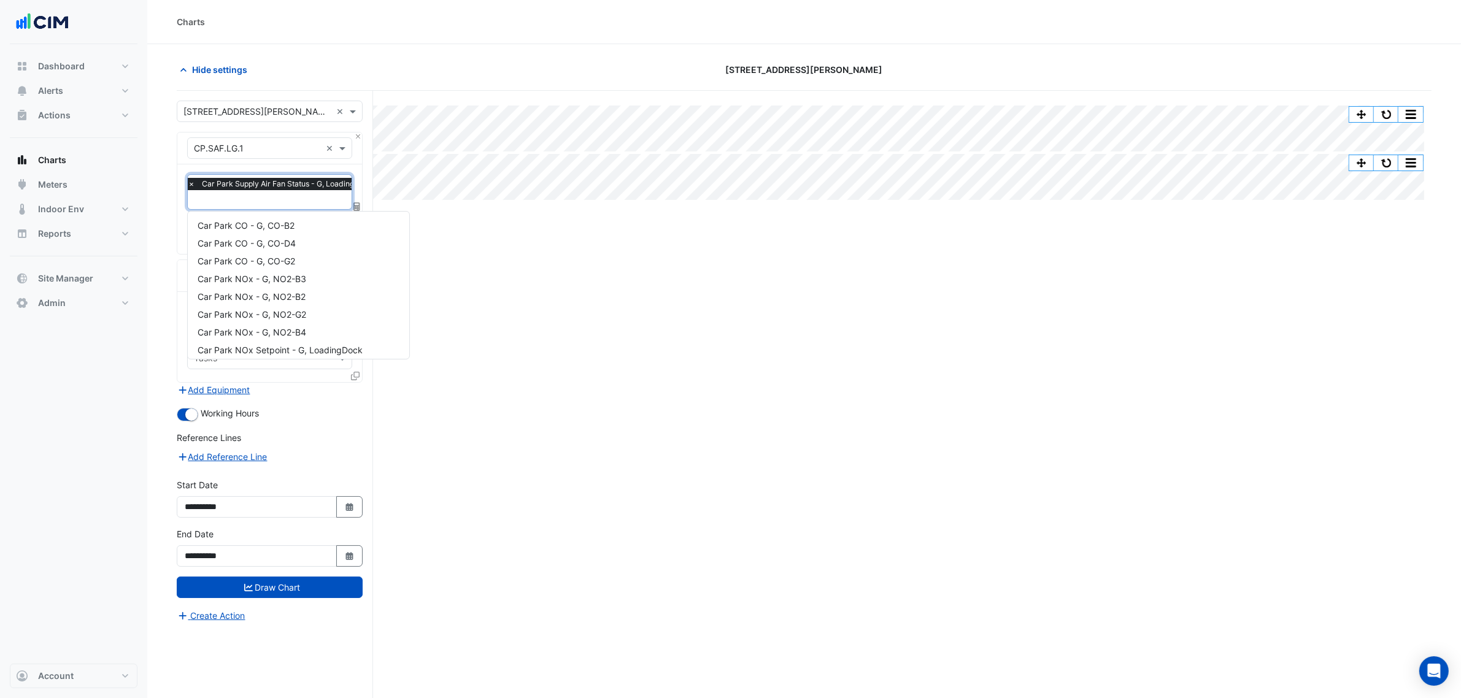
scroll to position [111, 0]
type input "**"
click at [278, 220] on span "Car Park CO - G, CO-B2" at bounding box center [246, 225] width 97 height 10
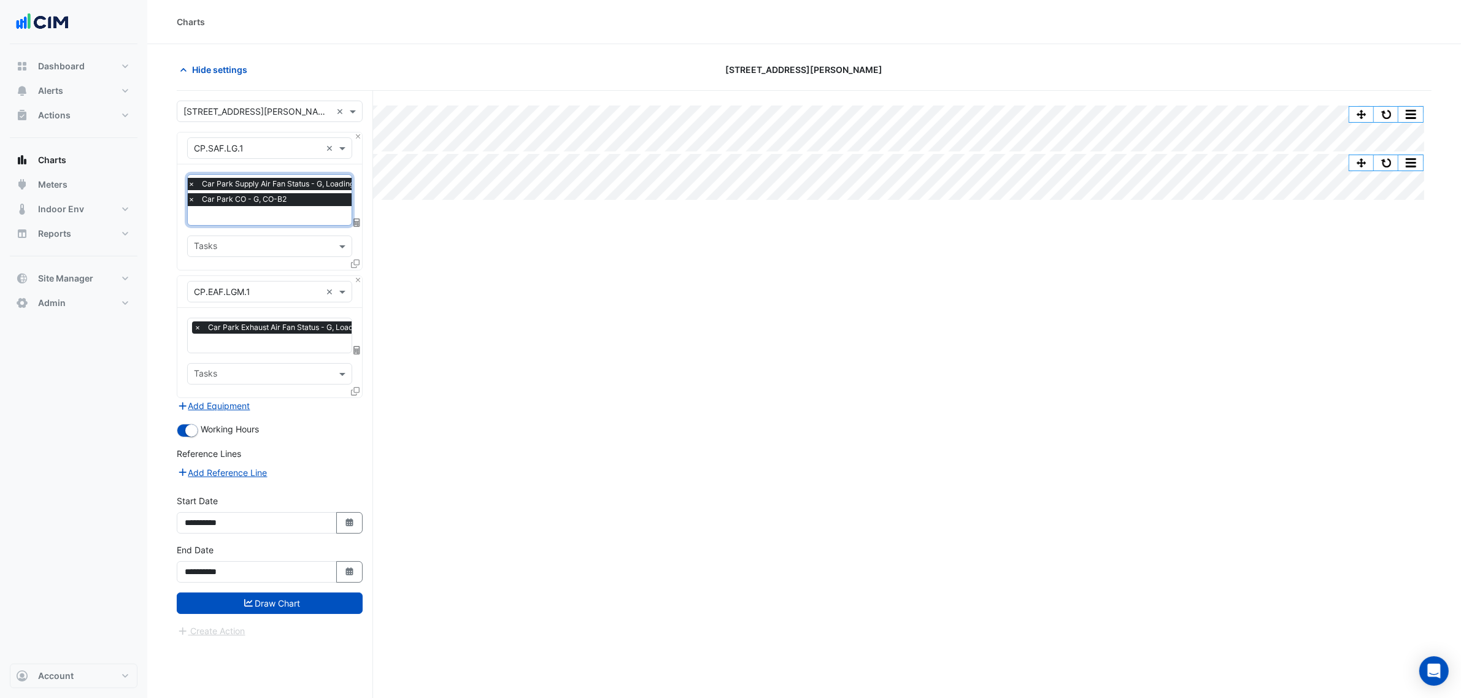
type input "*"
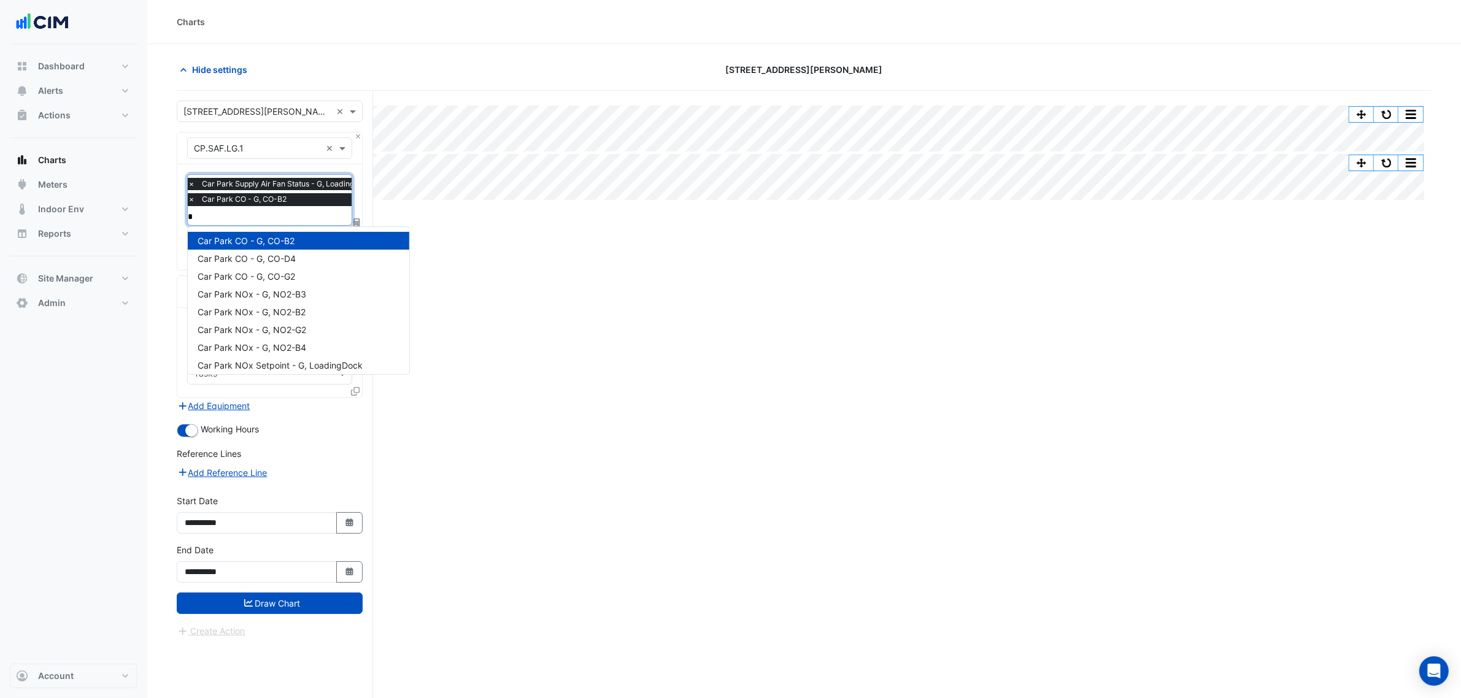
click at [286, 255] on span "Car Park CO - G, CO-D4" at bounding box center [247, 258] width 98 height 10
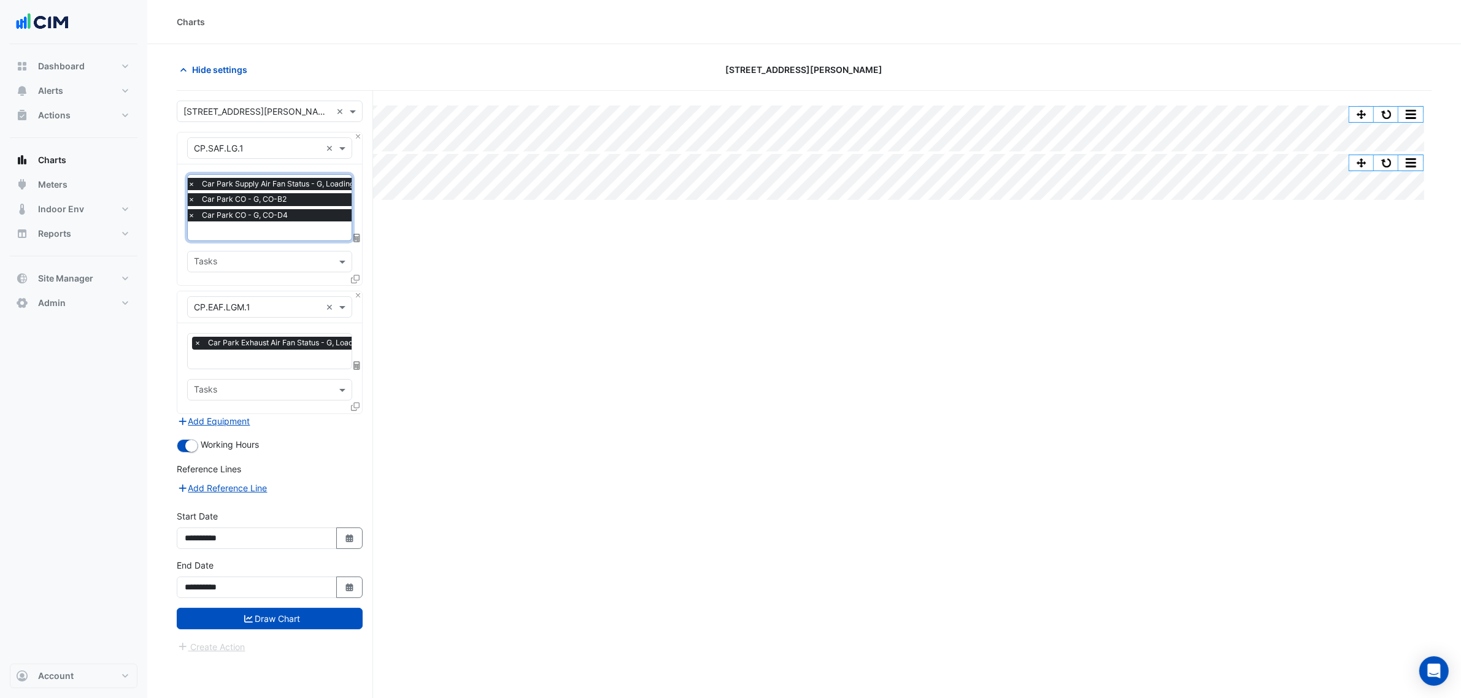
type input "*"
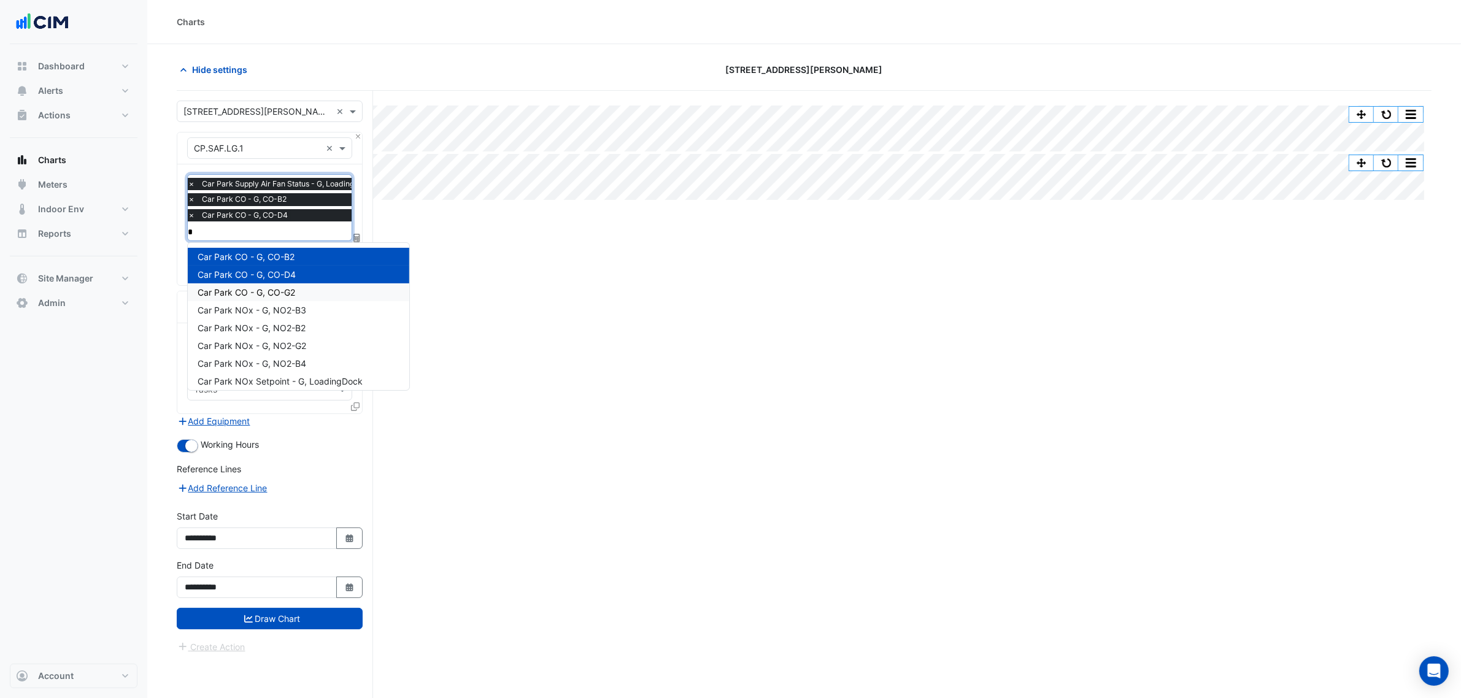
click at [295, 293] on span "Car Park CO - G, CO-G2" at bounding box center [247, 292] width 98 height 10
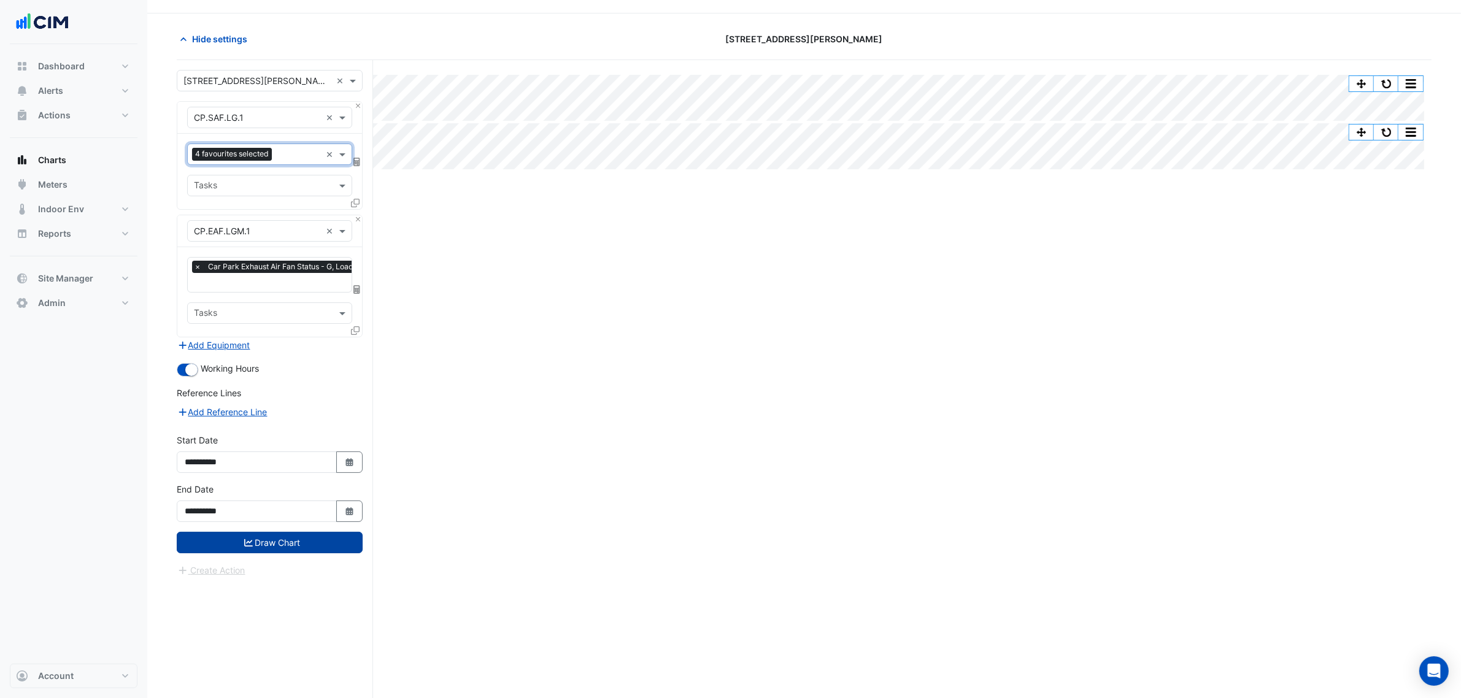
scroll to position [47, 0]
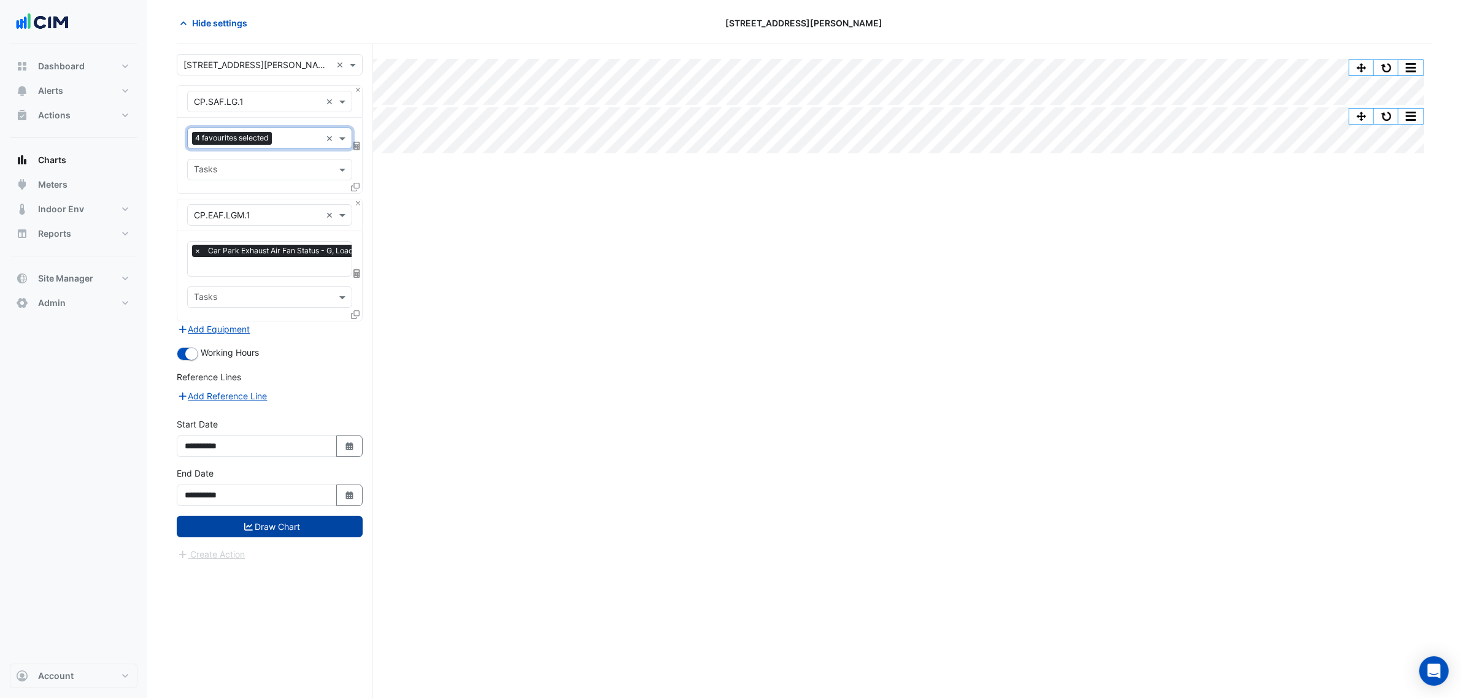
click at [315, 529] on button "Draw Chart" at bounding box center [270, 526] width 186 height 21
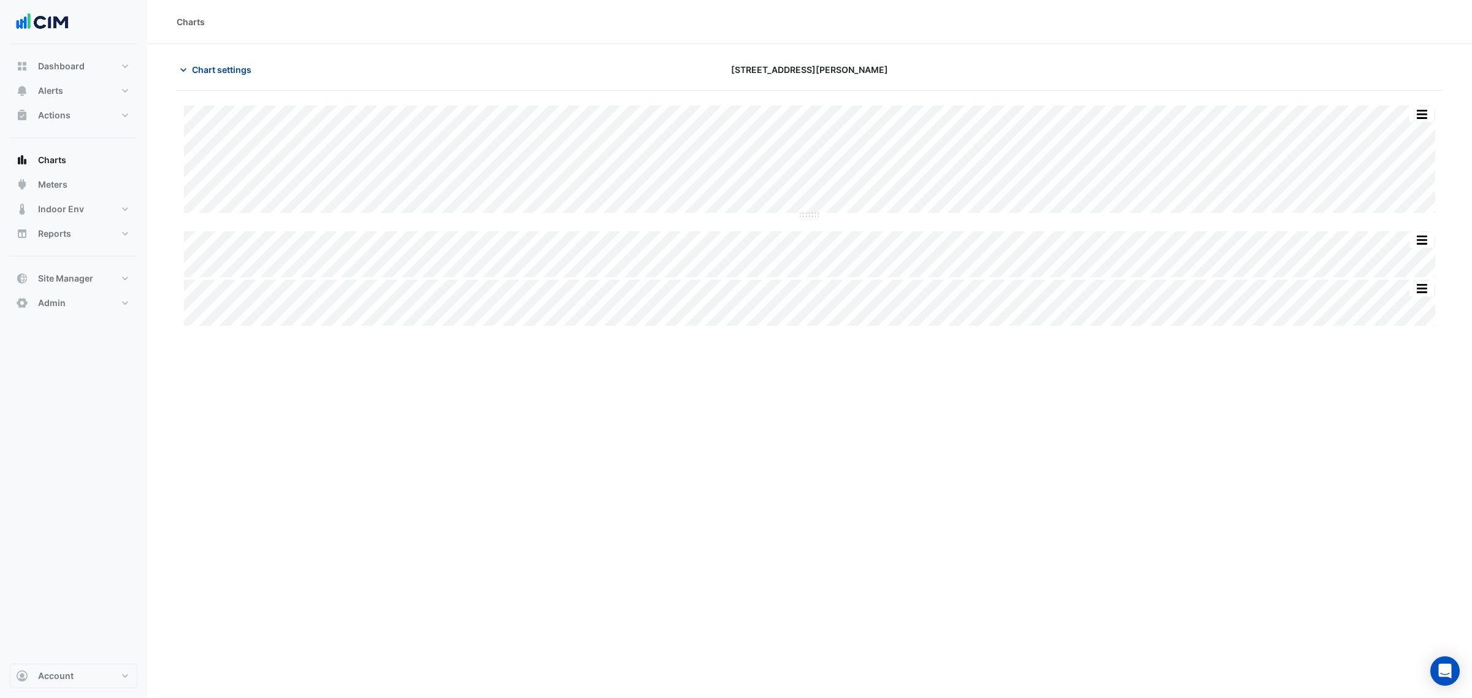
click at [240, 71] on span "Chart settings" at bounding box center [222, 69] width 60 height 13
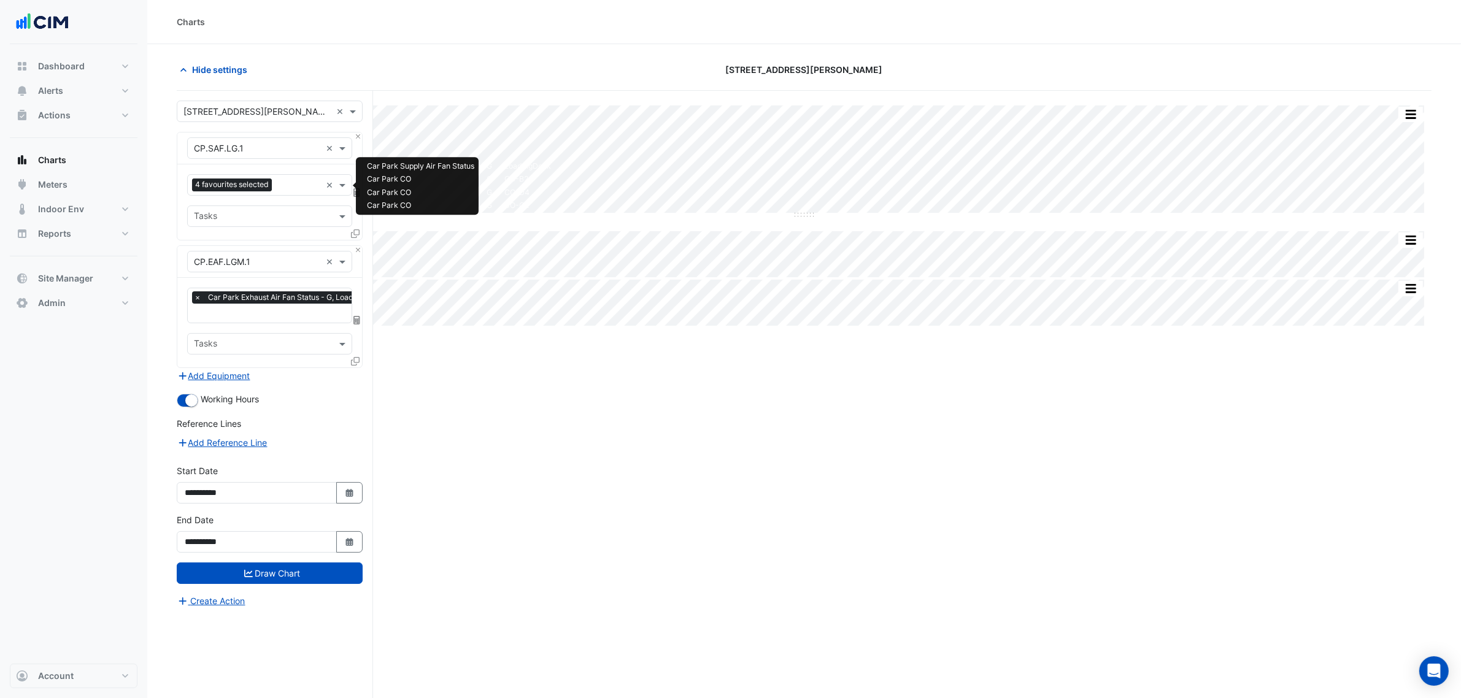
click at [264, 184] on span "4 favourites selected" at bounding box center [232, 185] width 80 height 12
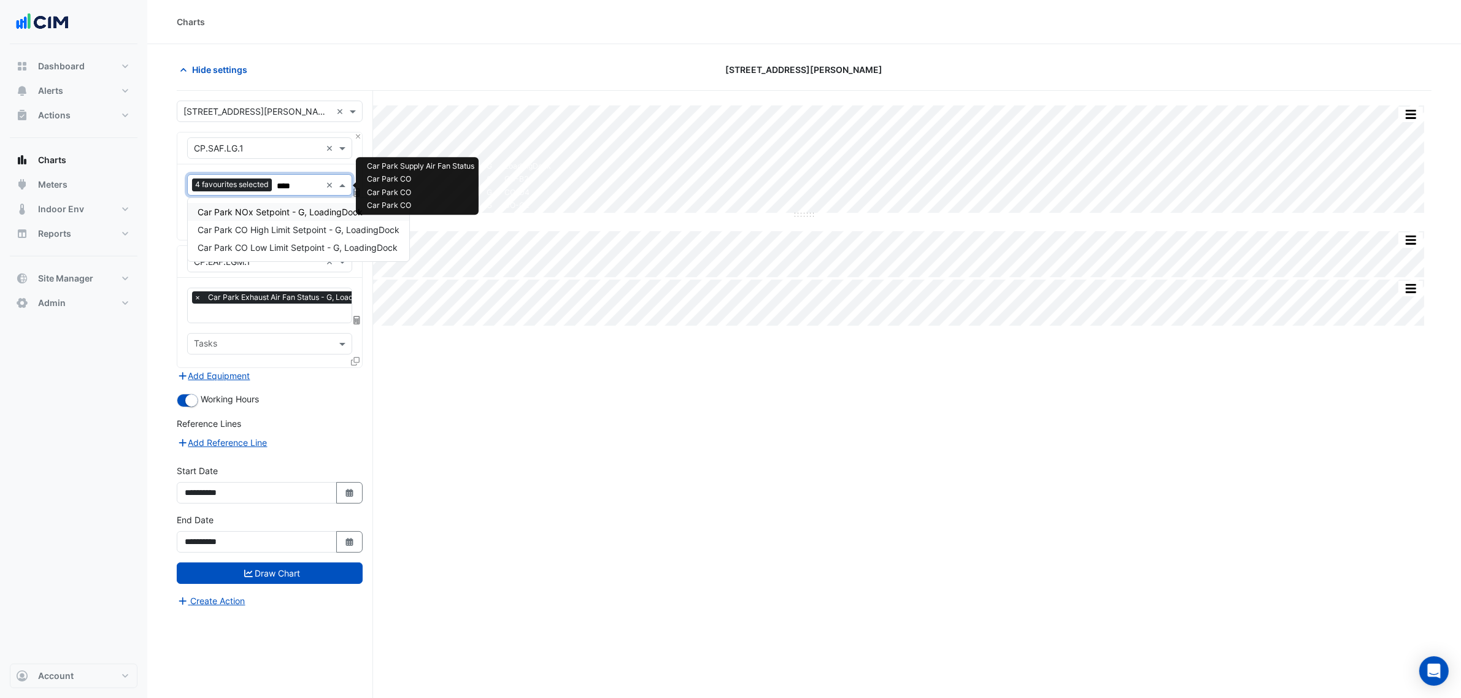
type input "*****"
click at [324, 234] on span "Car Park CO High Limit Setpoint - G, LoadingDock" at bounding box center [299, 230] width 202 height 10
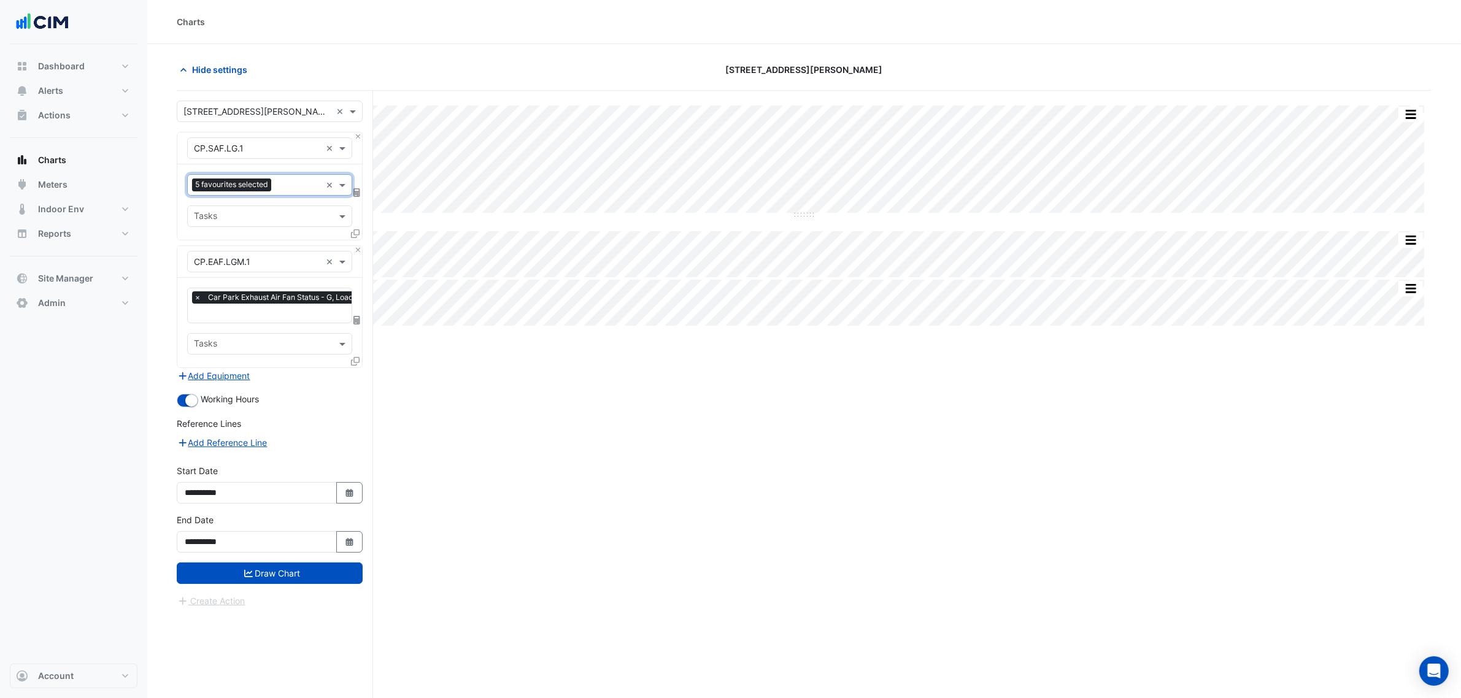
type input "*"
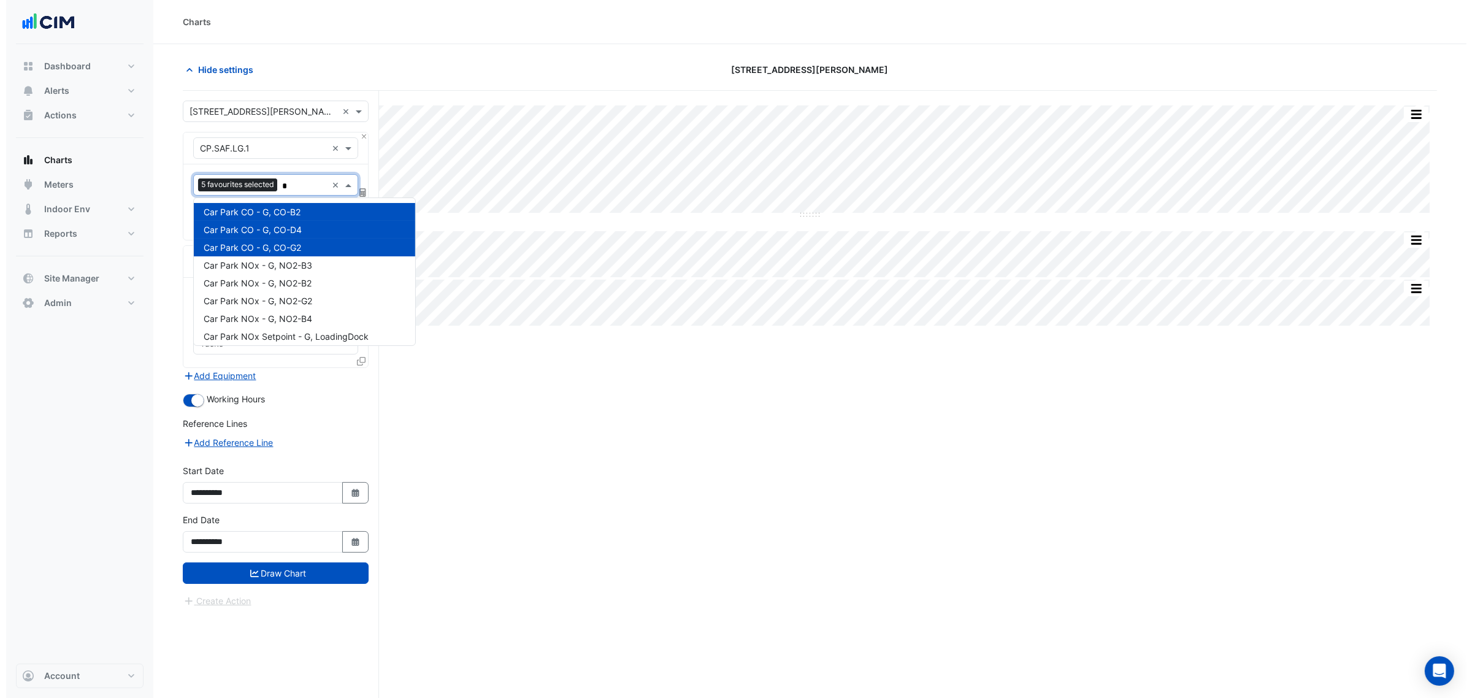
scroll to position [111, 0]
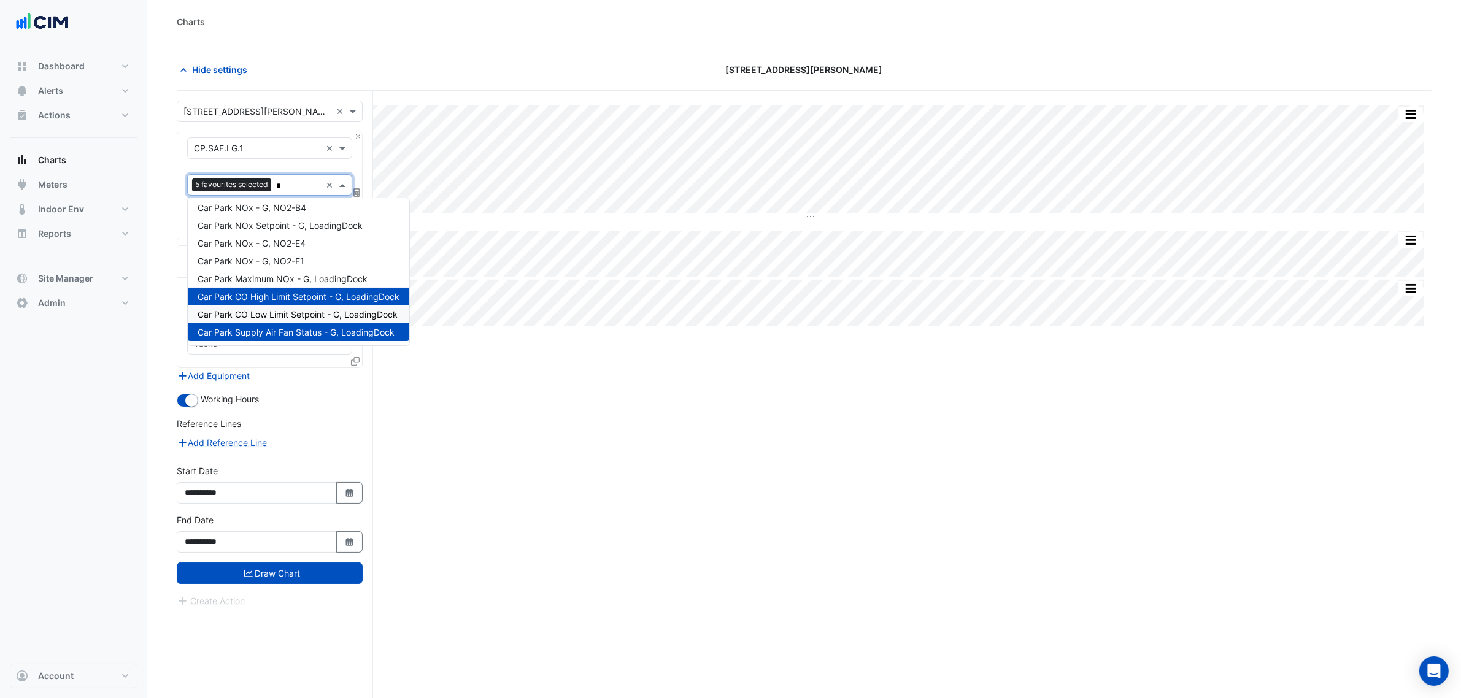
click at [298, 313] on span "Car Park CO Low Limit Setpoint - G, LoadingDock" at bounding box center [298, 314] width 200 height 10
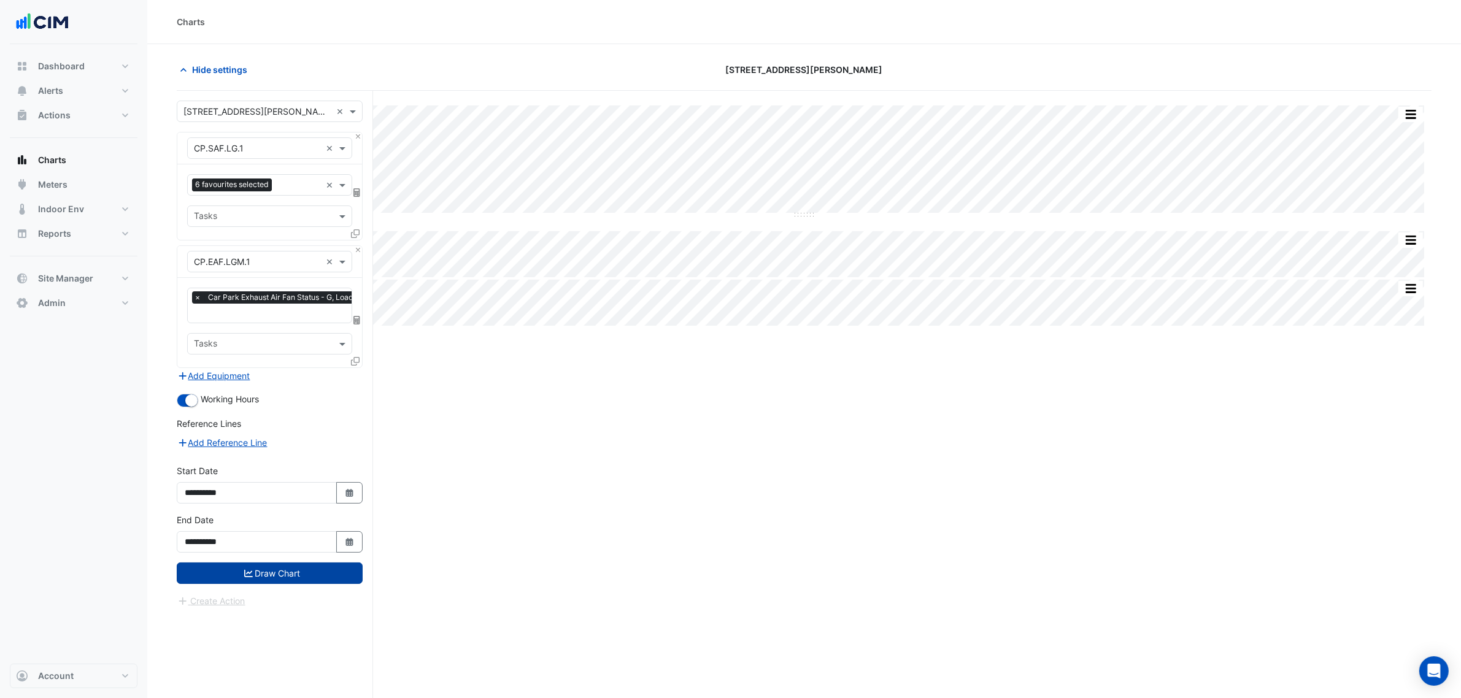
click at [255, 577] on button "Draw Chart" at bounding box center [270, 573] width 186 height 21
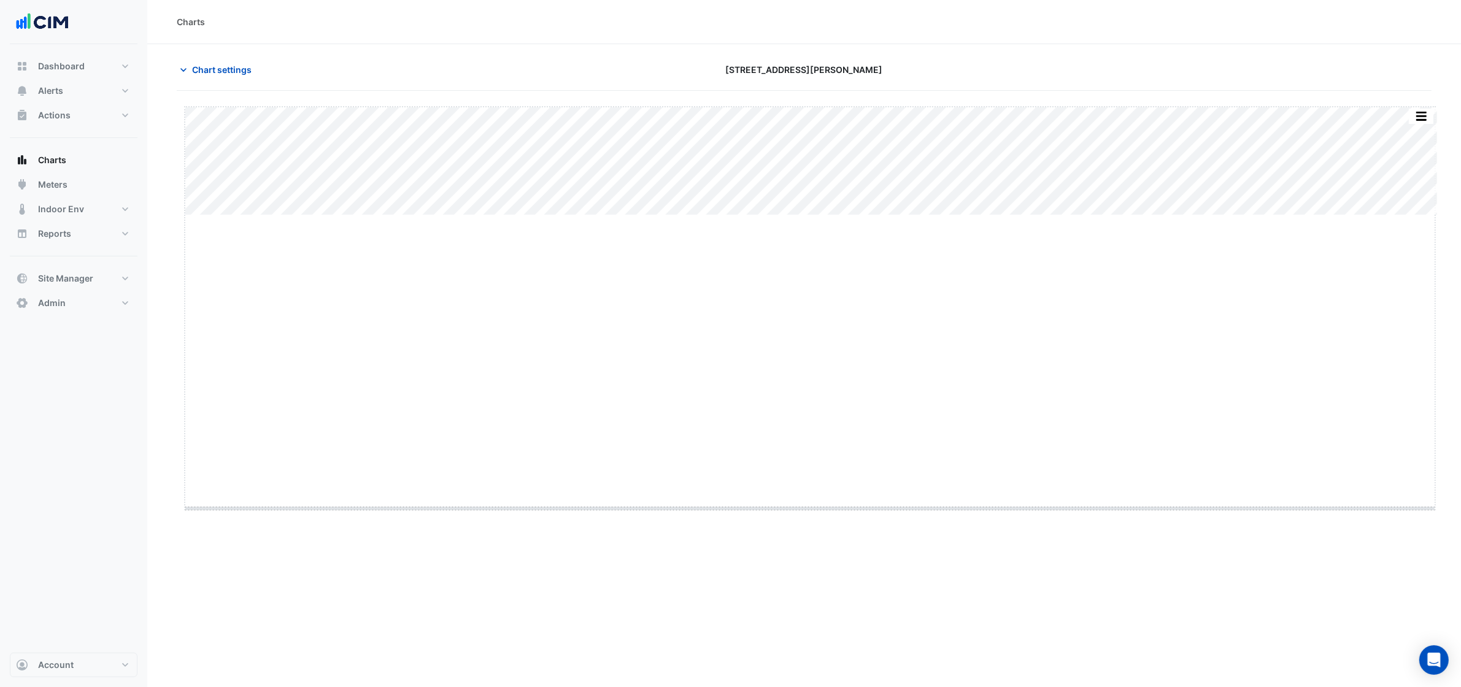
drag, startPoint x: 810, startPoint y: 216, endPoint x: 856, endPoint y: 572, distance: 359.3
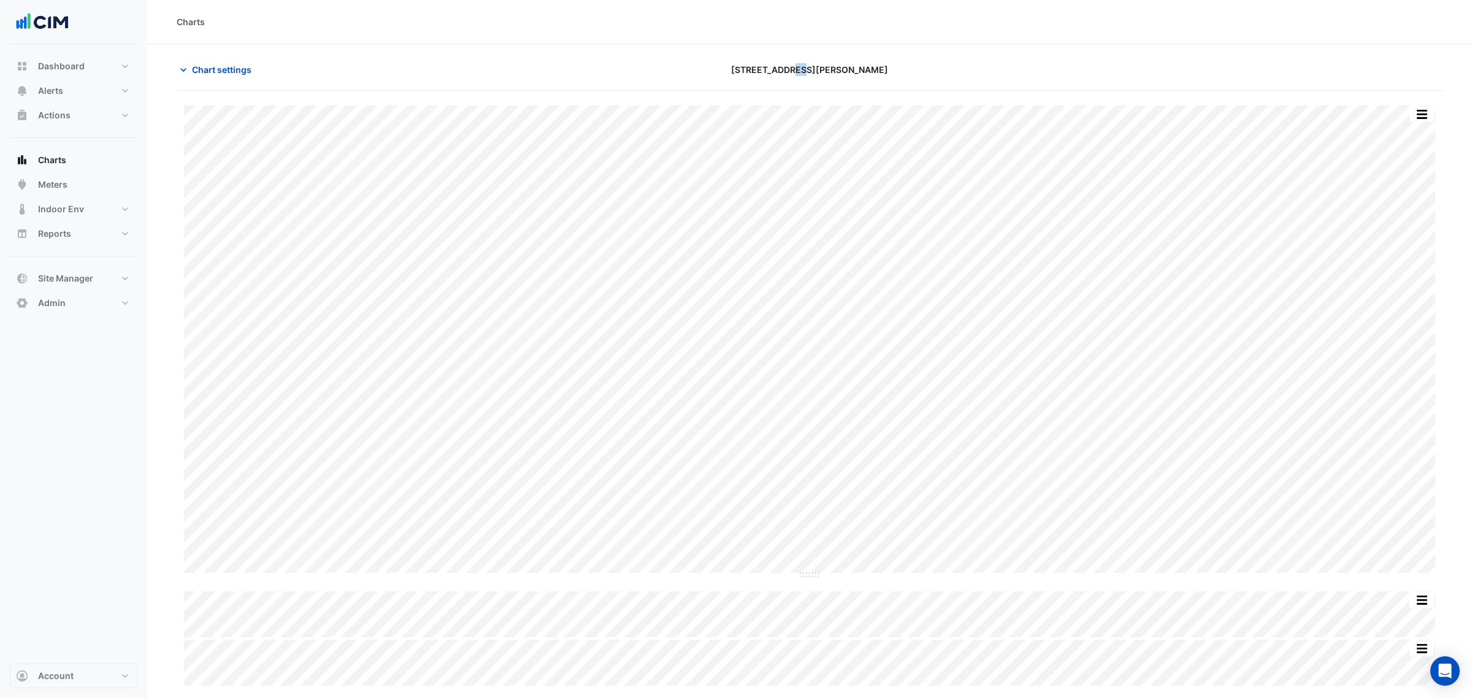
drag, startPoint x: 833, startPoint y: 62, endPoint x: 853, endPoint y: 63, distance: 19.6
click at [851, 63] on div "[STREET_ADDRESS][PERSON_NAME]" at bounding box center [809, 69] width 427 height 21
click at [850, 64] on div "[STREET_ADDRESS][PERSON_NAME]" at bounding box center [809, 69] width 427 height 21
drag, startPoint x: 847, startPoint y: 67, endPoint x: 749, endPoint y: 72, distance: 98.2
click at [749, 72] on div "[STREET_ADDRESS][PERSON_NAME]" at bounding box center [809, 69] width 427 height 21
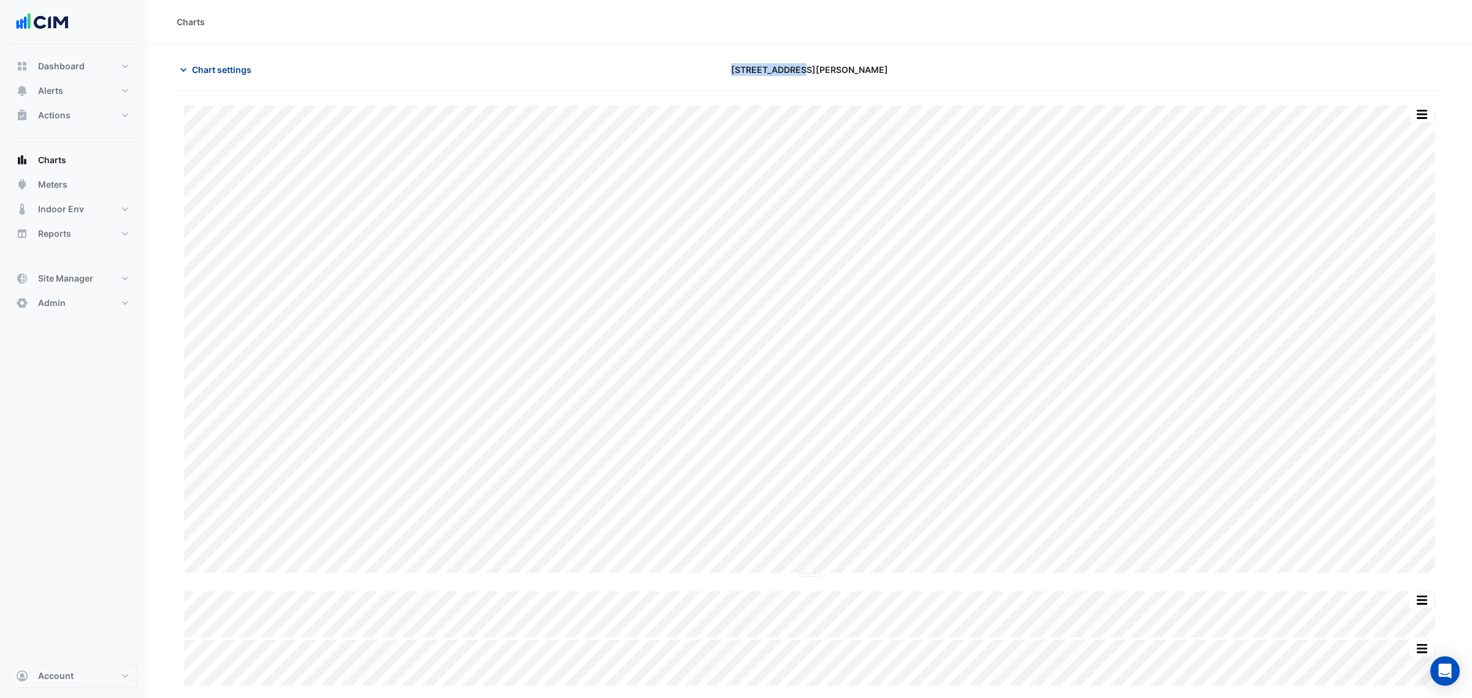
click at [221, 66] on span "Chart settings" at bounding box center [222, 69] width 60 height 13
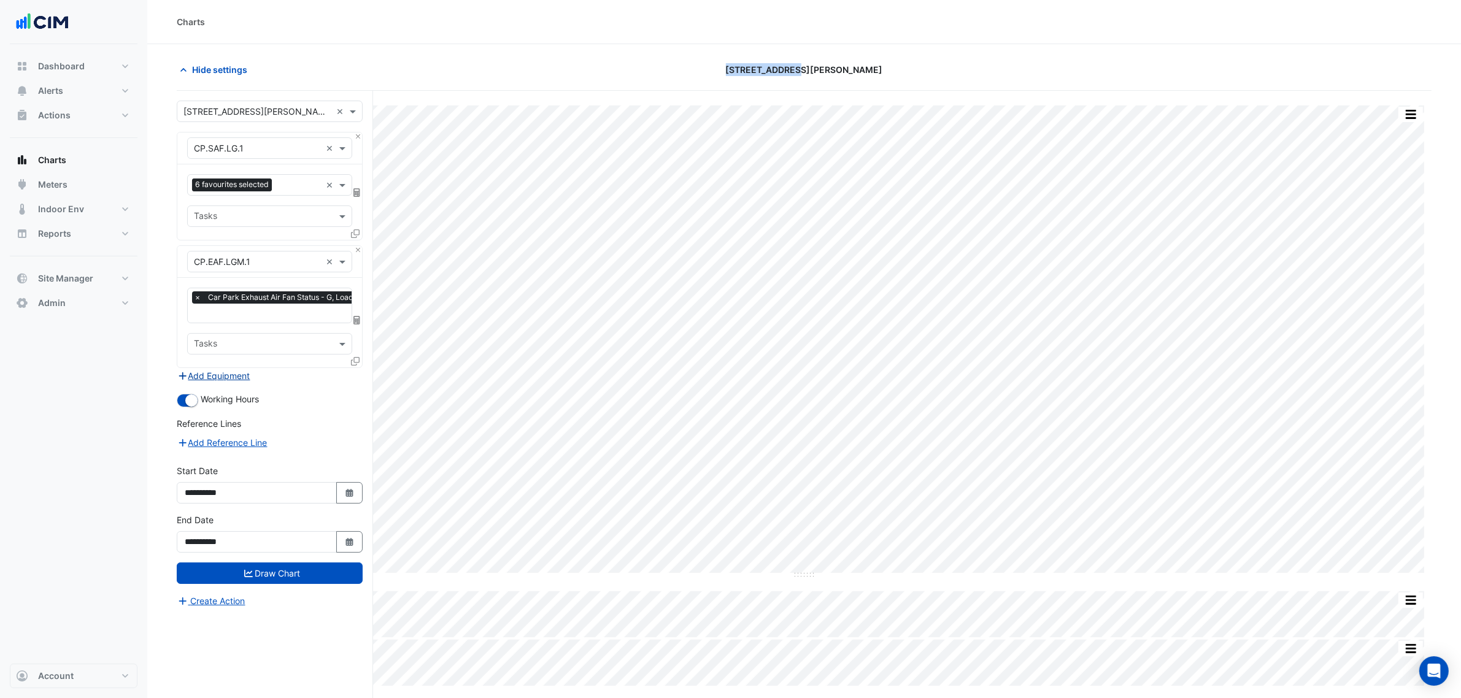
click at [216, 372] on button "Add Equipment" at bounding box center [214, 376] width 74 height 14
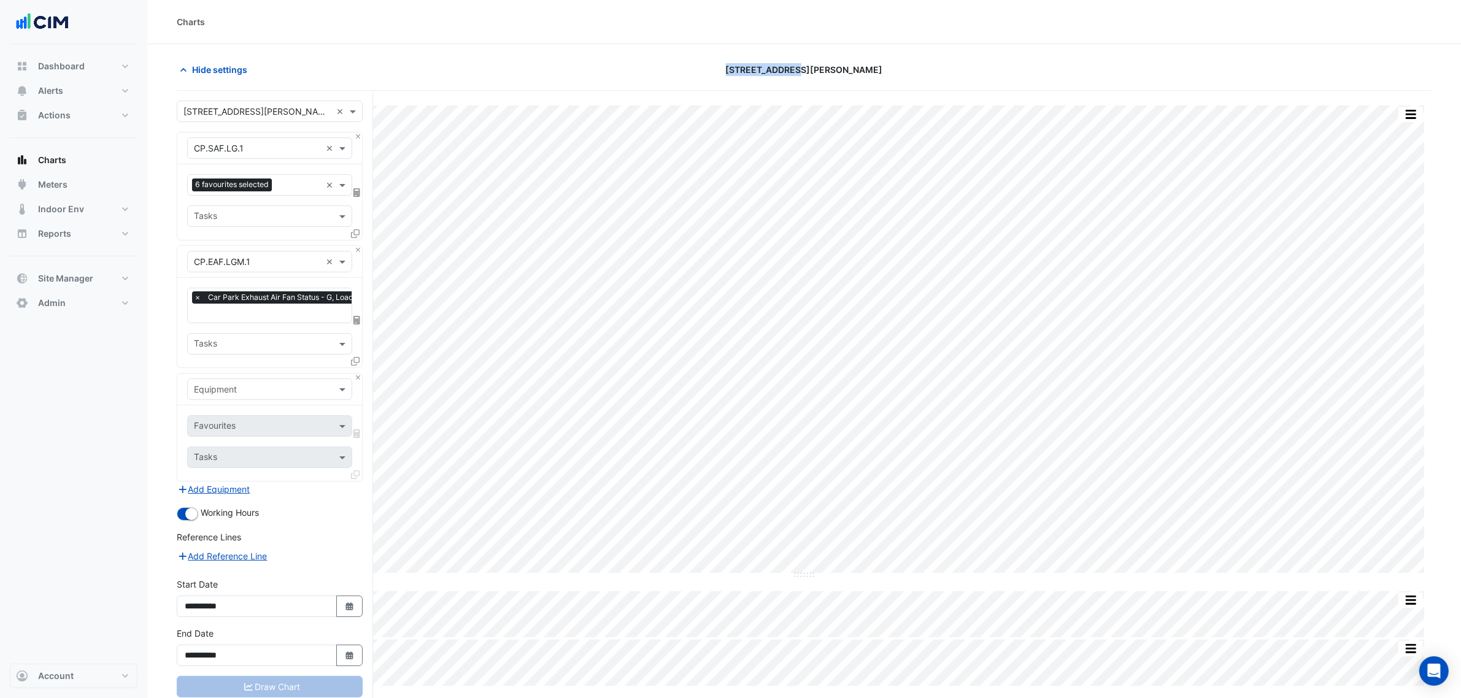
click at [242, 385] on input "text" at bounding box center [257, 389] width 127 height 13
type input "***"
click at [163, 342] on section "Hide settings [STREET_ADDRESS][PERSON_NAME] Split by Unit Split All Split None …" at bounding box center [803, 394] width 1313 height 701
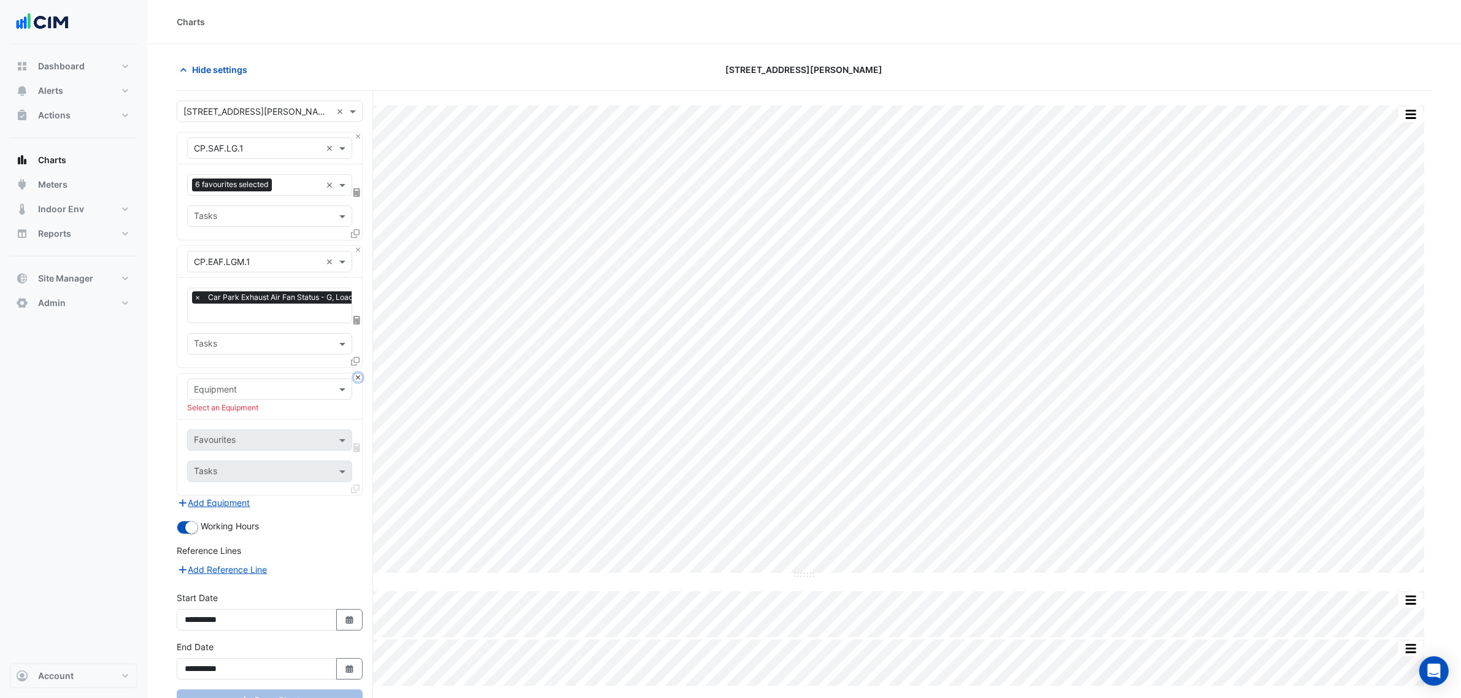
click at [356, 381] on button "Close" at bounding box center [358, 378] width 8 height 8
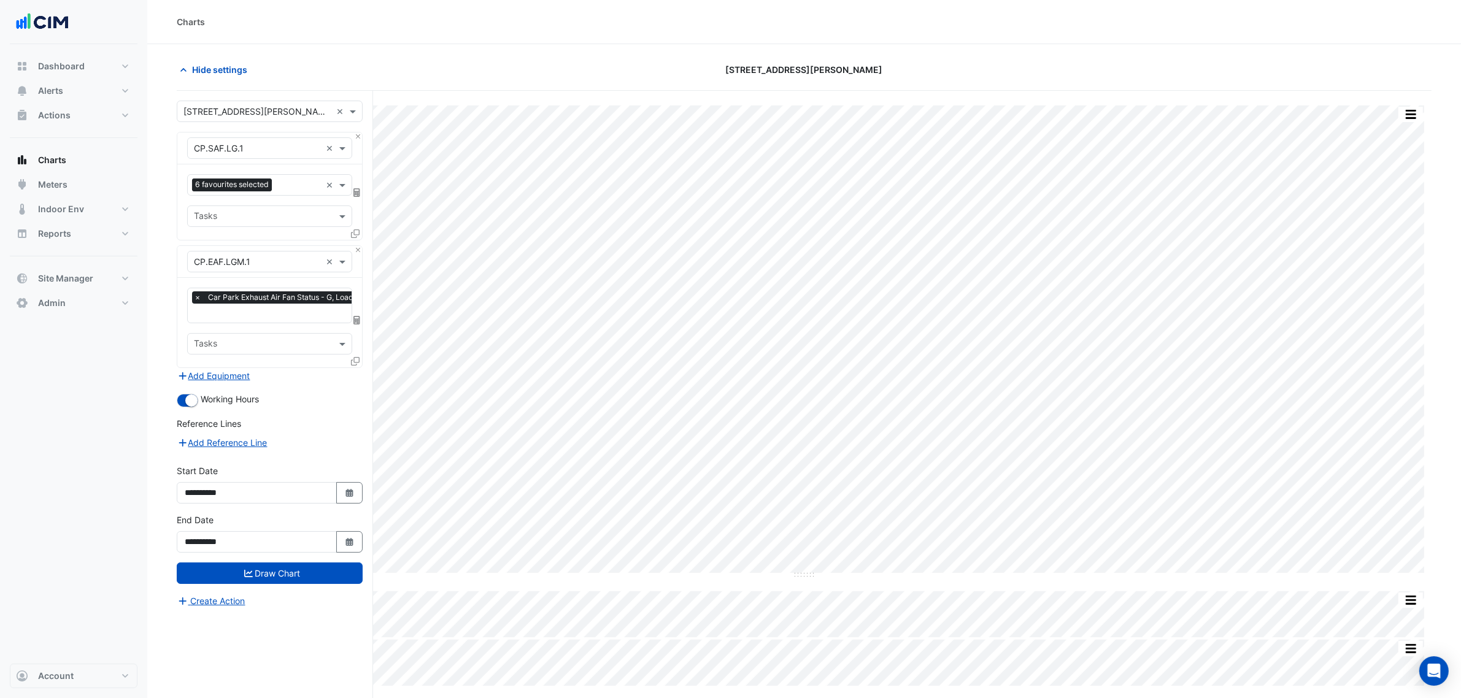
click at [359, 361] on icon at bounding box center [355, 361] width 9 height 9
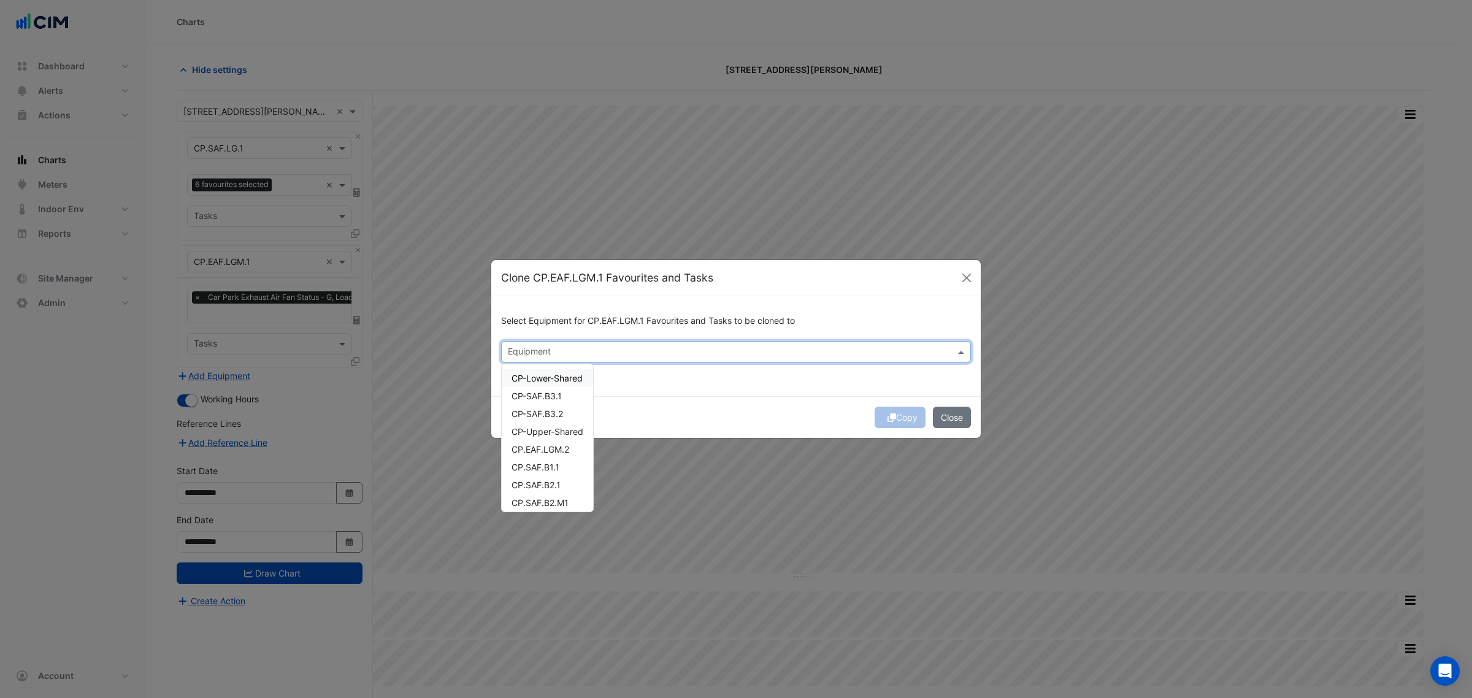
click at [608, 342] on div "Equipment" at bounding box center [726, 351] width 448 height 19
click at [562, 446] on span "CP.EAF.LGM.2" at bounding box center [541, 449] width 58 height 10
click at [558, 460] on div "CP.SAF.B1.1" at bounding box center [547, 467] width 91 height 18
click at [559, 469] on div "CP.SAF.B1.1" at bounding box center [547, 467] width 91 height 18
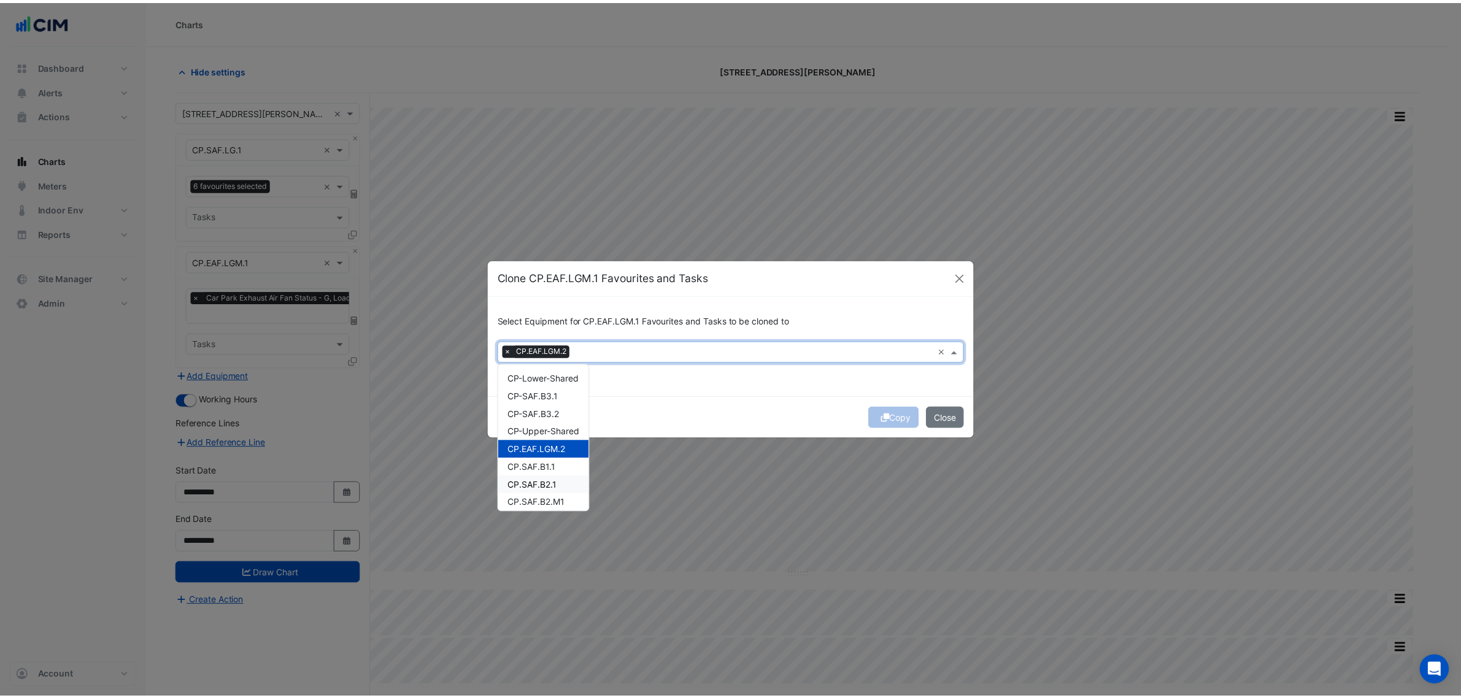
scroll to position [4, 0]
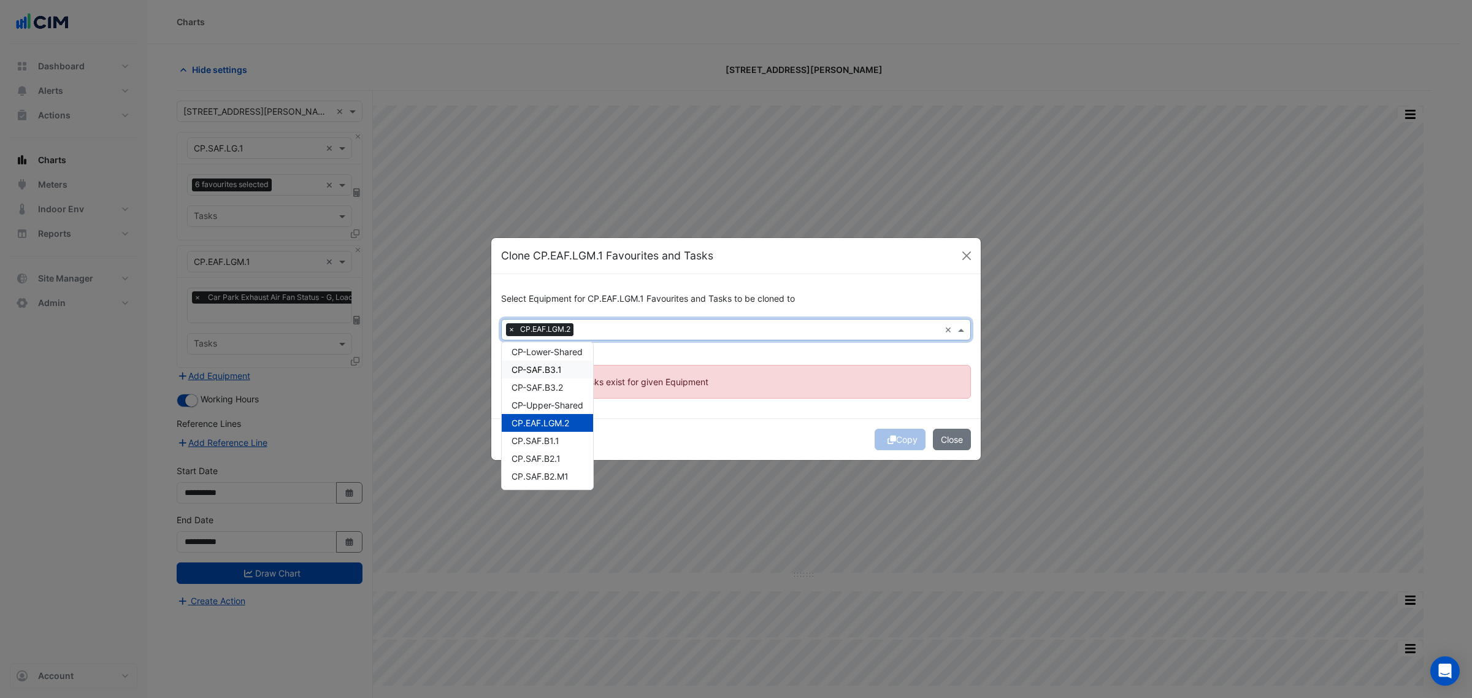
drag, startPoint x: 562, startPoint y: 372, endPoint x: 562, endPoint y: 382, distance: 9.8
click at [562, 374] on div "CP-SAF.B3.1" at bounding box center [547, 370] width 91 height 18
drag, startPoint x: 562, startPoint y: 382, endPoint x: 561, endPoint y: 411, distance: 28.8
click at [562, 386] on span "CP-SAF.B3.2" at bounding box center [538, 387] width 52 height 10
click at [554, 448] on div "CP.SAF.B1.1" at bounding box center [547, 441] width 91 height 18
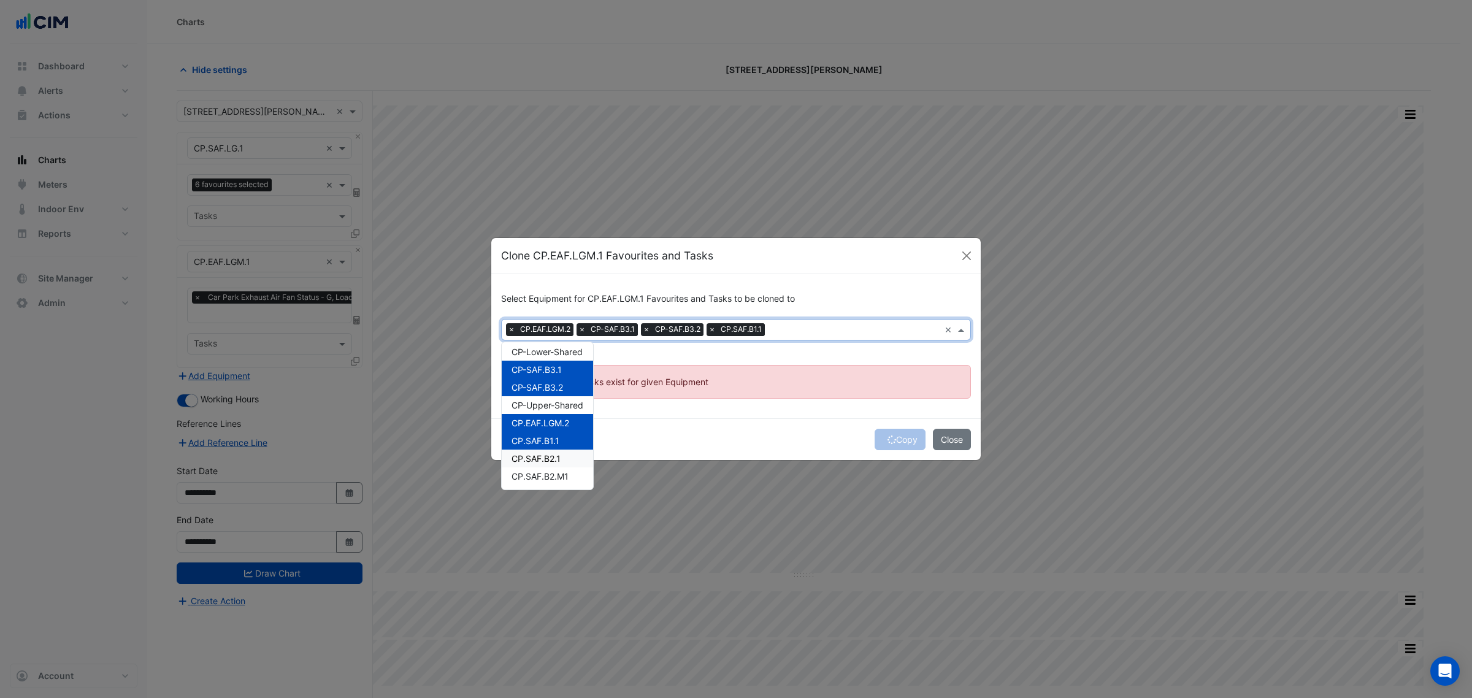
click at [553, 460] on span "CP.SAF.B2.1" at bounding box center [536, 458] width 49 height 10
click at [554, 478] on span "CP.SAF.B2.M1" at bounding box center [540, 476] width 57 height 10
click at [942, 433] on button "Close" at bounding box center [952, 439] width 38 height 21
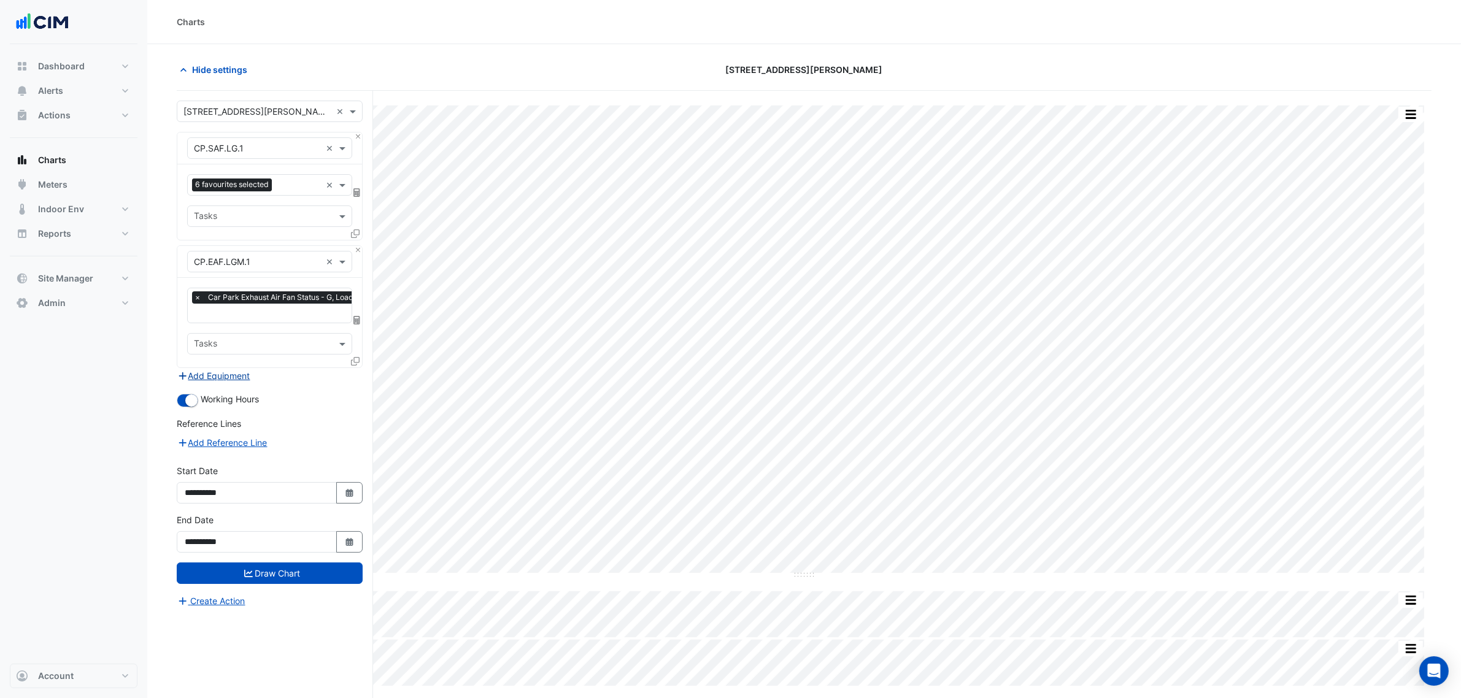
click at [237, 370] on button "Add Equipment" at bounding box center [214, 376] width 74 height 14
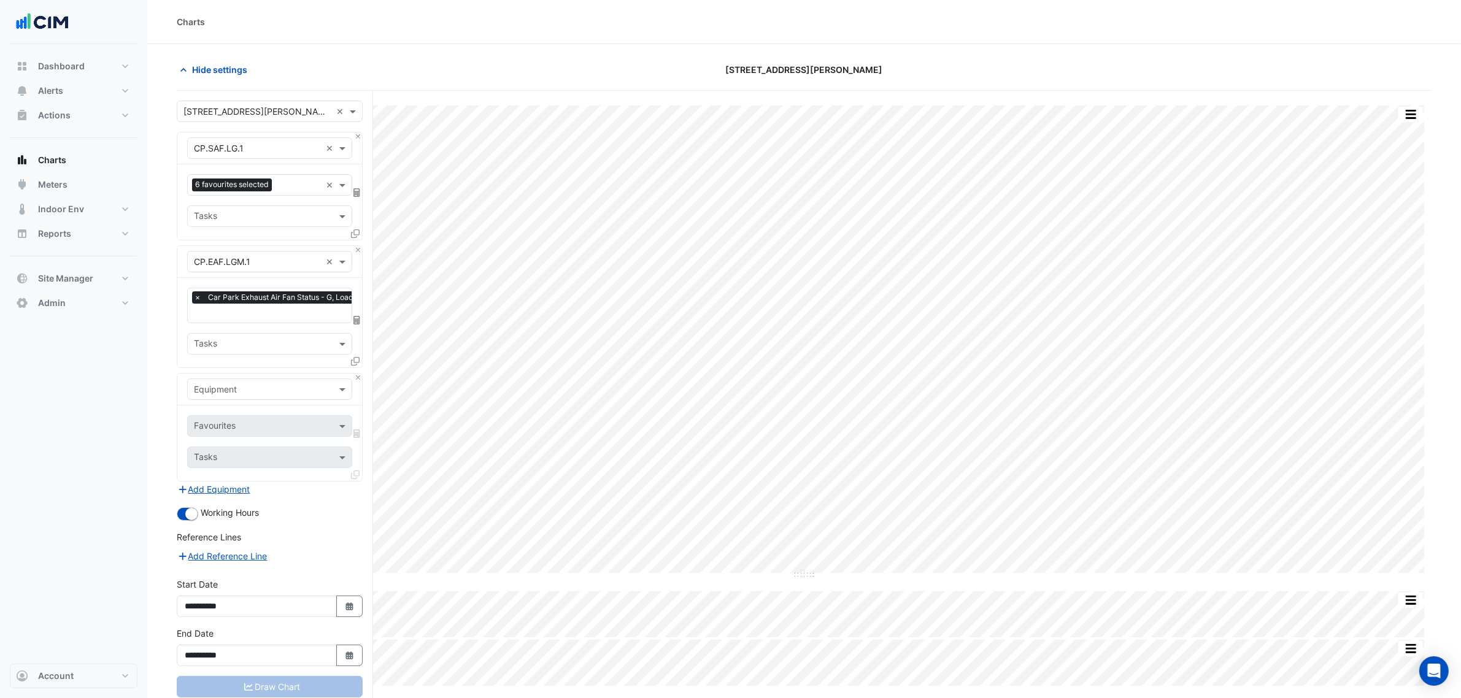
click at [243, 387] on input "text" at bounding box center [257, 389] width 127 height 13
type input "******"
click at [255, 411] on div "CP.SAF.B1.1" at bounding box center [269, 416] width 163 height 18
click at [256, 421] on div "Favourites" at bounding box center [253, 426] width 130 height 19
type input "****"
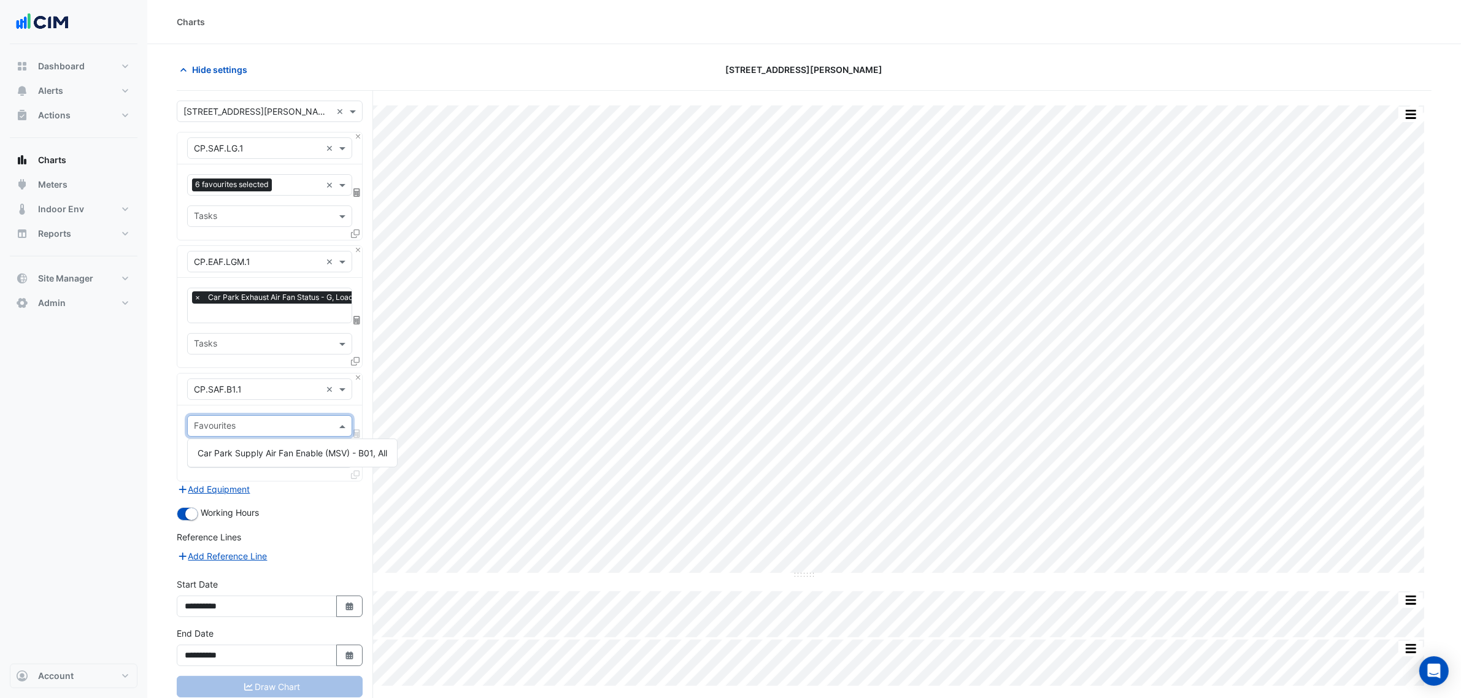
click at [321, 427] on input "text" at bounding box center [262, 427] width 137 height 13
click at [167, 428] on section "Hide settings 1 Martin Place Split by Unit Split All Split None Print Save as J…" at bounding box center [803, 394] width 1313 height 701
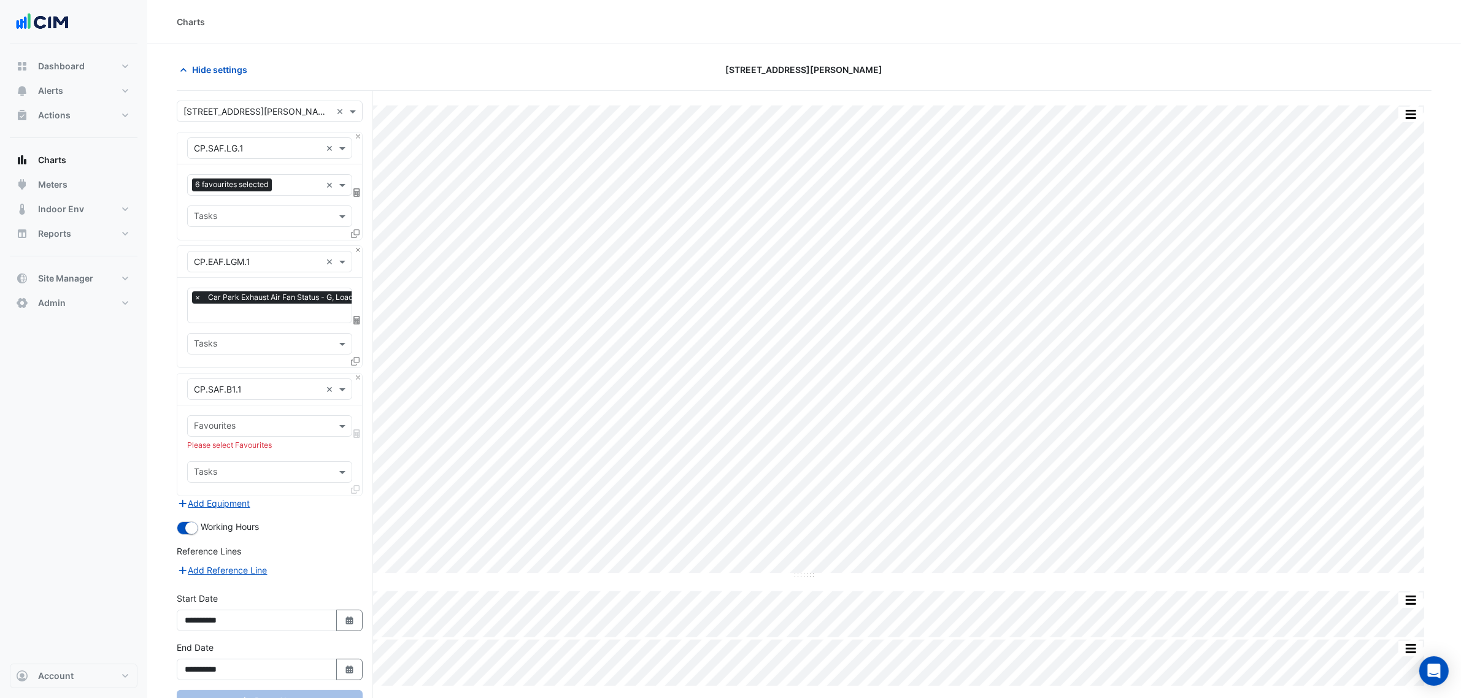
click at [210, 423] on input "text" at bounding box center [262, 427] width 137 height 13
click at [232, 448] on span "Car Park Supply Air Fan Enable (MSV) - B01, All" at bounding box center [293, 453] width 190 height 10
click at [234, 503] on button "Add Equipment" at bounding box center [214, 503] width 74 height 14
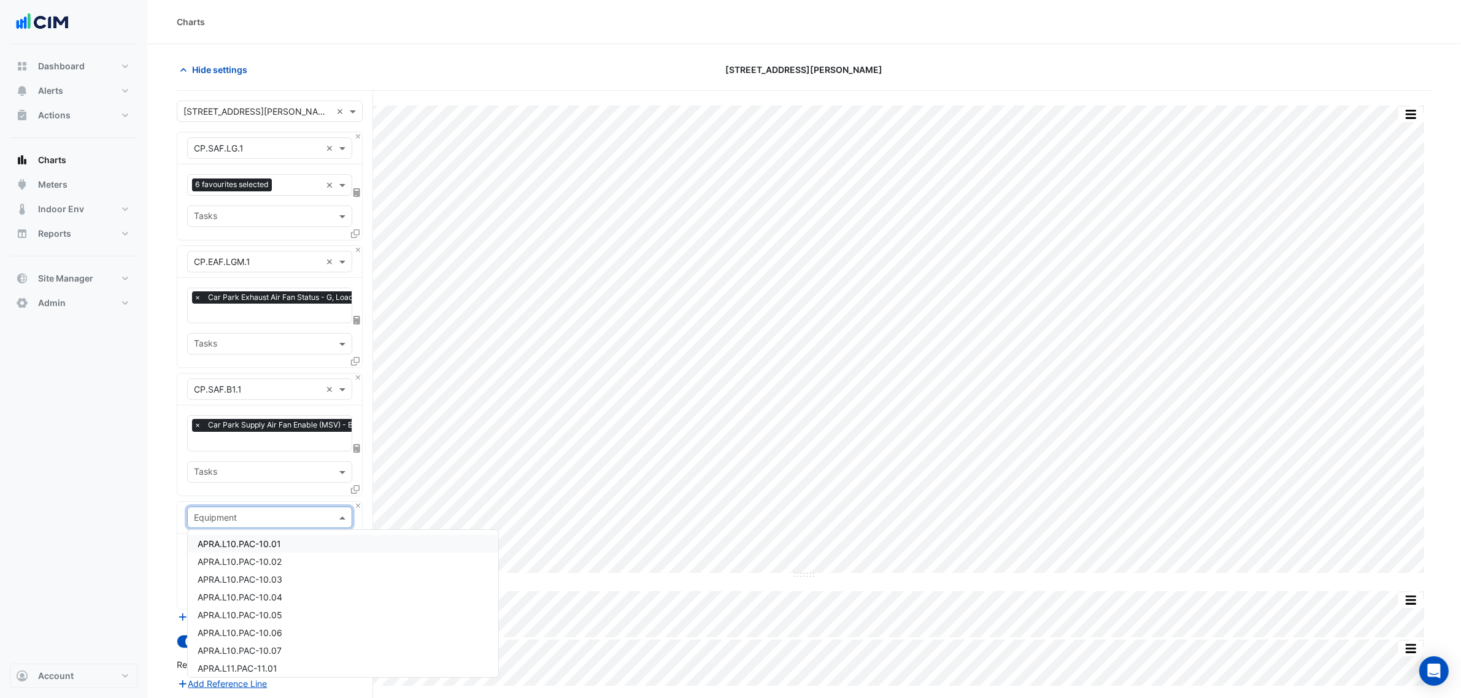
click at [243, 525] on div "Equipment" at bounding box center [269, 517] width 165 height 21
type input "***"
click at [269, 596] on div "CP.SAF.B2.1" at bounding box center [269, 597] width 163 height 18
click at [268, 556] on input "text" at bounding box center [256, 555] width 124 height 13
drag, startPoint x: 166, startPoint y: 537, endPoint x: 182, endPoint y: 536, distance: 15.4
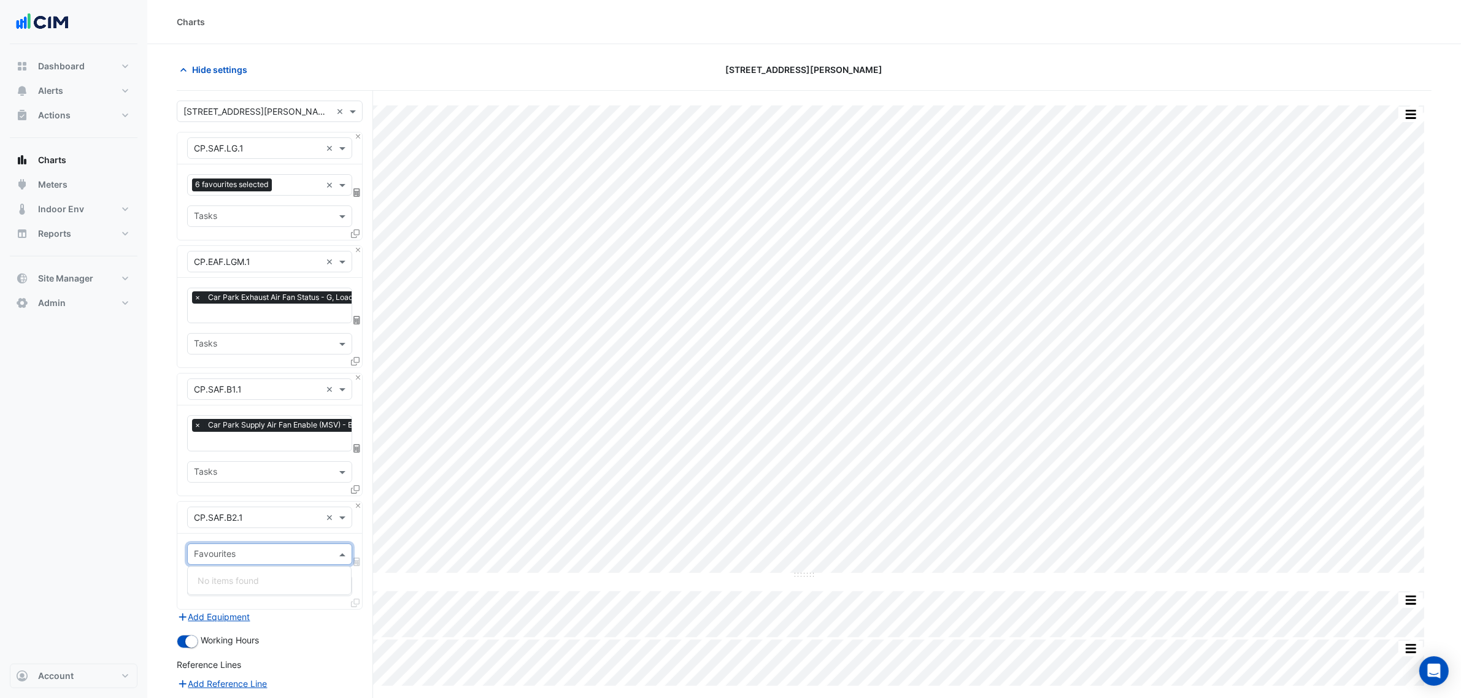
click at [166, 538] on section "Hide settings 1 Martin Place Split by Unit Split All Split None Print Save as J…" at bounding box center [803, 451] width 1313 height 815
drag, startPoint x: 228, startPoint y: 547, endPoint x: 231, endPoint y: 554, distance: 7.4
click at [228, 548] on div "Favourites" at bounding box center [260, 554] width 144 height 19
click at [172, 549] on section "Hide settings 1 Martin Place Split by Unit Split All Split None Print Save as J…" at bounding box center [803, 458] width 1313 height 829
click at [224, 552] on input "text" at bounding box center [262, 555] width 137 height 13
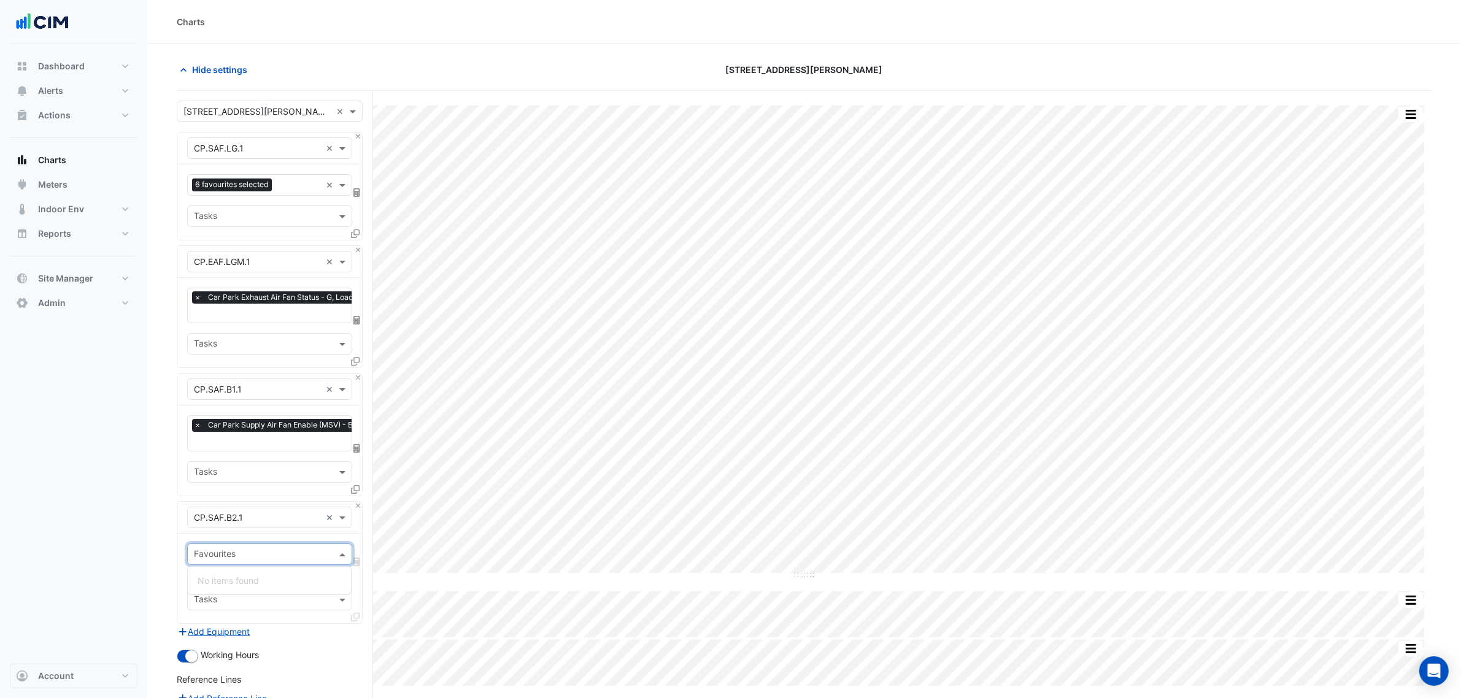
click at [178, 537] on div "Favourites No items found Please select Favourites Tasks" at bounding box center [269, 579] width 185 height 90
click at [281, 519] on input "text" at bounding box center [257, 518] width 127 height 13
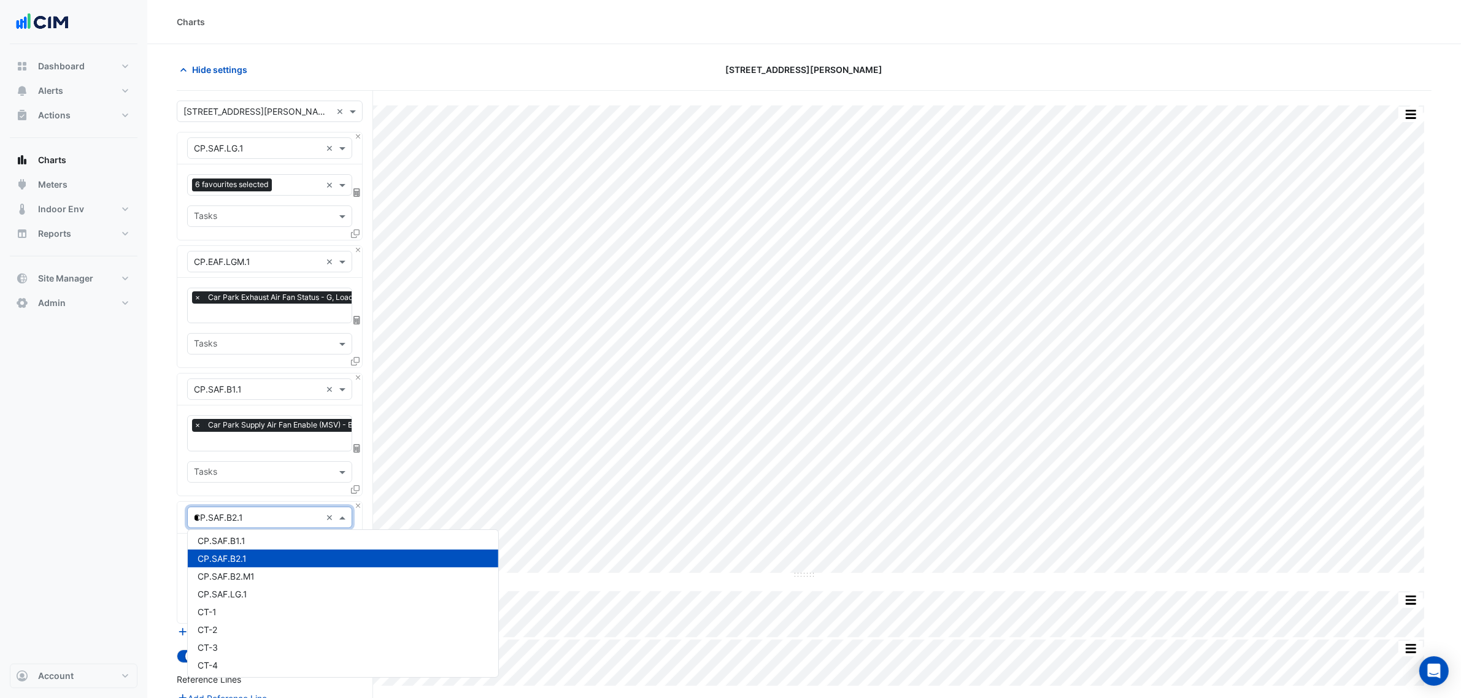
type input "**"
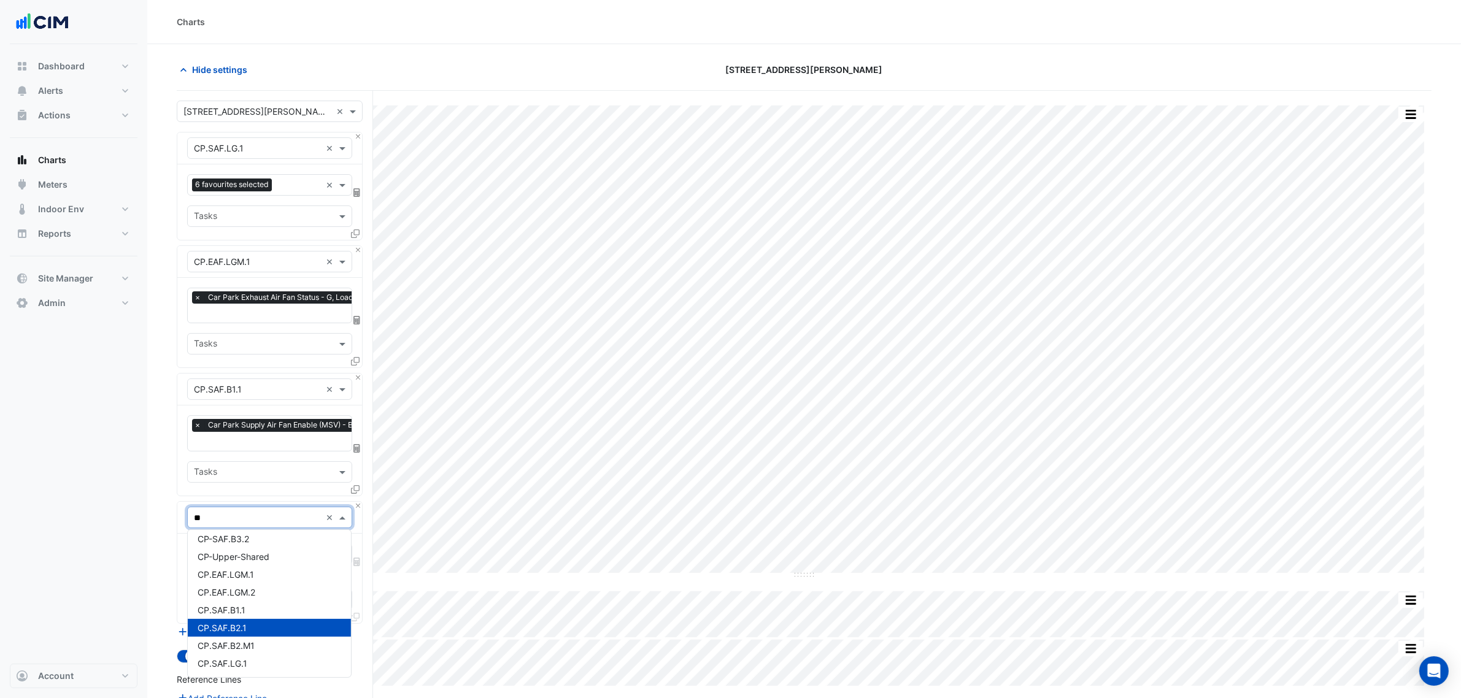
scroll to position [129, 0]
click at [269, 591] on div "CP.EAF.LGM.2" at bounding box center [269, 593] width 163 height 18
click at [252, 553] on input "text" at bounding box center [256, 555] width 124 height 13
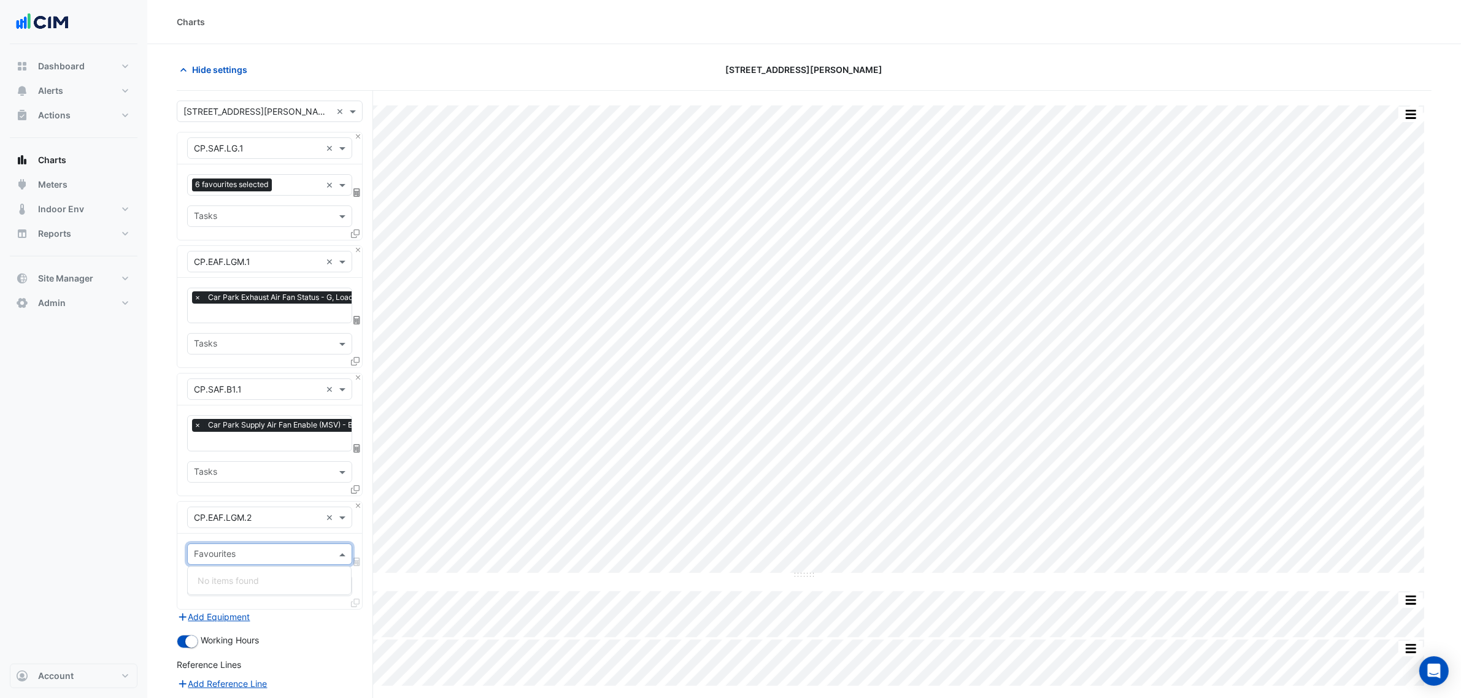
click at [163, 563] on section "Hide settings 1 Martin Place Split by Unit Split All Split None Print Save as J…" at bounding box center [803, 451] width 1313 height 815
click at [209, 549] on input "text" at bounding box center [262, 555] width 137 height 13
click at [318, 520] on input "text" at bounding box center [257, 518] width 127 height 13
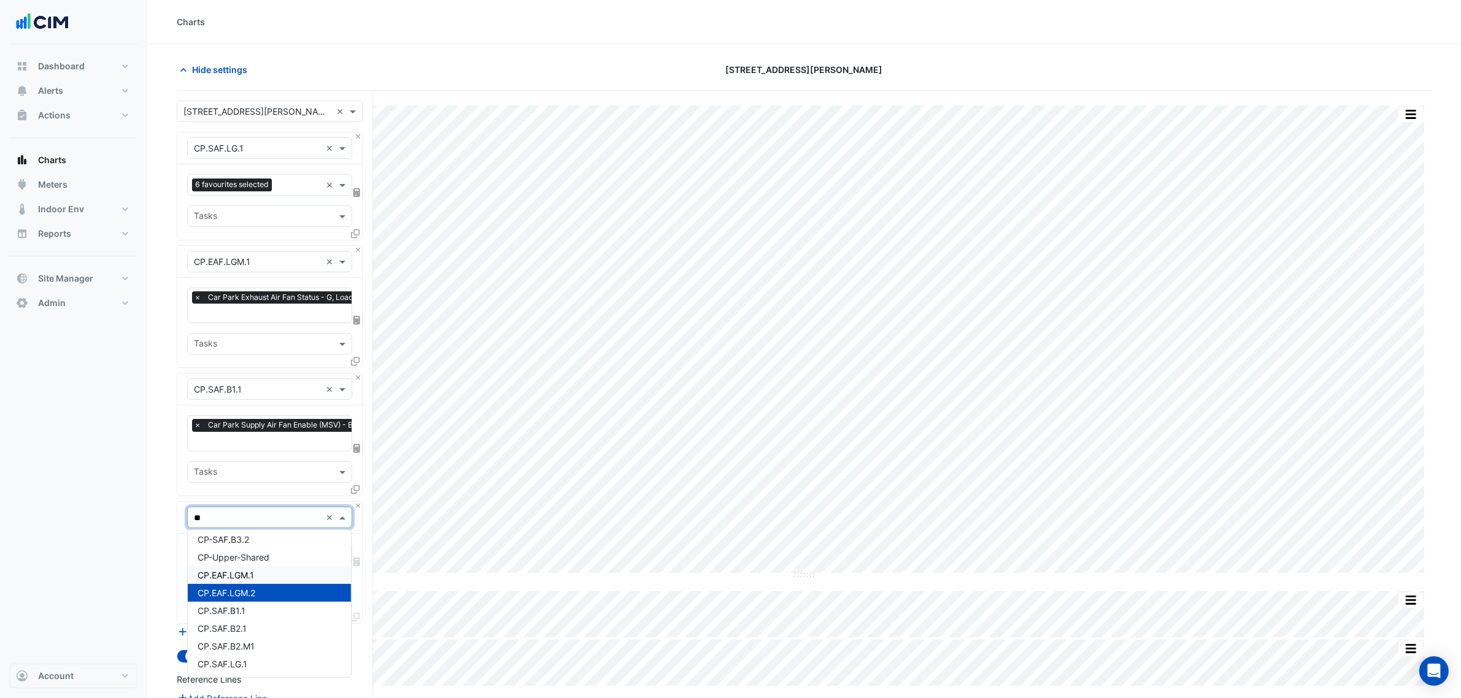
type input "***"
click at [274, 614] on div "CP.SAF.B2.M1" at bounding box center [269, 615] width 163 height 18
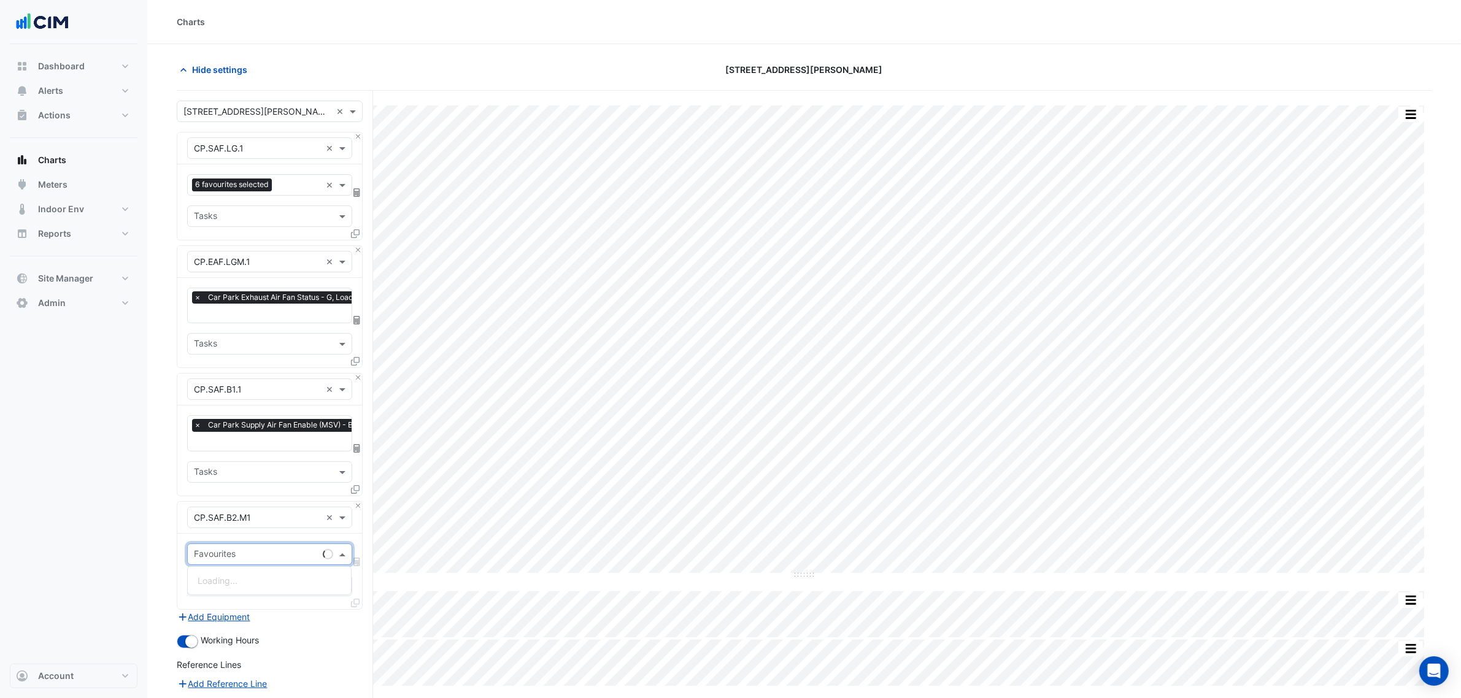
click at [255, 544] on div "Favourites" at bounding box center [269, 554] width 165 height 21
click at [271, 586] on div "Car Park Supply Air Fan Enable (MSV) - B02, All" at bounding box center [293, 581] width 210 height 18
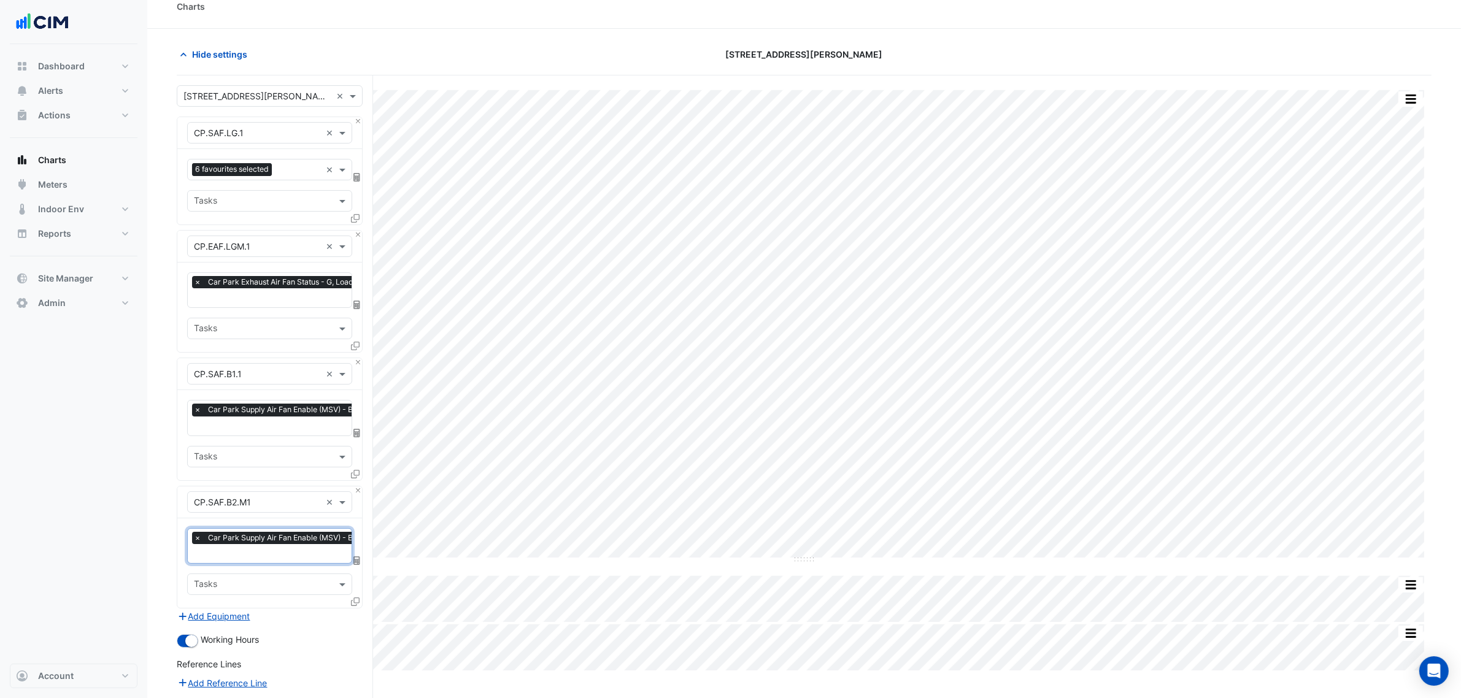
scroll to position [175, 0]
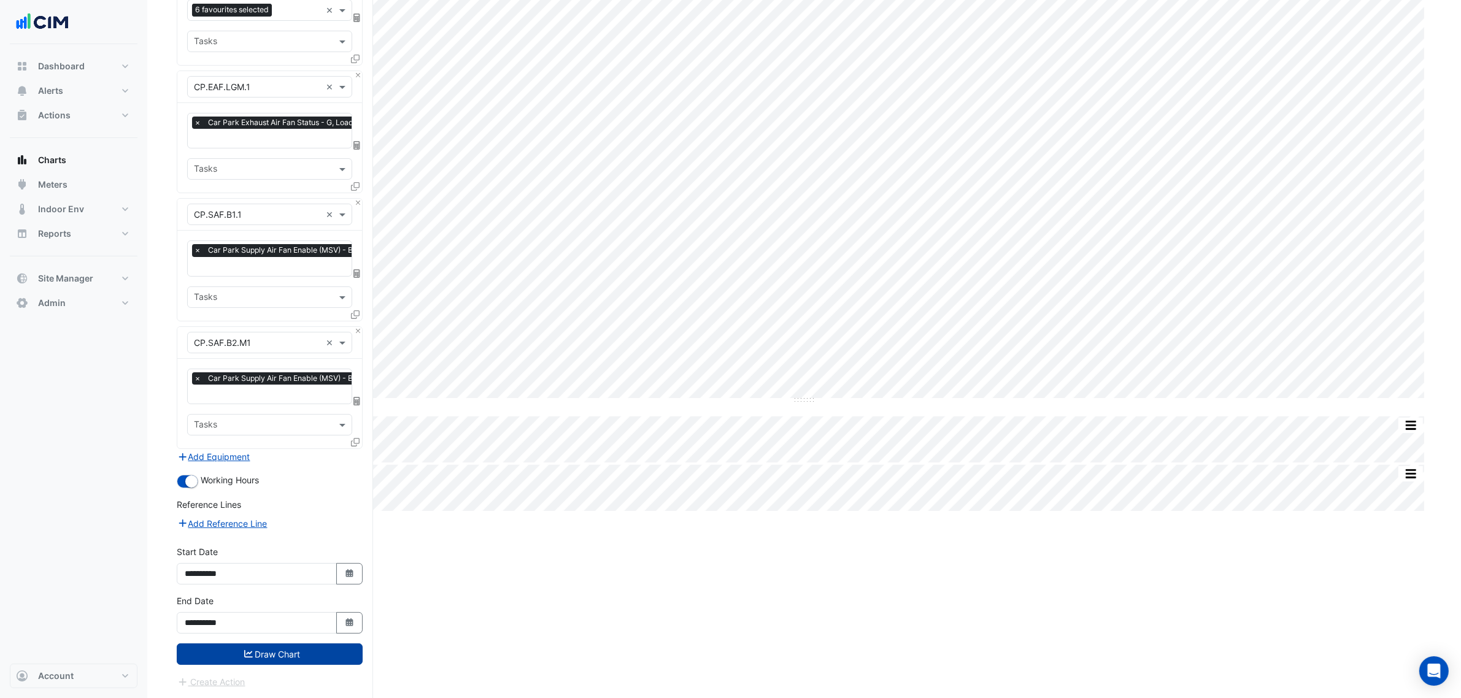
click at [314, 659] on button "Draw Chart" at bounding box center [270, 654] width 186 height 21
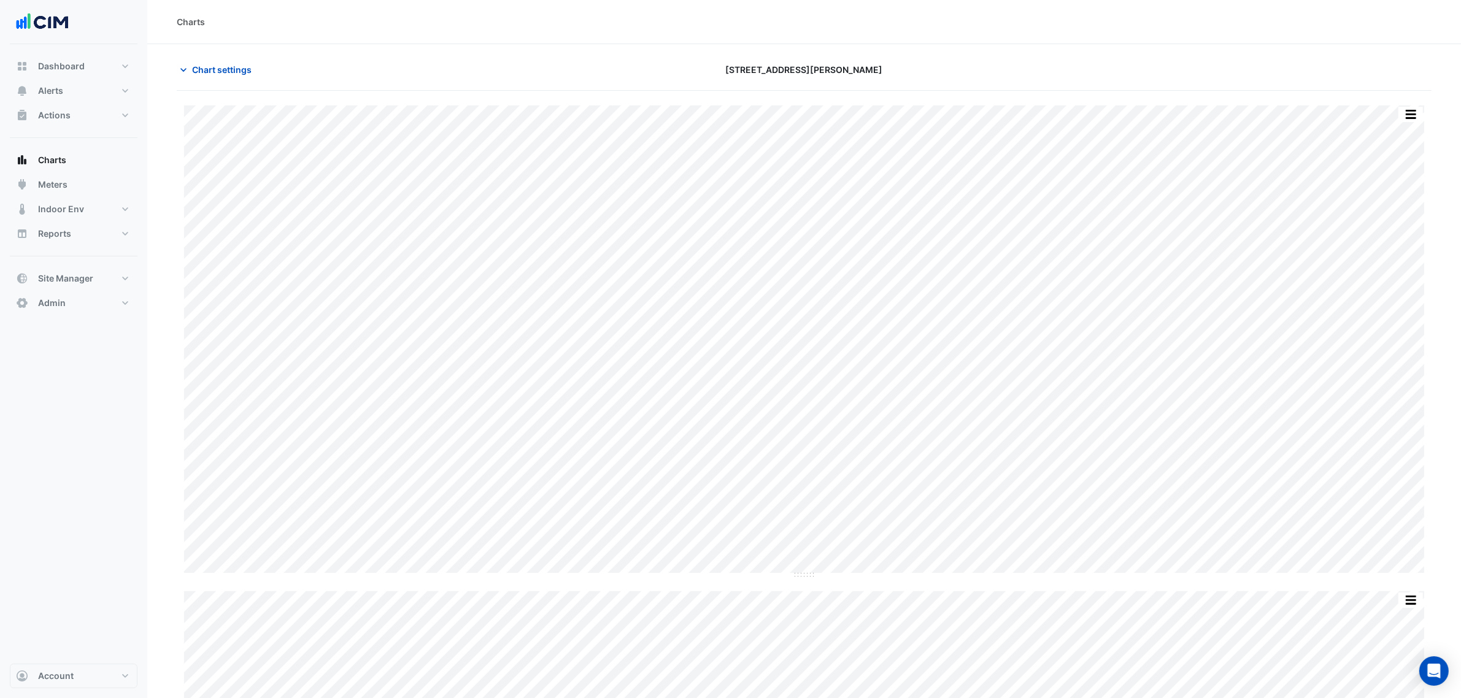
scroll to position [241, 0]
click at [942, 583] on div "Split by Unit Split All Split None Print Save as JPEG Save as PNG Pivot Data Ta…" at bounding box center [804, 531] width 1240 height 111
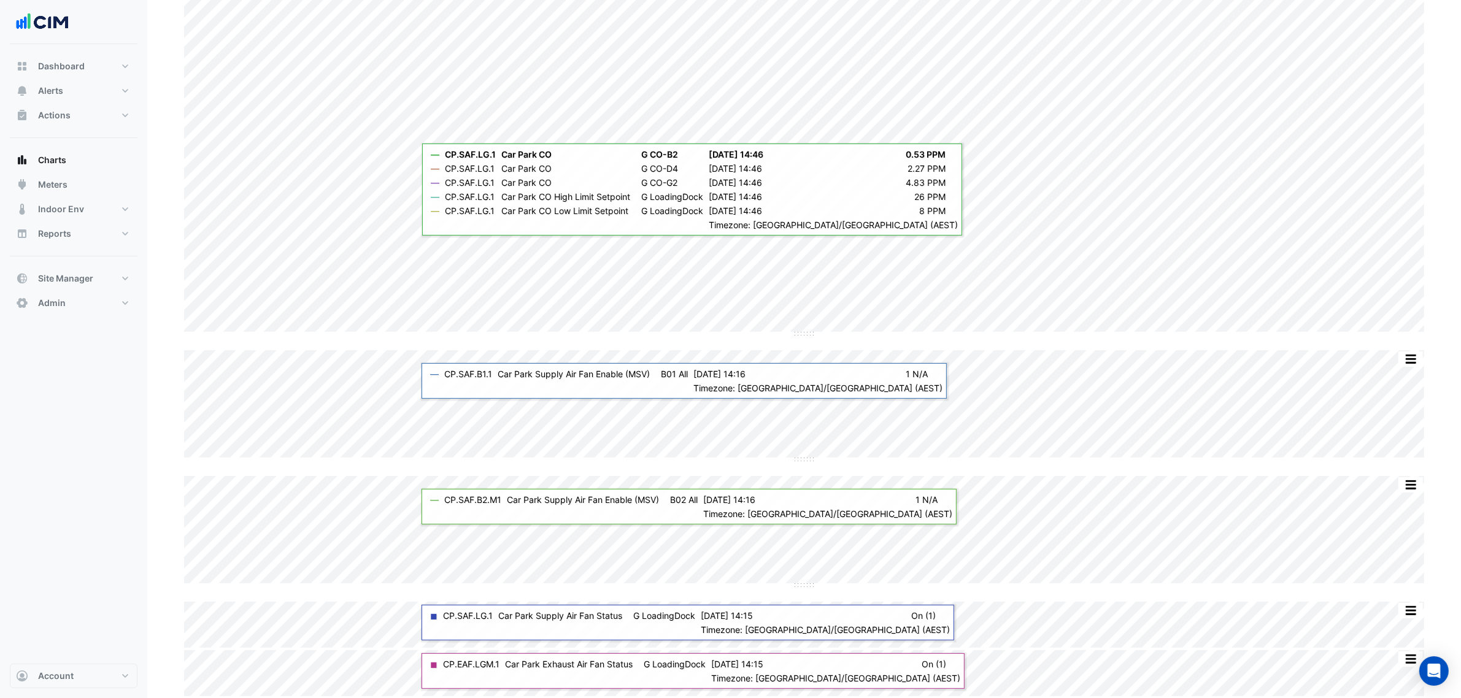
scroll to position [0, 0]
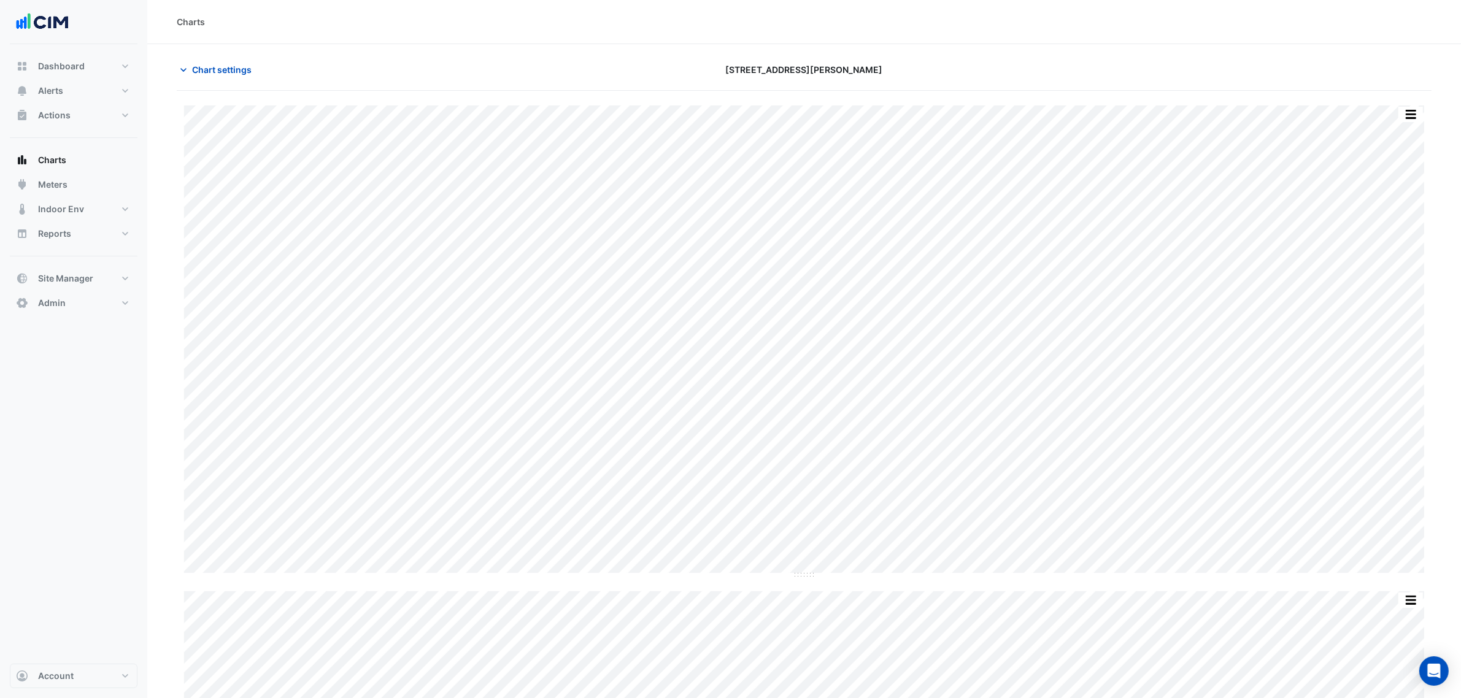
click at [245, 87] on div "Chart settings 1 Martin Place" at bounding box center [804, 75] width 1254 height 32
click at [244, 77] on button "Chart settings" at bounding box center [218, 69] width 83 height 21
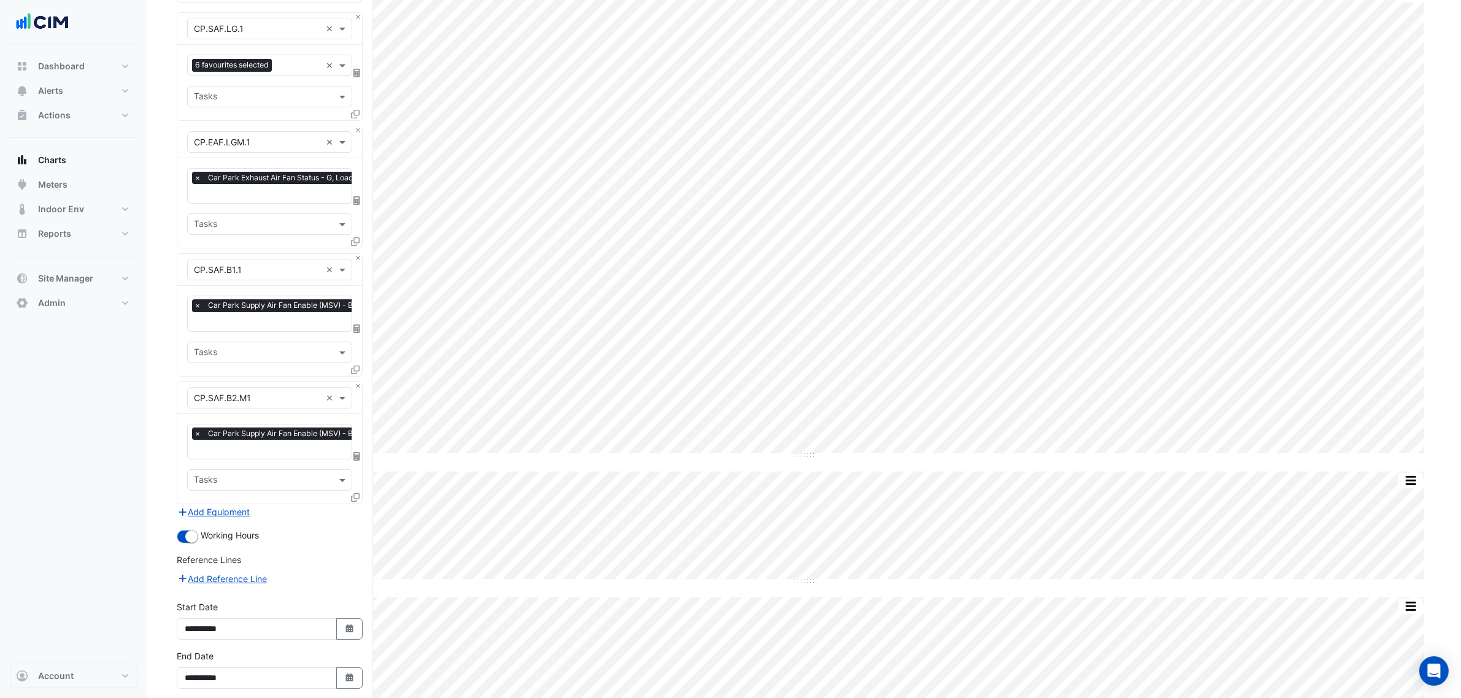
scroll to position [230, 0]
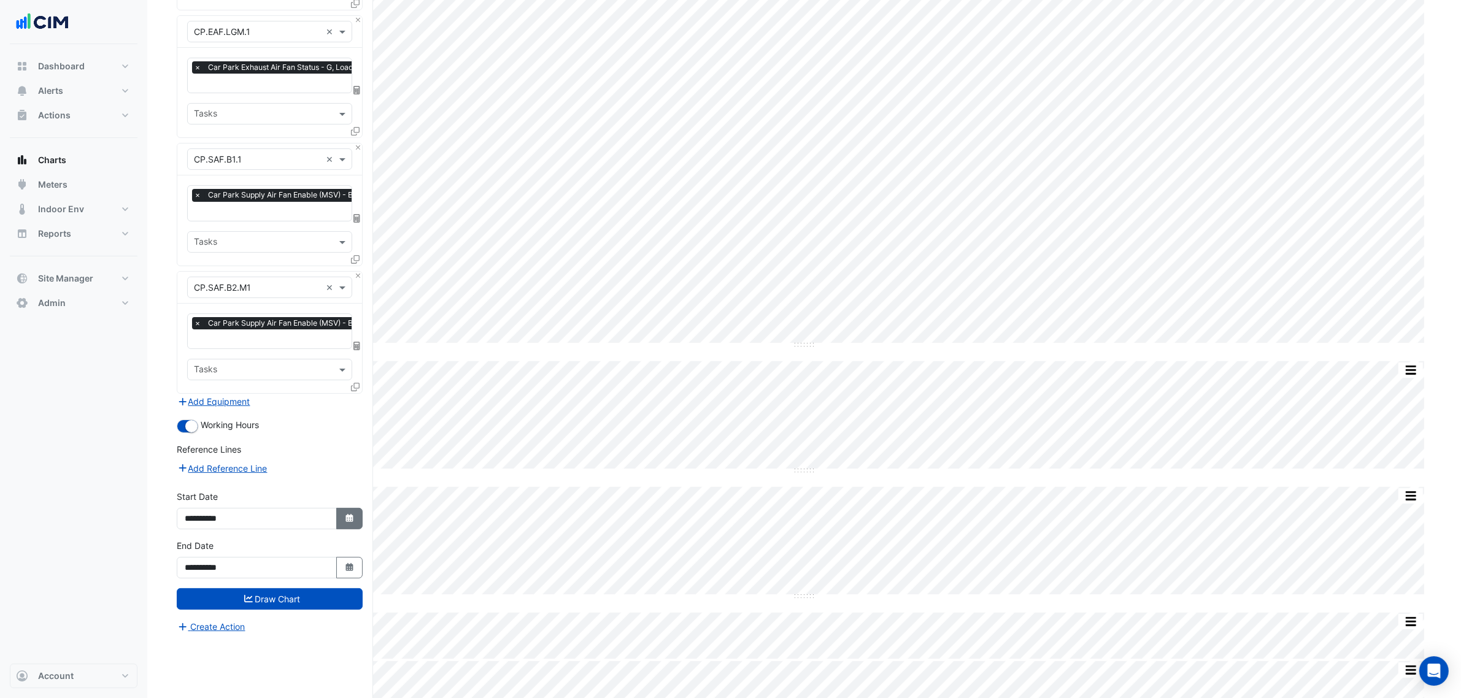
click at [336, 510] on button "Select Date" at bounding box center [349, 518] width 27 height 21
select select "*"
select select "****"
click at [193, 345] on button "Previous month" at bounding box center [197, 355] width 15 height 20
click at [196, 348] on button "Previous month" at bounding box center [197, 355] width 15 height 20
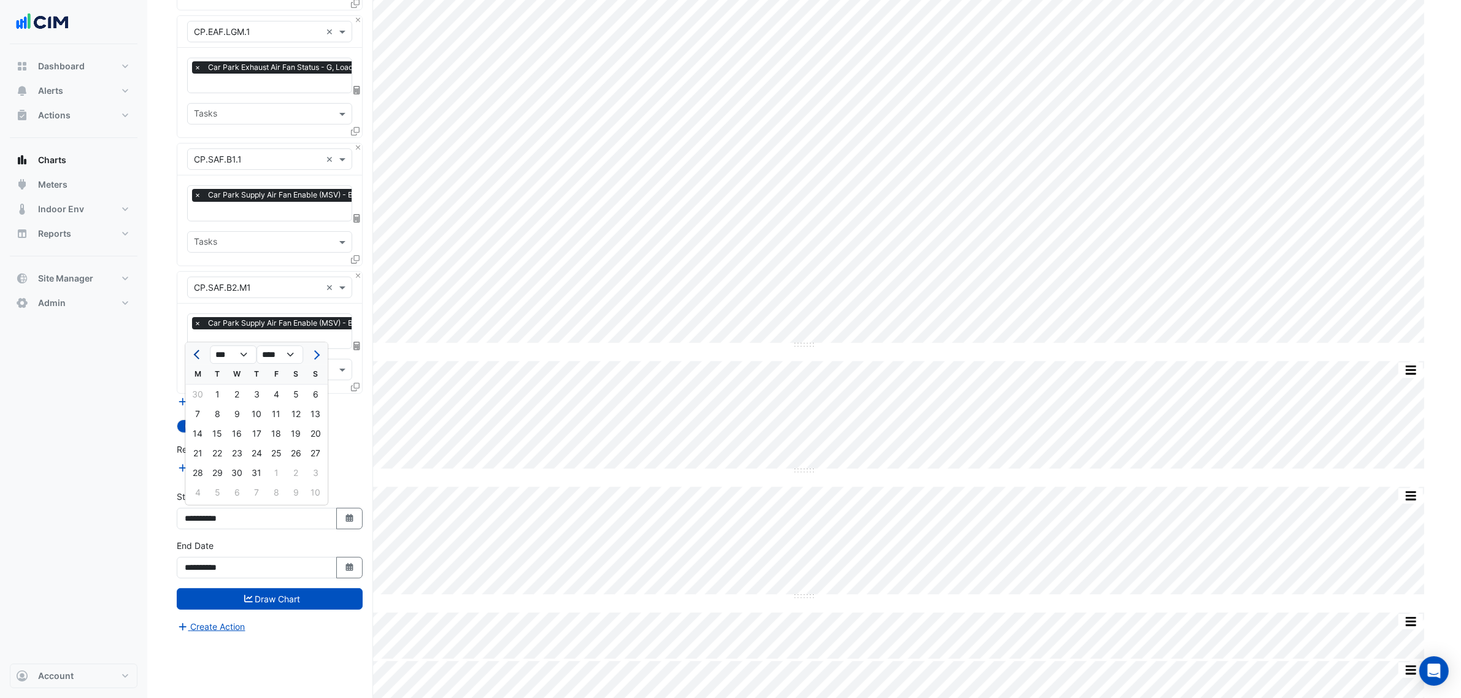
select select "*"
click at [308, 393] on div "1" at bounding box center [315, 395] width 20 height 20
type input "**********"
click at [307, 598] on button "Draw Chart" at bounding box center [270, 598] width 186 height 21
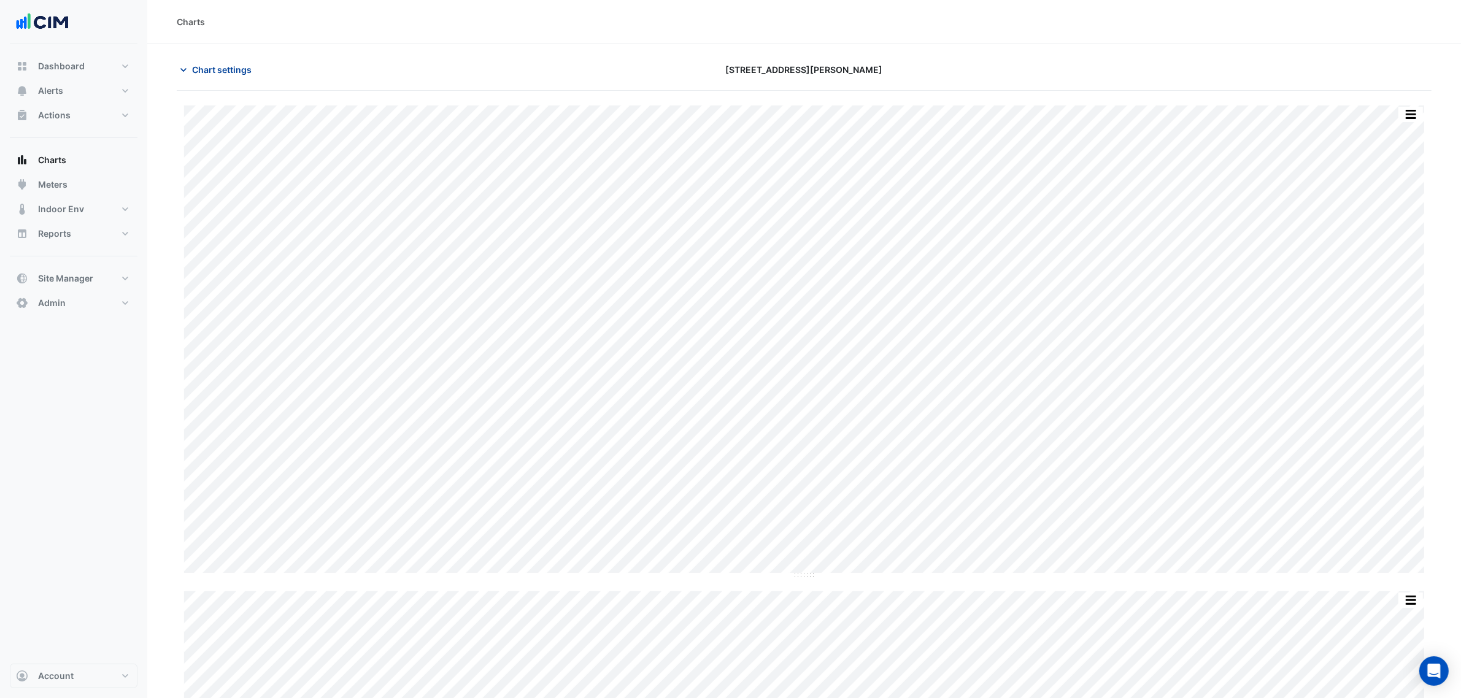
click at [212, 75] on span "Chart settings" at bounding box center [222, 69] width 60 height 13
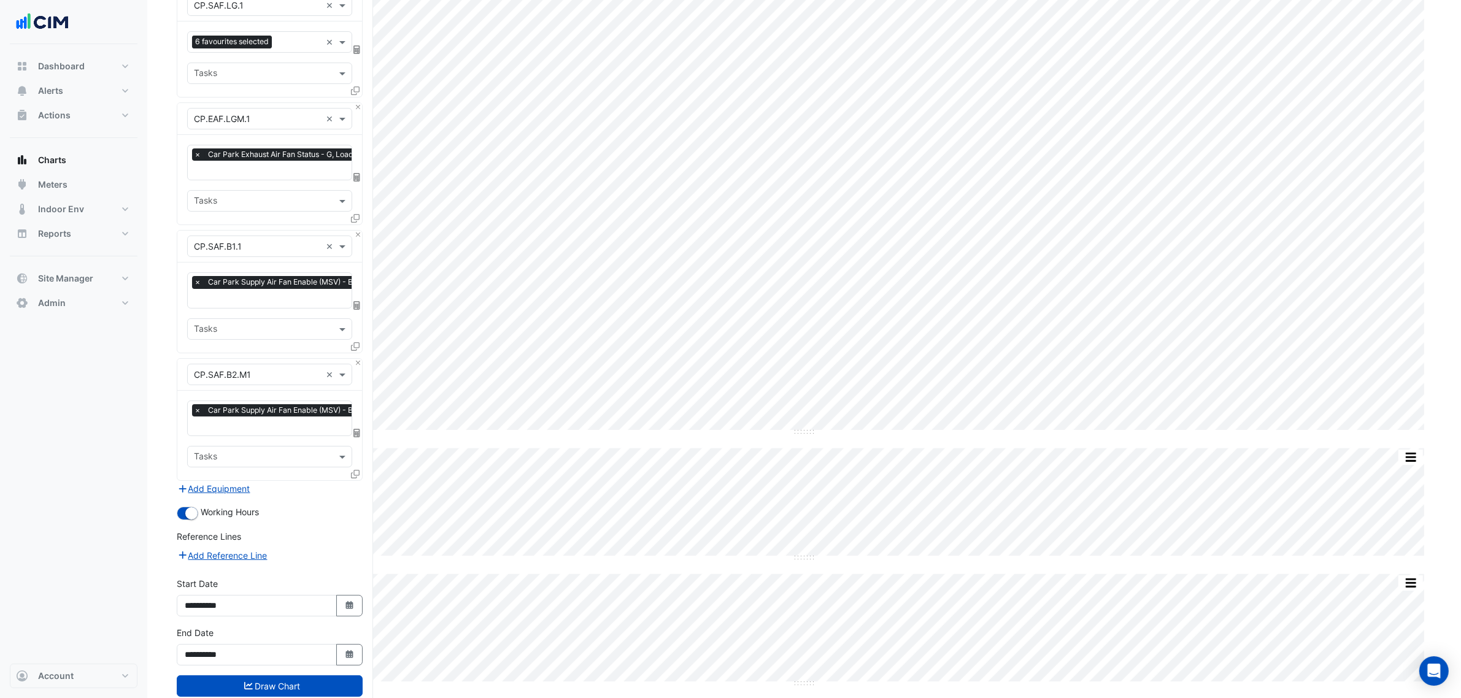
scroll to position [241, 0]
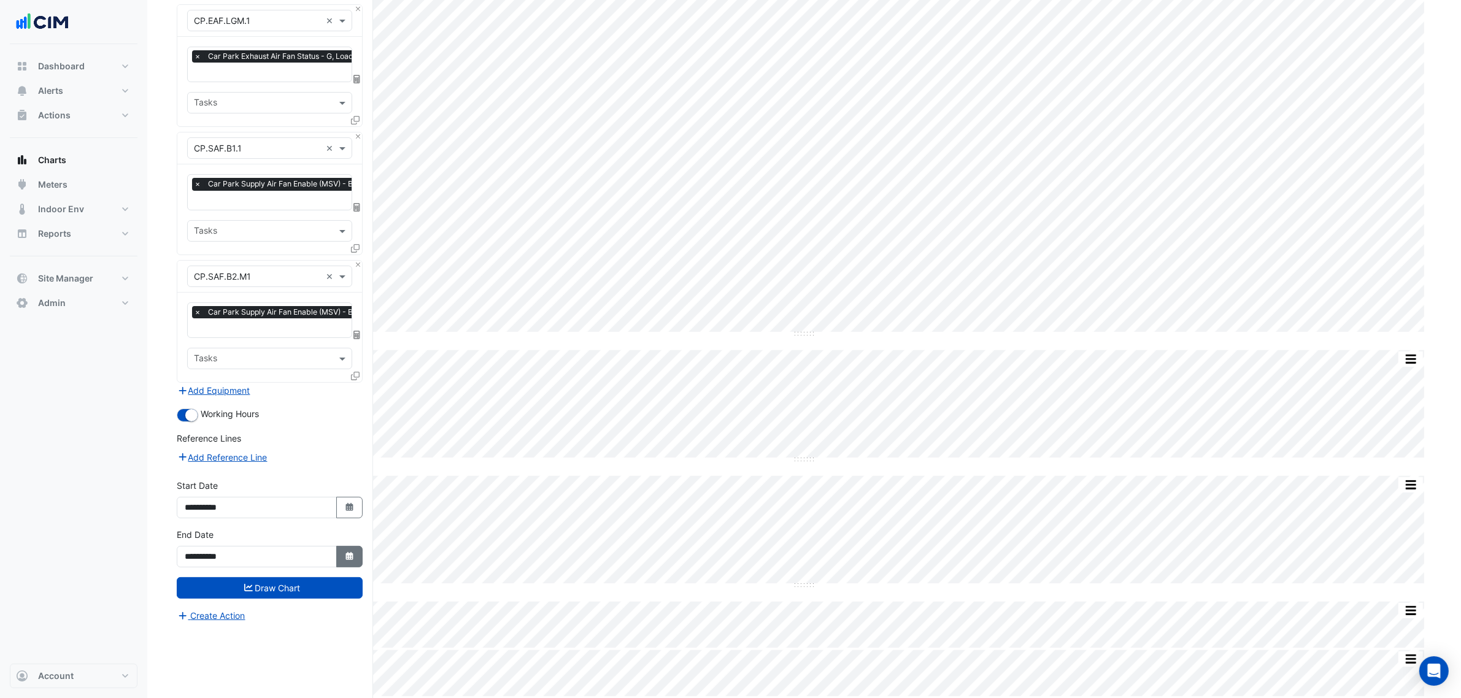
click at [353, 556] on icon "Select Date" at bounding box center [349, 556] width 11 height 9
click at [313, 396] on button "Next month" at bounding box center [315, 393] width 15 height 20
click at [198, 397] on button "Previous month" at bounding box center [197, 393] width 15 height 20
select select "*"
click at [259, 474] on div "18" at bounding box center [257, 472] width 20 height 20
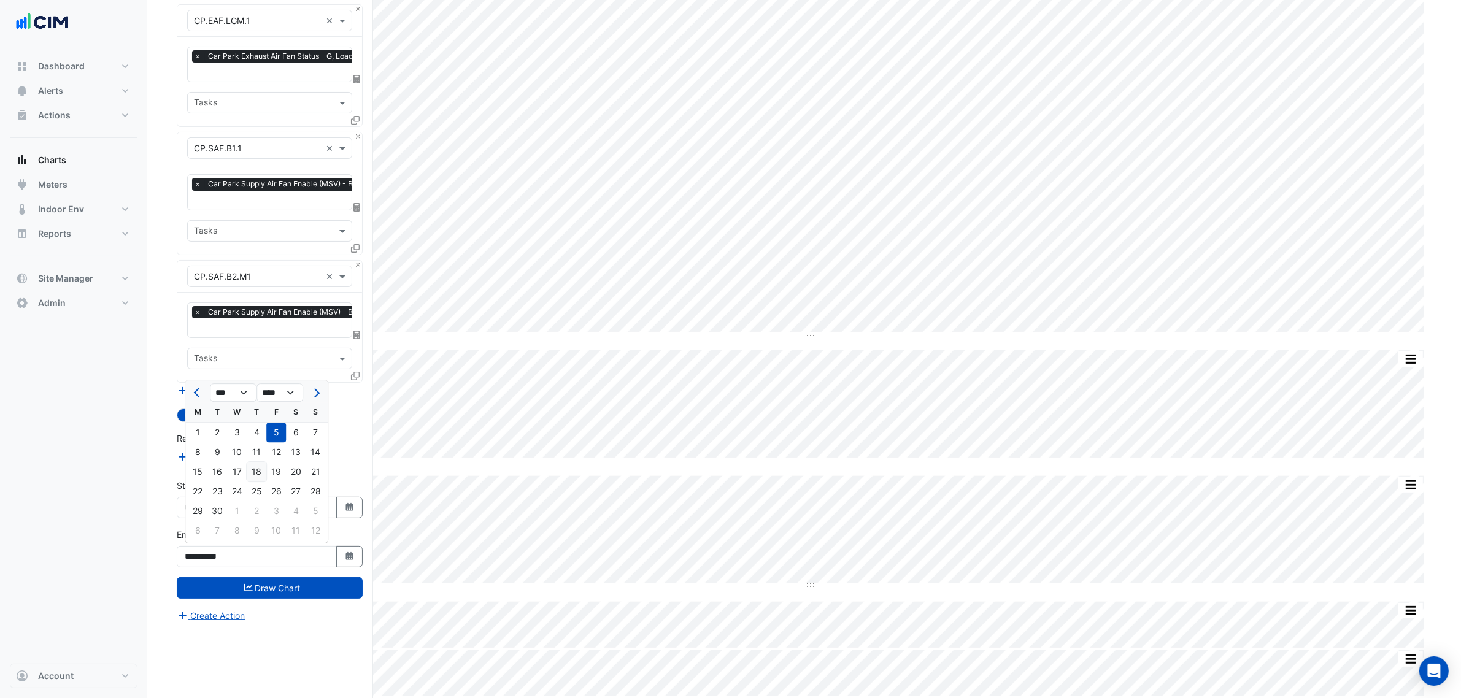
type input "**********"
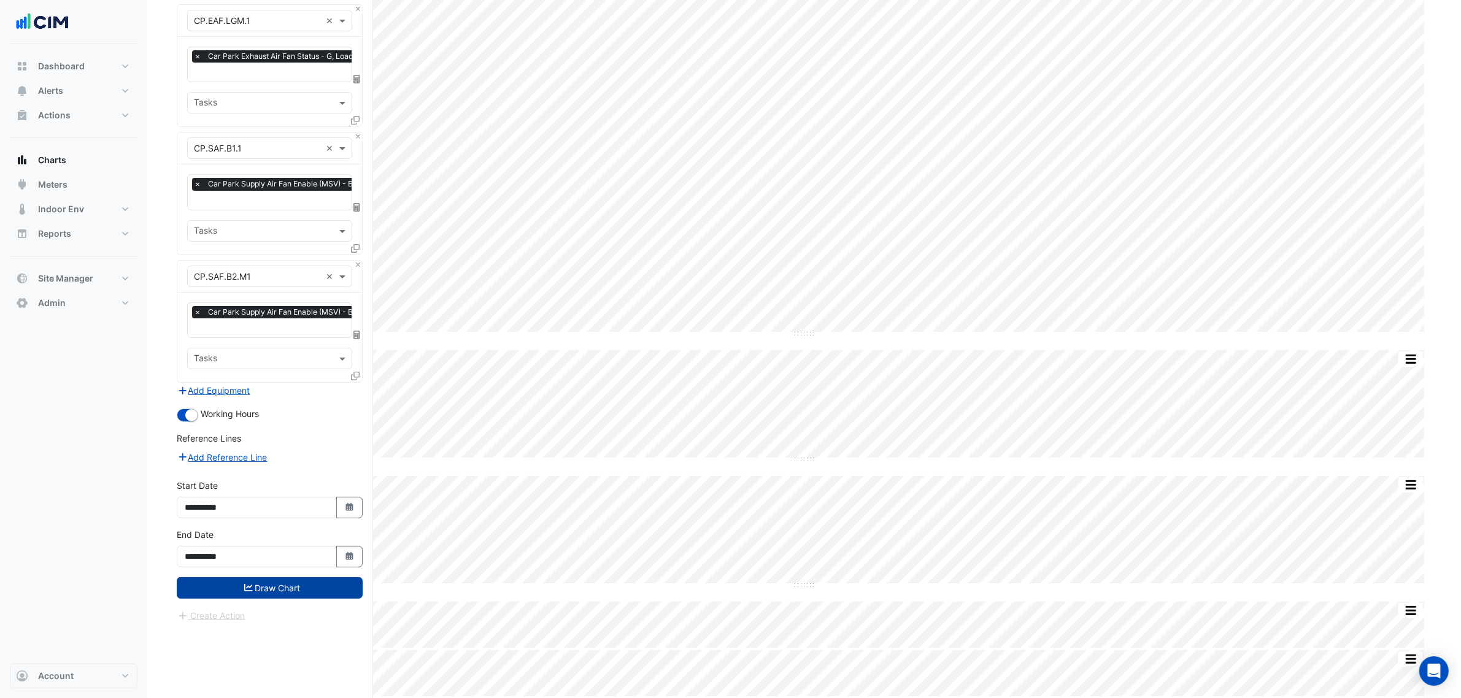
click at [301, 586] on button "Draw Chart" at bounding box center [270, 587] width 186 height 21
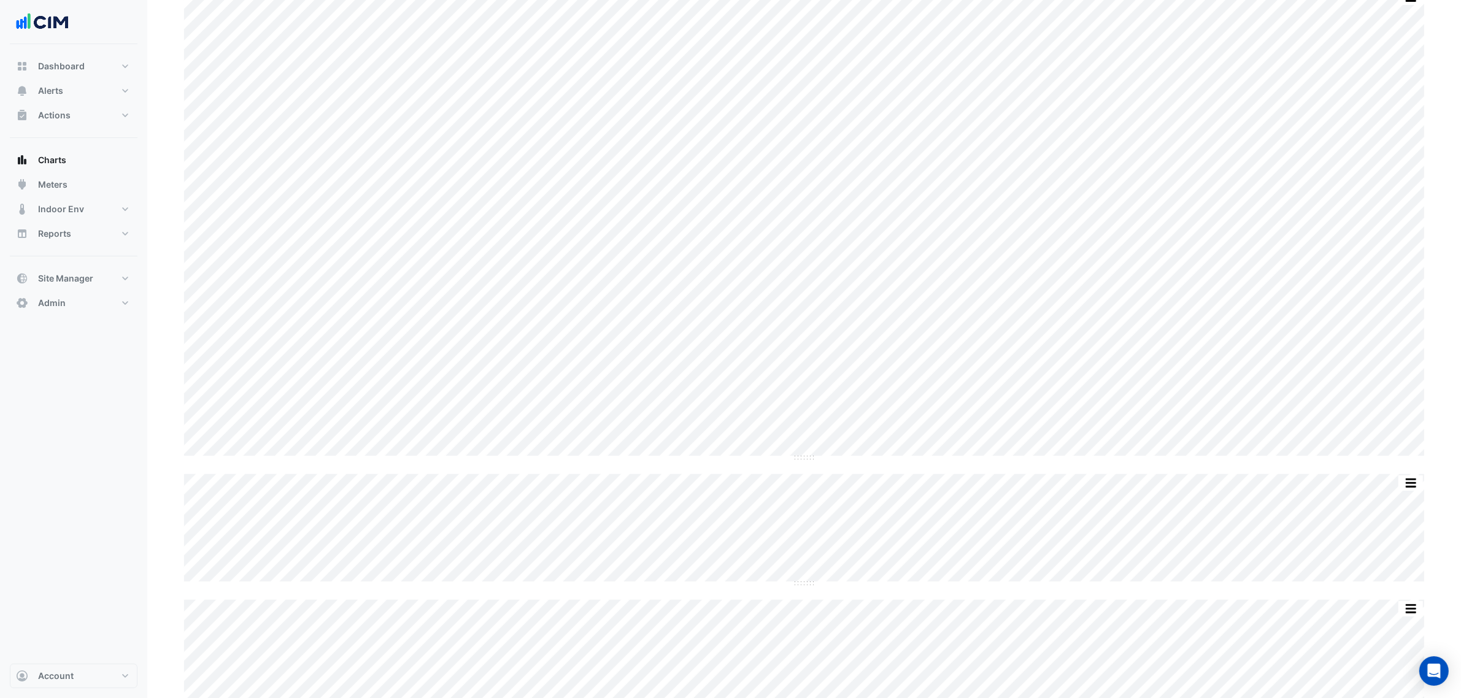
scroll to position [241, 0]
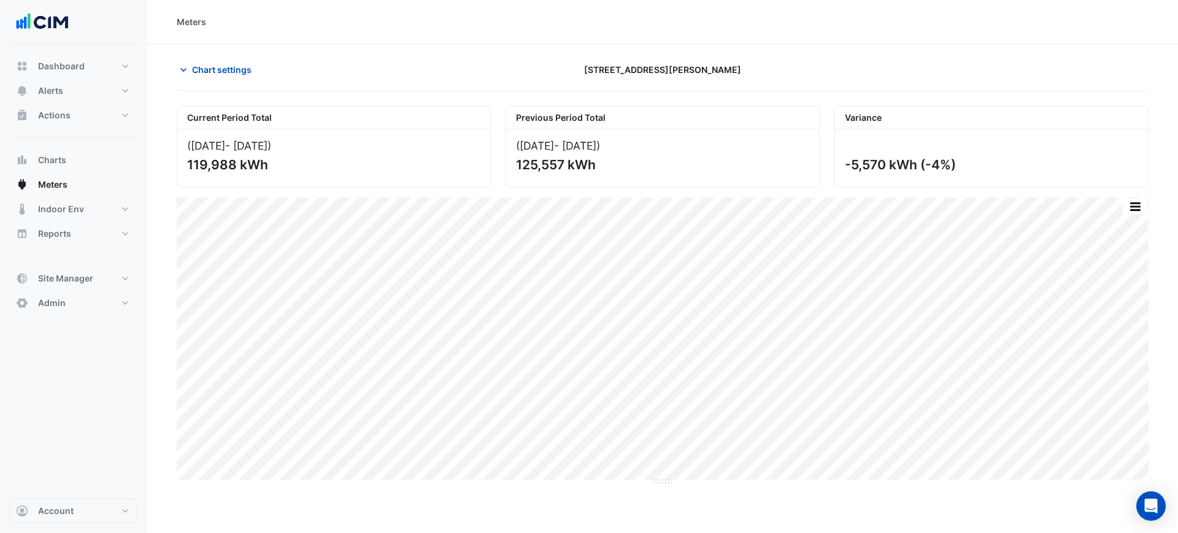
click at [729, 147] on div "([DATE] - [DATE] )" at bounding box center [662, 145] width 293 height 13
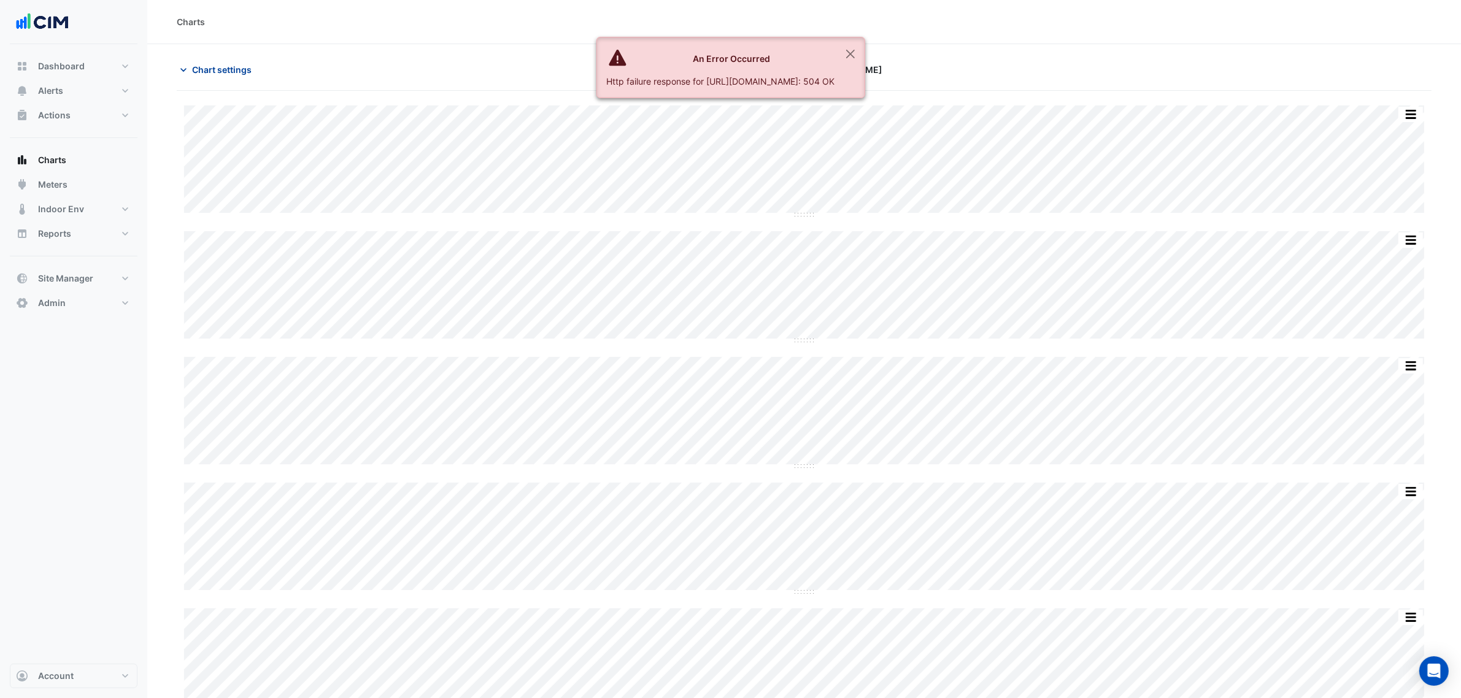
click at [181, 67] on div "Chart settings" at bounding box center [380, 69] width 423 height 21
drag, startPoint x: 244, startPoint y: 52, endPoint x: 233, endPoint y: 67, distance: 18.5
click at [233, 67] on span "Chart settings" at bounding box center [222, 69] width 60 height 13
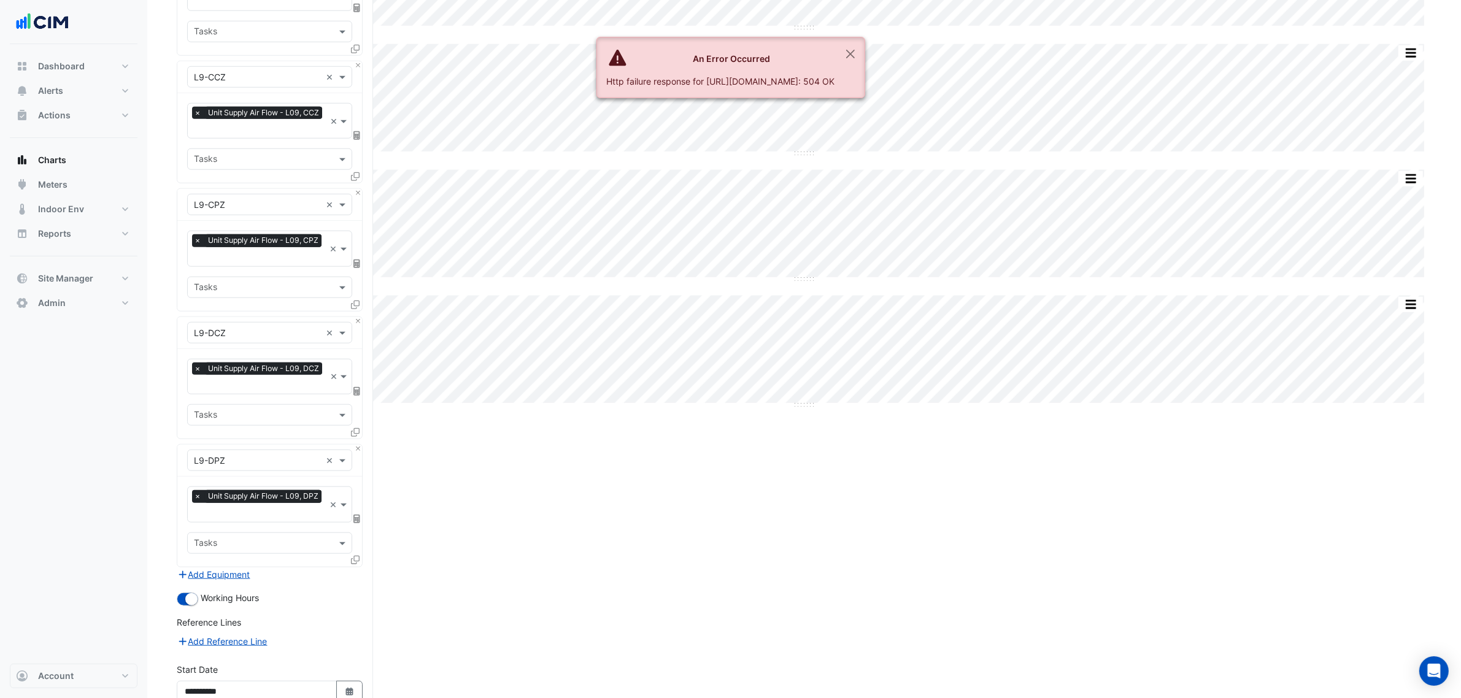
scroll to position [7317, 0]
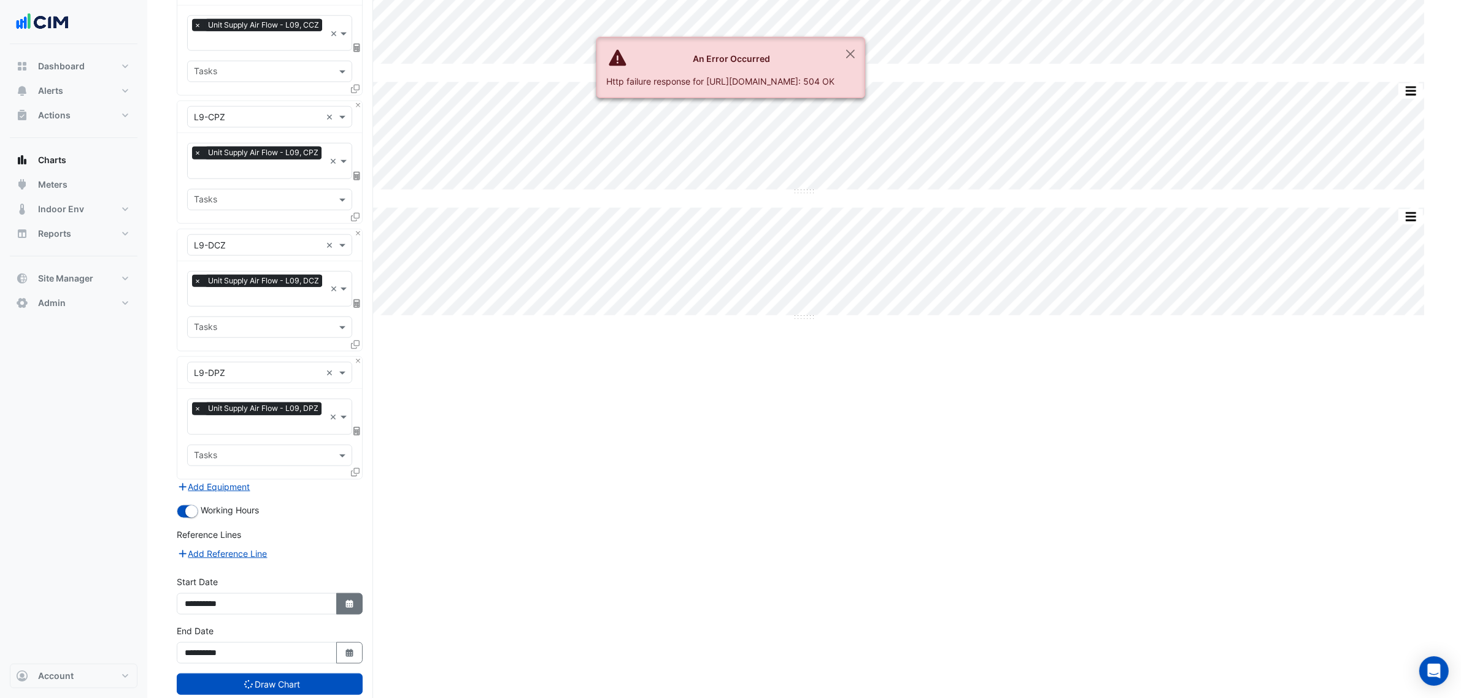
click at [348, 593] on button "Select Date" at bounding box center [349, 603] width 27 height 21
select select "*"
select select "****"
click at [314, 413] on span "Next month" at bounding box center [314, 410] width 9 height 9
select select "*"
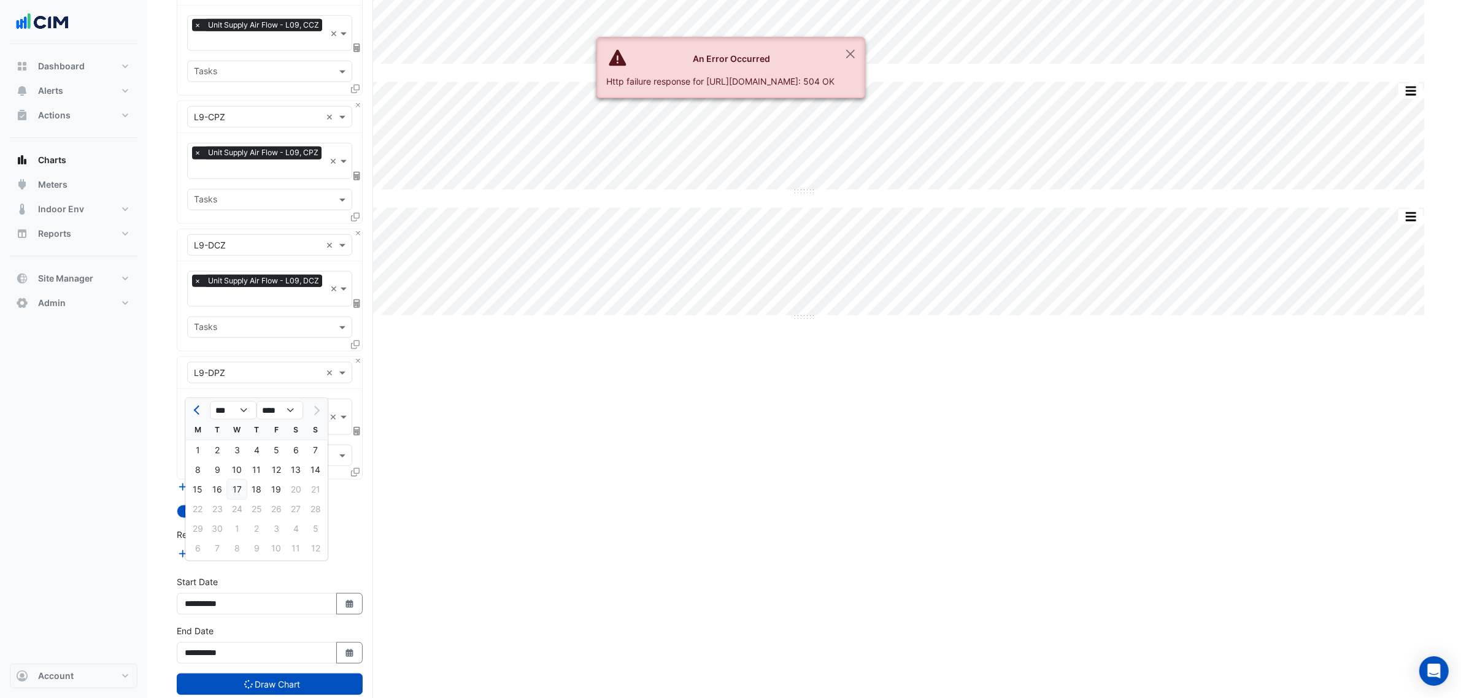
click at [231, 486] on div "17" at bounding box center [237, 490] width 20 height 20
type input "**********"
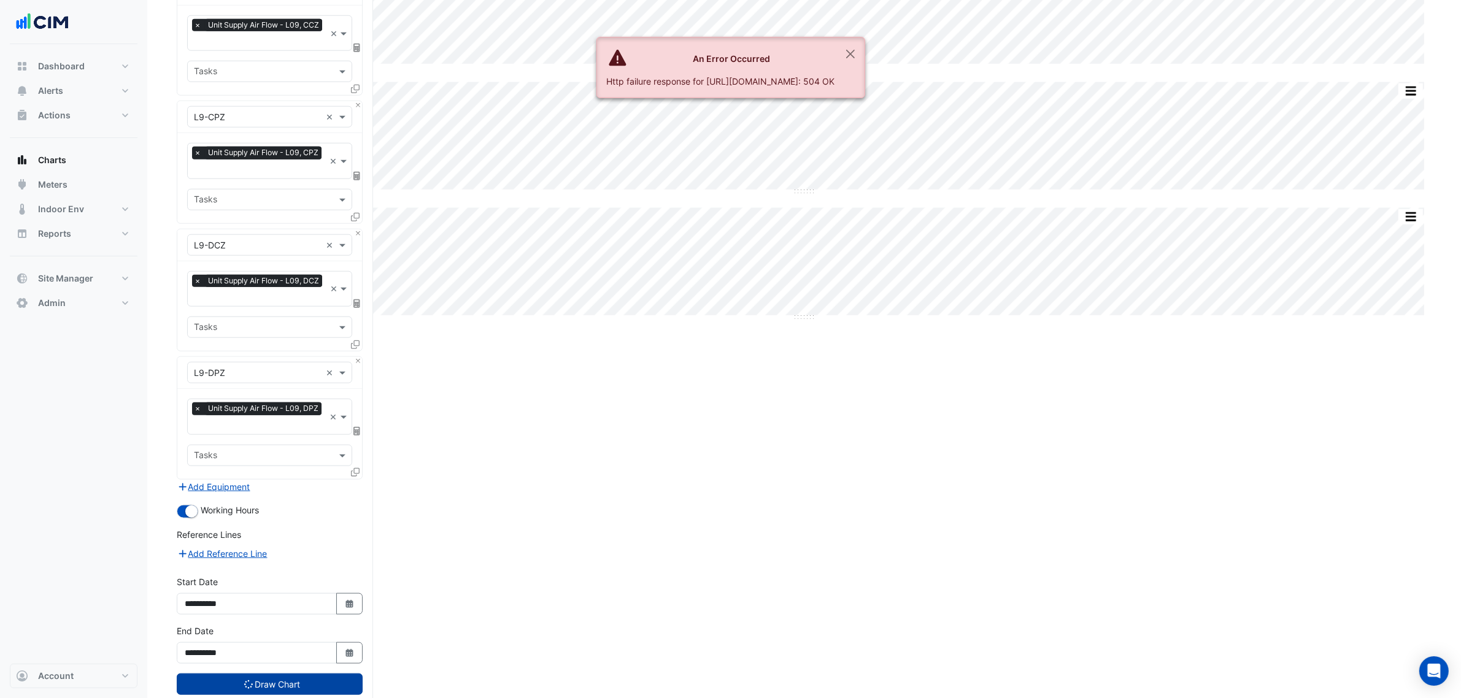
click at [305, 674] on button "Draw Chart" at bounding box center [270, 684] width 186 height 21
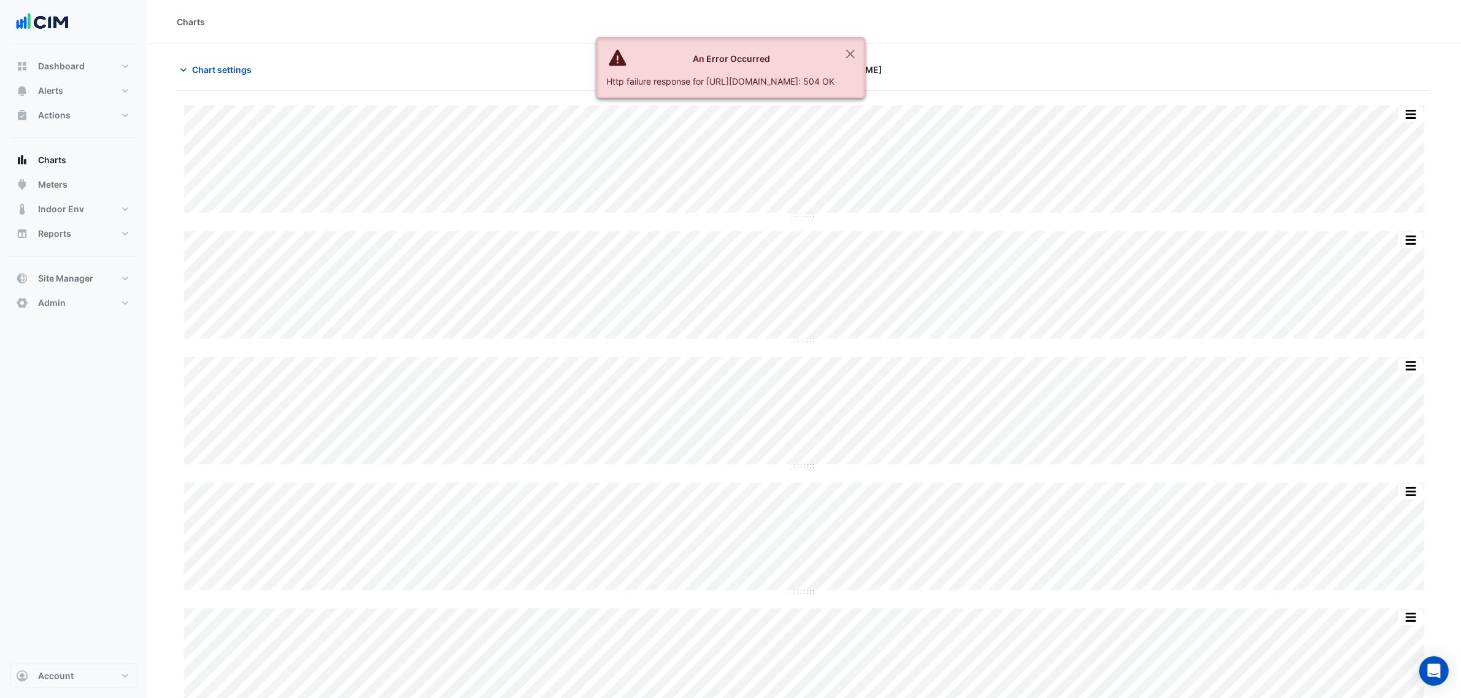
click at [835, 52] on div "An Error Occurred" at bounding box center [721, 58] width 228 height 13
click at [864, 51] on button "Close" at bounding box center [850, 53] width 28 height 33
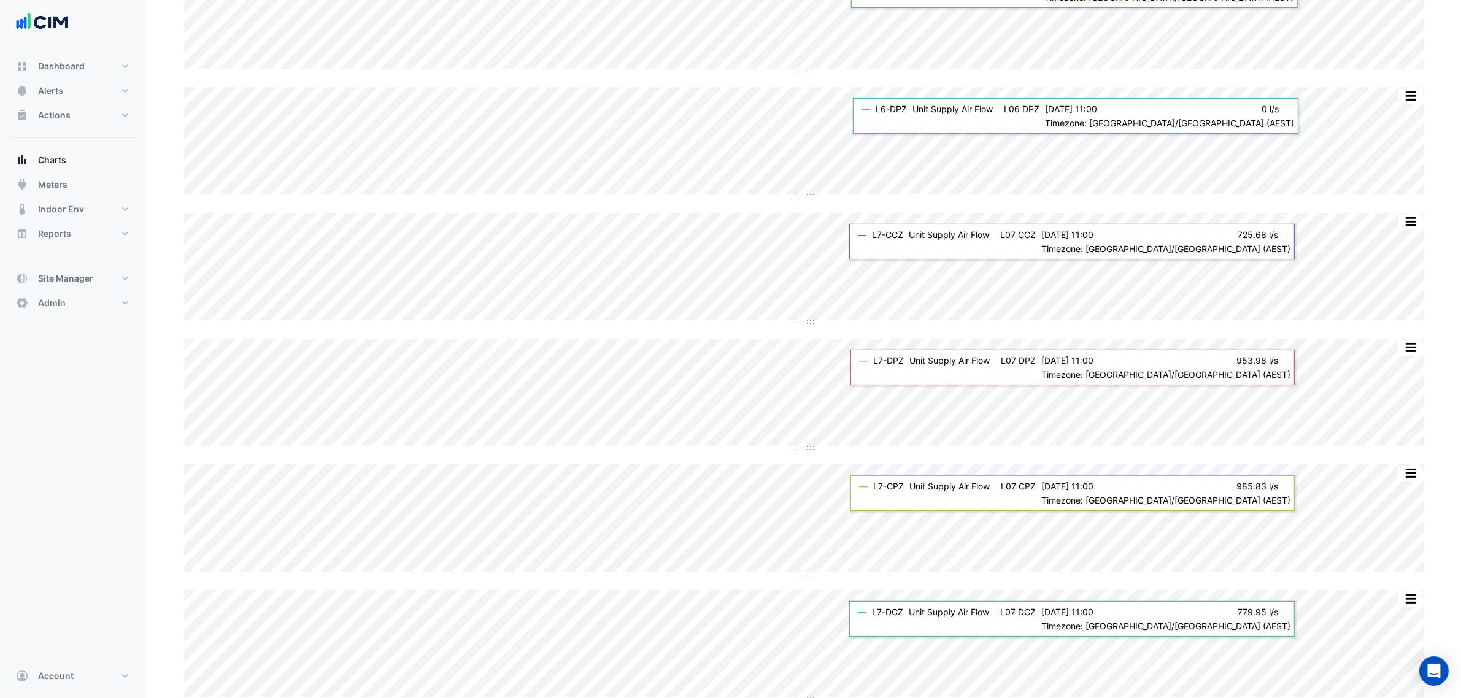
scroll to position [5904, 0]
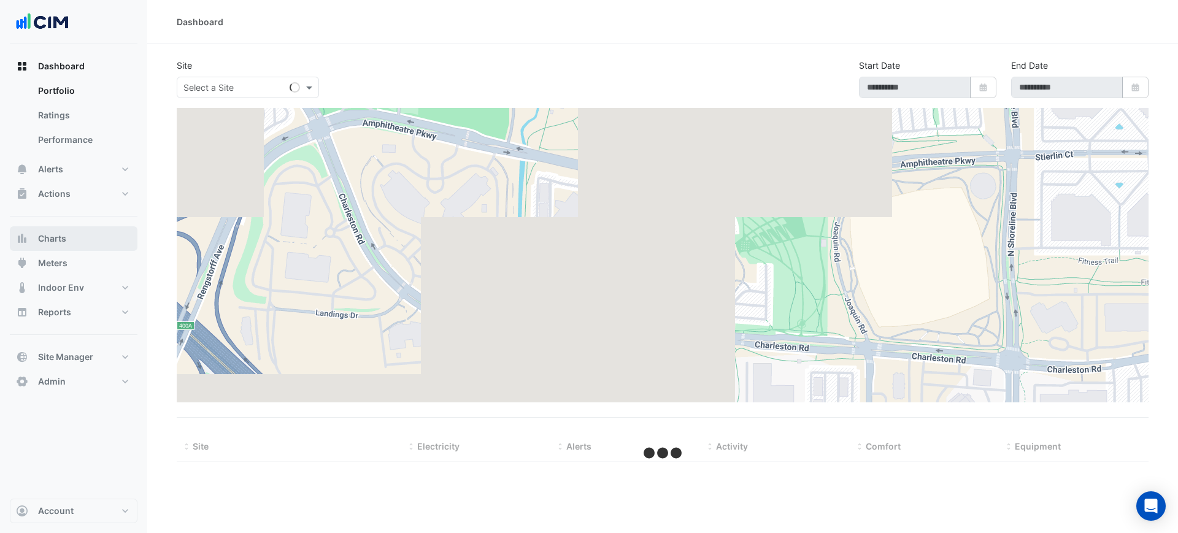
click at [106, 238] on button "Charts" at bounding box center [74, 238] width 128 height 25
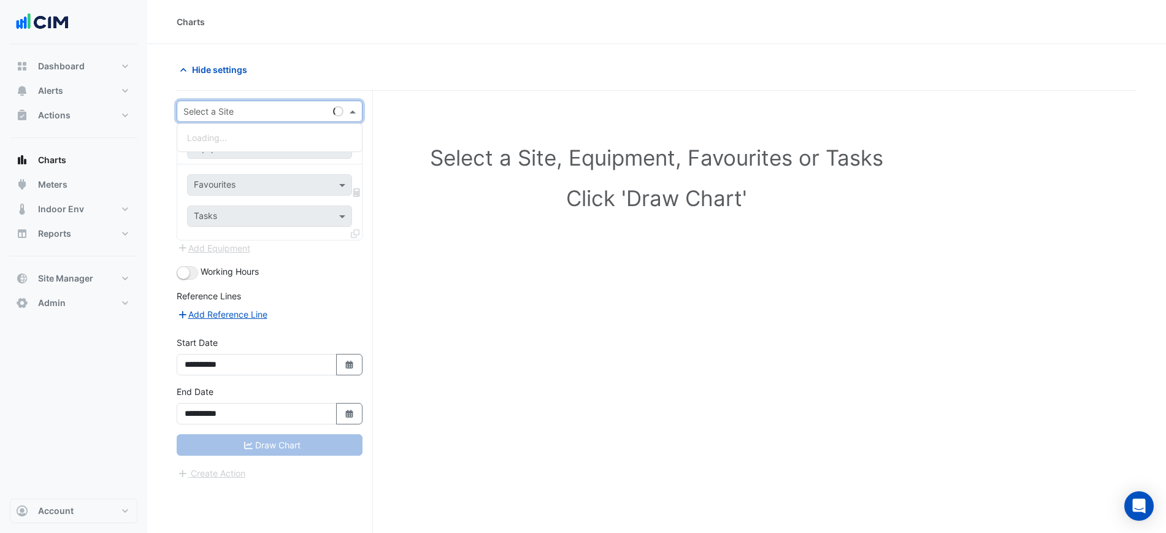
click at [234, 111] on input "text" at bounding box center [257, 112] width 148 height 13
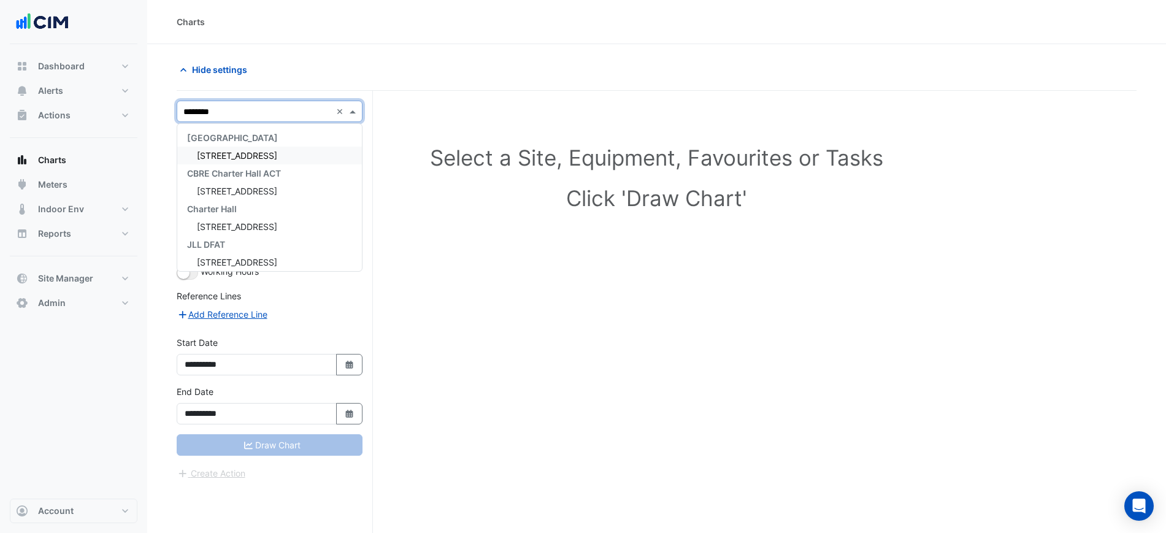
type input "*********"
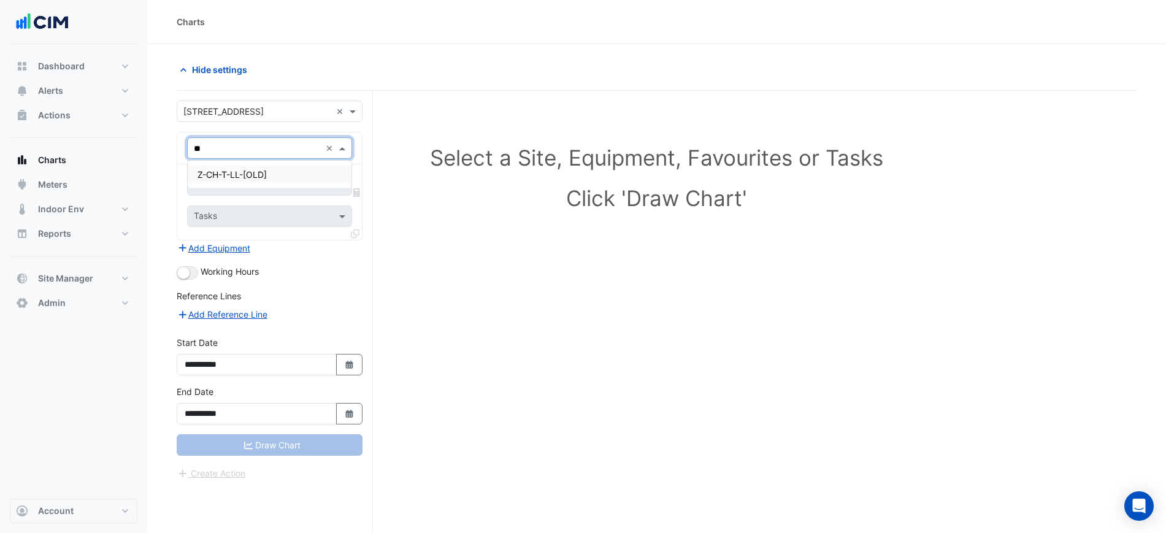
type input "*"
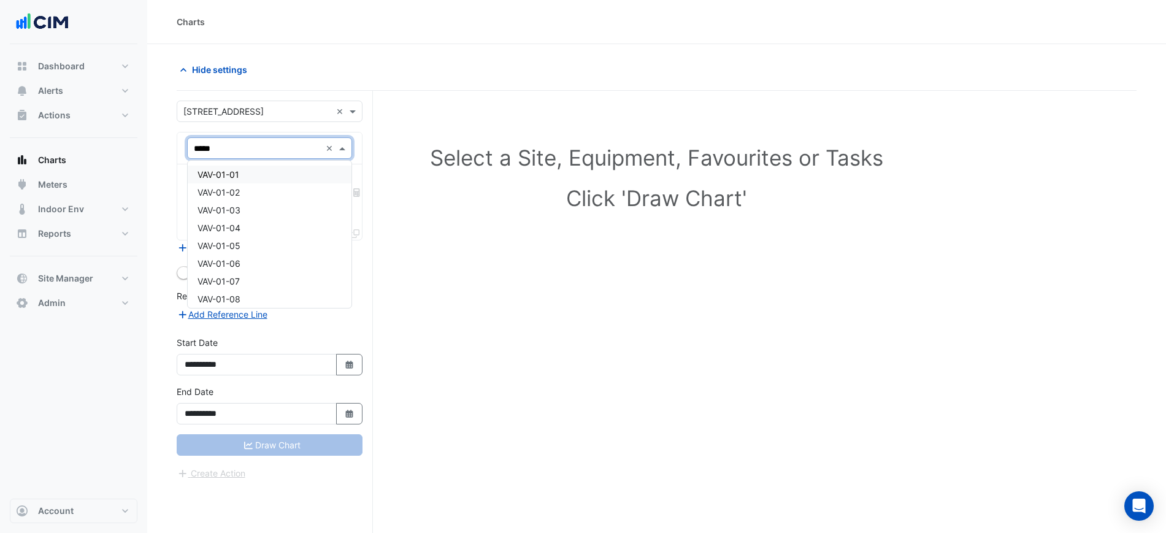
type input "******"
click at [240, 189] on input "text" at bounding box center [256, 186] width 124 height 13
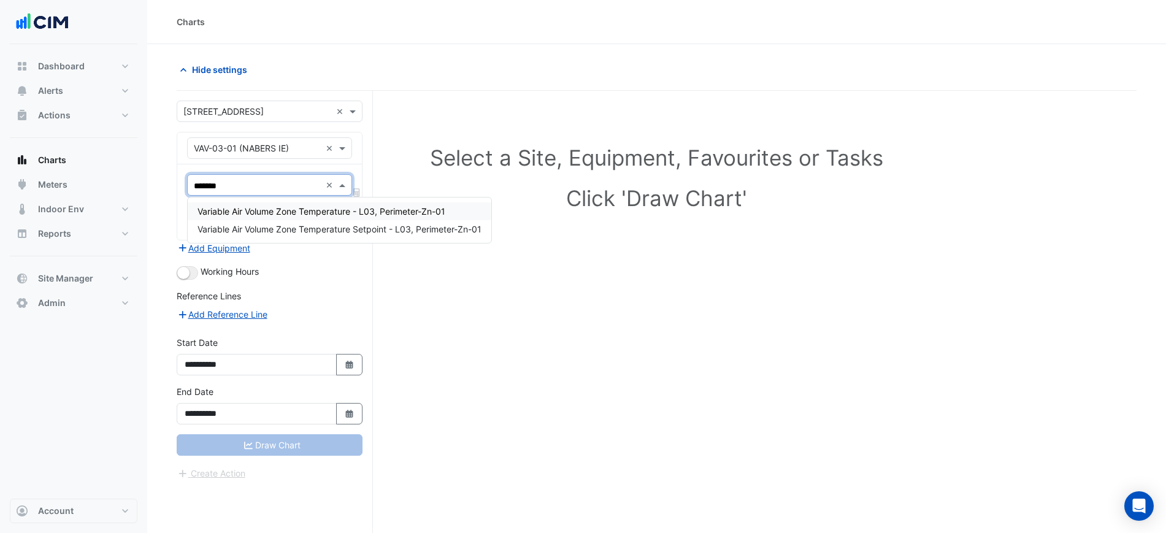
type input "********"
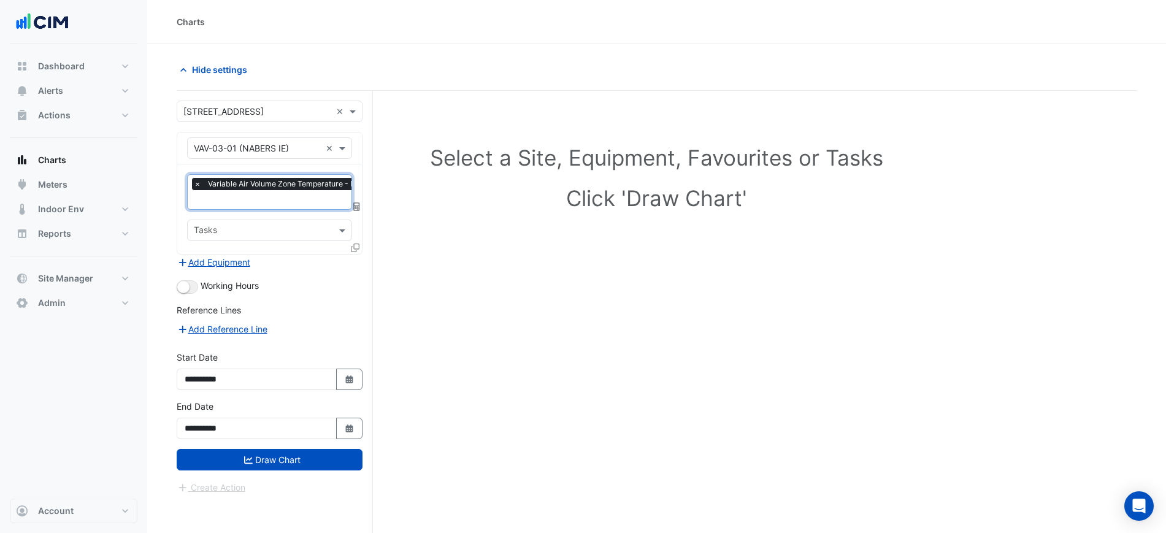
click at [353, 250] on icon at bounding box center [355, 248] width 9 height 9
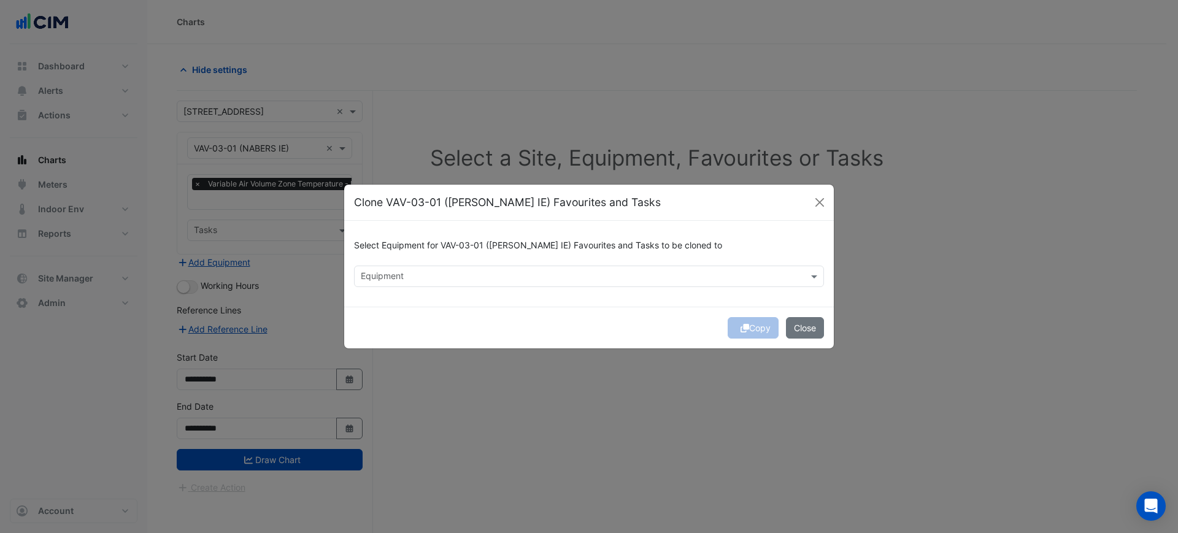
click at [421, 266] on div "Equipment" at bounding box center [589, 276] width 470 height 21
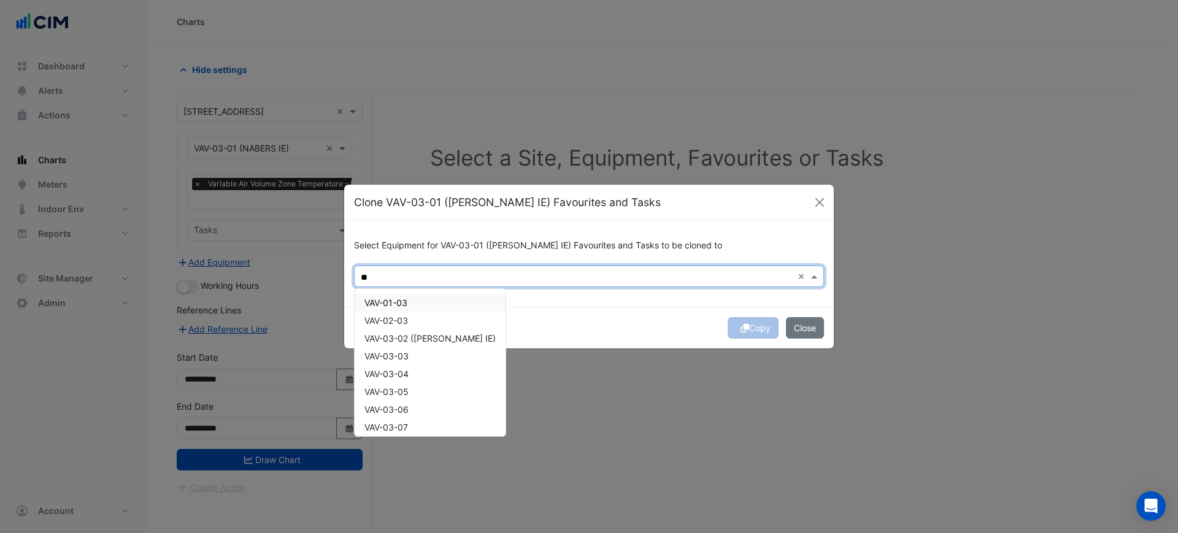
type input "*"
click at [428, 298] on span "VAV-03-02 ([PERSON_NAME] IE)" at bounding box center [429, 303] width 131 height 10
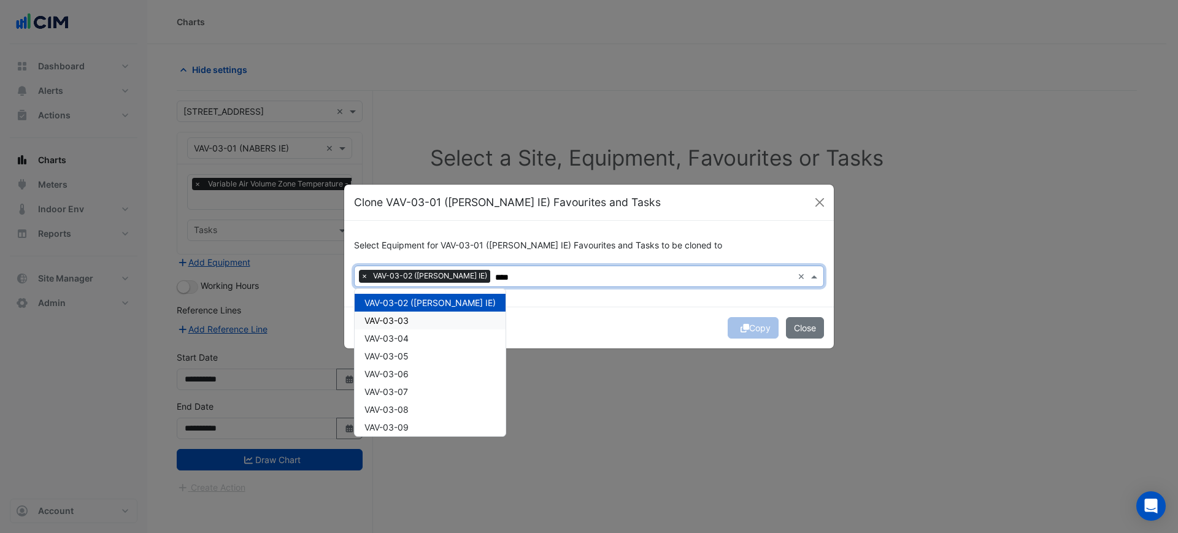
click at [428, 313] on div "VAV-03-03" at bounding box center [430, 321] width 151 height 18
click at [428, 332] on div "VAV-03-04" at bounding box center [430, 338] width 151 height 18
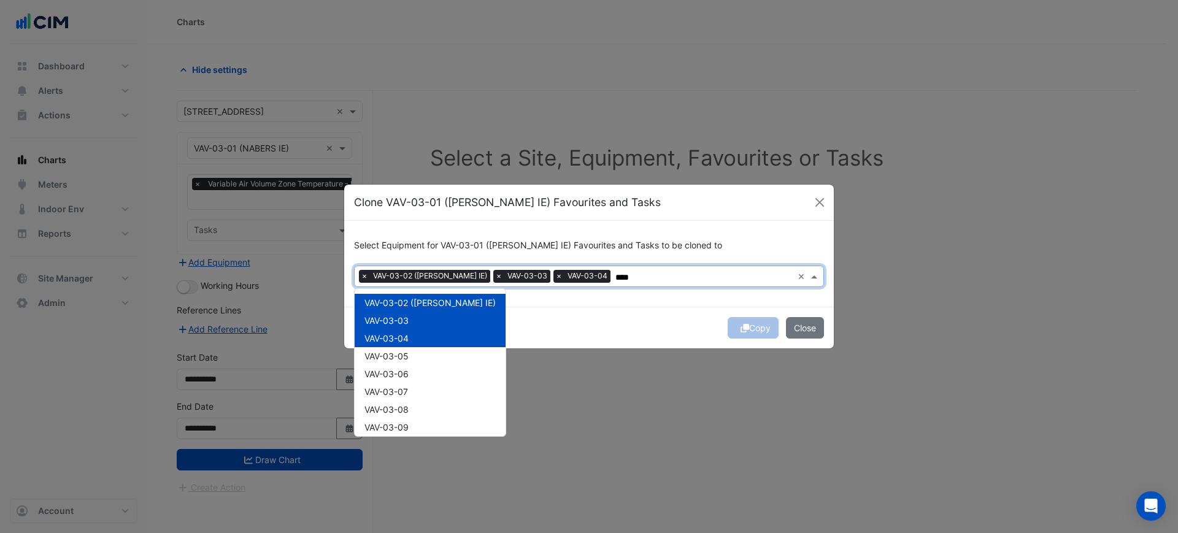
click at [428, 352] on div "VAV-03-05" at bounding box center [430, 356] width 151 height 18
click at [428, 375] on div "VAV-03-06" at bounding box center [430, 374] width 151 height 18
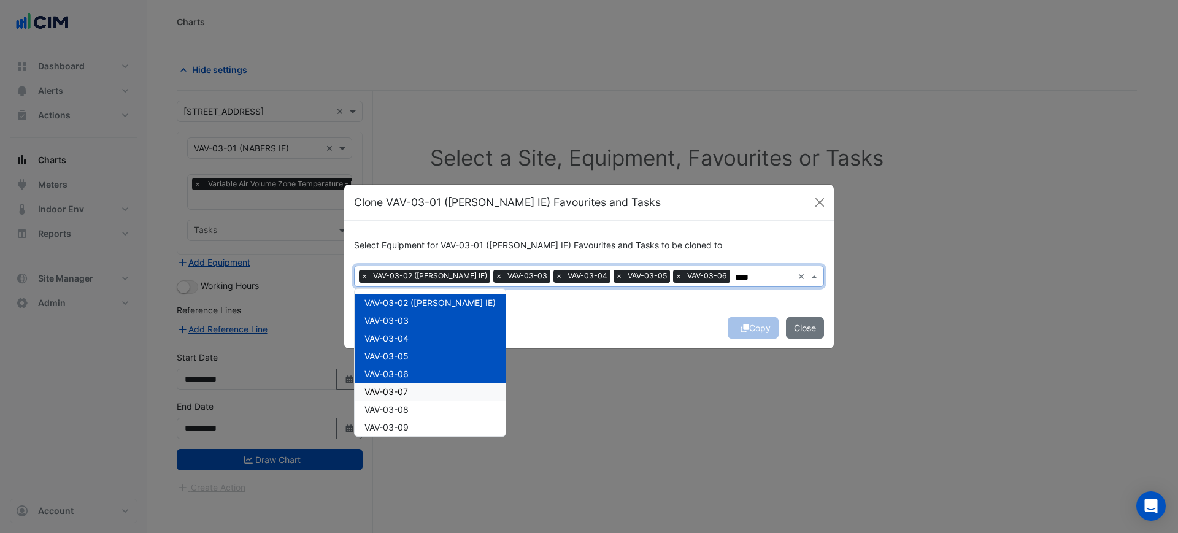
click at [426, 395] on div "VAV-03-07" at bounding box center [430, 392] width 151 height 18
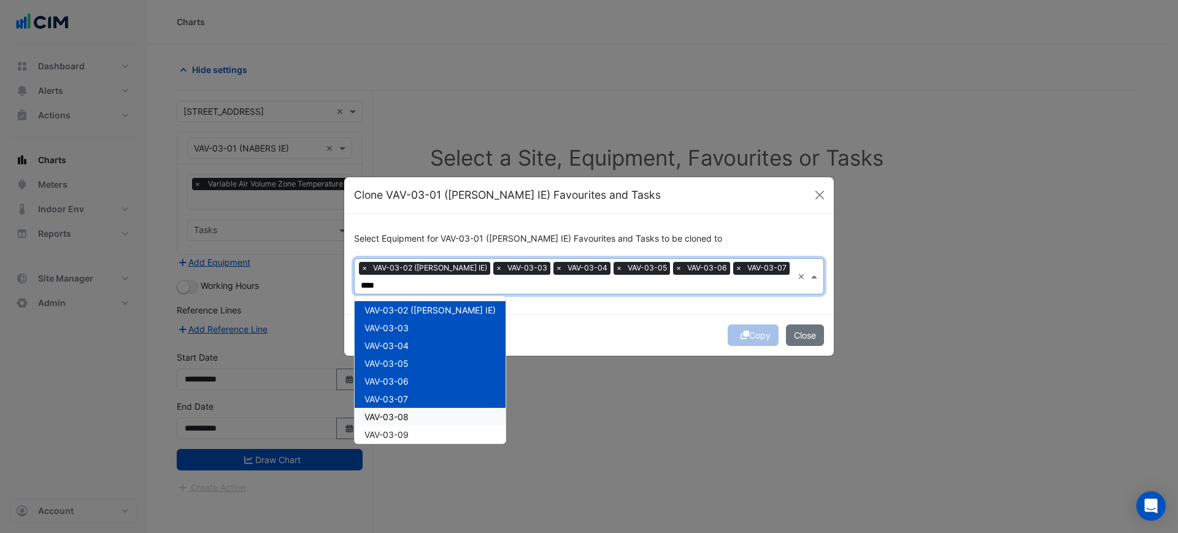
click at [423, 408] on div "VAV-03-08" at bounding box center [430, 417] width 151 height 18
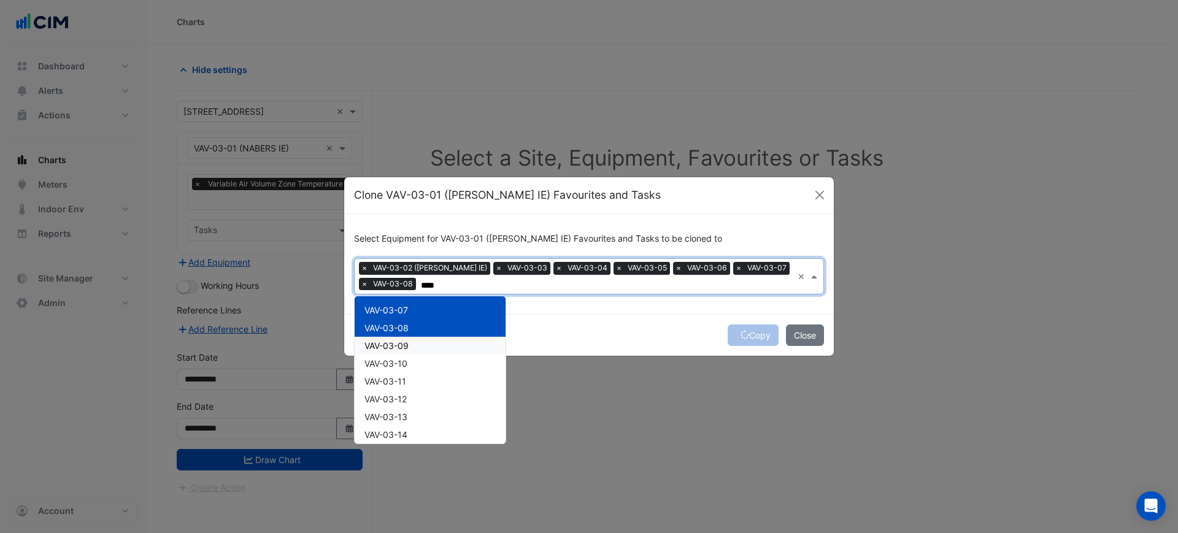
click at [413, 350] on div "VAV-03-09" at bounding box center [430, 346] width 151 height 18
click at [419, 366] on div "VAV-03-10" at bounding box center [430, 364] width 151 height 18
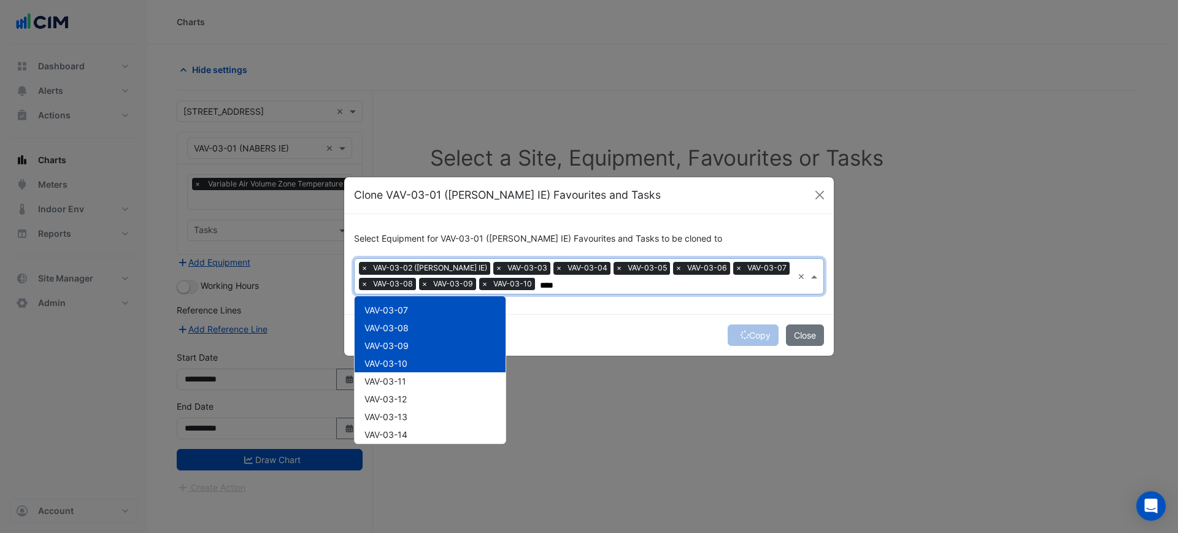
click at [422, 385] on div "VAV-03-11" at bounding box center [430, 381] width 151 height 18
click at [425, 401] on div "VAV-03-12" at bounding box center [430, 399] width 151 height 18
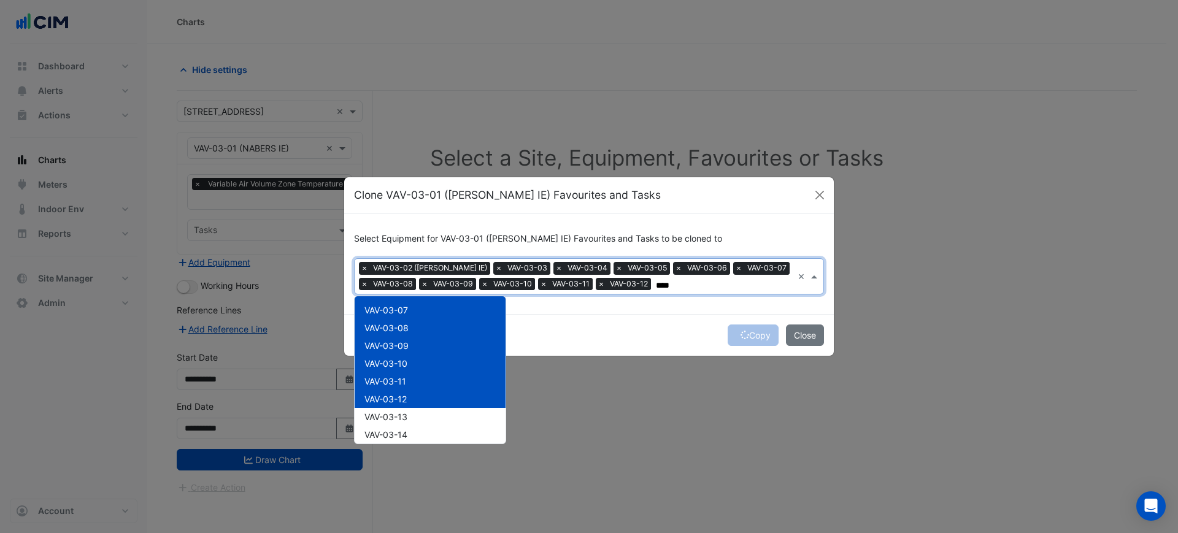
click at [426, 417] on div "VAV-03-13" at bounding box center [430, 417] width 151 height 18
click at [426, 431] on div "VAV-03-14" at bounding box center [430, 435] width 151 height 18
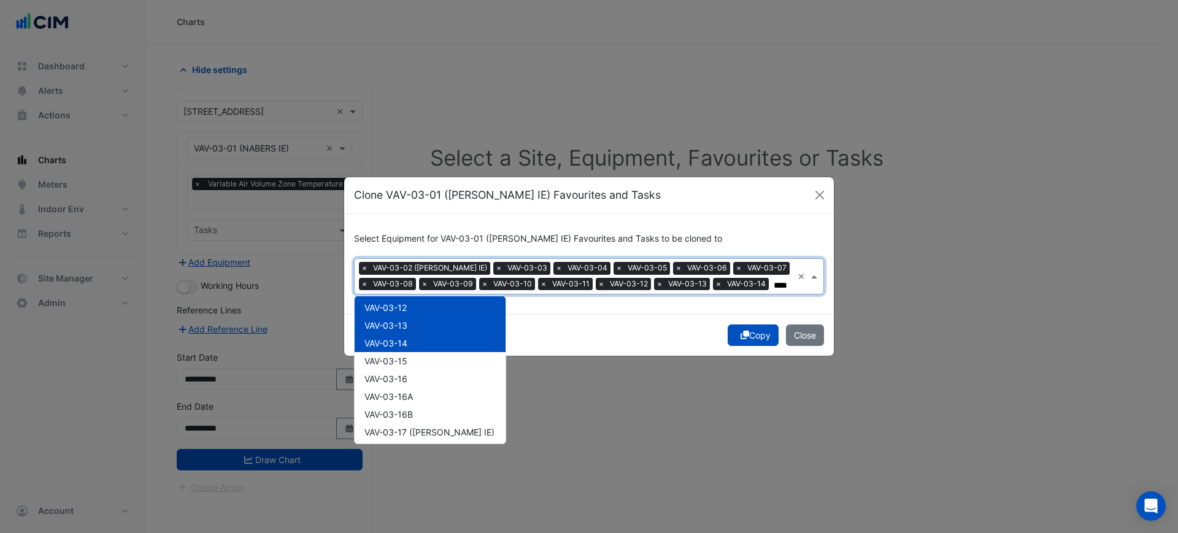
scroll to position [182, 0]
click at [429, 361] on div "VAV-03-15" at bounding box center [430, 360] width 151 height 18
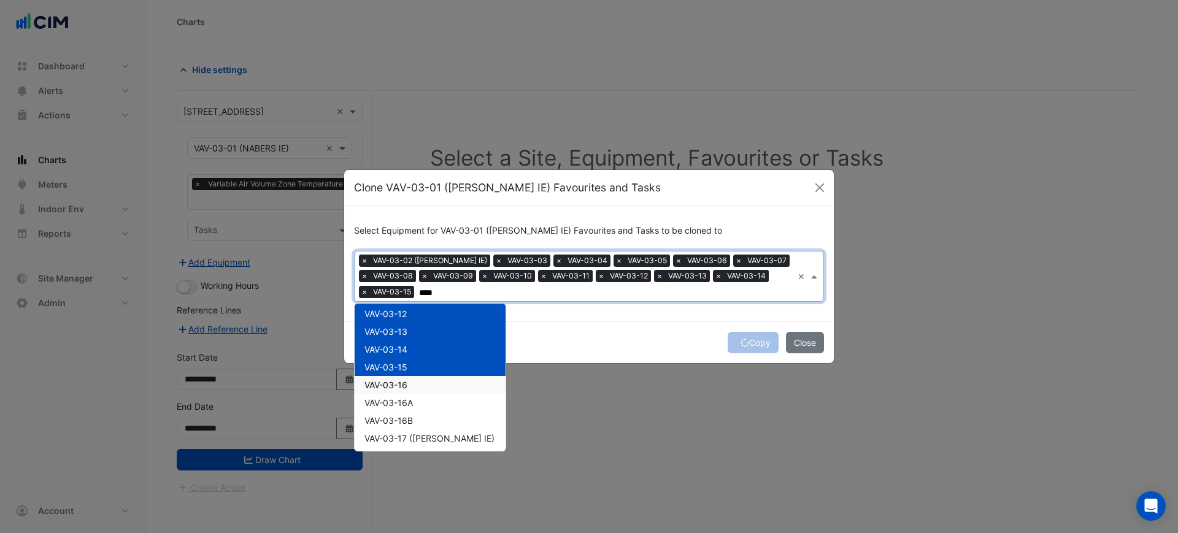
click at [433, 380] on div "VAV-03-16" at bounding box center [430, 385] width 151 height 18
click at [433, 401] on div "VAV-03-16A" at bounding box center [430, 403] width 151 height 18
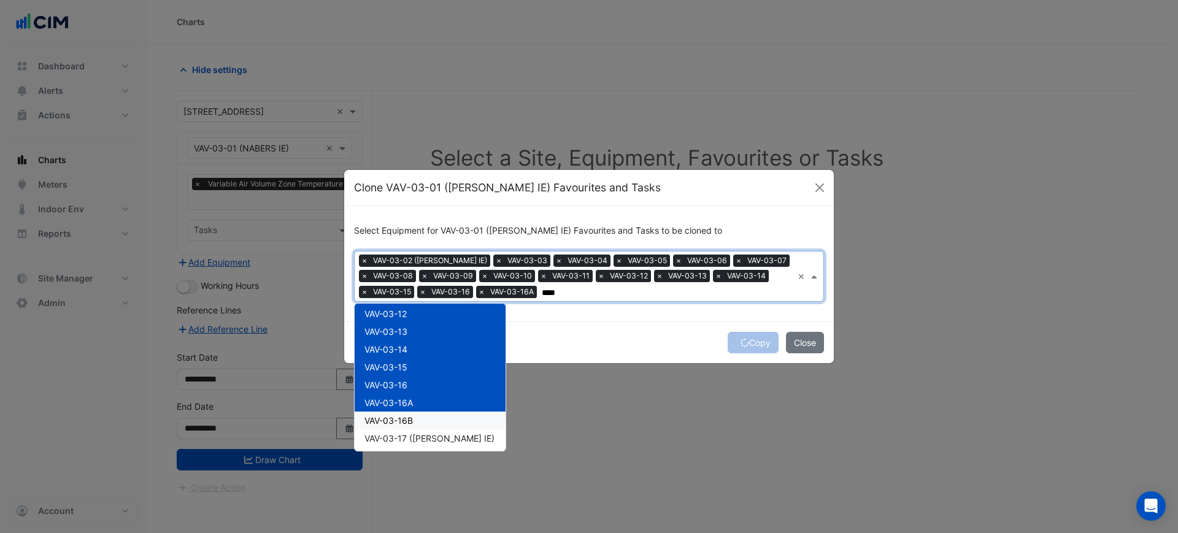
click at [432, 419] on div "VAV-03-16B" at bounding box center [430, 421] width 151 height 18
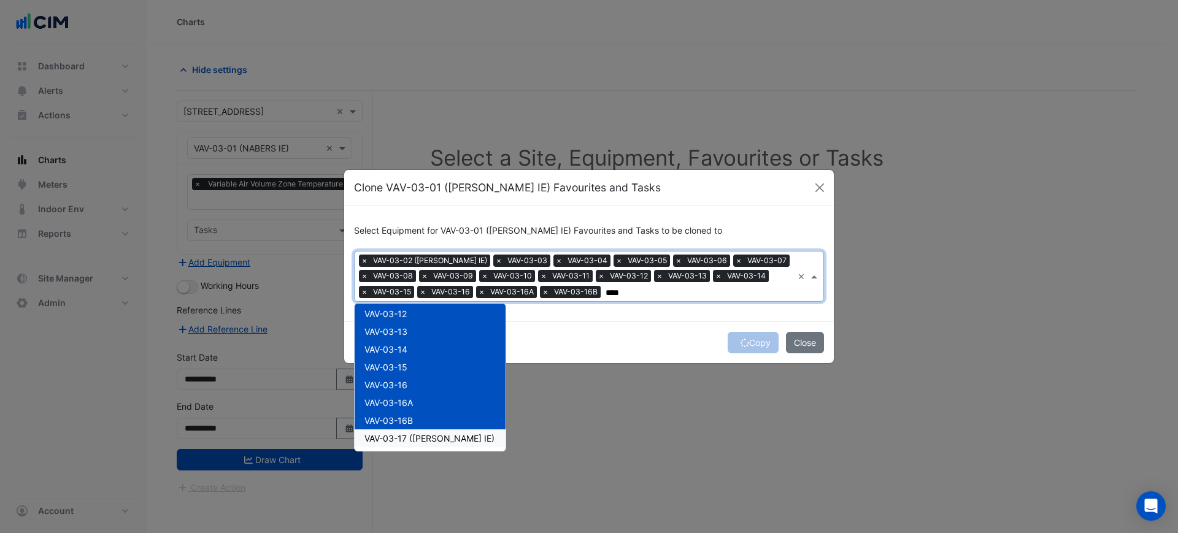
click at [434, 434] on span "VAV-03-17 ([PERSON_NAME] IE)" at bounding box center [429, 438] width 130 height 10
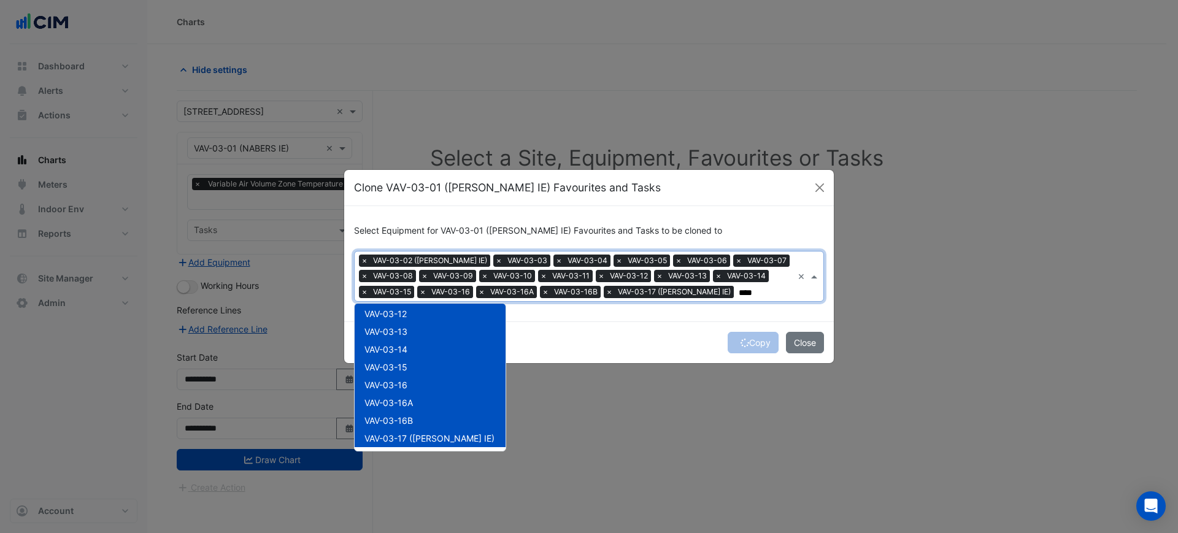
scroll to position [297, 0]
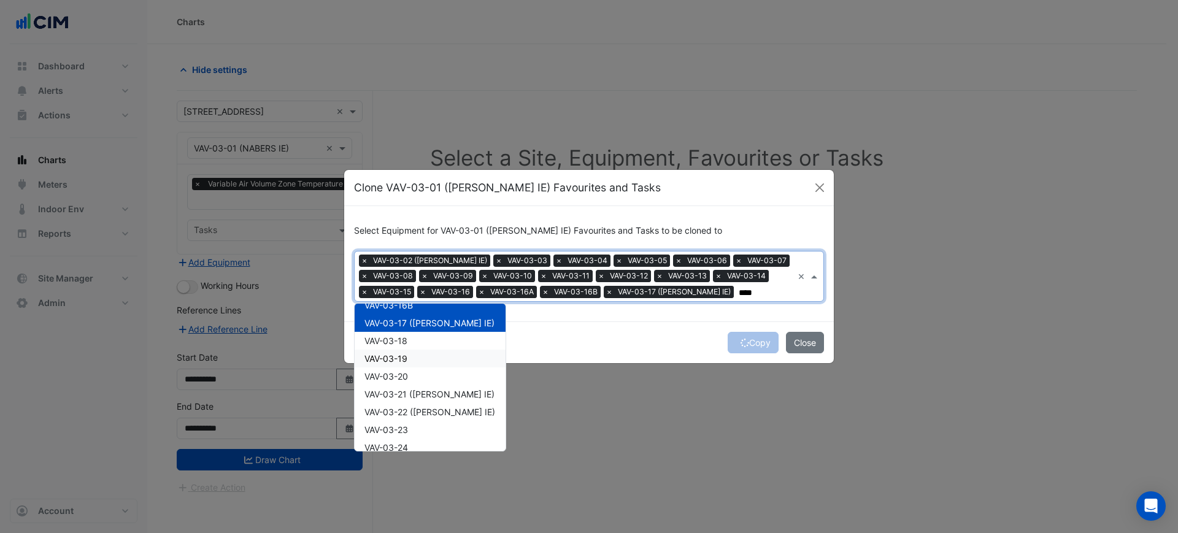
click at [416, 346] on div "VAV-03-18" at bounding box center [430, 341] width 151 height 18
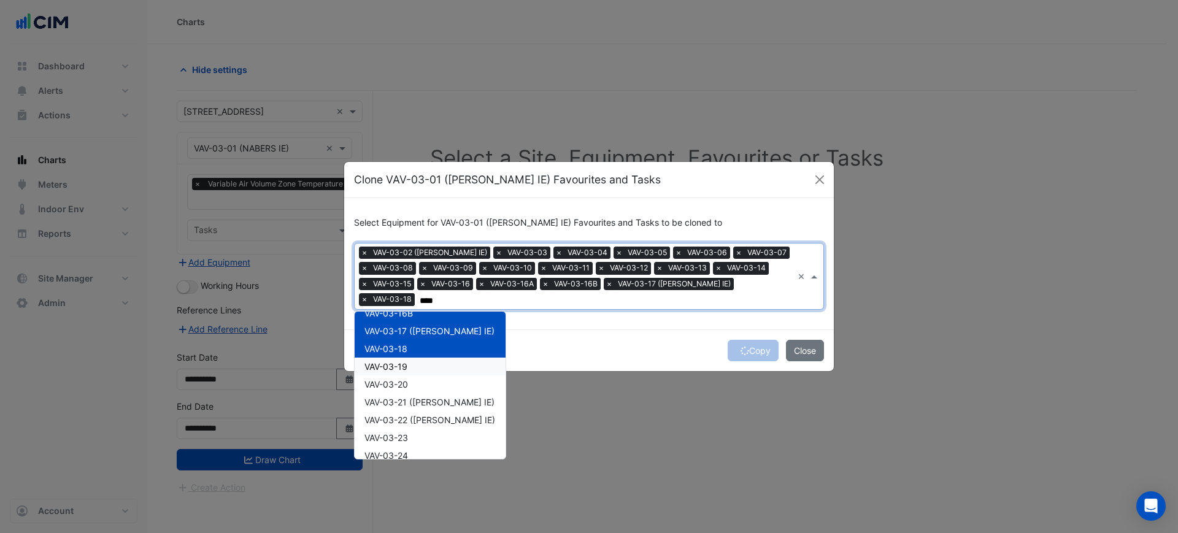
click at [419, 358] on div "VAV-03-19" at bounding box center [430, 367] width 151 height 18
click at [423, 371] on div "VAV-03-19" at bounding box center [430, 367] width 151 height 18
click at [418, 359] on div "VAV-03-19" at bounding box center [430, 367] width 151 height 18
click at [421, 378] on div "VAV-03-20" at bounding box center [430, 384] width 151 height 18
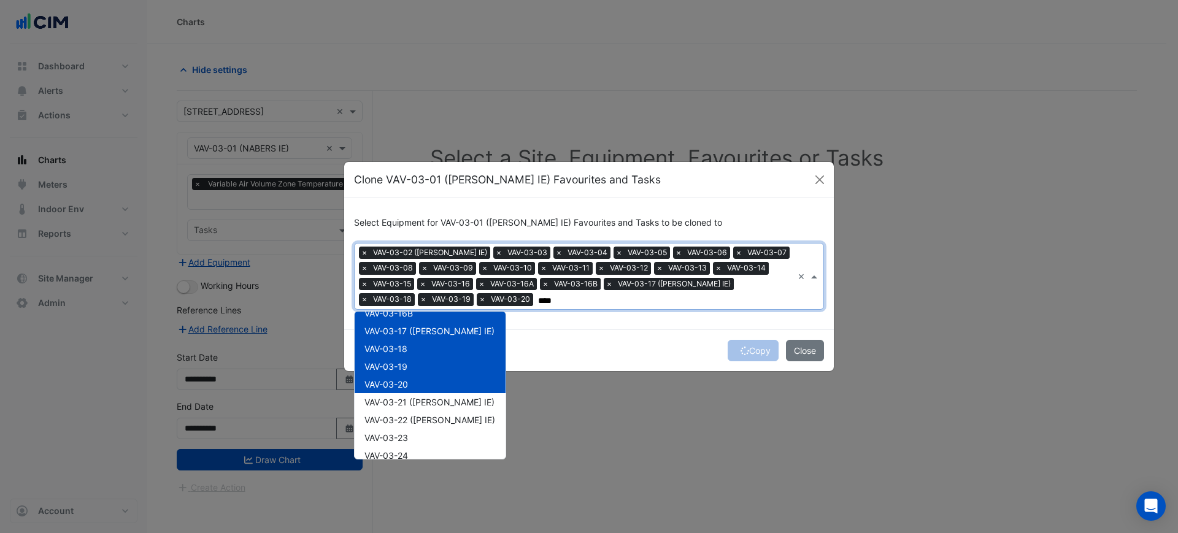
click at [425, 404] on span "VAV-03-21 ([PERSON_NAME] IE)" at bounding box center [429, 402] width 130 height 10
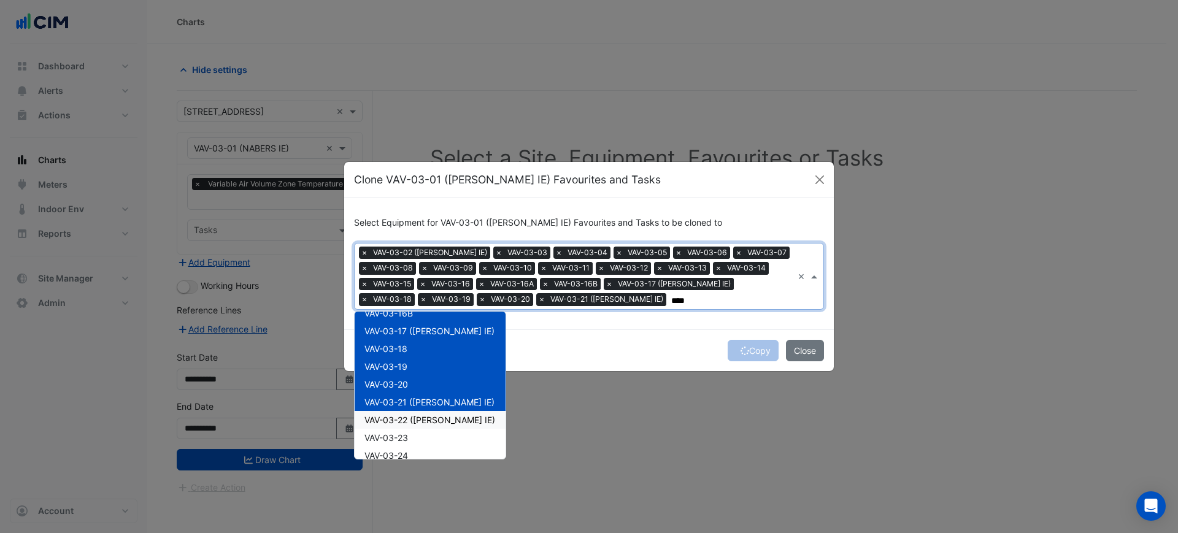
click at [425, 423] on span "VAV-03-22 ([PERSON_NAME] IE)" at bounding box center [429, 420] width 131 height 10
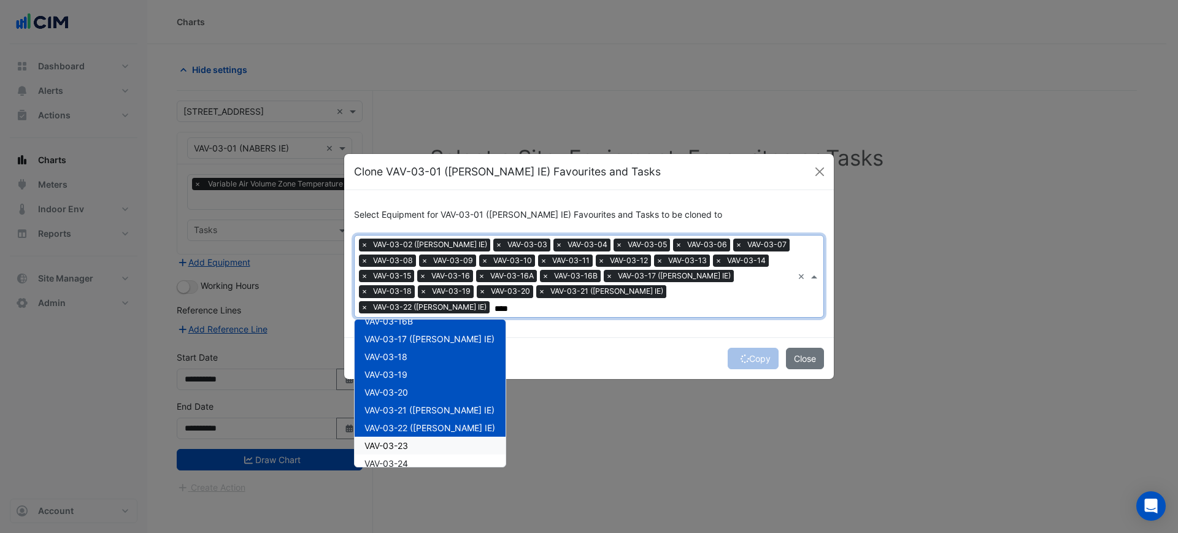
click at [425, 437] on div "VAV-03-23" at bounding box center [430, 446] width 151 height 18
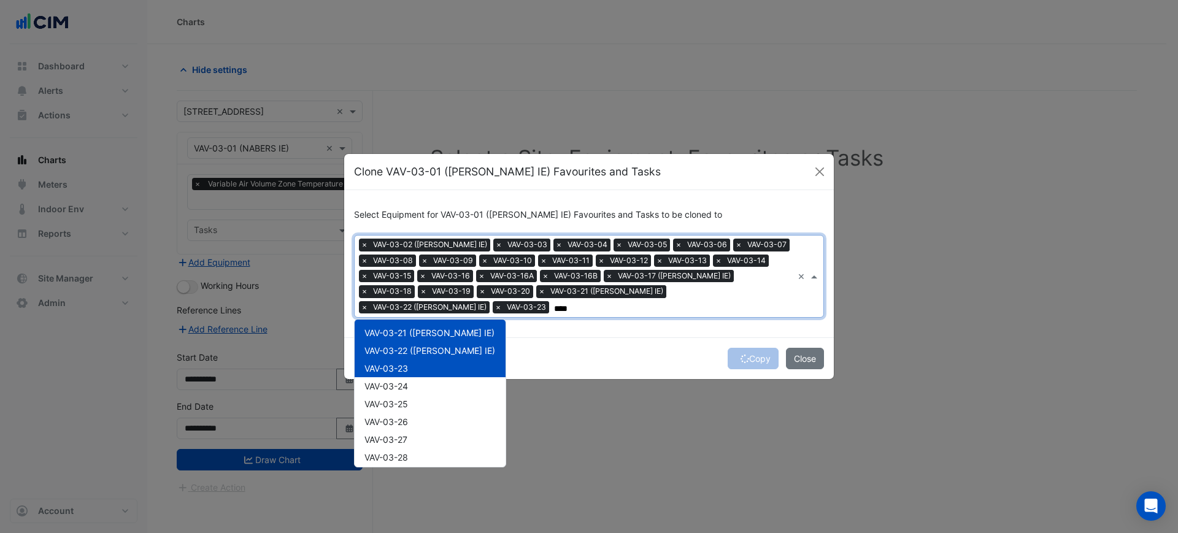
scroll to position [376, 0]
click at [420, 376] on div "VAV-03-24" at bounding box center [430, 384] width 151 height 18
click at [425, 396] on div "VAV-03-02 ([PERSON_NAME] IE) [GEOGRAPHIC_DATA]-03-03 VAV-03-04 VAV-03-05 [GEOGR…" at bounding box center [430, 215] width 151 height 534
click at [426, 402] on div "VAV-03-25" at bounding box center [430, 402] width 151 height 18
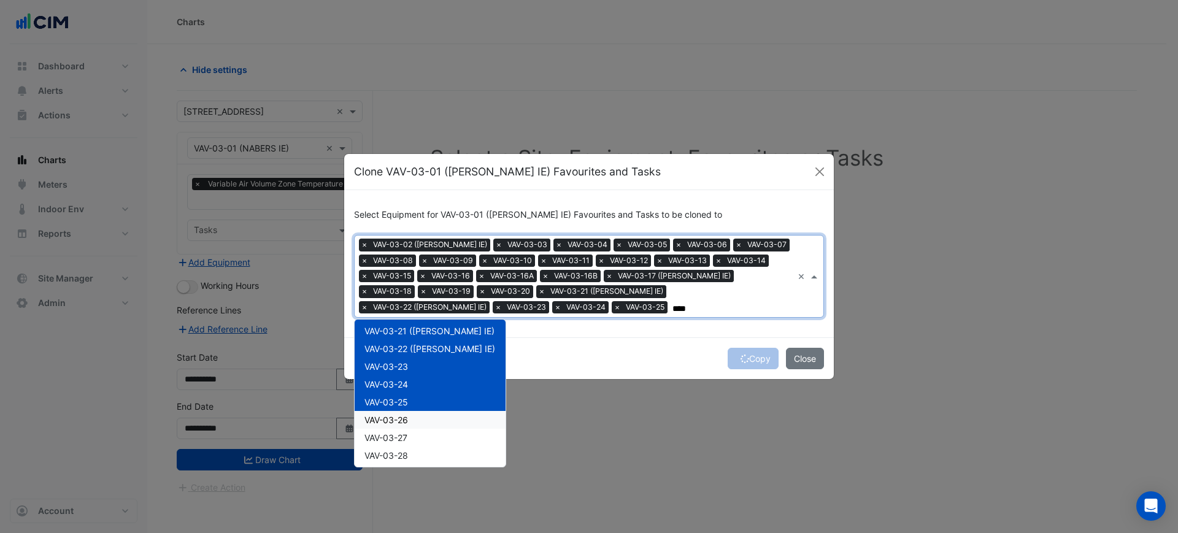
click at [428, 419] on div "VAV-03-26" at bounding box center [430, 420] width 151 height 18
click at [428, 440] on div "VAV-03-27" at bounding box center [430, 438] width 151 height 18
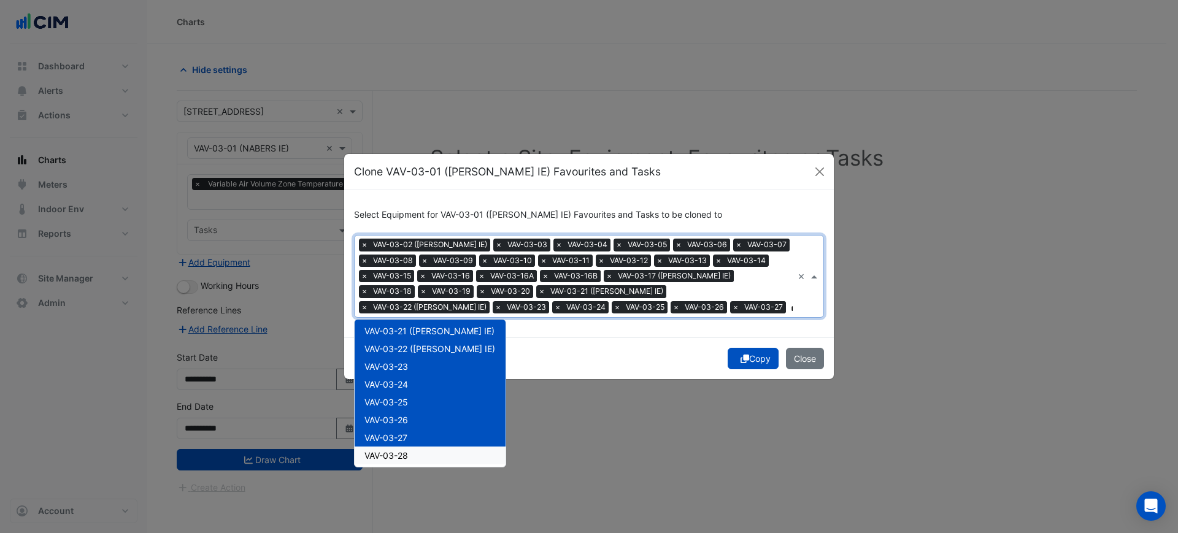
click at [428, 450] on div "VAV-03-28" at bounding box center [430, 456] width 151 height 18
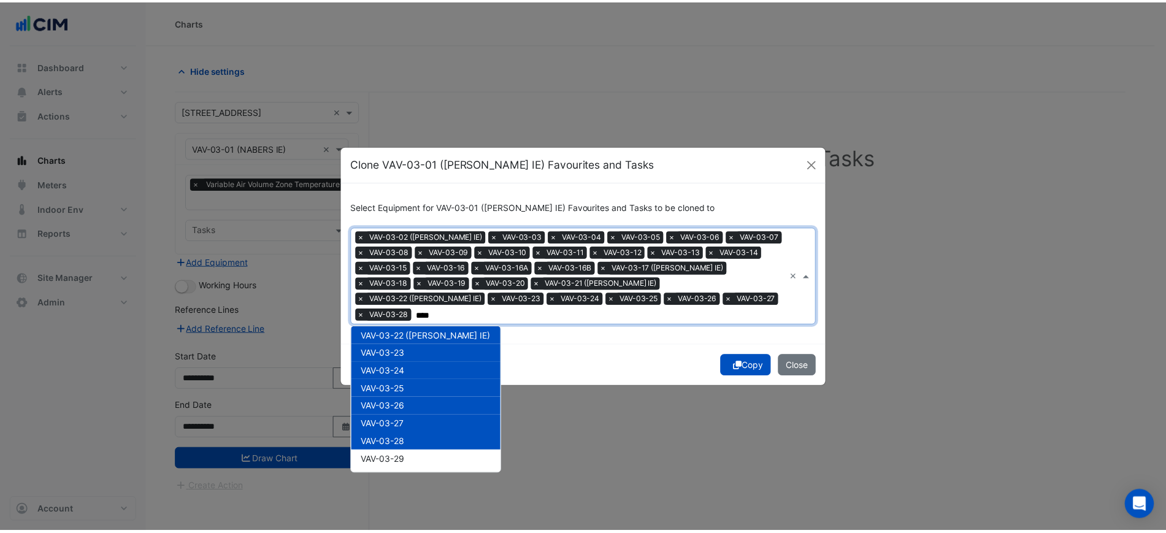
scroll to position [396, 0]
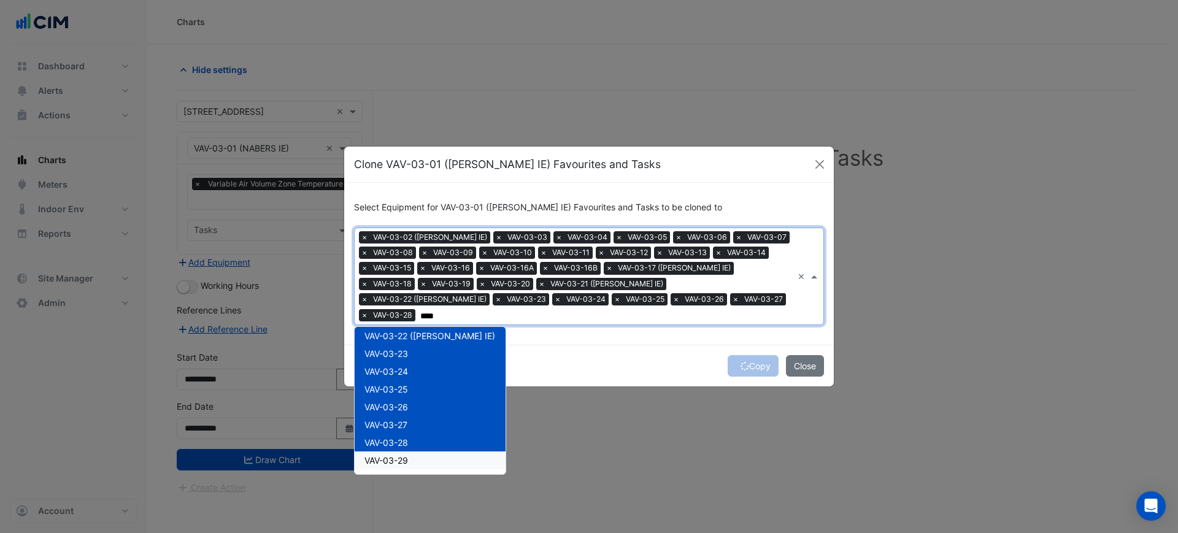
click at [429, 456] on div "VAV-03-29" at bounding box center [430, 460] width 151 height 18
type input "****"
click at [605, 356] on div "Copy Close" at bounding box center [589, 366] width 490 height 42
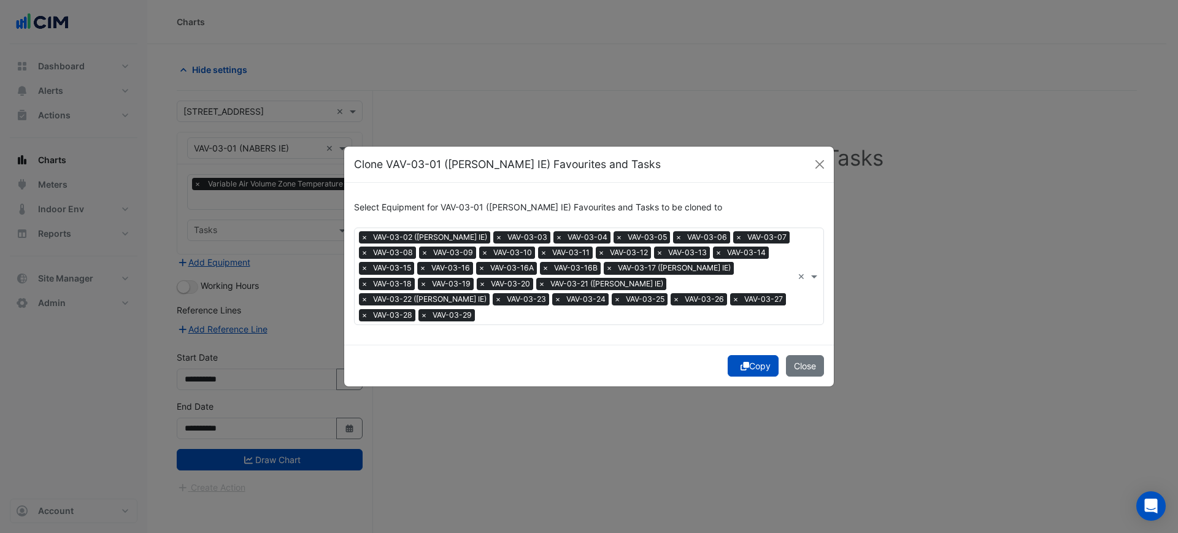
click at [742, 362] on icon "submit" at bounding box center [744, 366] width 9 height 9
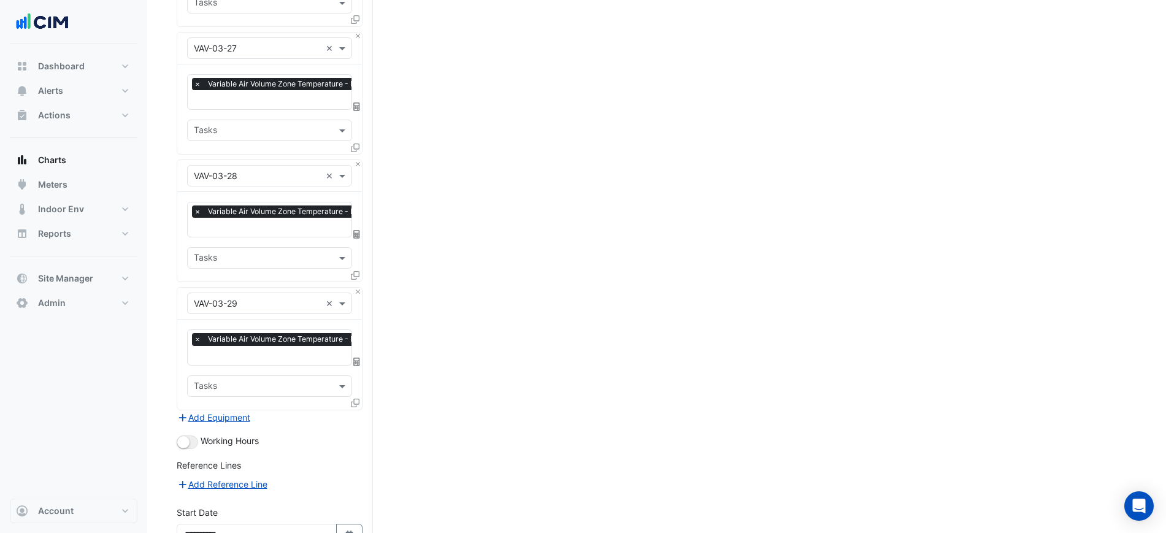
scroll to position [3768, 0]
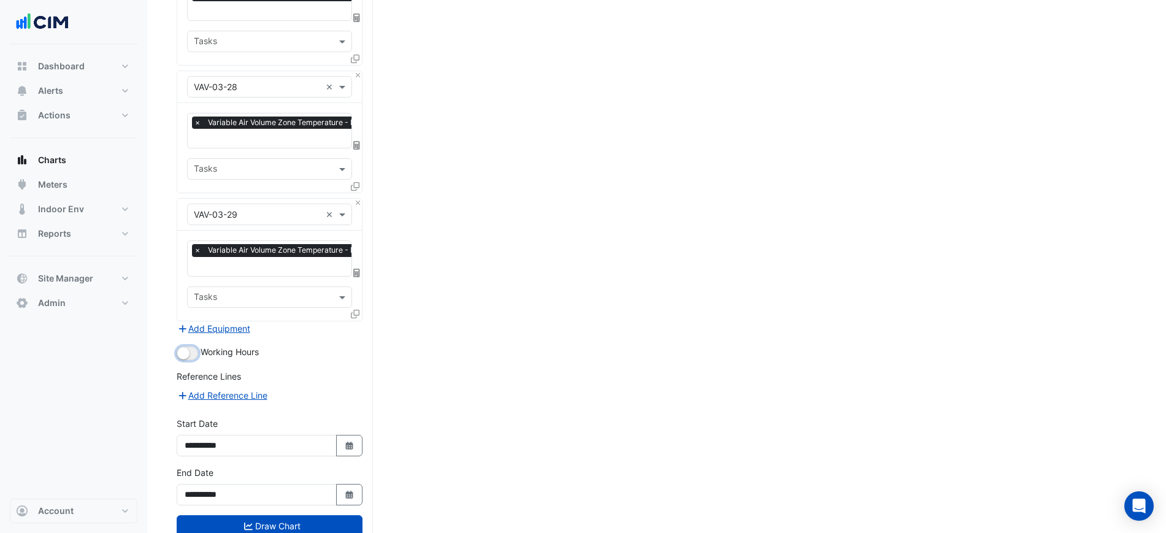
click at [183, 347] on small "button" at bounding box center [183, 353] width 12 height 12
click at [294, 515] on button "Draw Chart" at bounding box center [270, 525] width 186 height 21
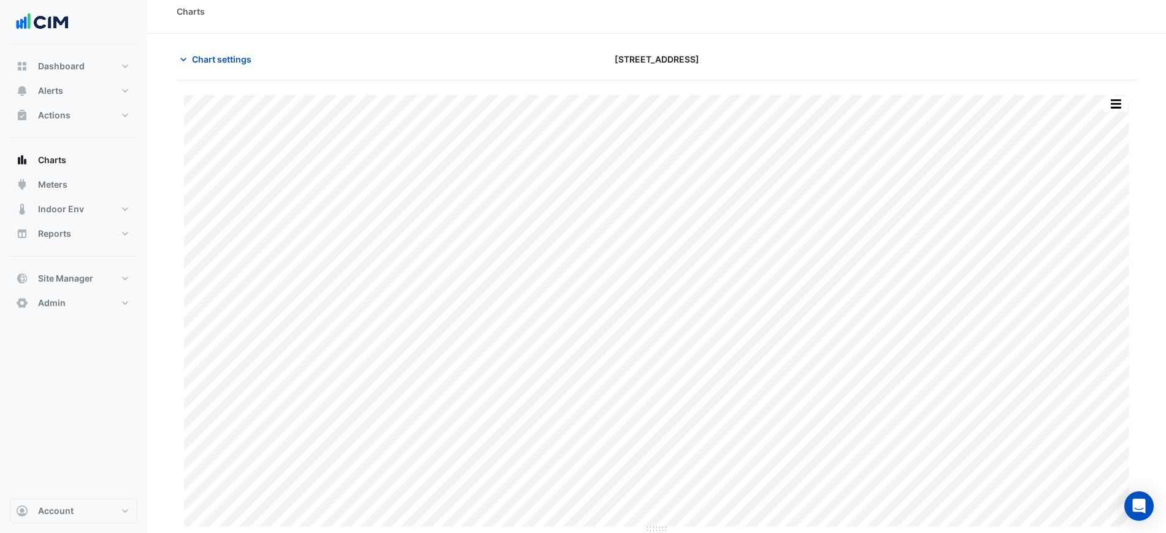
scroll to position [10, 0]
